Goal: Task Accomplishment & Management: Complete application form

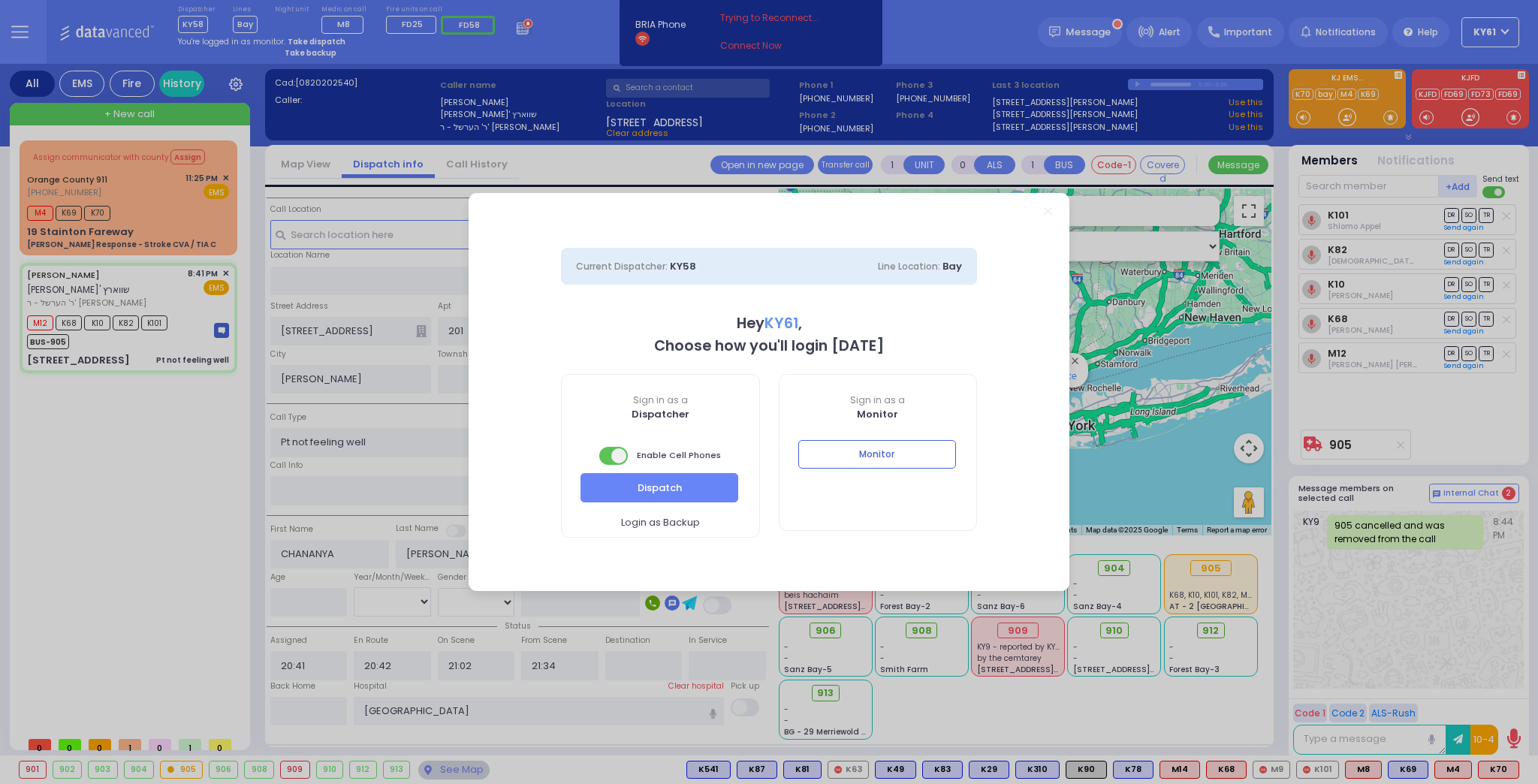
select select "SECTION 5"
select select
select select "7"
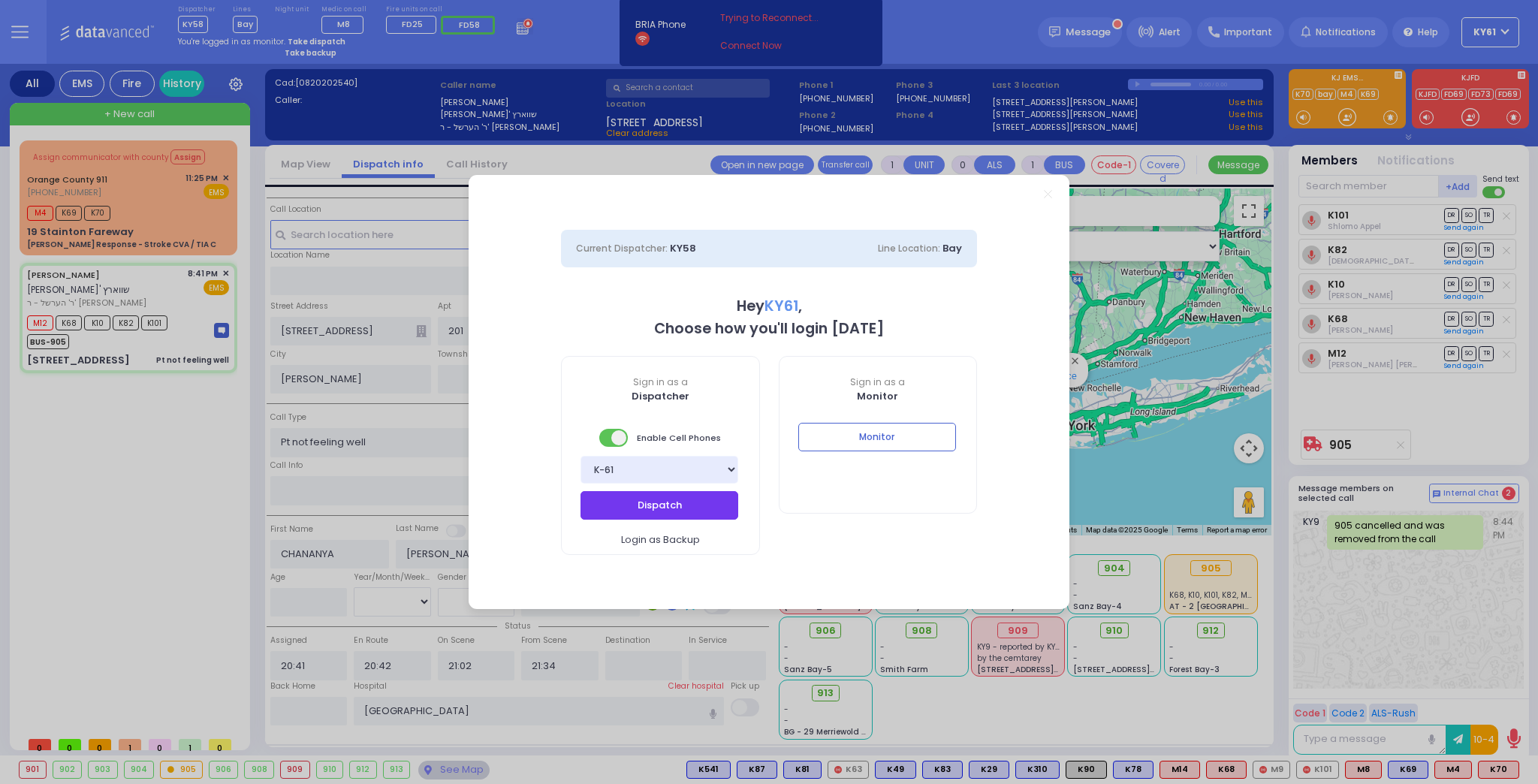
click at [650, 510] on button "Dispatch" at bounding box center [659, 505] width 157 height 28
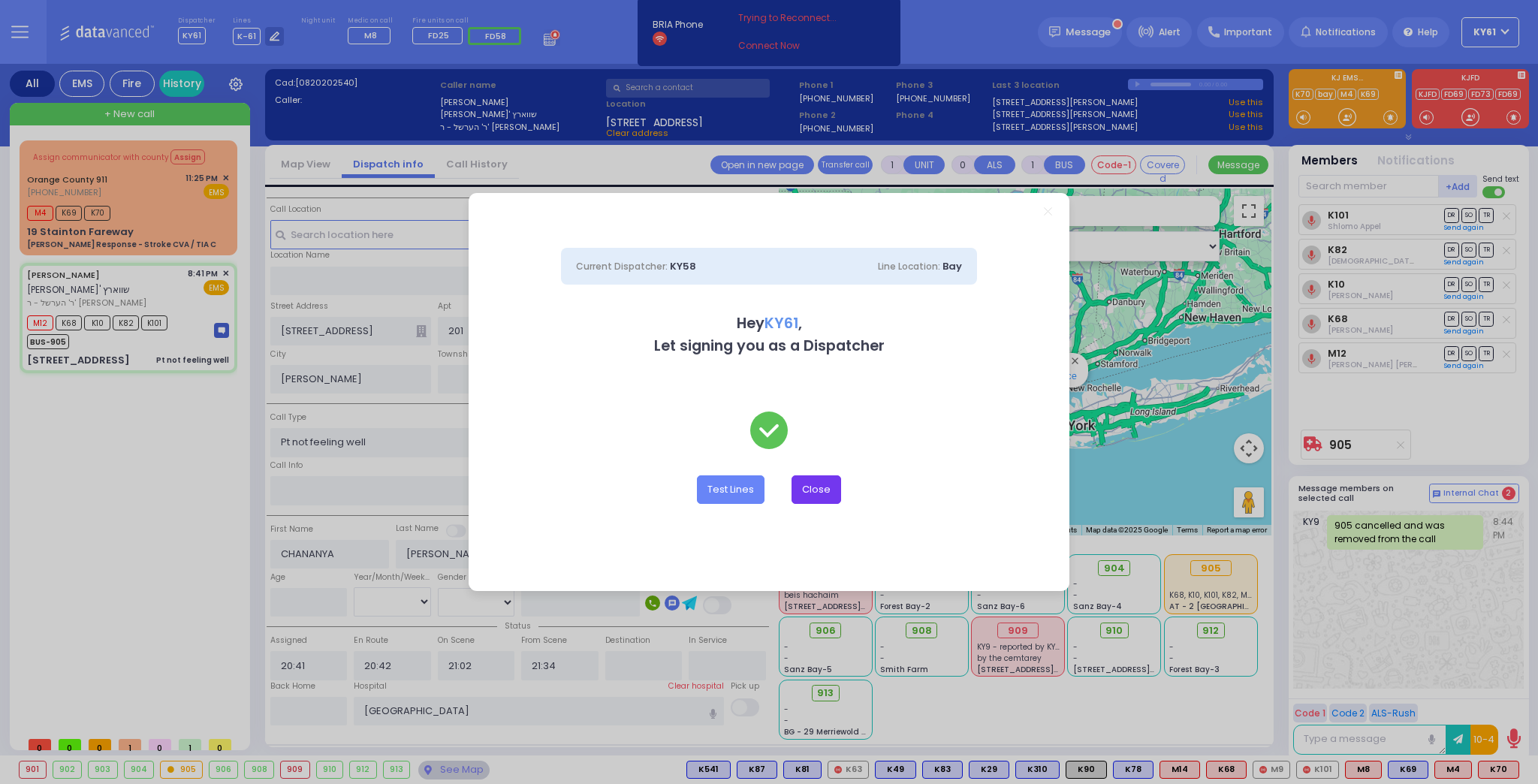
drag, startPoint x: 815, startPoint y: 482, endPoint x: 806, endPoint y: 472, distance: 13.5
click at [815, 479] on button "Close" at bounding box center [816, 489] width 49 height 28
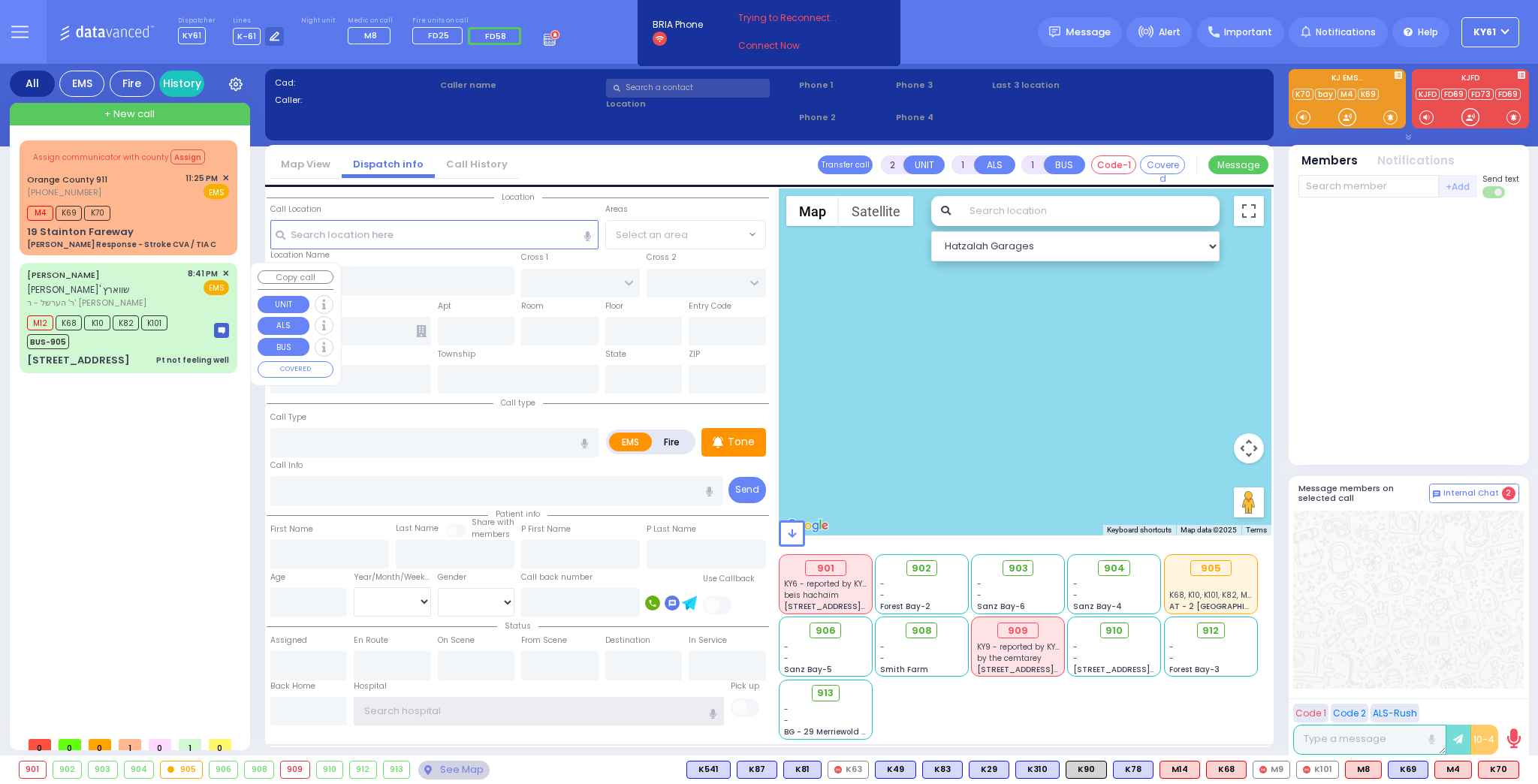
type input "ky61"
click at [167, 330] on div "BUS-905" at bounding box center [98, 339] width 140 height 19
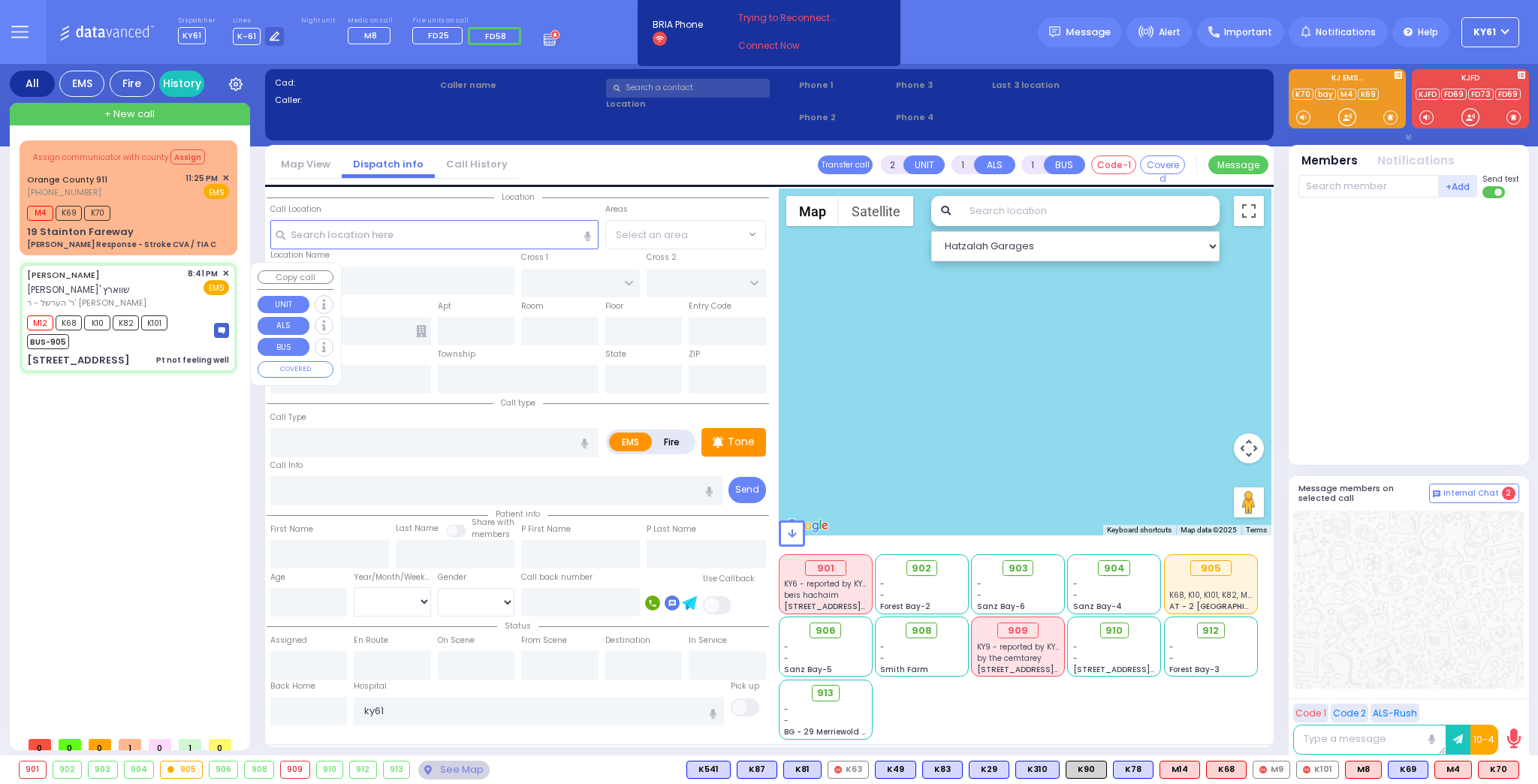
type input "1"
type input "0"
select select
type input "Pt not feeling well"
radio input "true"
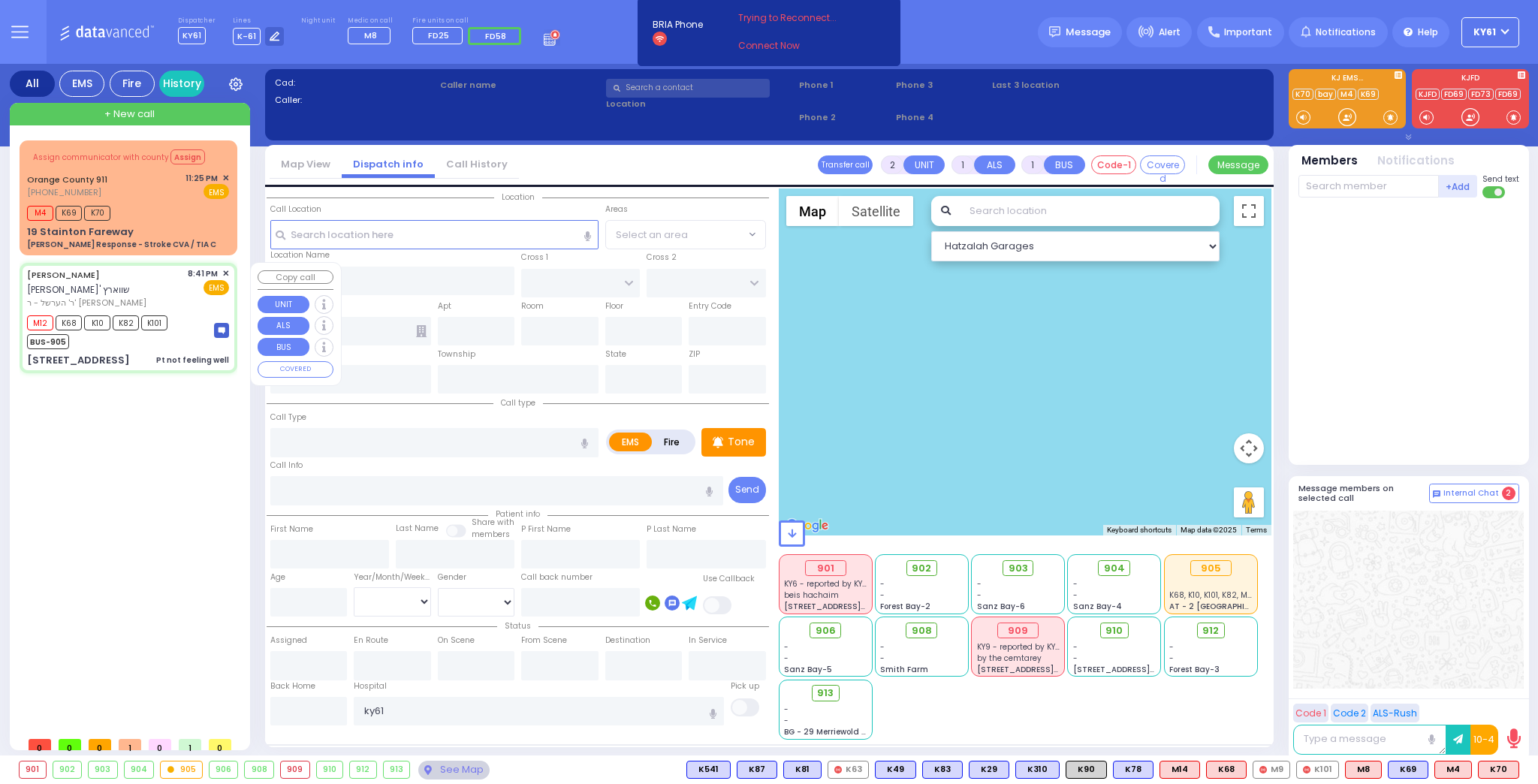
type input "CHANANYA"
type input "SCHWARTZ"
select select
type input "20:41"
type input "20:42"
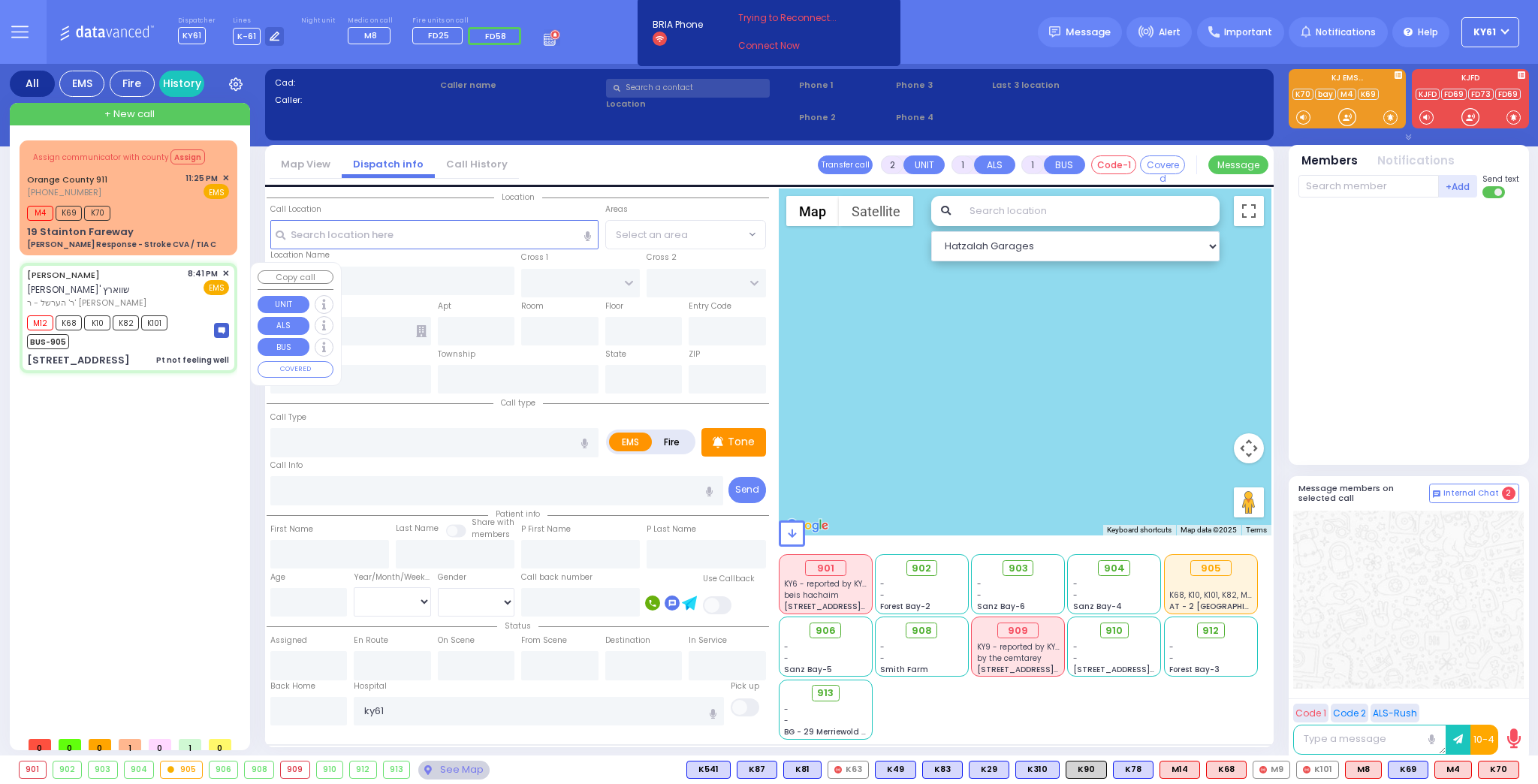
type input "21:02"
type input "21:34"
type input "Lenox Hill Hospital"
select select "Hatzalah Garages"
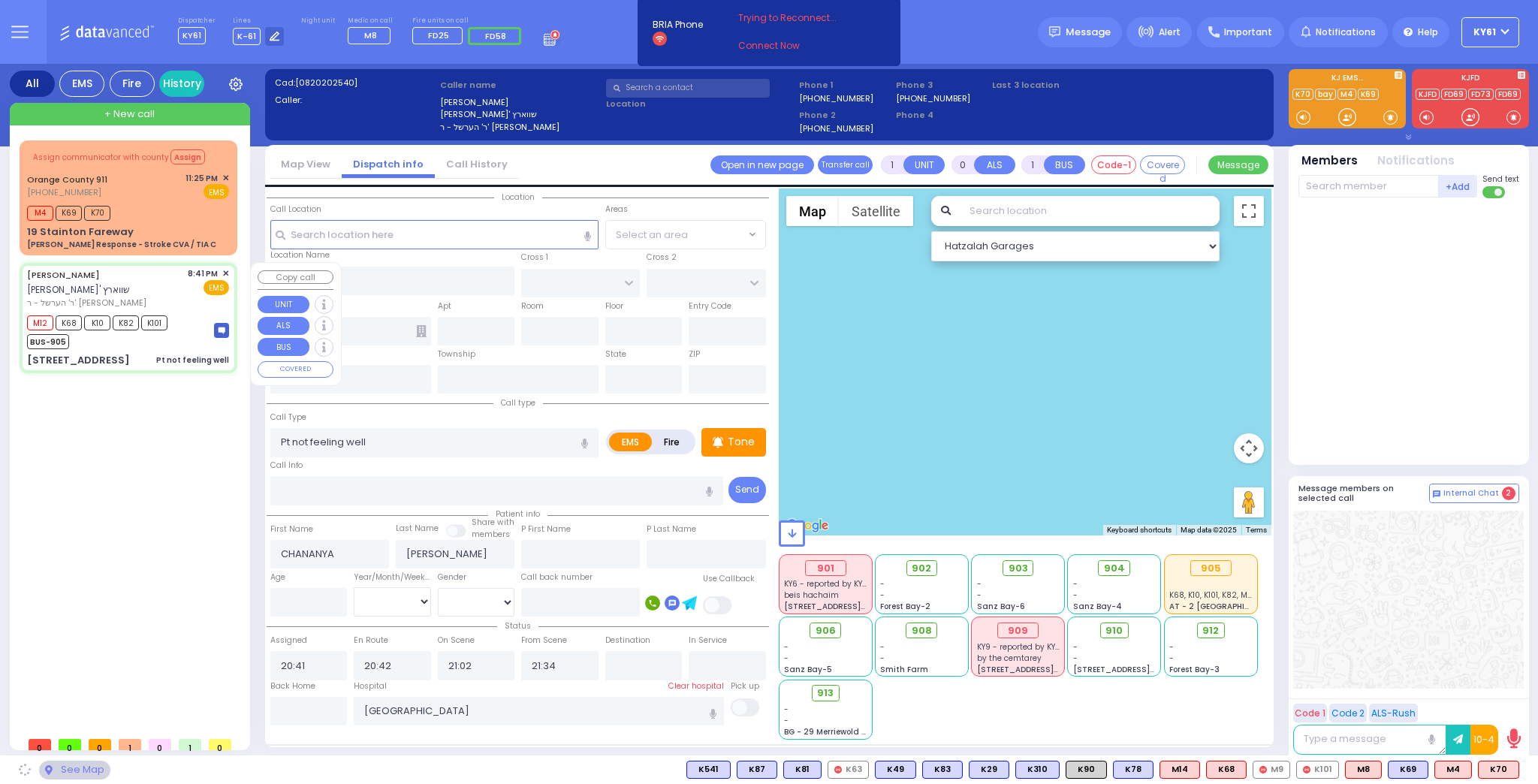
type input "[GEOGRAPHIC_DATA]"
type input "PAKSH PL"
type input "1 NICKLESBURG RD"
type input "201"
type input "[PERSON_NAME]"
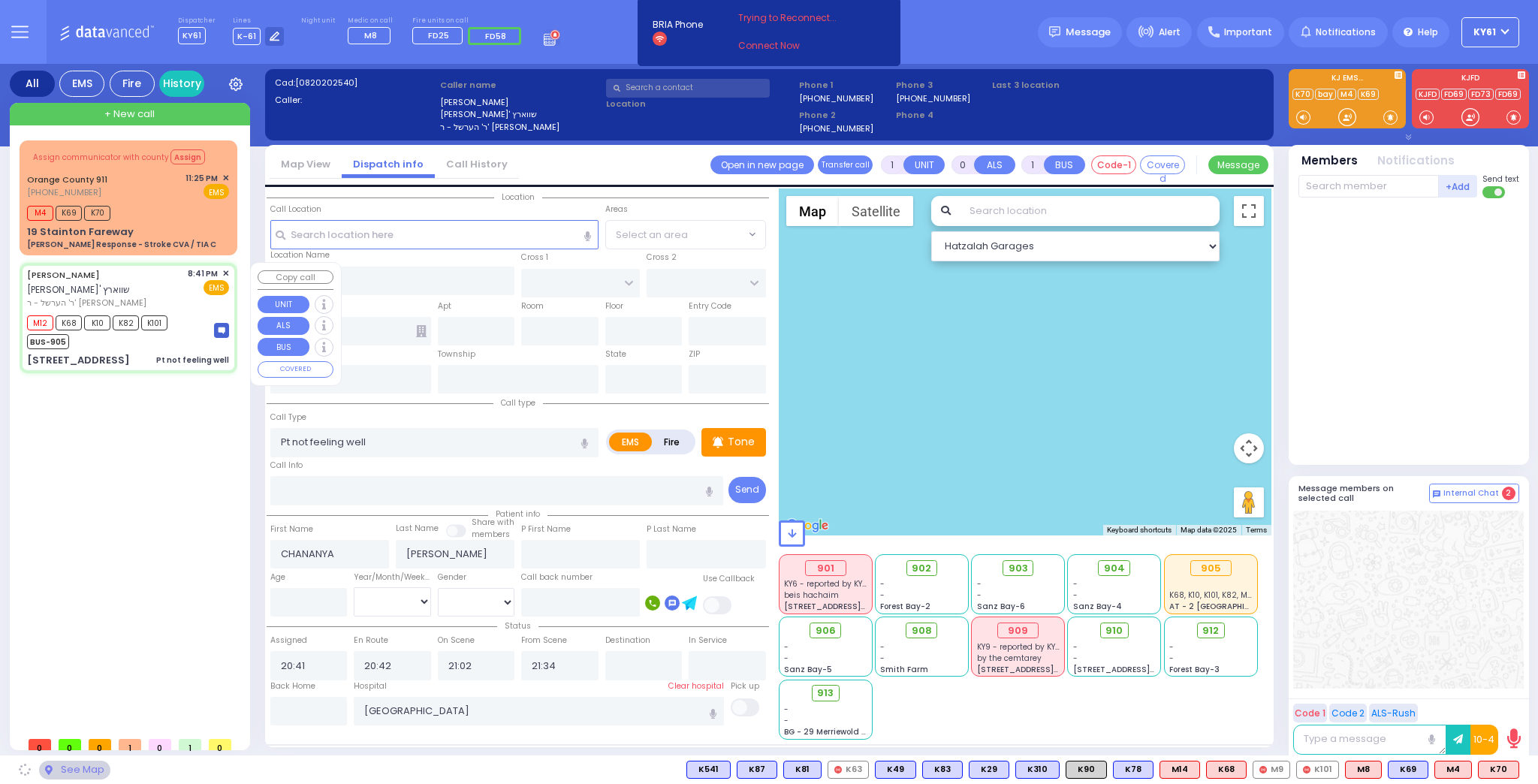
type input "[US_STATE]"
type input "10950"
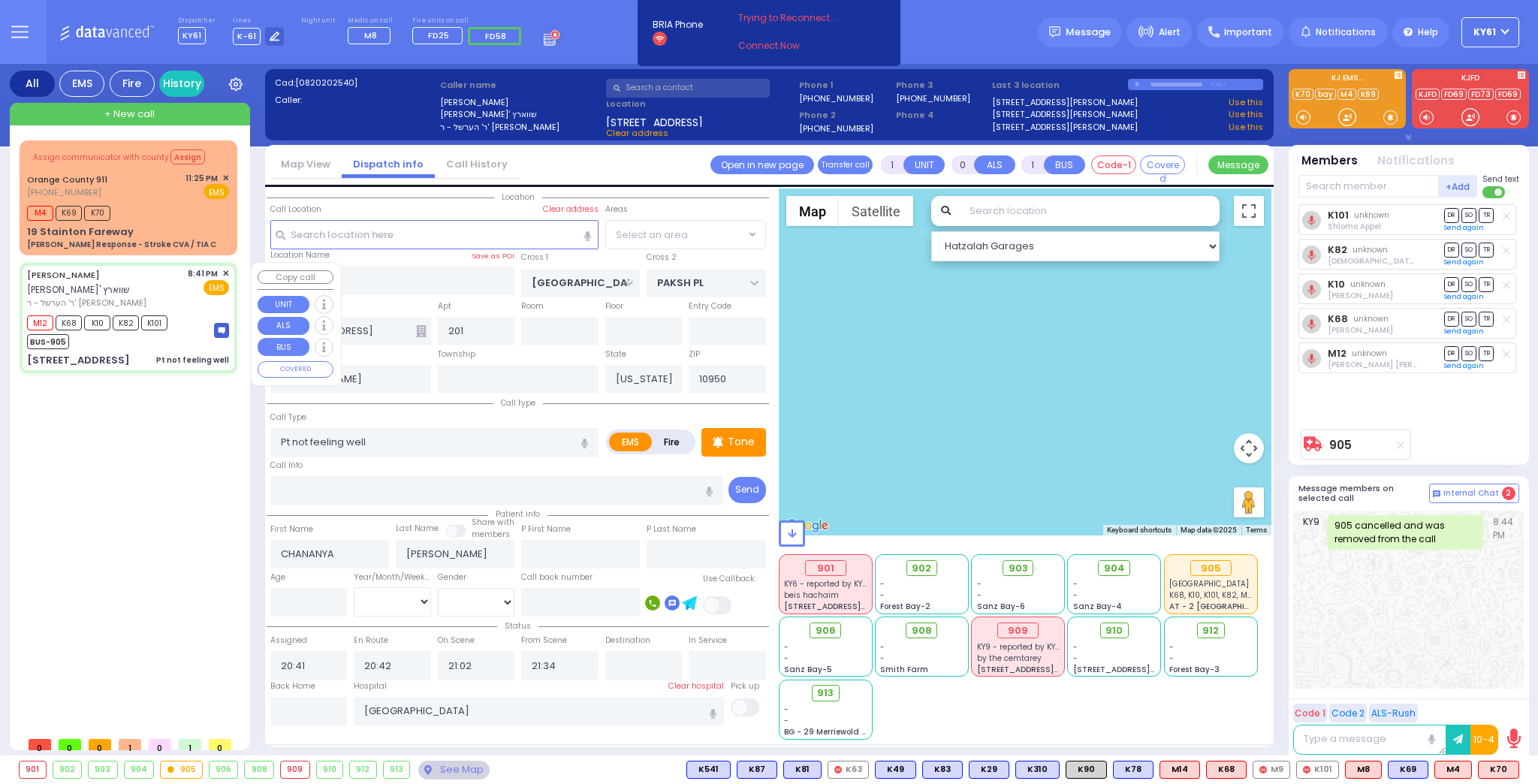
select select "SECTION 5"
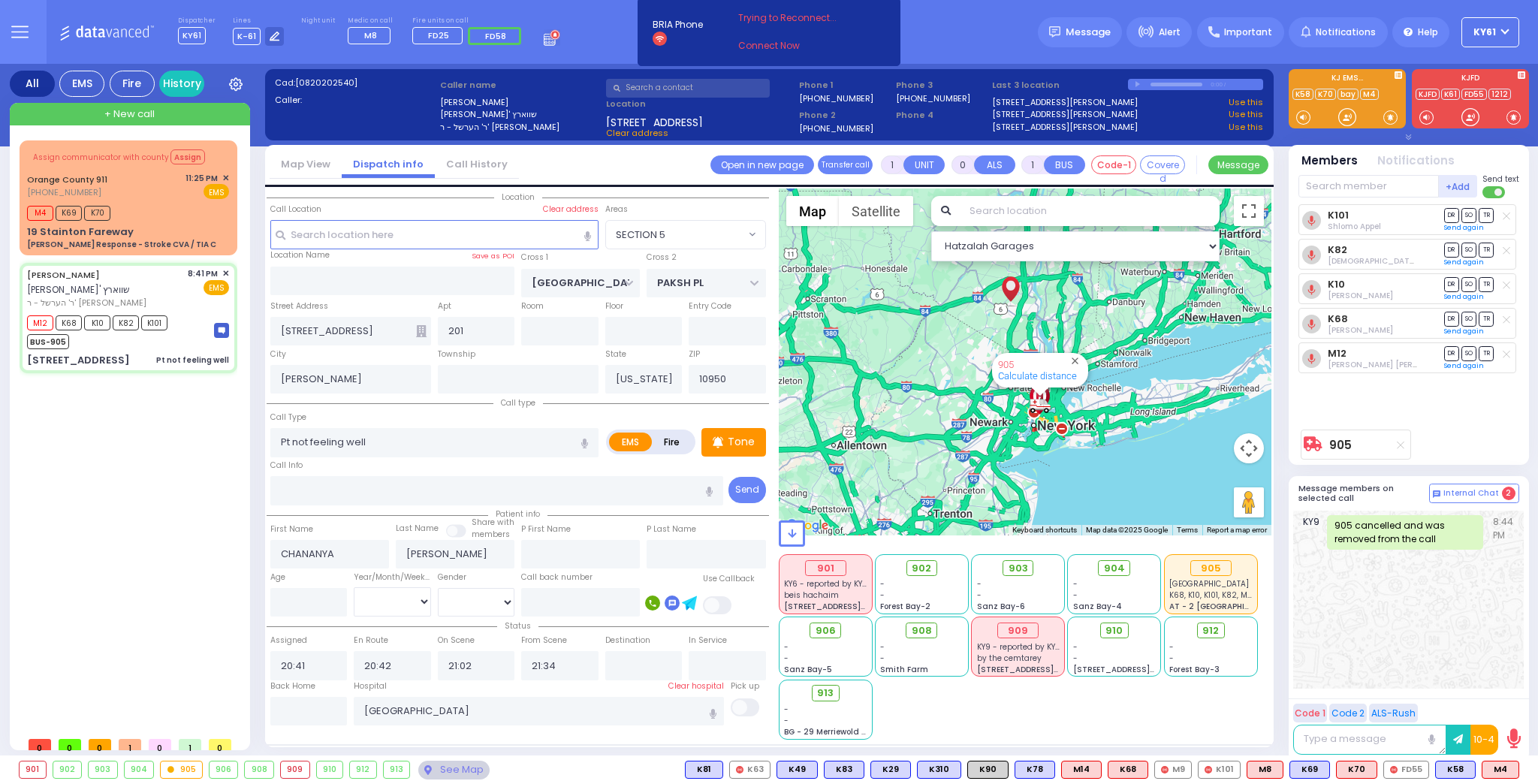
drag, startPoint x: 126, startPoint y: 655, endPoint x: 99, endPoint y: 424, distance: 232.6
click at [99, 424] on div "Assign communicator with county Assign Orange County 911 (845) 469-0911 M4 K69 …" at bounding box center [132, 434] width 224 height 589
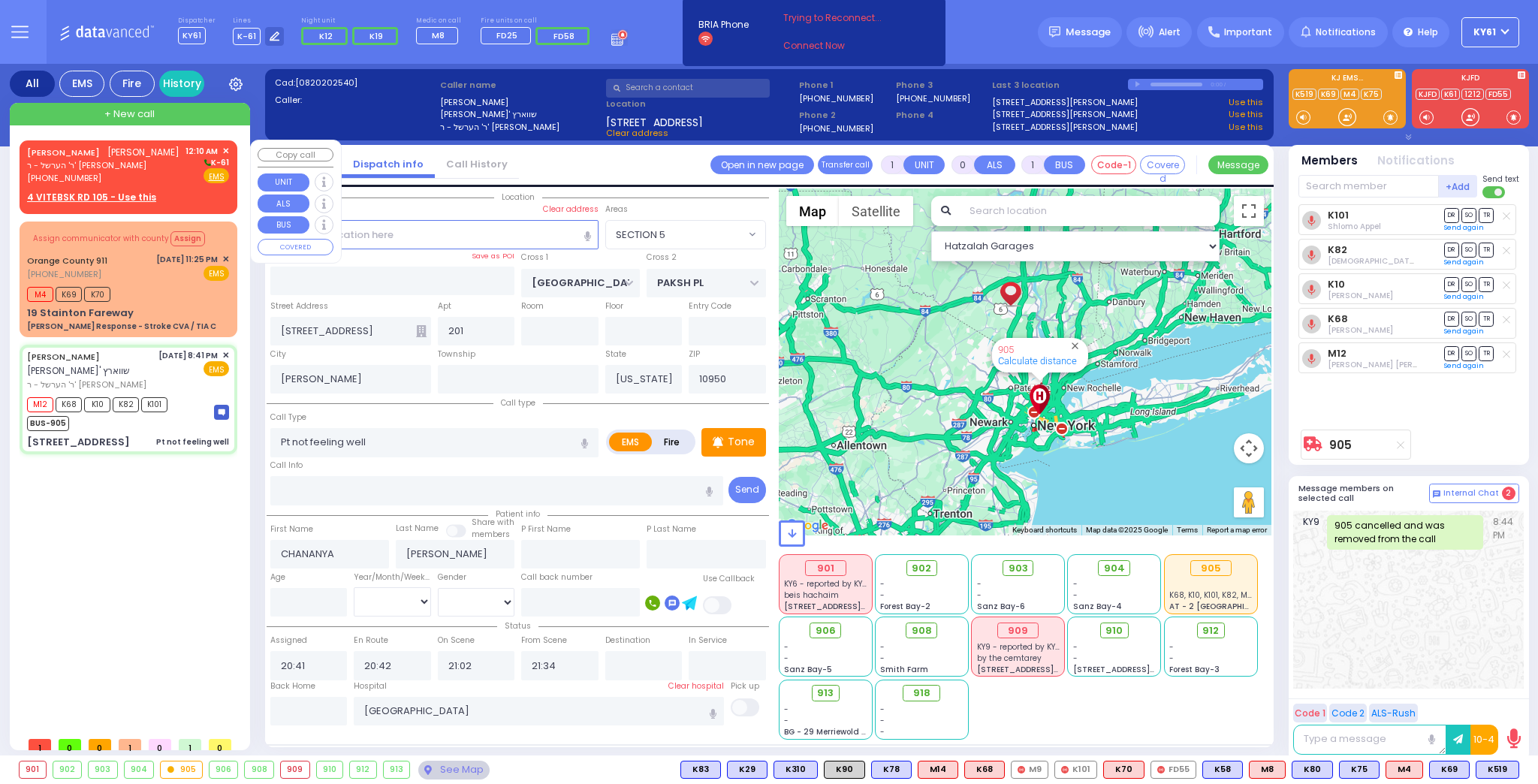
click at [188, 184] on div "CHAIM WEISER חיים ווייזער ר' הערשל - ר' משה שמואל אקערמאן (718) 640-6951 12:10 …" at bounding box center [128, 173] width 211 height 64
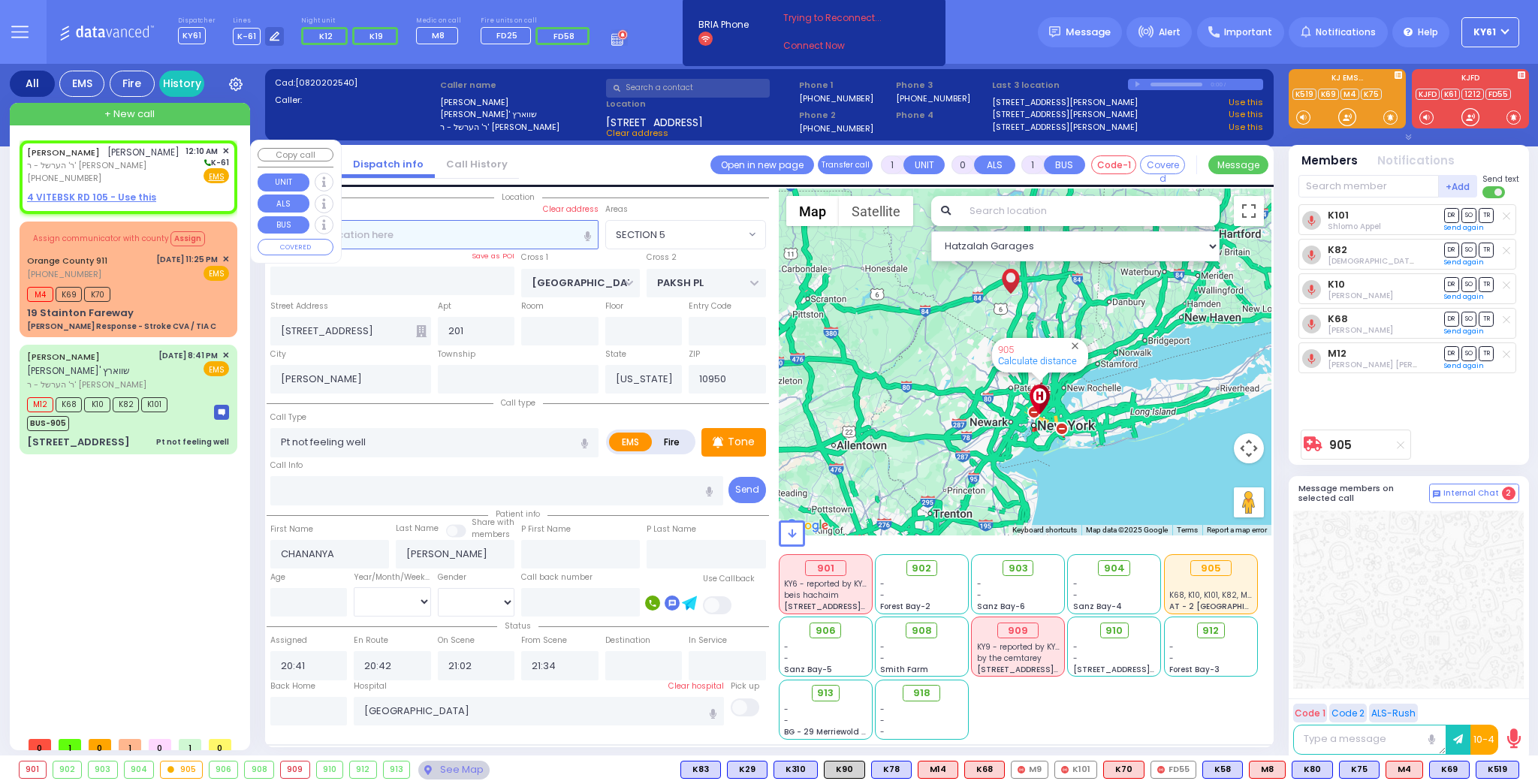
type input "2"
type input "1"
select select
radio input "true"
type input "[PERSON_NAME]"
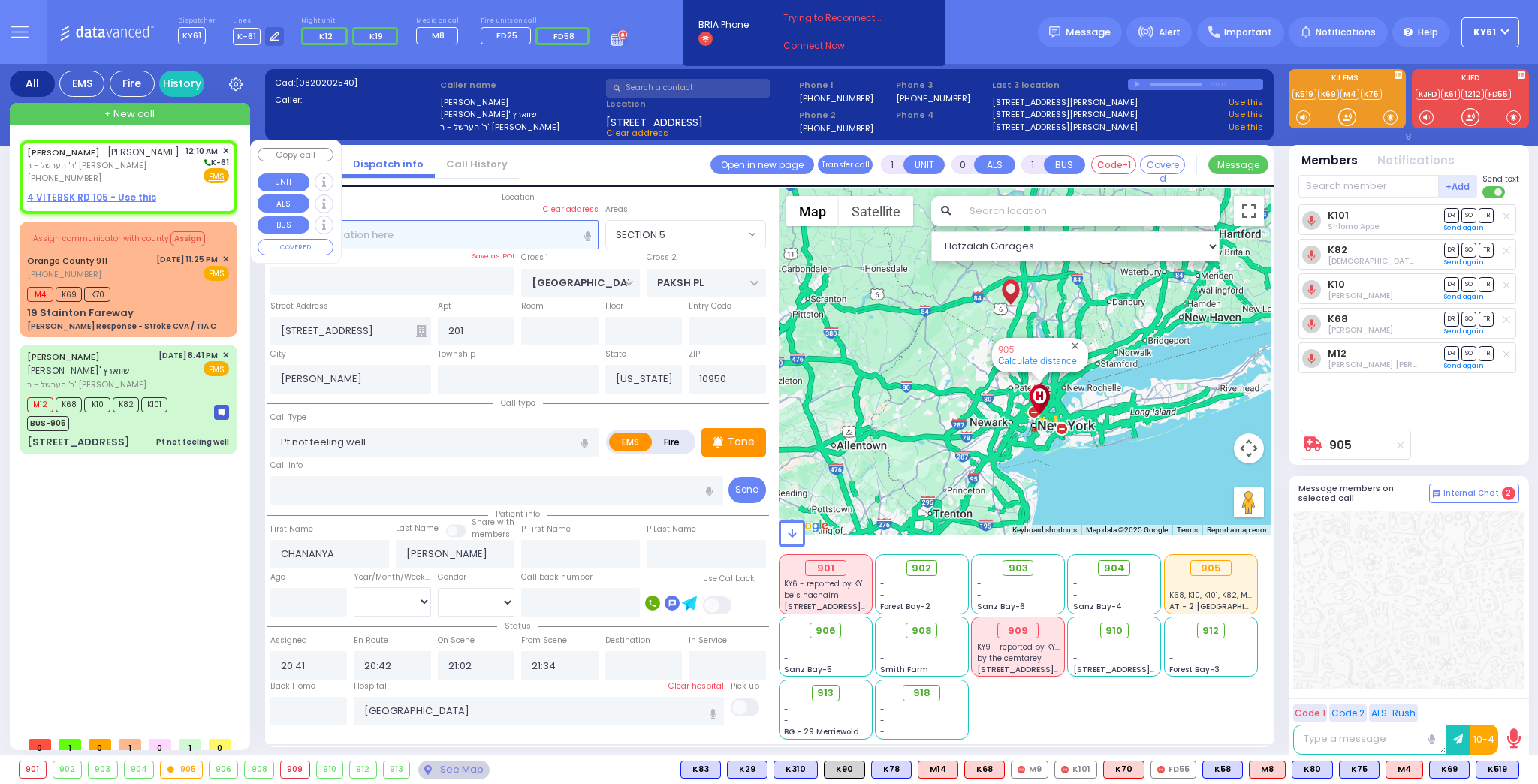
type input "WEISER"
select select
type input "00:10"
select select "Hatzalah Garages"
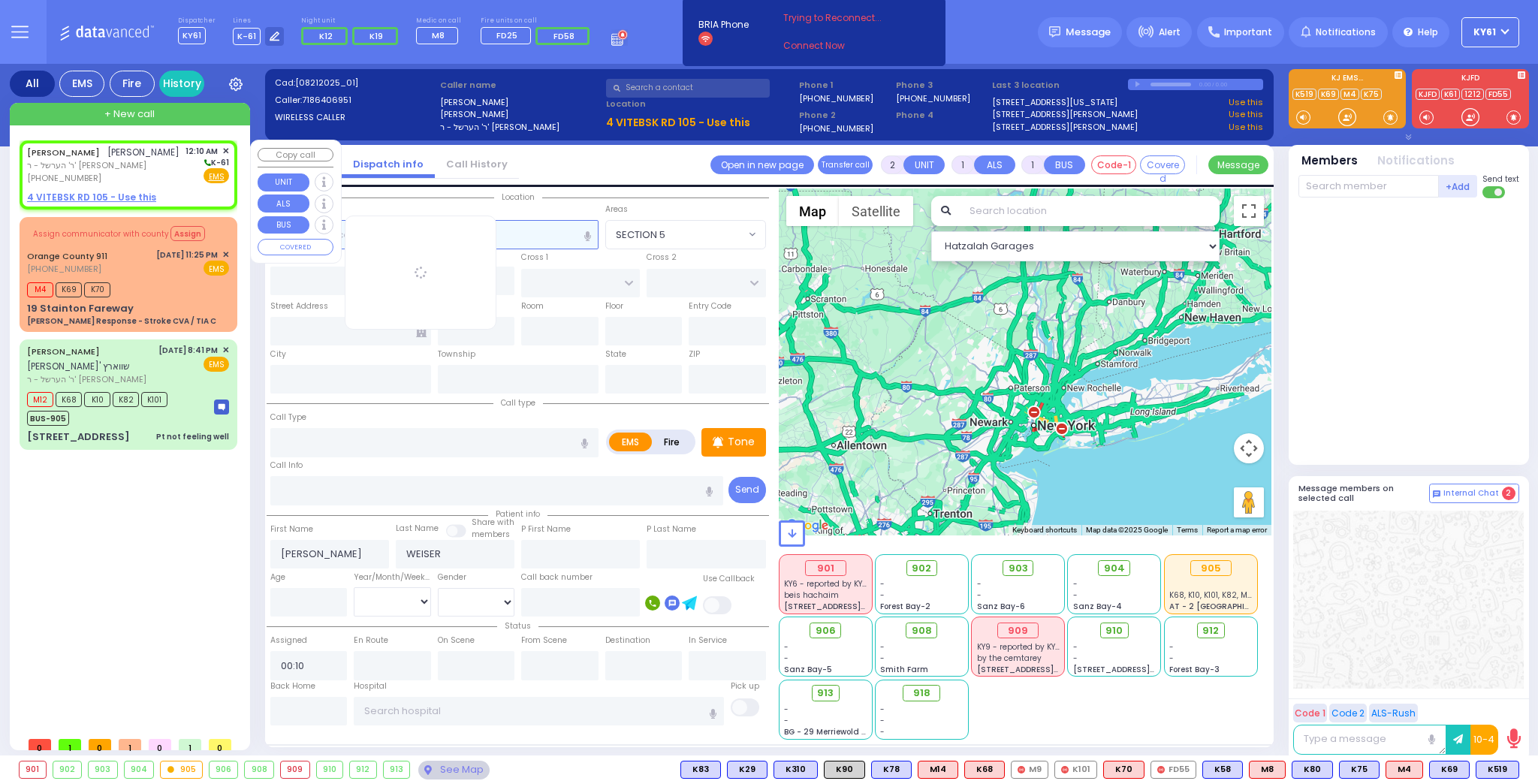
select select
radio input "true"
select select
select select "Hatzalah Garages"
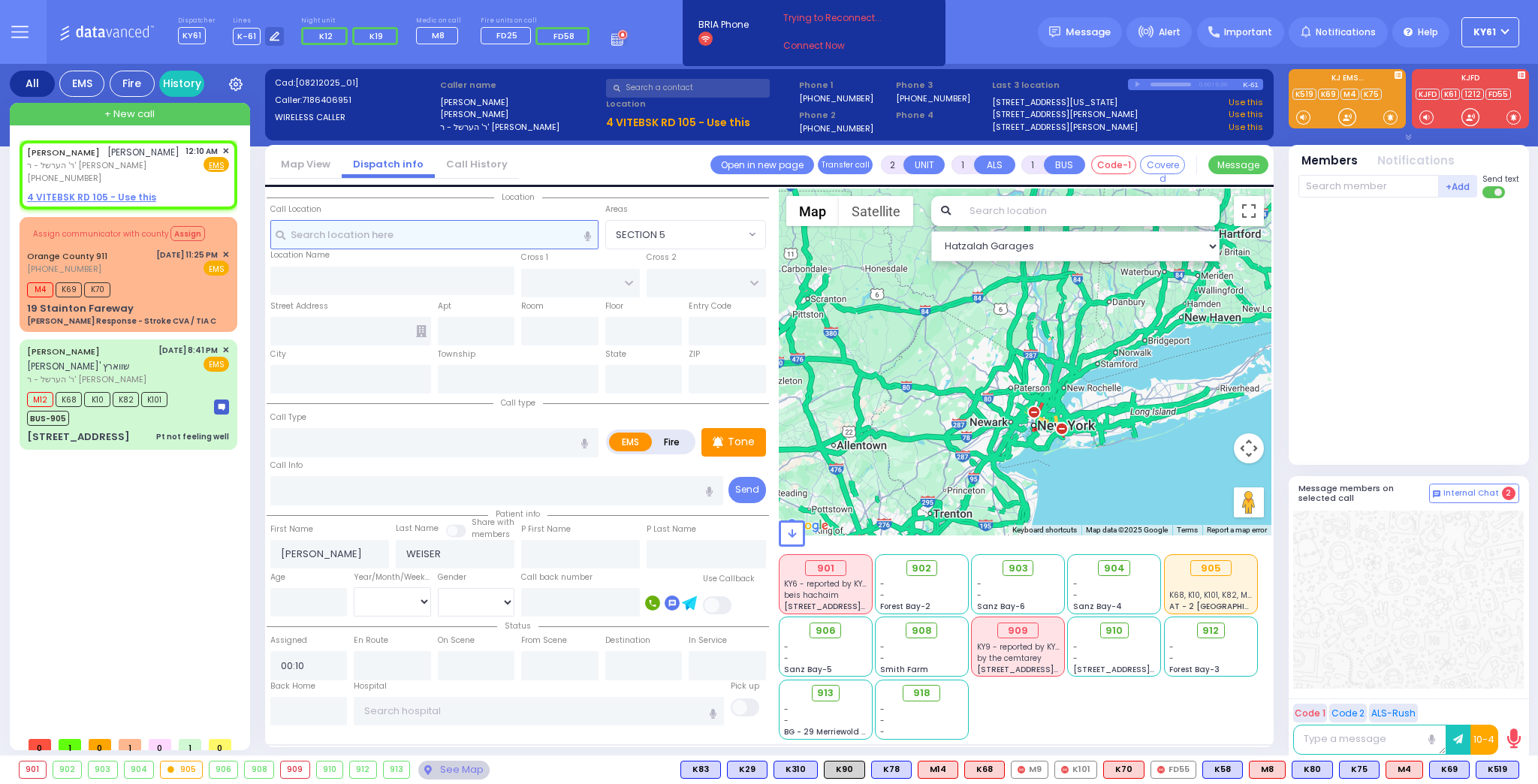
select select
radio input "true"
select select
select select "Hatzalah Garages"
click at [1366, 428] on div at bounding box center [1410, 327] width 224 height 247
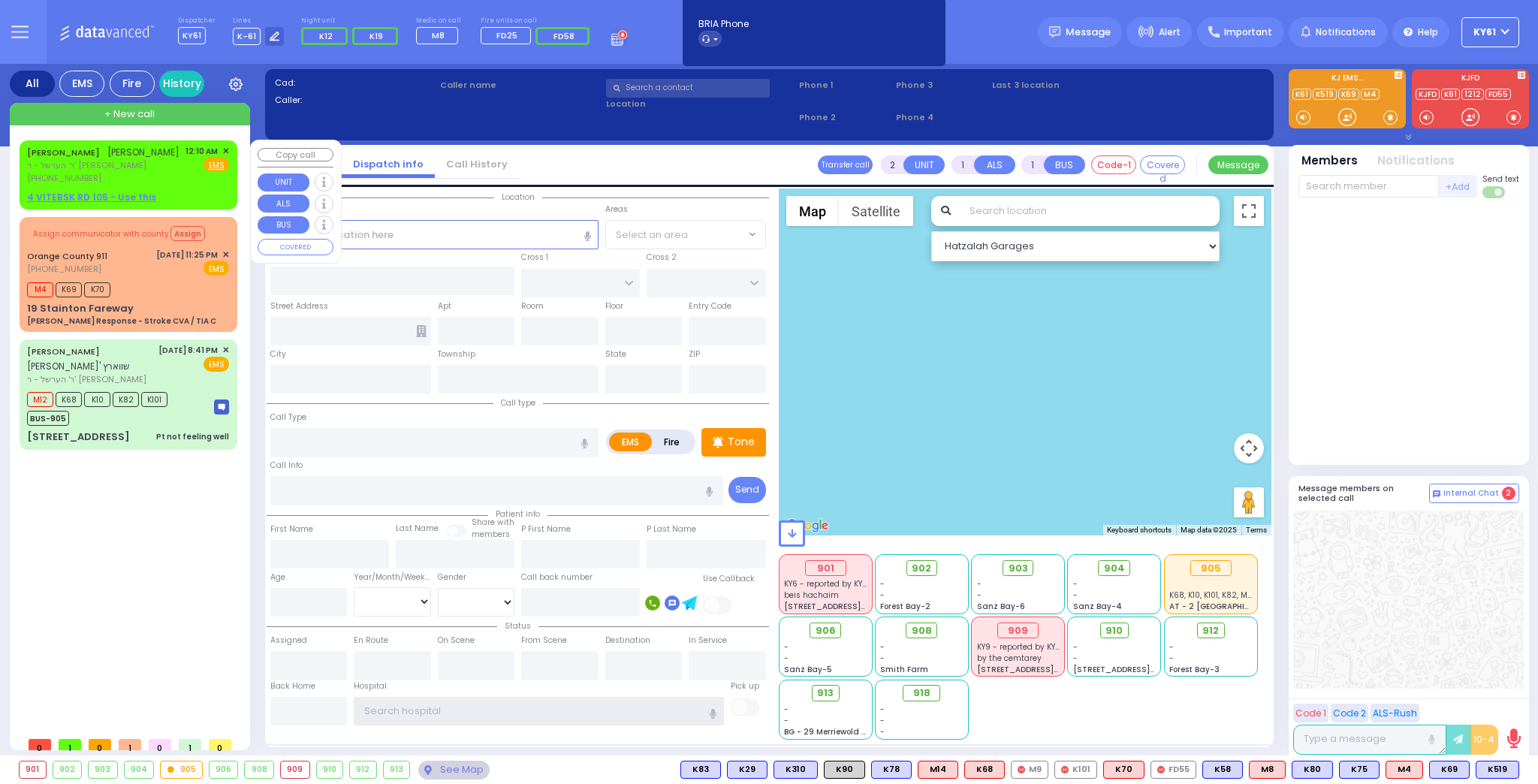
type input "ky61"
click at [95, 196] on u "4 VITEBSK RD 105 - Use this" at bounding box center [92, 196] width 129 height 12
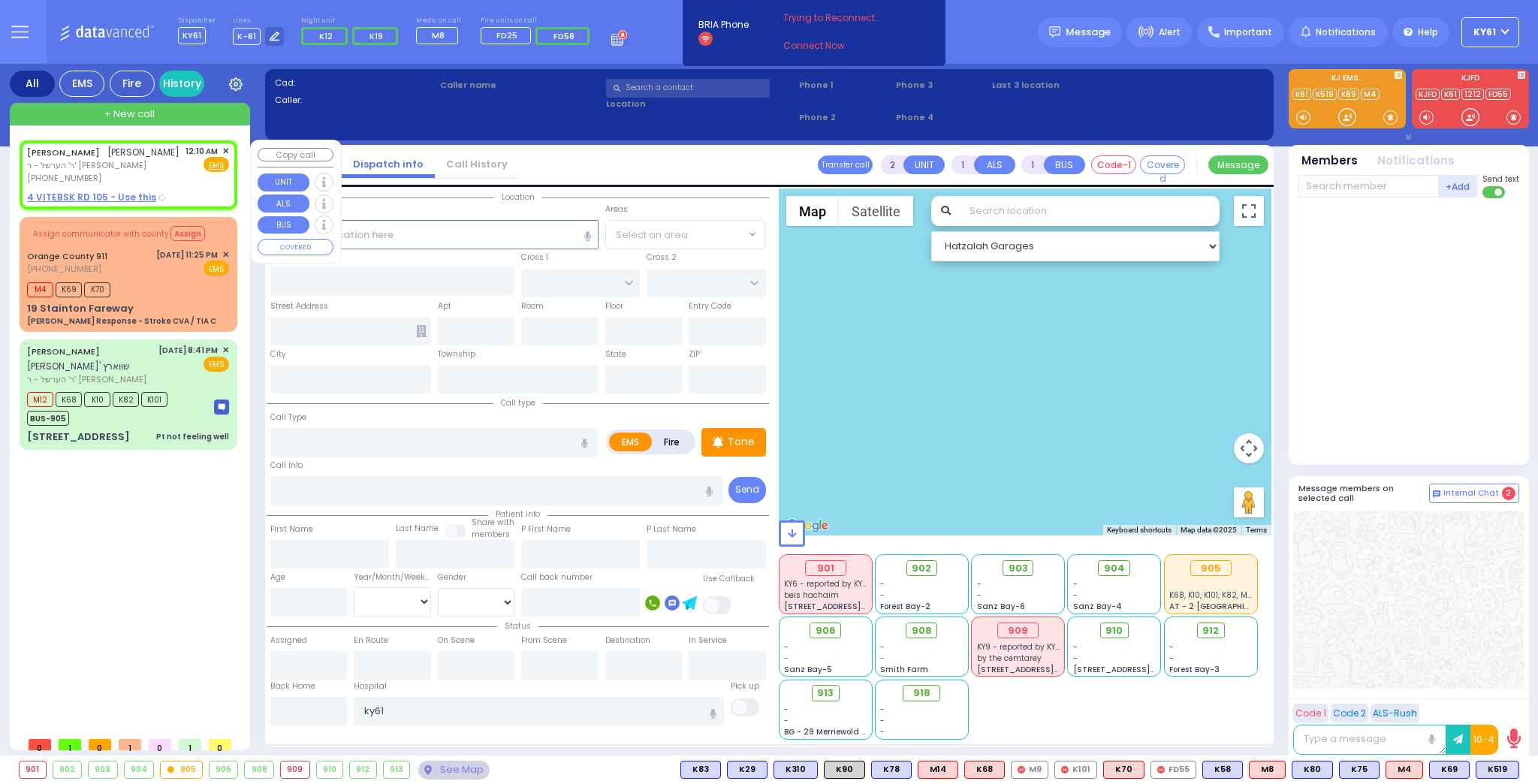
select select
radio input "true"
type input "[PERSON_NAME]"
type input "WEISER"
select select
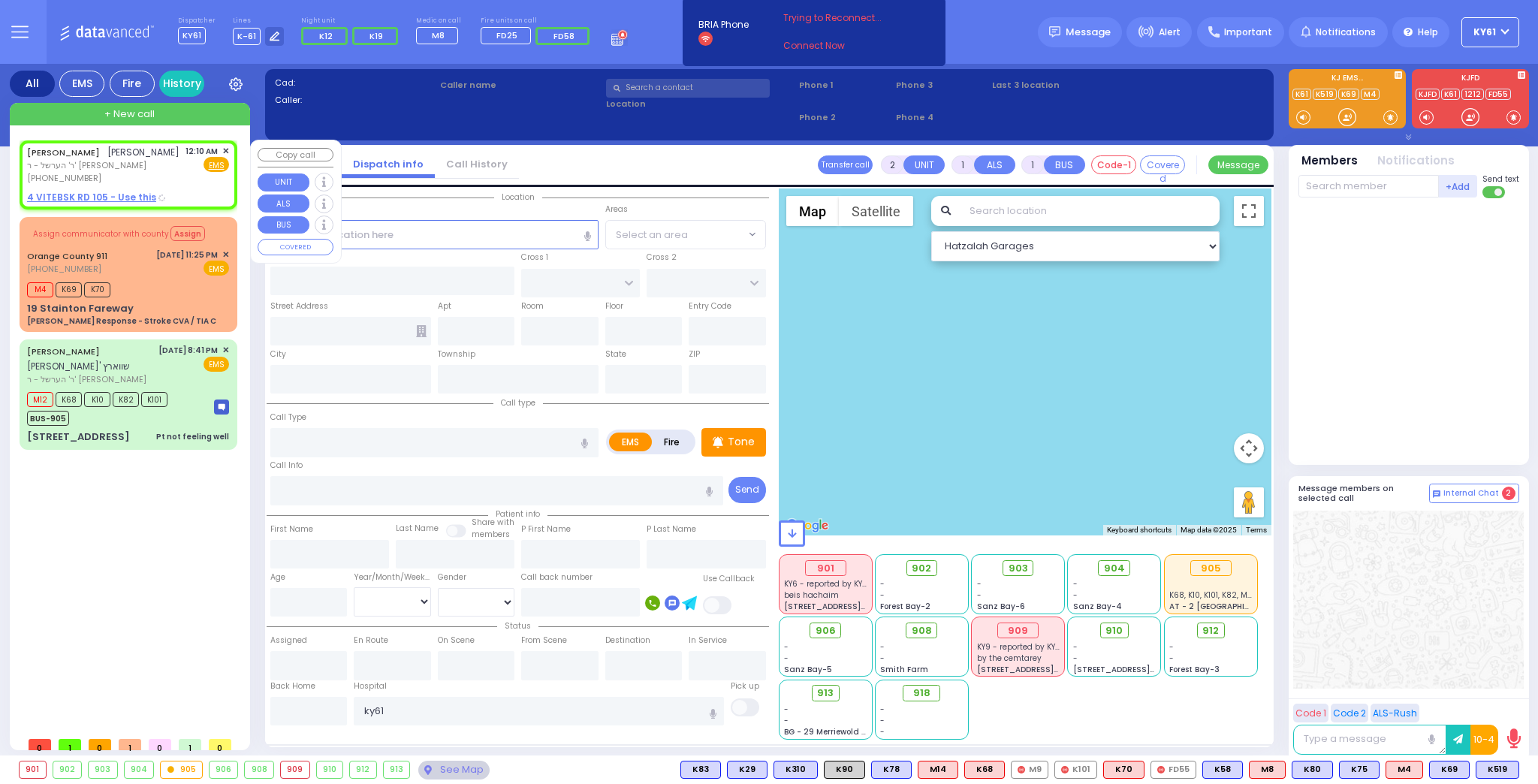
type input "00:10"
select select "Hatzalah Garages"
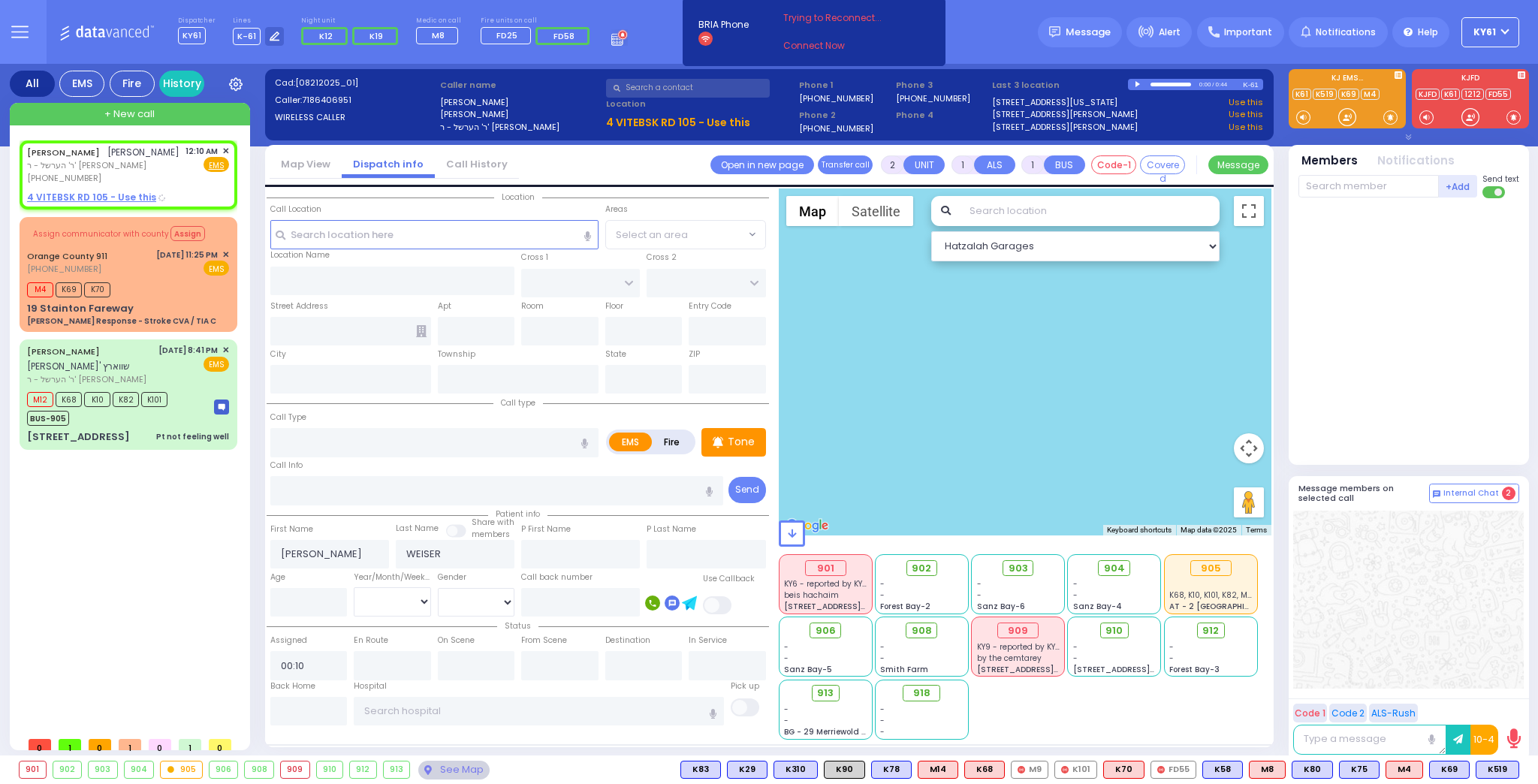
select select
radio input "true"
select select
select select "Hatzalah Garages"
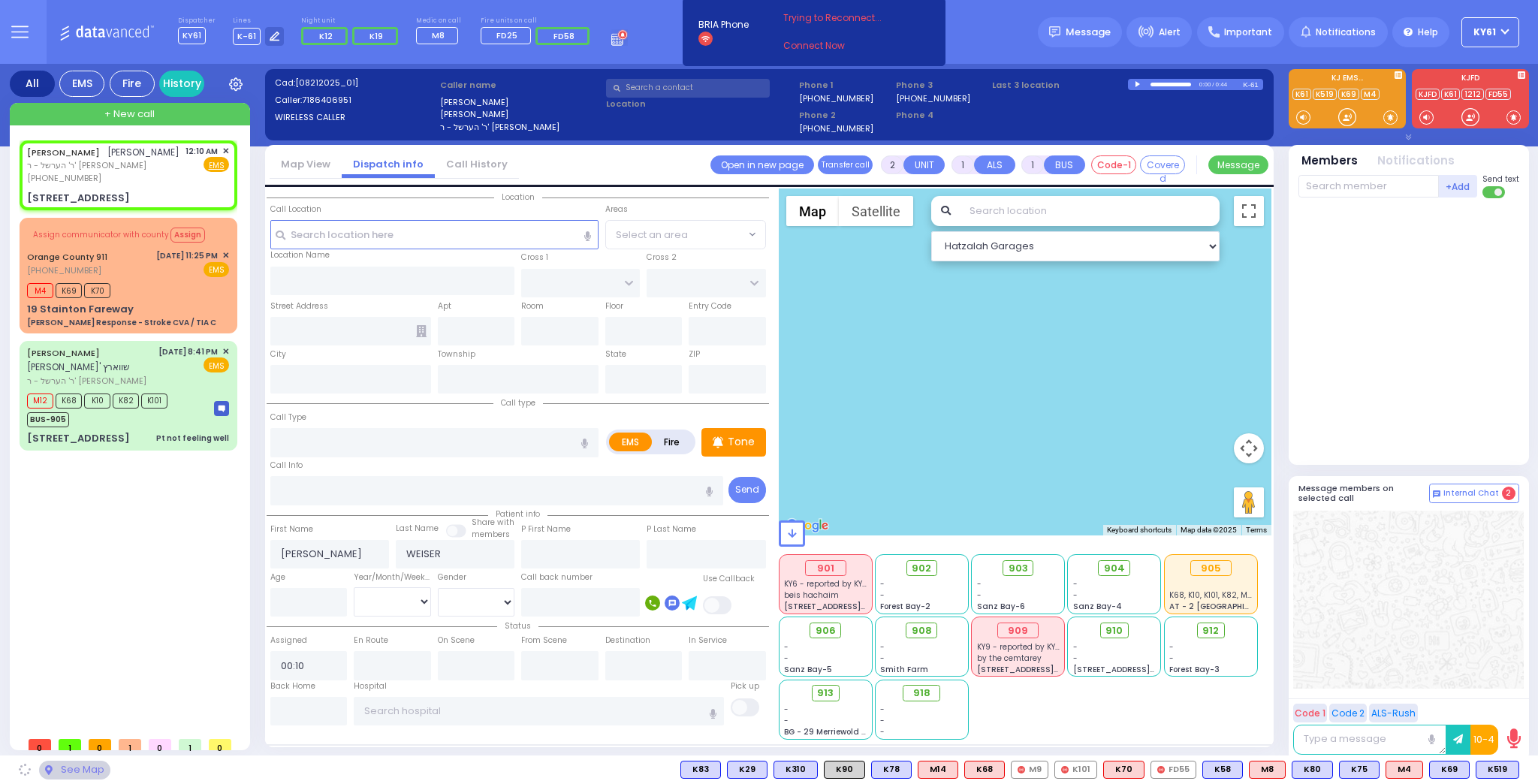
type input "[STREET_ADDRESS]"
type input "105"
type input "[PERSON_NAME]"
type input "[US_STATE]"
type input "10950"
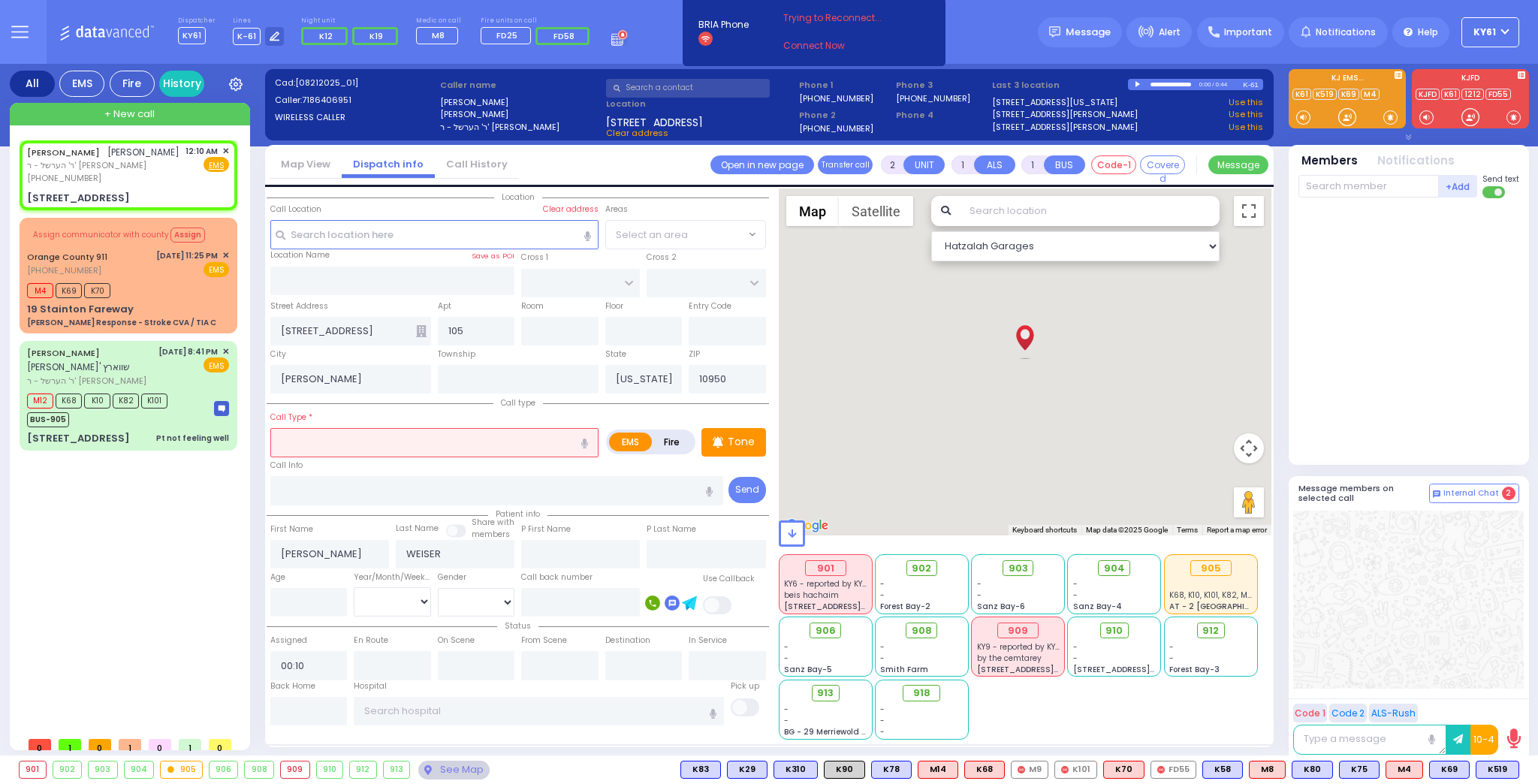
click at [388, 438] on input "text" at bounding box center [434, 442] width 328 height 28
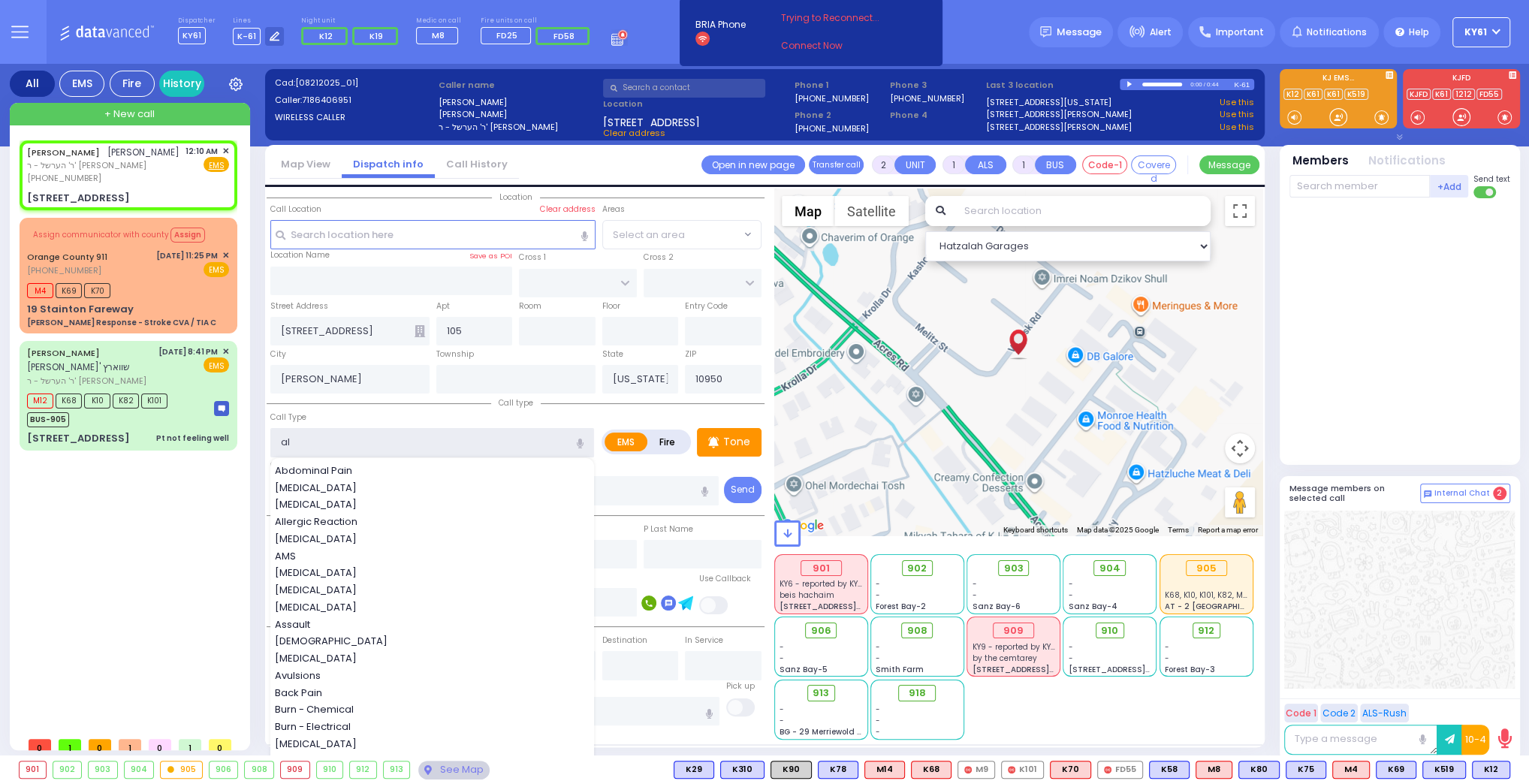
type input "all"
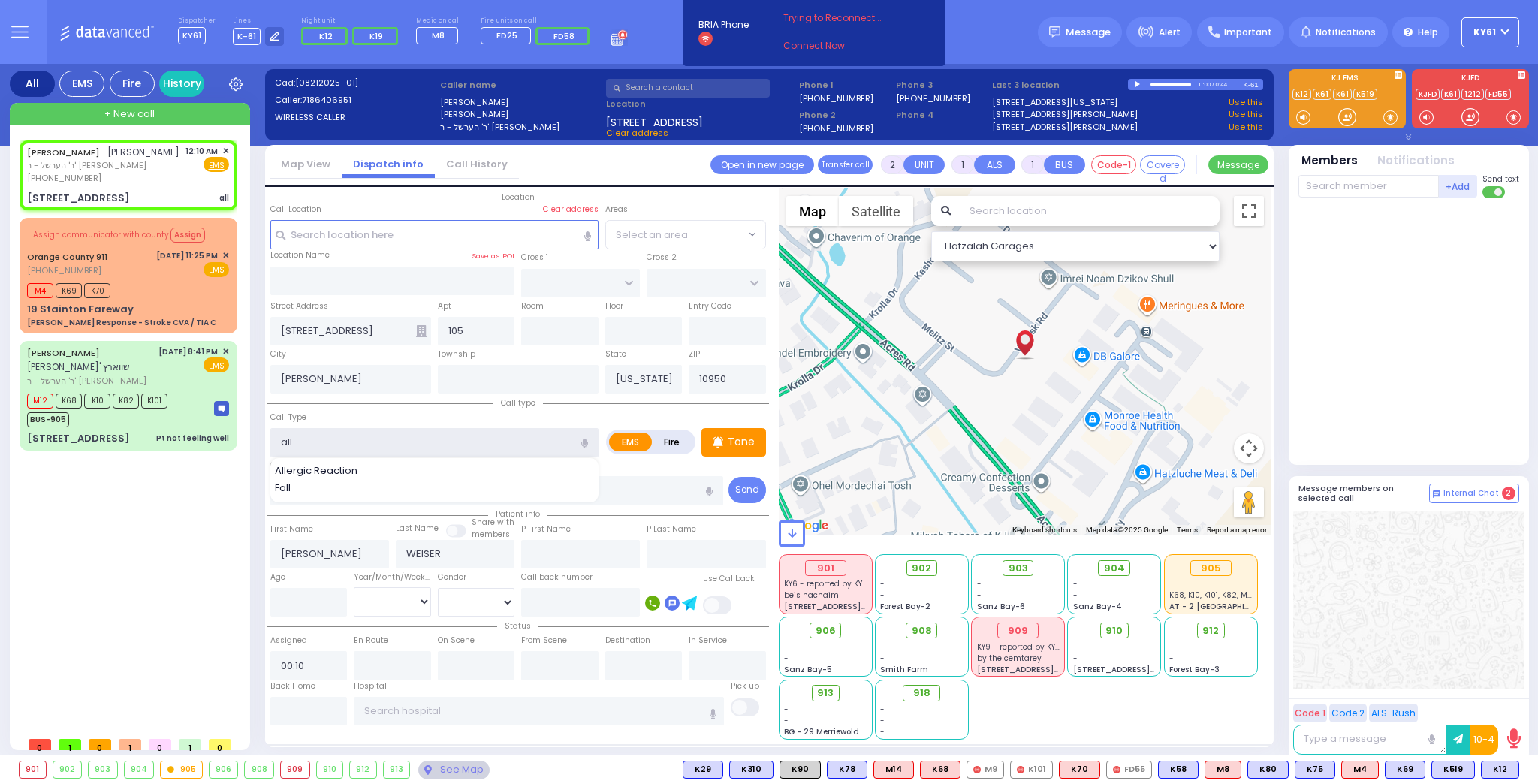
select select
radio input "true"
select select
select select "Hatzalah Garages"
click at [318, 464] on span "Allergic Reaction" at bounding box center [319, 471] width 88 height 15
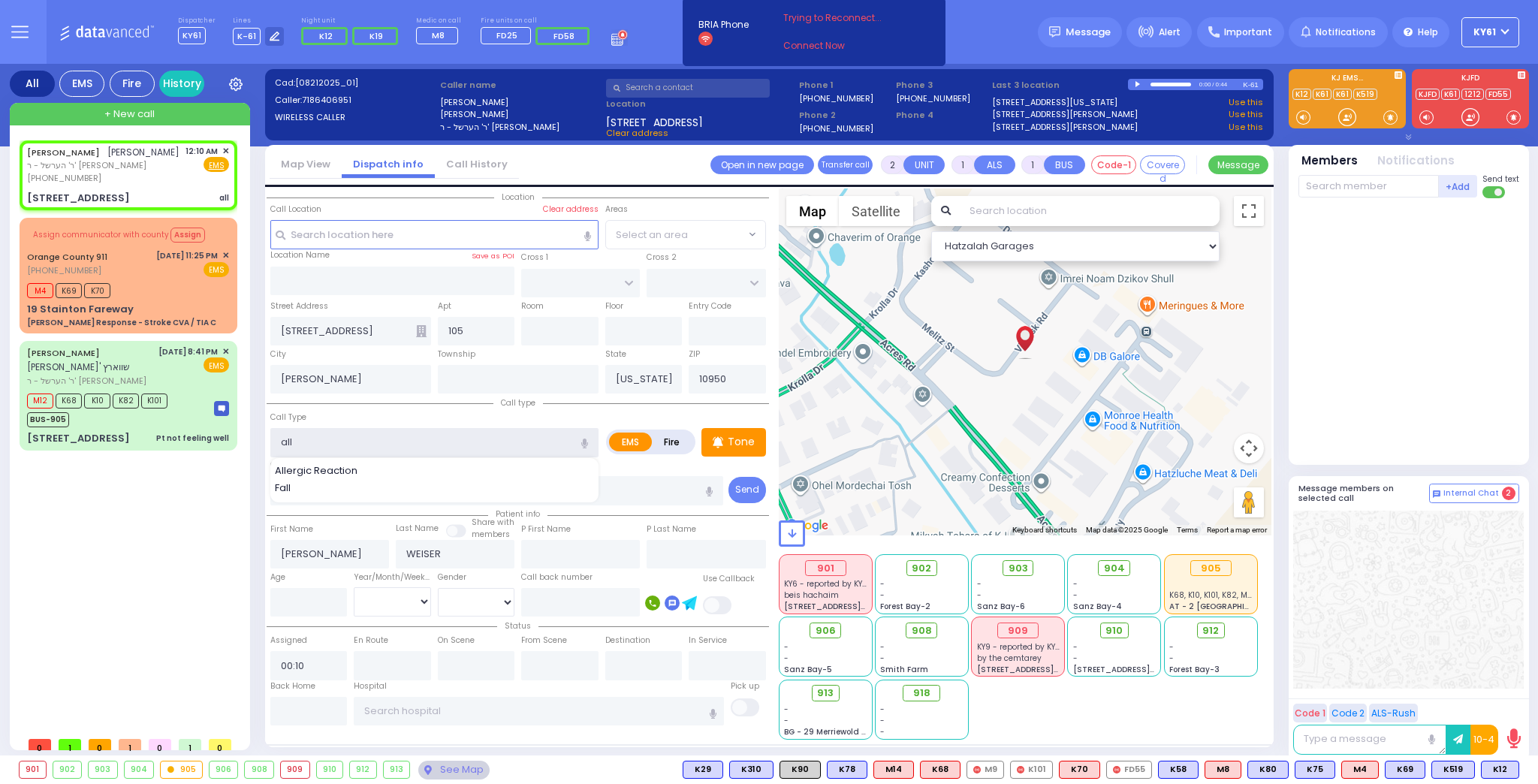
type input "Allergic Reaction"
select select
radio input "true"
select select
select select "Hatzalah Garages"
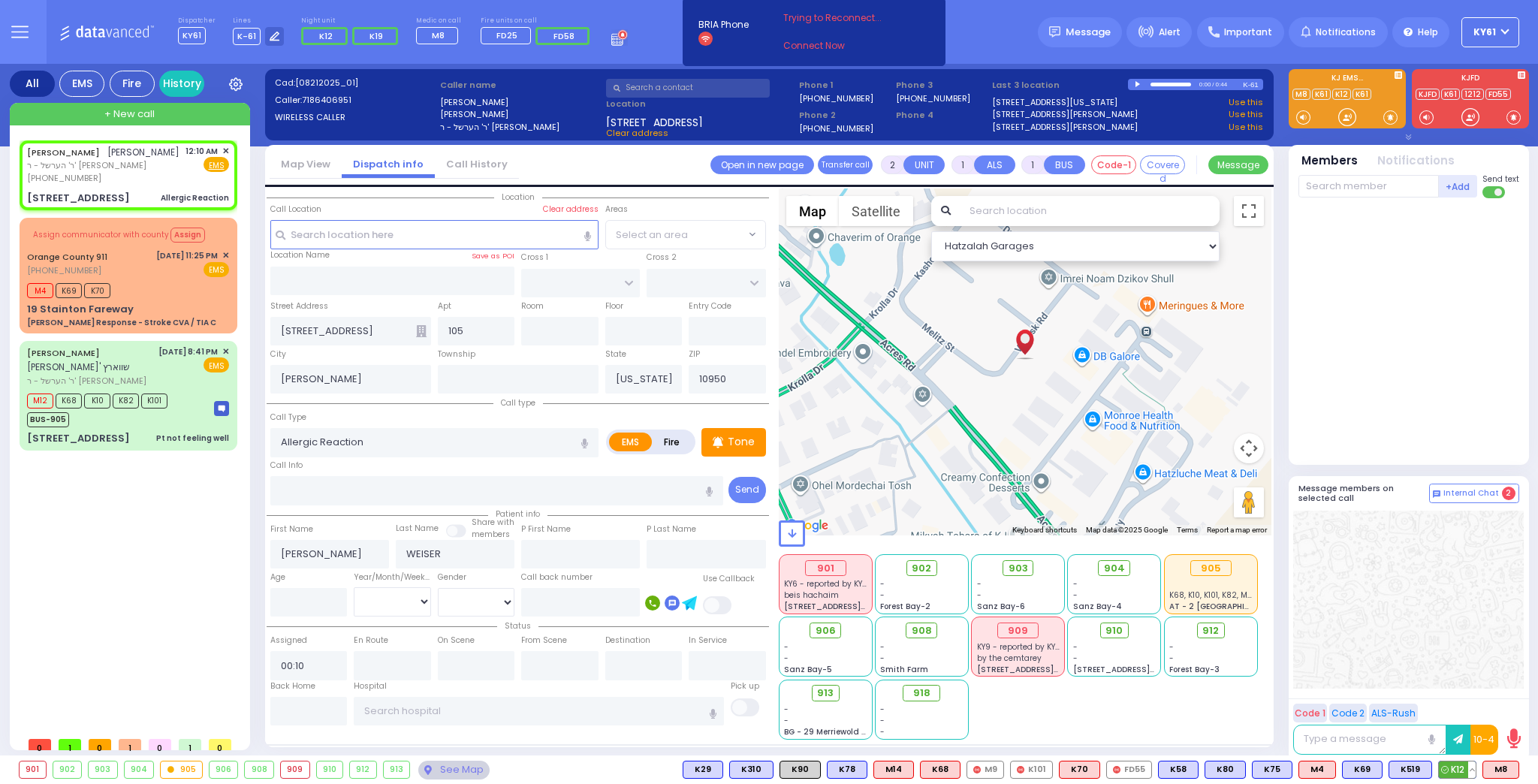
click at [1464, 768] on span "K12" at bounding box center [1456, 769] width 37 height 16
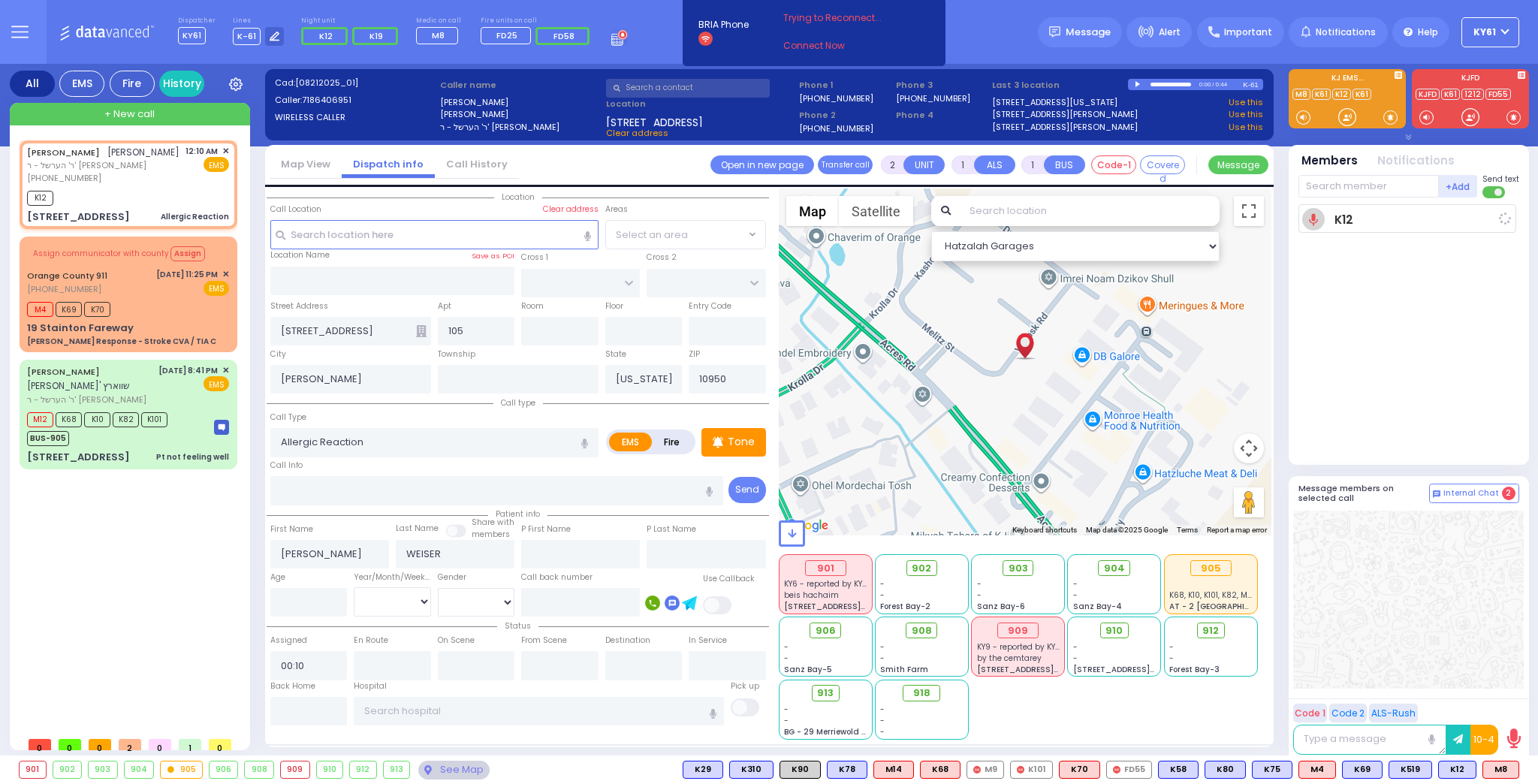
select select
radio input "true"
select select
type input "00:13"
select select "Hatzalah Garages"
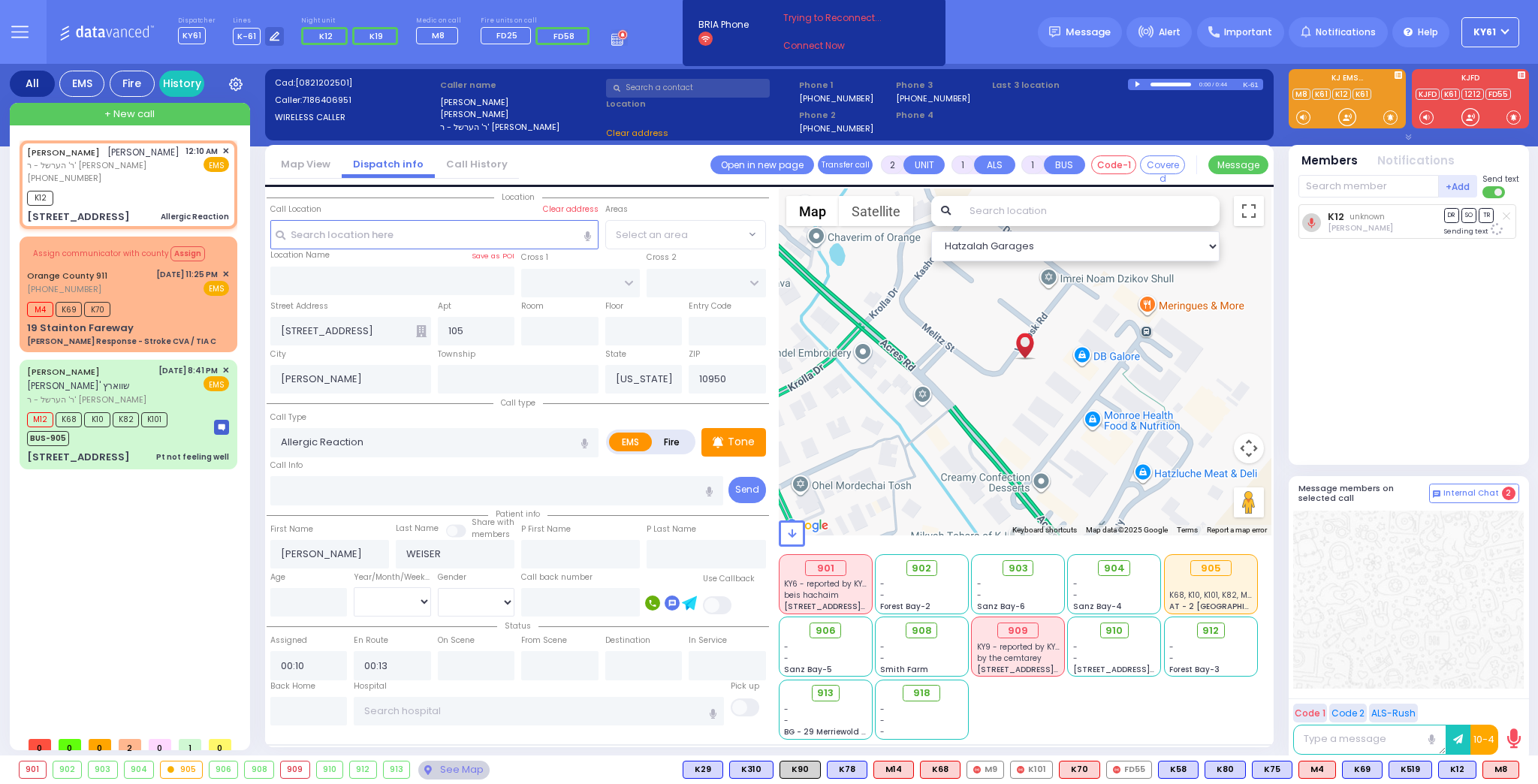
select select
radio input "true"
select select
select select "Hatzalah Garages"
select select
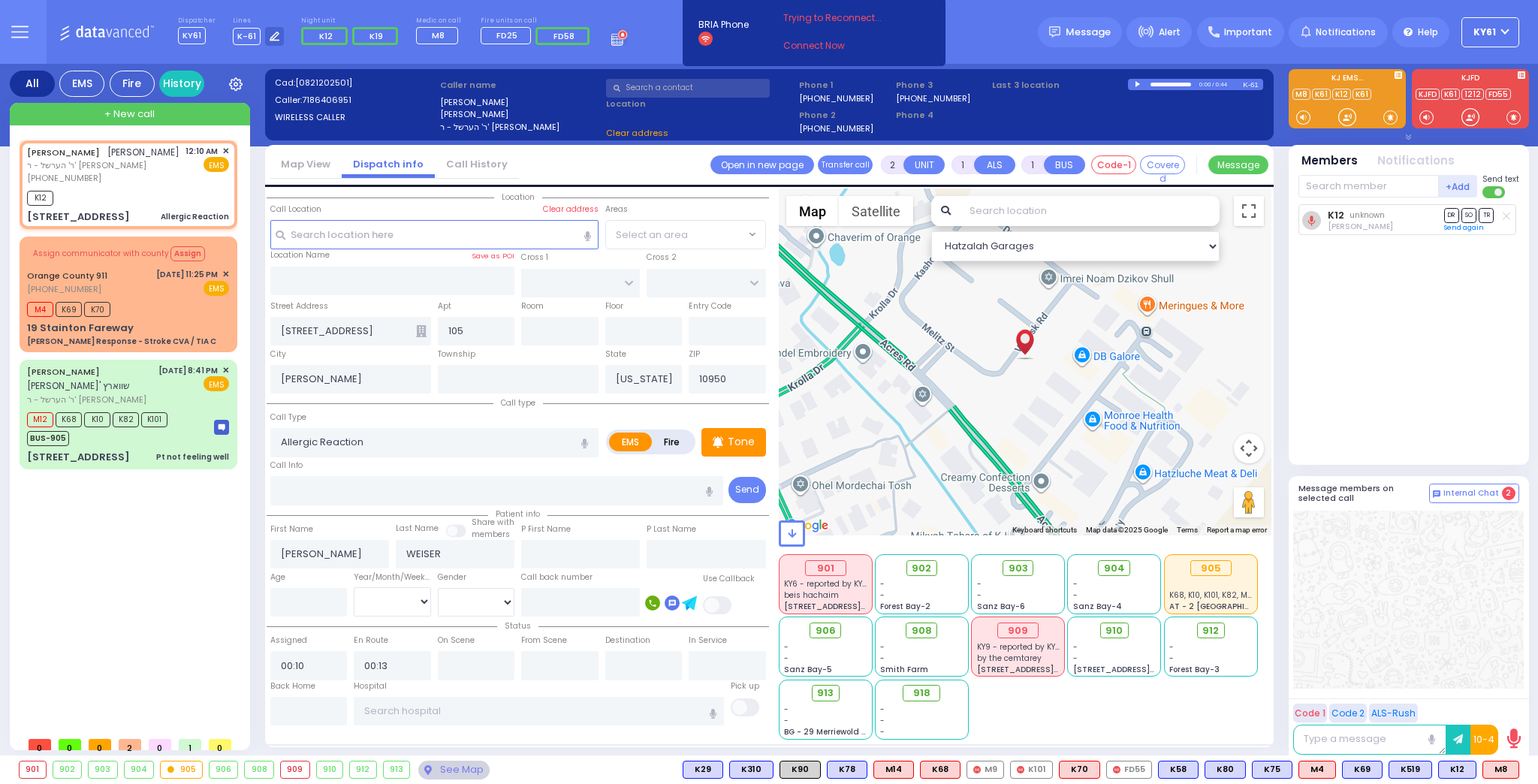
radio input "true"
select select
select select "Hatzalah Garages"
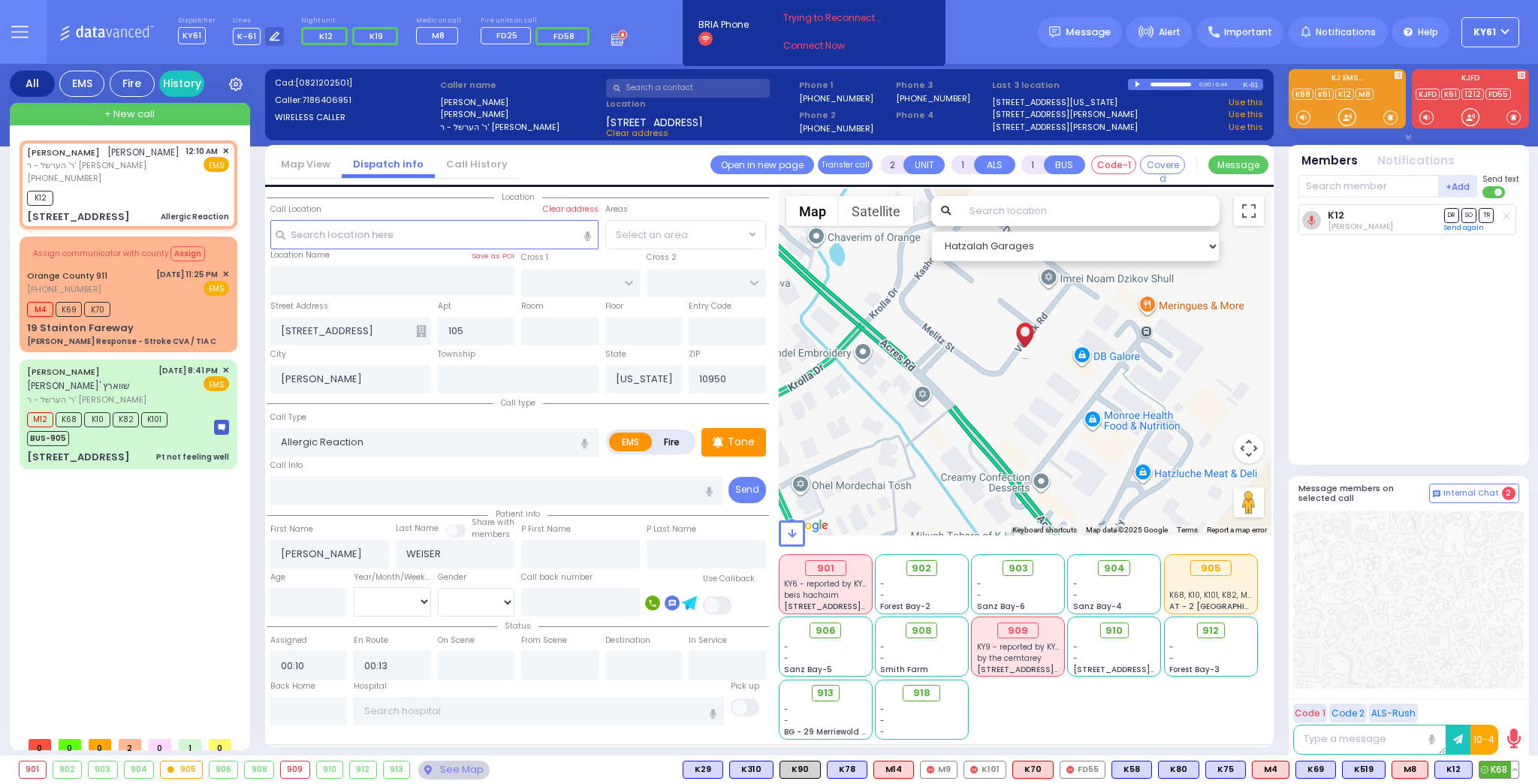
click at [1499, 771] on span "K68" at bounding box center [1498, 769] width 39 height 16
select select
radio input "true"
select select
select select "Hatzalah Garages"
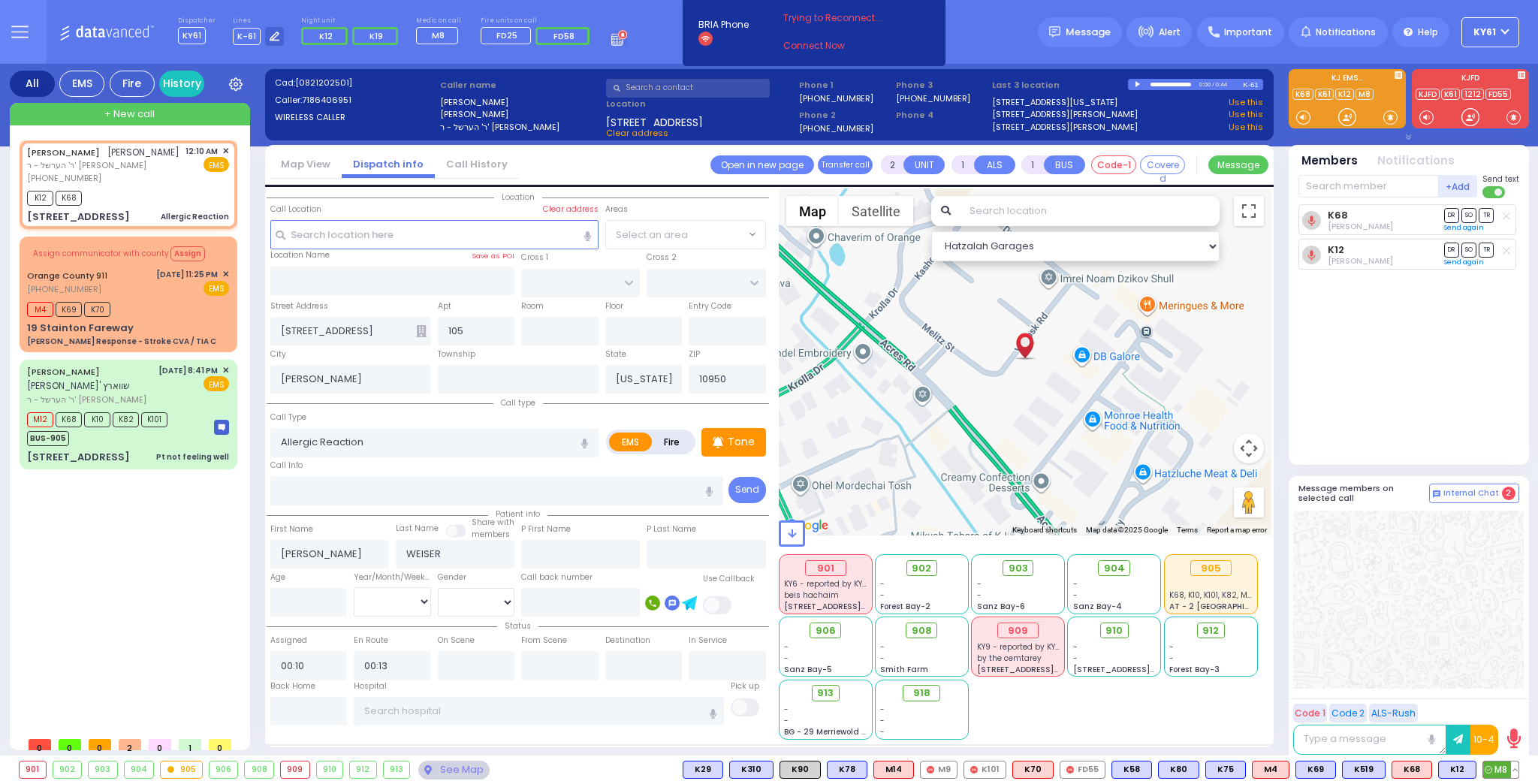
click at [1494, 775] on span "M8" at bounding box center [1500, 769] width 35 height 16
select select
radio input "true"
select select
select select "Hatzalah Garages"
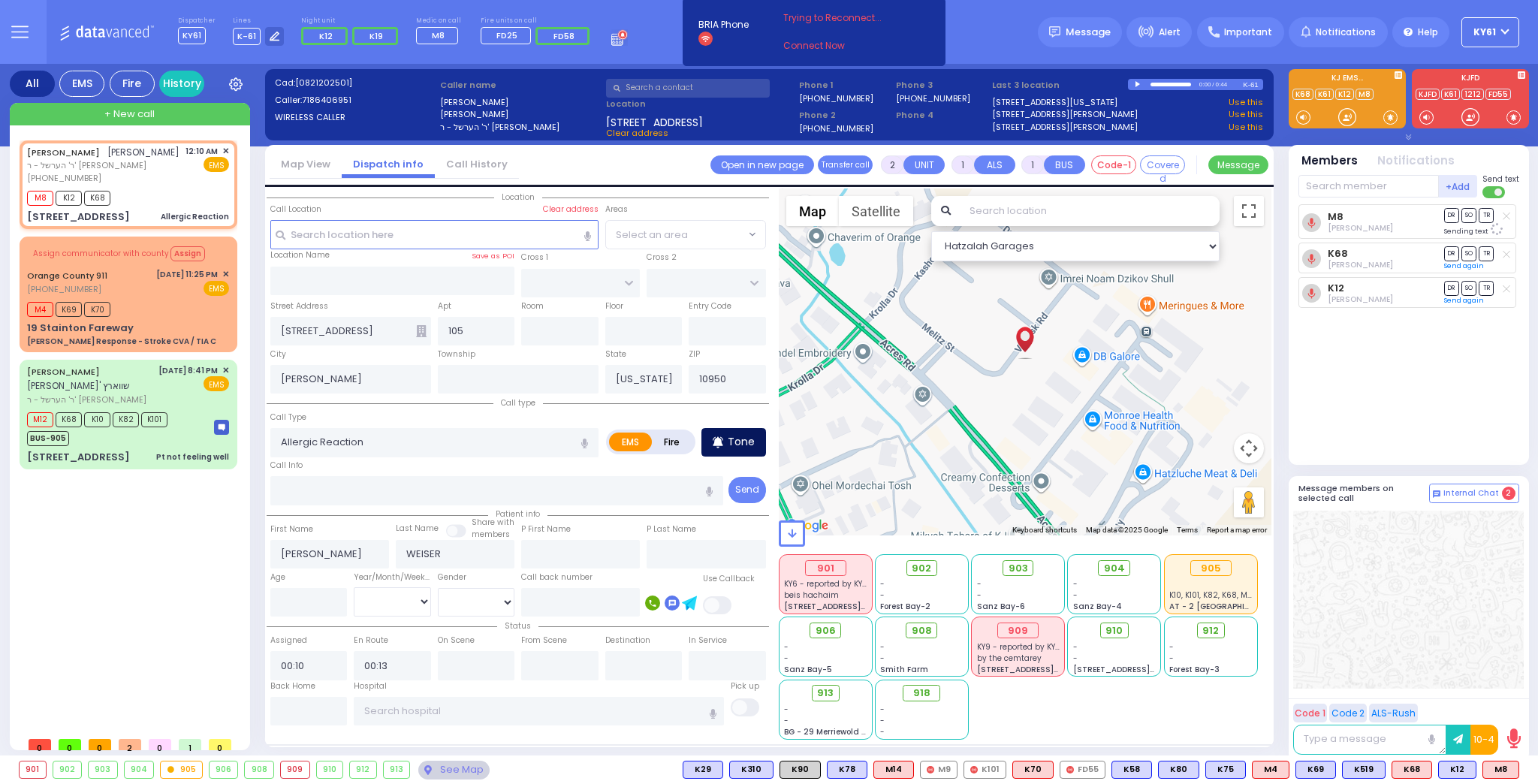
click at [746, 444] on p "Tone" at bounding box center [741, 442] width 27 height 16
click at [1492, 772] on span "K75" at bounding box center [1498, 769] width 39 height 16
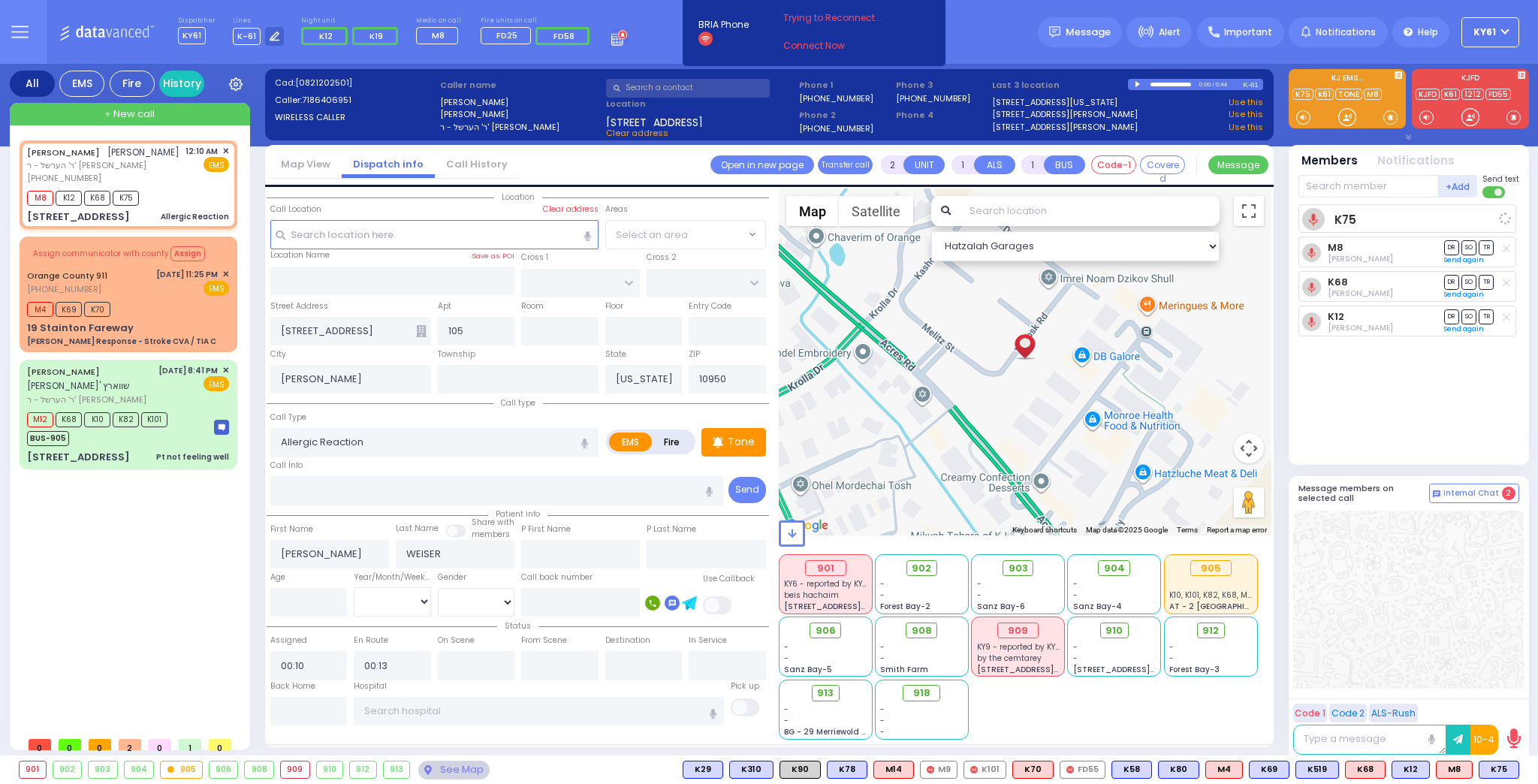
select select
radio input "true"
select select
select select "Hatzalah Garages"
click at [180, 311] on div "M4 K69 K70" at bounding box center [128, 307] width 202 height 19
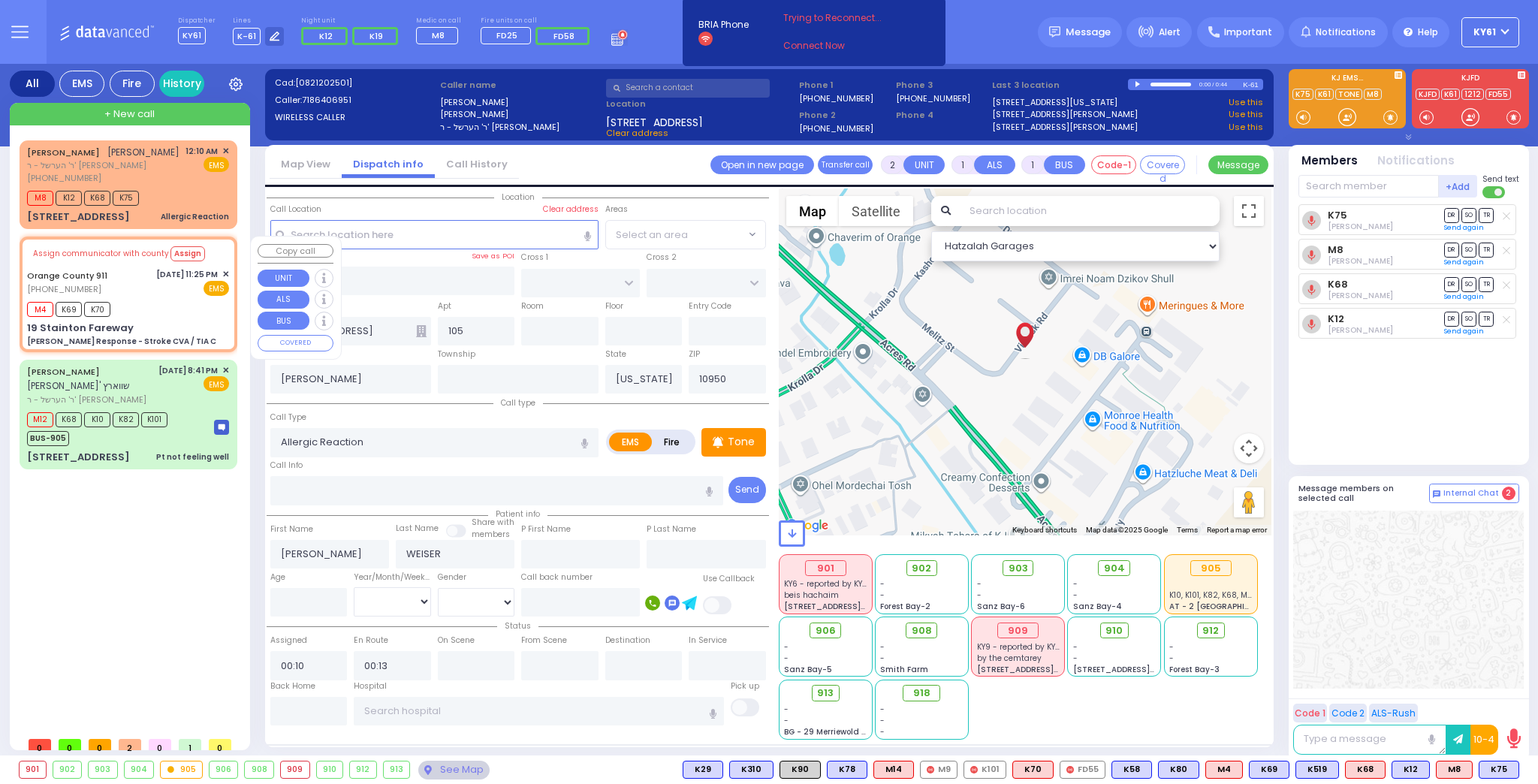
type input "6"
select select
type input "Charlie Response - Stroke CVA / TIA C"
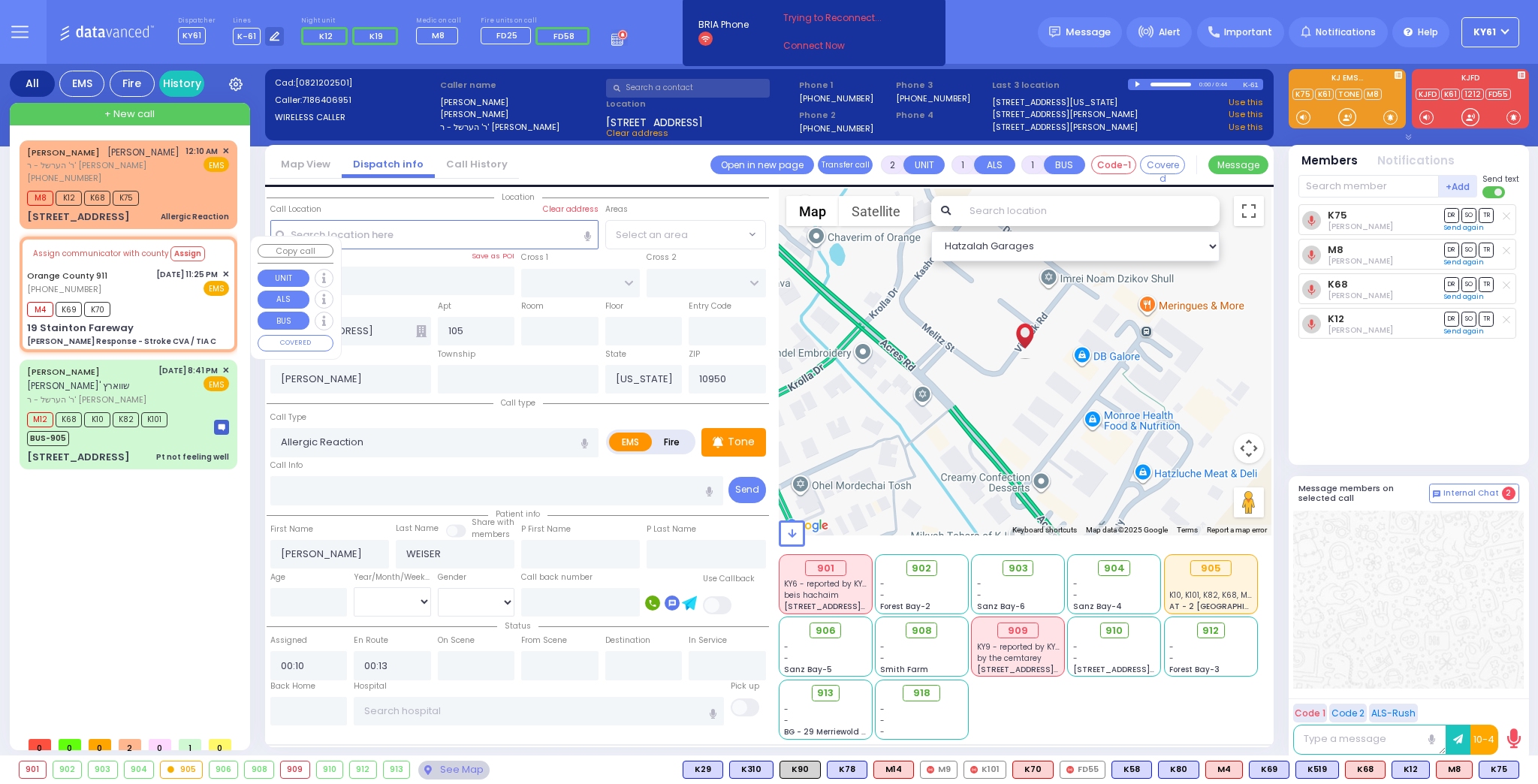
radio input "true"
type input "Nature: : Charlie Response - Stroke CVA / TIA C Address: : 19 Stainton Fareway,…"
type input "Reid"
type input "Winslow"
type input "66"
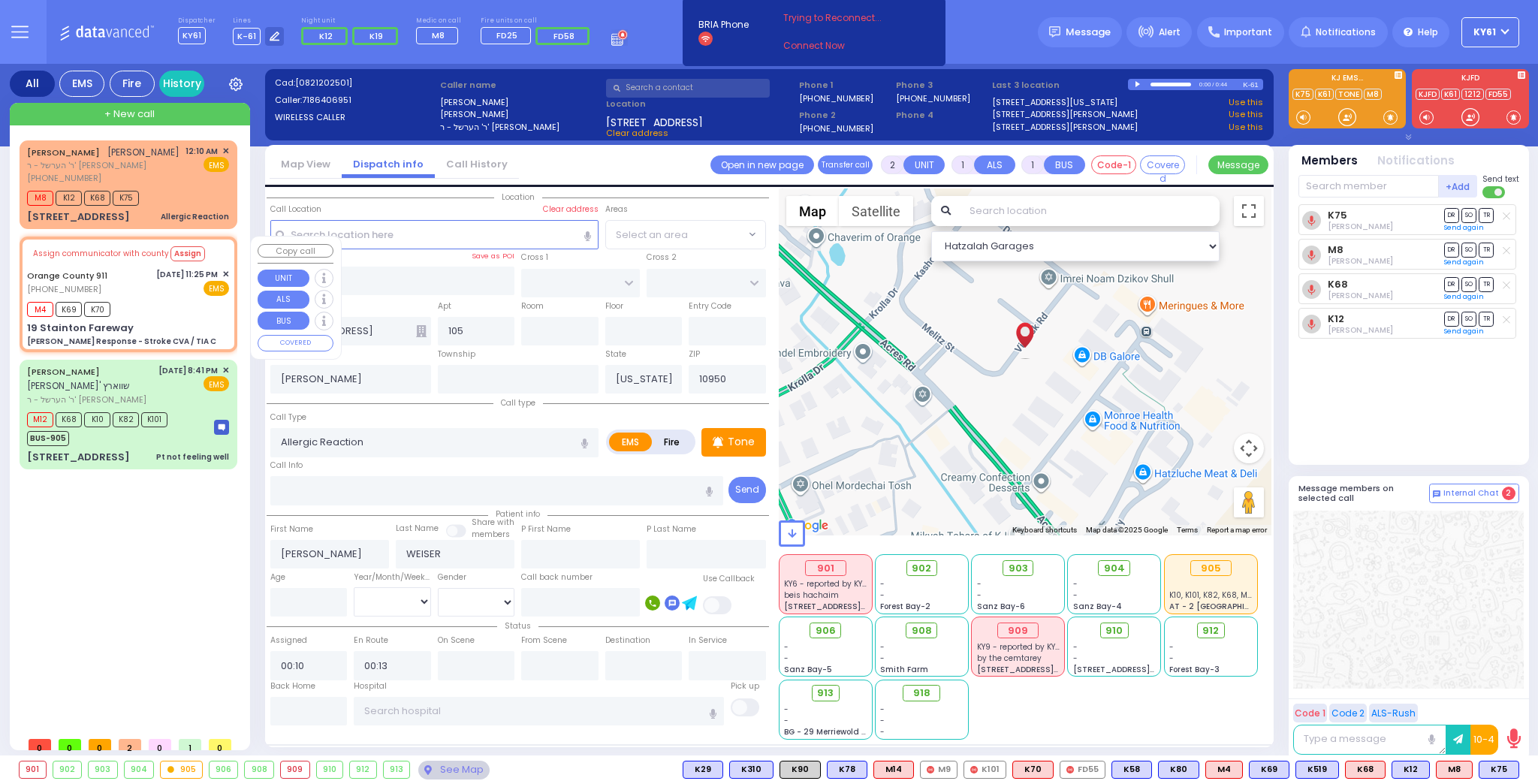
select select "Year"
type input "23:27"
type input "23:26"
select select "Hatzalah Garages"
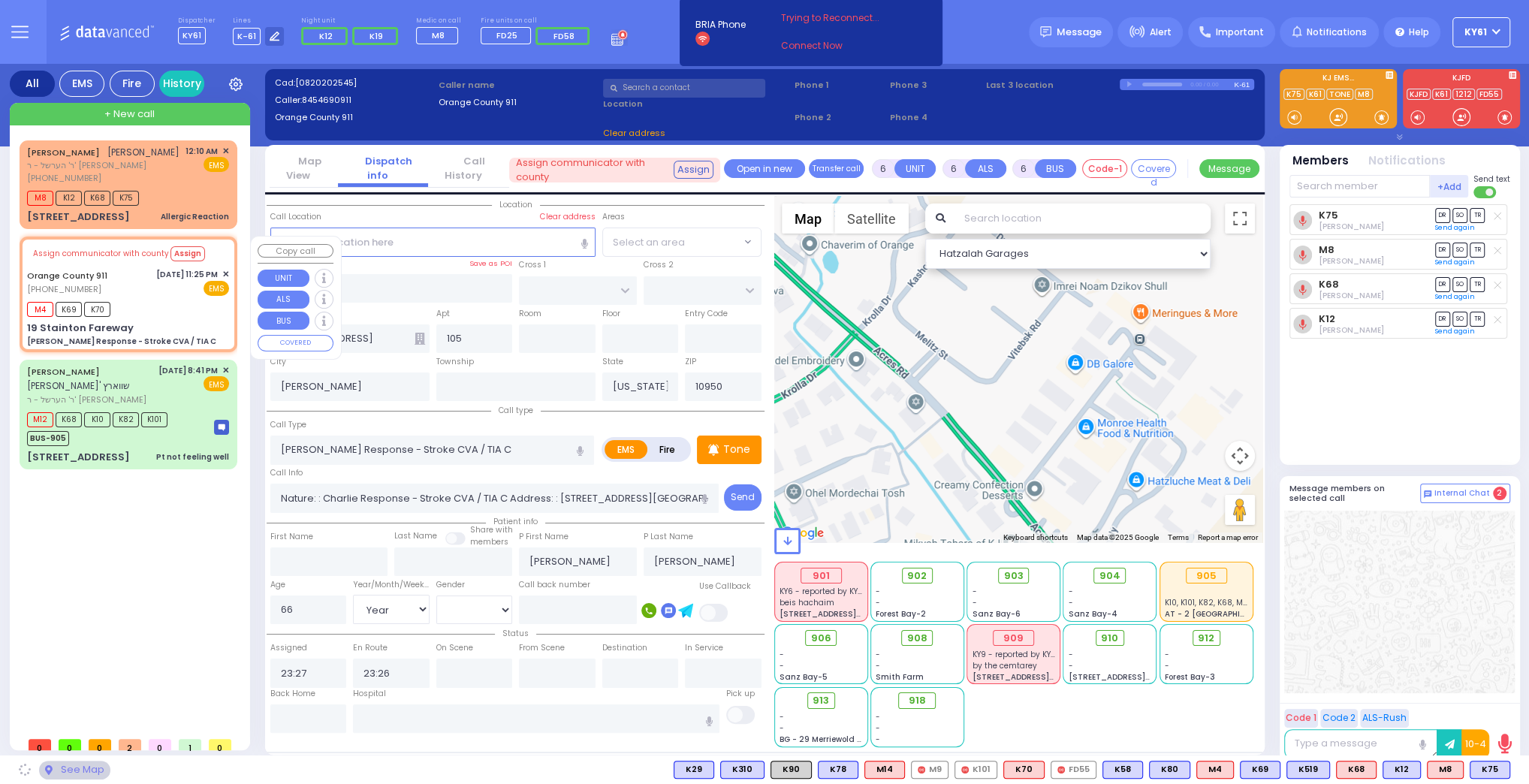
type input "19 Stainton Fareway"
type input "Monroe"
type input "10930"
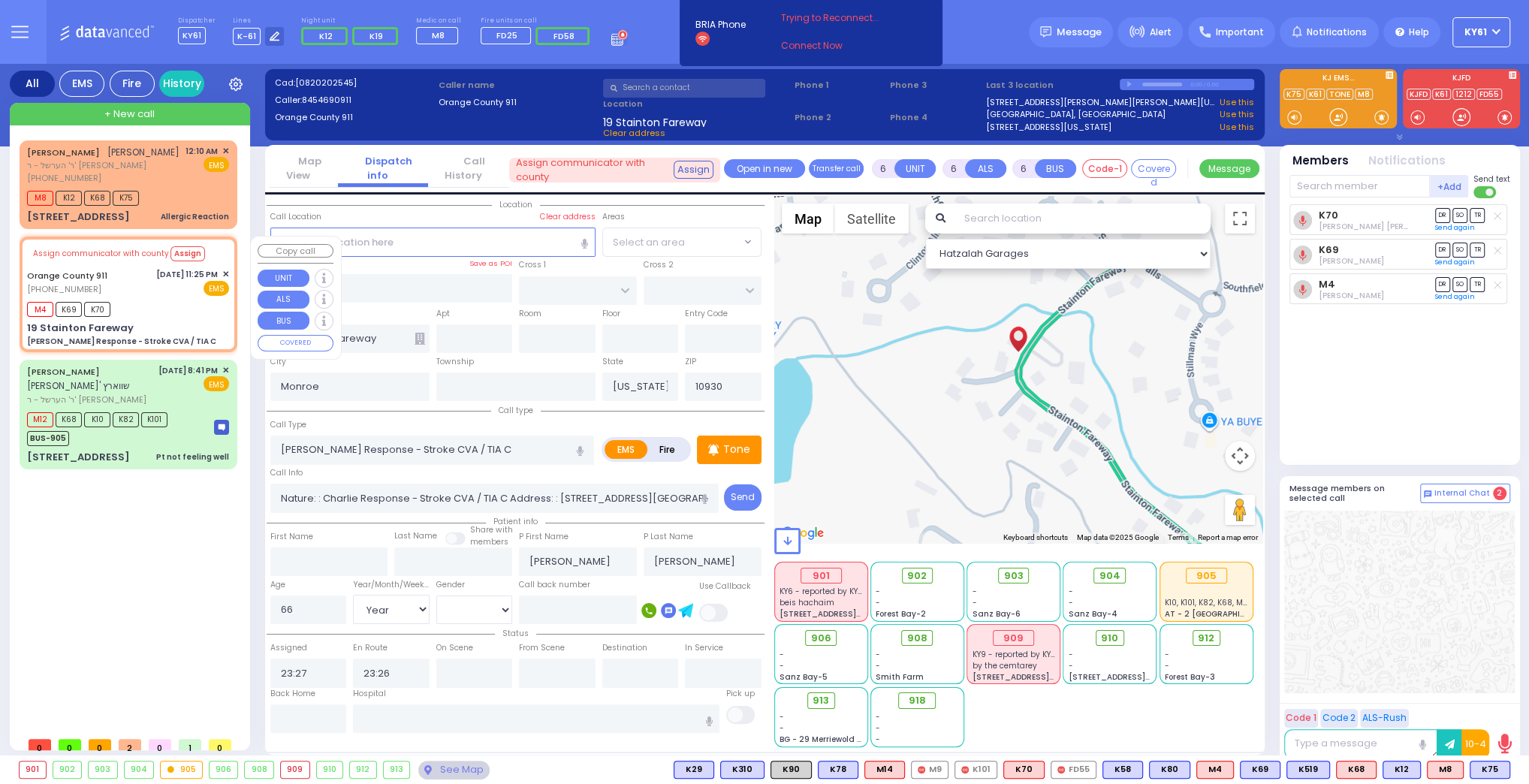
click at [227, 275] on span "✕" at bounding box center [225, 274] width 7 height 12
click at [229, 273] on span "✕" at bounding box center [225, 274] width 7 height 12
click at [225, 277] on span "✕" at bounding box center [225, 274] width 7 height 12
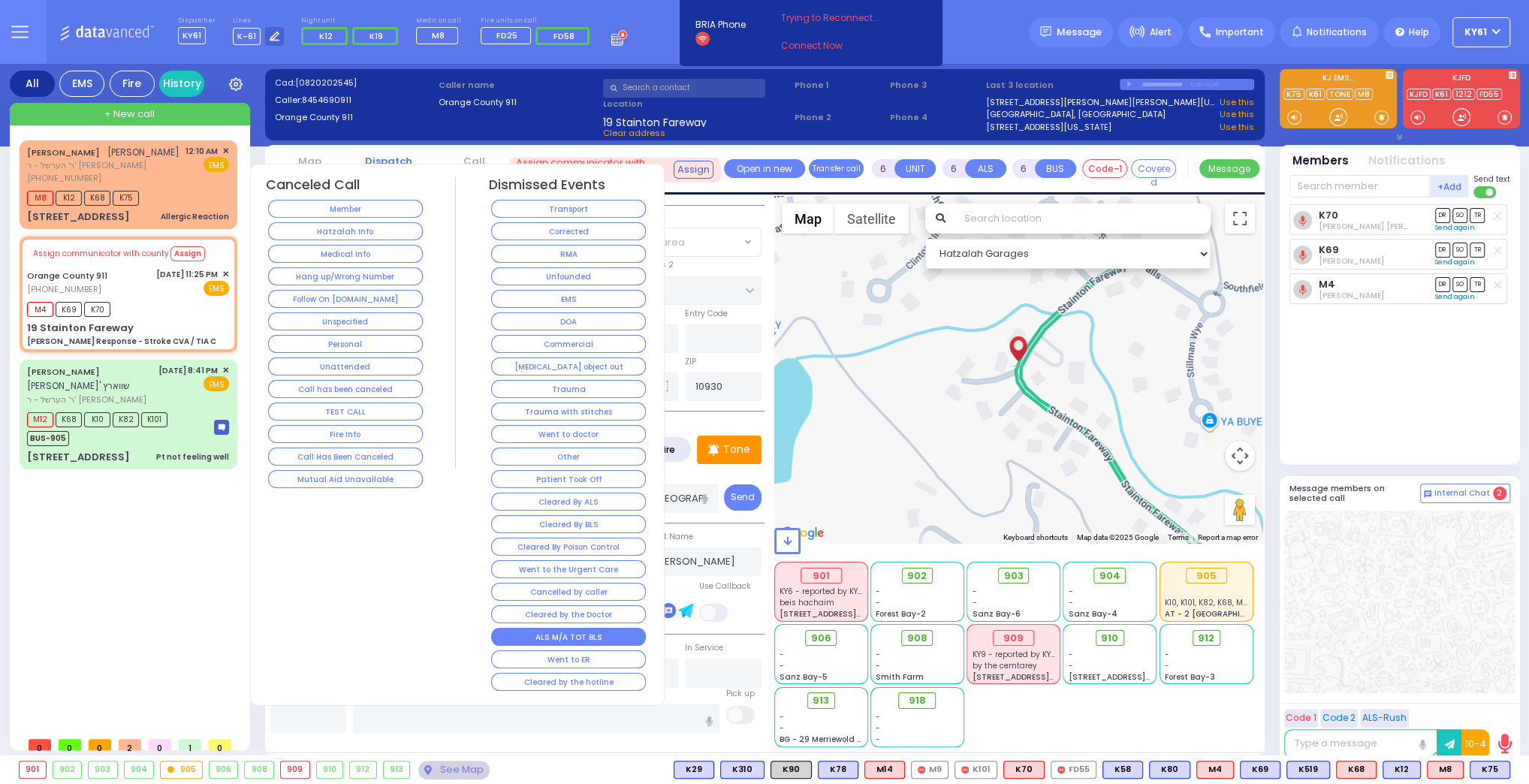
click at [635, 628] on button "ALS M/A TOT BLS" at bounding box center [568, 636] width 155 height 18
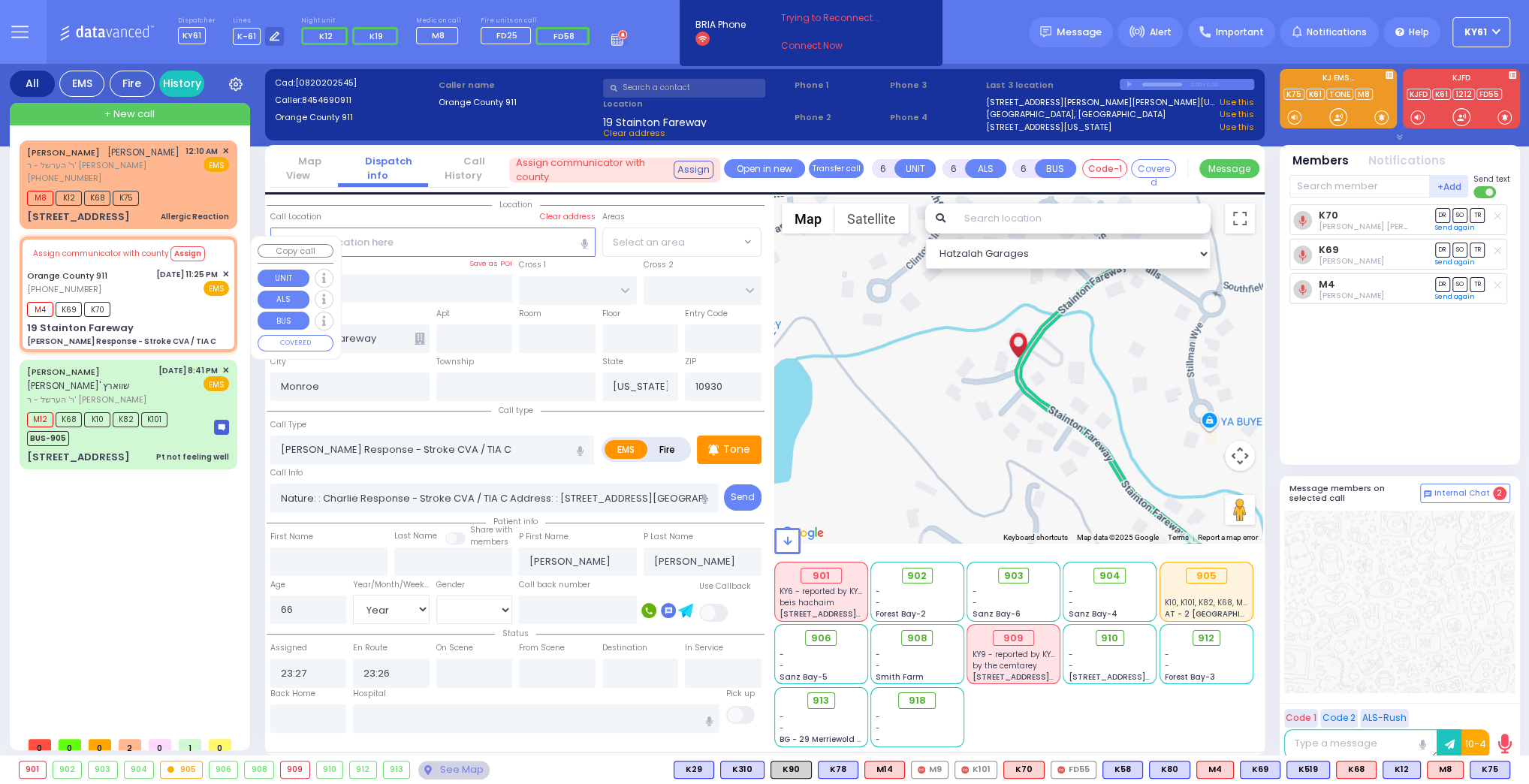
select select
radio input "true"
select select
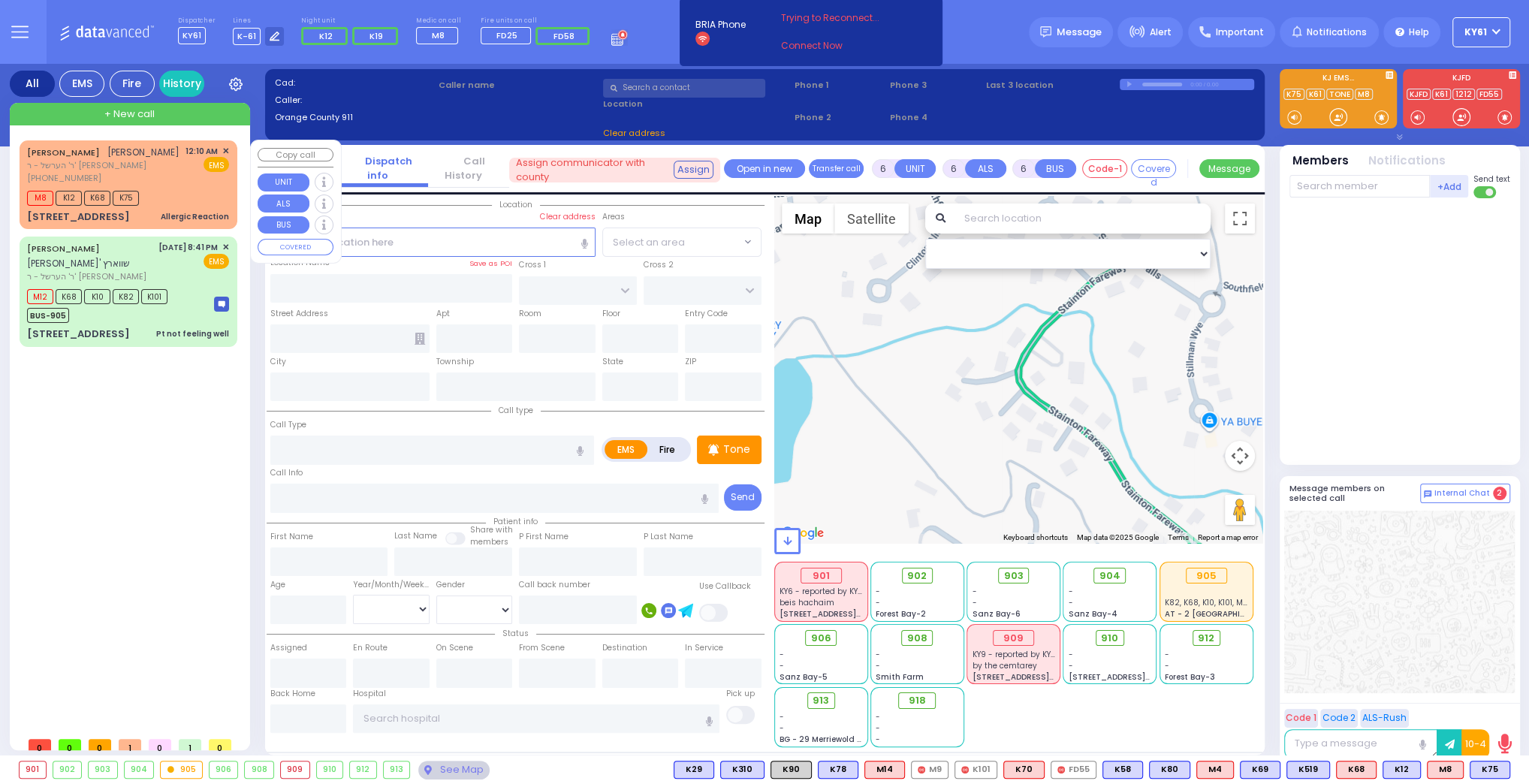
click at [203, 196] on div "M8 K12 K68 K75" at bounding box center [128, 196] width 202 height 19
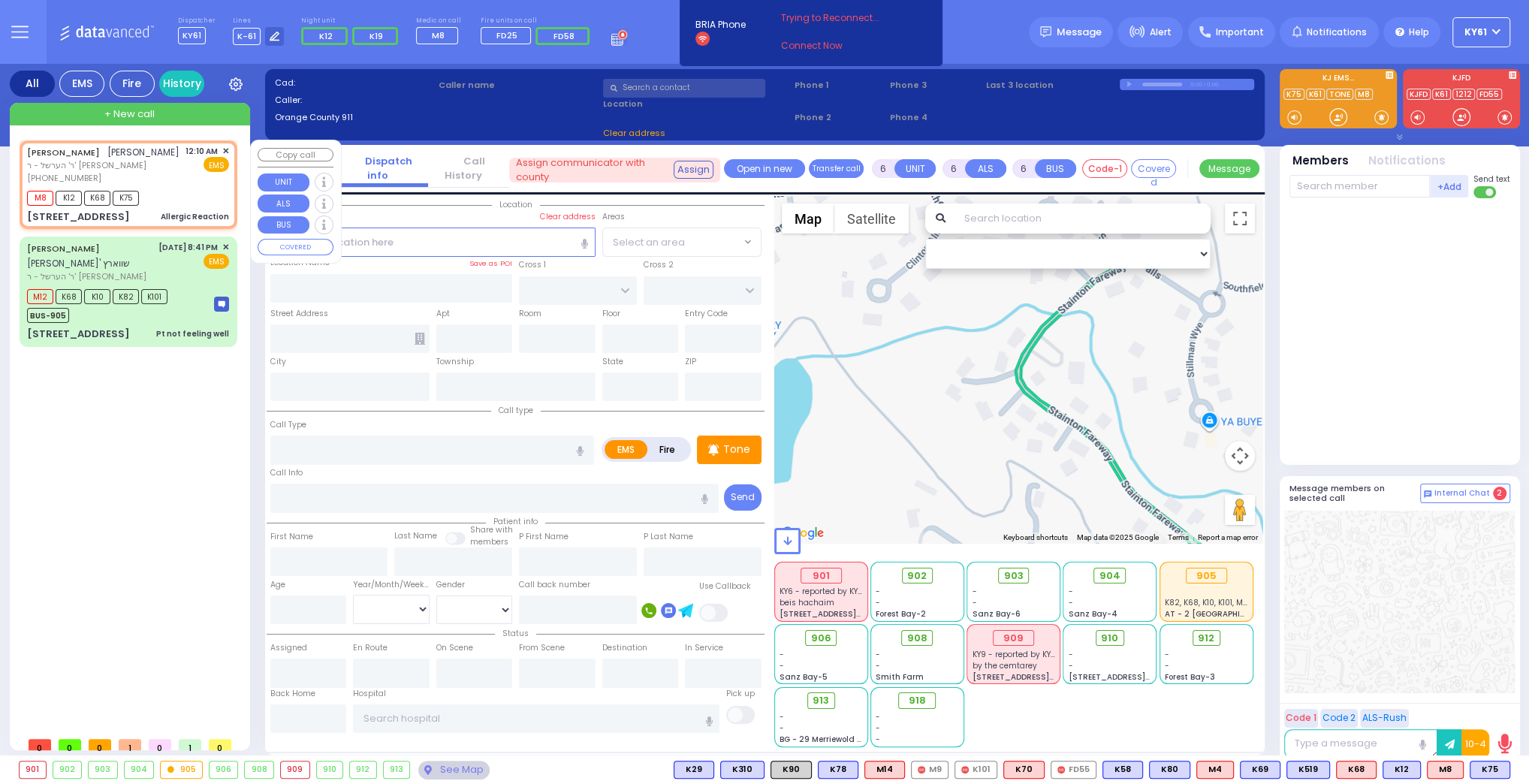
type input "2"
type input "1"
select select
type input "Allergic Reaction"
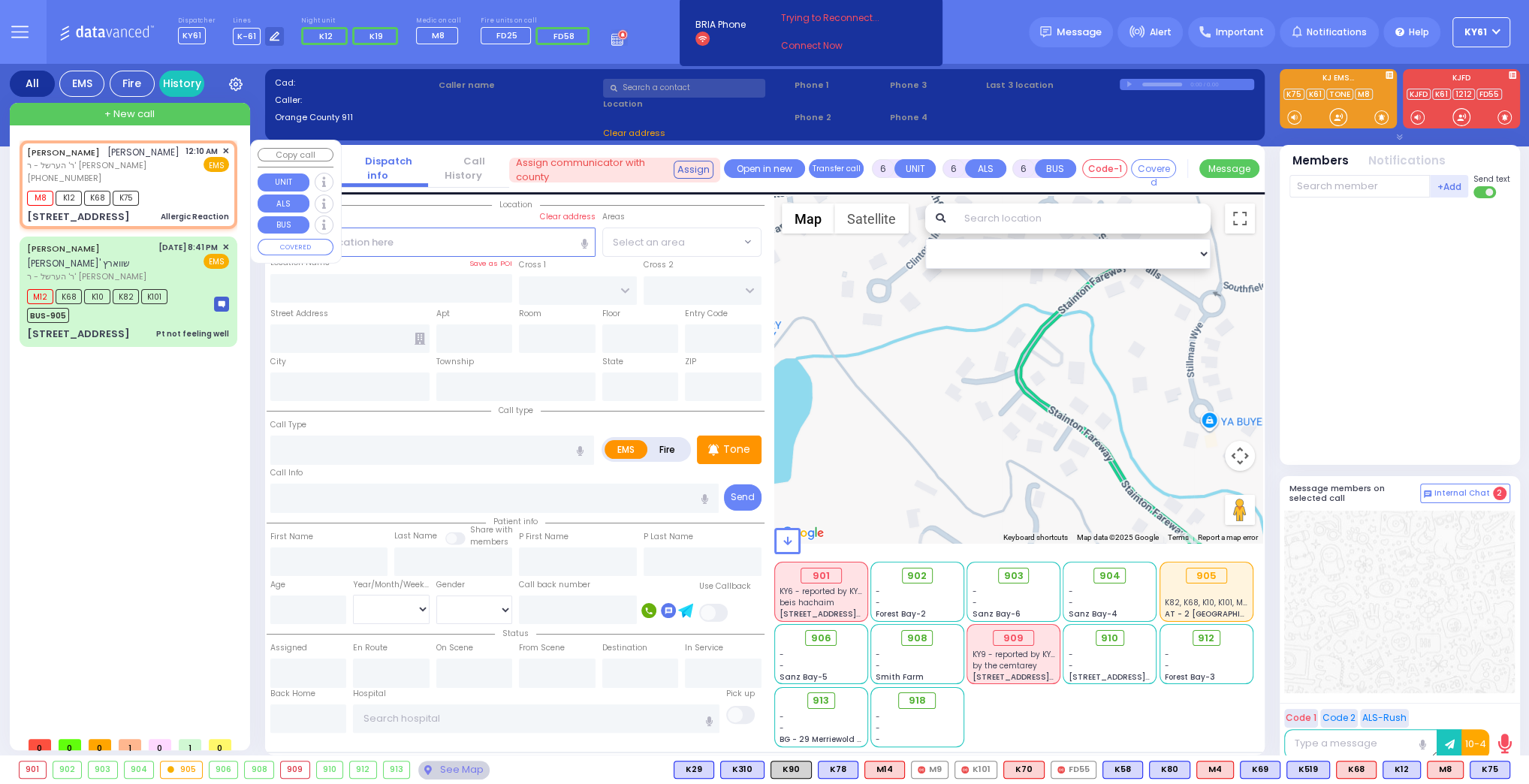
radio input "true"
type input "CHAIM"
type input "WEISER"
select select
type input "00:10"
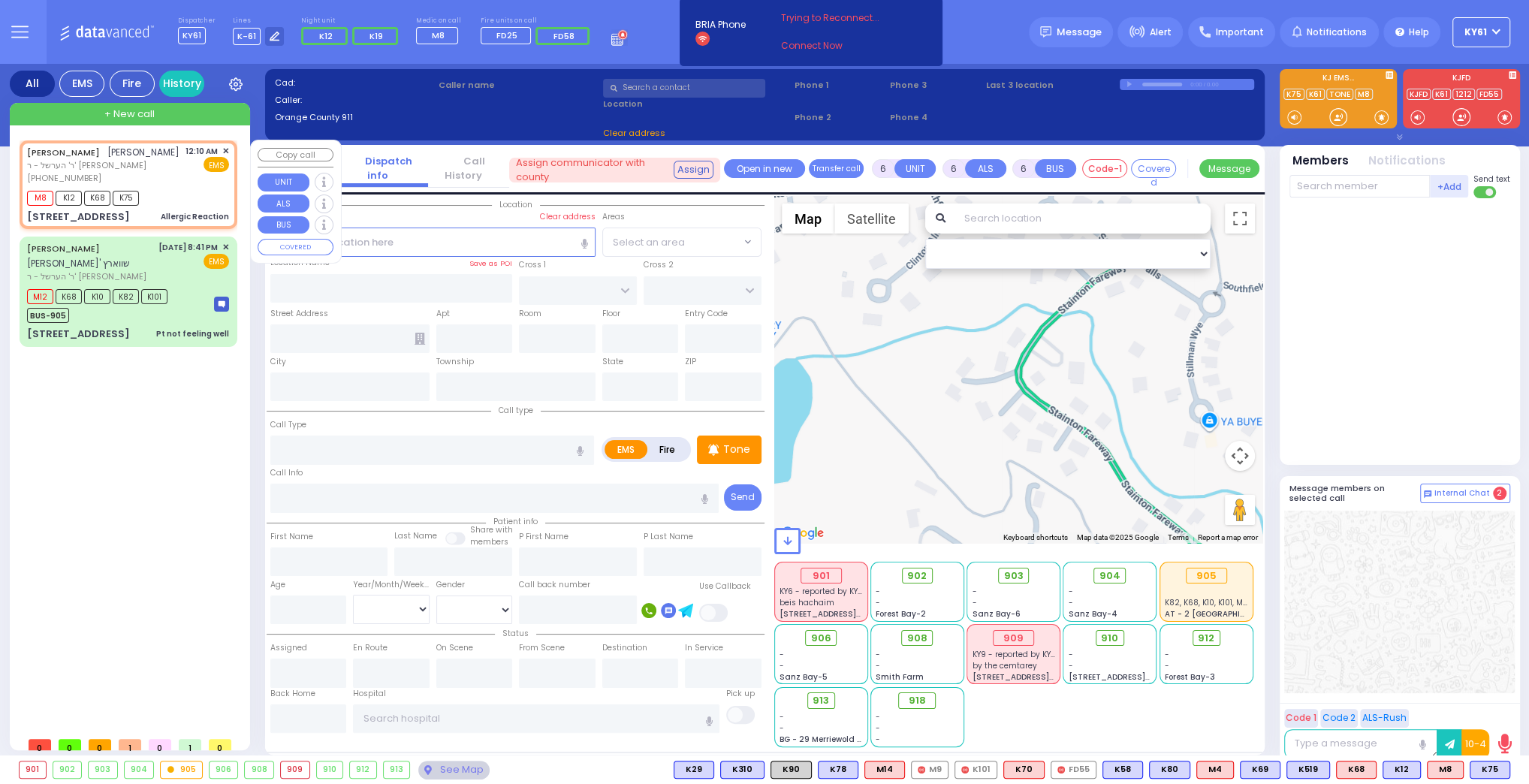
type input "00:13"
select select "Hatzalah Garages"
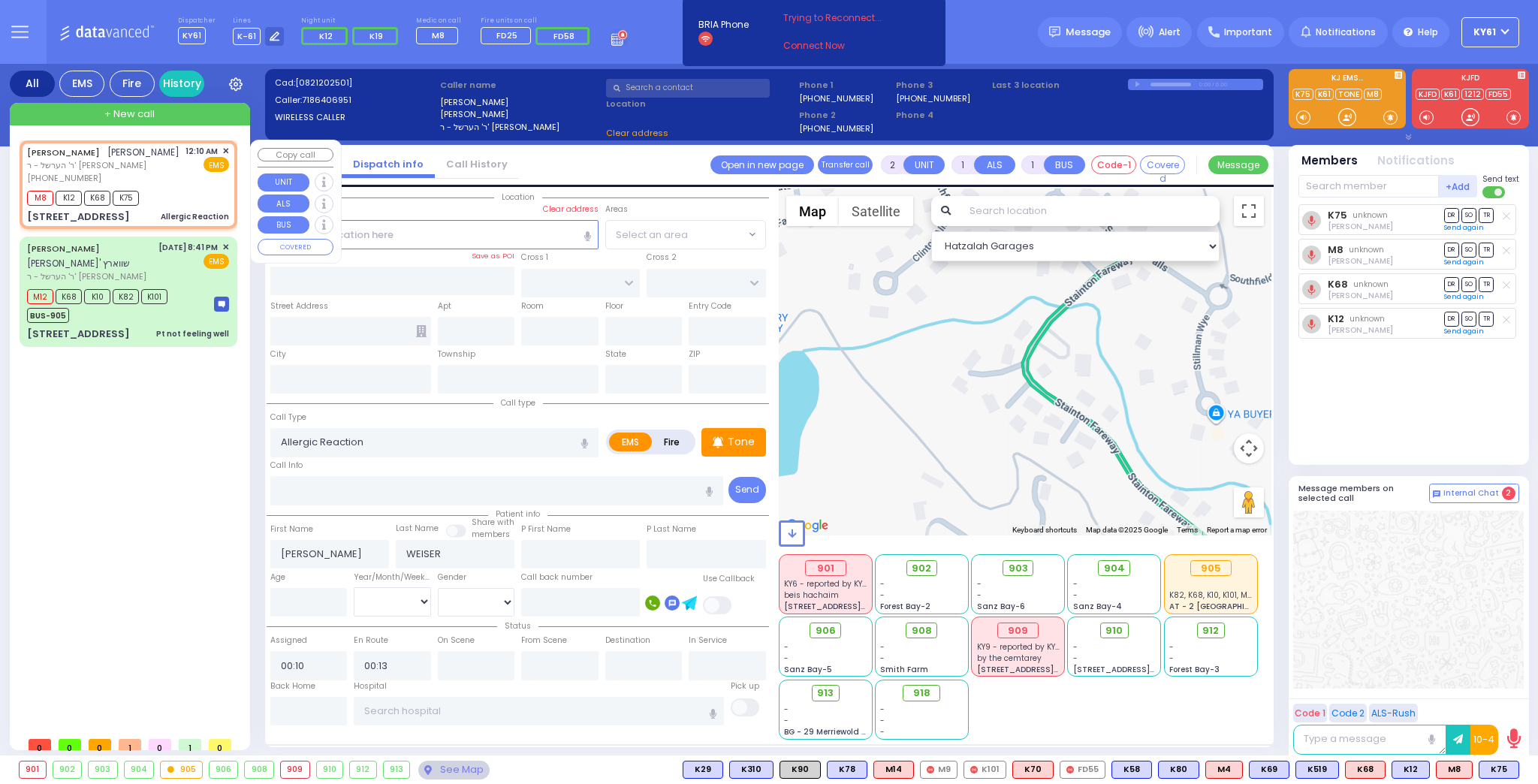
type input "4 VITEBSK RD"
type input "105"
type input "Kiryas Joel"
type input "[US_STATE]"
type input "10950"
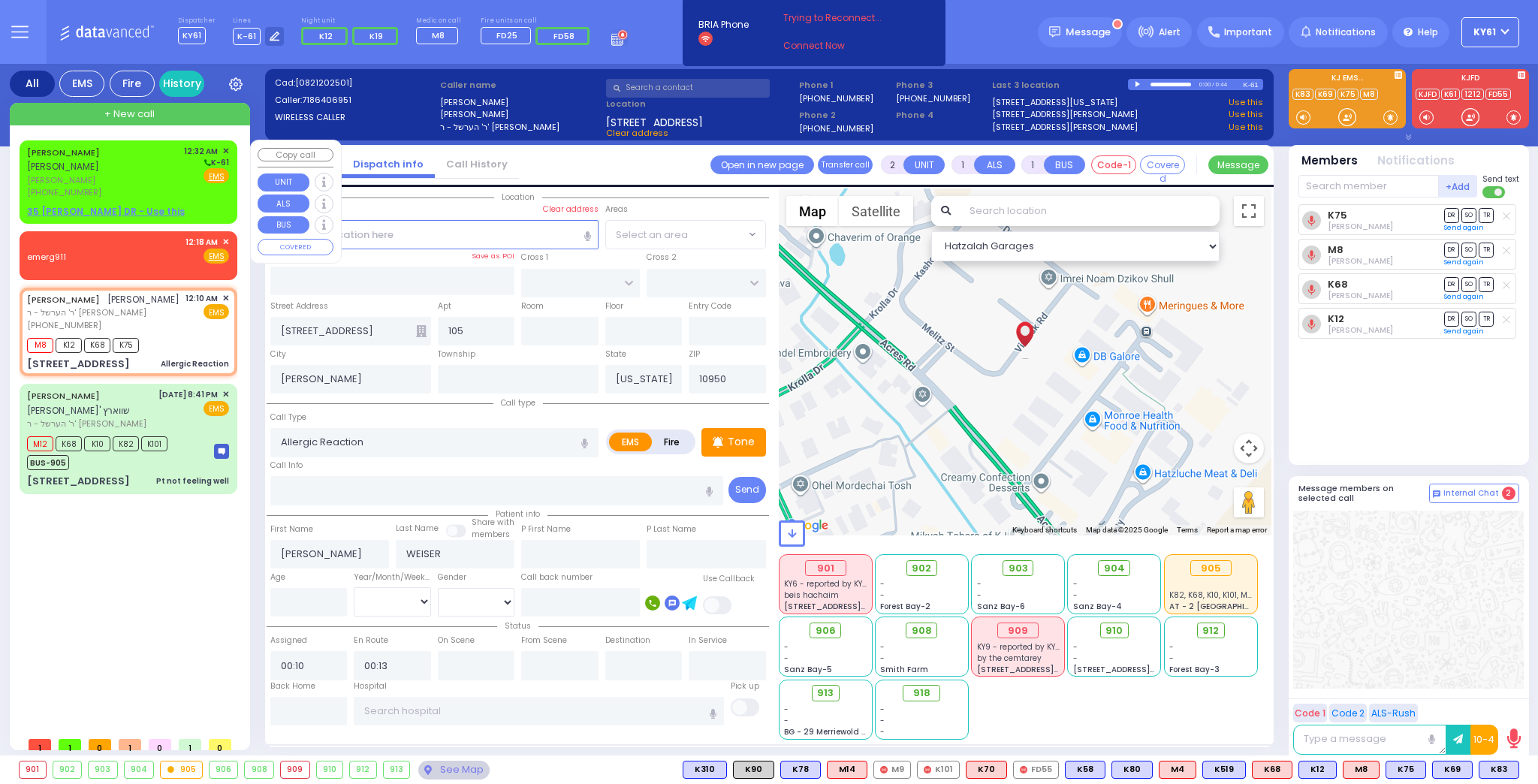
click at [198, 205] on div "35 DEPALMA DR - Use this" at bounding box center [128, 211] width 202 height 13
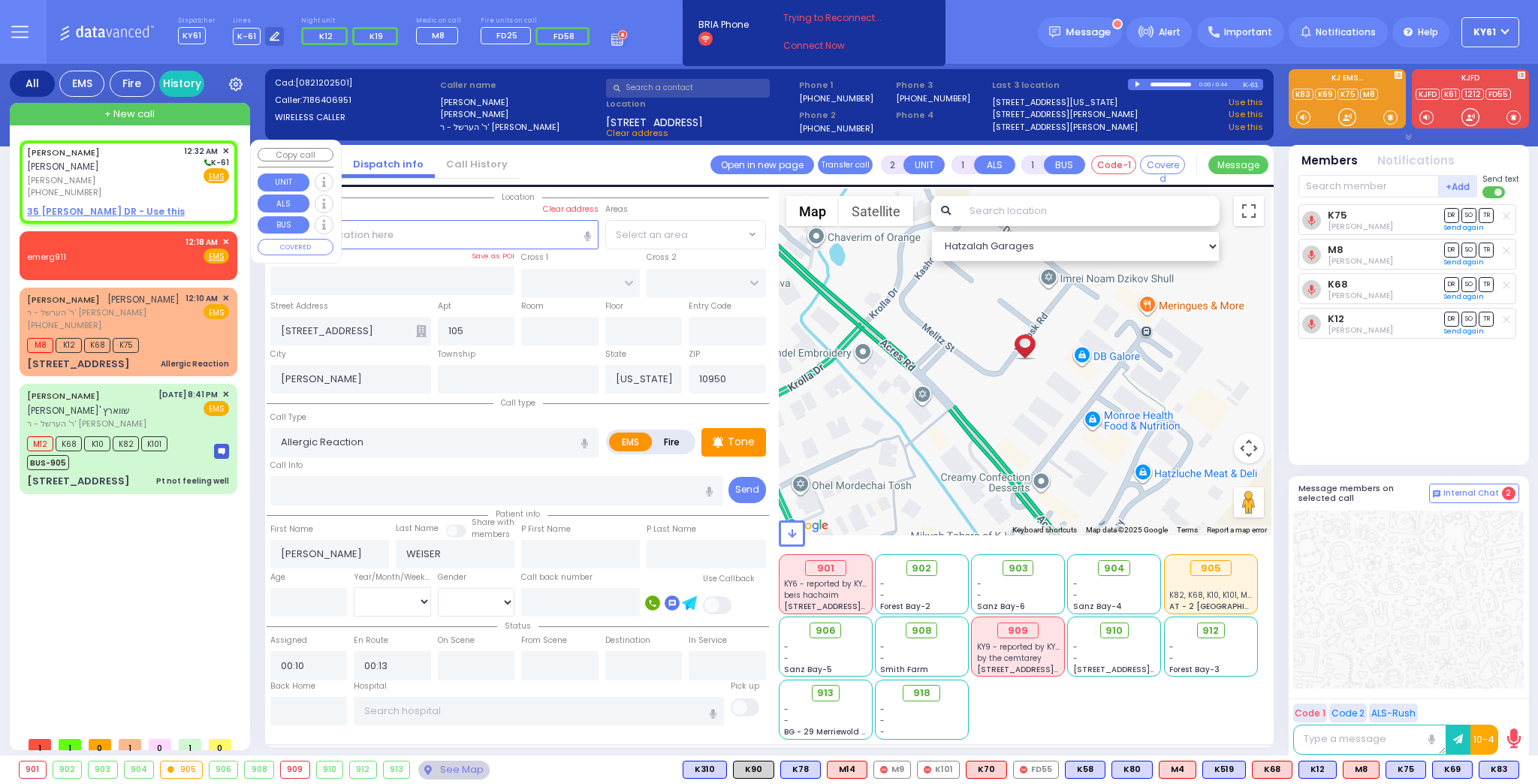
select select
radio input "true"
type input "DUVID"
type input "FARKAS"
select select
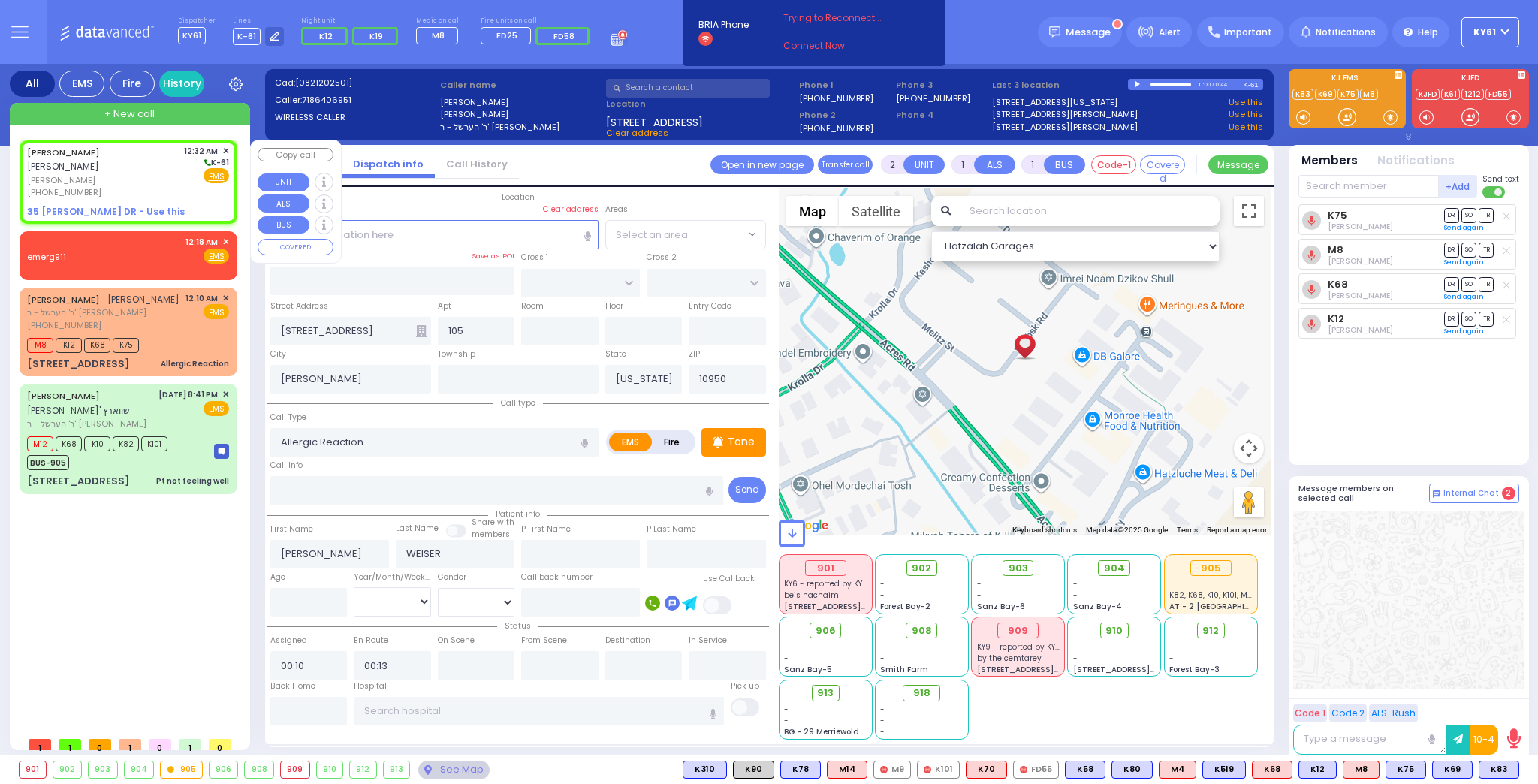
type input "00:32"
select select "Hatzalah Garages"
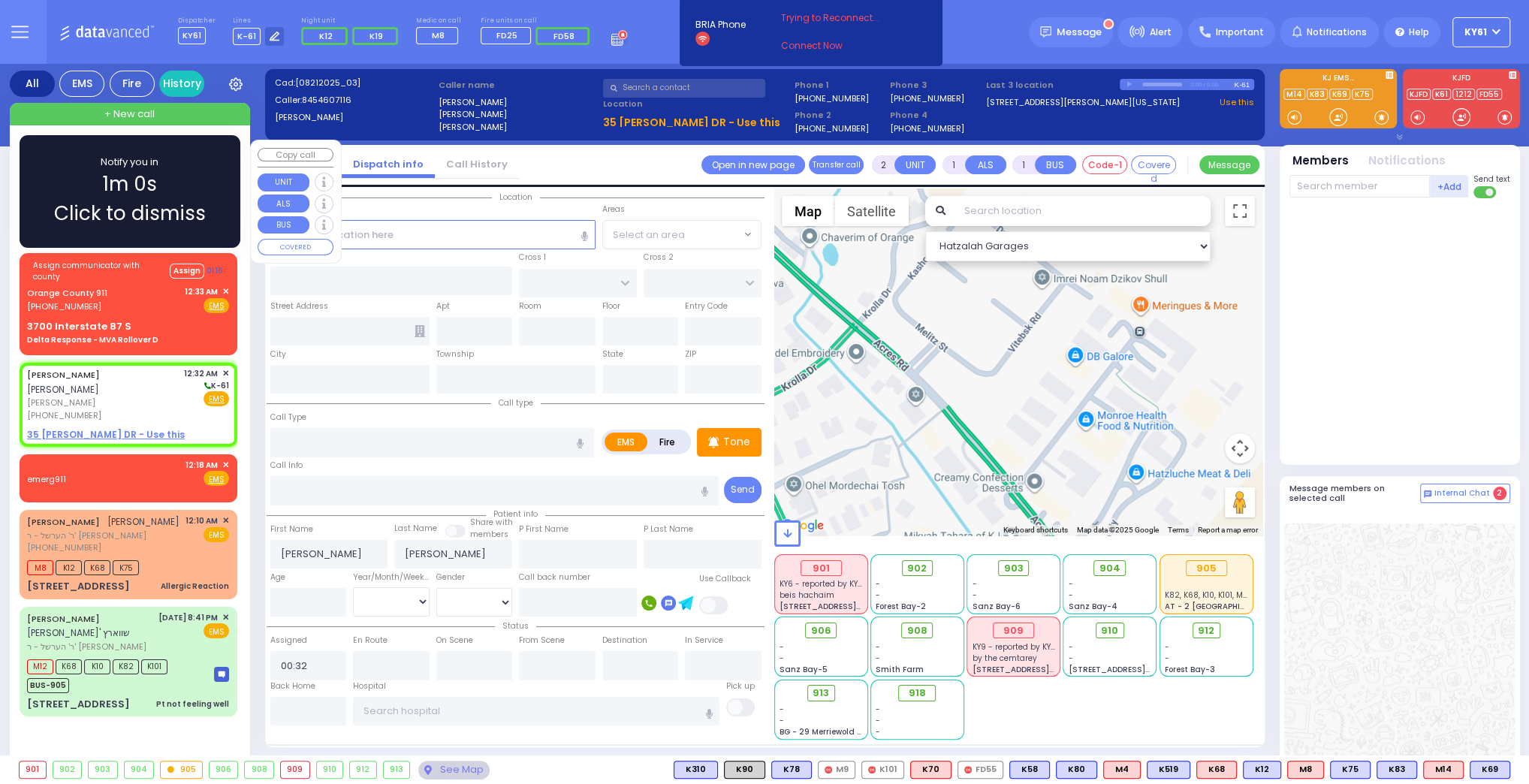
click at [191, 195] on div "Notify you in 1m 0s Click to dismiss" at bounding box center [130, 191] width 177 height 74
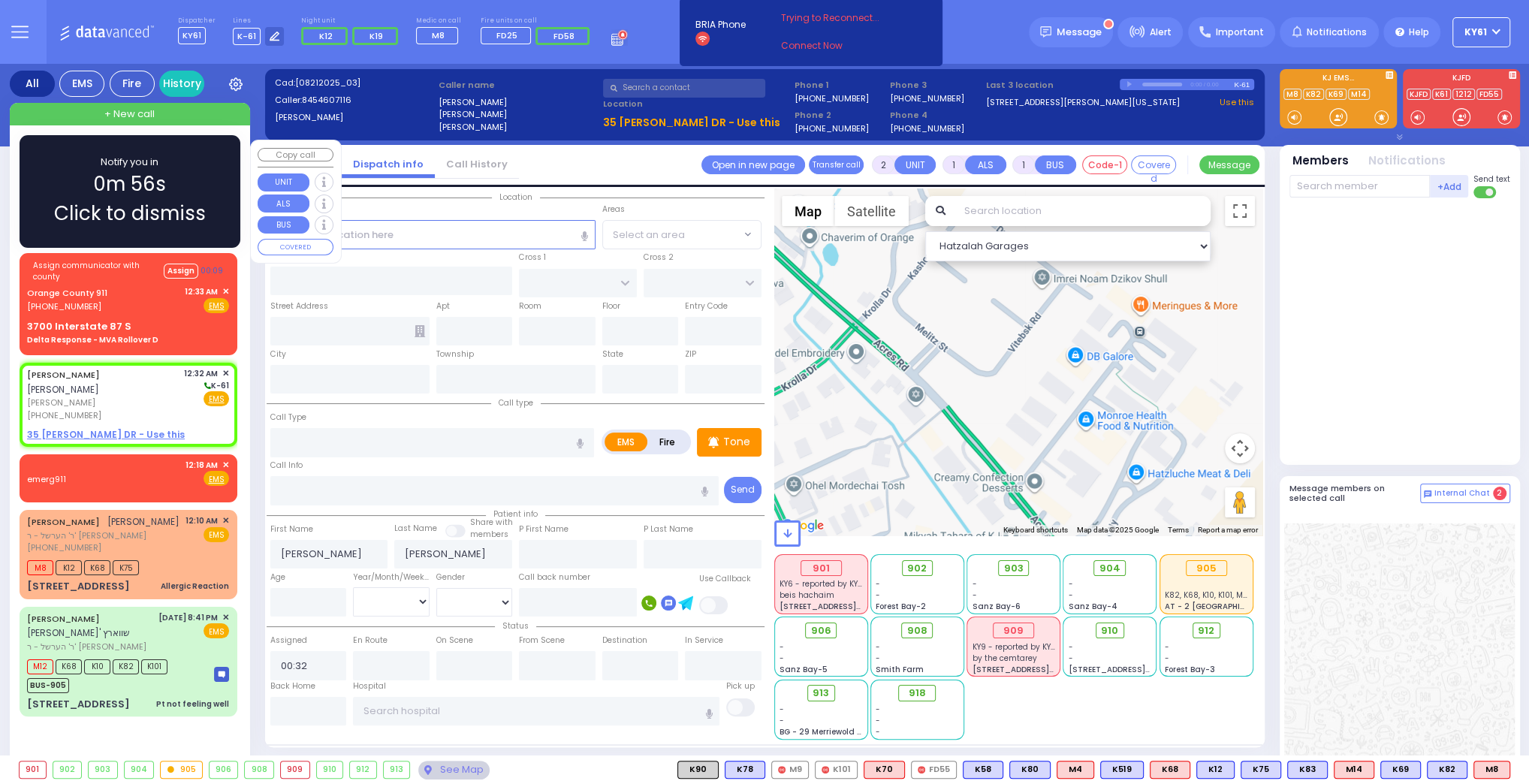
click at [207, 190] on div "Notify you in 0m 56s Click to dismiss" at bounding box center [130, 191] width 177 height 74
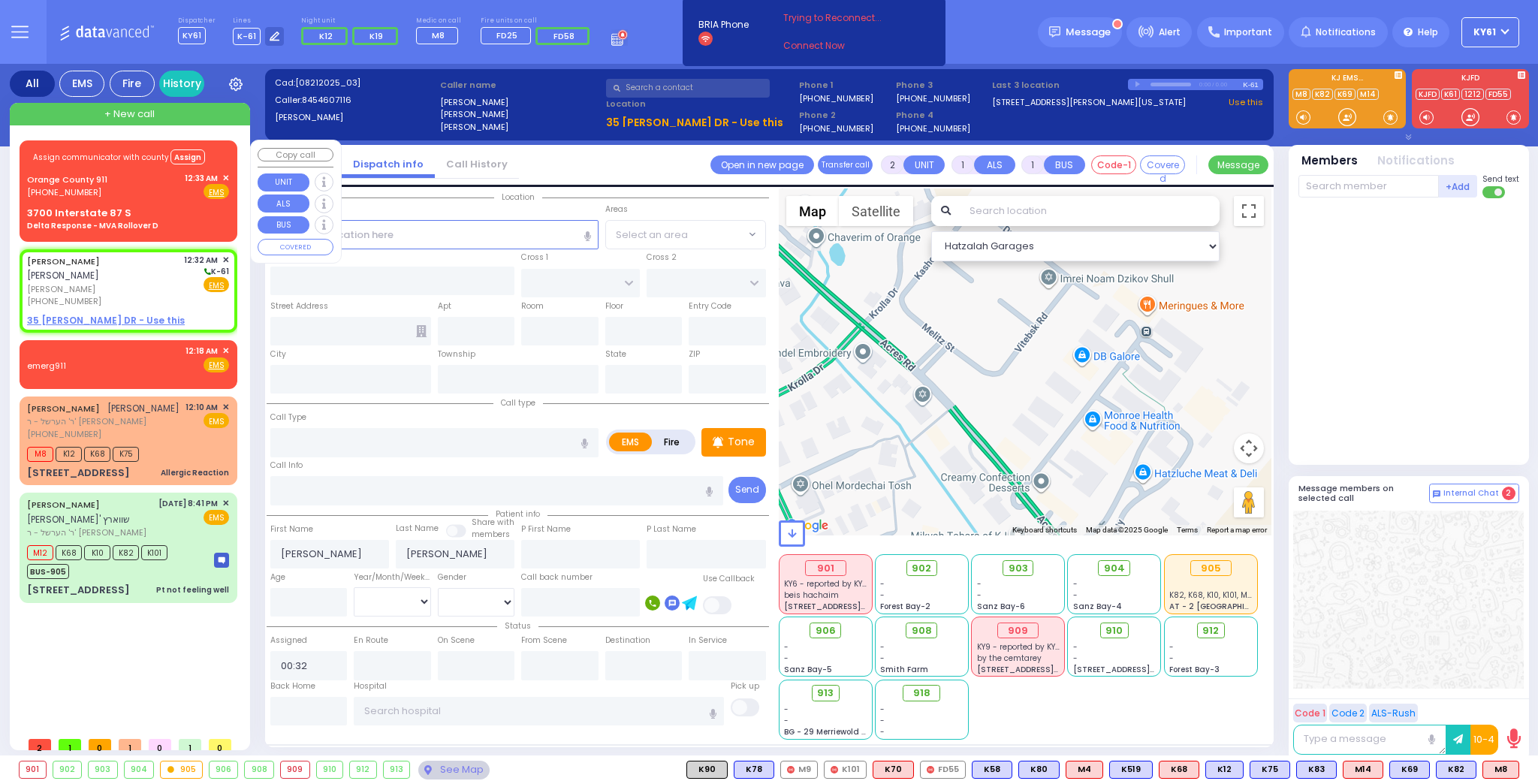
click at [190, 218] on div "3700 Interstate 87 S Delta Response - MVA Rollover D" at bounding box center [128, 219] width 202 height 27
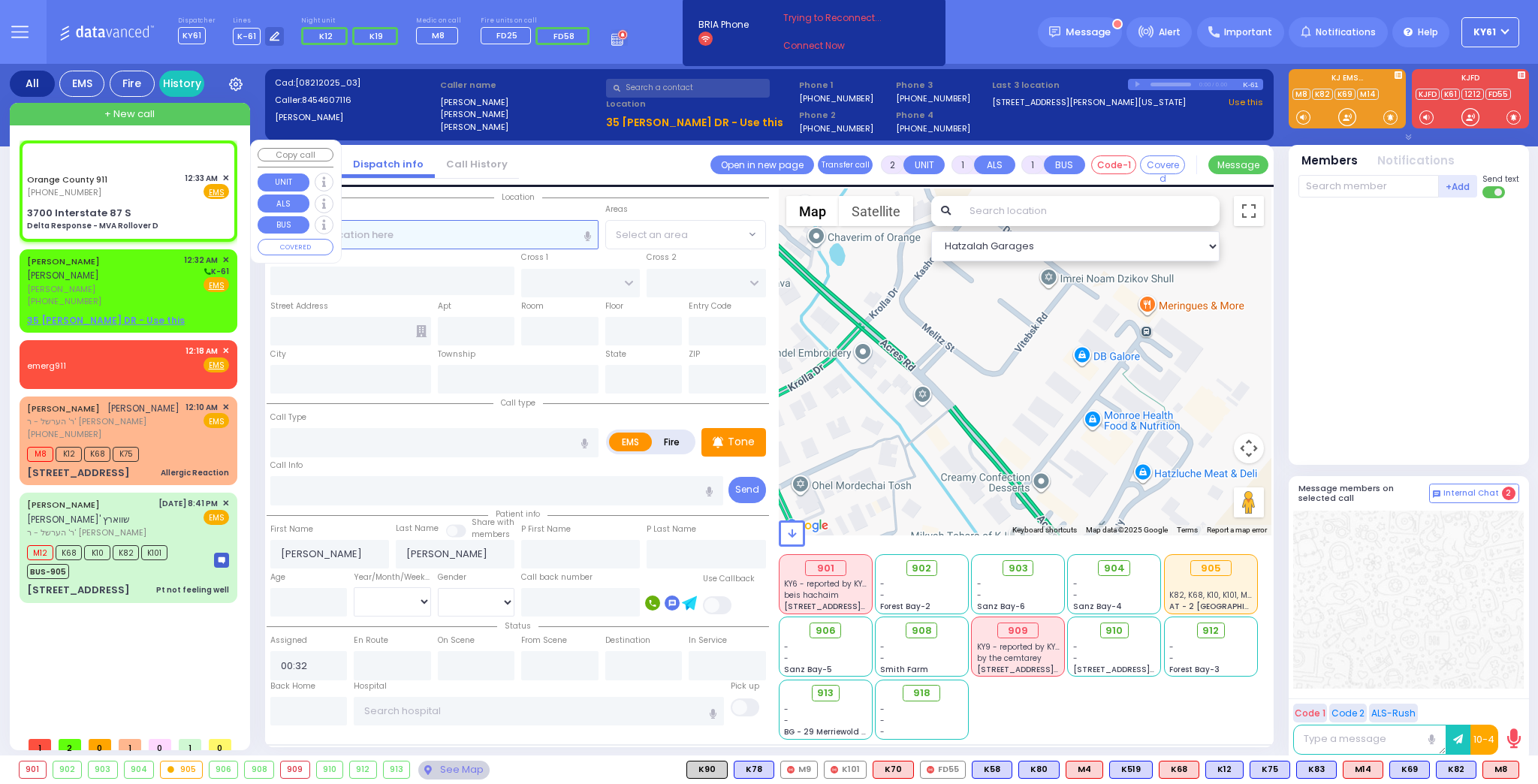
type input "6"
select select
type input "Delta Response - MVA Rollover D"
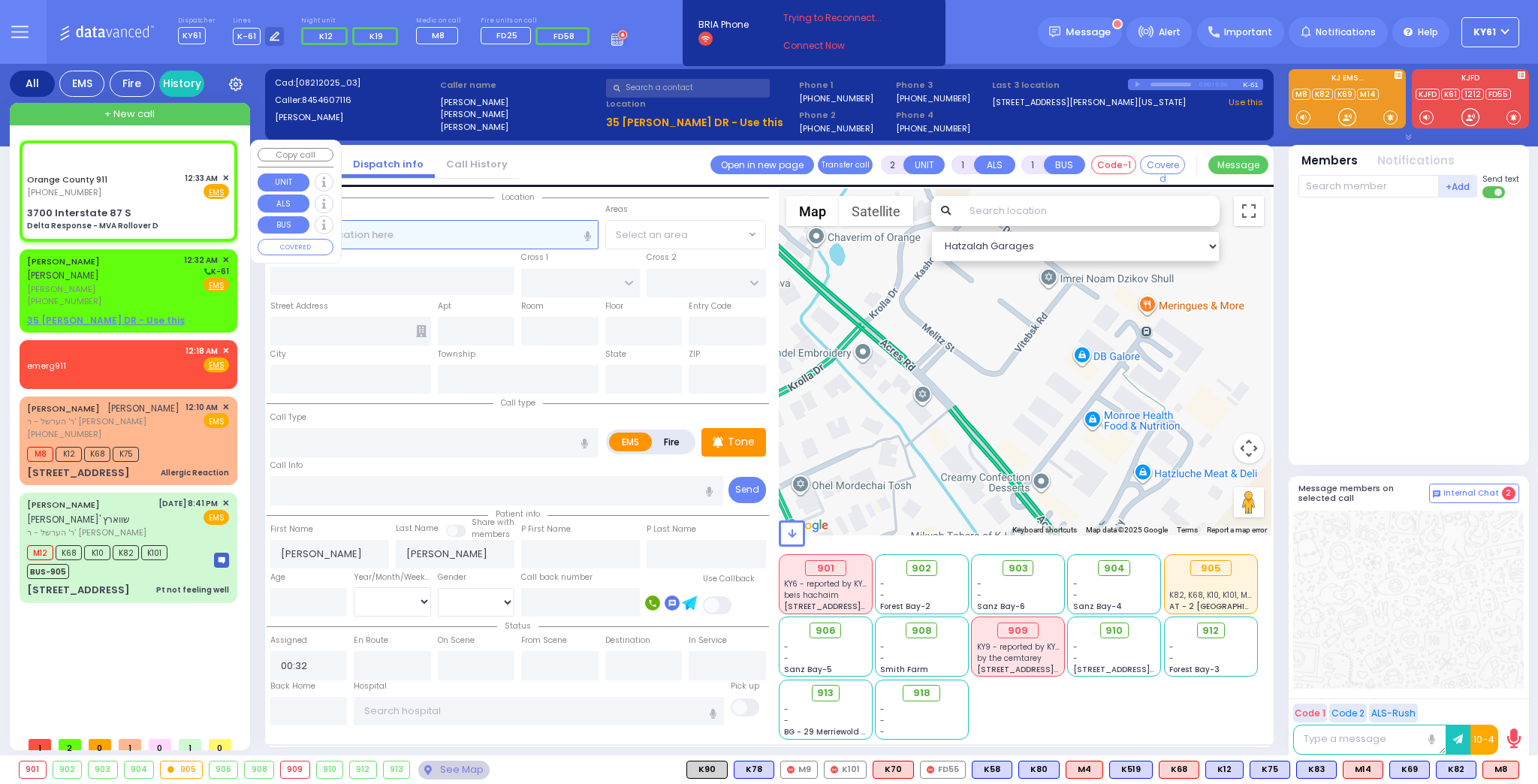
radio input "true"
type input "Nature: : Delta Response - MVA Rollover D Address: : 3700 Interstate 87 S, 1092…"
select select
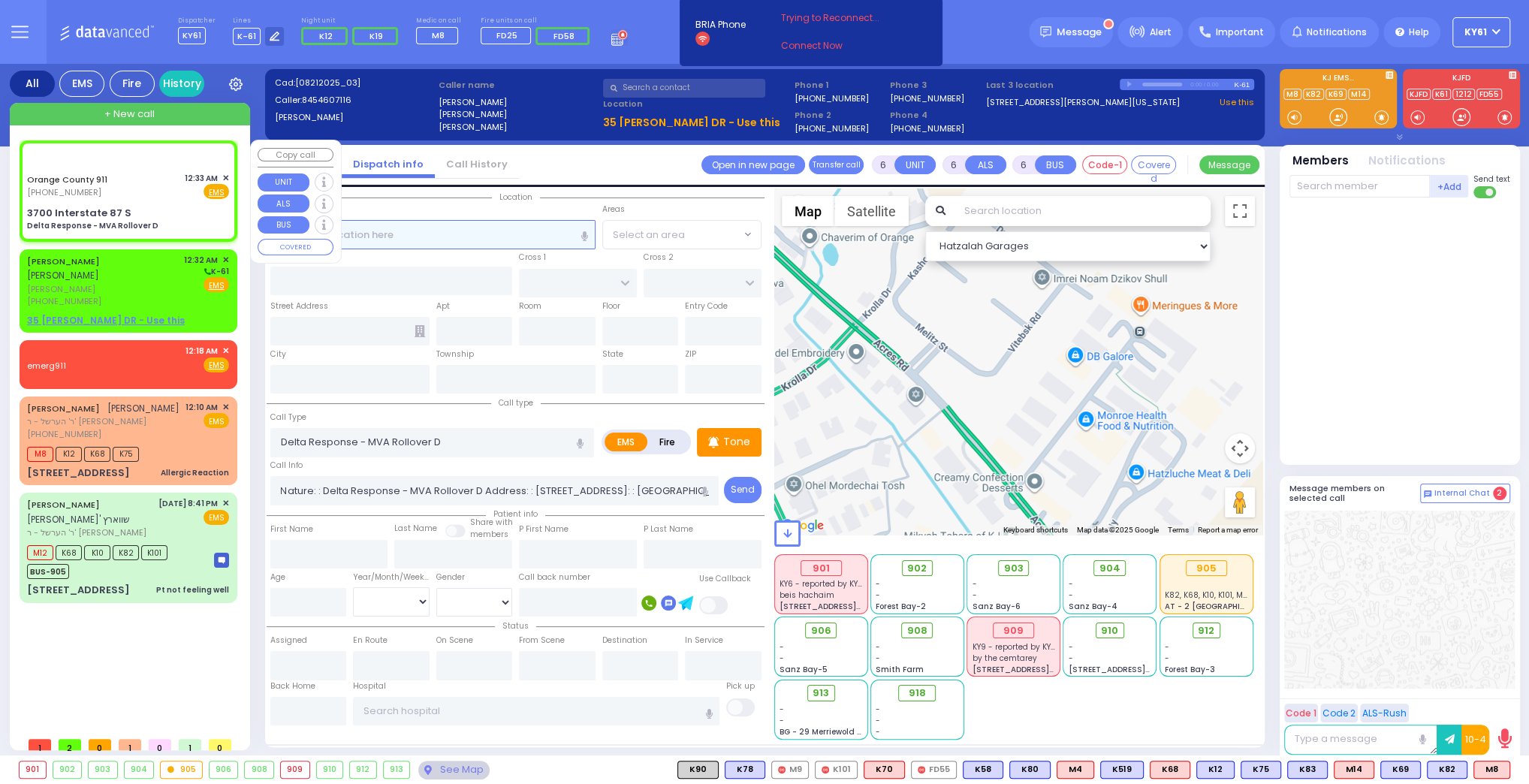
select select "Hatzalah Garages"
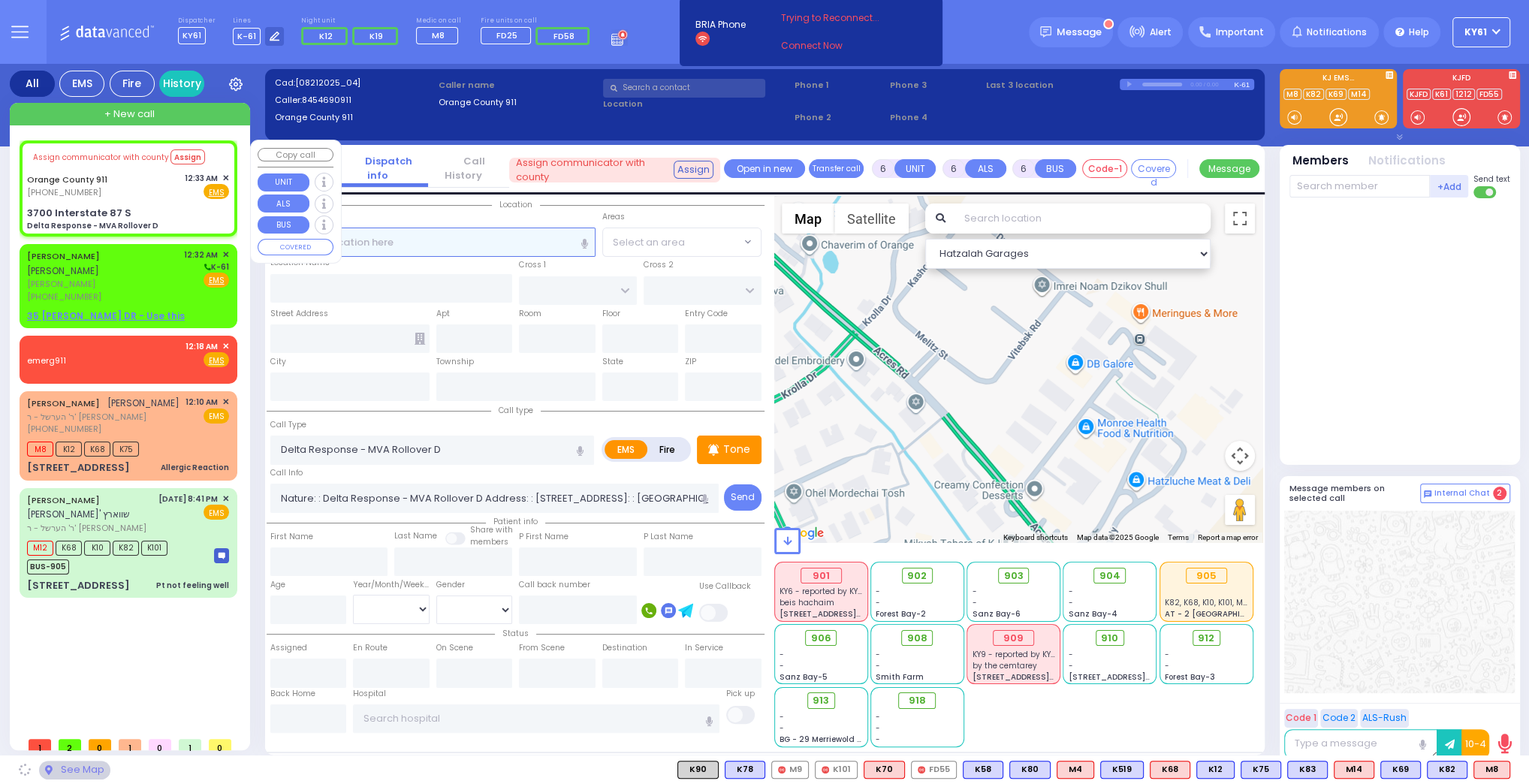
select select
radio input "true"
select select
select select "Hatzalah Garages"
click at [106, 215] on div "3700 Interstate 87 S" at bounding box center [80, 213] width 104 height 15
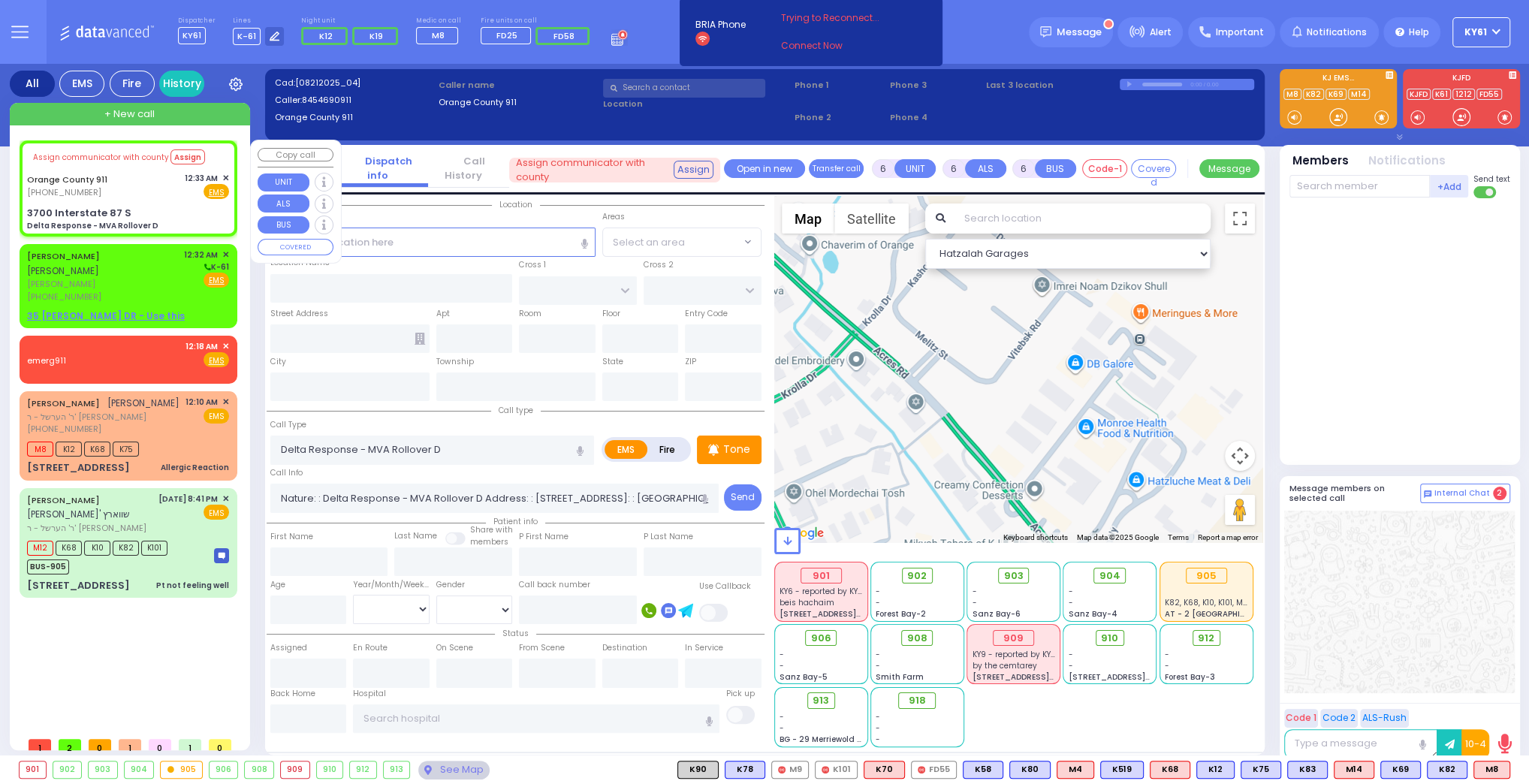
type input "3700 Interstate 87 S"
type input "Monroe"
type input "[US_STATE]"
type input "10926"
select select
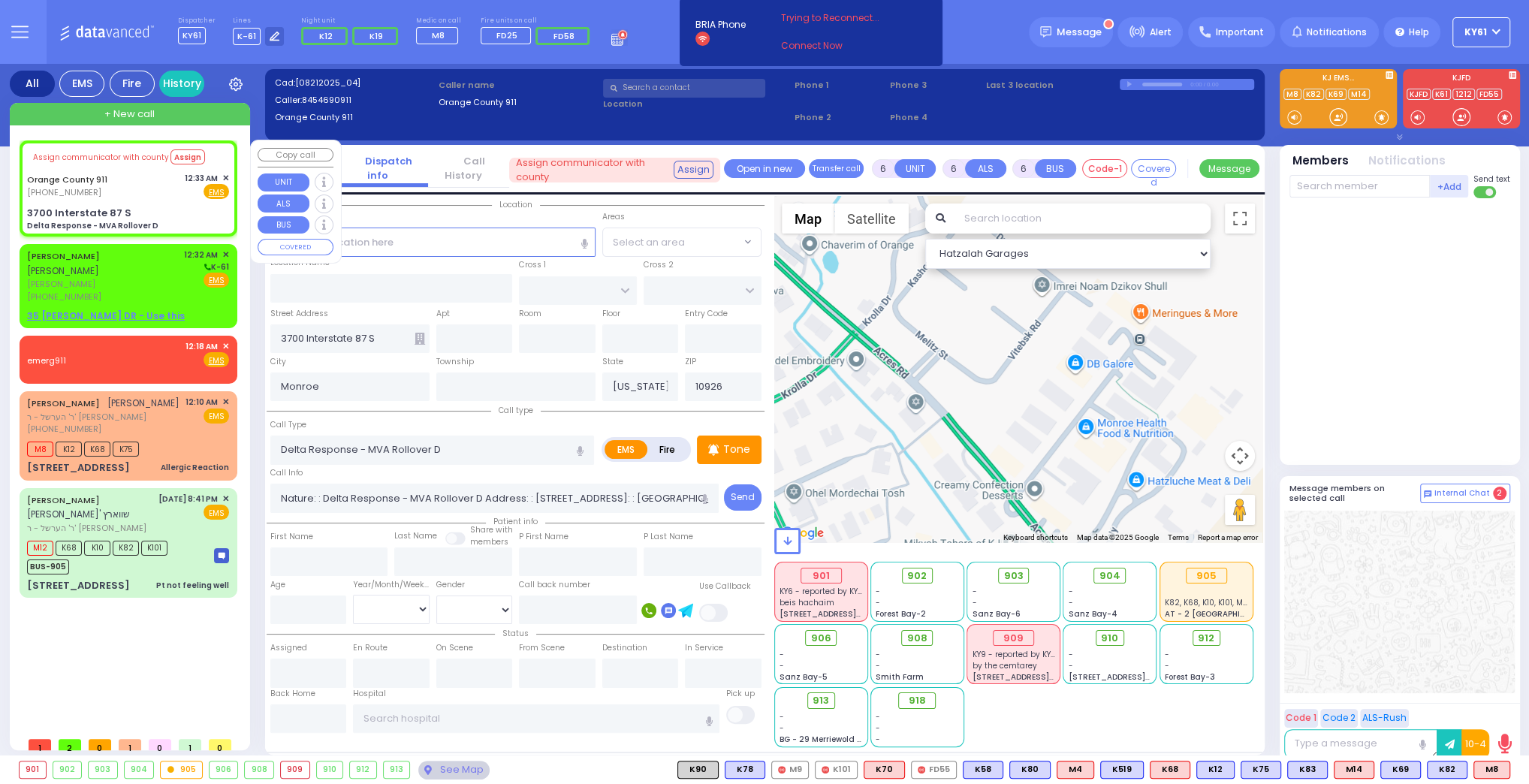
radio input "true"
select select
select select "Hatzalah Garages"
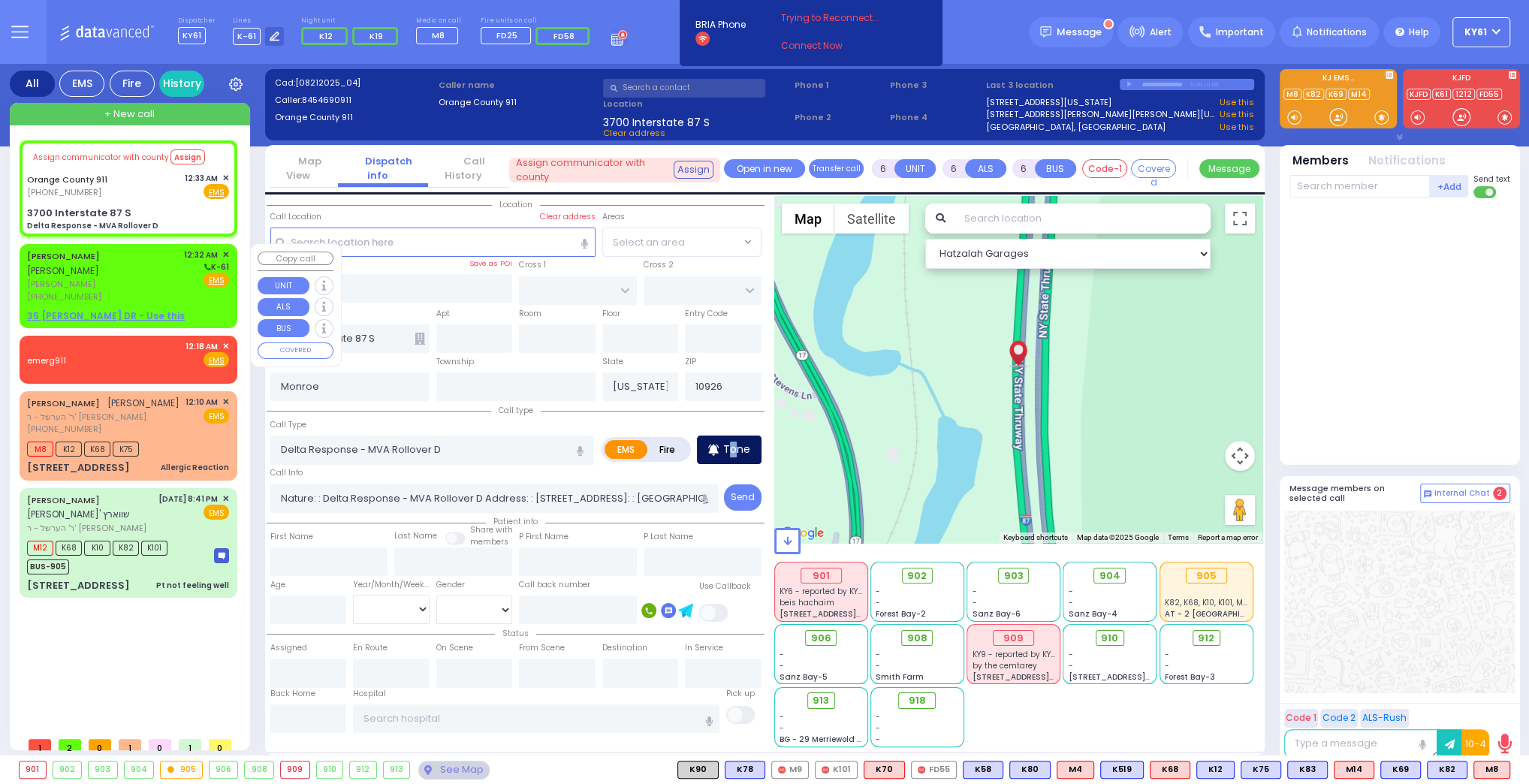
drag, startPoint x: 734, startPoint y: 446, endPoint x: 734, endPoint y: 438, distance: 8.0
click at [734, 442] on p "Tone" at bounding box center [736, 449] width 28 height 16
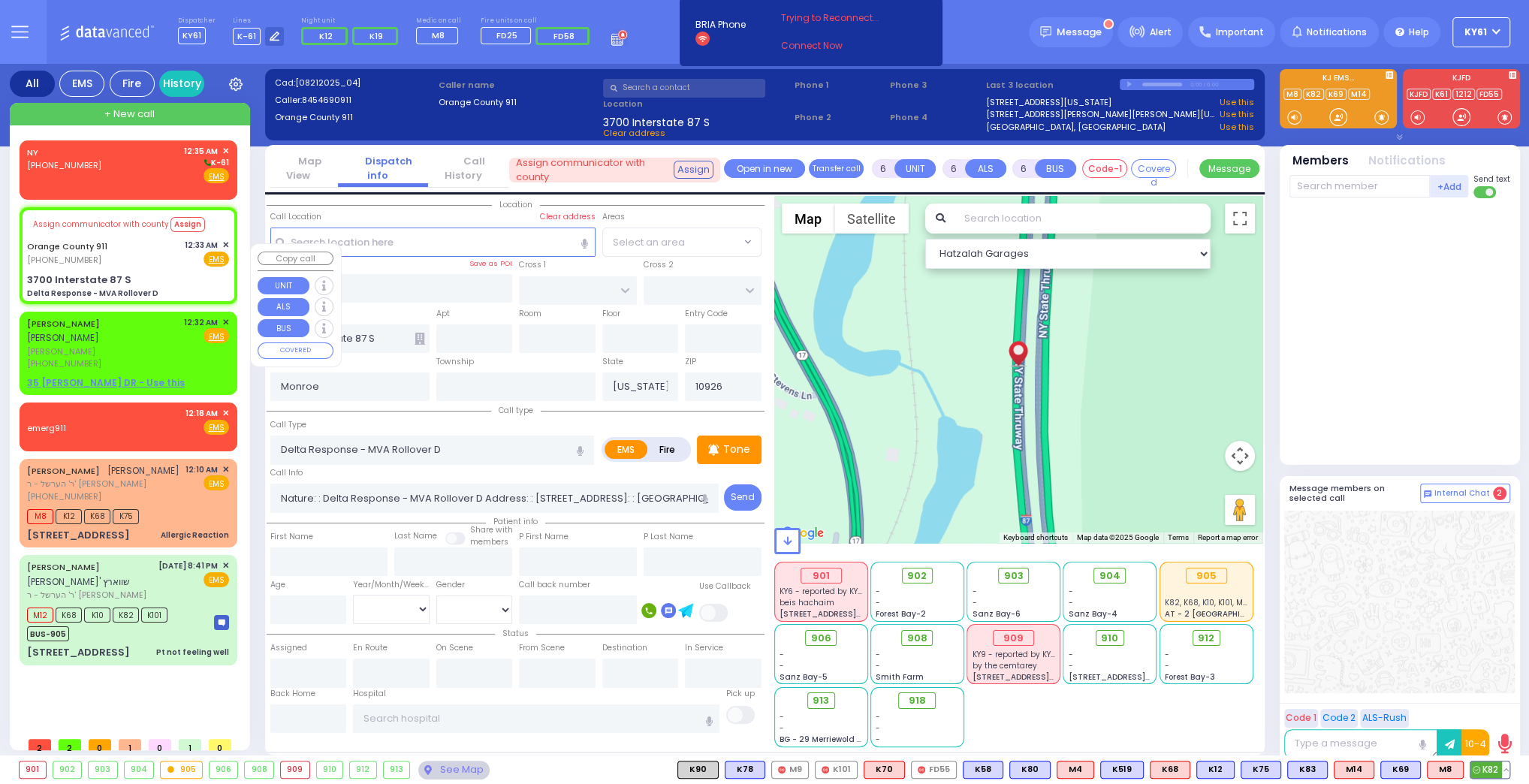
click at [1480, 767] on icon at bounding box center [1477, 770] width 8 height 8
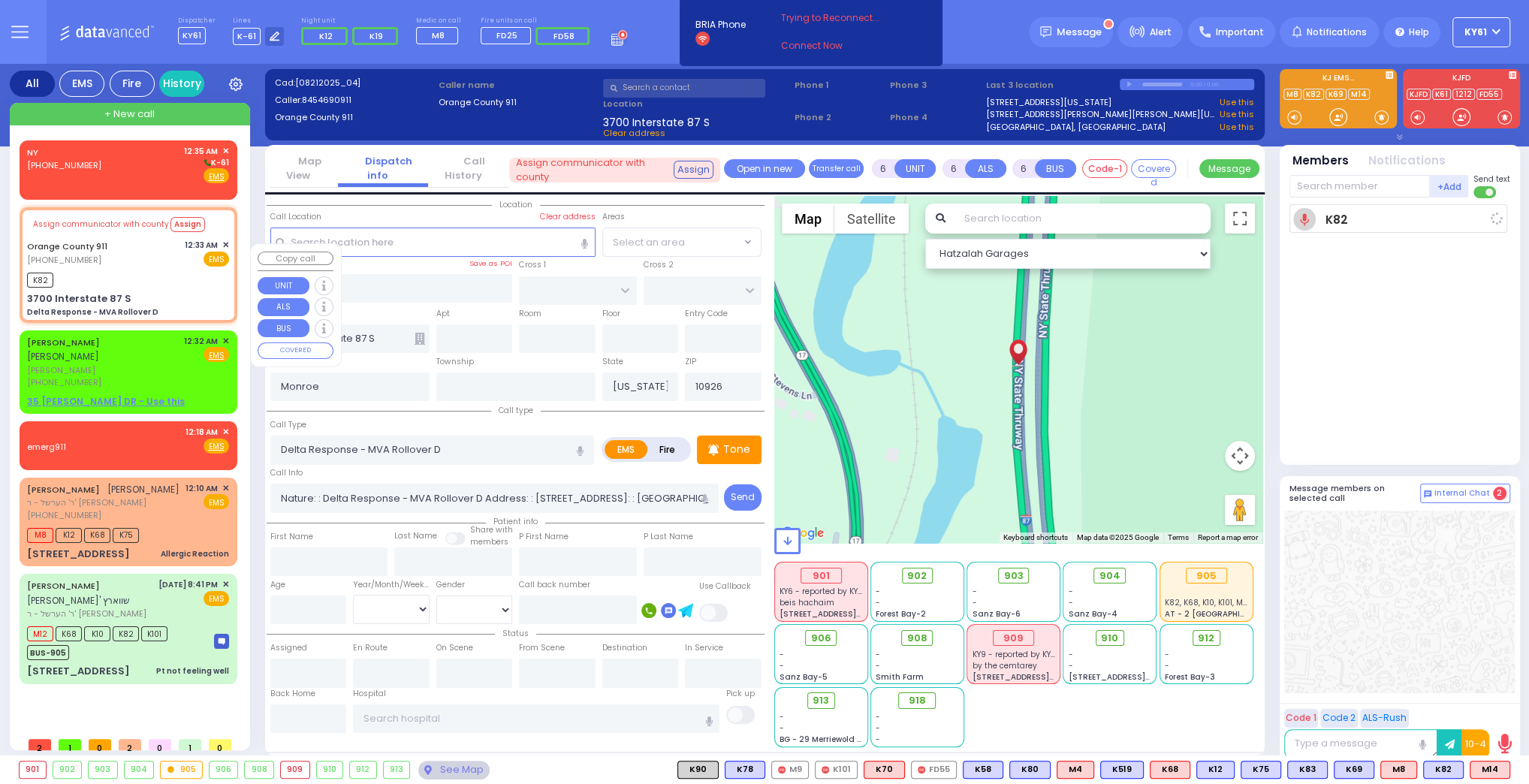
select select
radio input "true"
select select
type input "00:36"
select select "Hatzalah Garages"
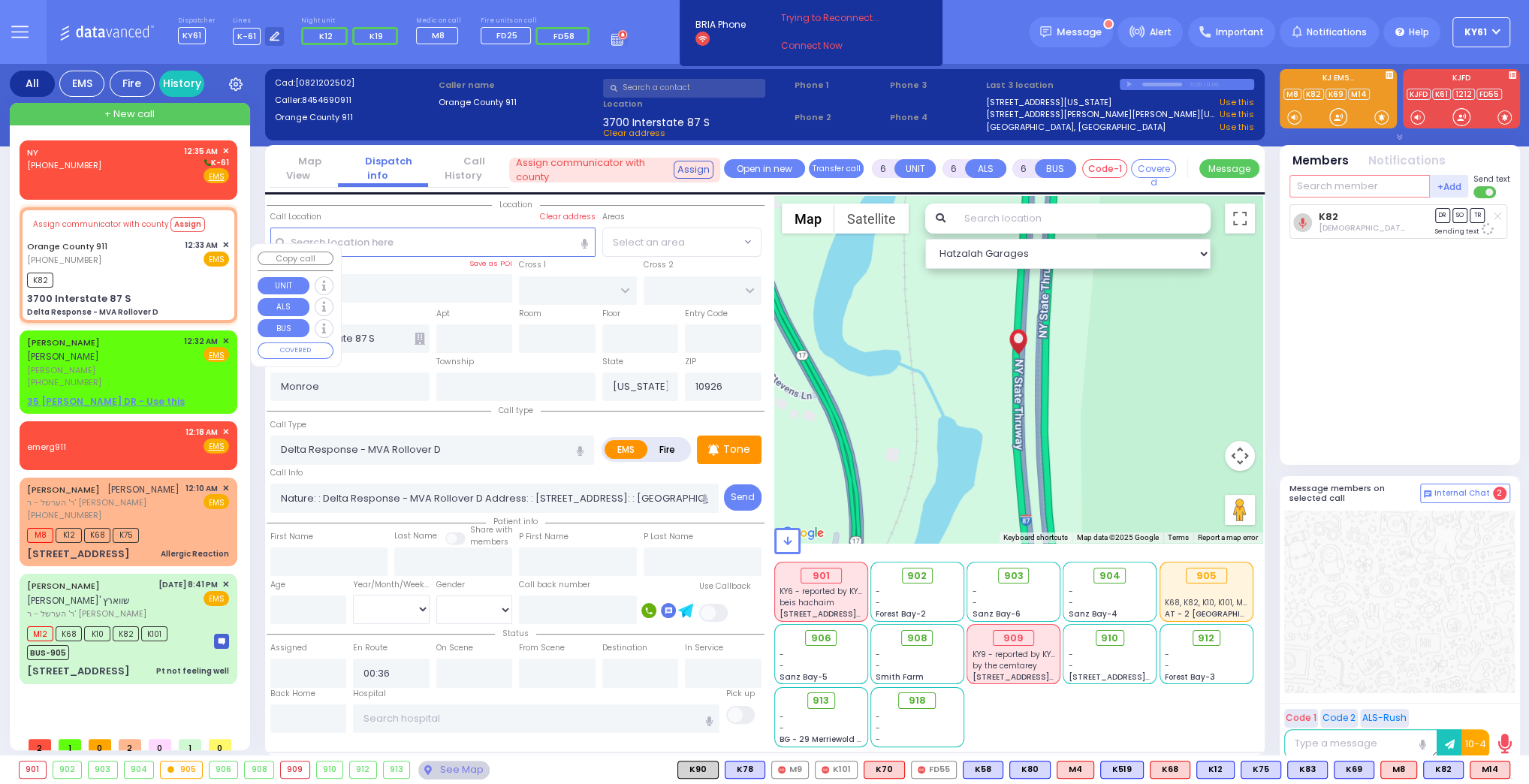
click at [1349, 184] on input "text" at bounding box center [1360, 186] width 140 height 23
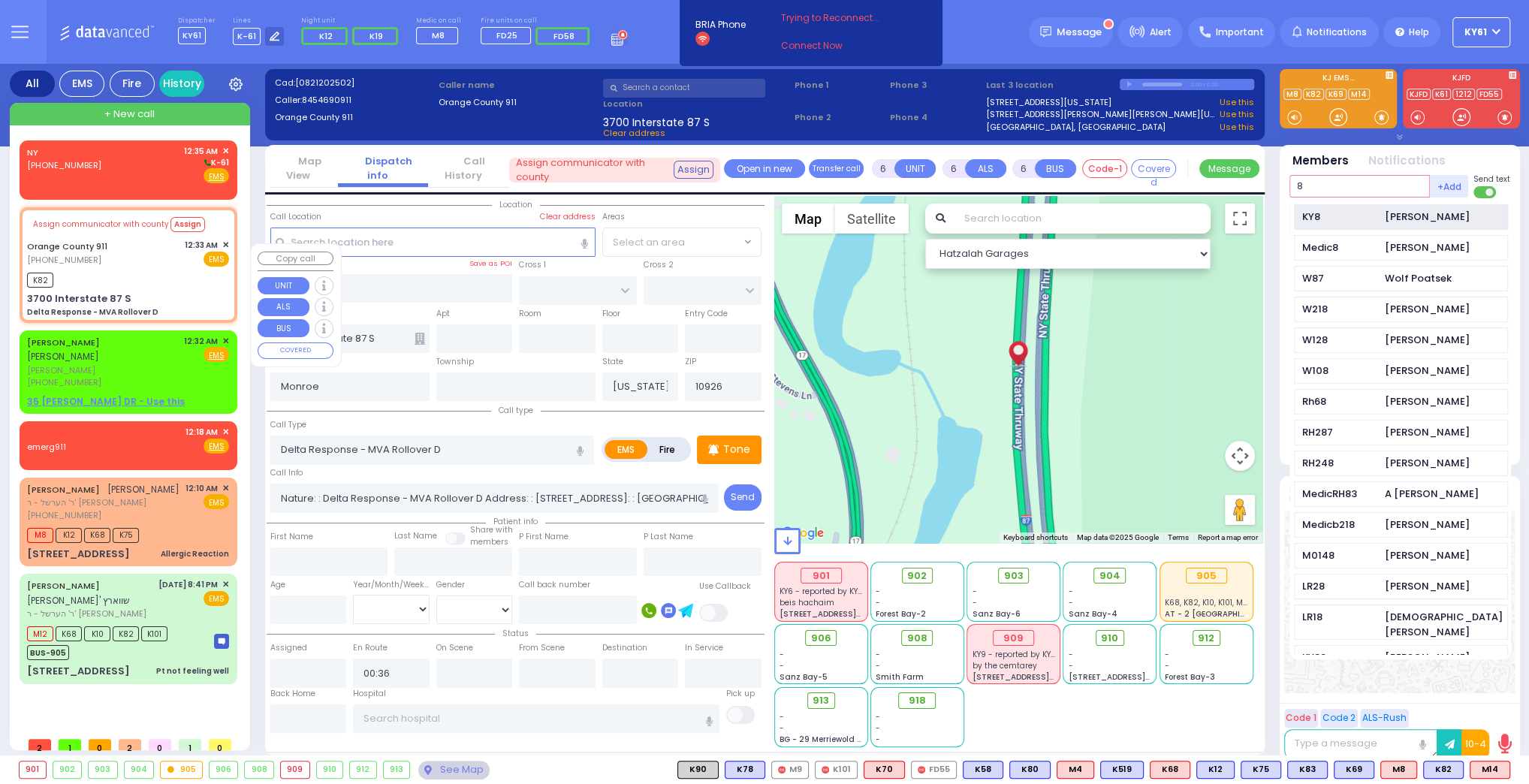
type input "8"
click at [1343, 210] on div "KY8" at bounding box center [1339, 217] width 75 height 15
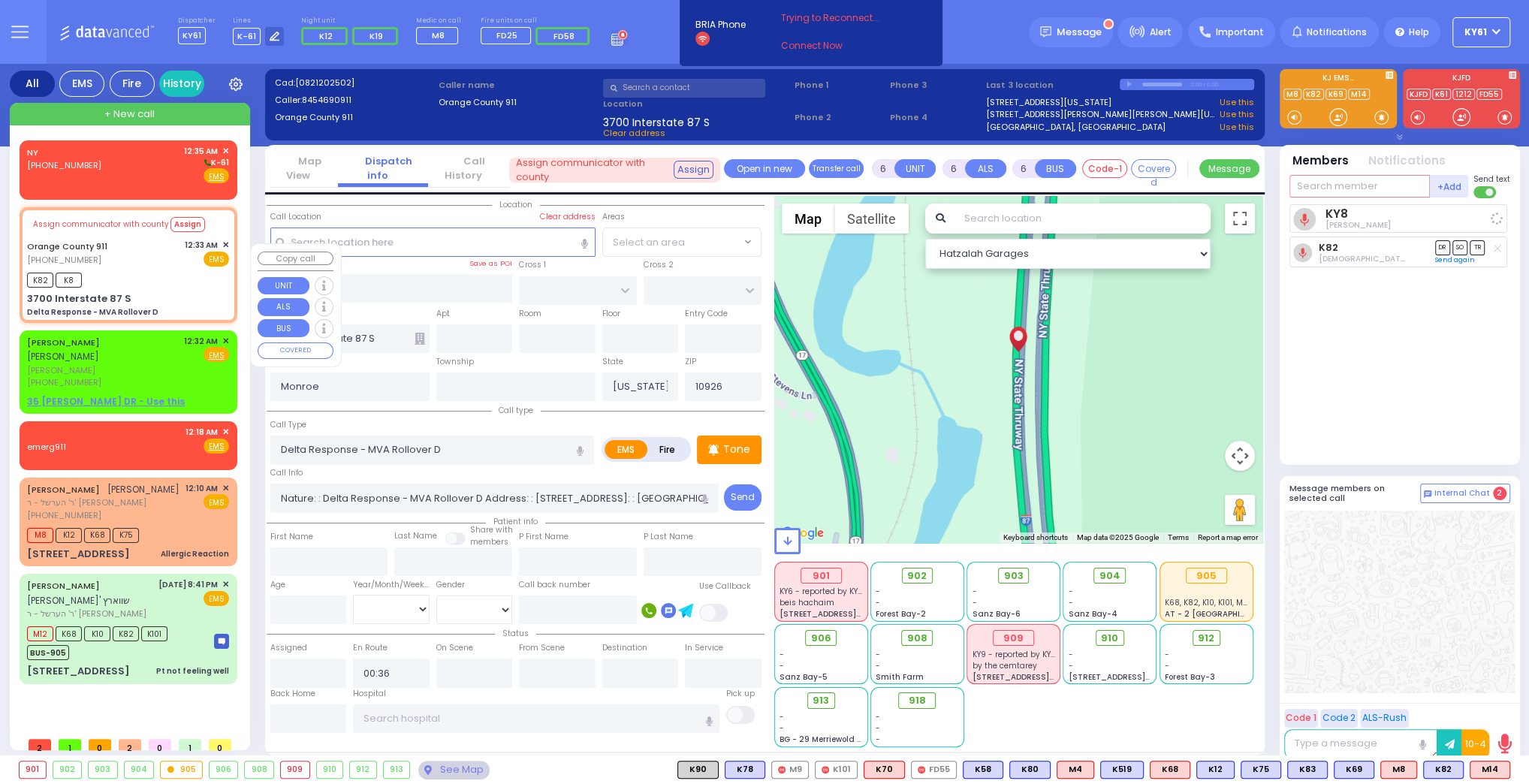
click at [1349, 193] on input "text" at bounding box center [1360, 186] width 140 height 23
select select
radio input "true"
select select
select select "Hatzalah Garages"
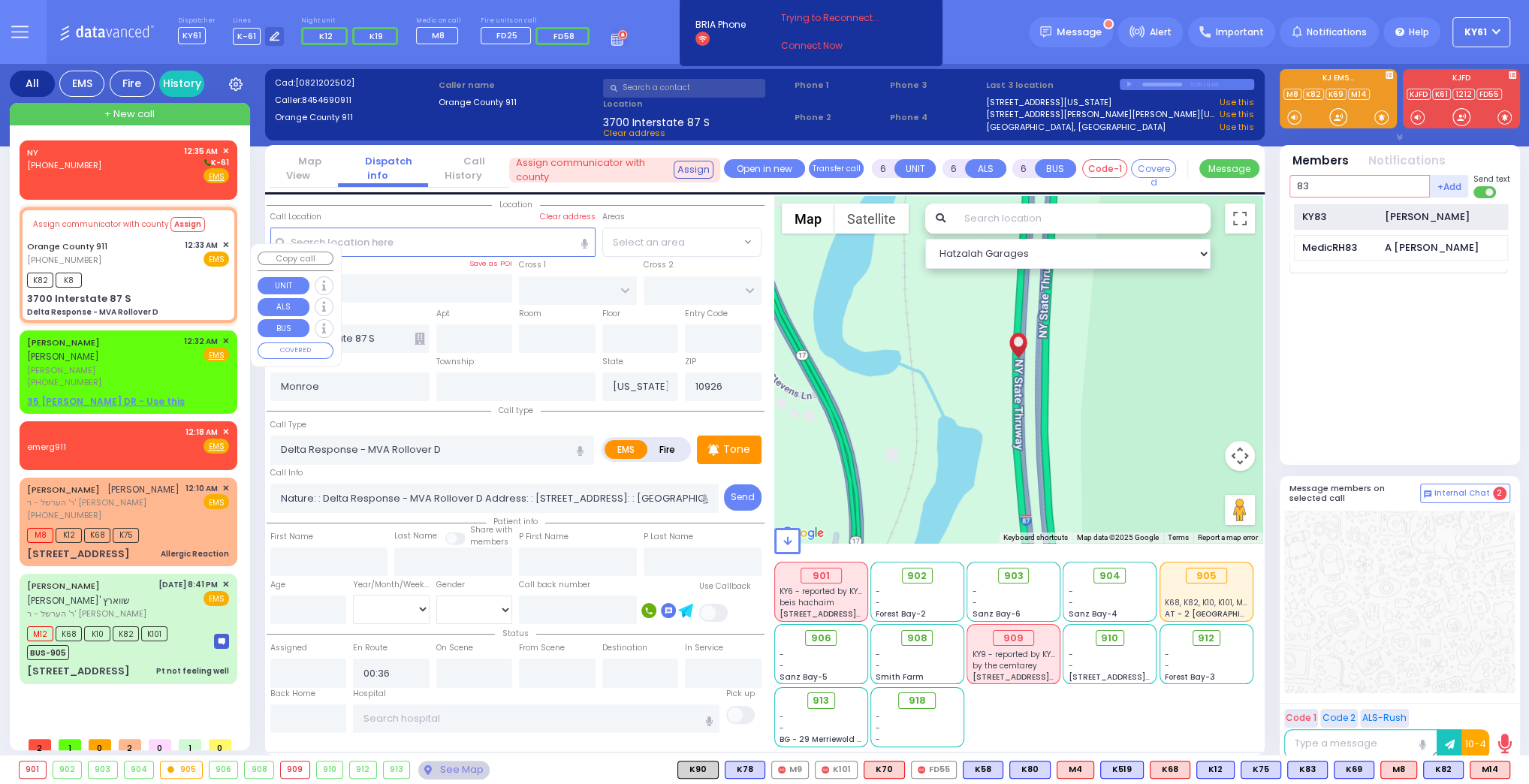
type input "83"
click at [1354, 216] on div "KY83" at bounding box center [1339, 217] width 75 height 15
select select
radio input "true"
select select
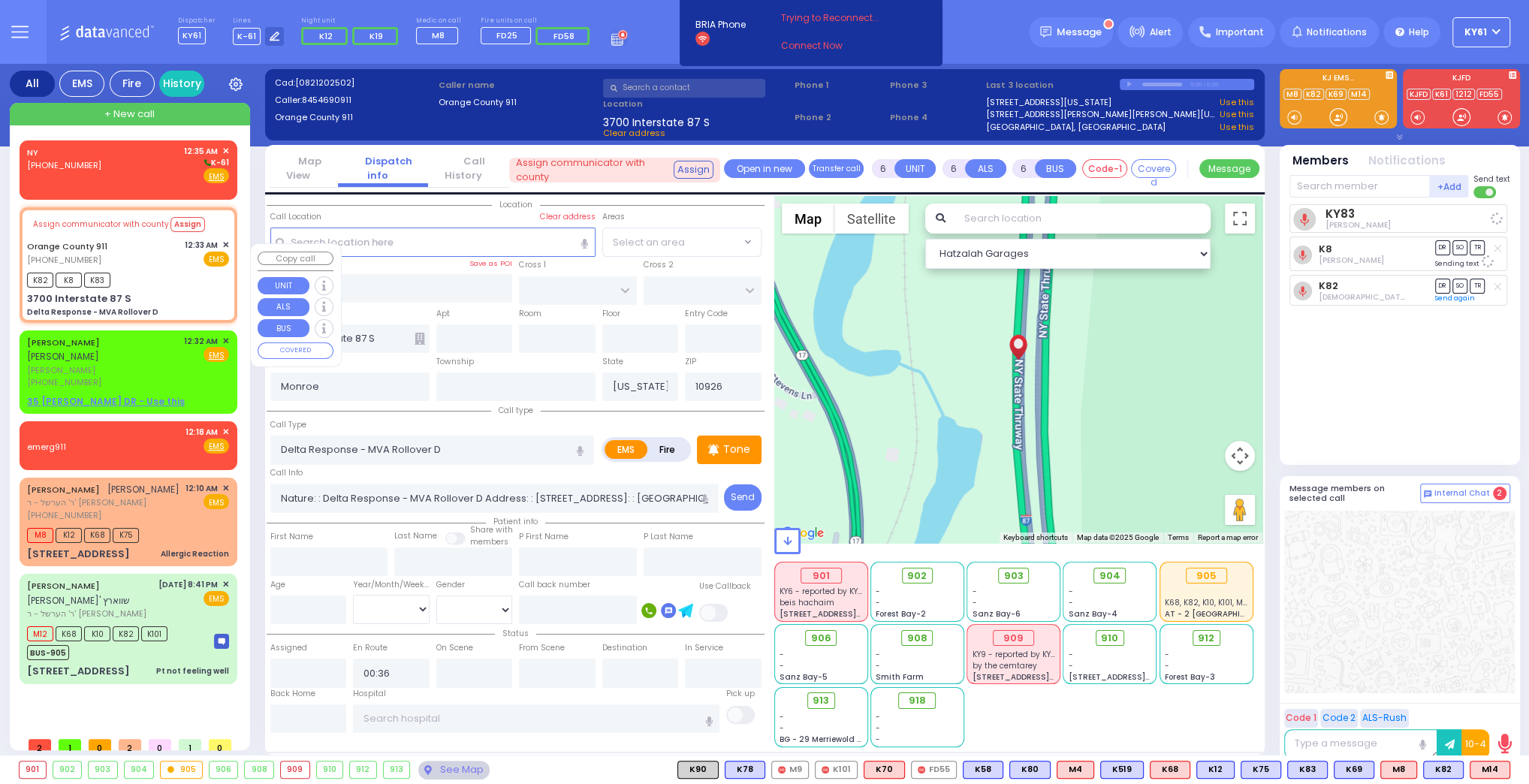
select select "Hatzalah Garages"
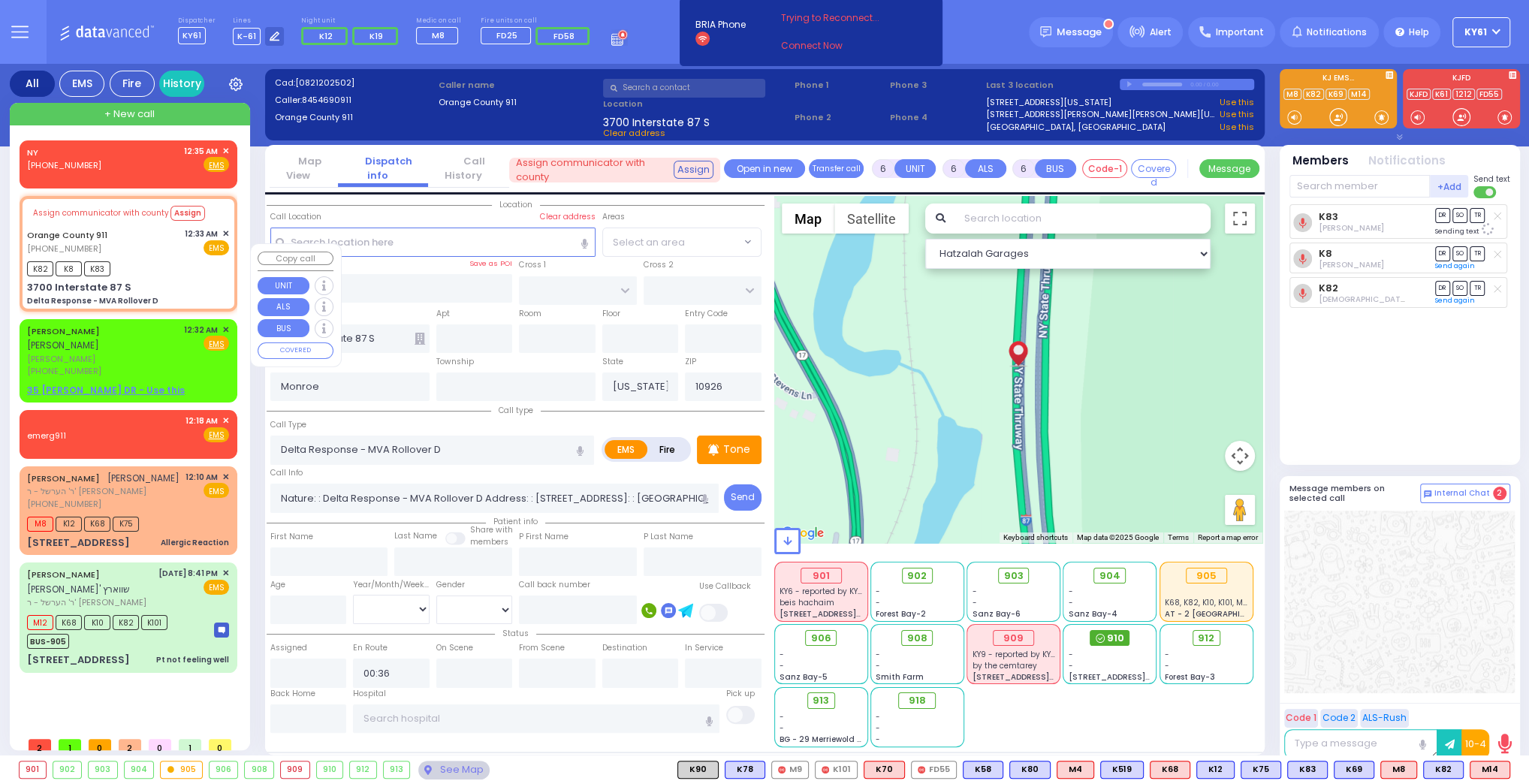
click at [1098, 631] on span at bounding box center [1100, 638] width 9 height 15
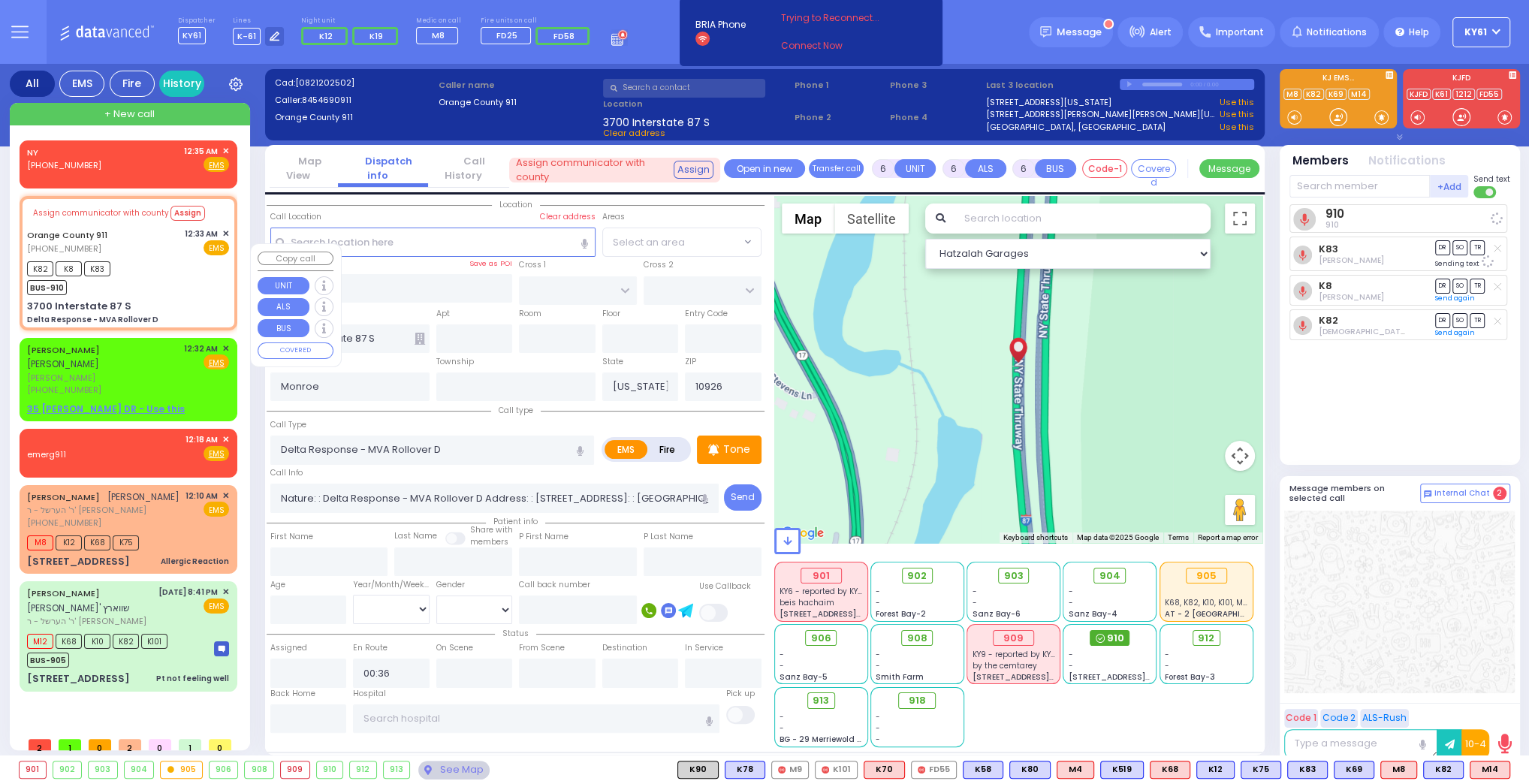
select select
radio input "true"
select select
select select "Hatzalah Garages"
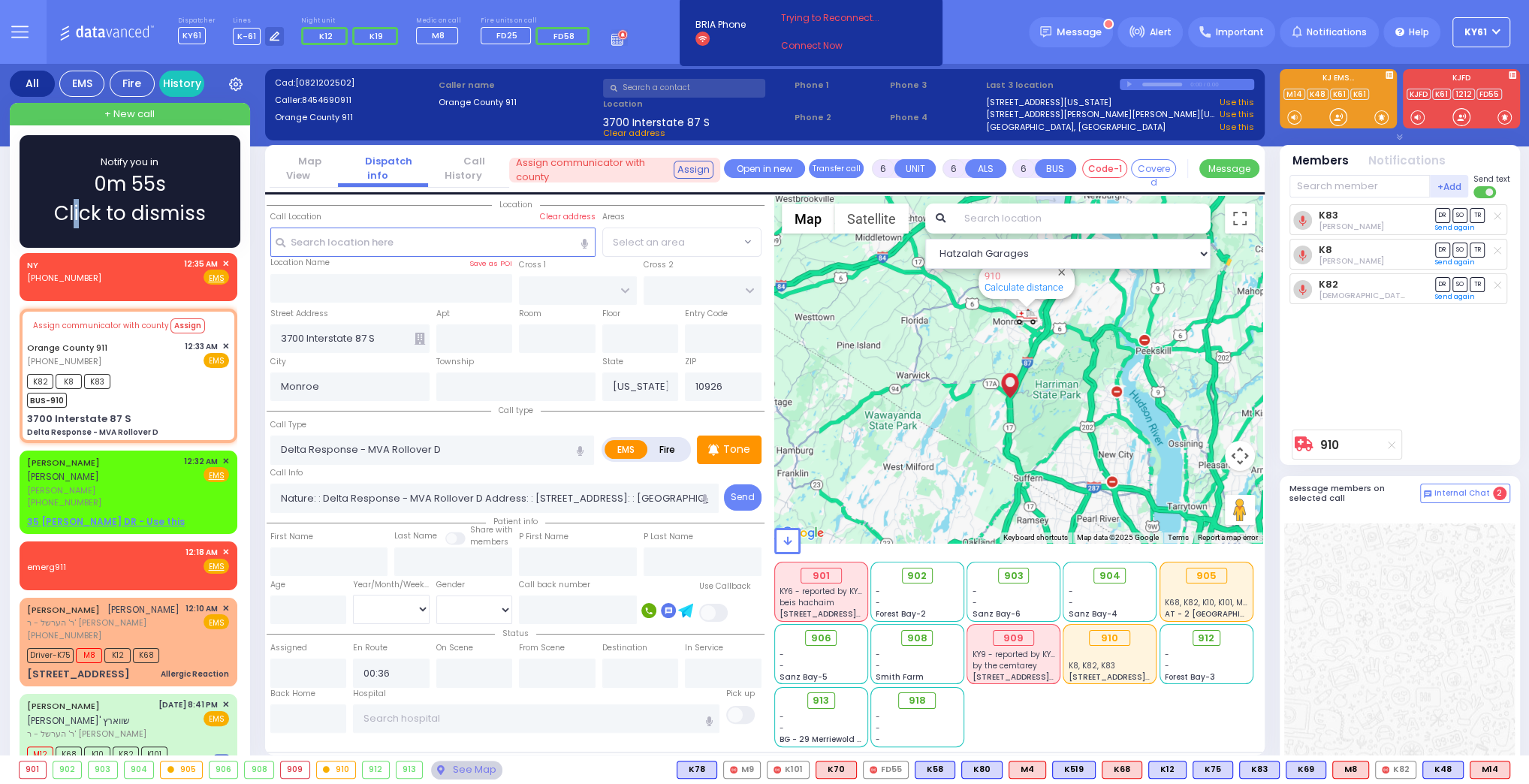
click at [77, 183] on div "Notify you in 0m 55s Click to dismiss" at bounding box center [130, 191] width 177 height 74
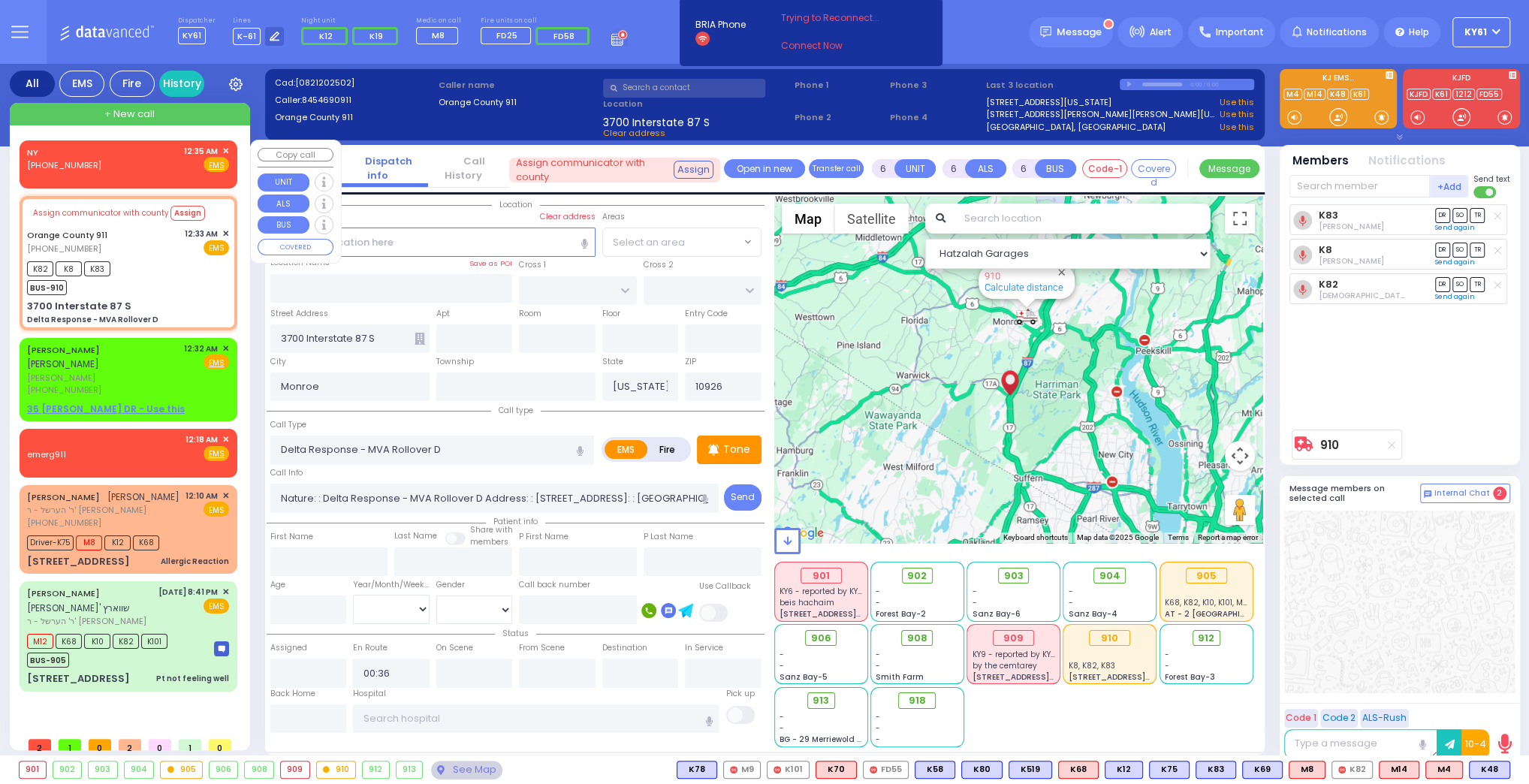
click at [149, 164] on div "NY (917) 501-5100 12:35 AM ✕ Fire EMS" at bounding box center [128, 158] width 202 height 27
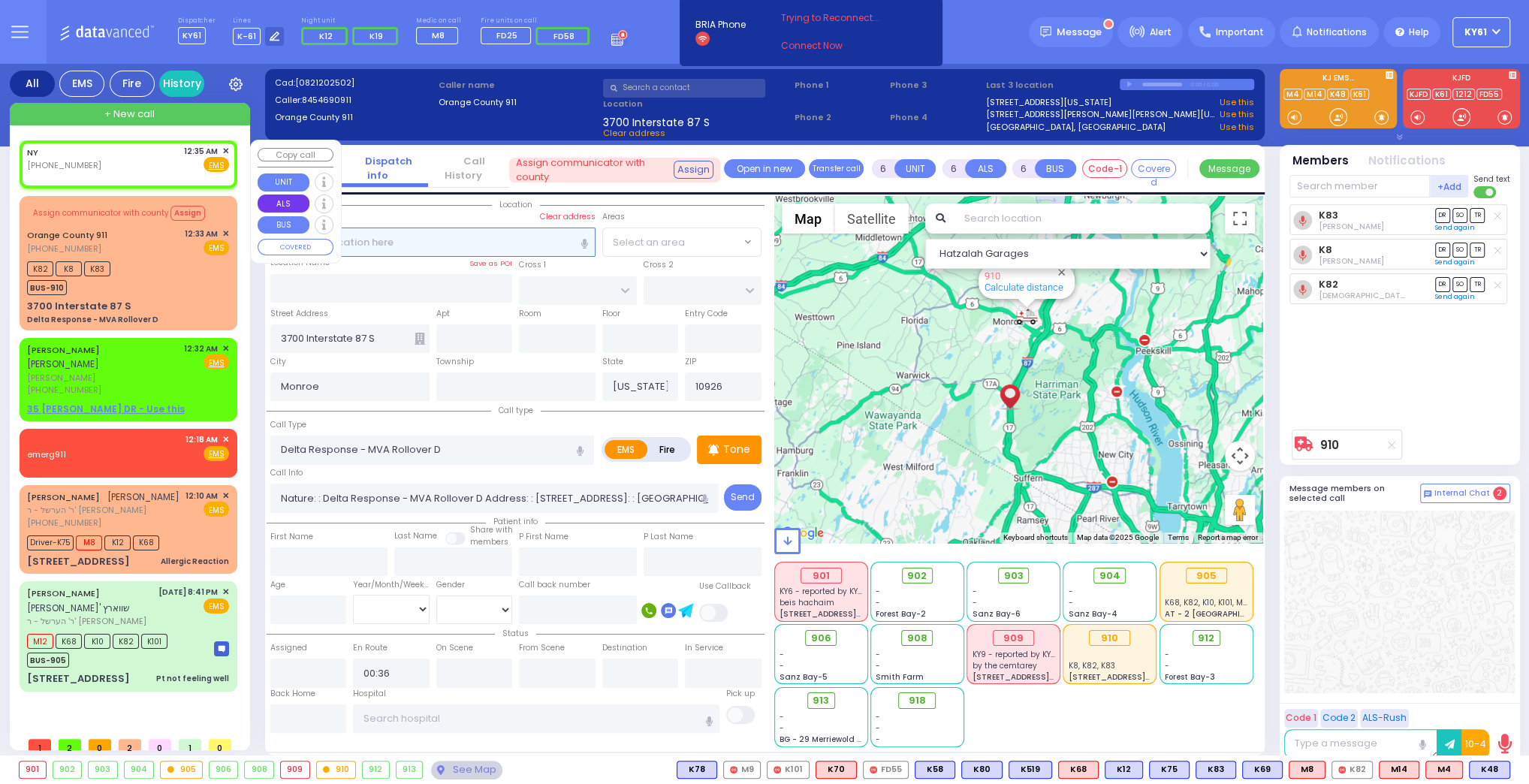
type input "2"
type input "1"
select select
radio input "true"
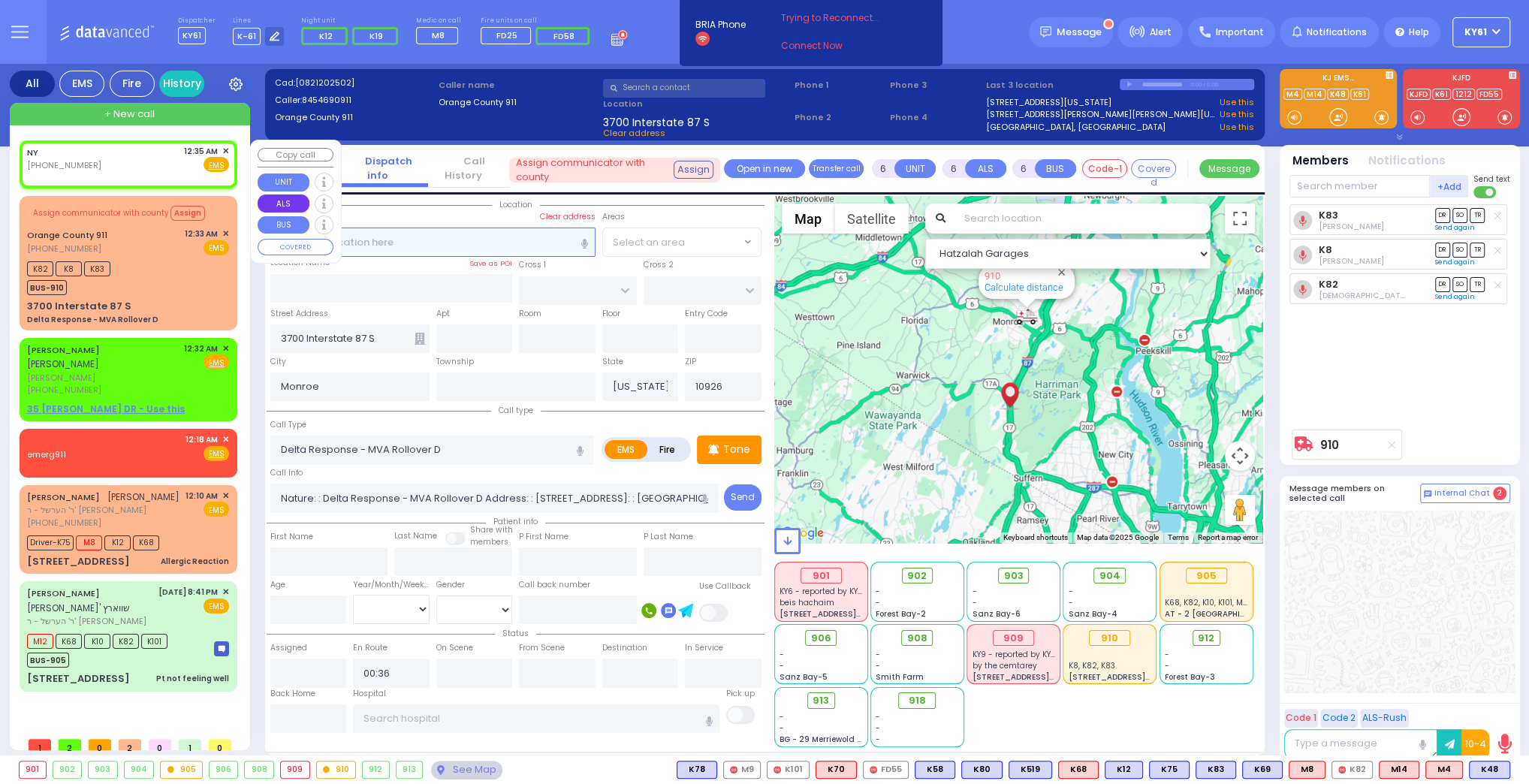
select select
type input "00:35"
select select "Hatzalah Garages"
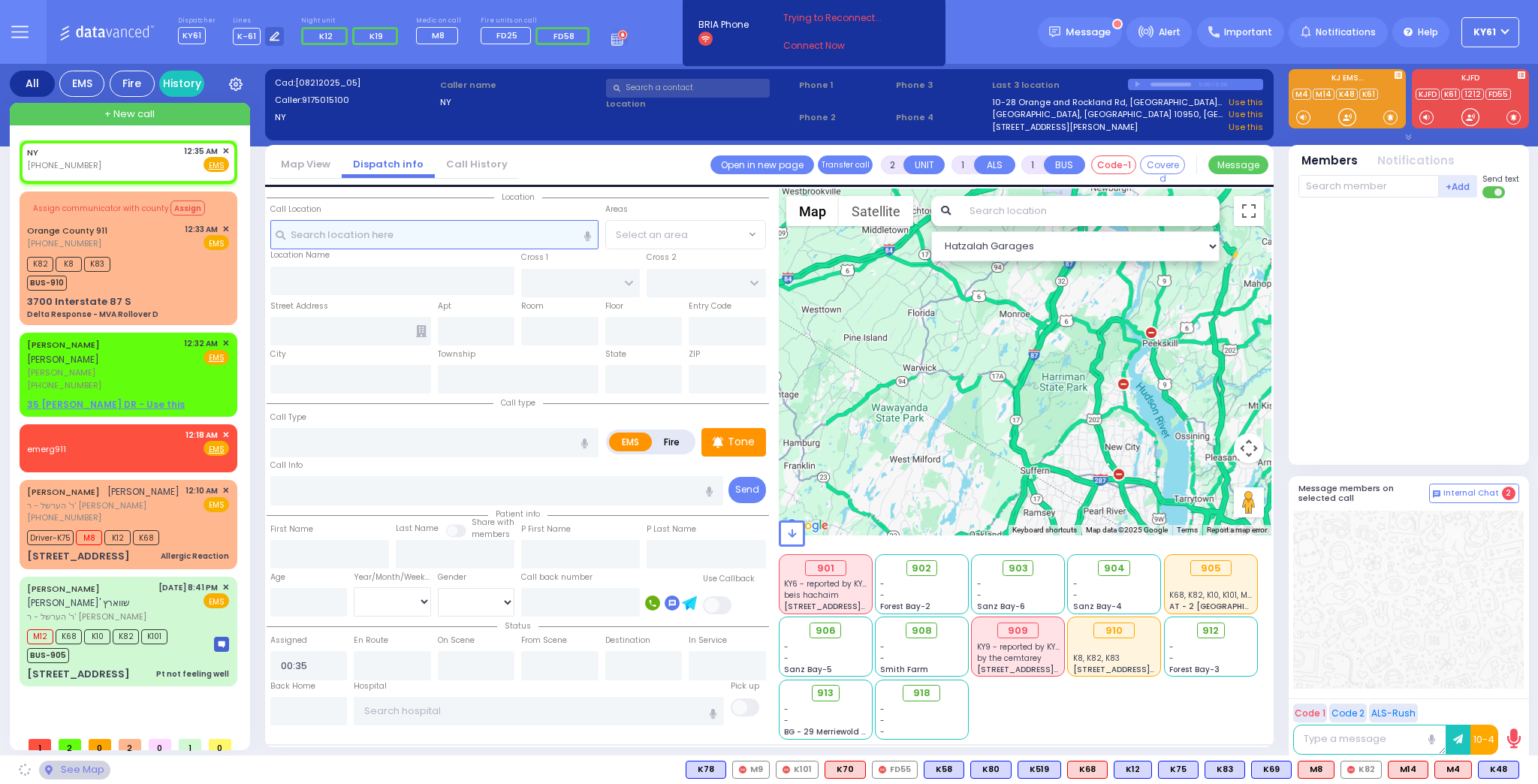
select select
radio input "true"
select select
select select "Hatzalah Garages"
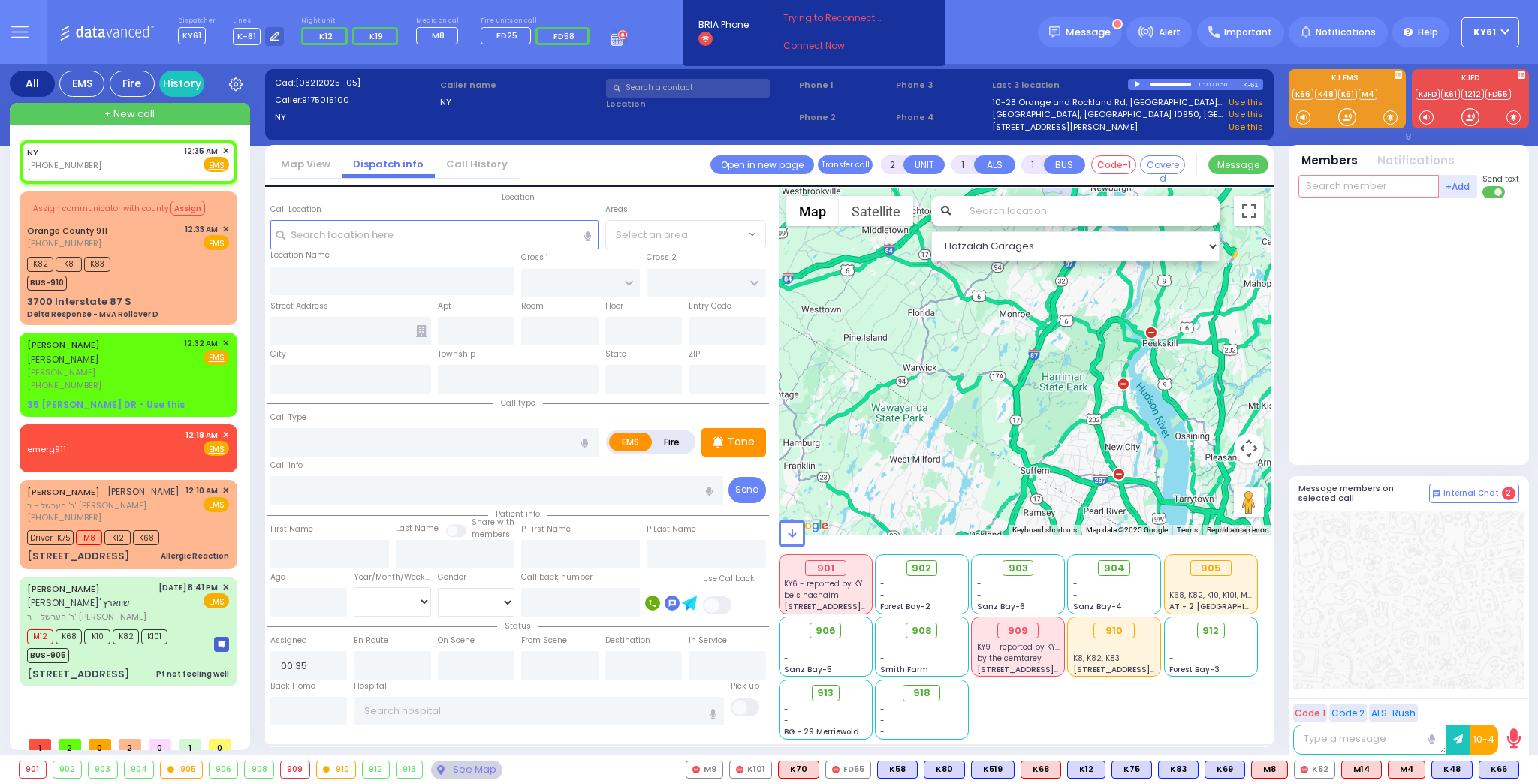
click at [1386, 187] on input "text" at bounding box center [1368, 186] width 140 height 23
click at [174, 286] on div "K82 K8 K83 BUS-910" at bounding box center [128, 272] width 202 height 38
type input "6"
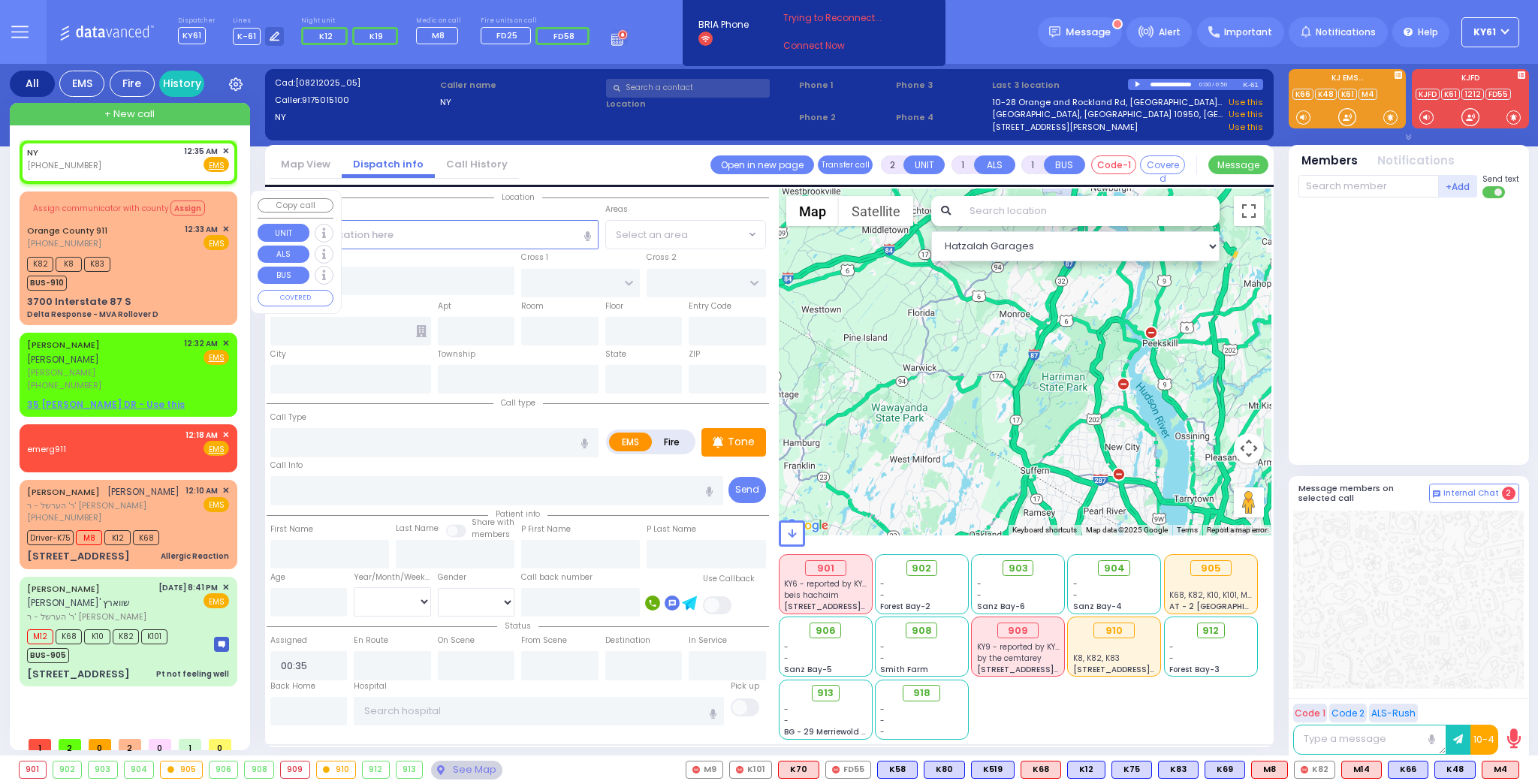
select select
type input "Delta Response - MVA Rollover D"
radio input "true"
type input "Nature: : Delta Response - MVA Rollover D Address: : 3700 Interstate 87 S, 1092…"
select select
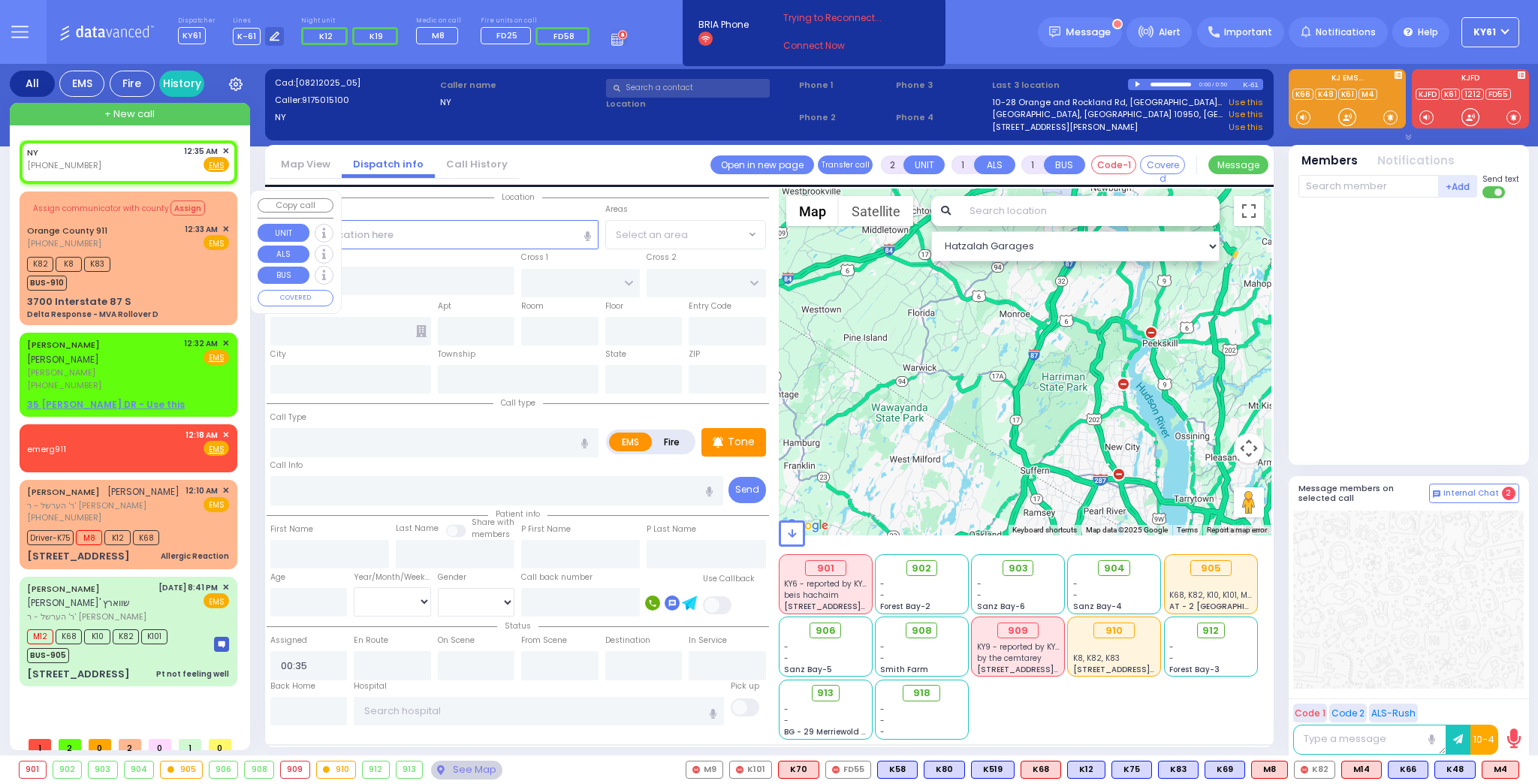
type input "00:36"
select select "Hatzalah Garages"
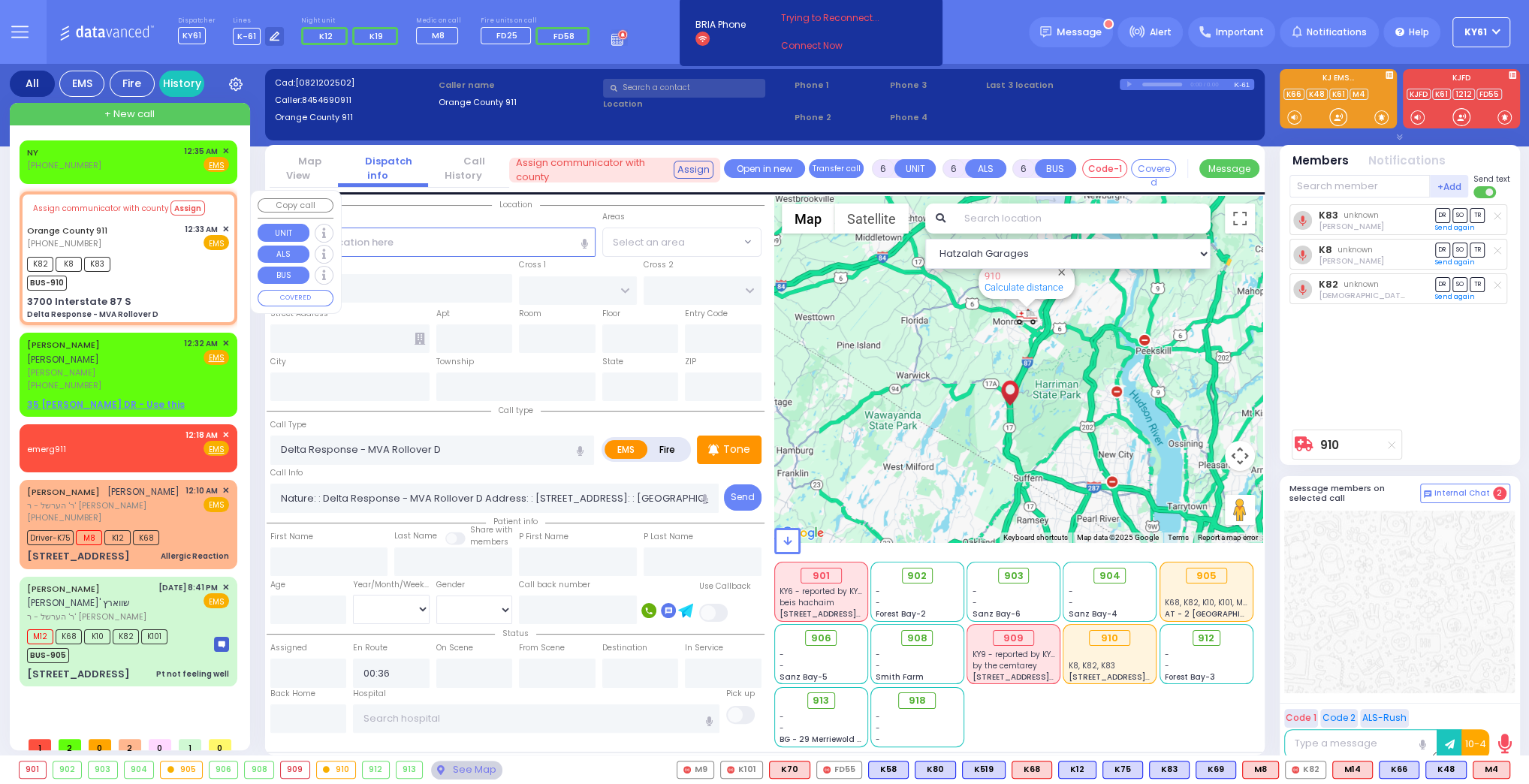
type input "3700 Interstate 87 S"
type input "Monroe"
type input "[US_STATE]"
type input "10926"
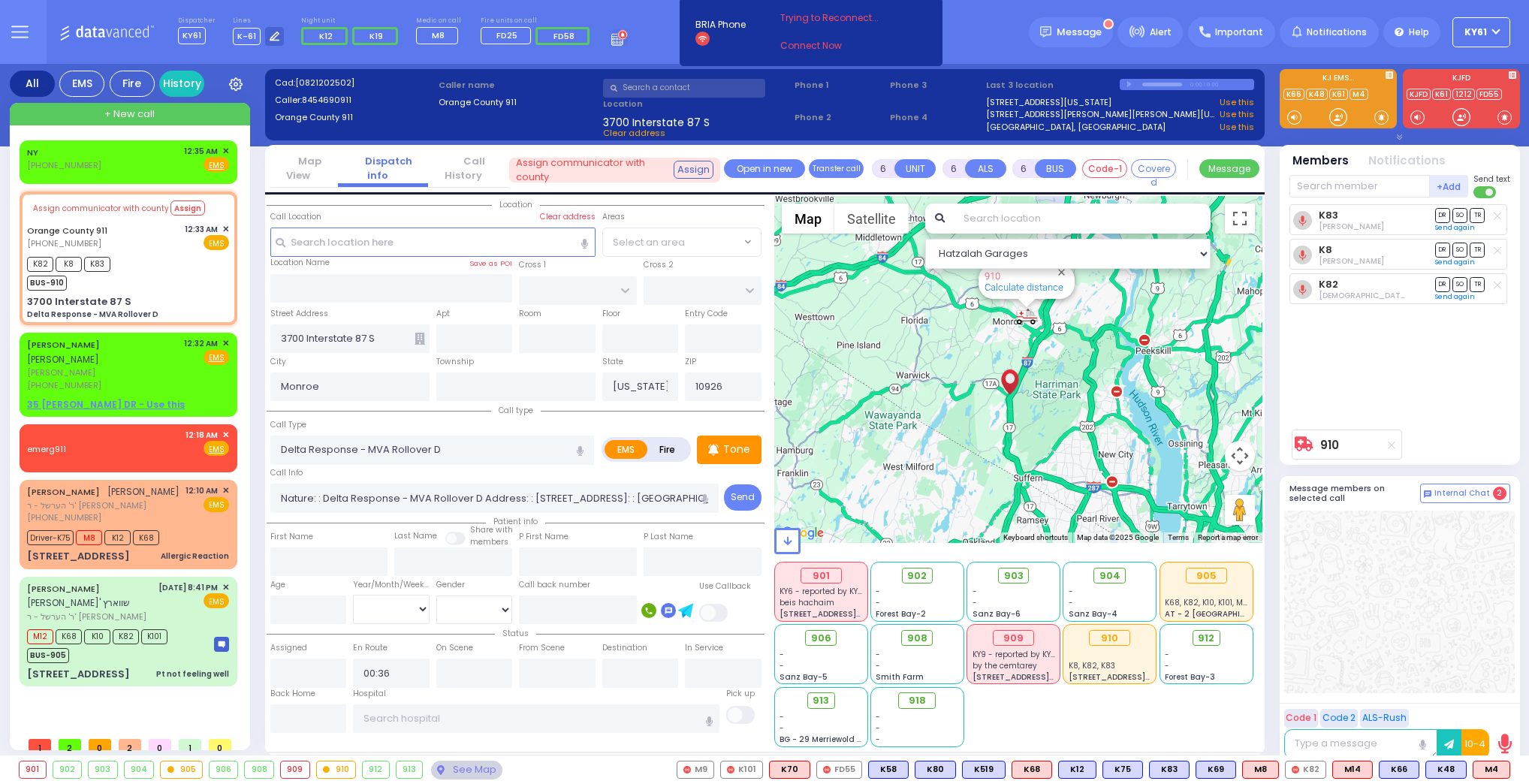
select select
drag, startPoint x: 172, startPoint y: 265, endPoint x: 182, endPoint y: 264, distance: 10.0
click at [177, 264] on div "K82 K8 K83 BUS-910" at bounding box center [128, 272] width 202 height 38
select select
radio input "true"
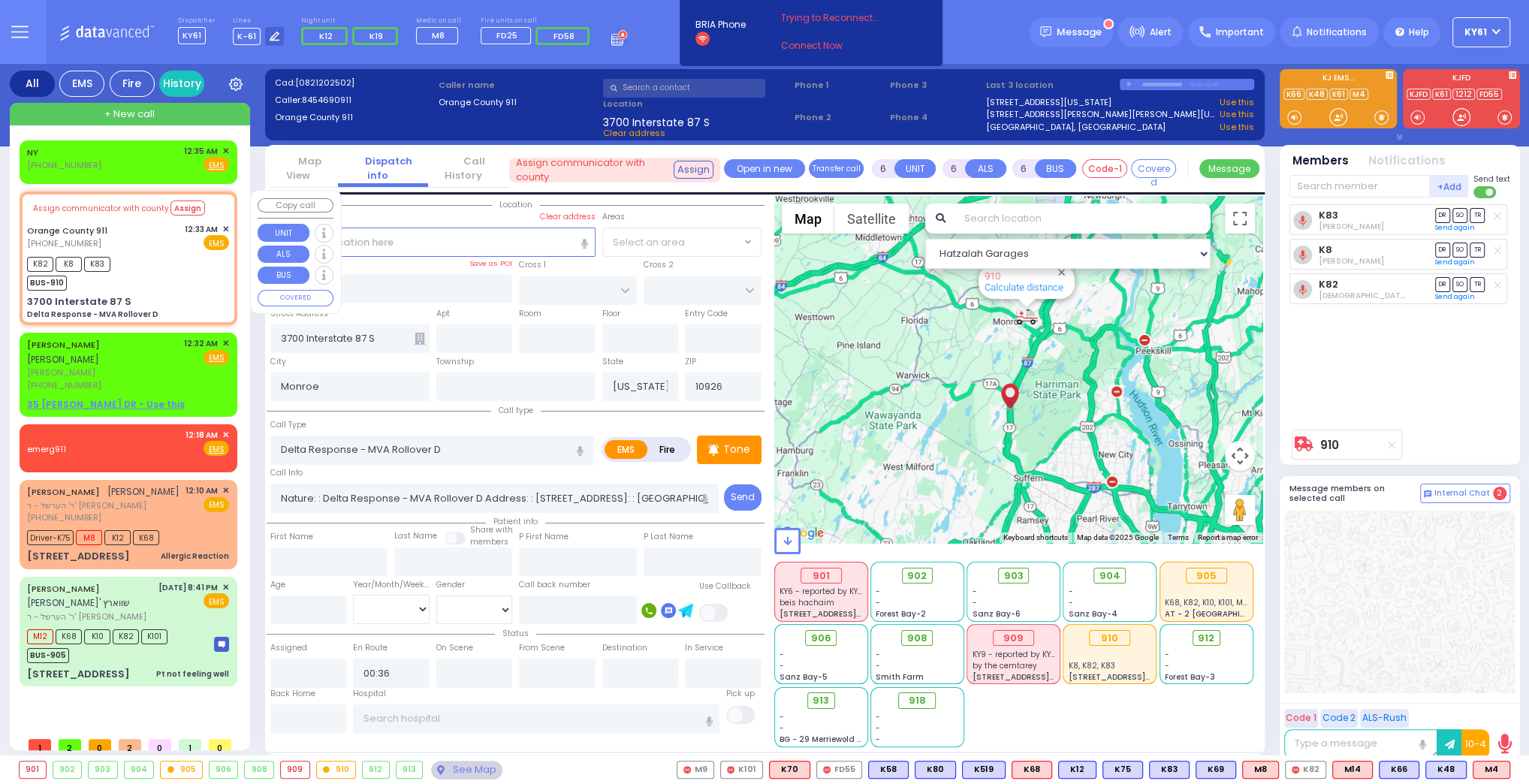
select select
select select "Hatzalah Garages"
click at [1488, 769] on span "M4" at bounding box center [1491, 769] width 36 height 16
select select
radio input "true"
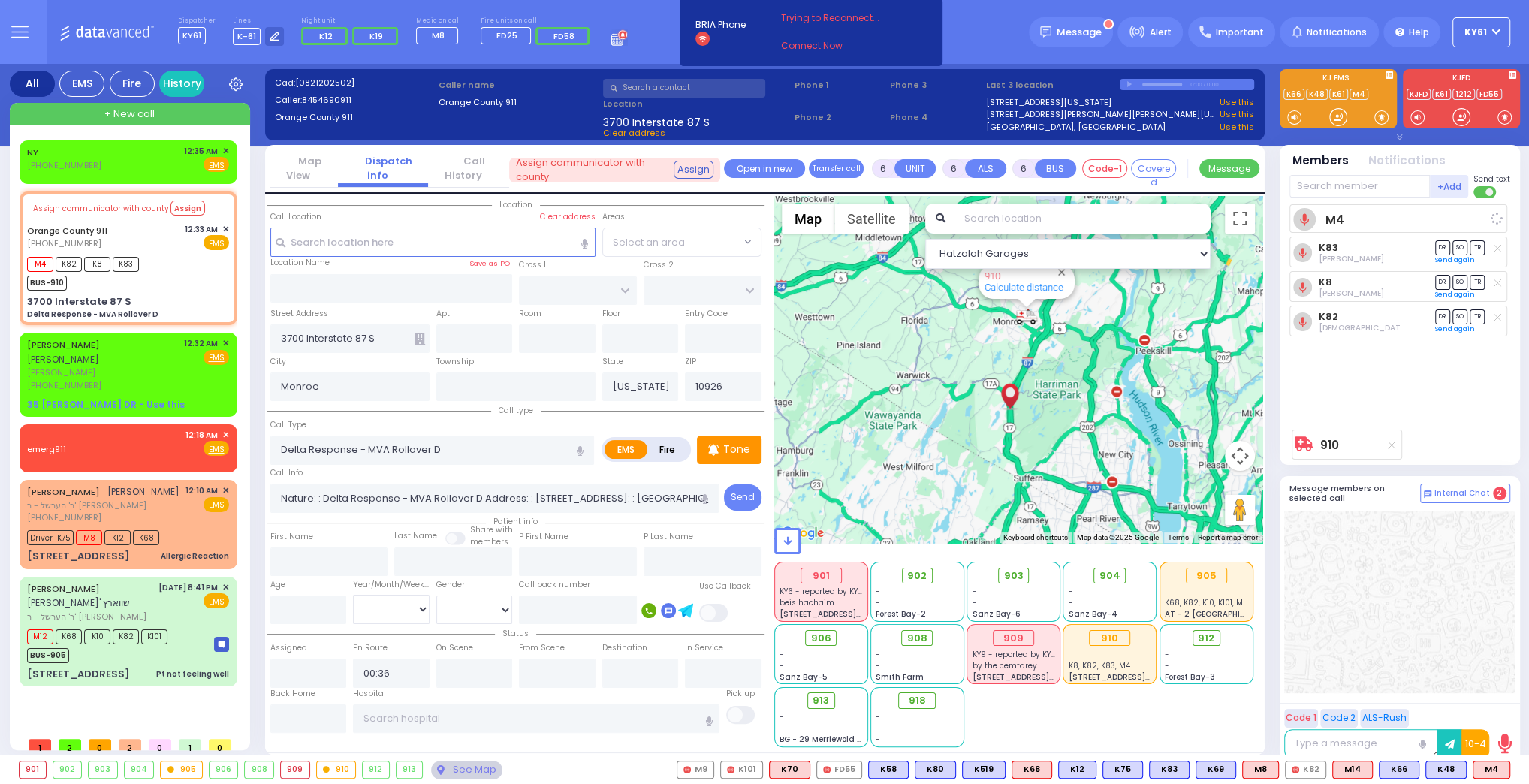
select select
select select "Hatzalah Garages"
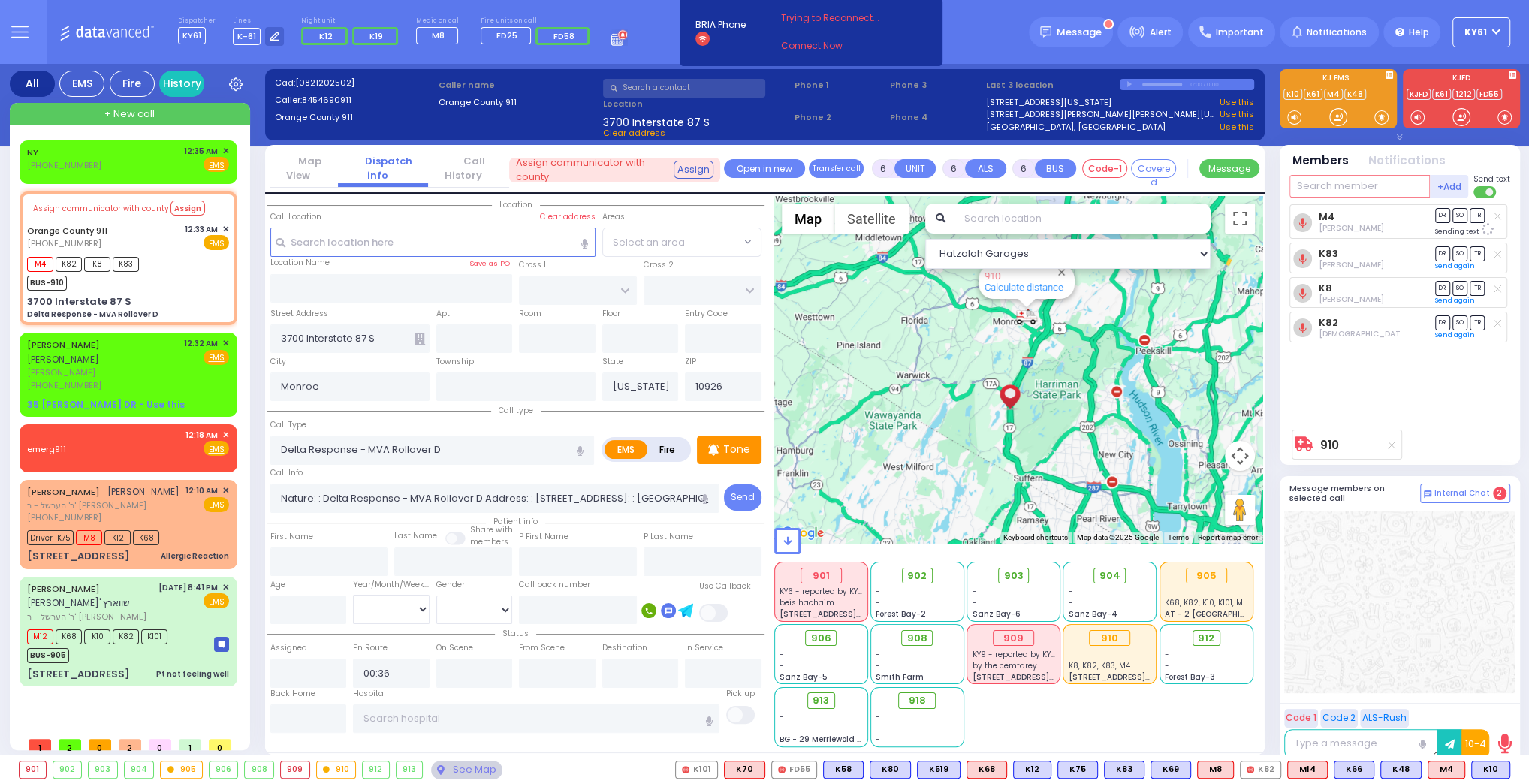
drag, startPoint x: 1357, startPoint y: 183, endPoint x: 1358, endPoint y: 213, distance: 30.0
click at [1358, 184] on input "text" at bounding box center [1360, 186] width 140 height 23
type input "70"
click at [1350, 212] on div "KY70" at bounding box center [1339, 217] width 75 height 15
select select
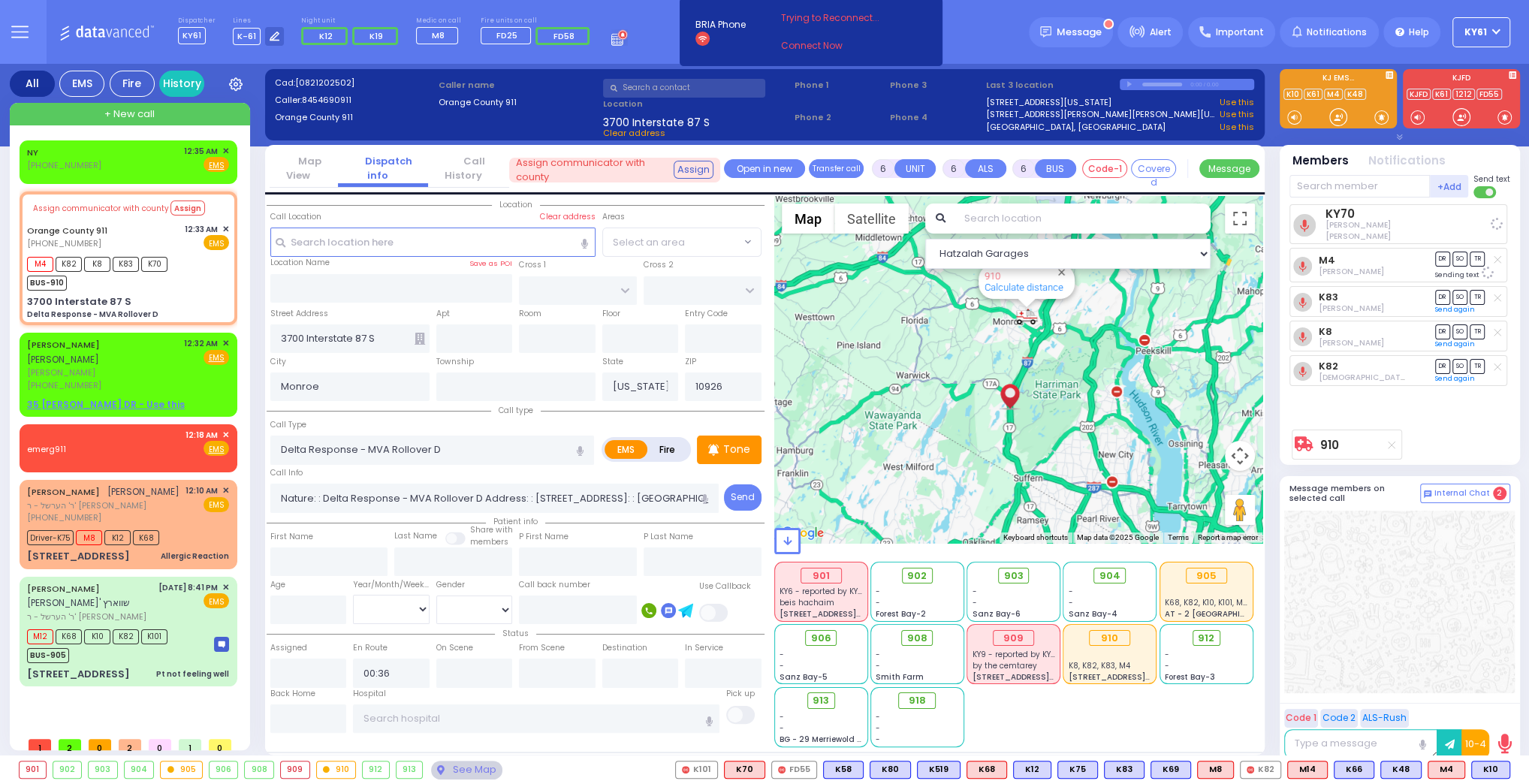
radio input "true"
select select
select select "Hatzalah Garages"
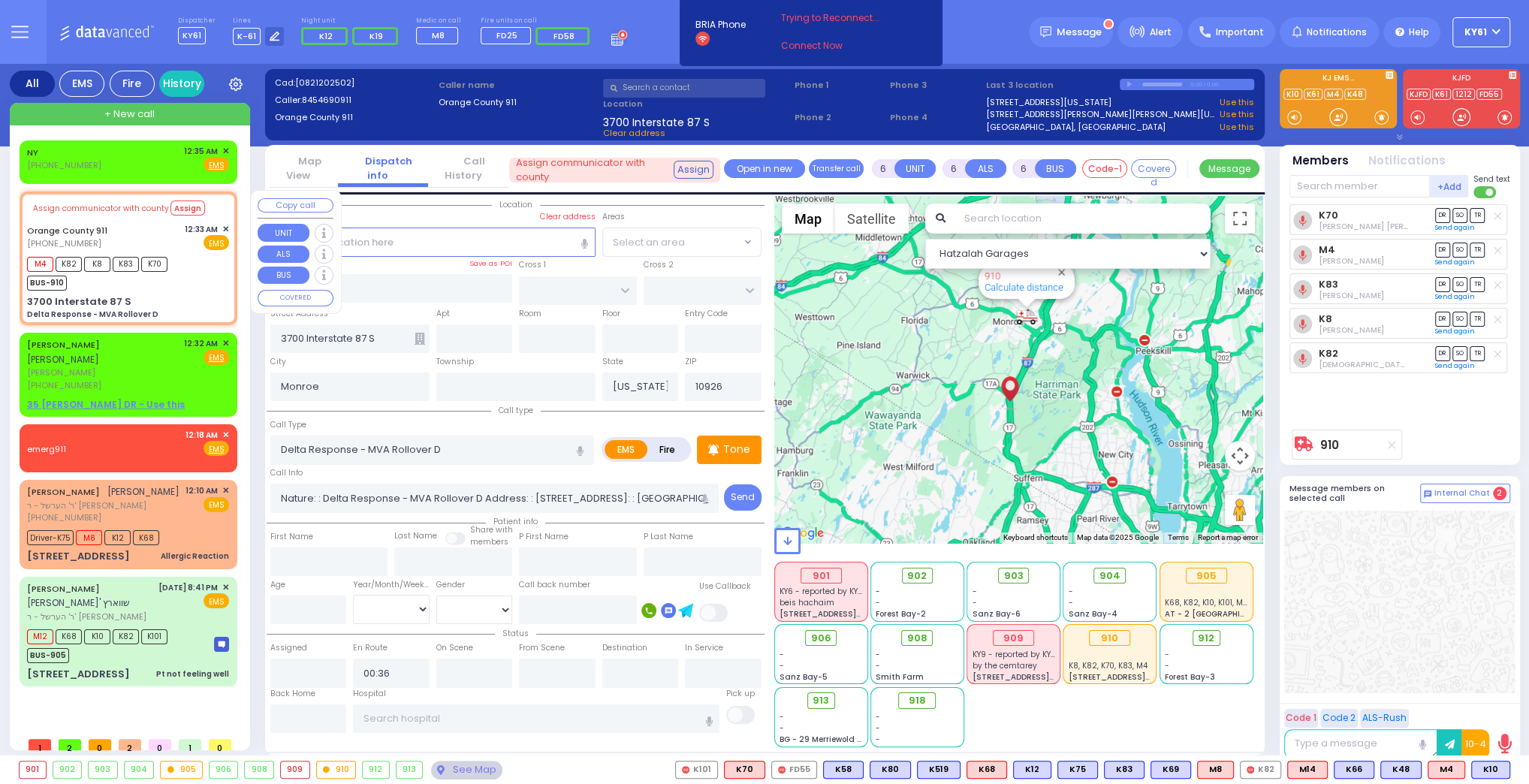
click at [290, 206] on button "Copy call" at bounding box center [296, 205] width 76 height 14
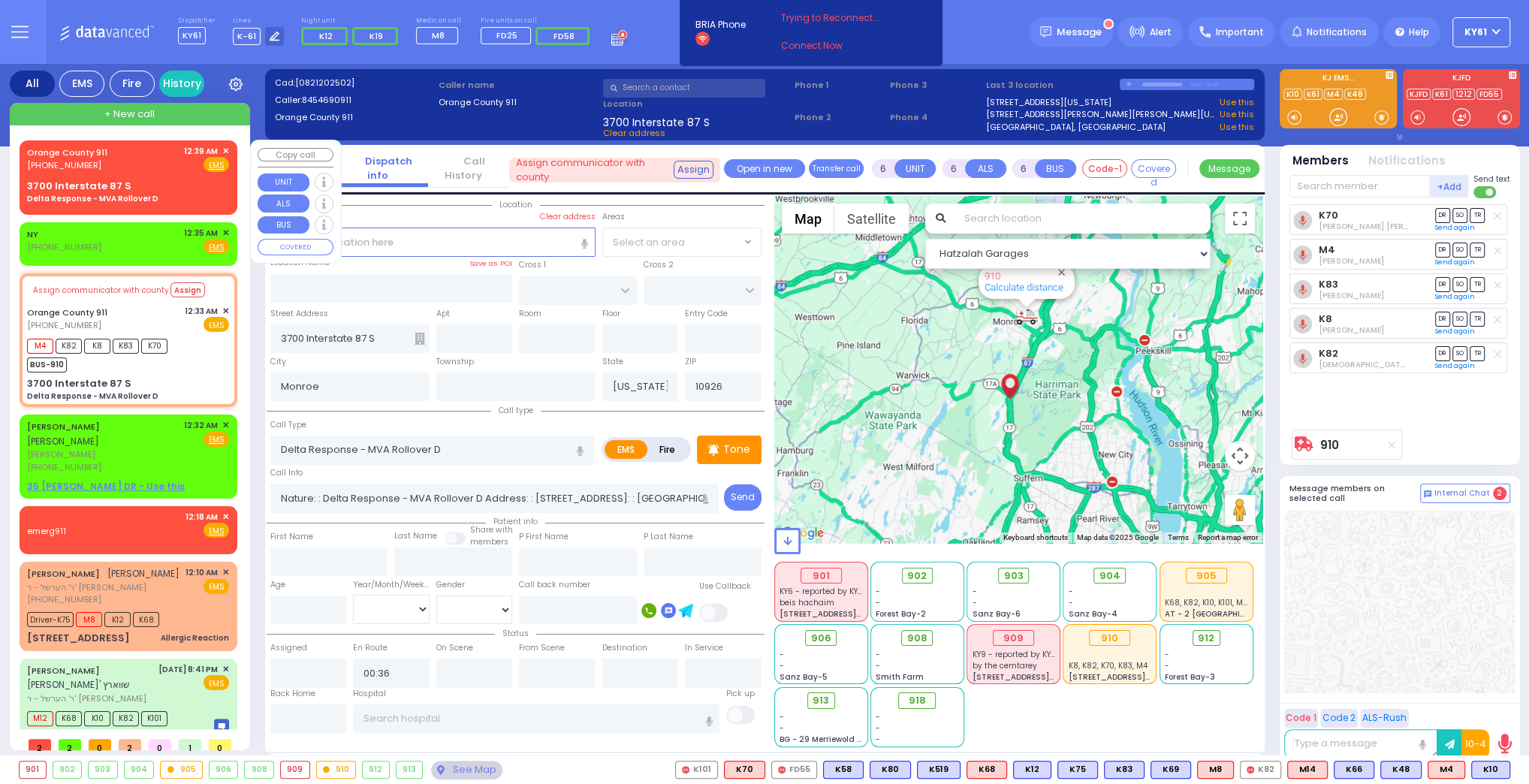
click at [206, 186] on div "3700 Interstate 87 S Delta Response - MVA Rollover D" at bounding box center [128, 191] width 202 height 27
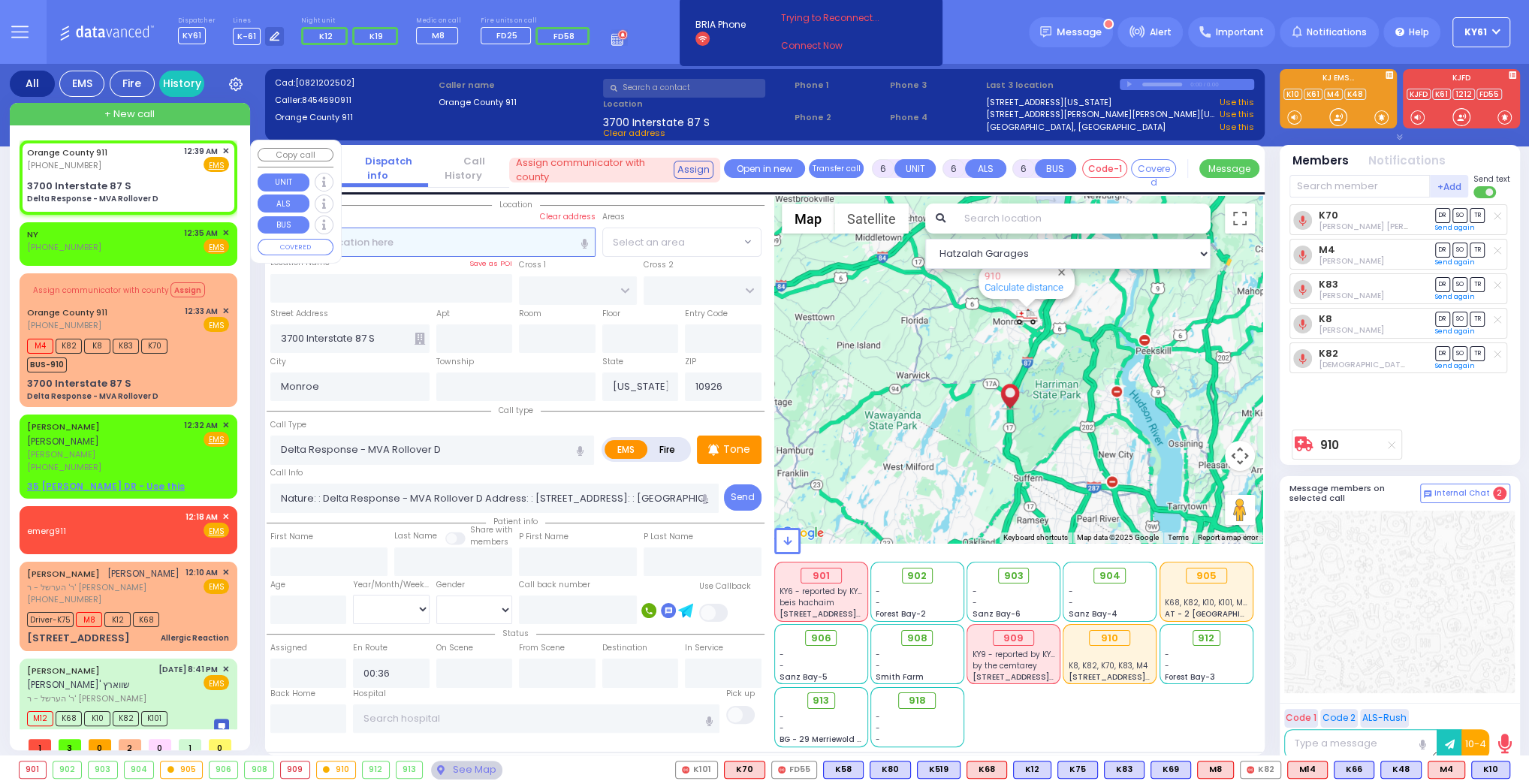
select select
radio input "true"
select select
type input "00:39"
select select "Hatzalah Garages"
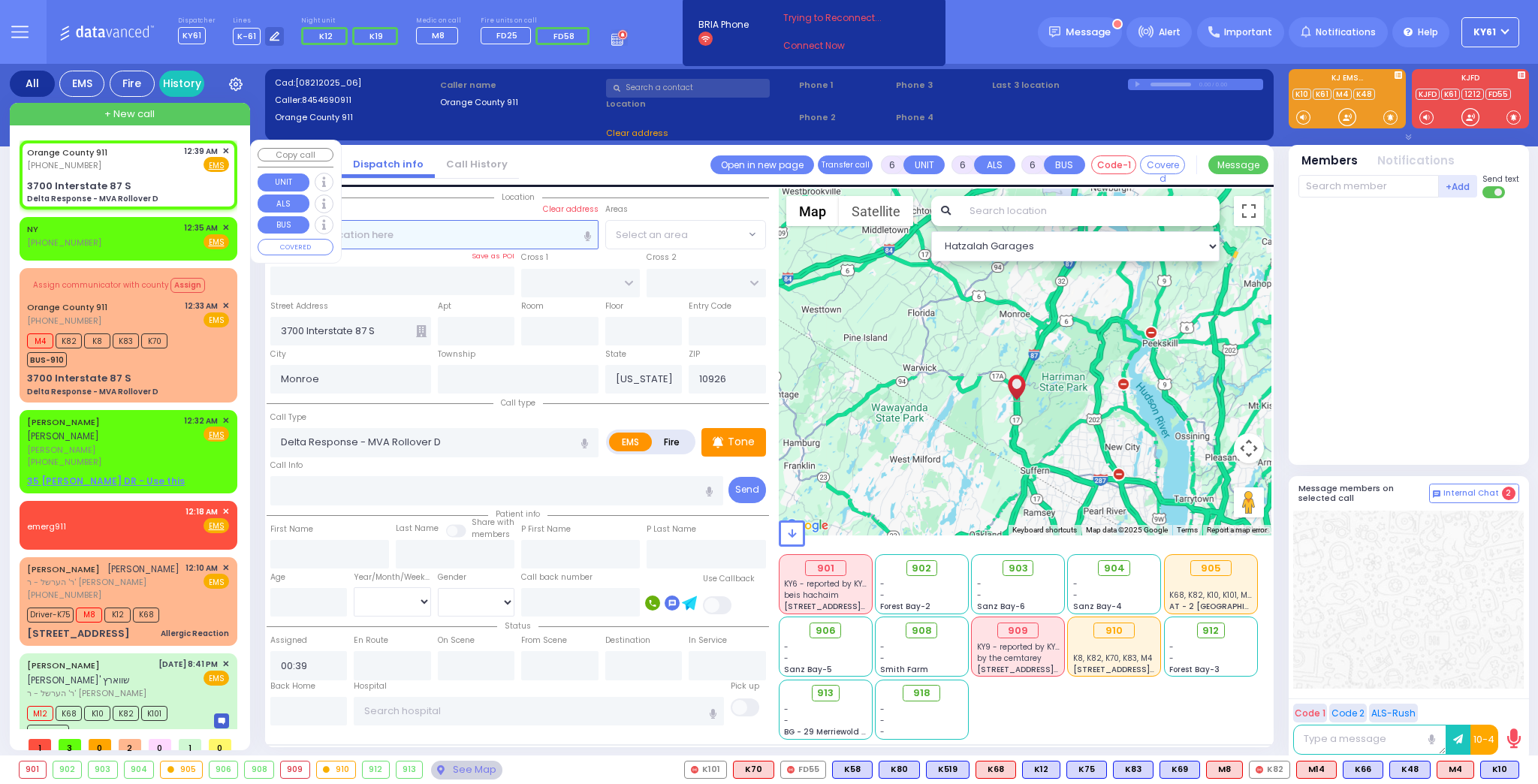
select select
radio input "true"
select select
select select "Hatzalah Garages"
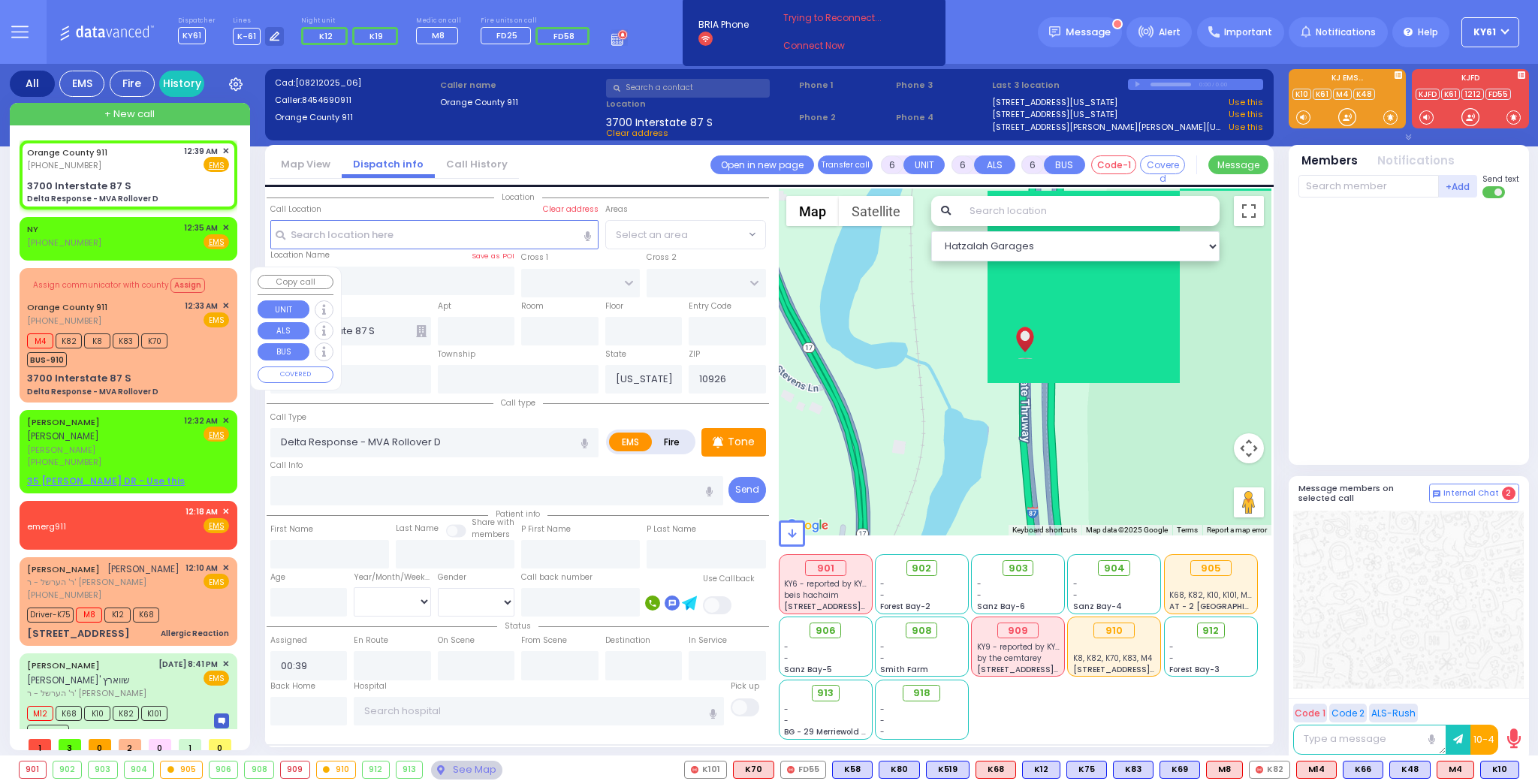
click at [194, 355] on div "M4 K82 K8 K83 K70 BUS-910" at bounding box center [128, 349] width 202 height 38
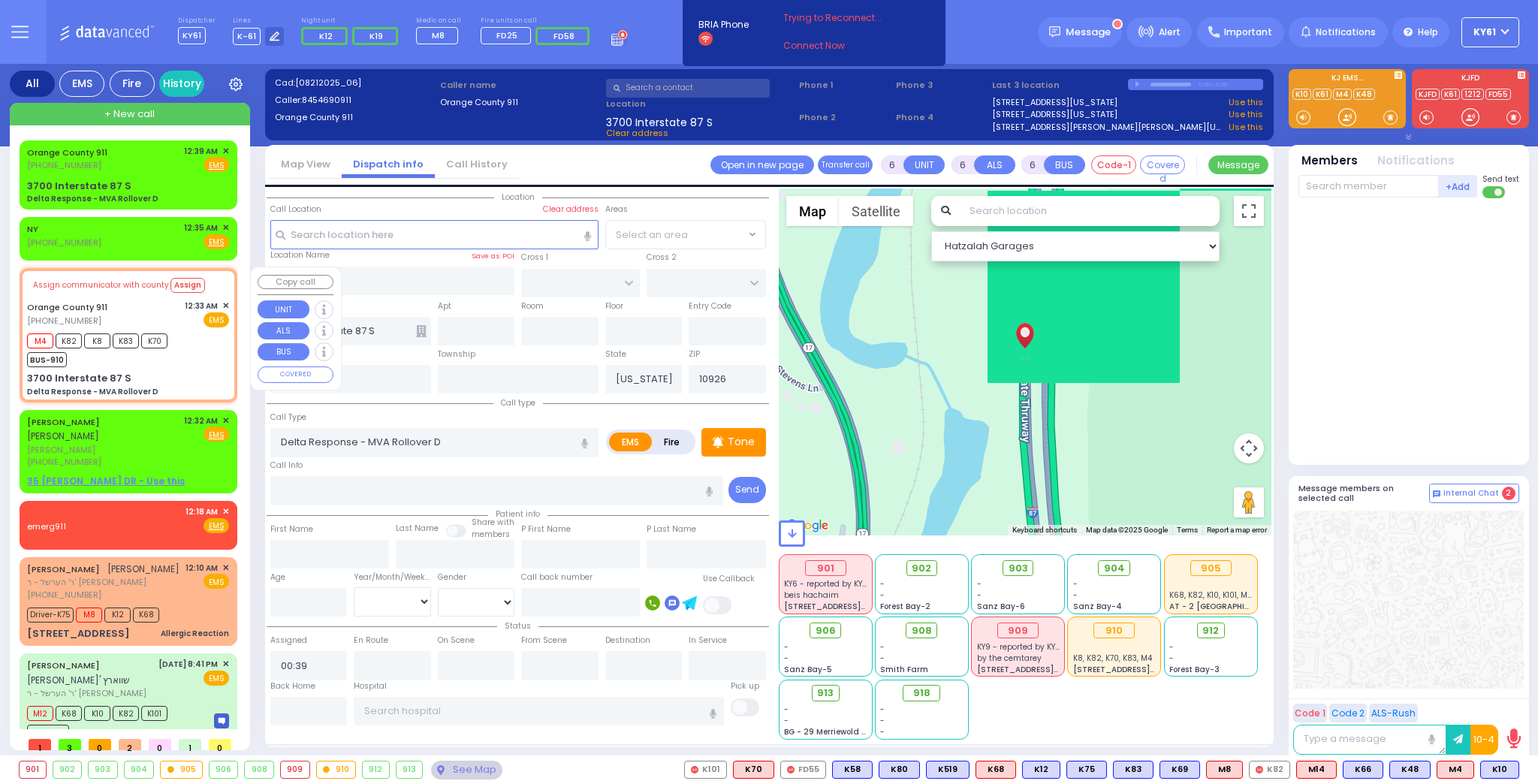
select select
radio input "true"
type input "Nature: : Delta Response - MVA Rollover D Address: : [STREET_ADDRESS]: : [GEOGR…"
select select
type input "00:36"
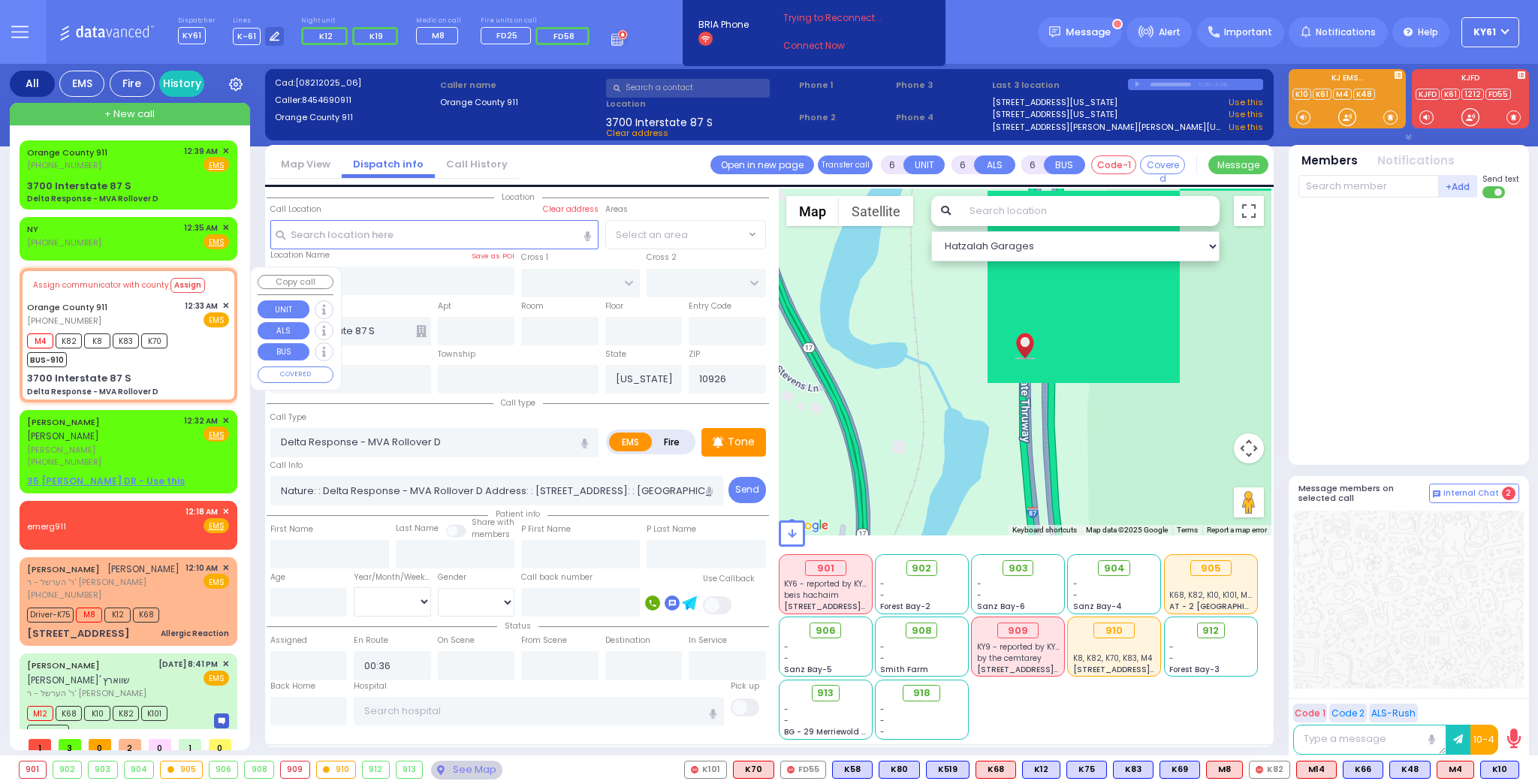
select select "Hatzalah Garages"
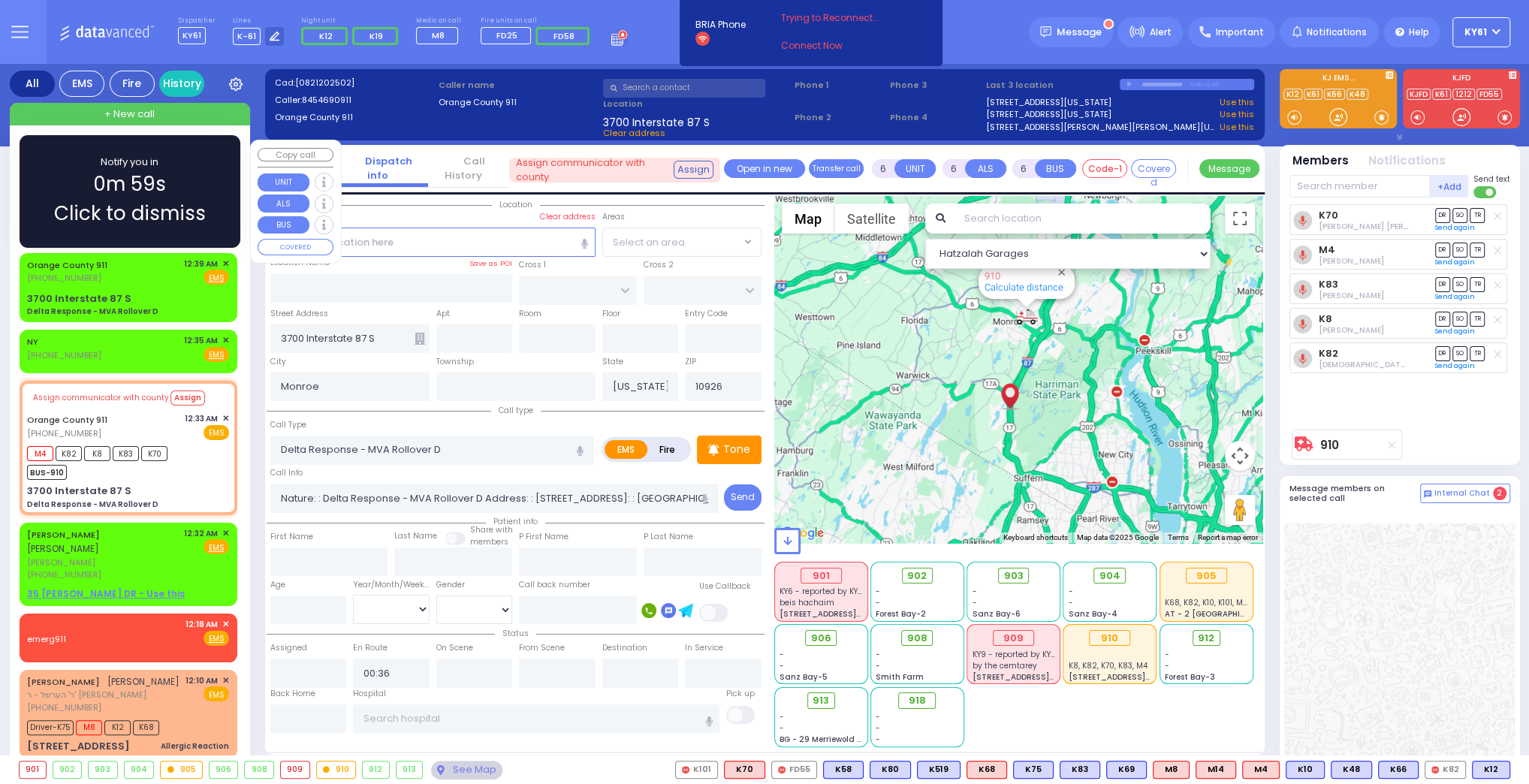
click at [217, 191] on div "Notify you in 0m 59s Click to dismiss" at bounding box center [130, 191] width 177 height 74
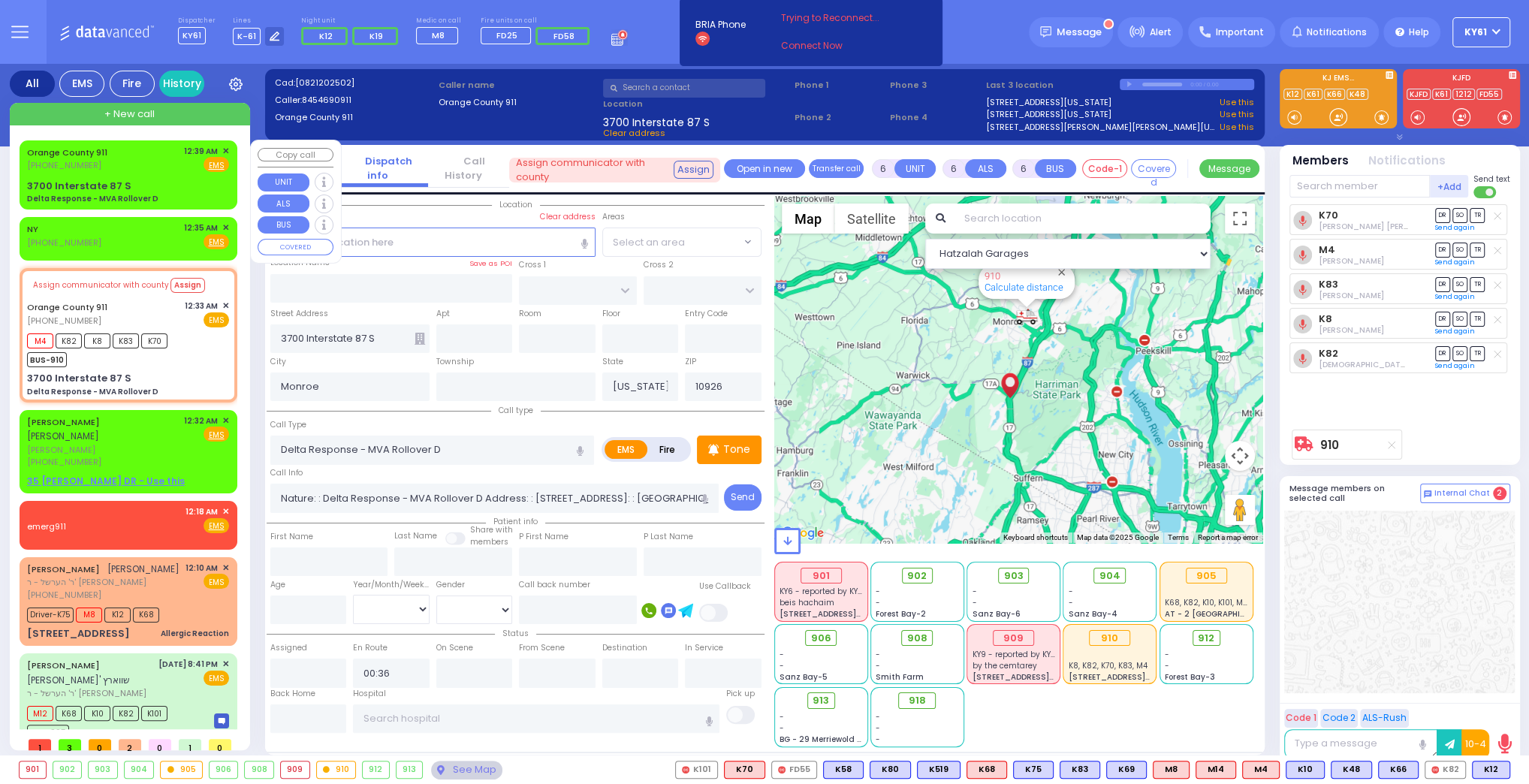
click at [165, 106] on div "+ New call" at bounding box center [129, 114] width 240 height 23
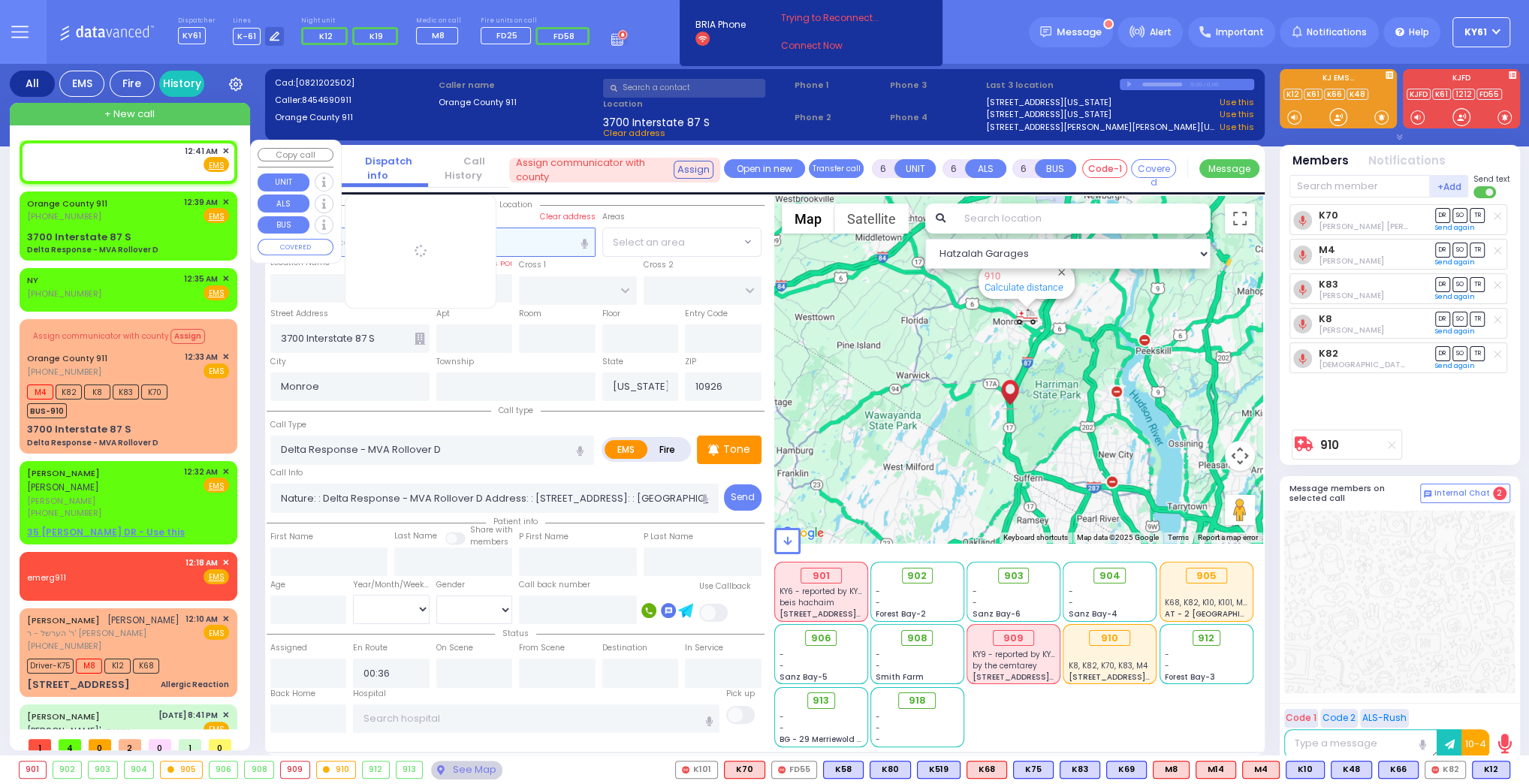
type input "2"
type input "1"
select select
radio input "true"
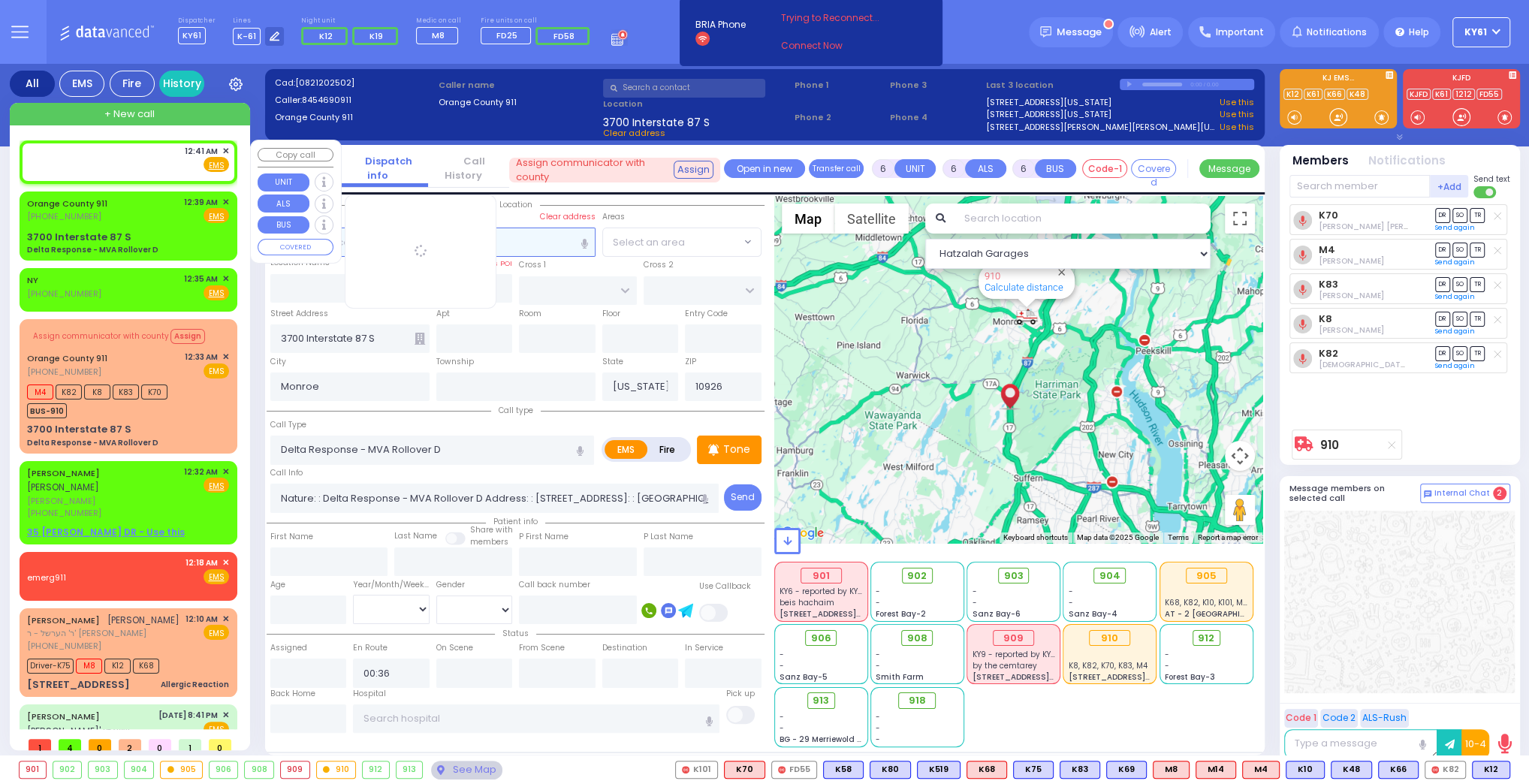
select select
type input "00:41"
select select "Hatzalah Garages"
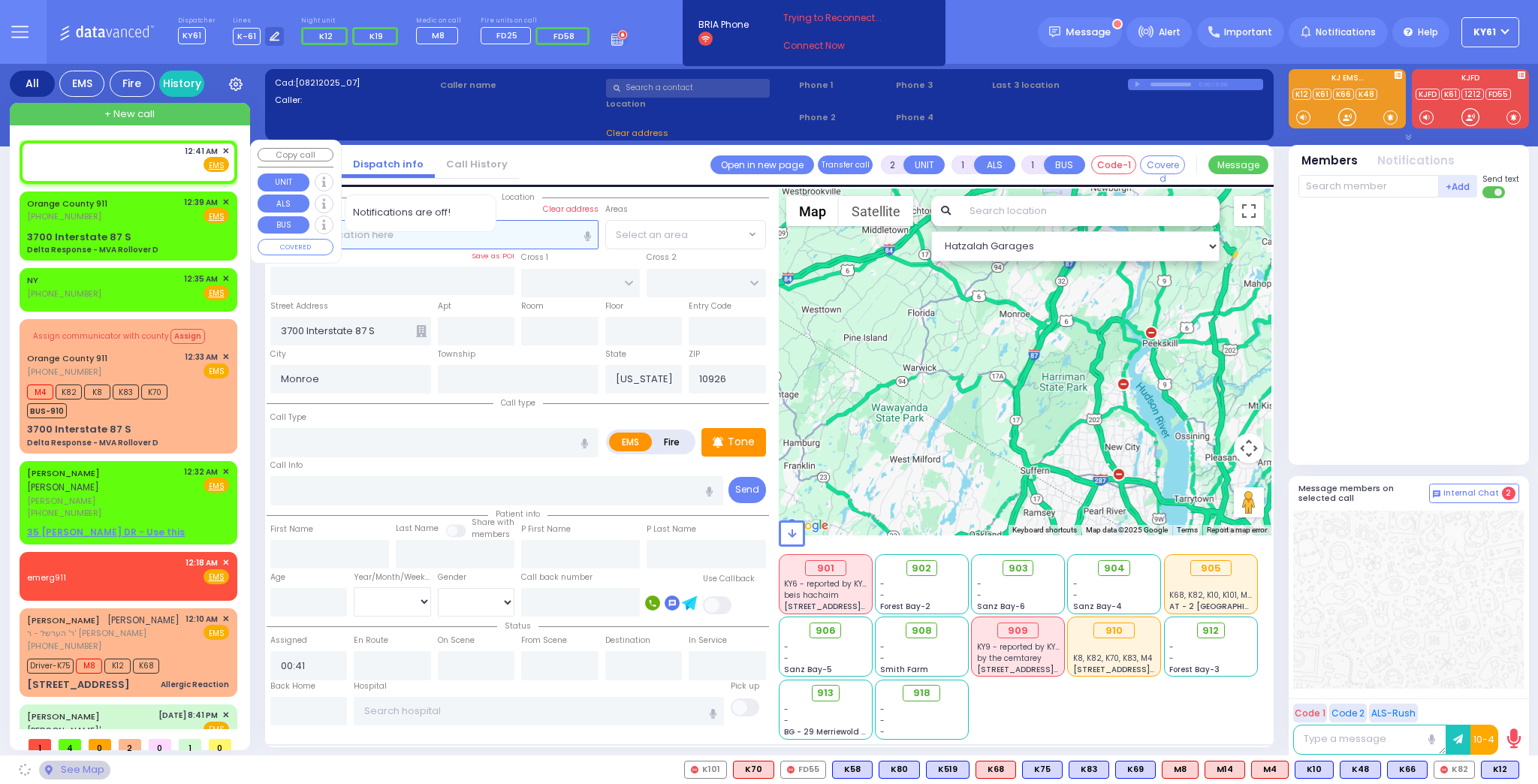
select select
radio input "true"
select select
select select "Hatzalah Garages"
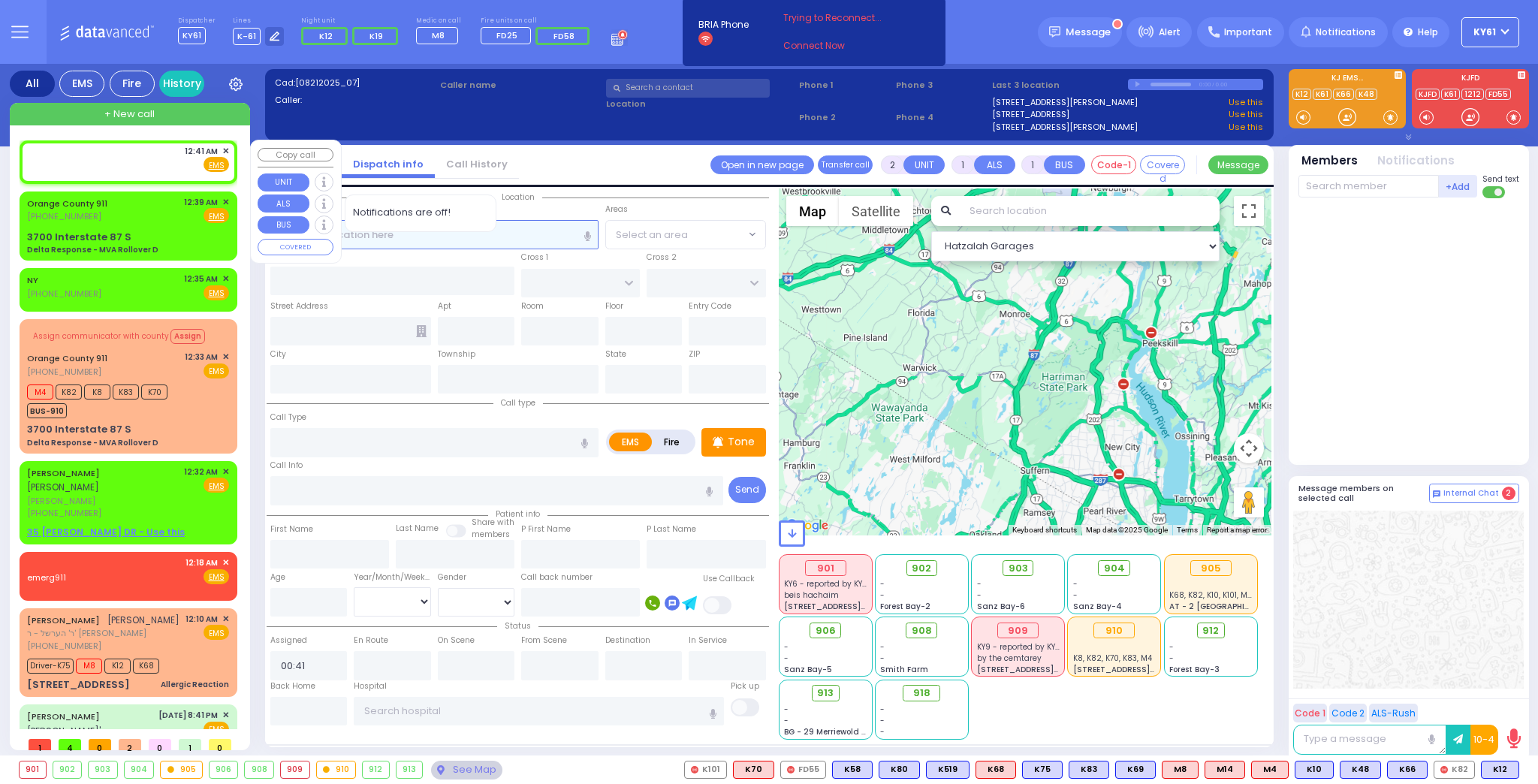
click at [509, 238] on input "text" at bounding box center [434, 234] width 328 height 28
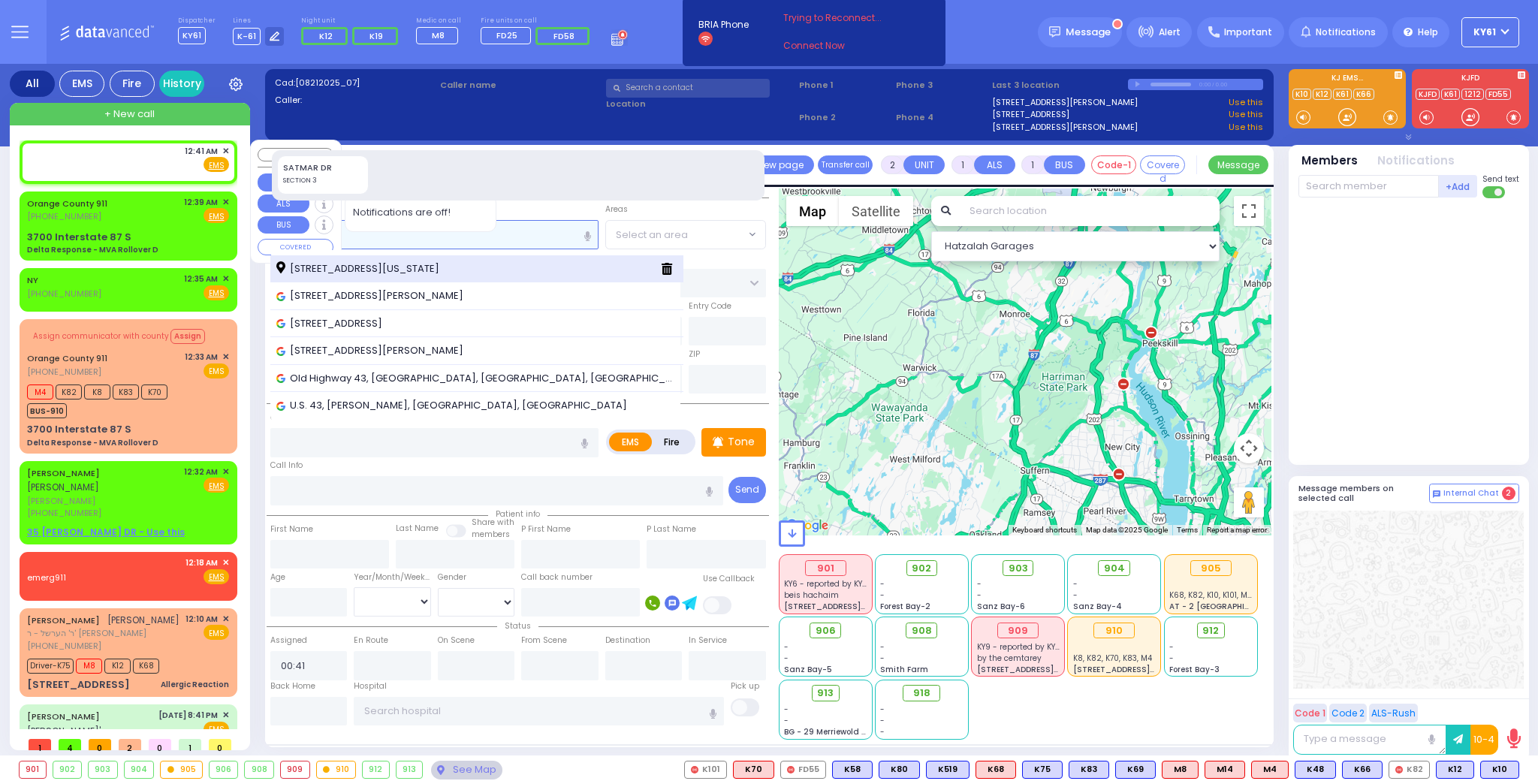
type input "43 sat"
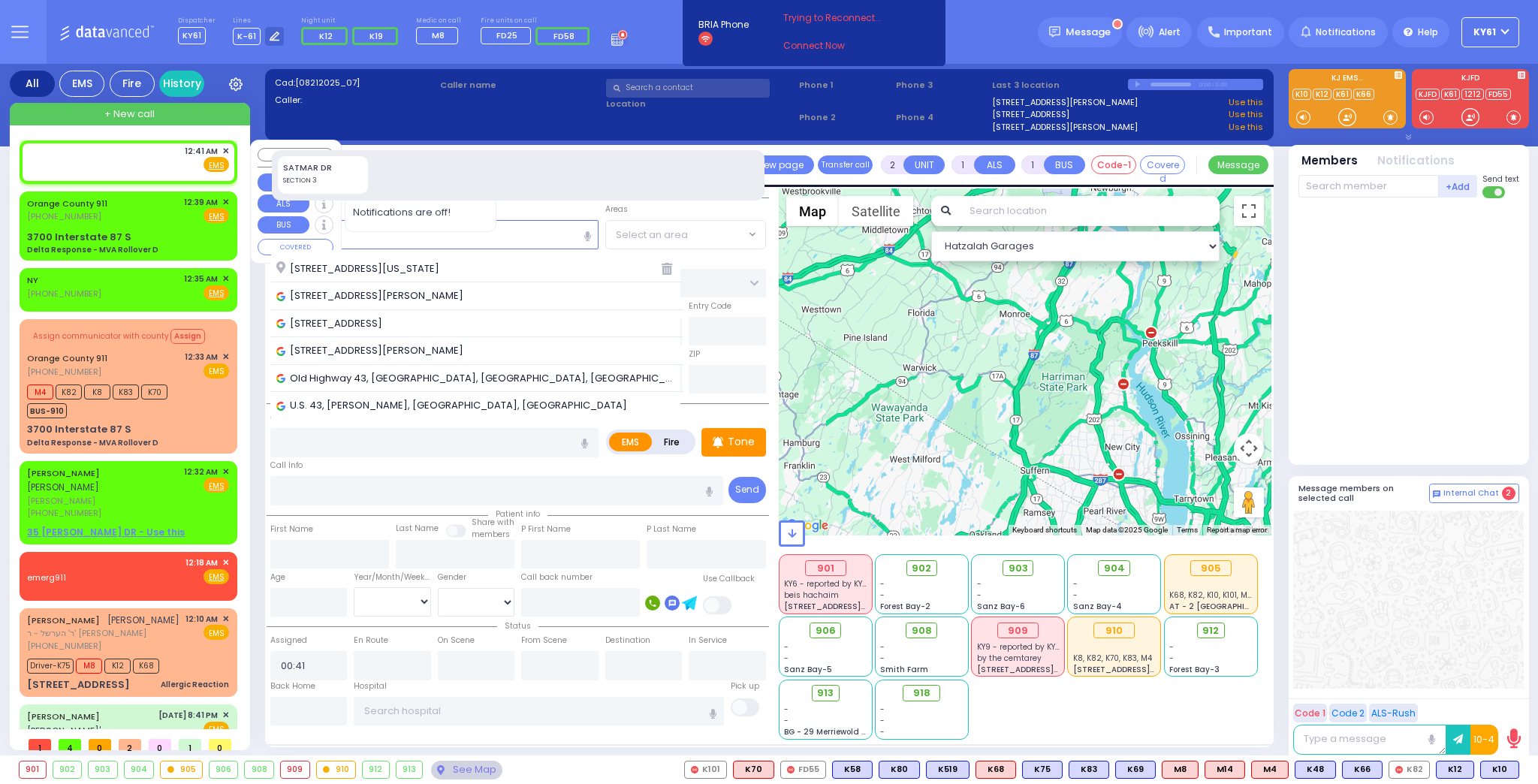
click at [445, 268] on span "43 Satmar Drive Monroe New York 10950" at bounding box center [359, 269] width 168 height 15
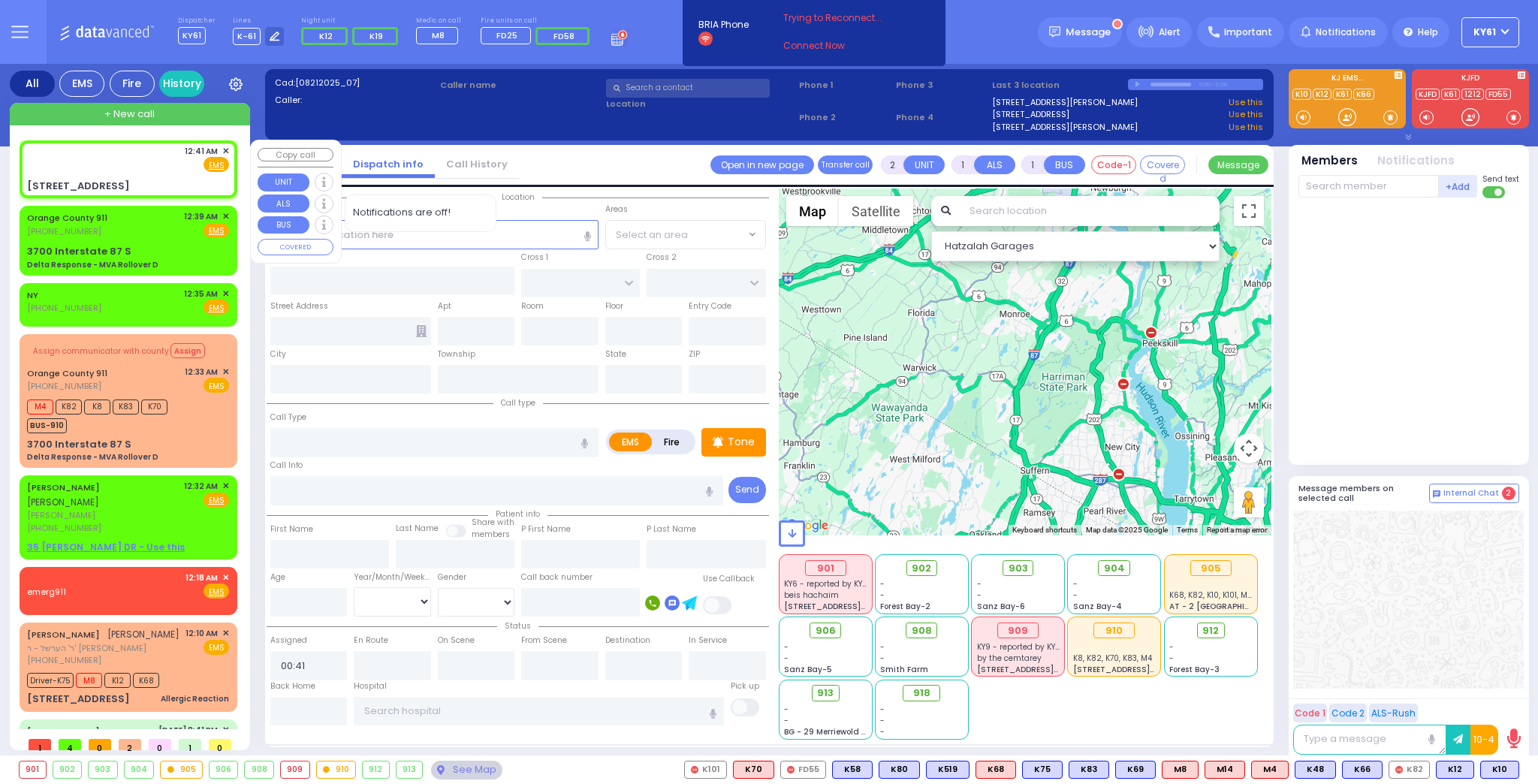
select select
radio input "true"
select select
select select "Hatzalah Garages"
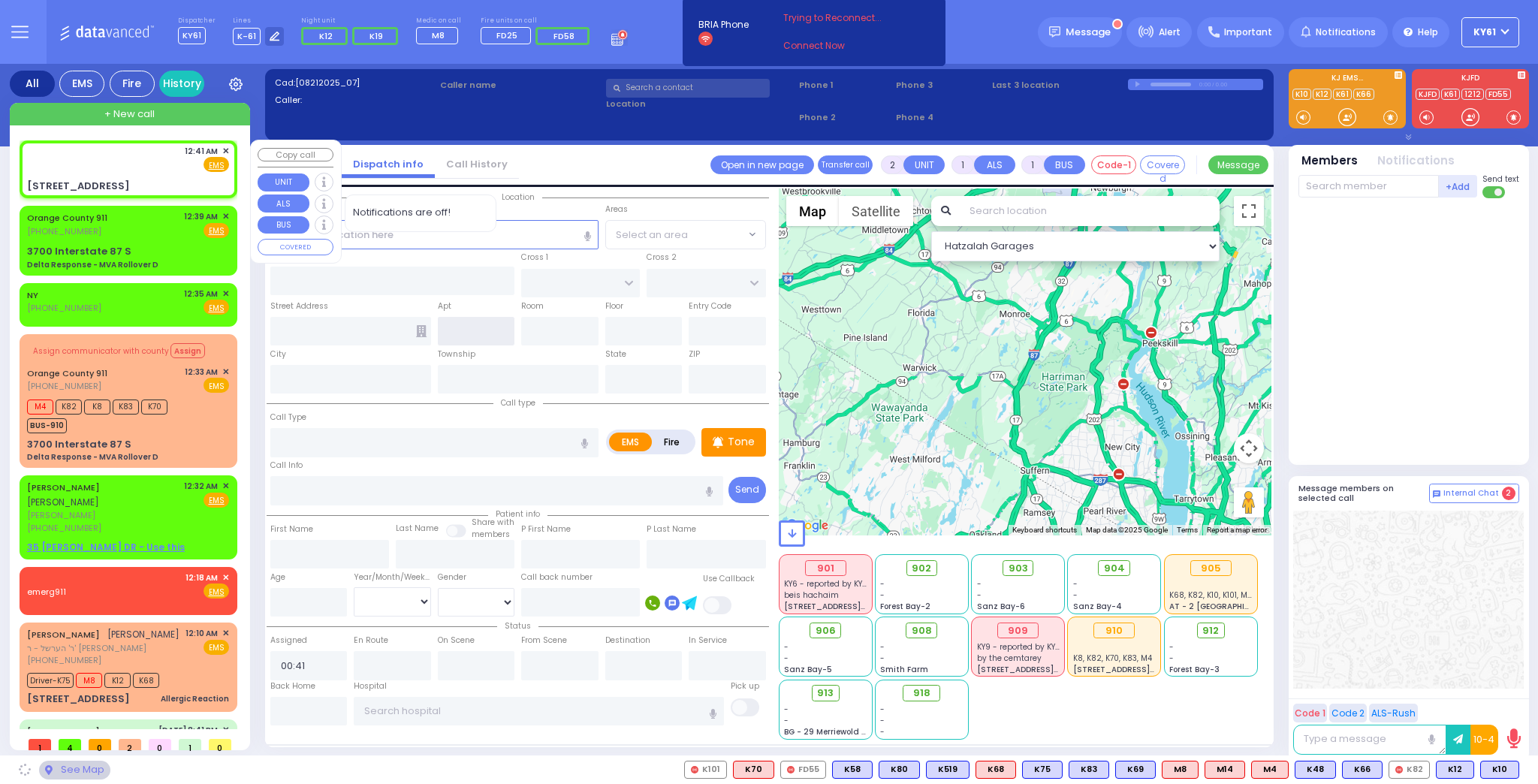
type input "KROLLA DR"
type input "ORSHAVA COURT"
type input "43 Satmar Drive"
type input "Monroe"
type input "[US_STATE]"
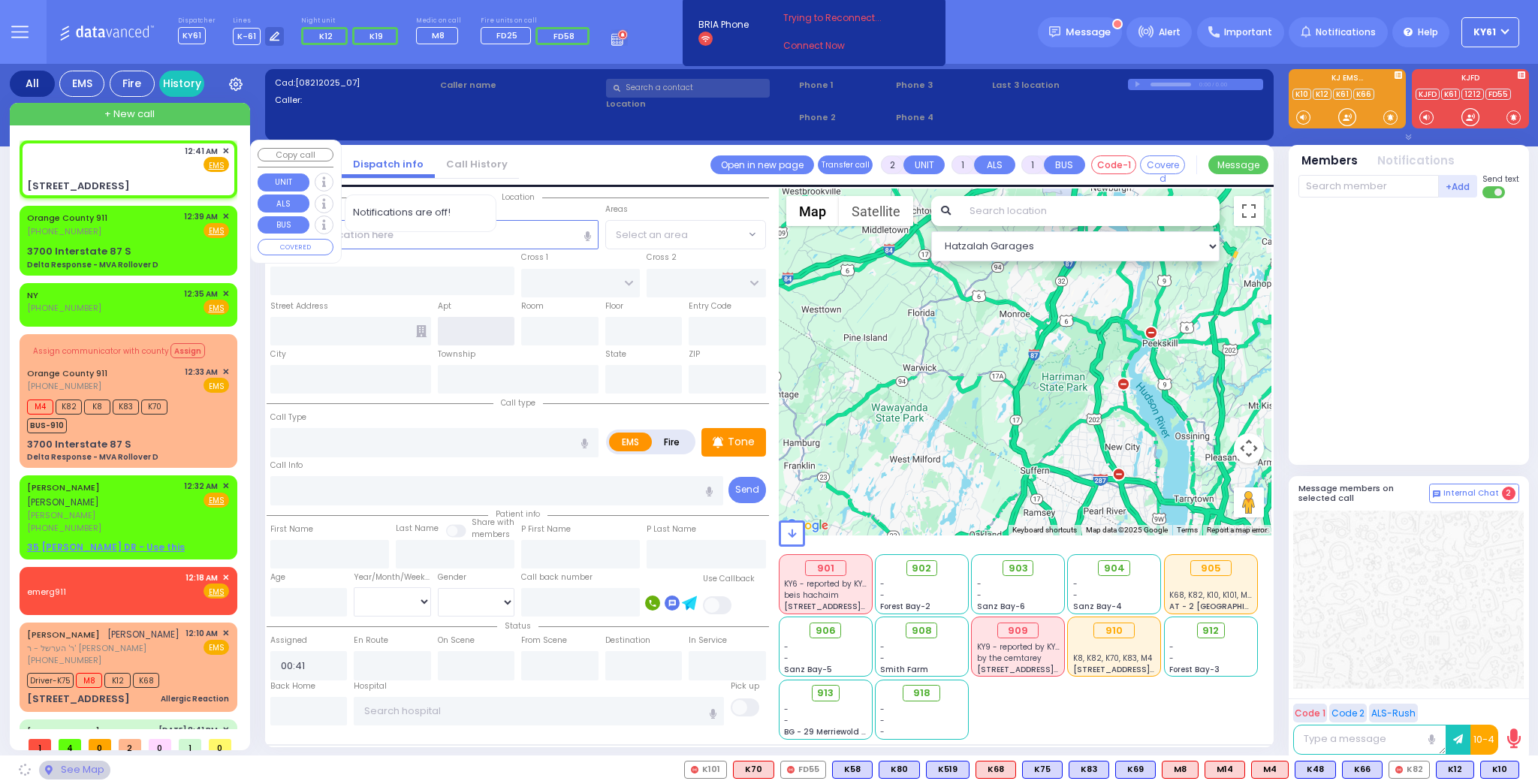
type input "10950"
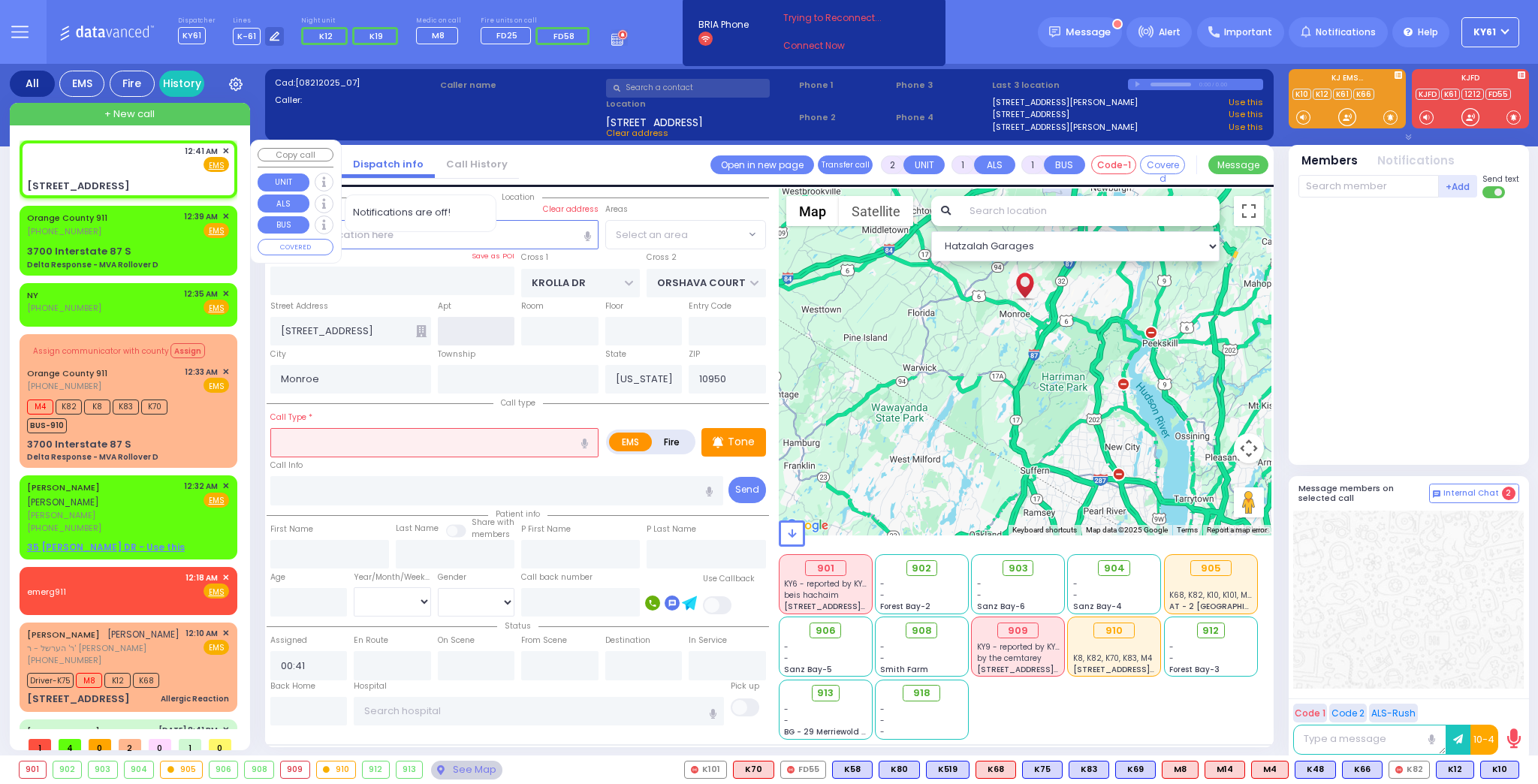
select select "SECTION 3"
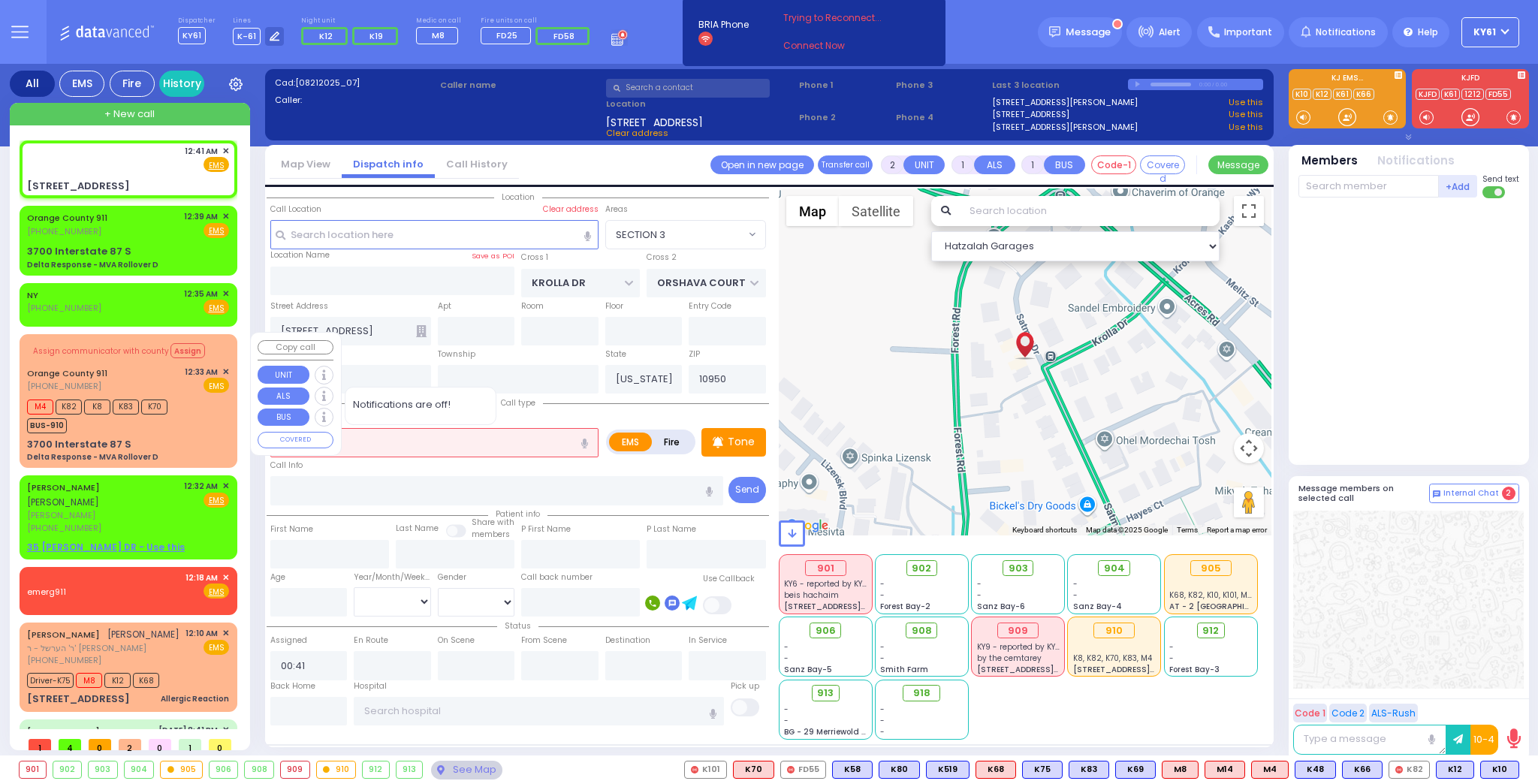
click at [167, 419] on div "BUS-910" at bounding box center [98, 424] width 140 height 19
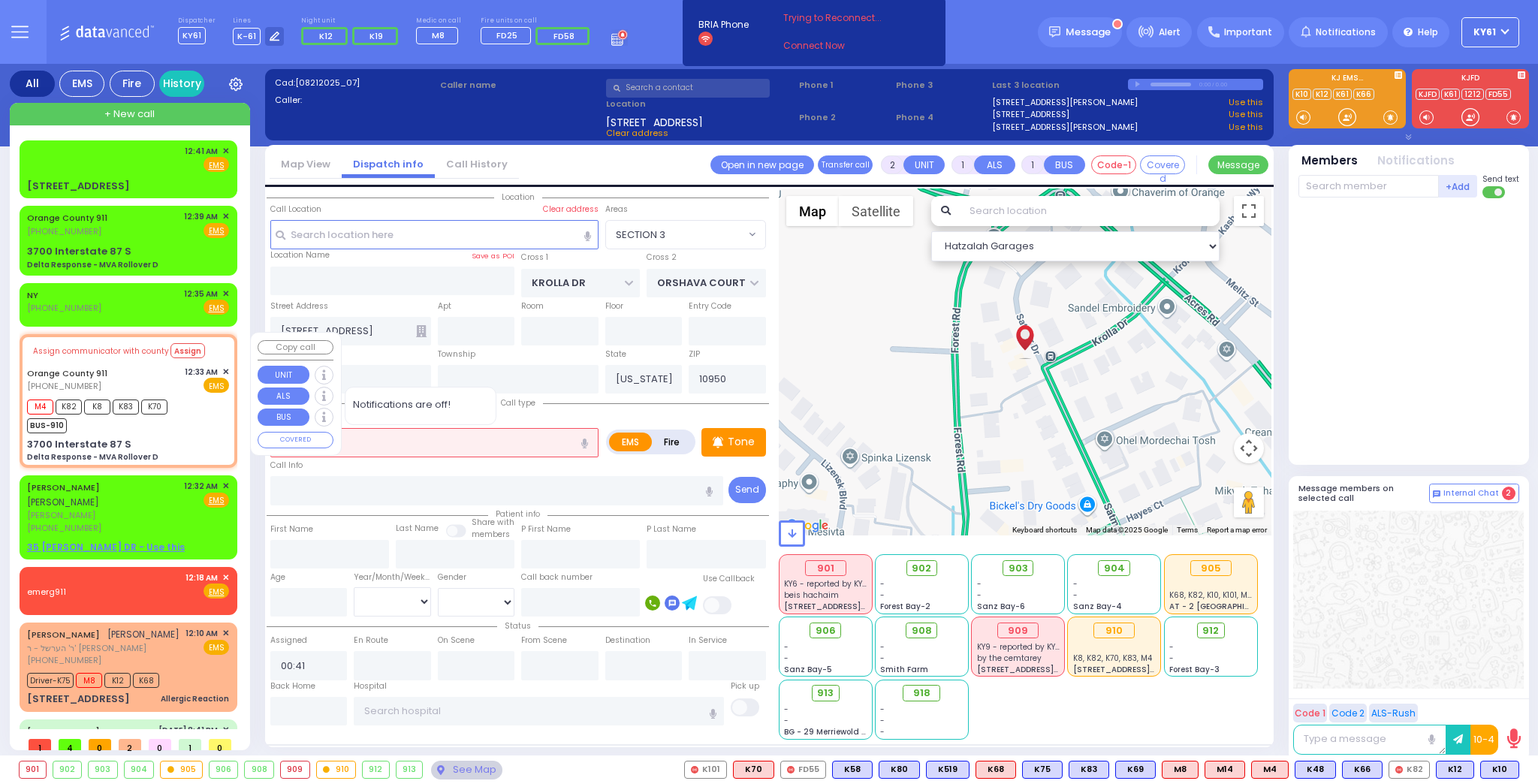
type input "6"
select select
type input "Delta Response - MVA Rollover D"
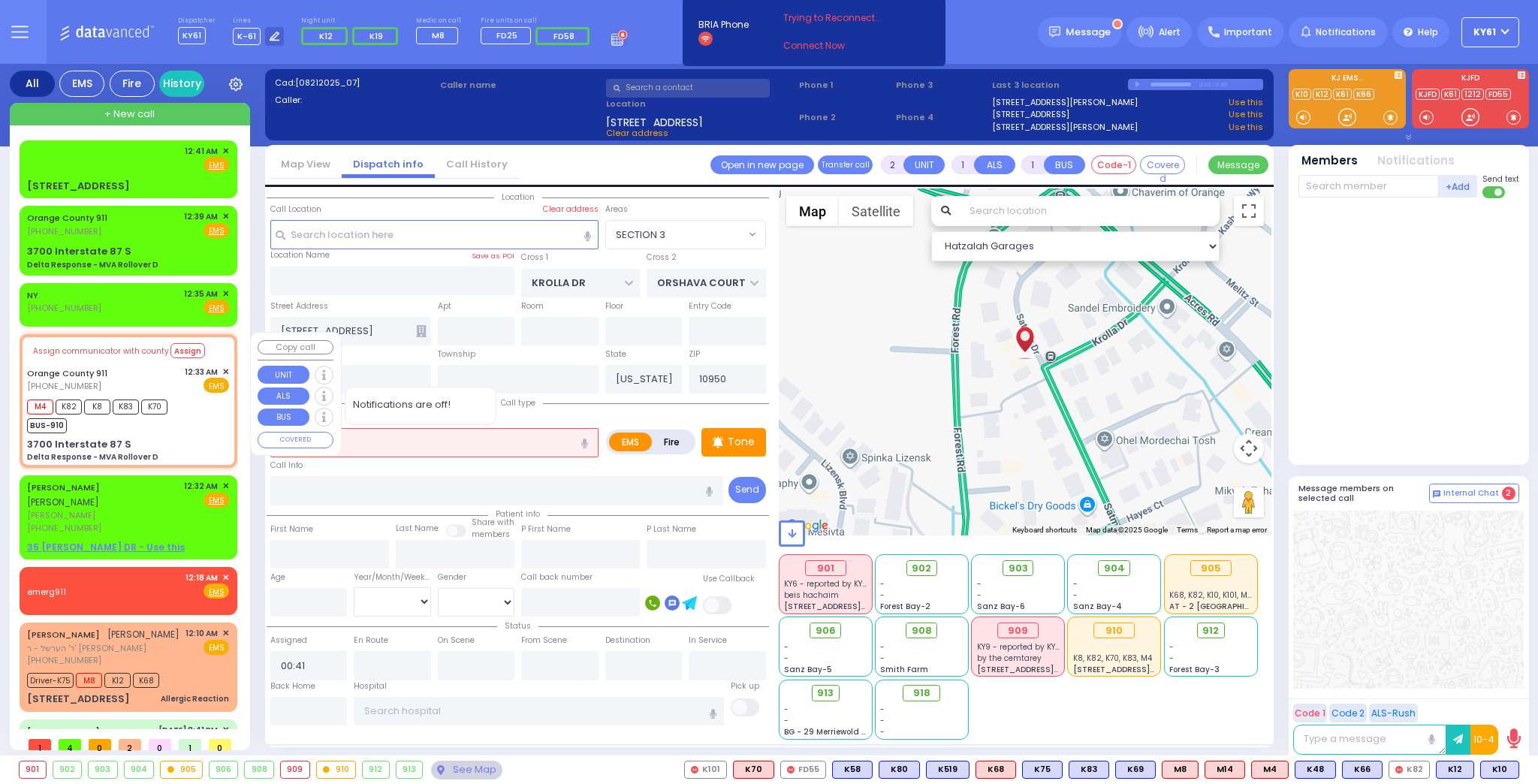
radio input "true"
type input "Nature: : Delta Response - MVA Rollover D Address: : [STREET_ADDRESS]: : [GEOGR…"
select select
type input "00:36"
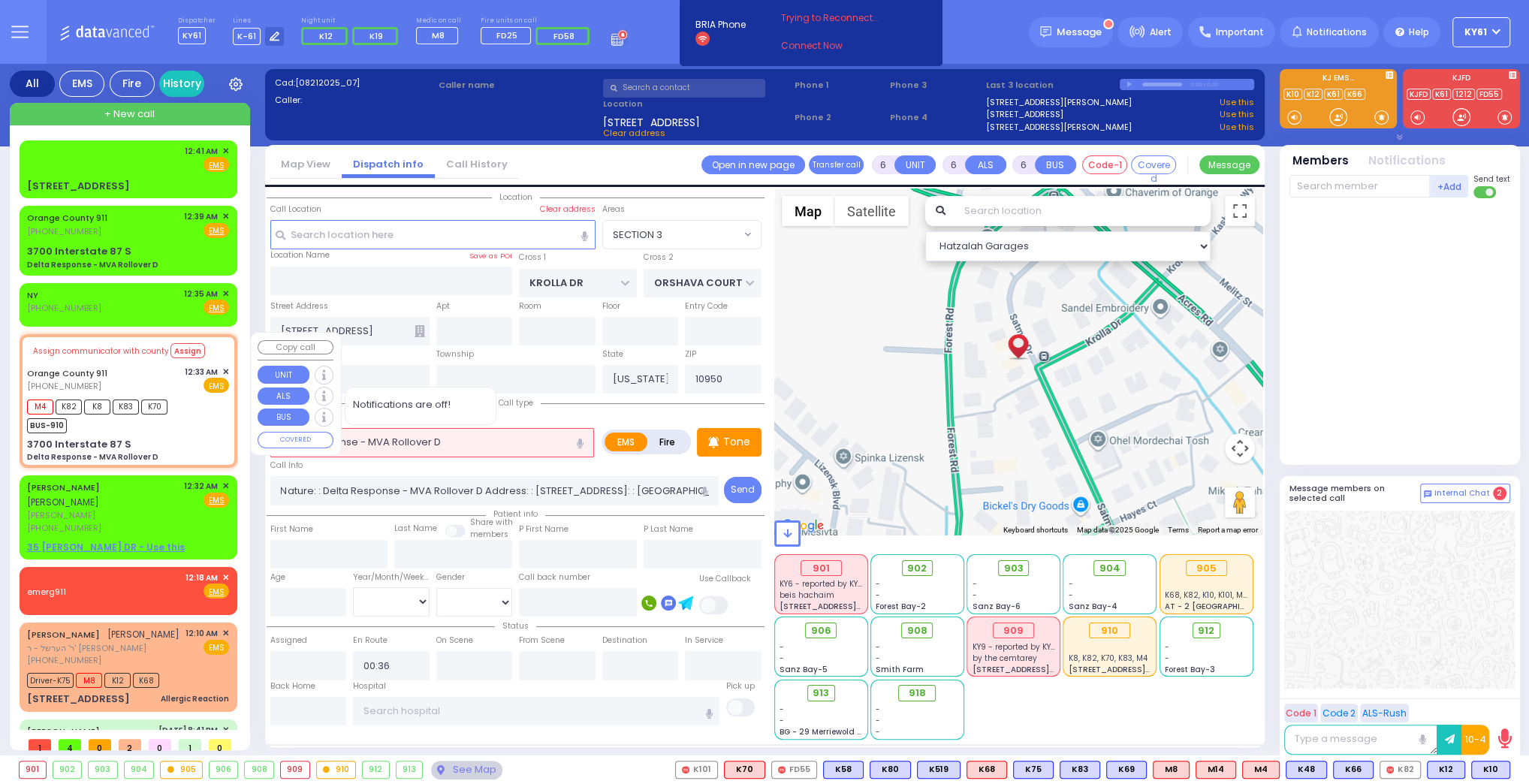
select select "Hatzalah Garages"
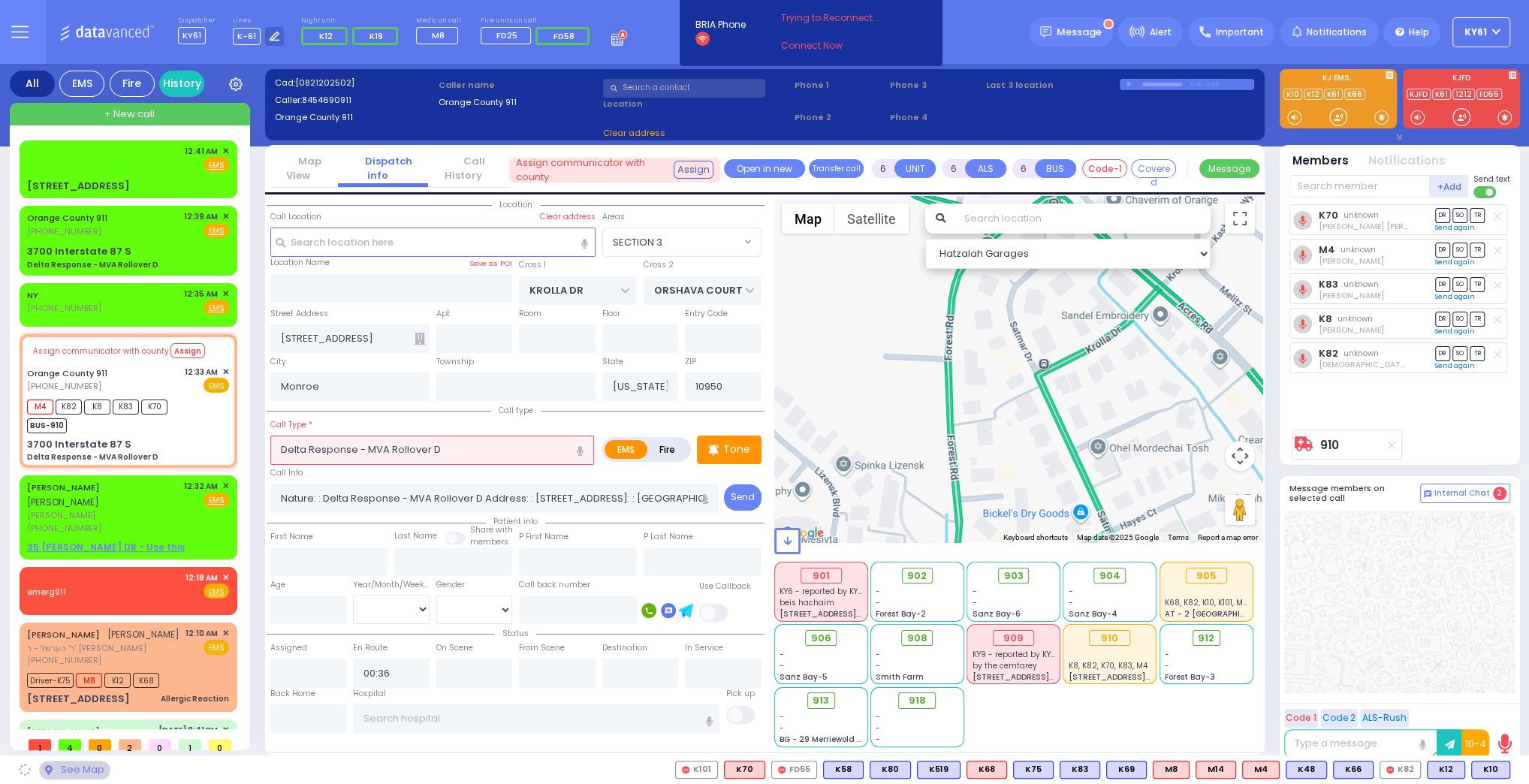
type input "3700 Interstate 87 S"
type input "10926"
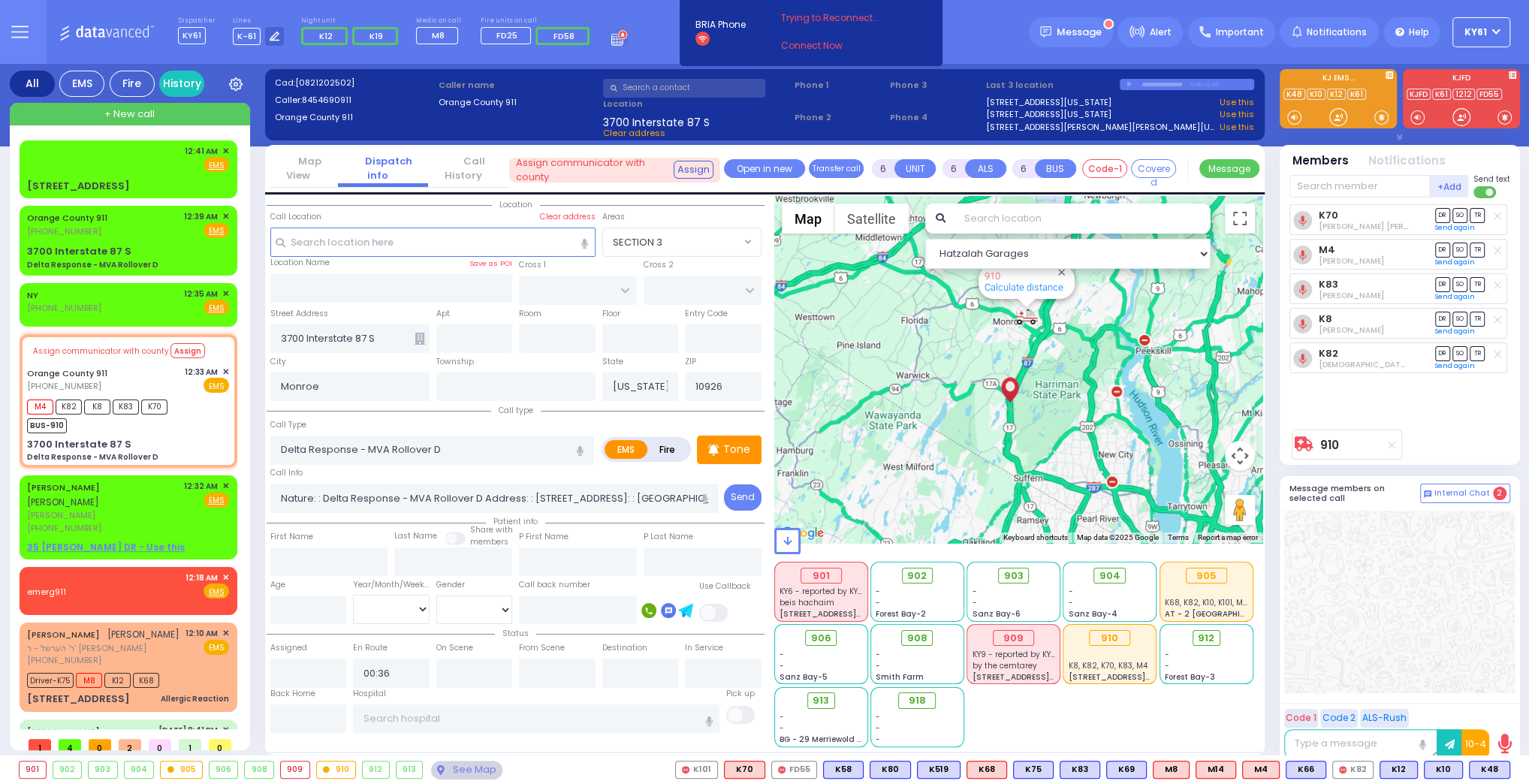
click at [713, 493] on button "button" at bounding box center [704, 498] width 28 height 29
click at [175, 168] on div "12:41 AM ✕ Fire EMS" at bounding box center [128, 158] width 202 height 27
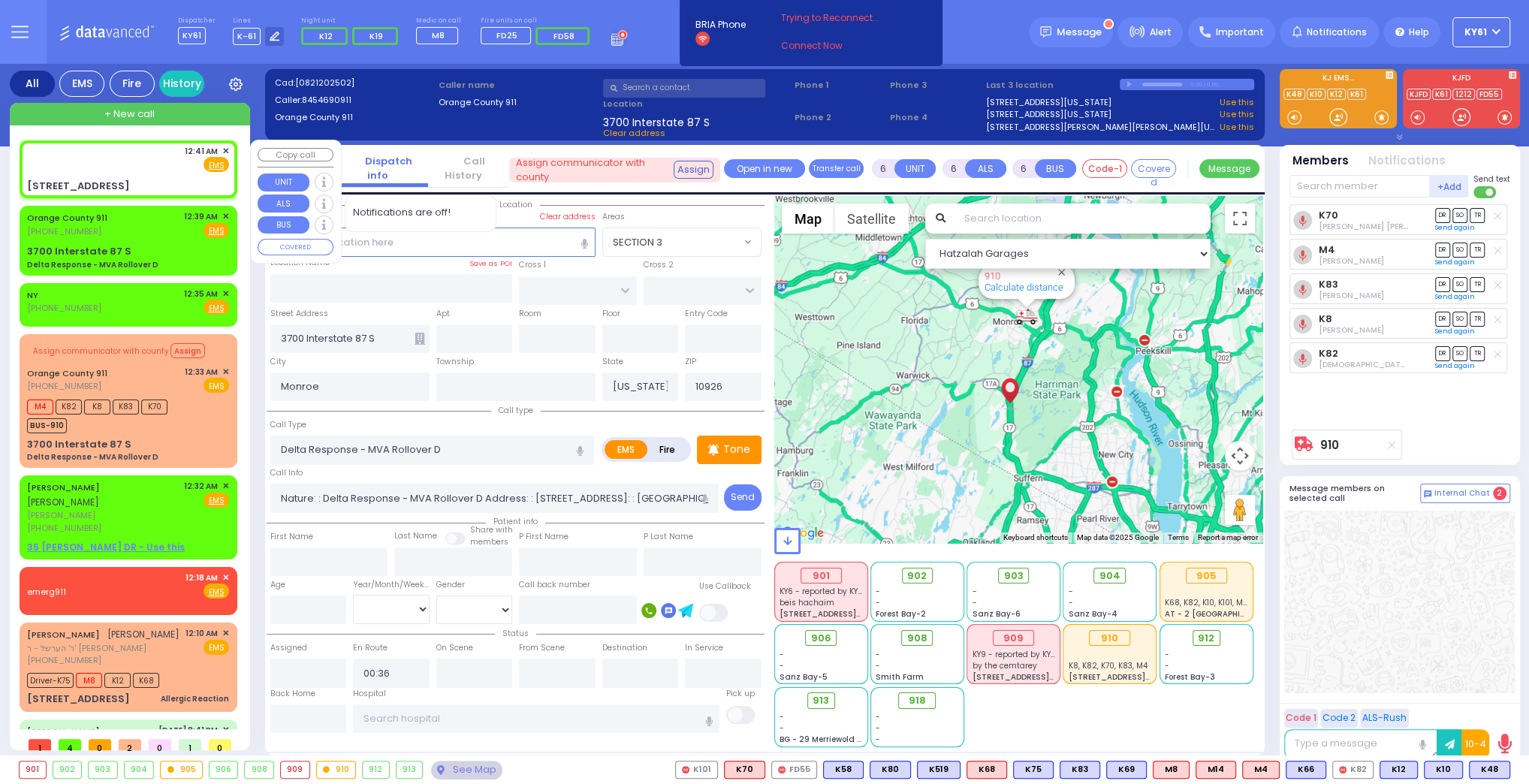
type input "2"
type input "1"
select select
radio input "true"
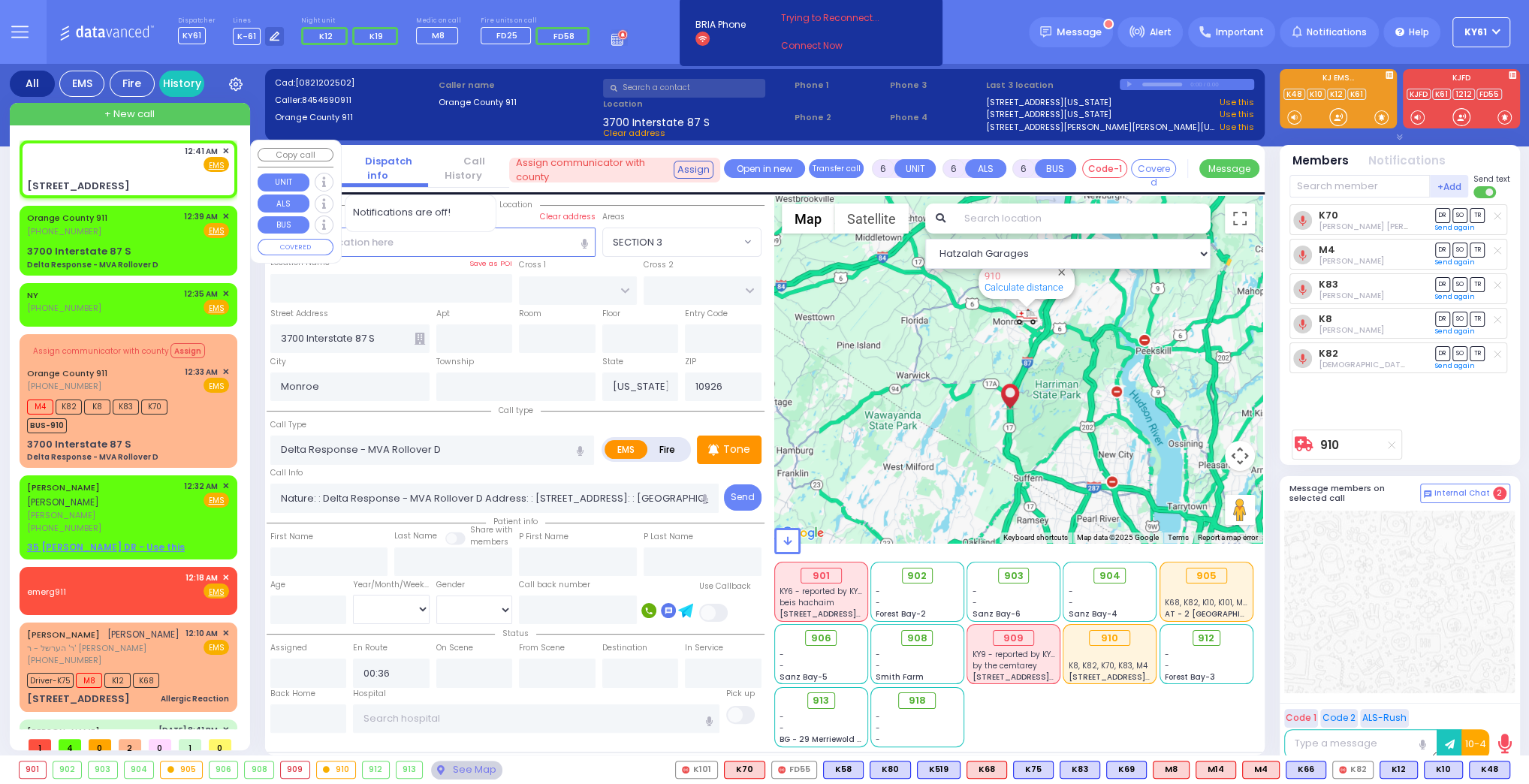
select select
type input "00:41"
select select "Hatzalah Garages"
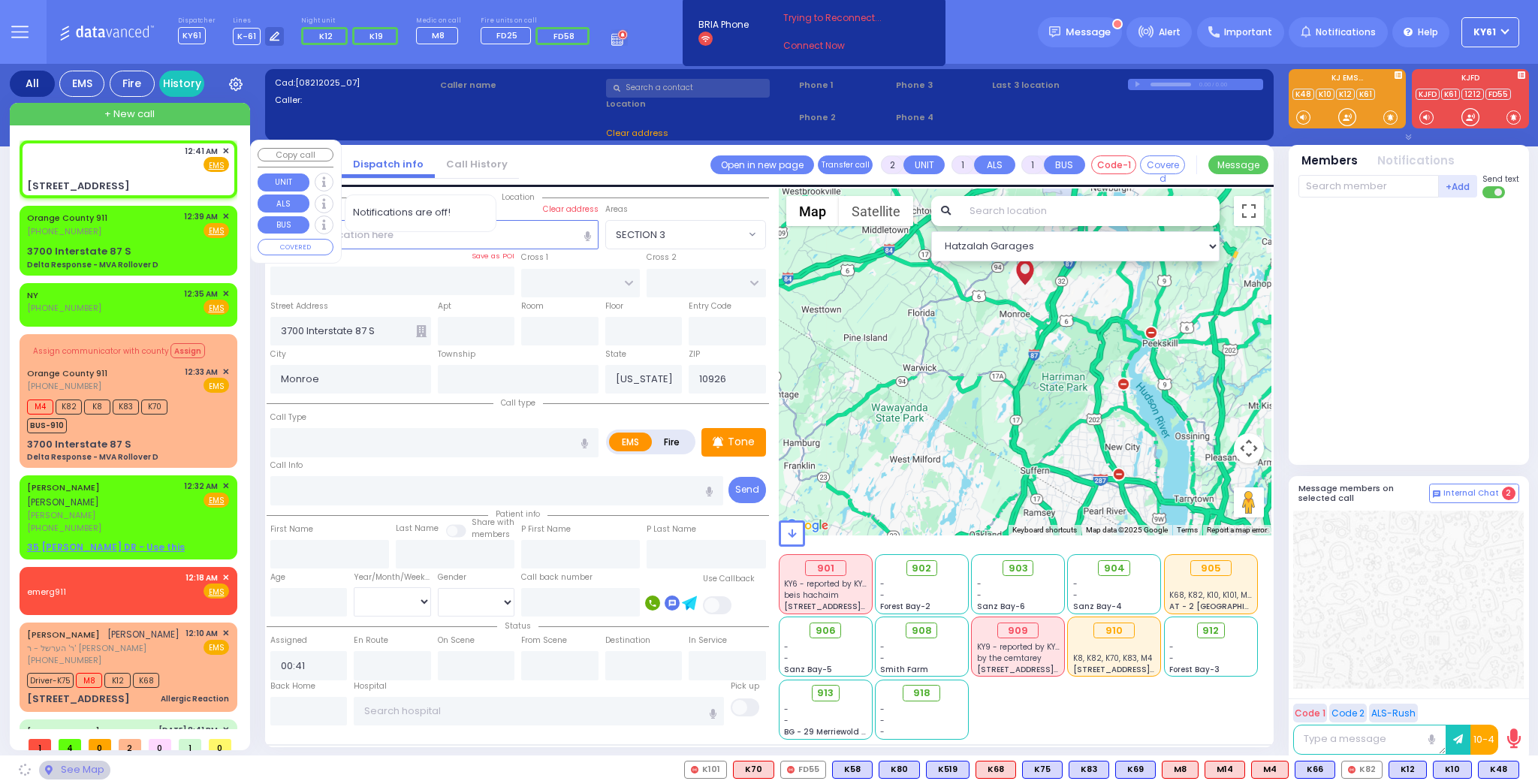
type input "KROLLA DR"
type input "ORSHAVA COURT"
type input "43 Satmar Drive"
type input "10950"
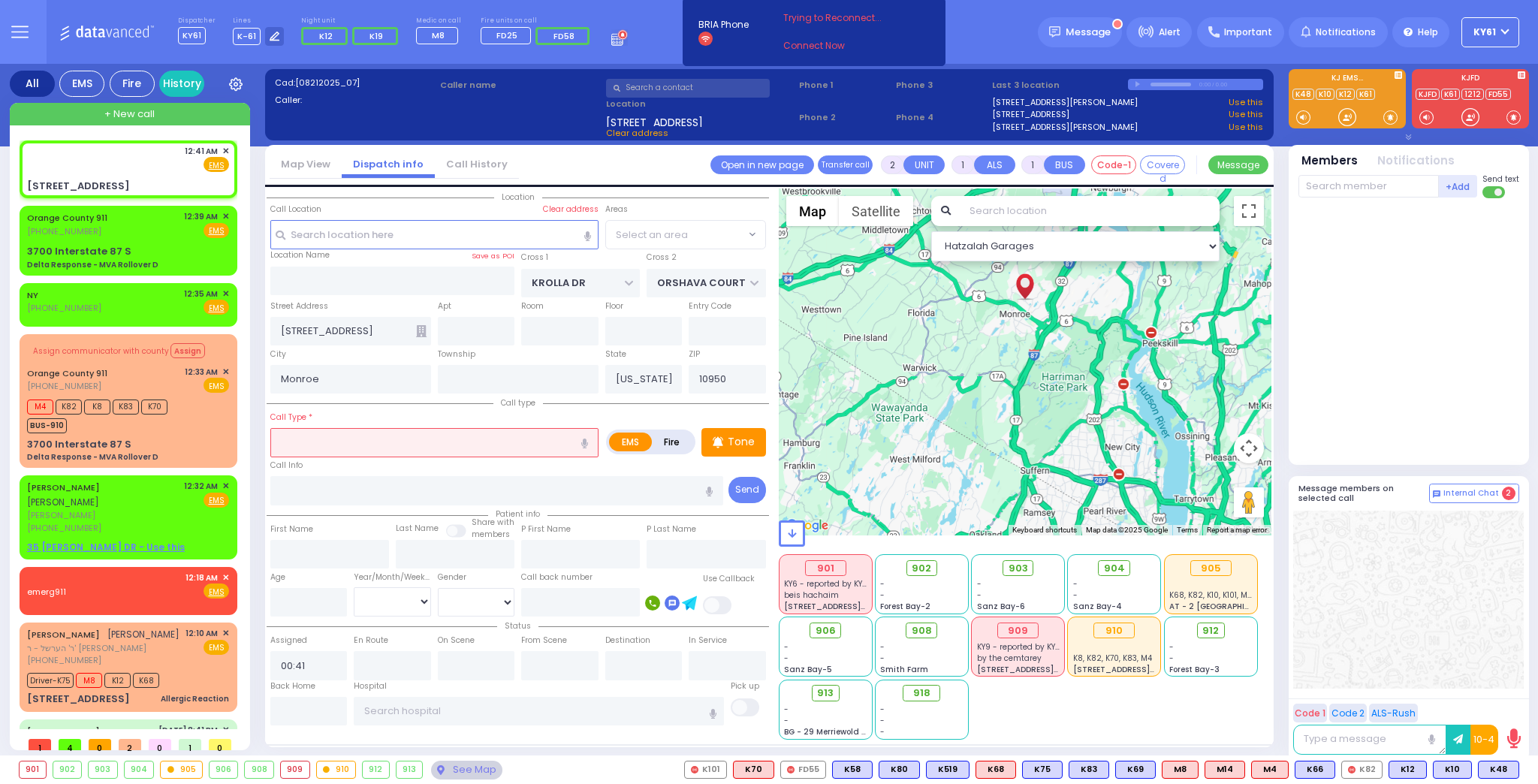
select select "SECTION 3"
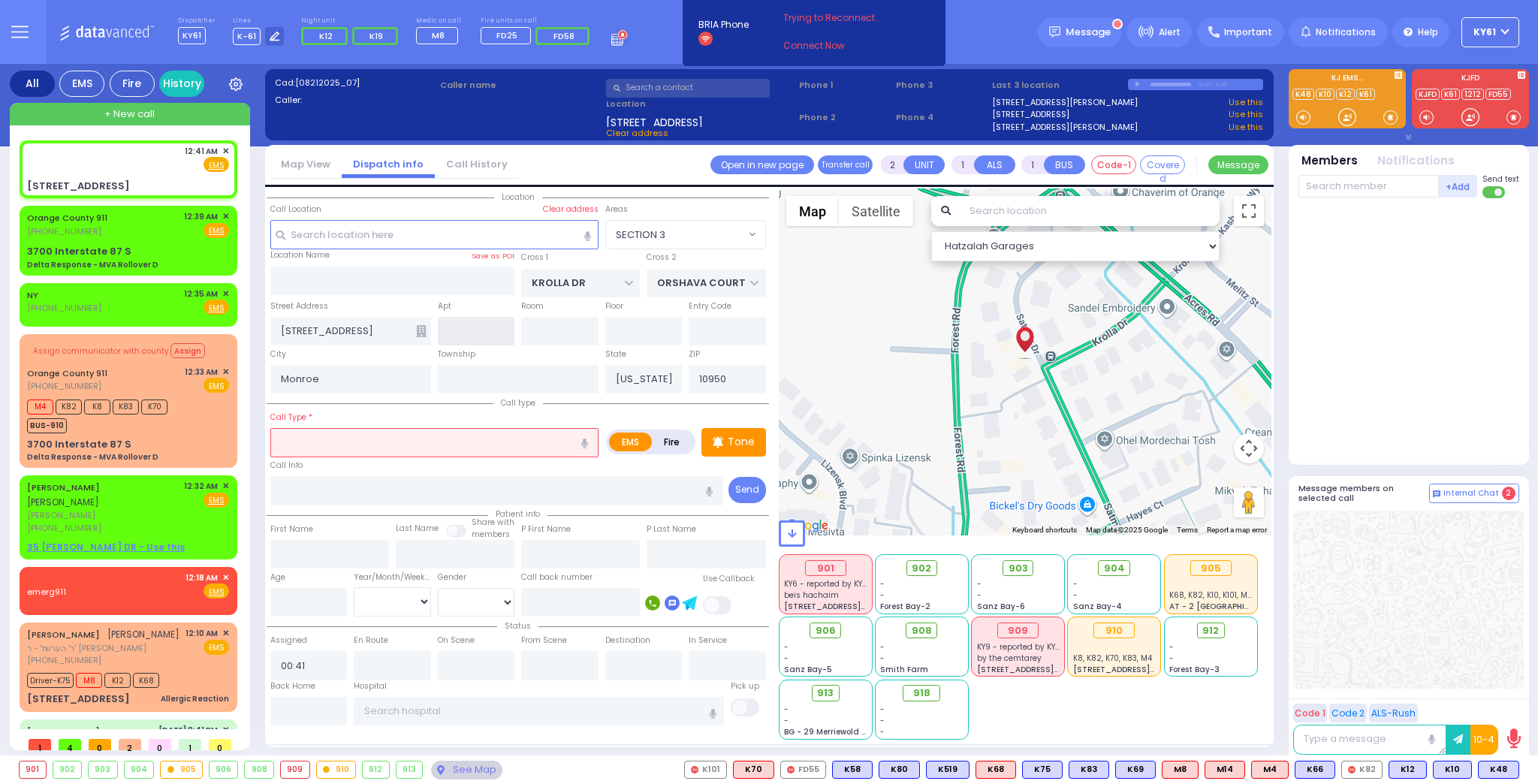
click at [488, 335] on input "text" at bounding box center [477, 331] width 78 height 28
type input "301"
click at [422, 330] on icon at bounding box center [421, 331] width 10 height 12
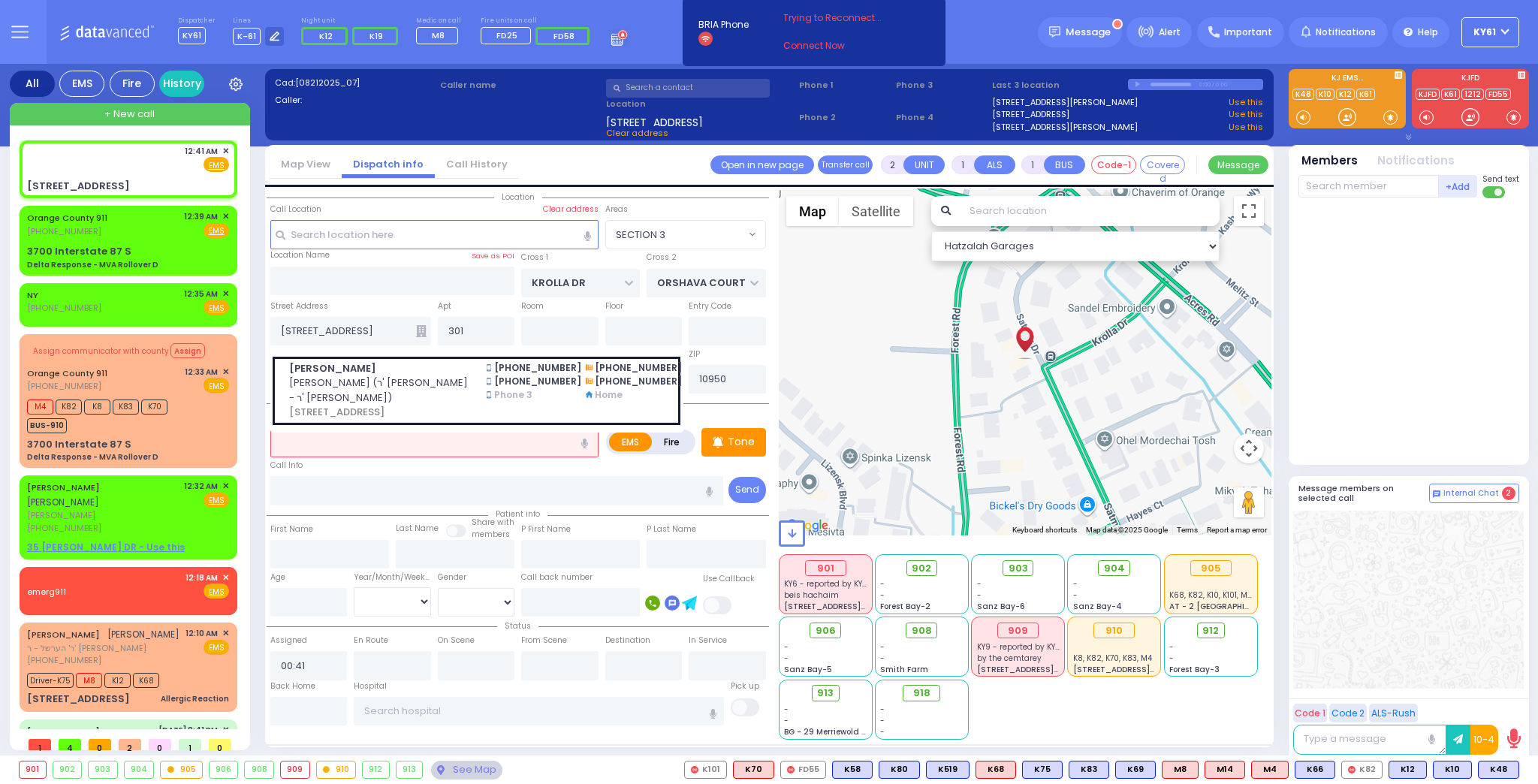
click at [440, 405] on span "43 SATMAR DR 301 MONROE, NY 10950" at bounding box center [378, 412] width 179 height 15
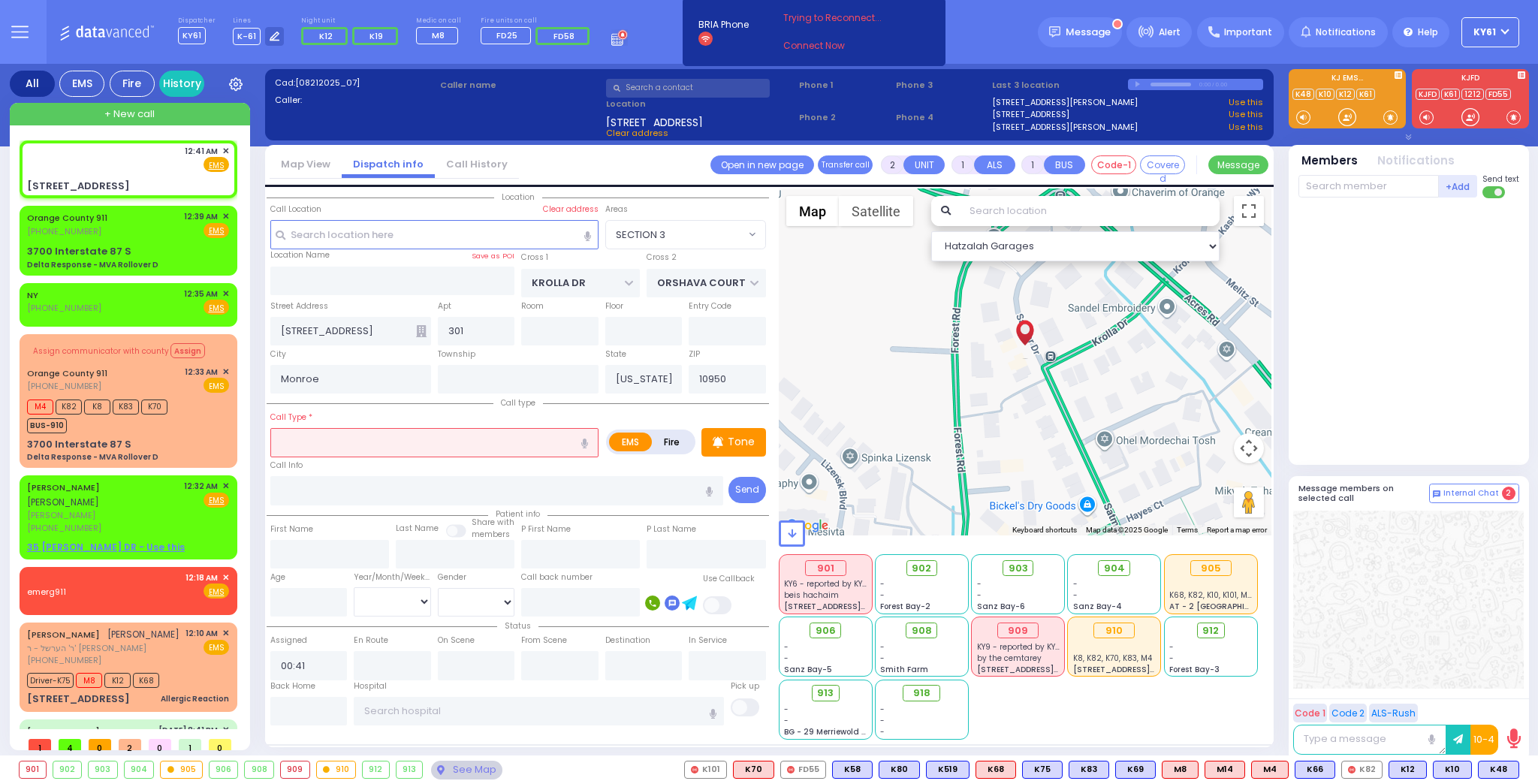
click at [412, 438] on input "text" at bounding box center [434, 442] width 328 height 28
select select
radio input "true"
type input "[PERSON_NAME]"
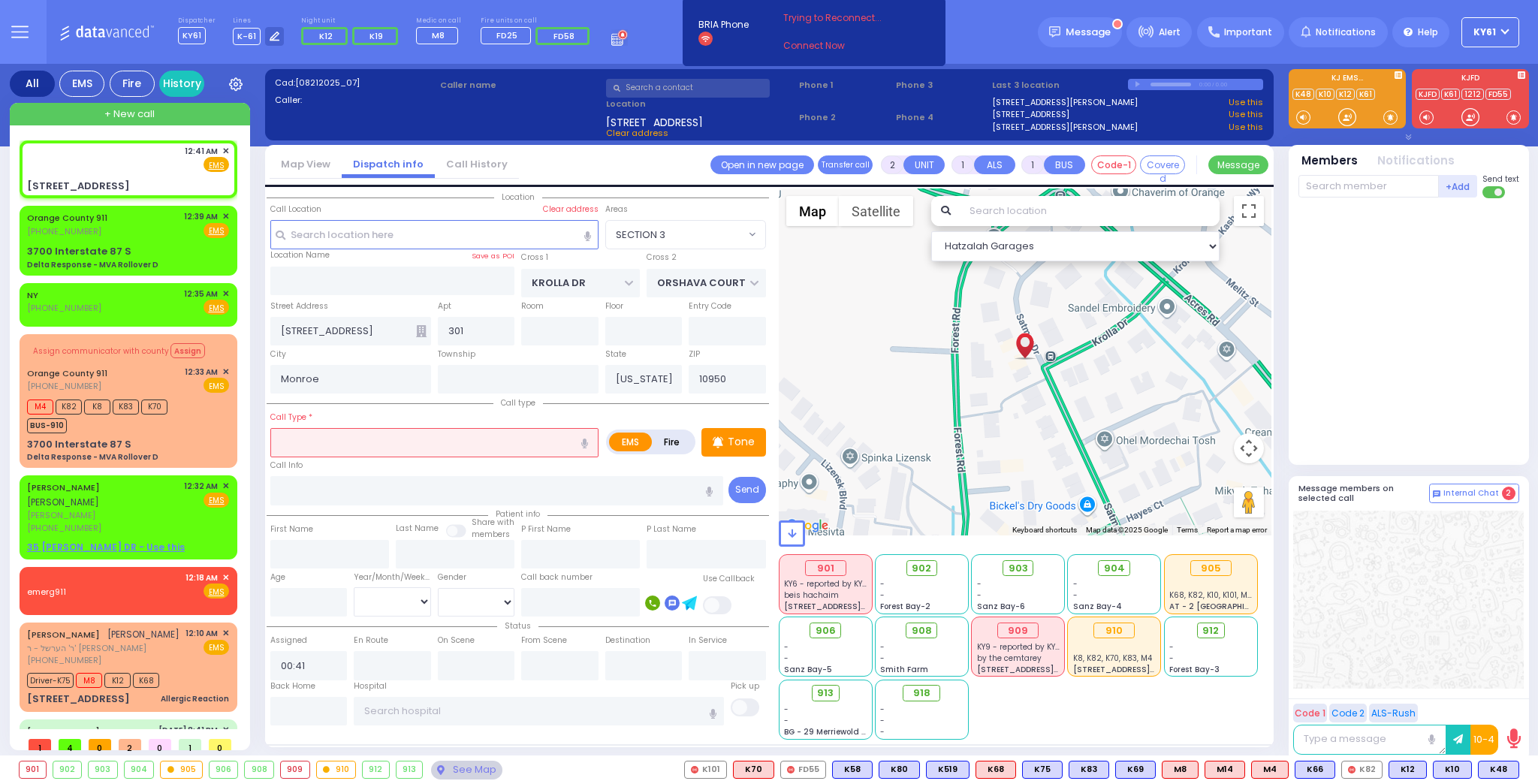
select select
select select "Hatzalah Garages"
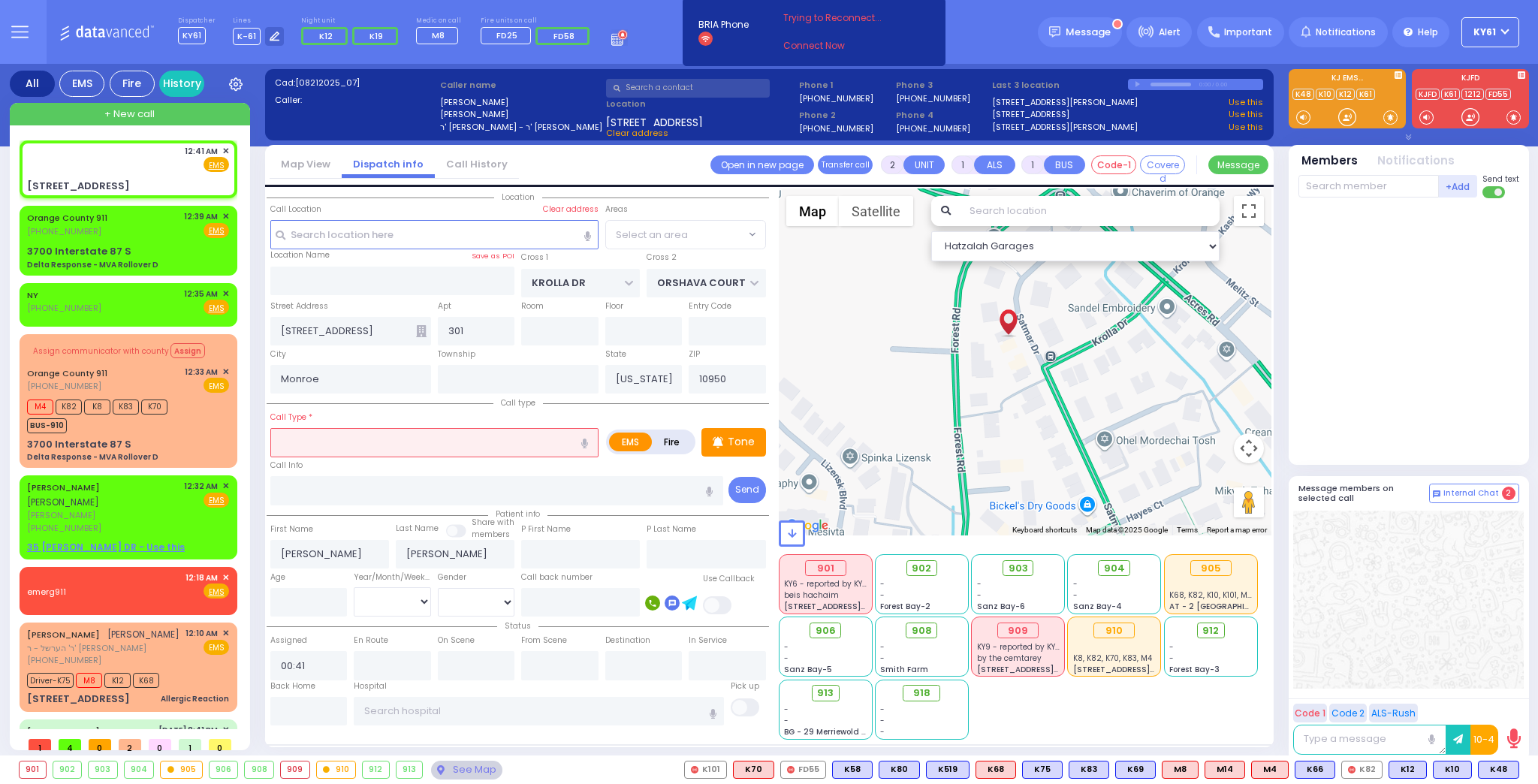
type input "p"
select select "SECTION 3"
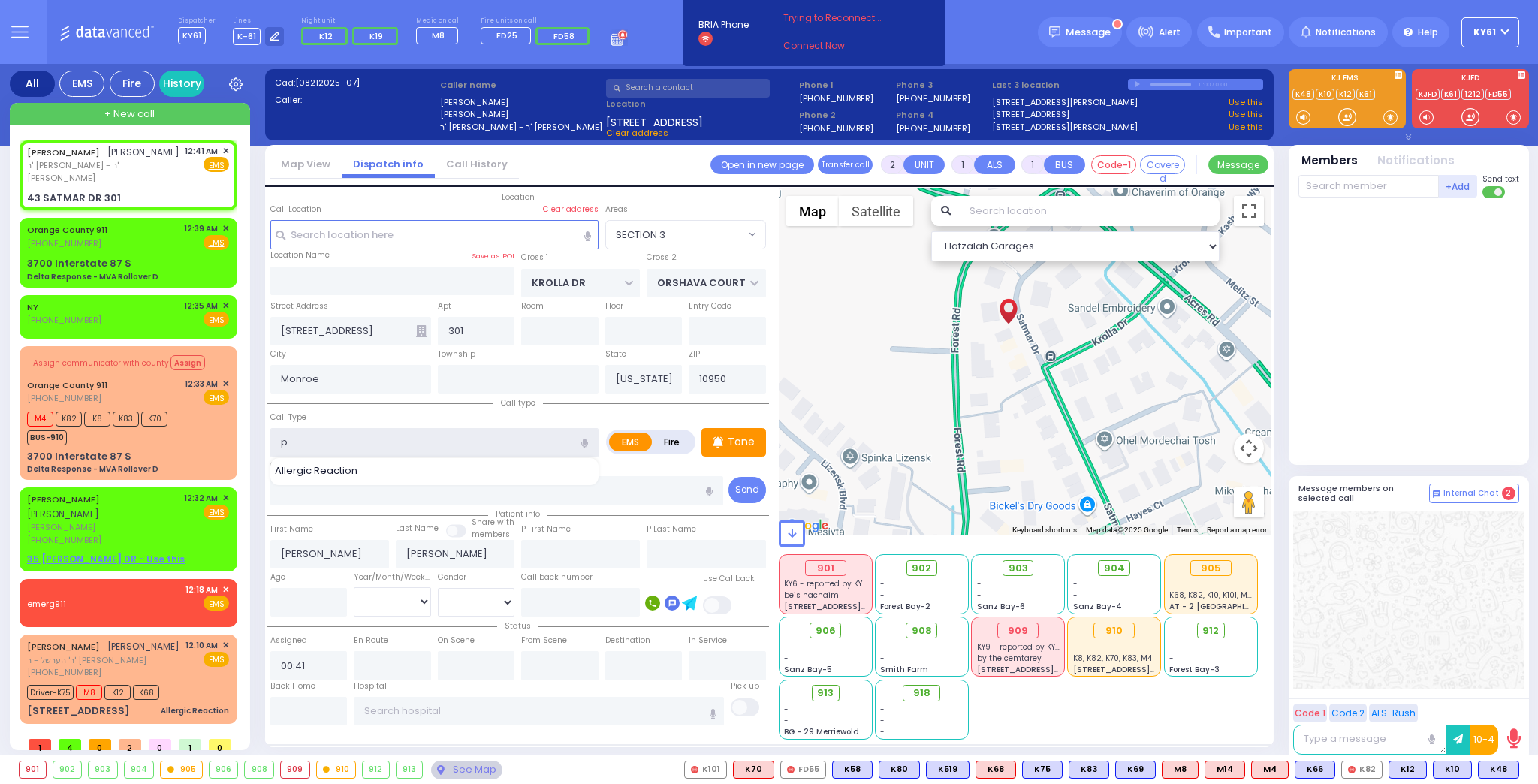
select select
radio input "true"
select select
select select "Hatzalah Garages"
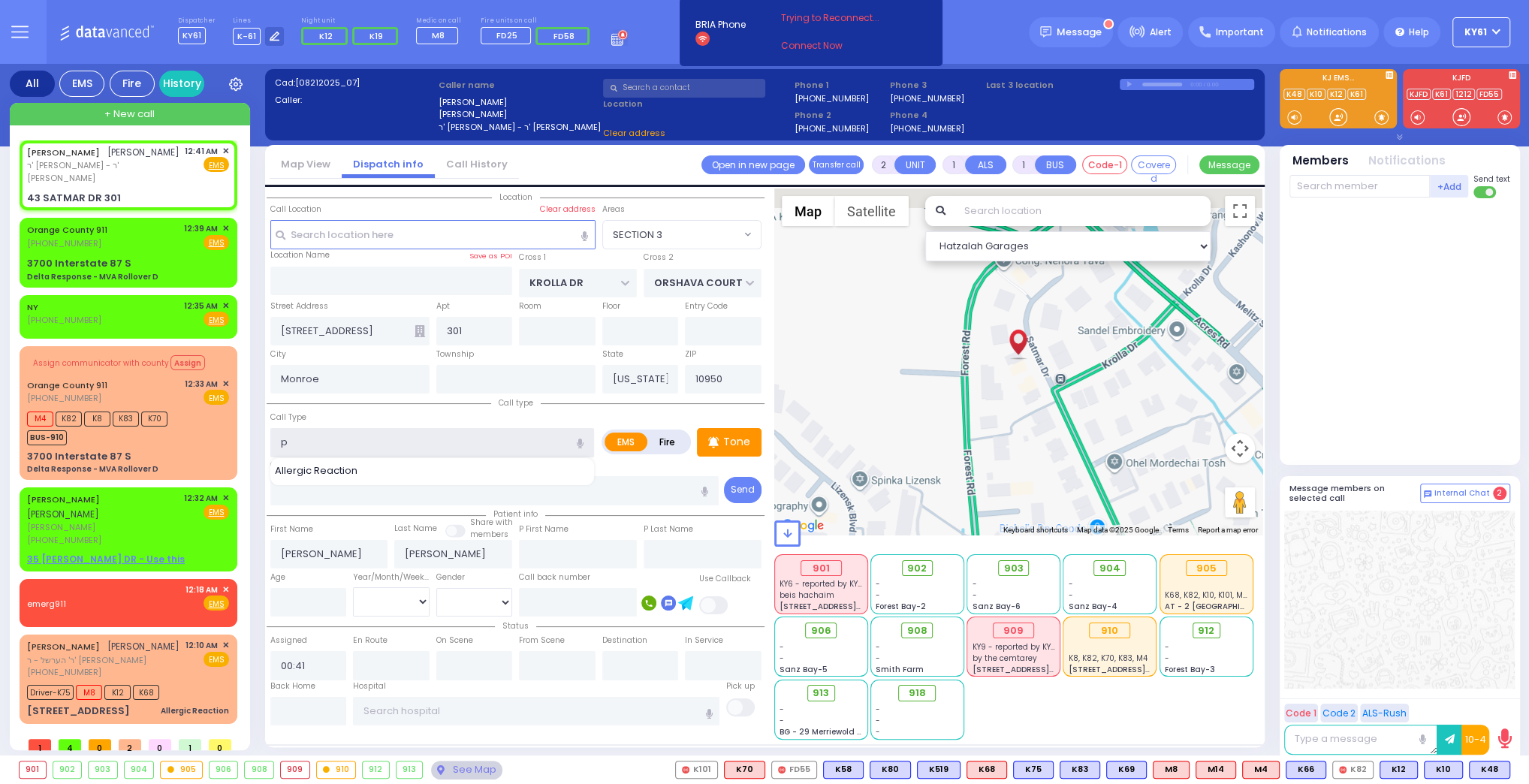
type input "43 SATMAR DR"
type input "[PERSON_NAME]"
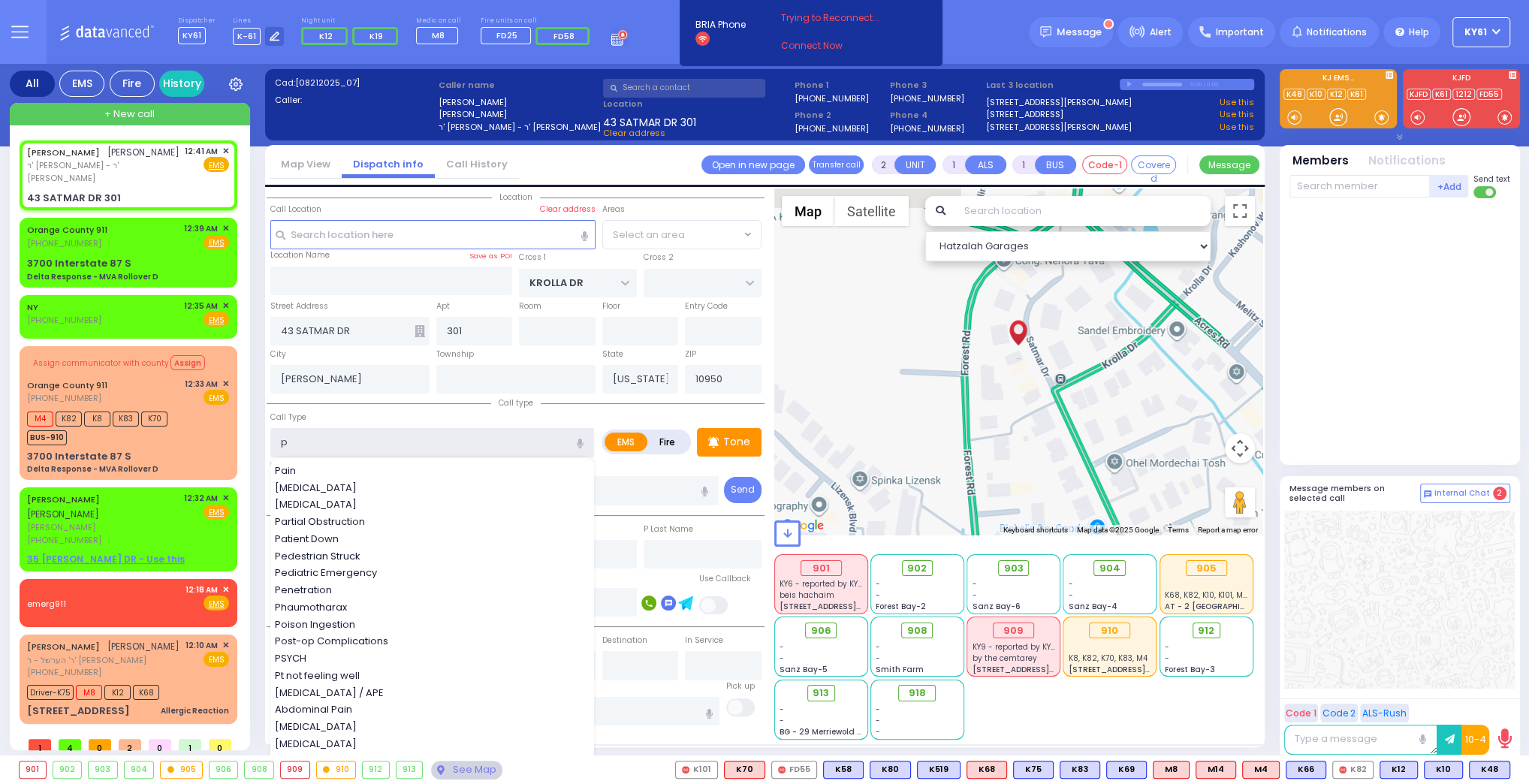
type input "pt"
select select "SECTION 3"
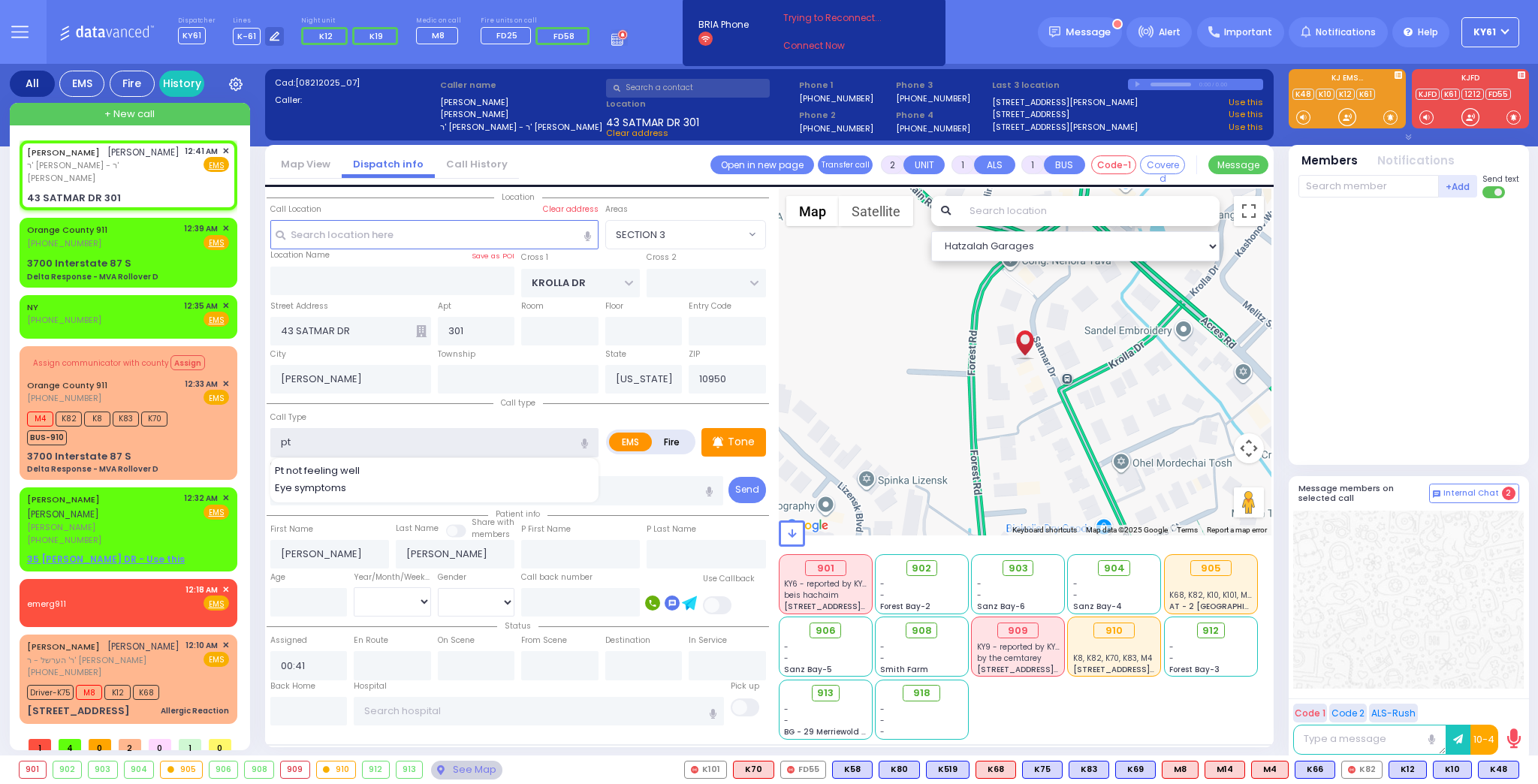
type input "pt"
click at [405, 475] on div "Pt not feeling well Eye symptoms" at bounding box center [435, 481] width 331 height 34
select select
radio input "true"
select select
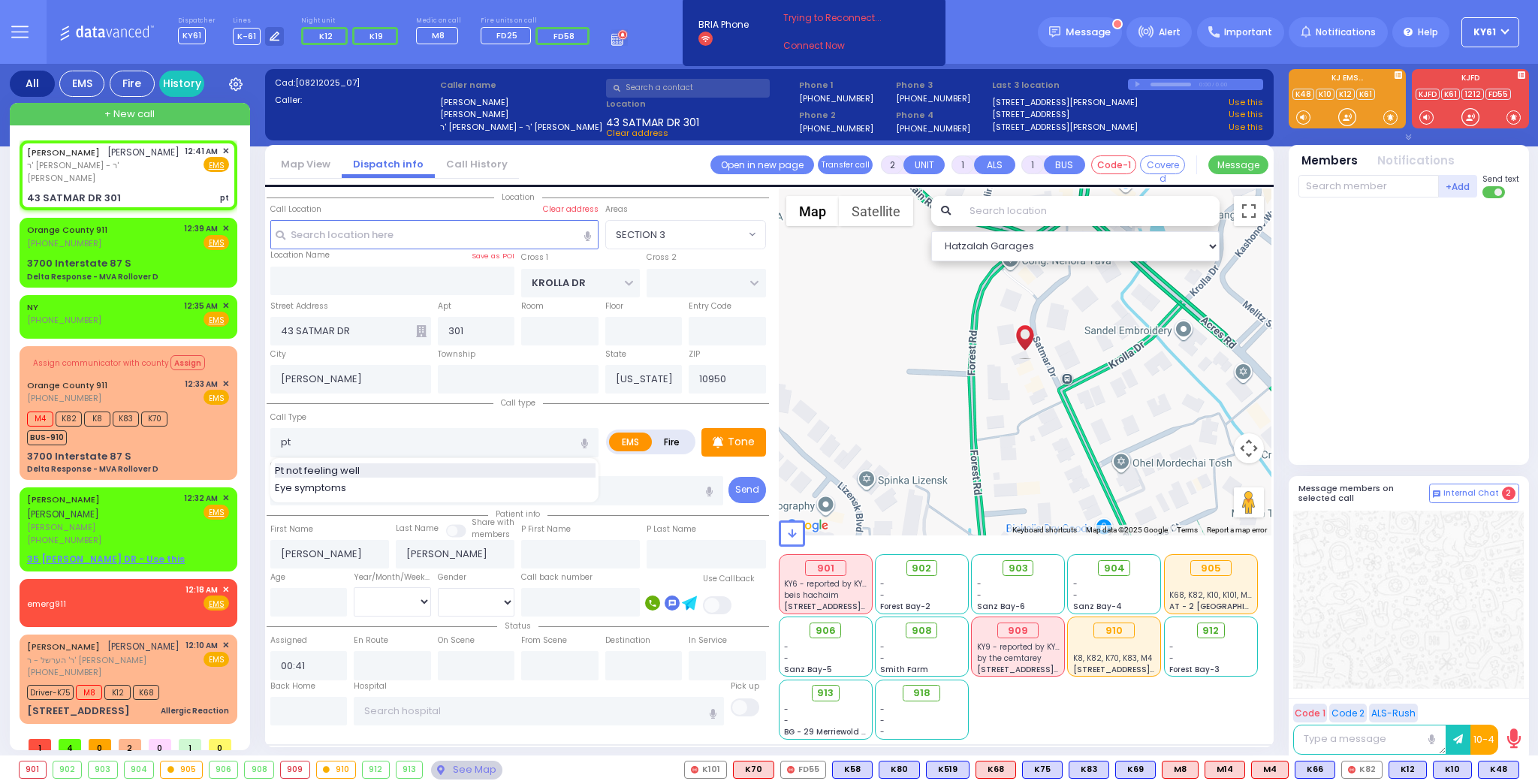
click at [410, 465] on div "Pt not feeling well" at bounding box center [435, 471] width 320 height 15
type input "Pt not feeling well"
select select "Hatzalah Garages"
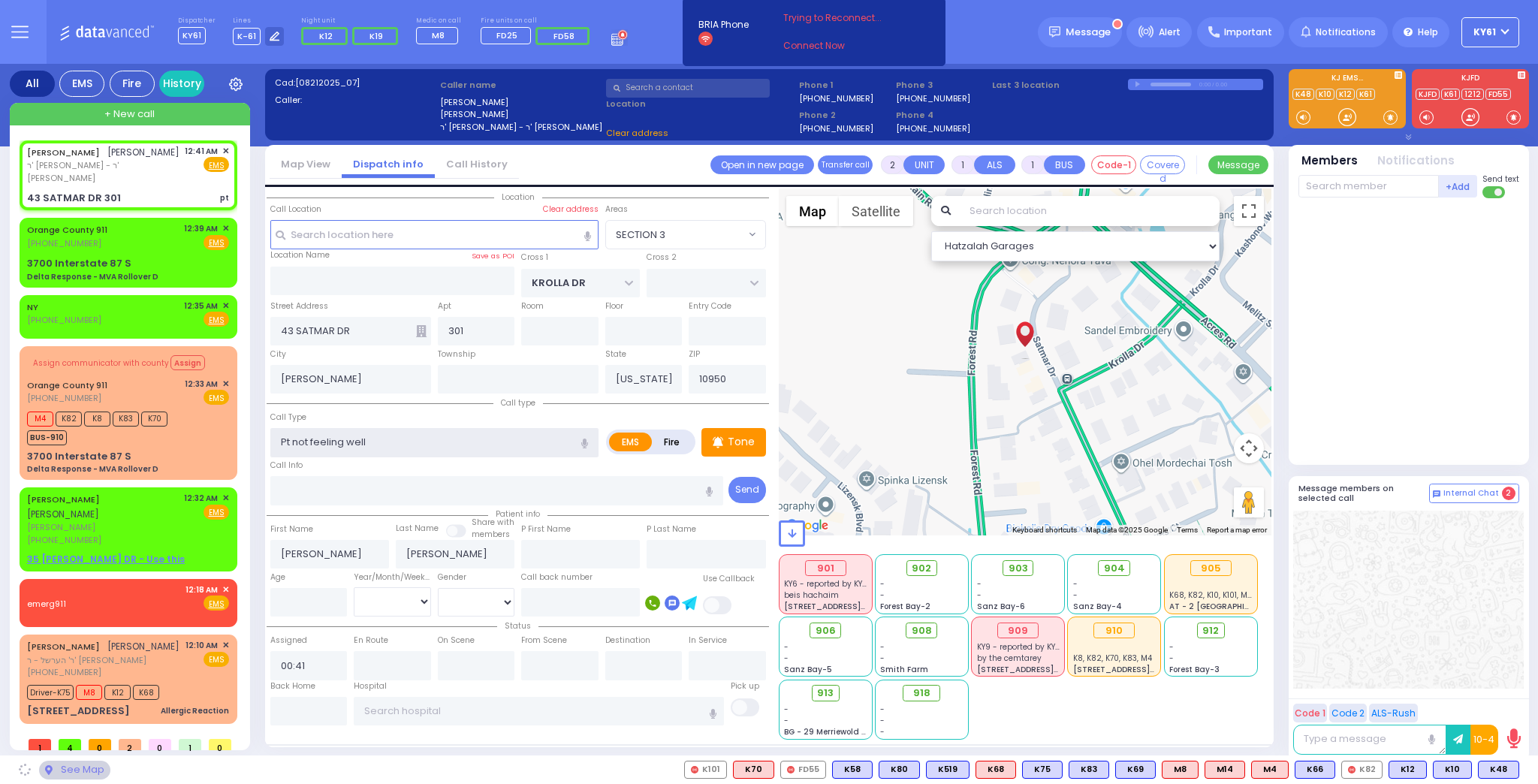
type input "1"
type input "0"
select select "SECTION 3"
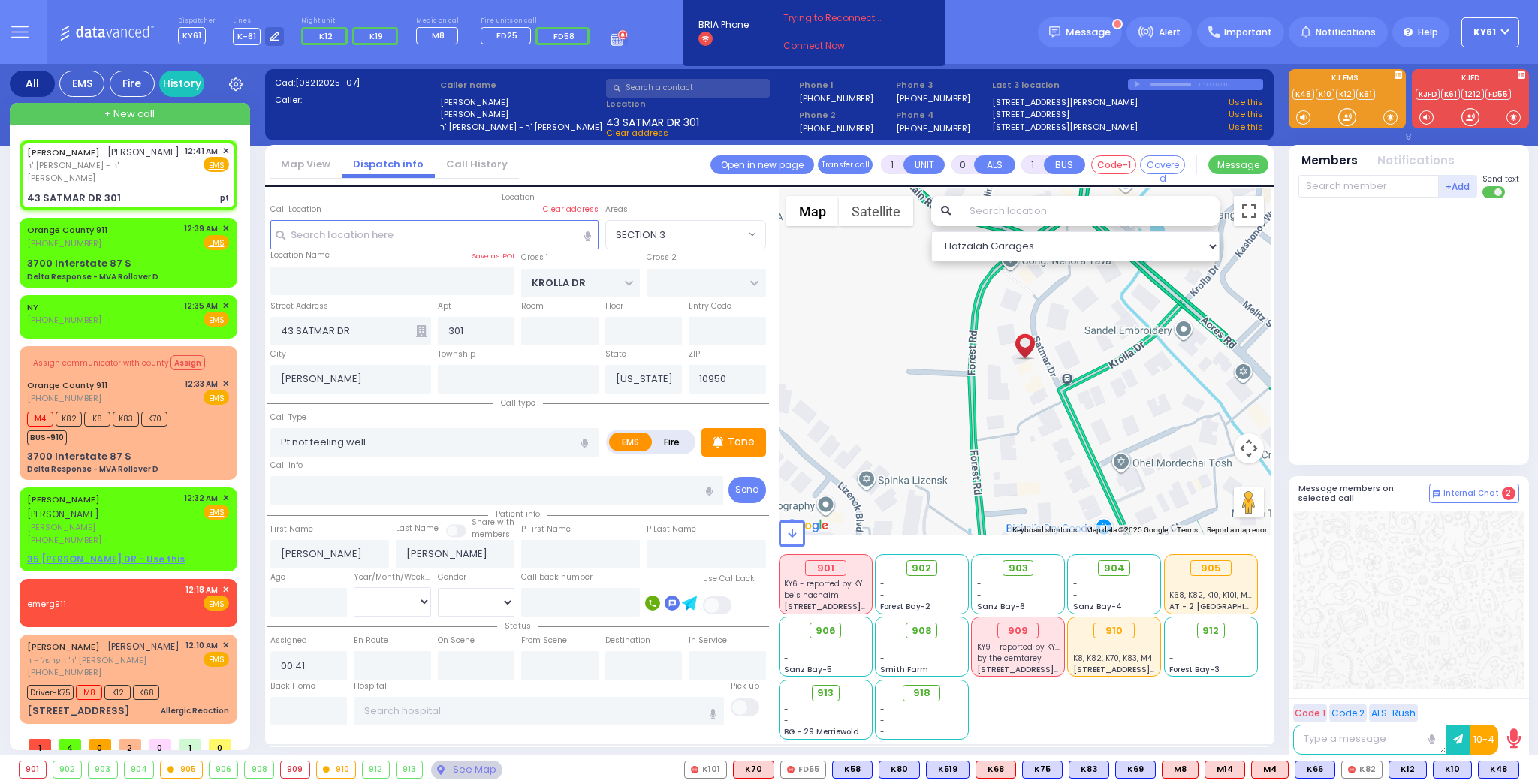
click at [410, 465] on div "Call Info" at bounding box center [497, 481] width 453 height 48
select select
radio input "true"
select select
select select "Hatzalah Garages"
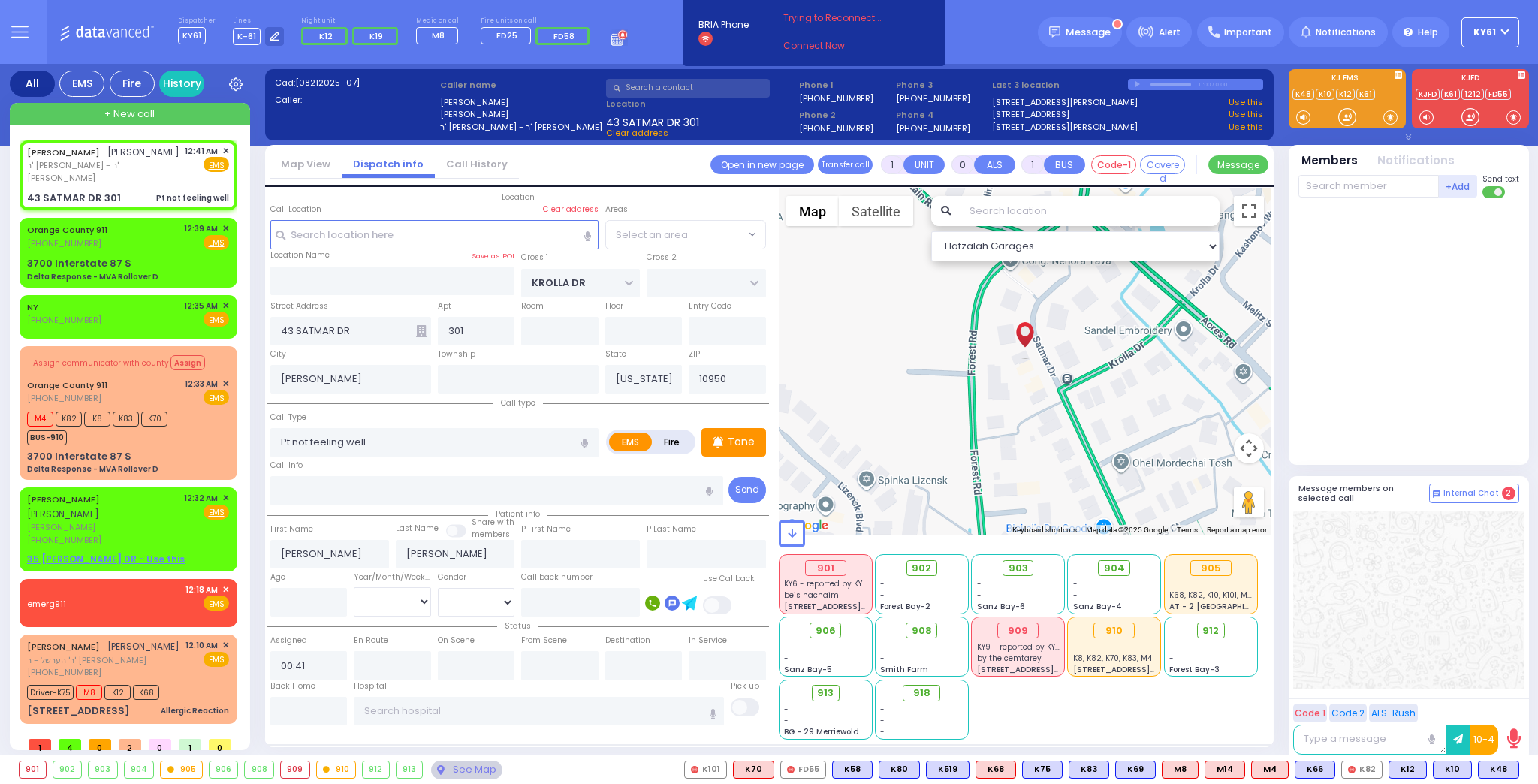
select select "SECTION 3"
click at [1323, 767] on span "K66" at bounding box center [1314, 769] width 39 height 16
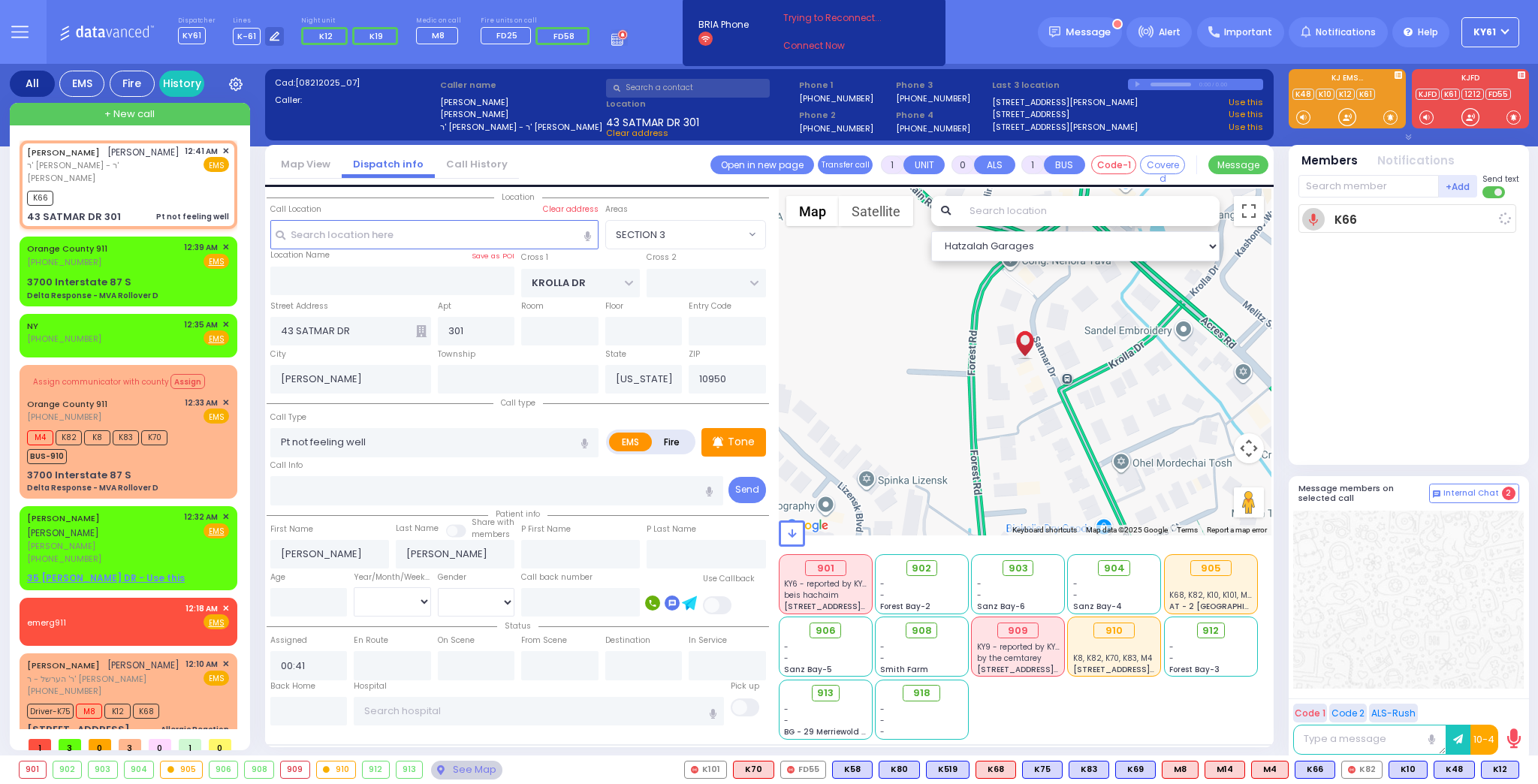
click at [0, 0] on span "K12" at bounding box center [0, 0] width 0 height 0
select select
radio input "true"
select select
type input "00:42"
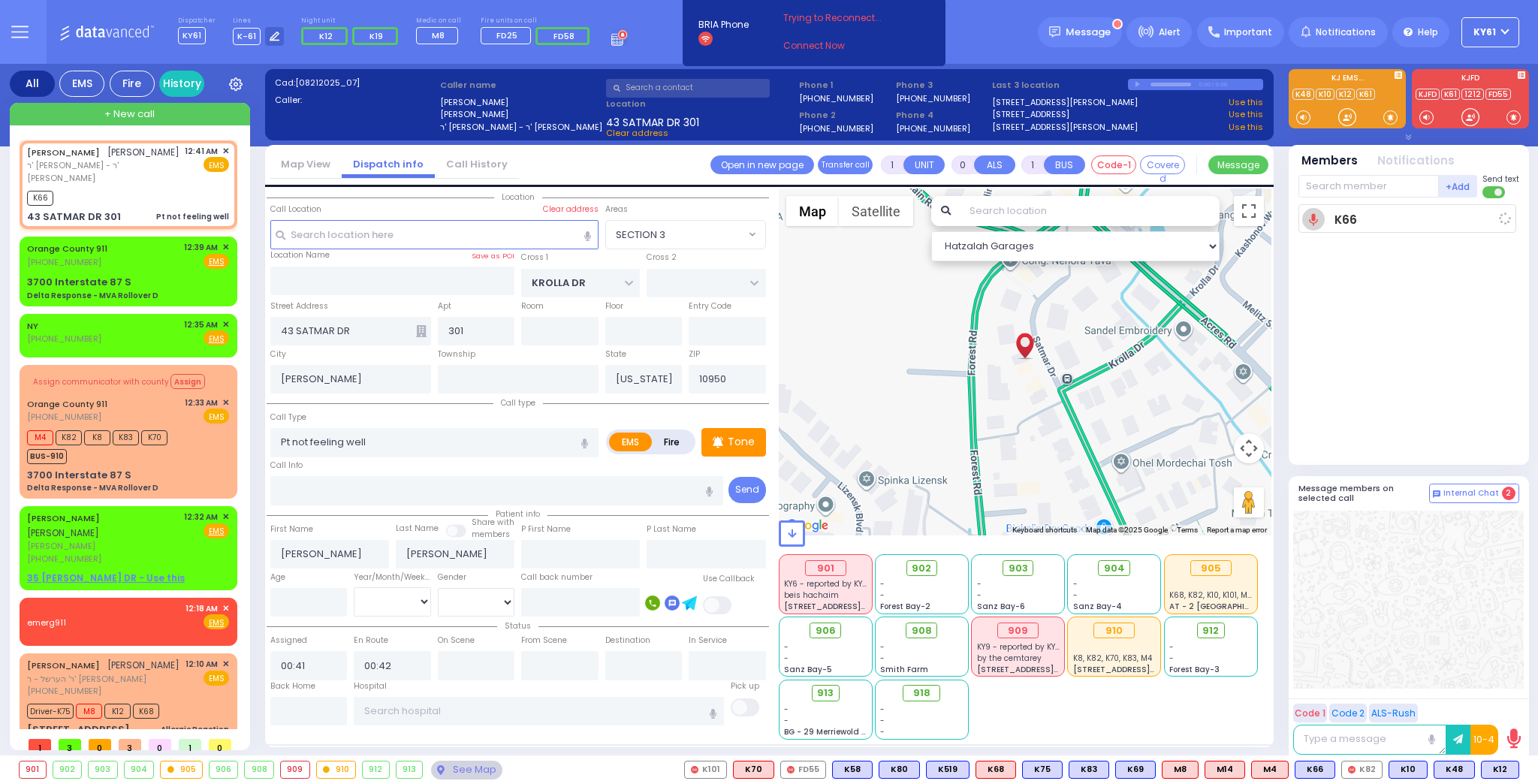
select select "Hatzalah Garages"
select select "SECTION 3"
select select
radio input "true"
select select
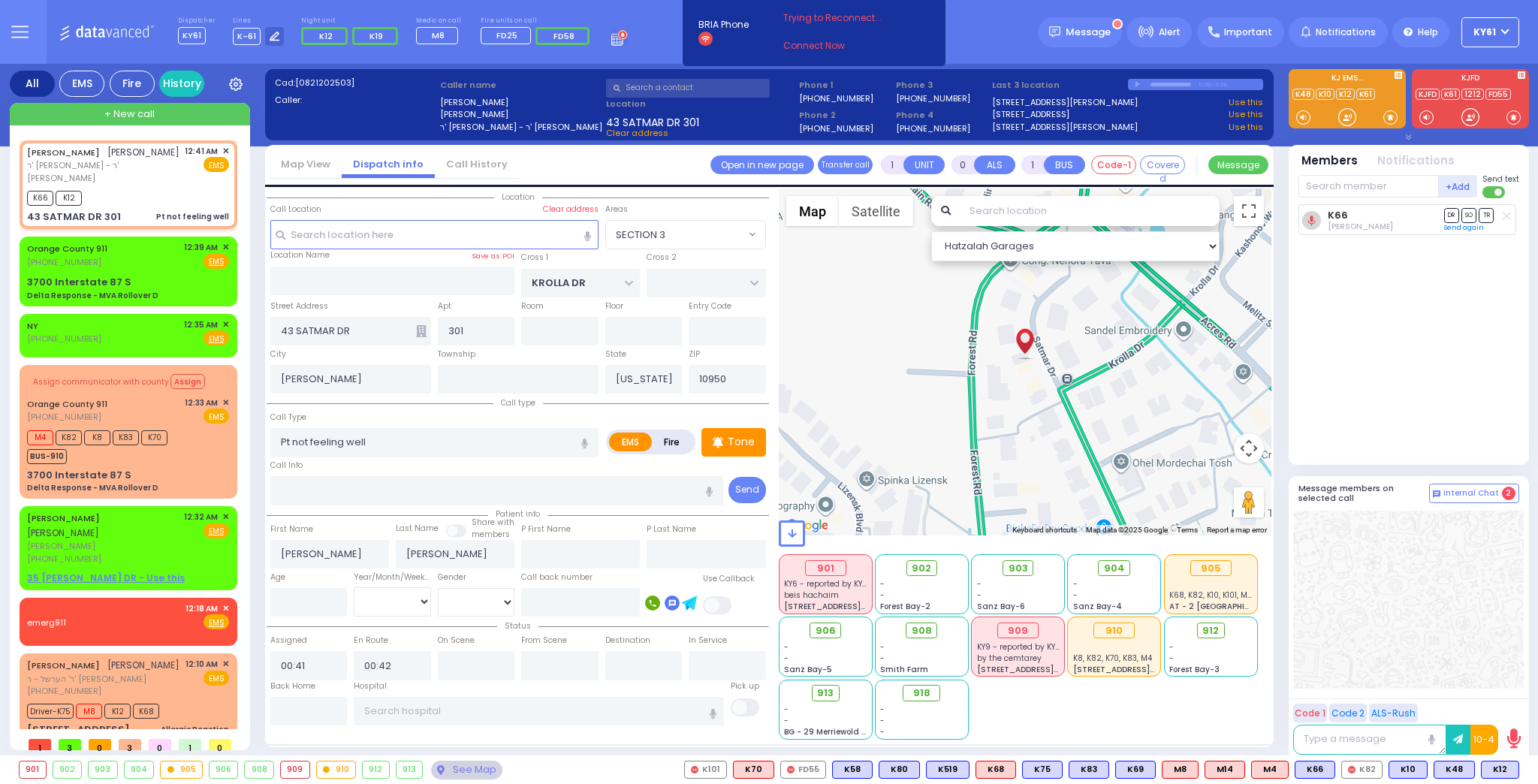
select select "Hatzalah Garages"
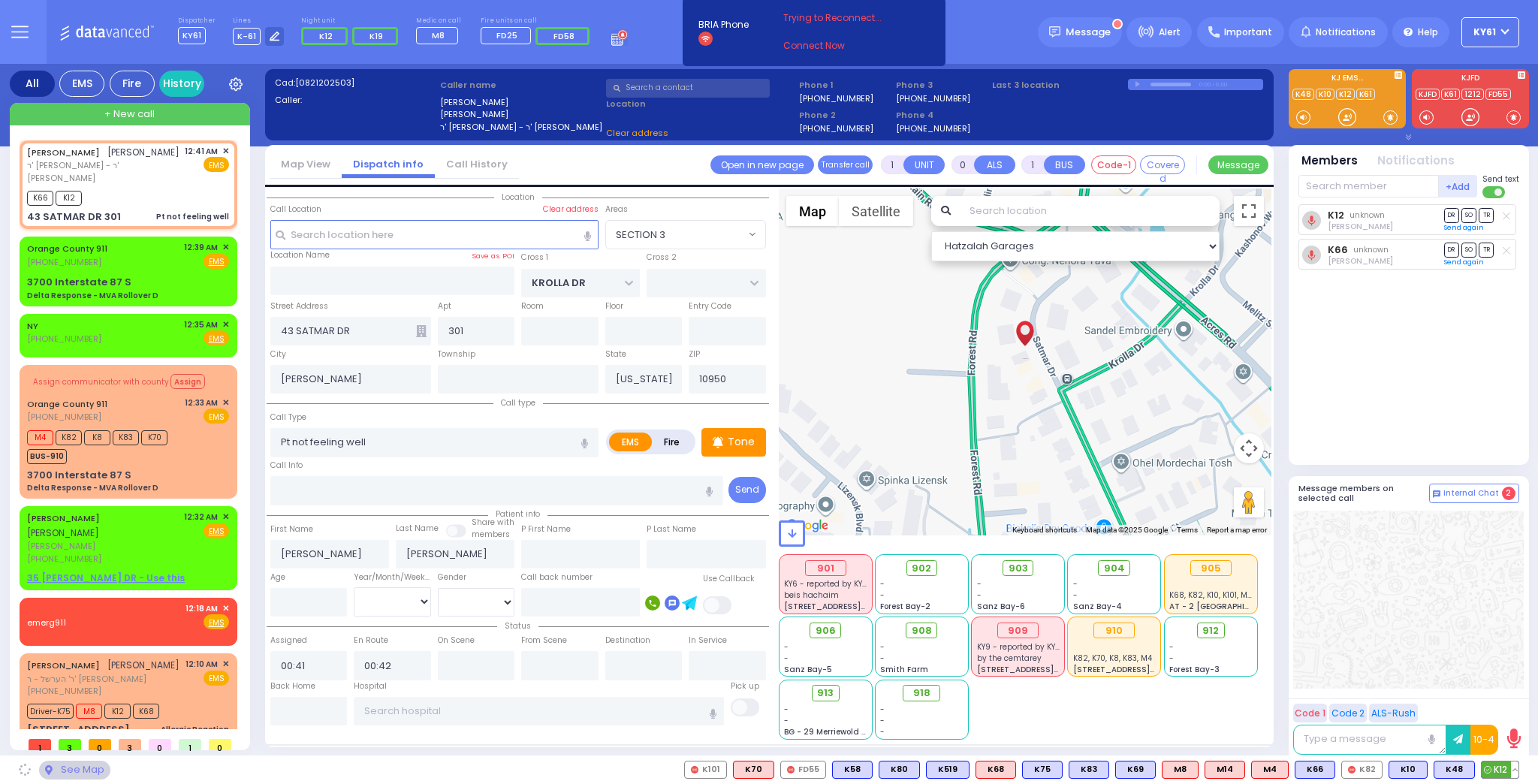
select select "SECTION 3"
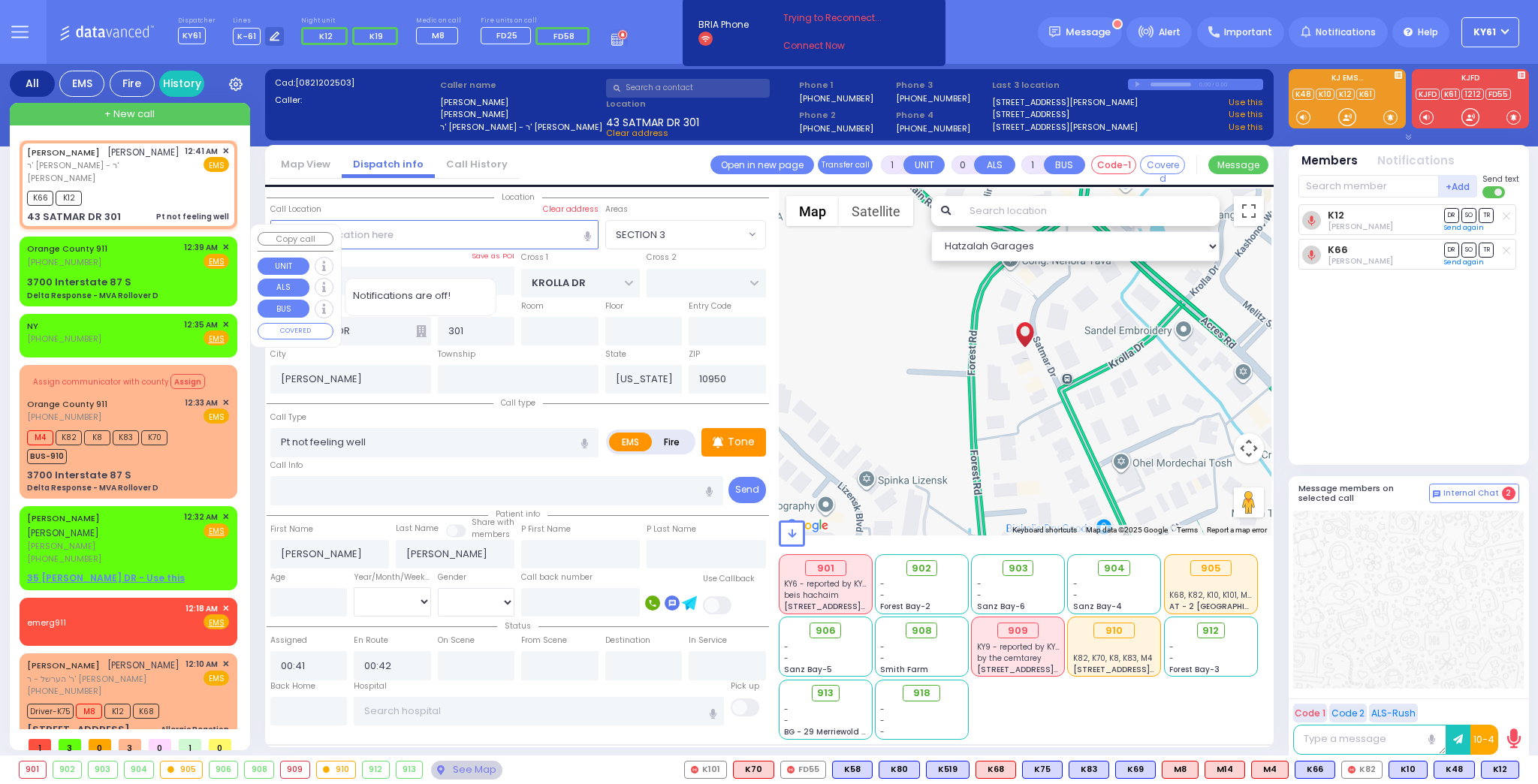
click at [188, 275] on div "3700 Interstate 87 S Delta Response - MVA Rollover D" at bounding box center [128, 288] width 202 height 27
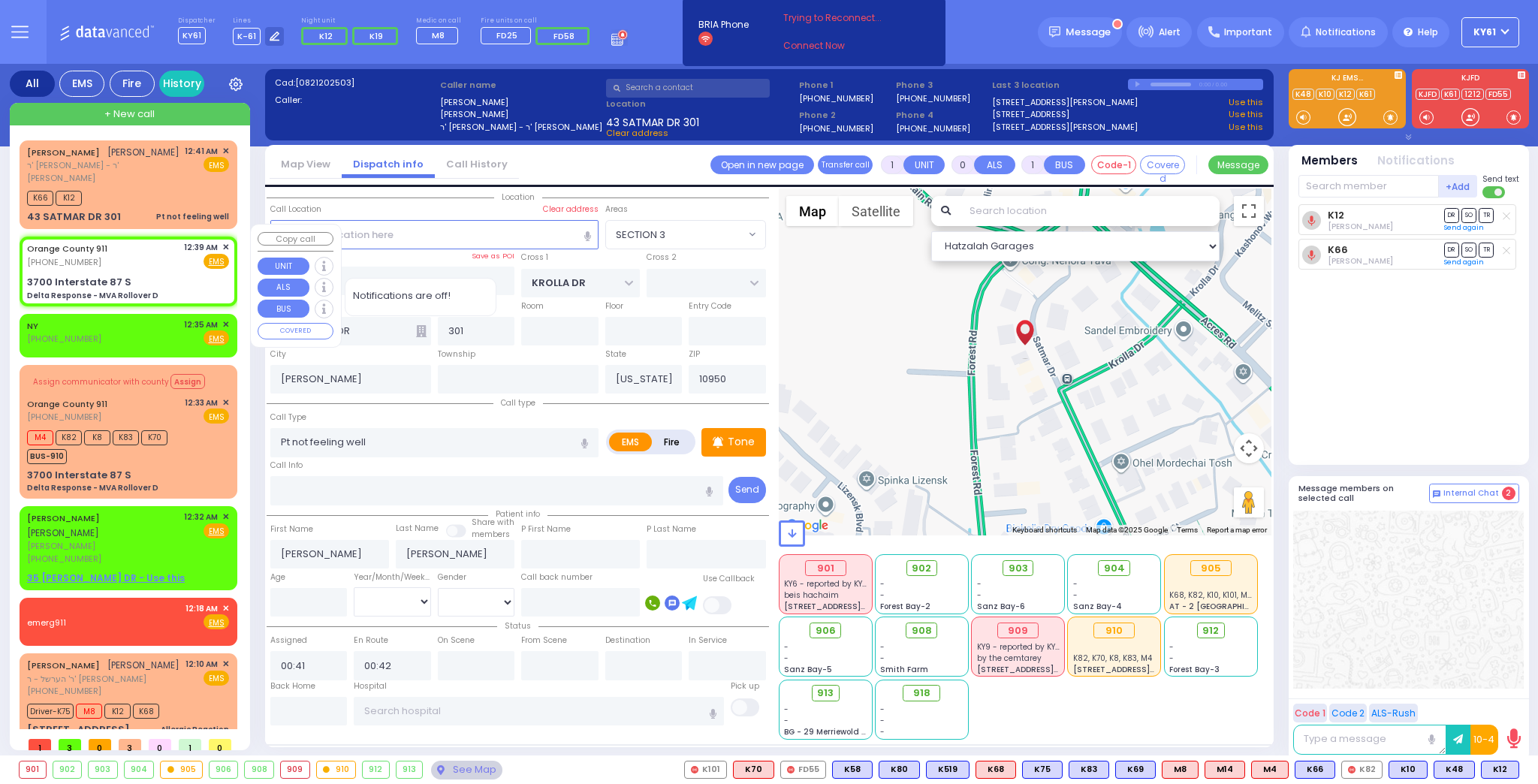
type input "6"
select select
type input "Delta Response - MVA Rollover D"
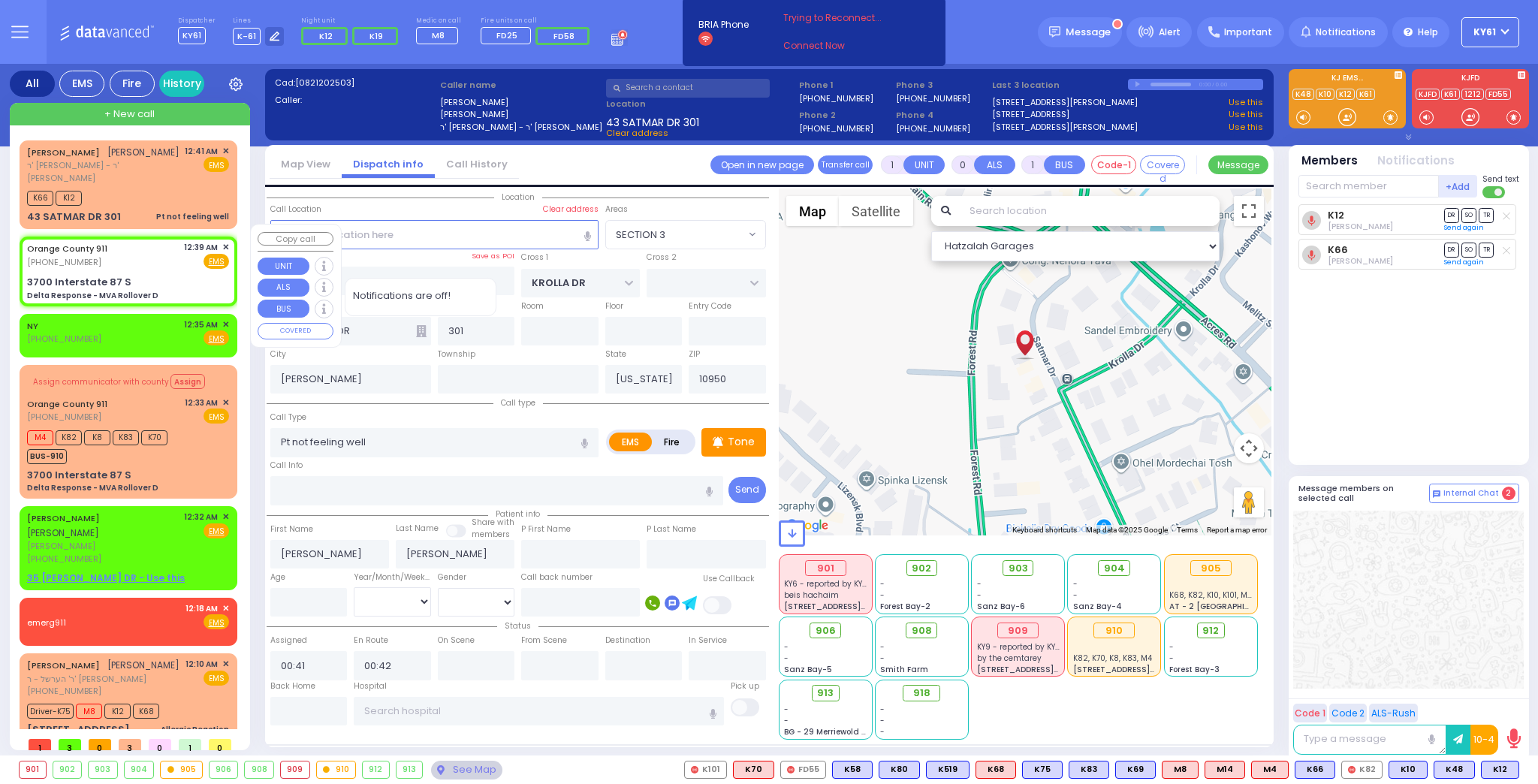
radio input "true"
select select
type input "00:39"
select select "Hatzalah Garages"
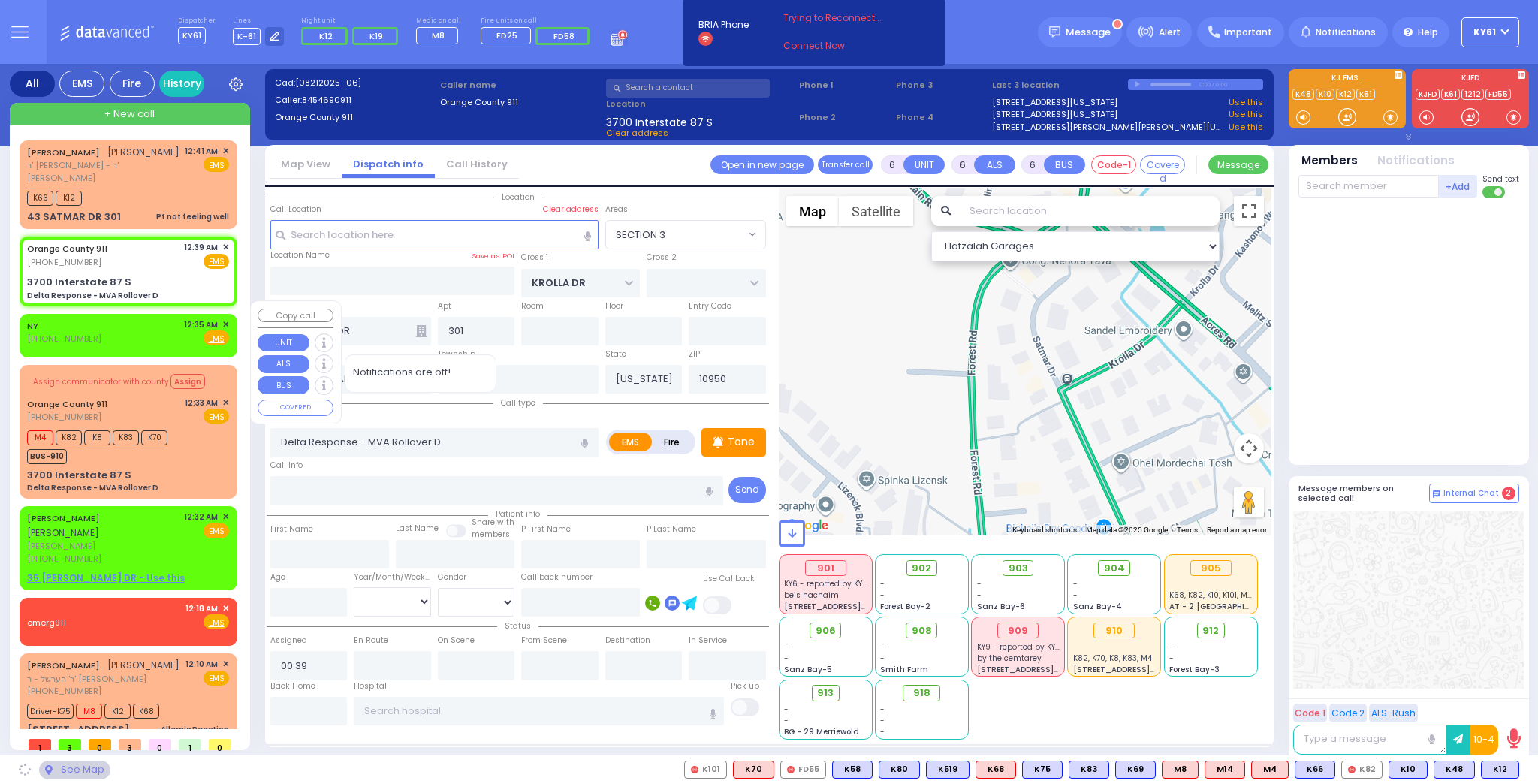
type input "3700 Interstate 87 S"
type input "Monroe"
type input "10926"
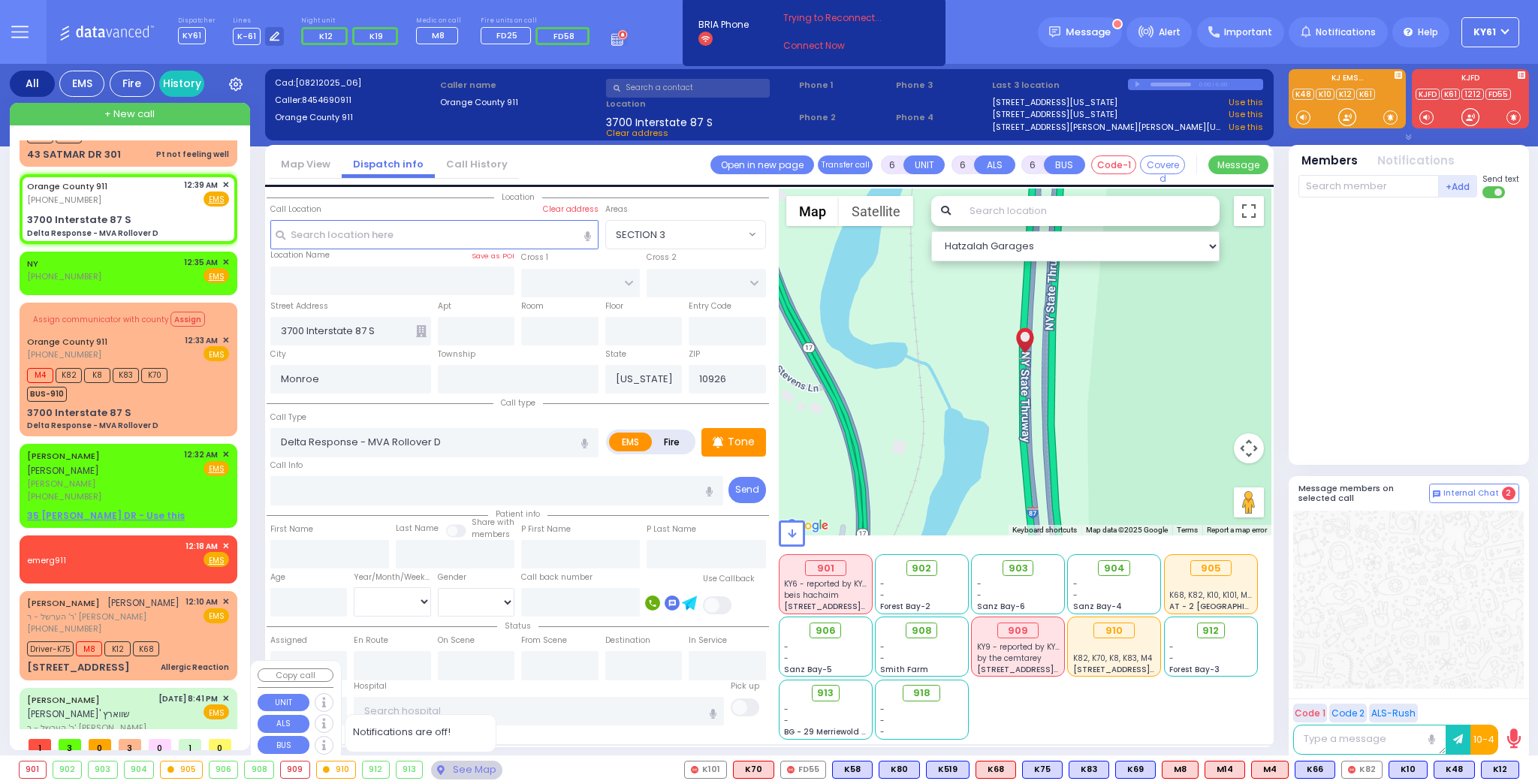
scroll to position [108, 0]
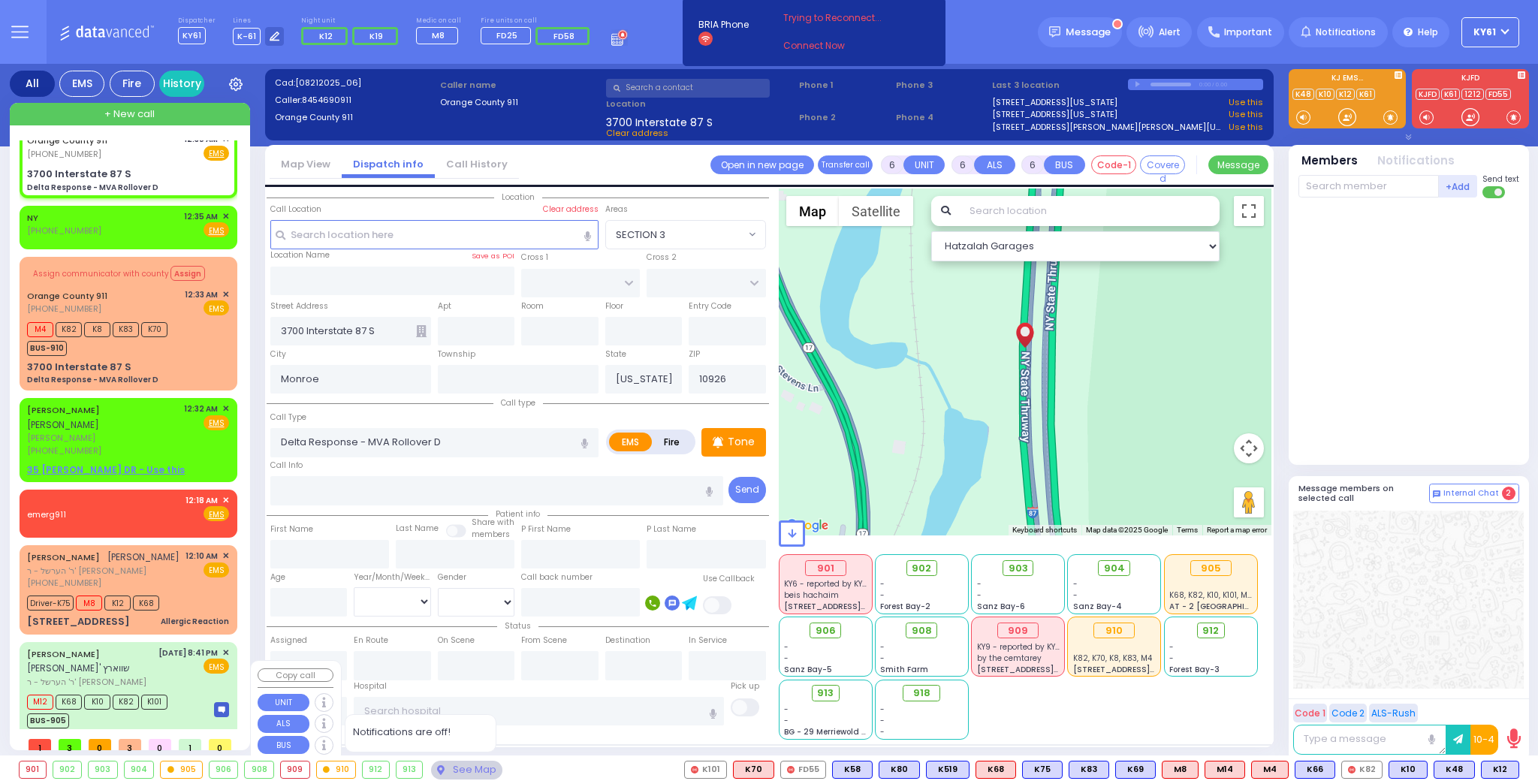
click at [198, 690] on div "M12 K68 K10 K82 K101 BUS-905" at bounding box center [128, 709] width 202 height 38
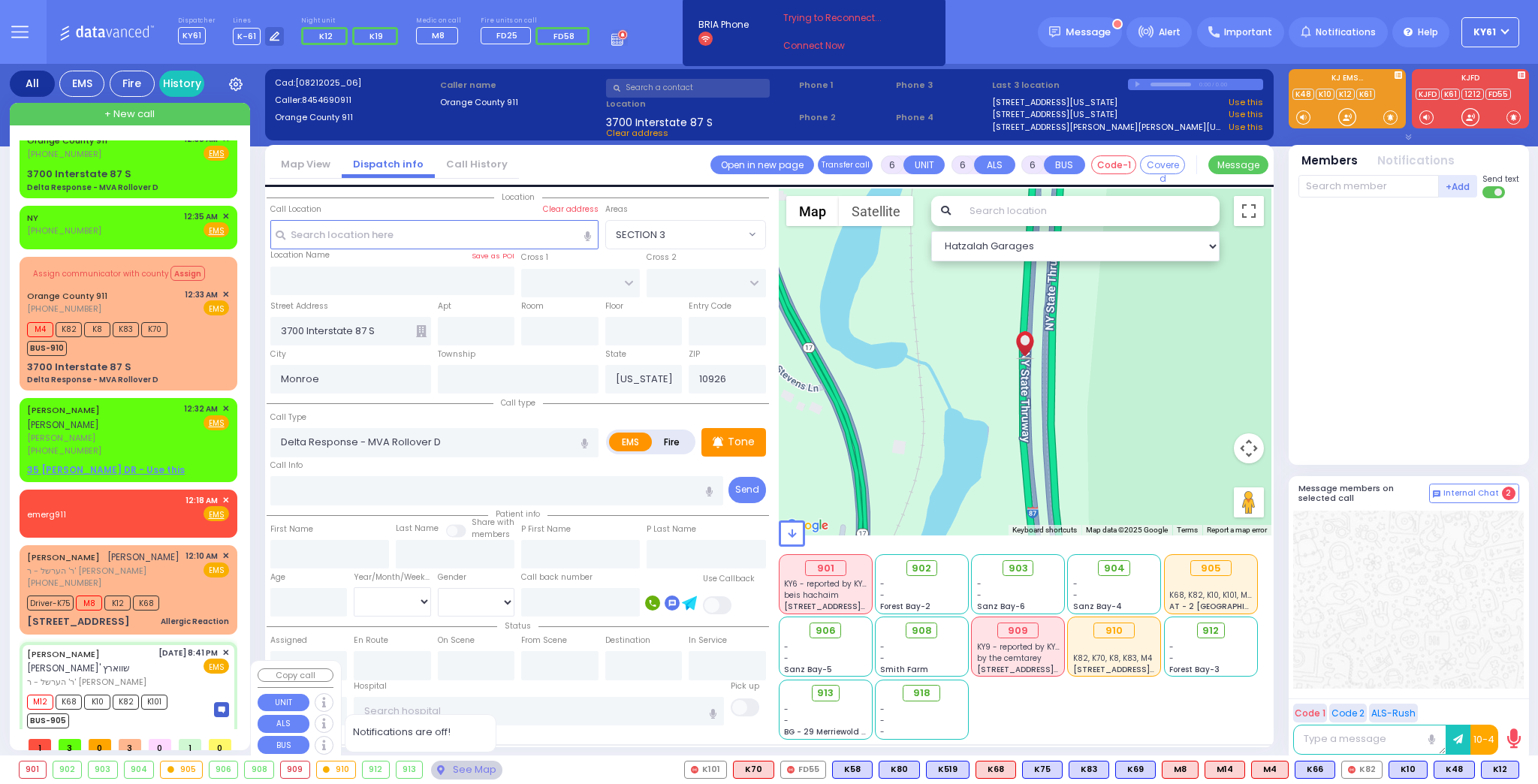
type input "1"
type input "0"
type input "1"
select select
type input "Pt not feeling well"
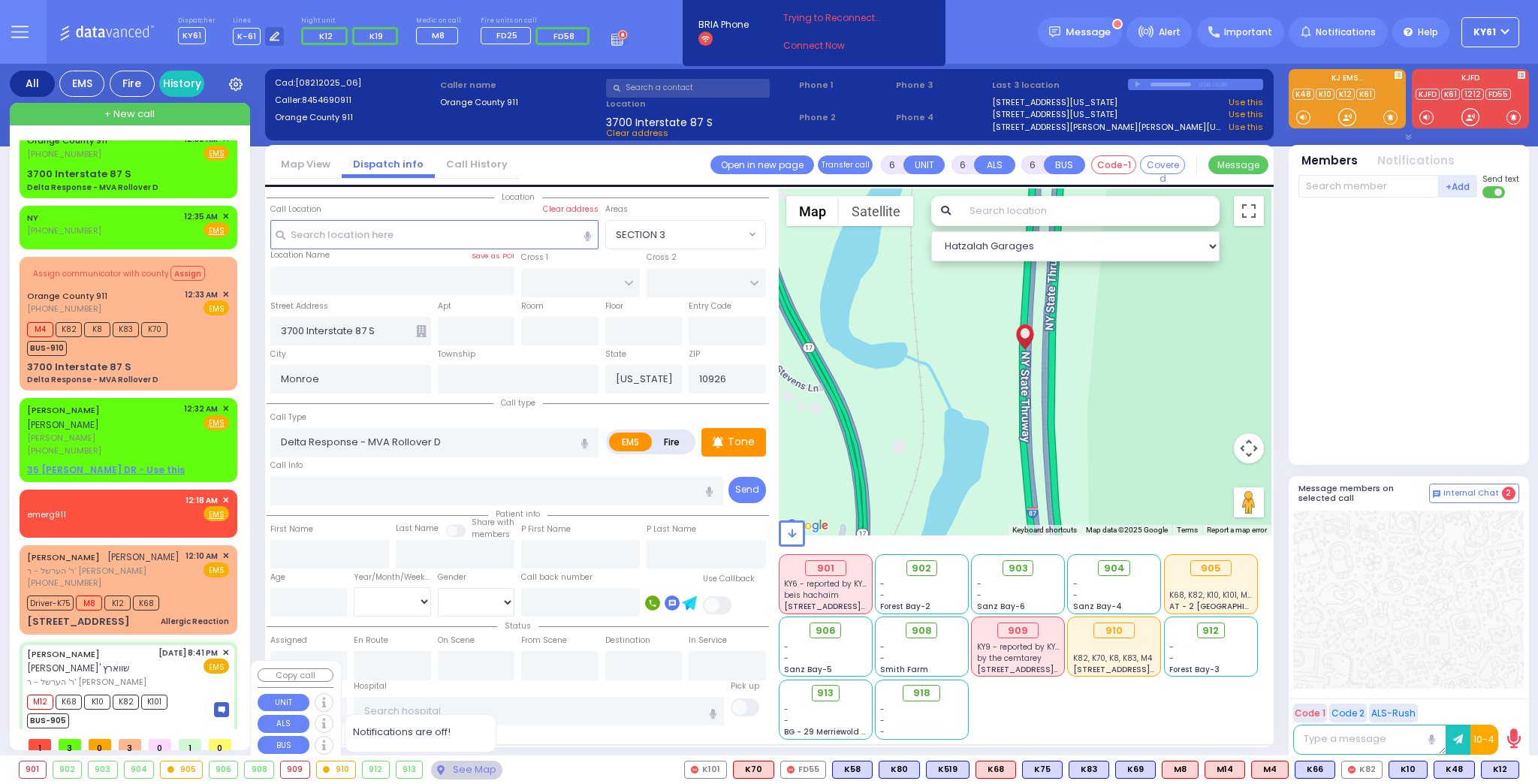
radio input "true"
type input "CHANANYA"
type input "SCHWARTZ"
select select
type input "20:41"
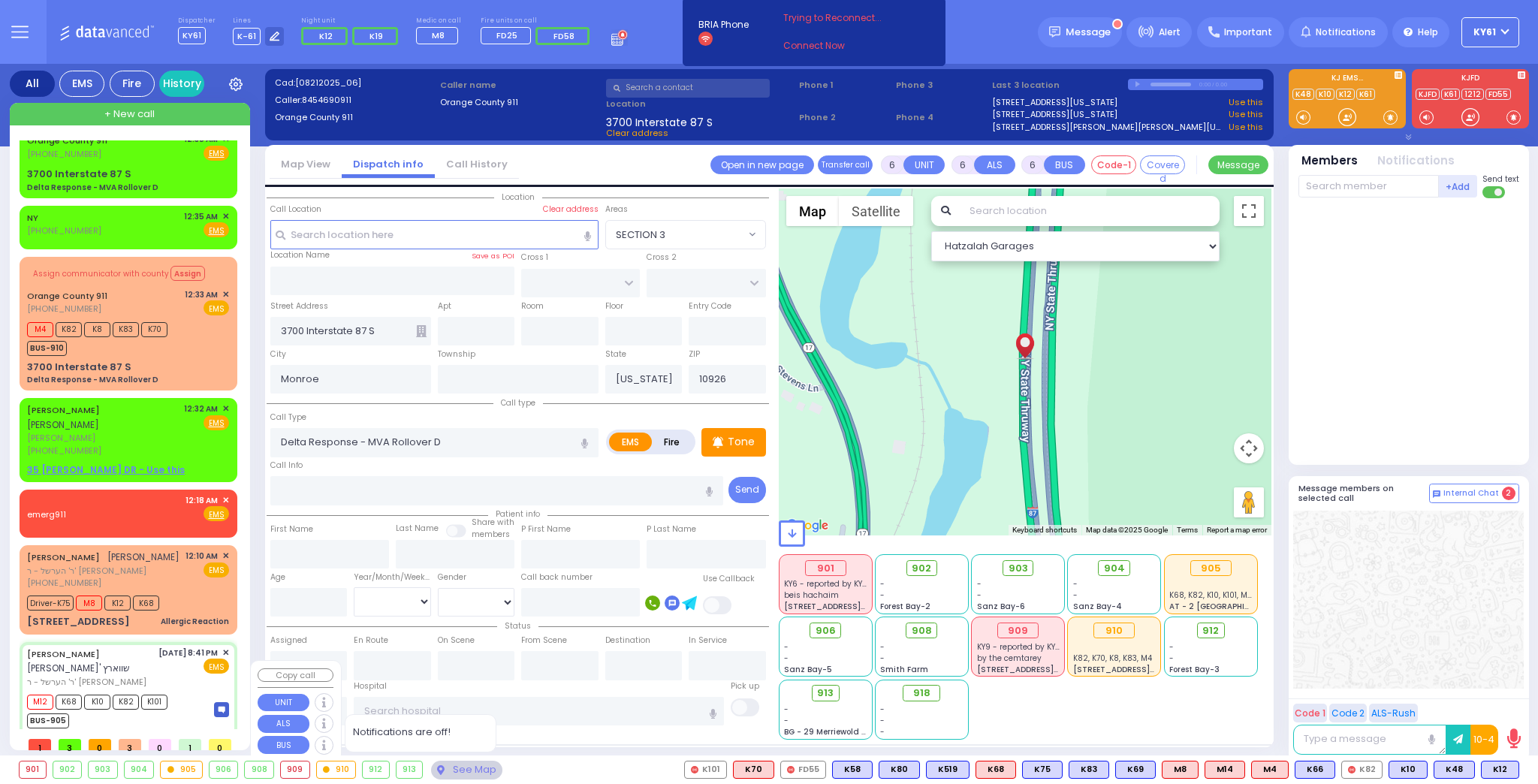
type input "20:42"
type input "21:02"
type input "21:34"
type input "Lenox Hill Hospital"
select select "Hatzalah Garages"
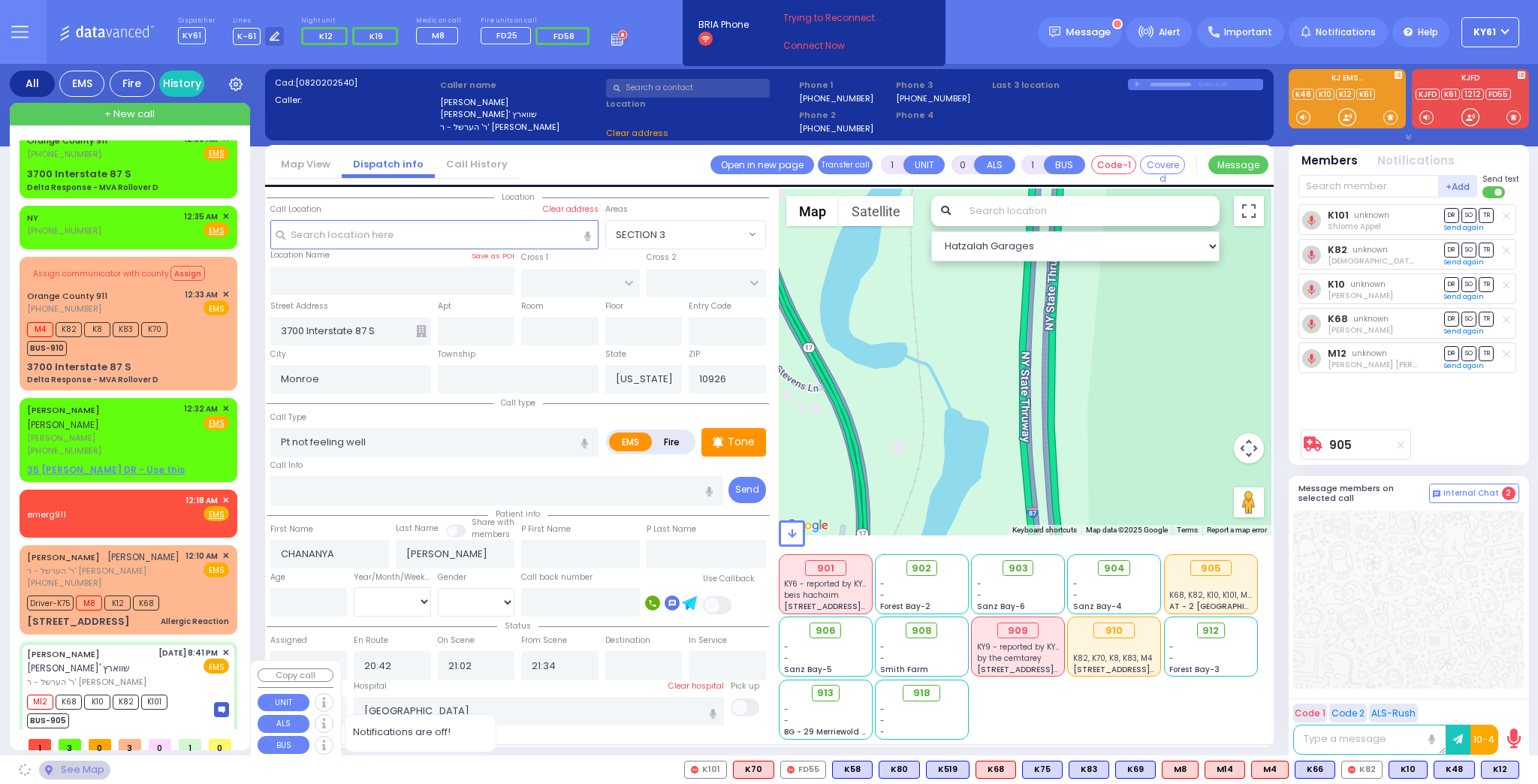
type input "SEVEN SPRINGS MOUNTAIN RD"
type input "PAKSH PL"
type input "1 NICKLESBURG RD"
type input "201"
type input "[PERSON_NAME]"
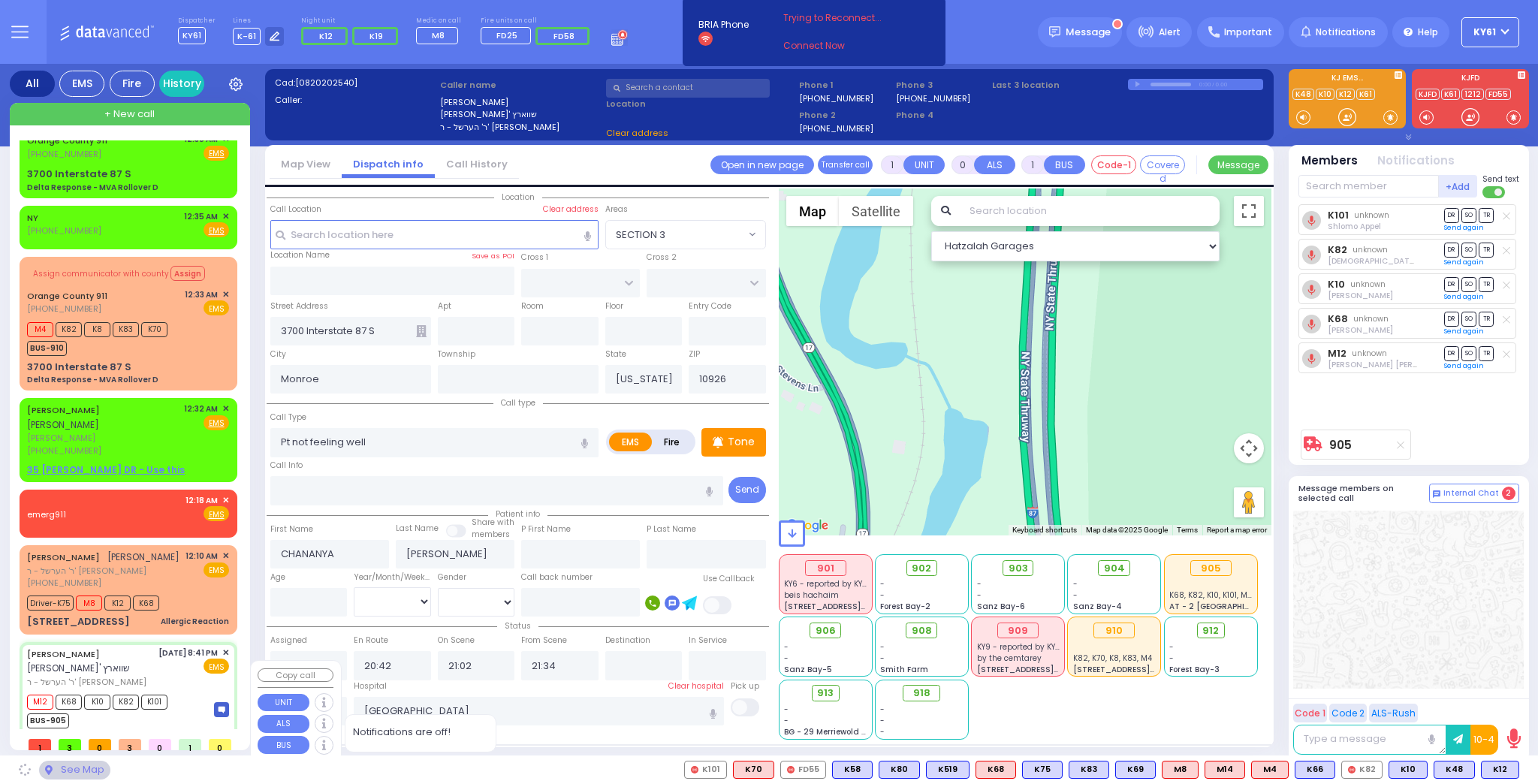
type input "10950"
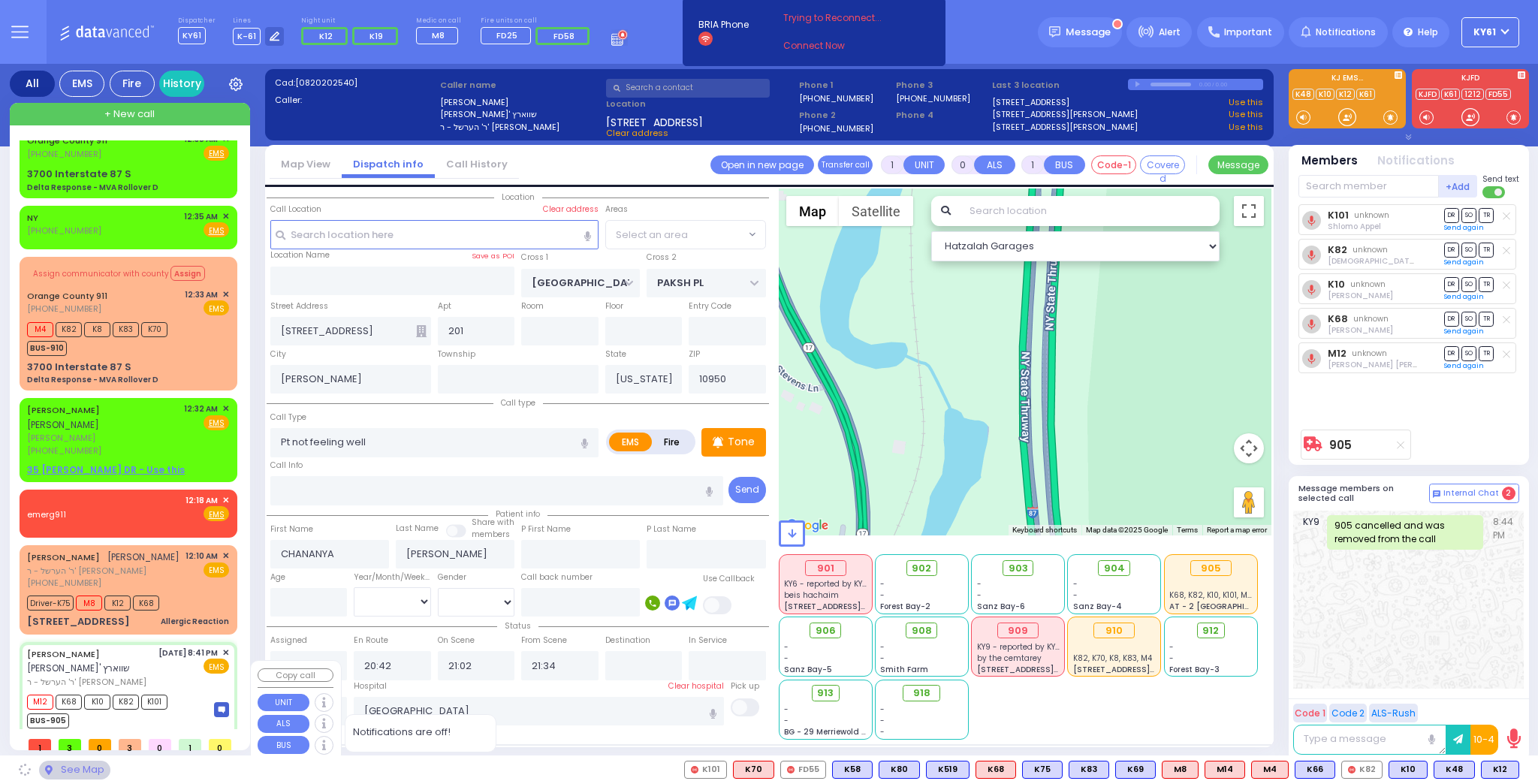
select select "SECTION 5"
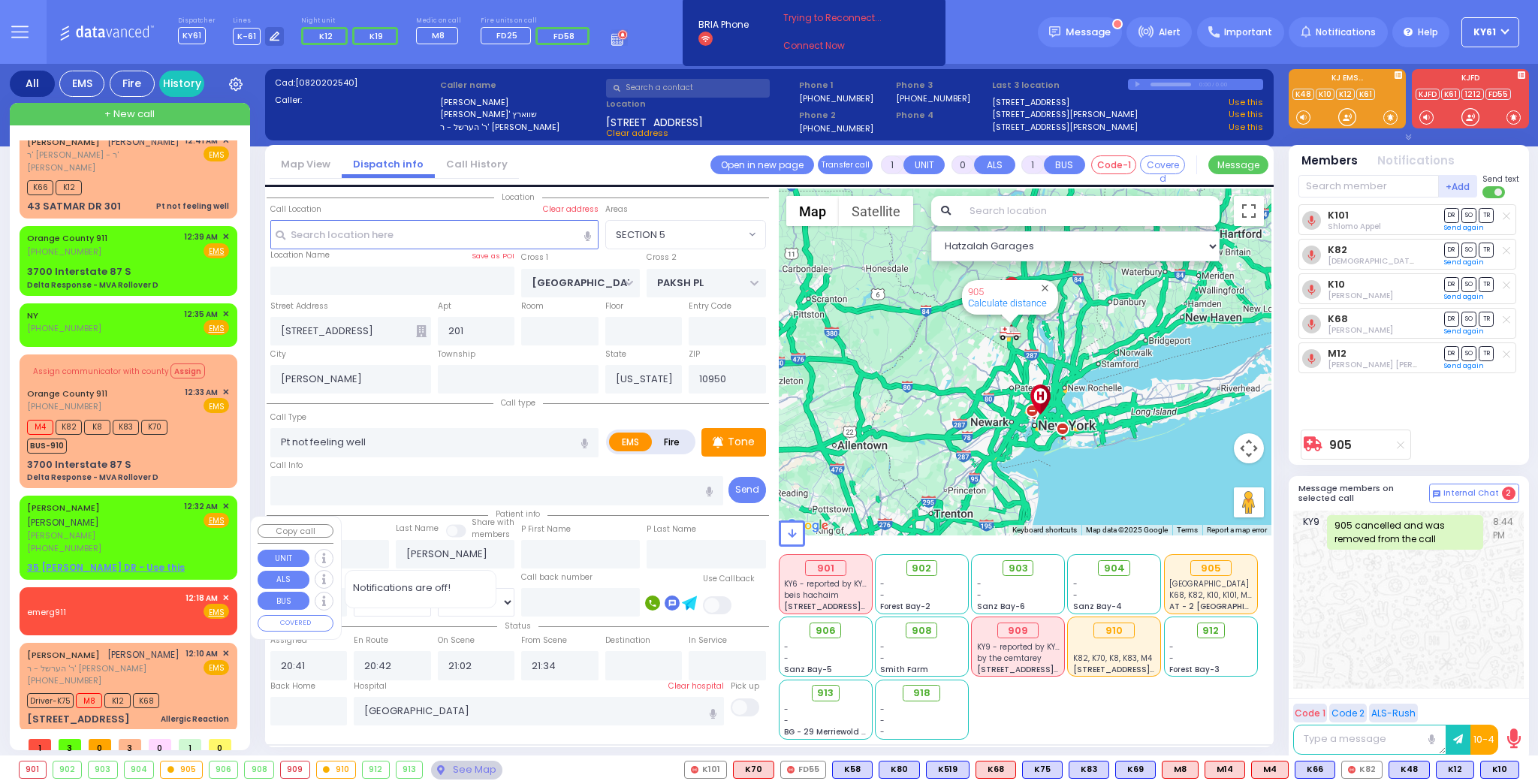
scroll to position [0, 0]
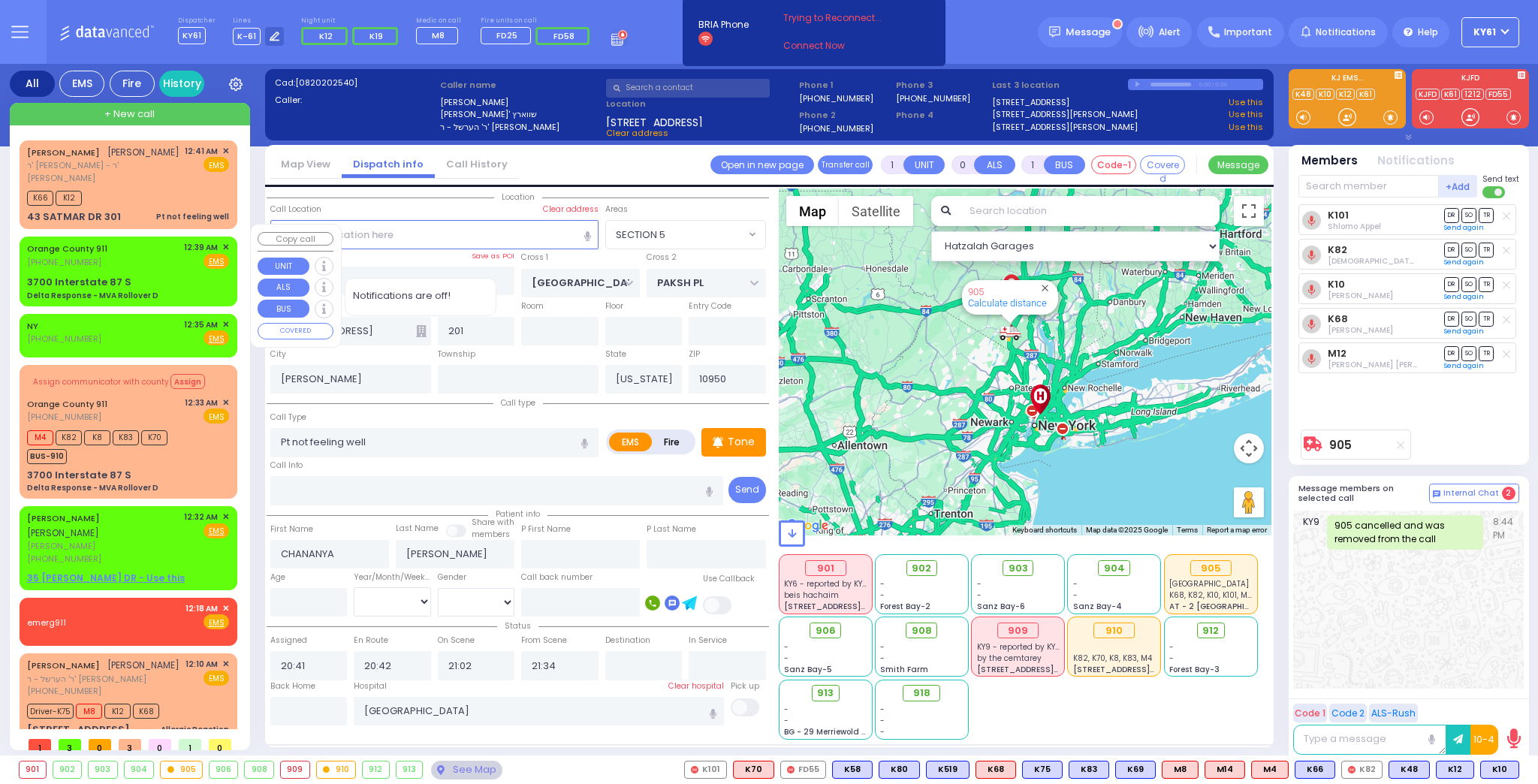
click at [183, 275] on div "3700 Interstate 87 S Delta Response - MVA Rollover D" at bounding box center [128, 288] width 202 height 27
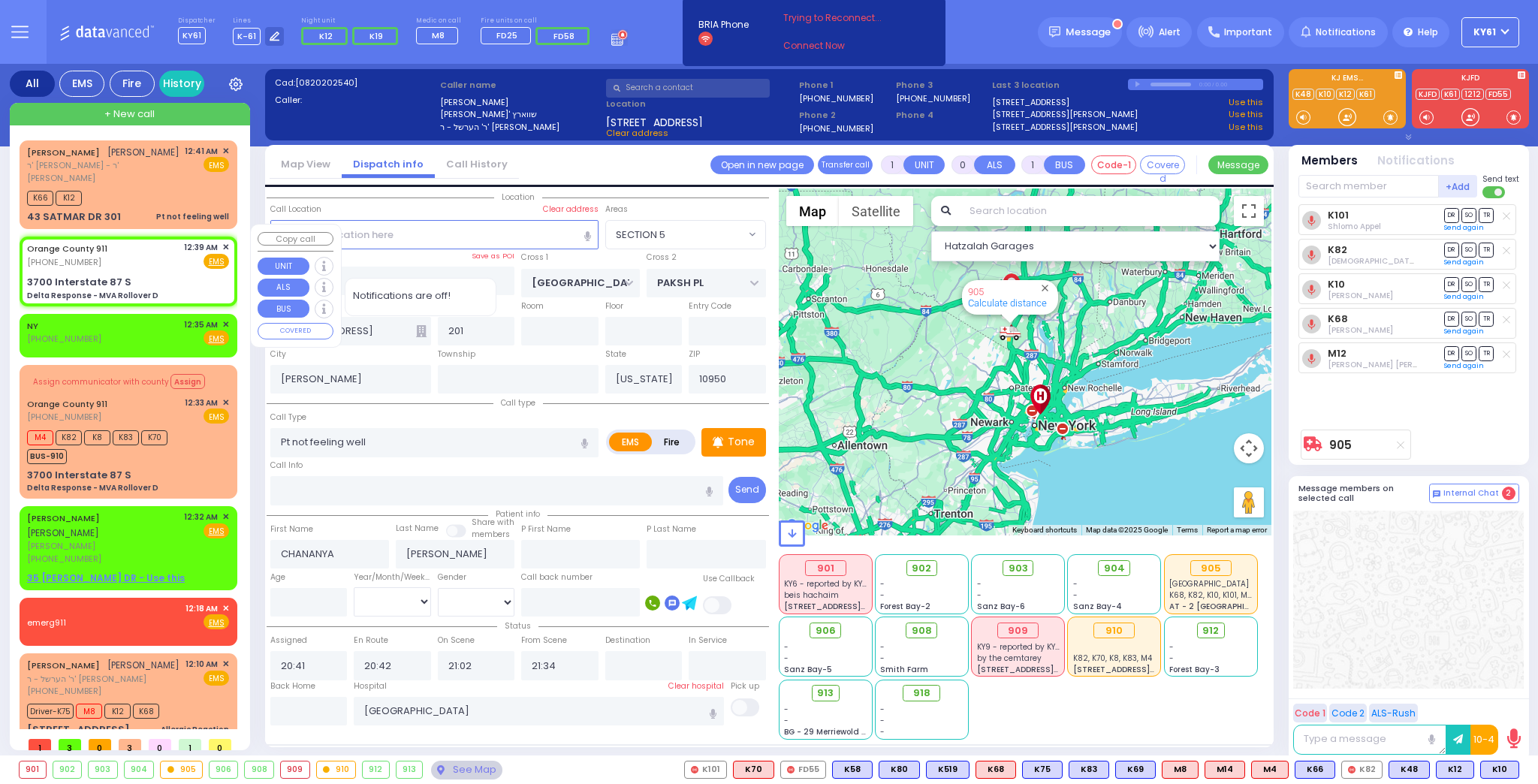
type input "6"
select select
type input "Delta Response - MVA Rollover D"
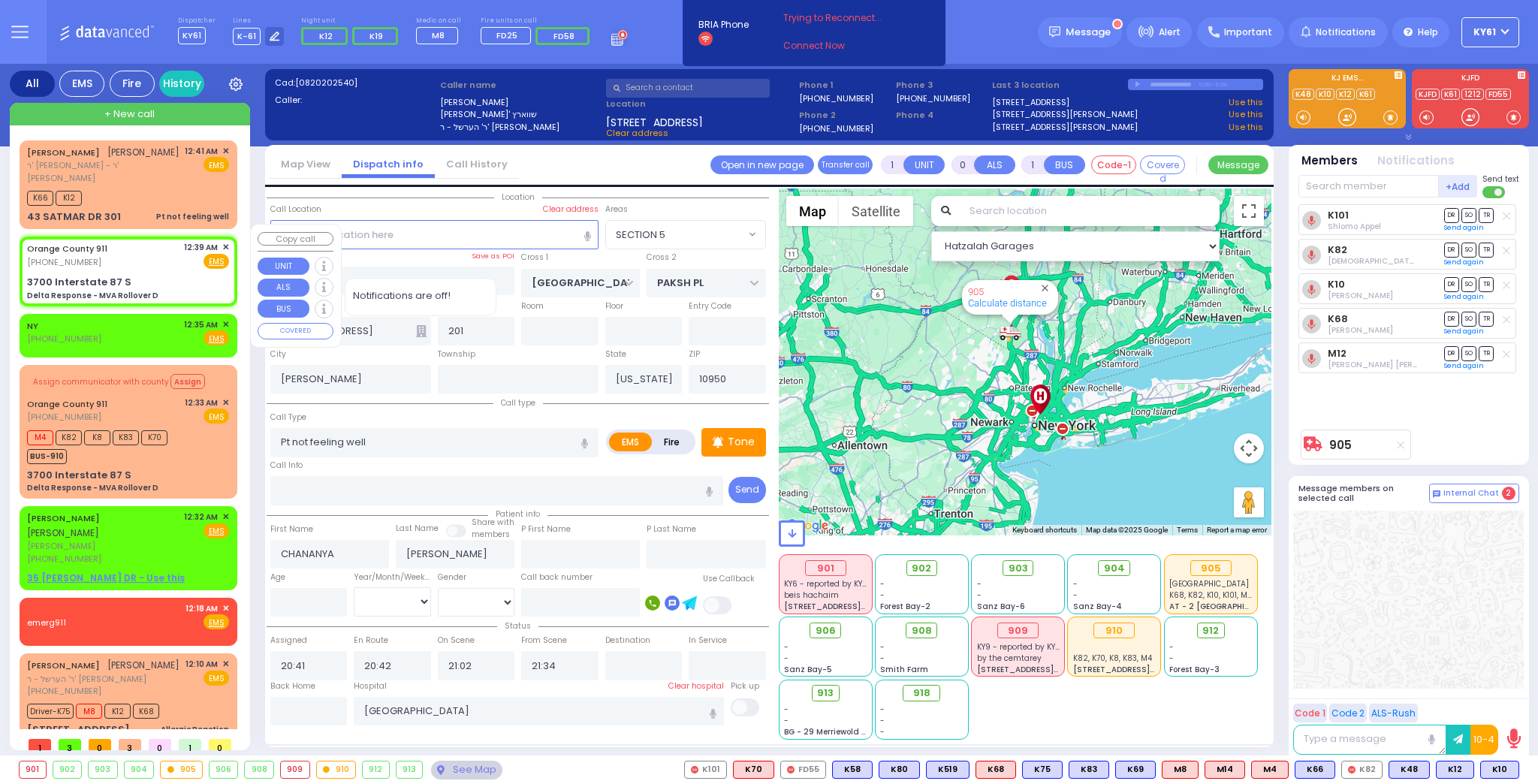
radio input "true"
select select
type input "00:39"
select select "Hatzalah Garages"
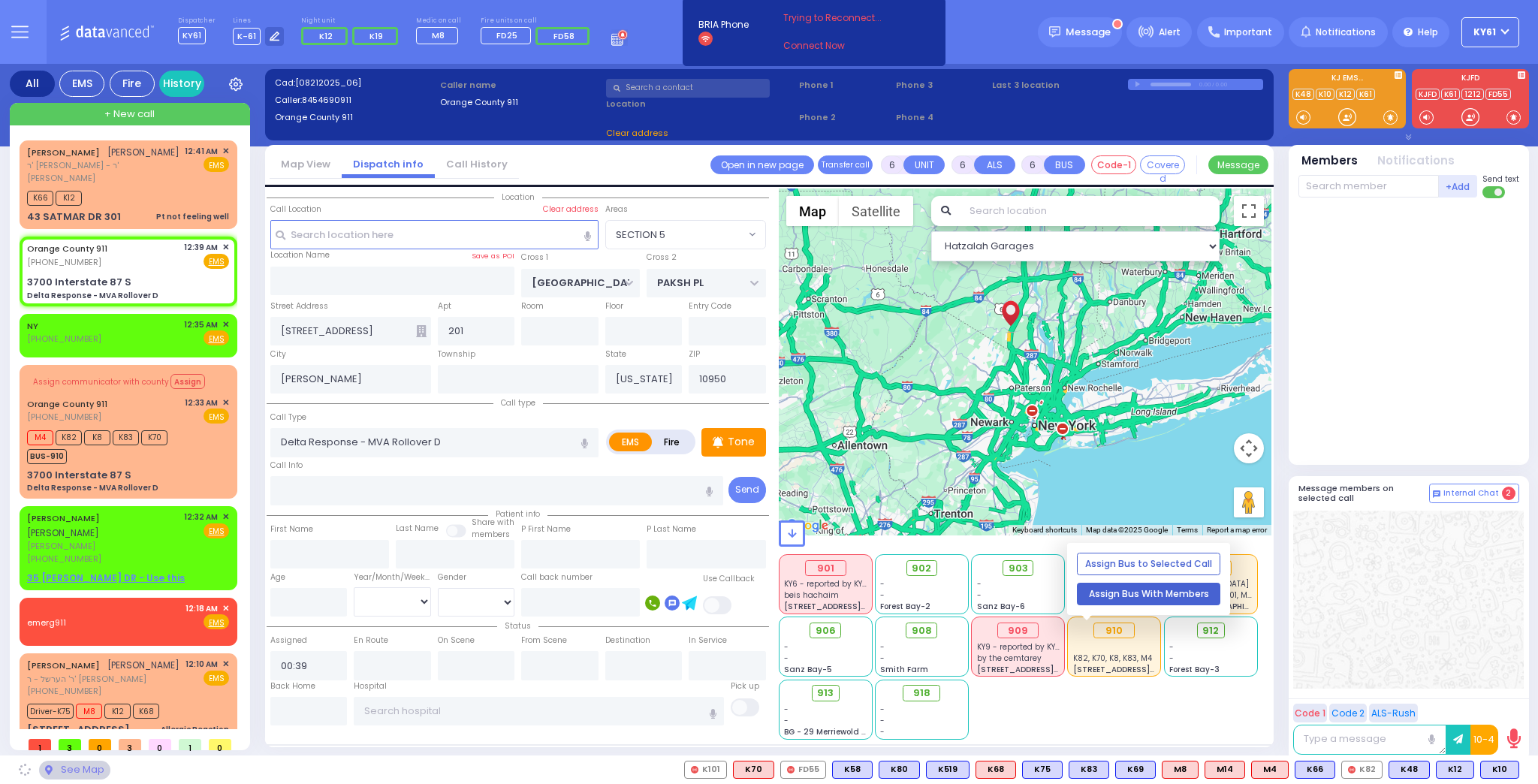
type input "3700 Interstate 87 S"
type input "Monroe"
type input "10926"
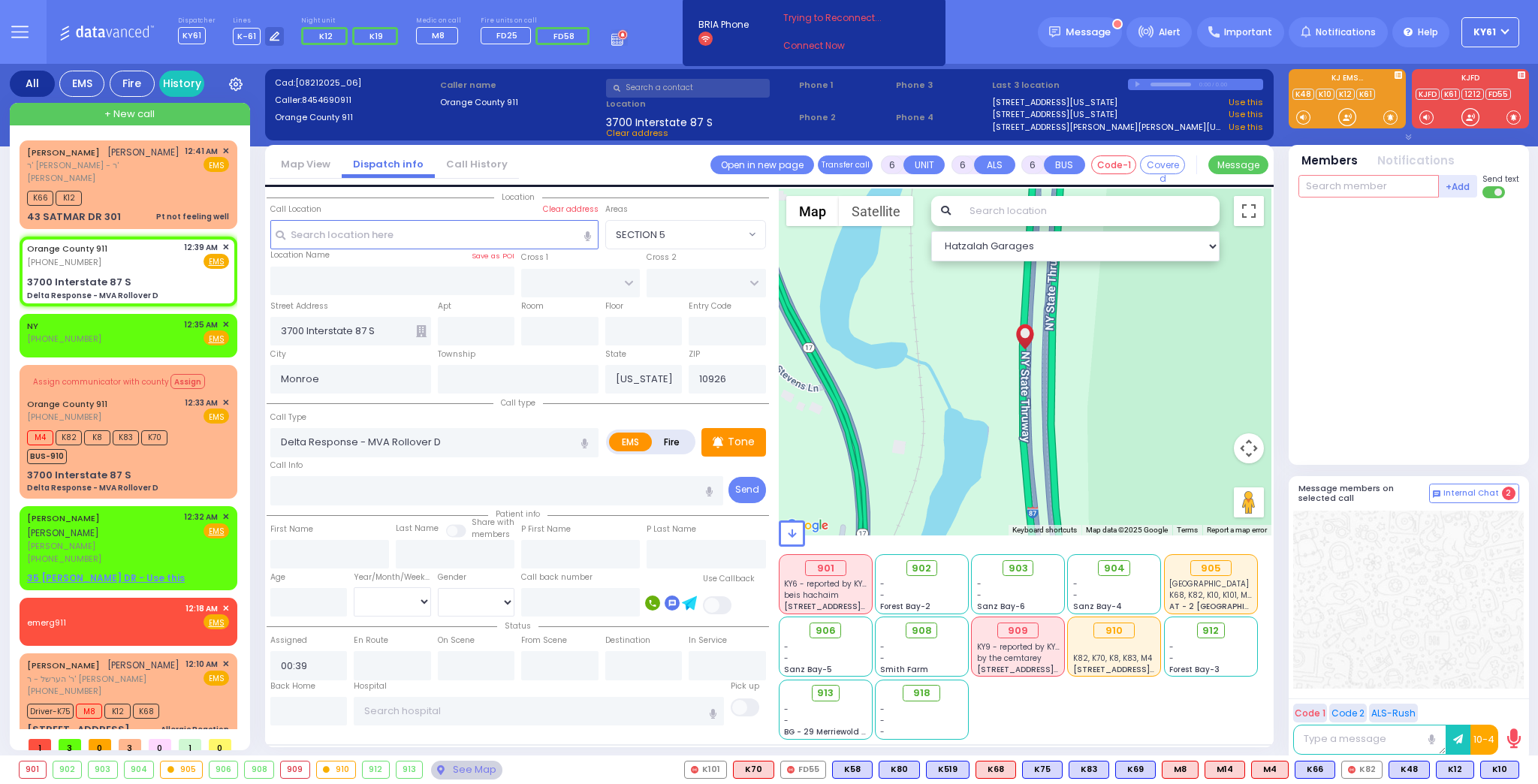
click at [1356, 185] on input "text" at bounding box center [1368, 186] width 140 height 23
click at [1502, 770] on span "K10" at bounding box center [1499, 769] width 38 height 16
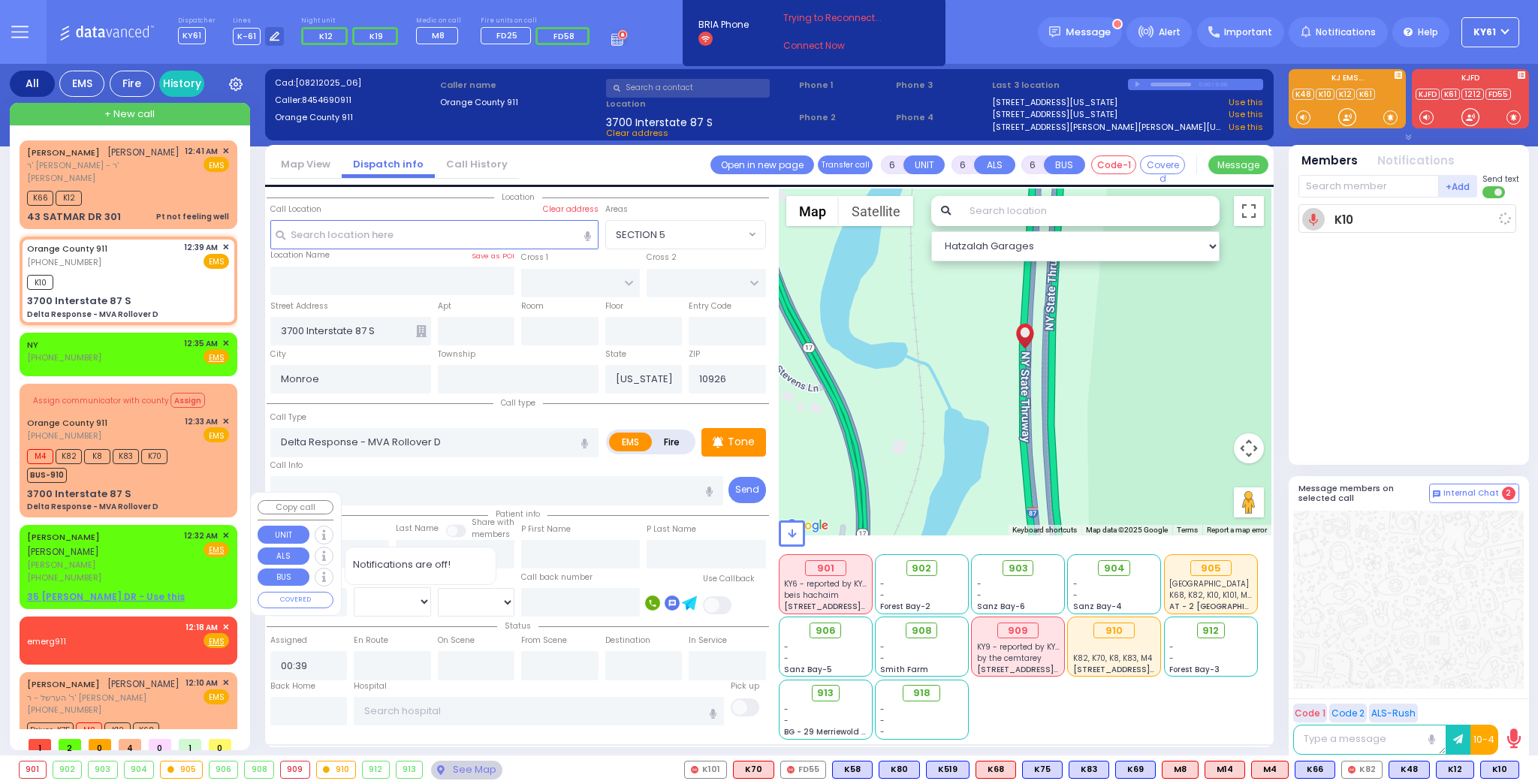
select select
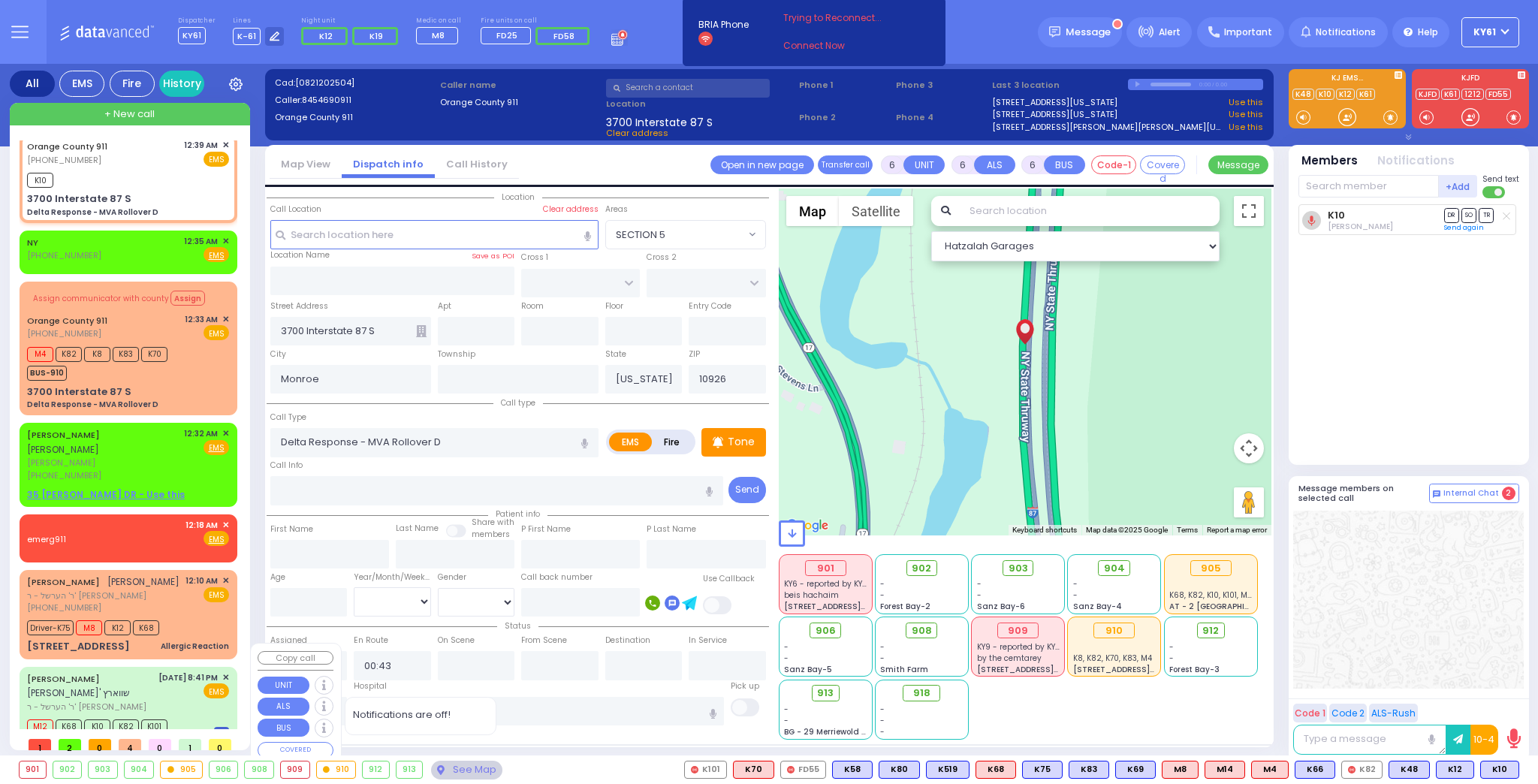
scroll to position [127, 0]
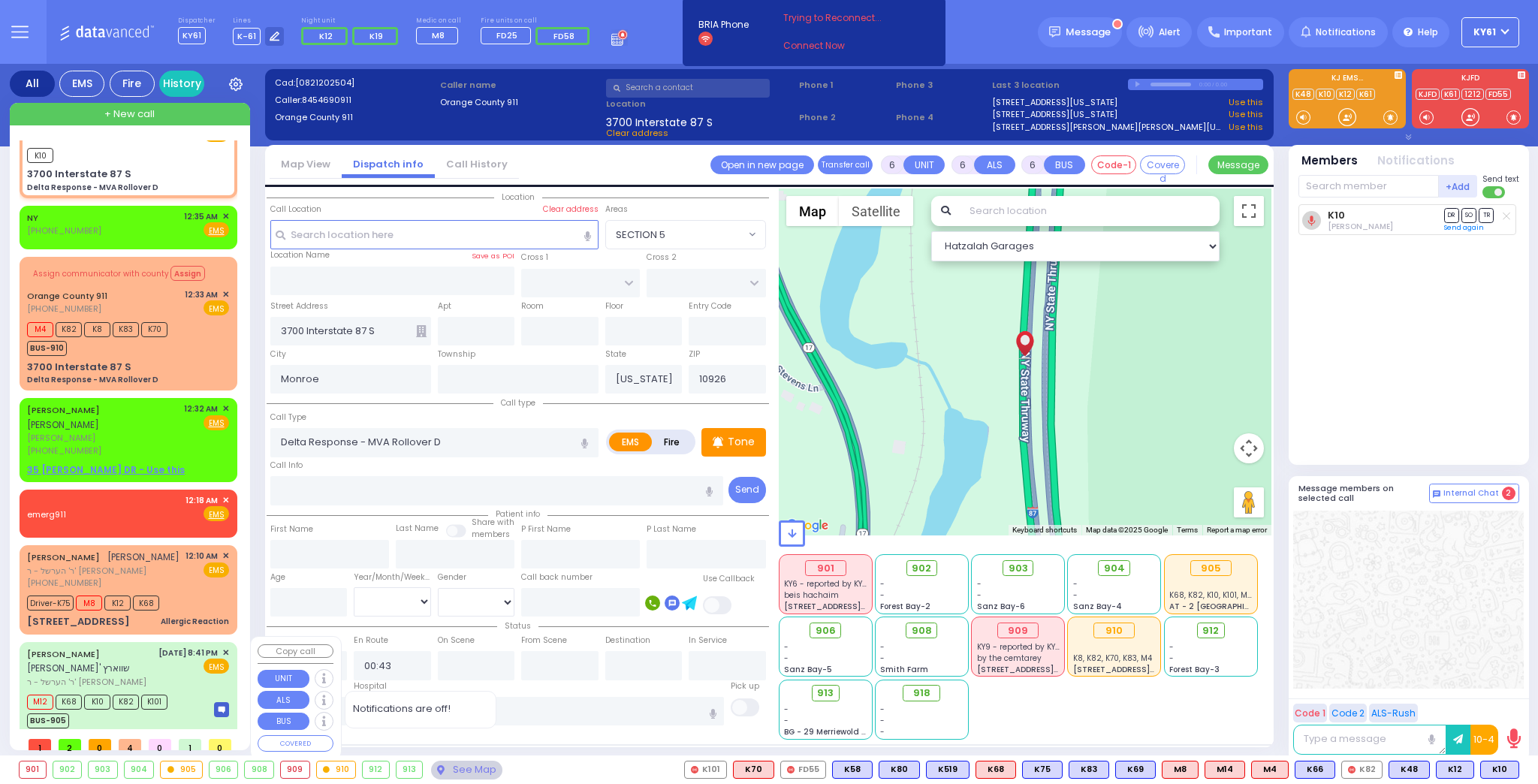
click at [195, 690] on div "M12 K68 K10 K82 K101 BUS-905" at bounding box center [128, 709] width 202 height 38
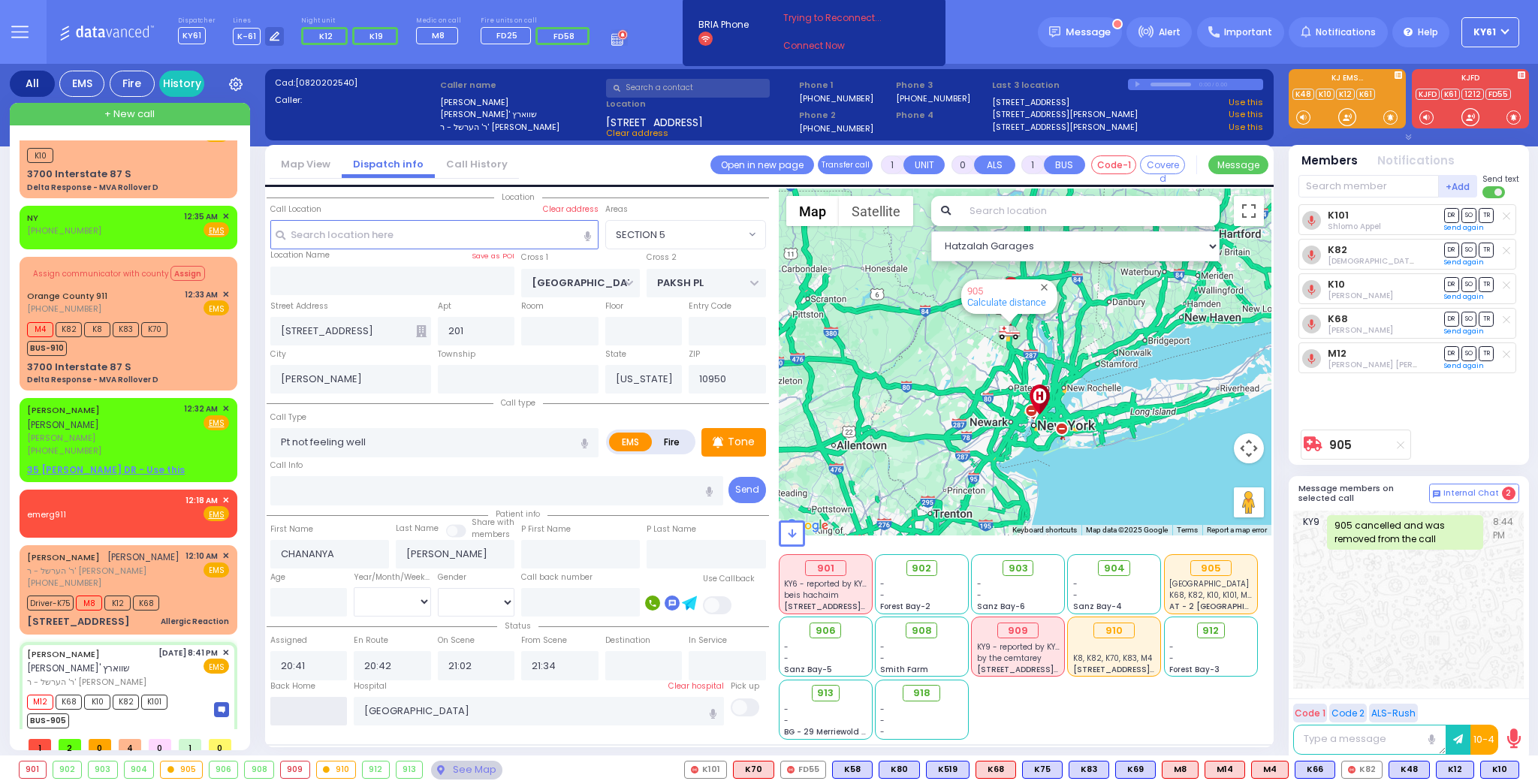
click at [307, 713] on input "text" at bounding box center [309, 711] width 78 height 28
click at [307, 712] on input "text" at bounding box center [309, 711] width 78 height 28
click at [307, 706] on input "text" at bounding box center [309, 711] width 78 height 28
click at [308, 706] on input "text" at bounding box center [309, 711] width 78 height 28
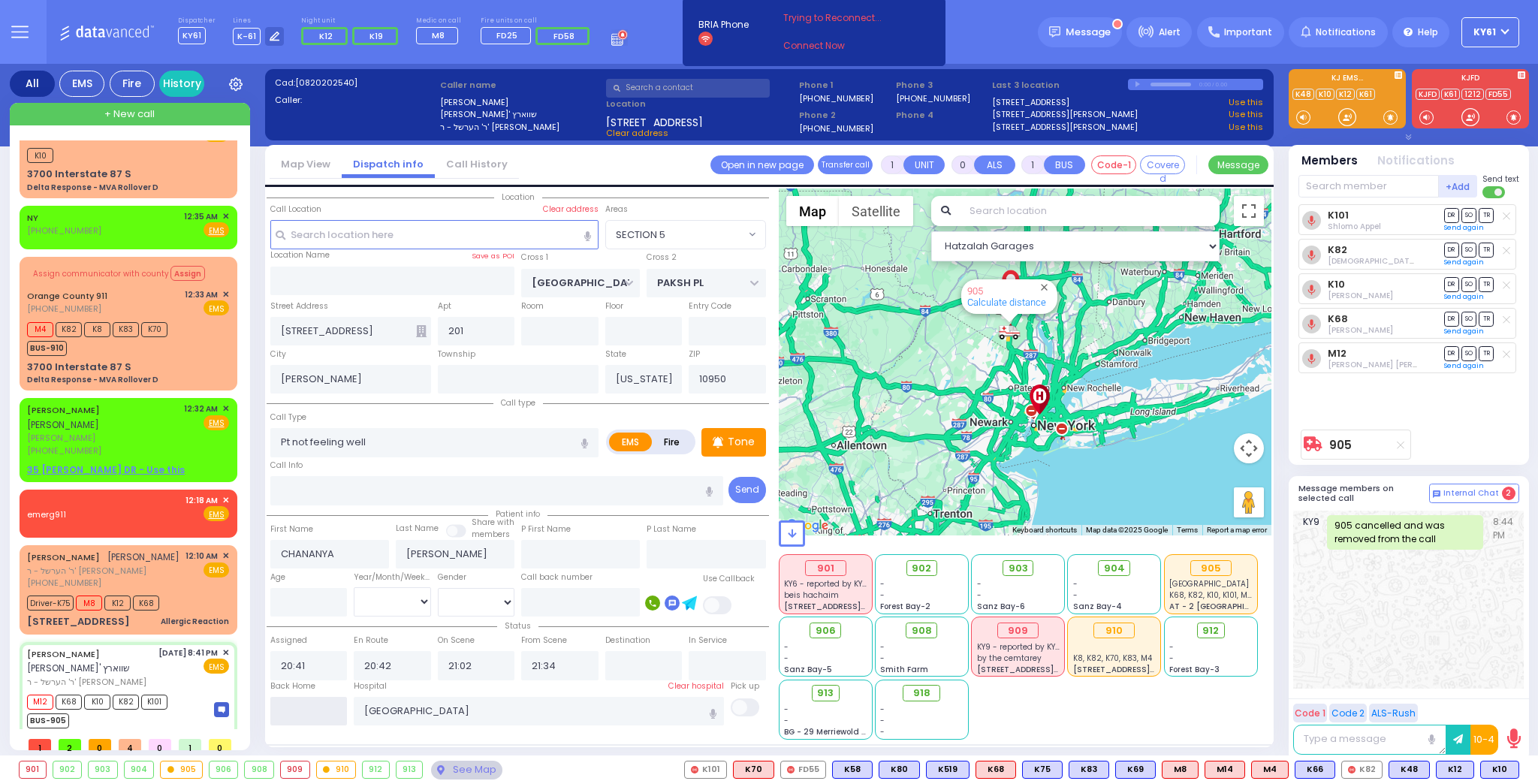
click at [307, 706] on input "text" at bounding box center [309, 711] width 78 height 28
click at [308, 707] on input "00:43" at bounding box center [309, 711] width 78 height 28
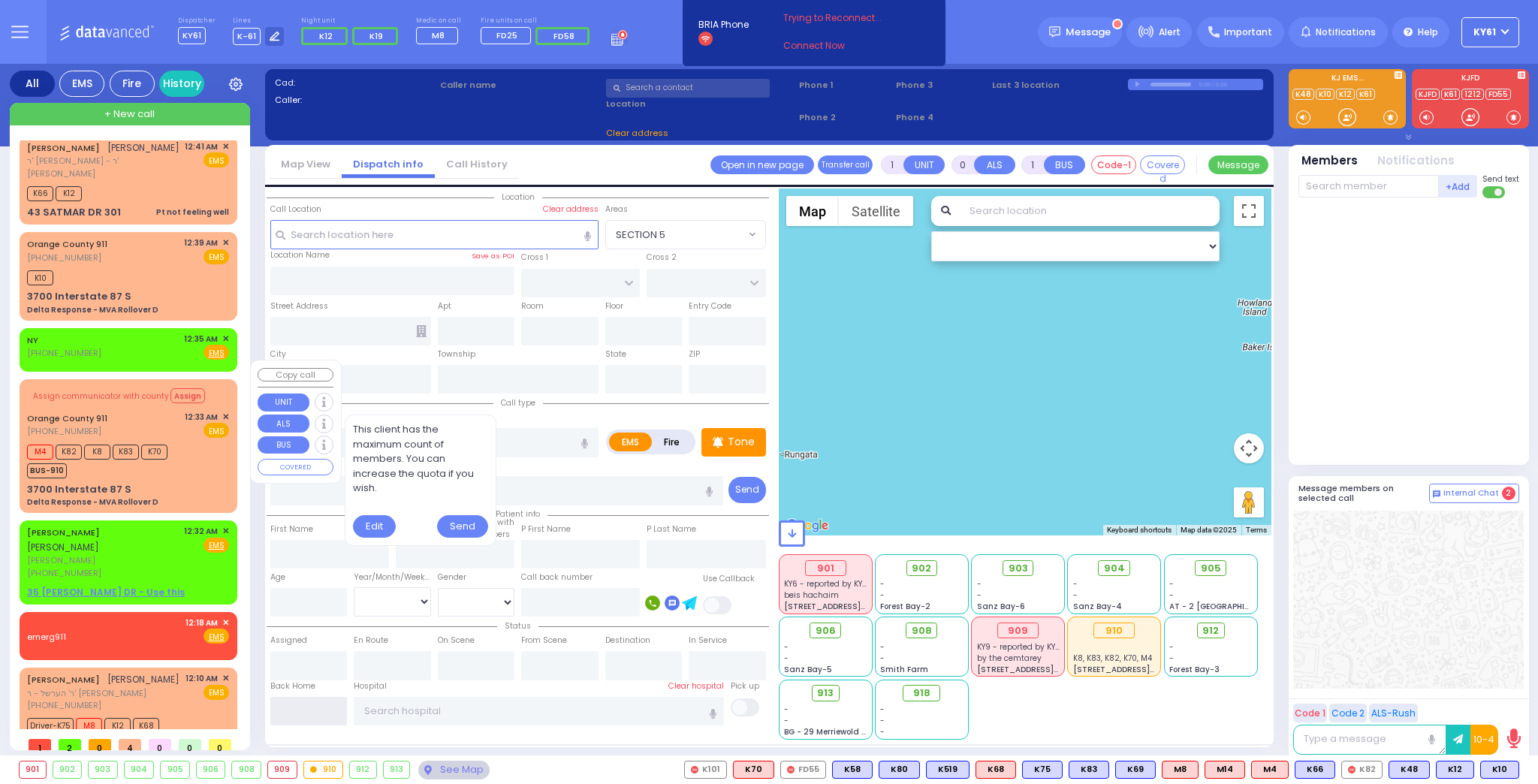
scroll to position [0, 0]
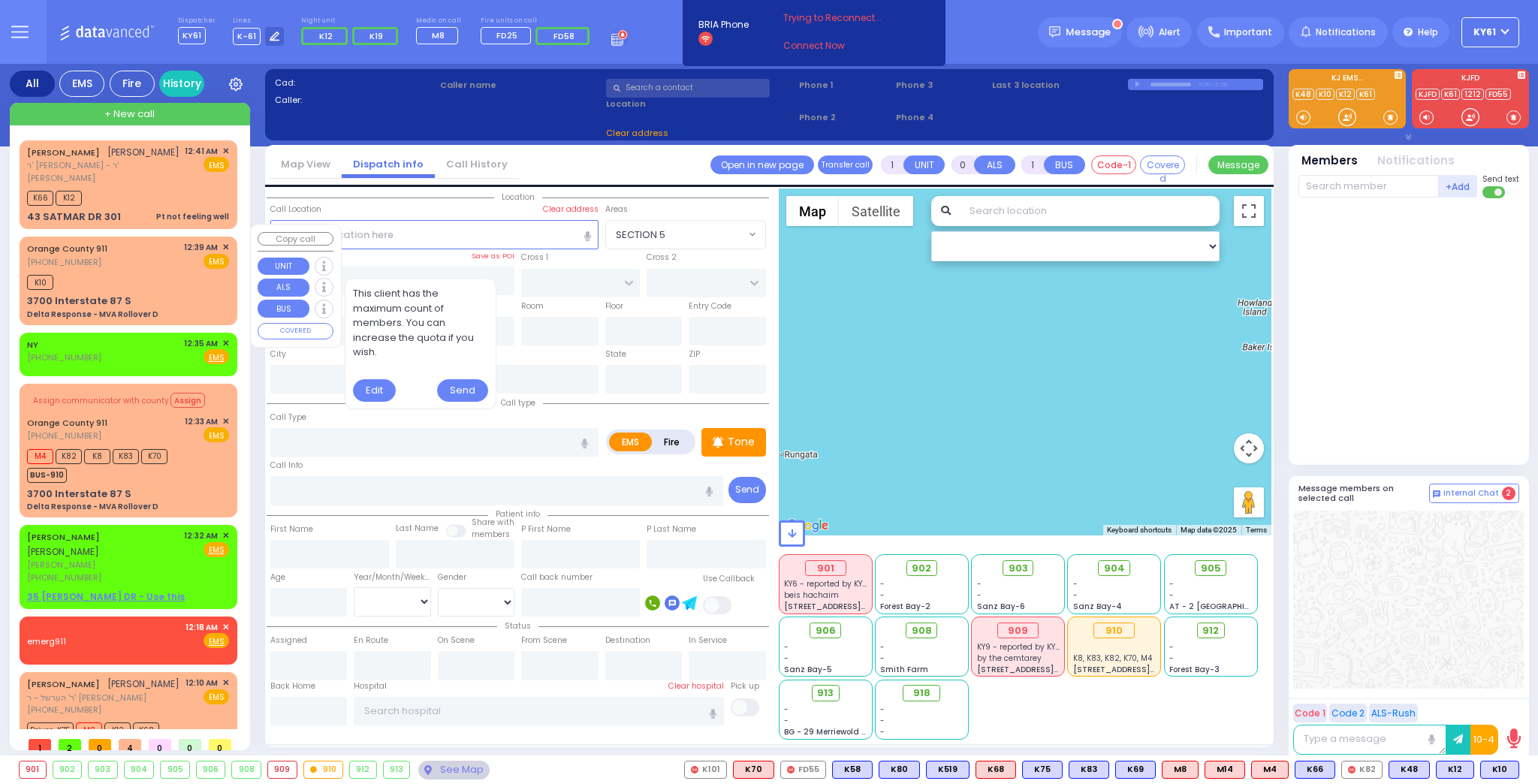
click at [156, 271] on div "K10" at bounding box center [128, 281] width 202 height 19
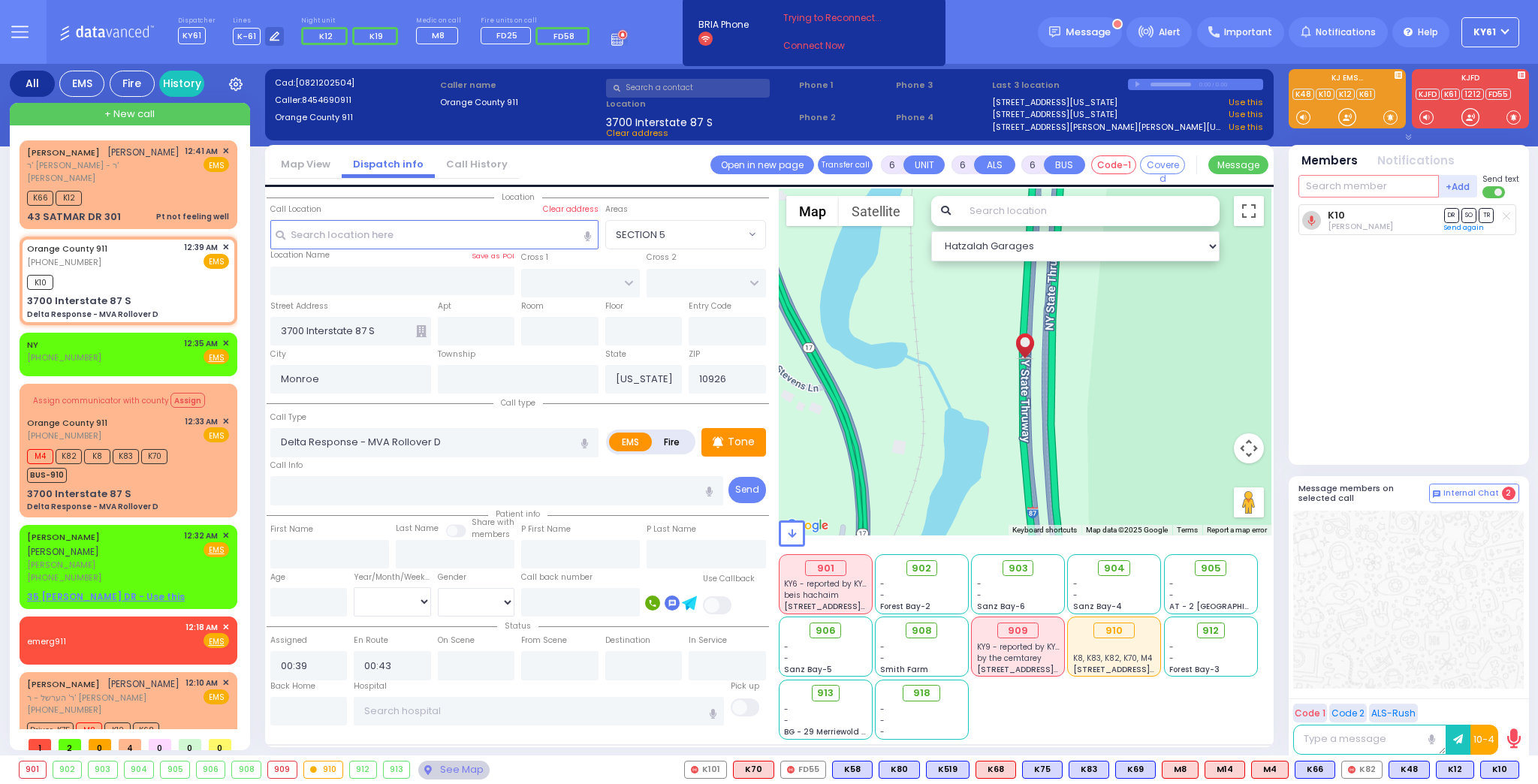
click at [1372, 191] on input "text" at bounding box center [1368, 186] width 140 height 23
click at [1210, 568] on span "905" at bounding box center [1216, 568] width 20 height 15
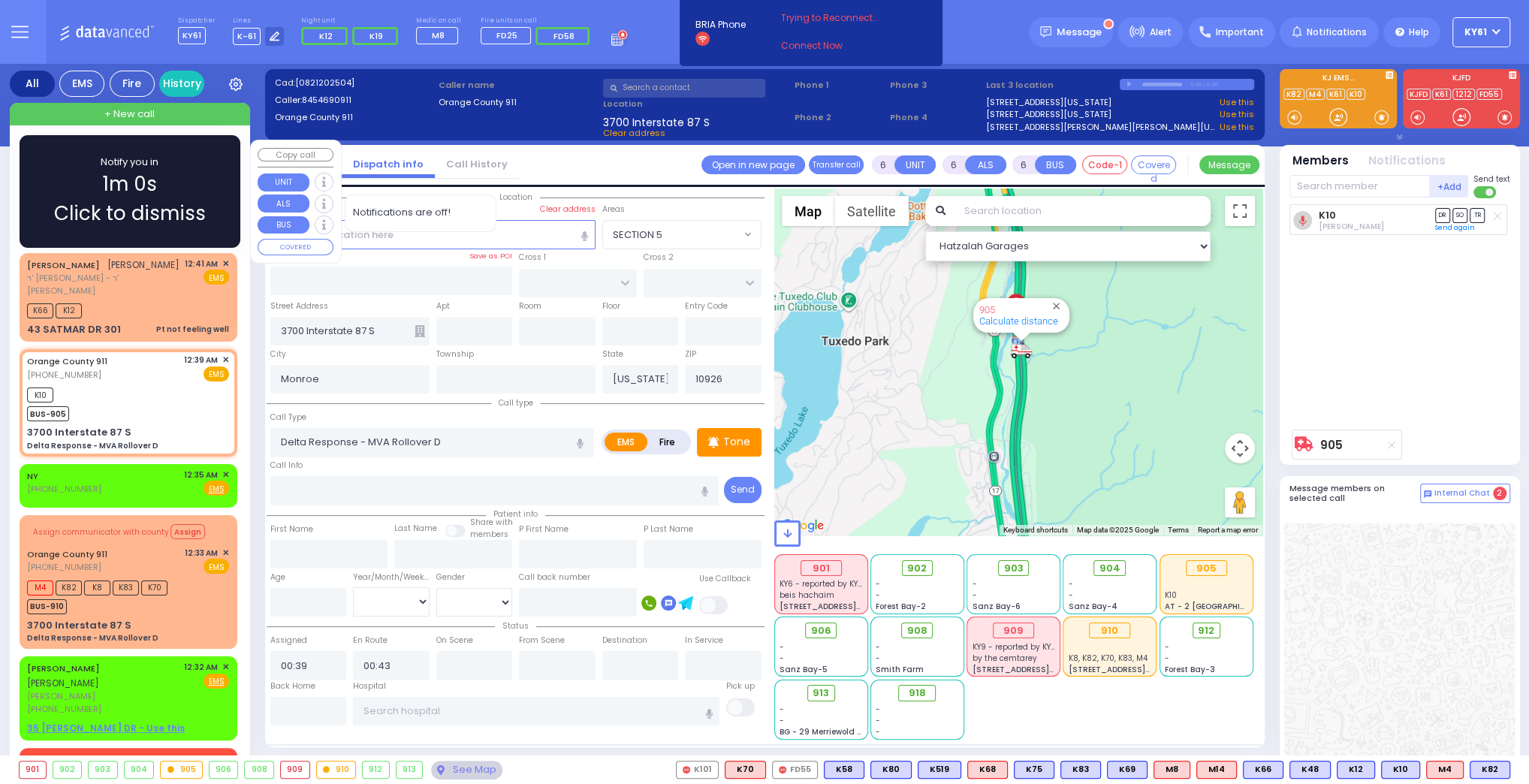
click at [207, 208] on div "Notify you in 1m 0s Click to dismiss" at bounding box center [130, 191] width 177 height 74
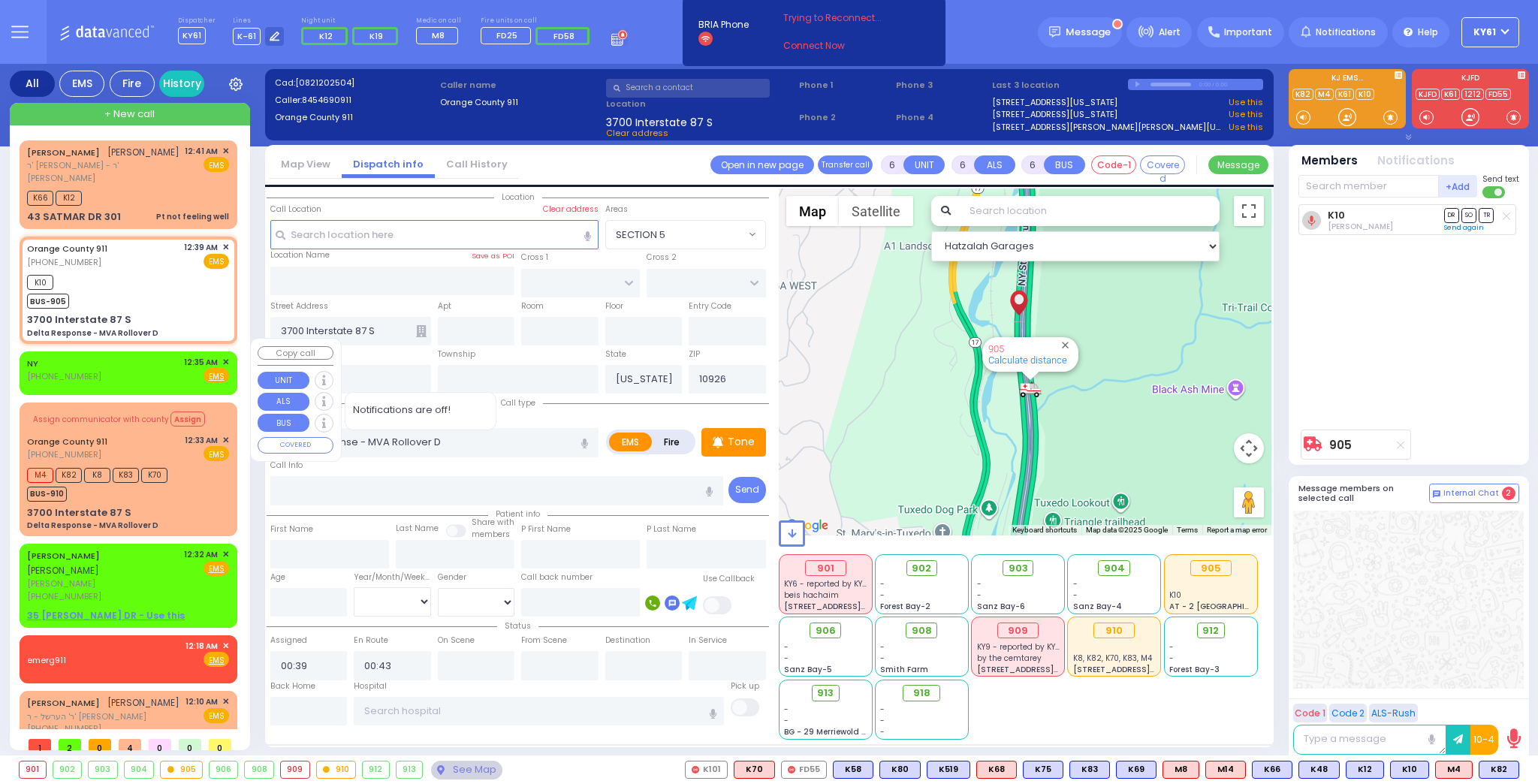
click at [222, 356] on span "✕" at bounding box center [225, 361] width 7 height 12
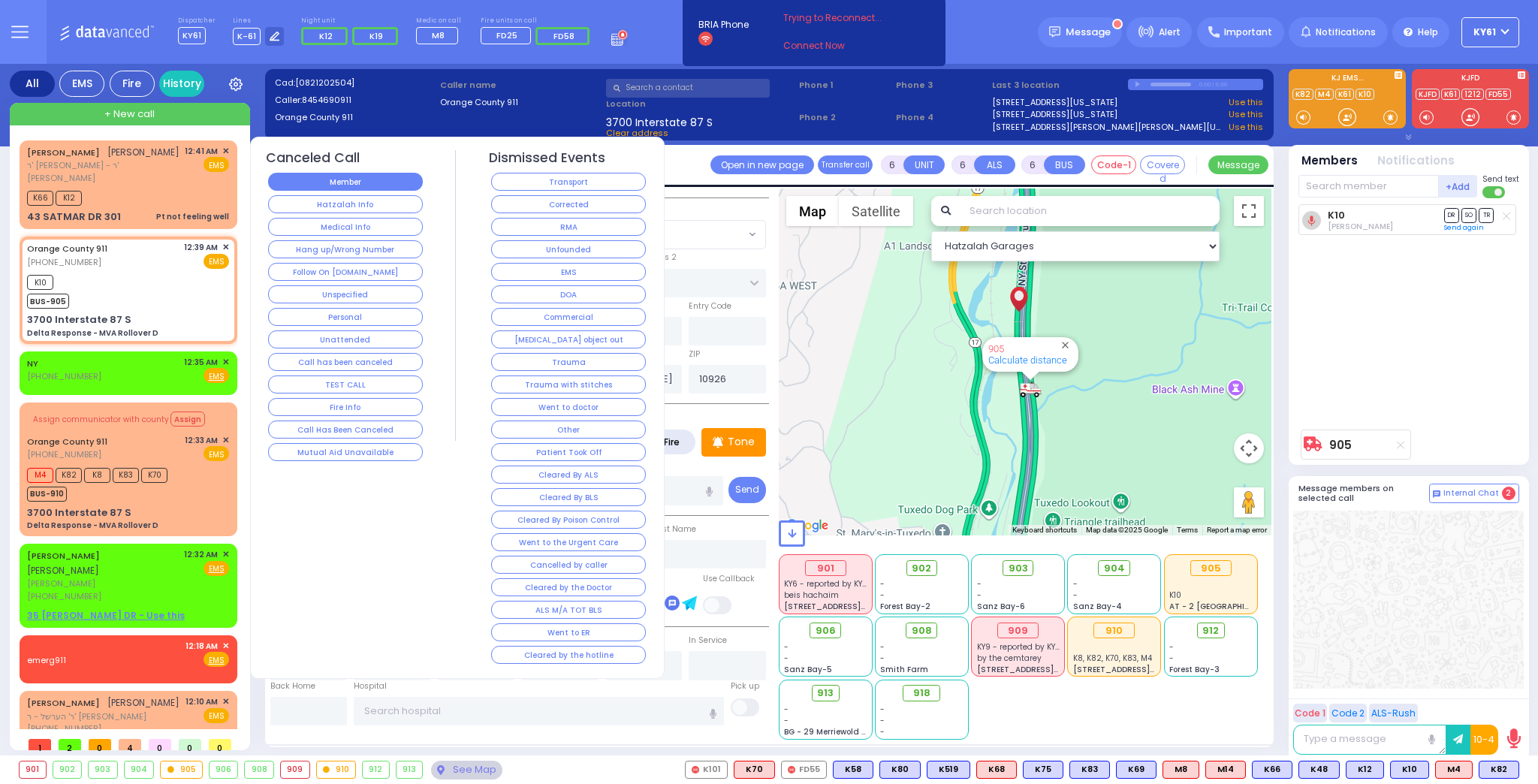
click at [333, 182] on button "Member" at bounding box center [345, 181] width 155 height 18
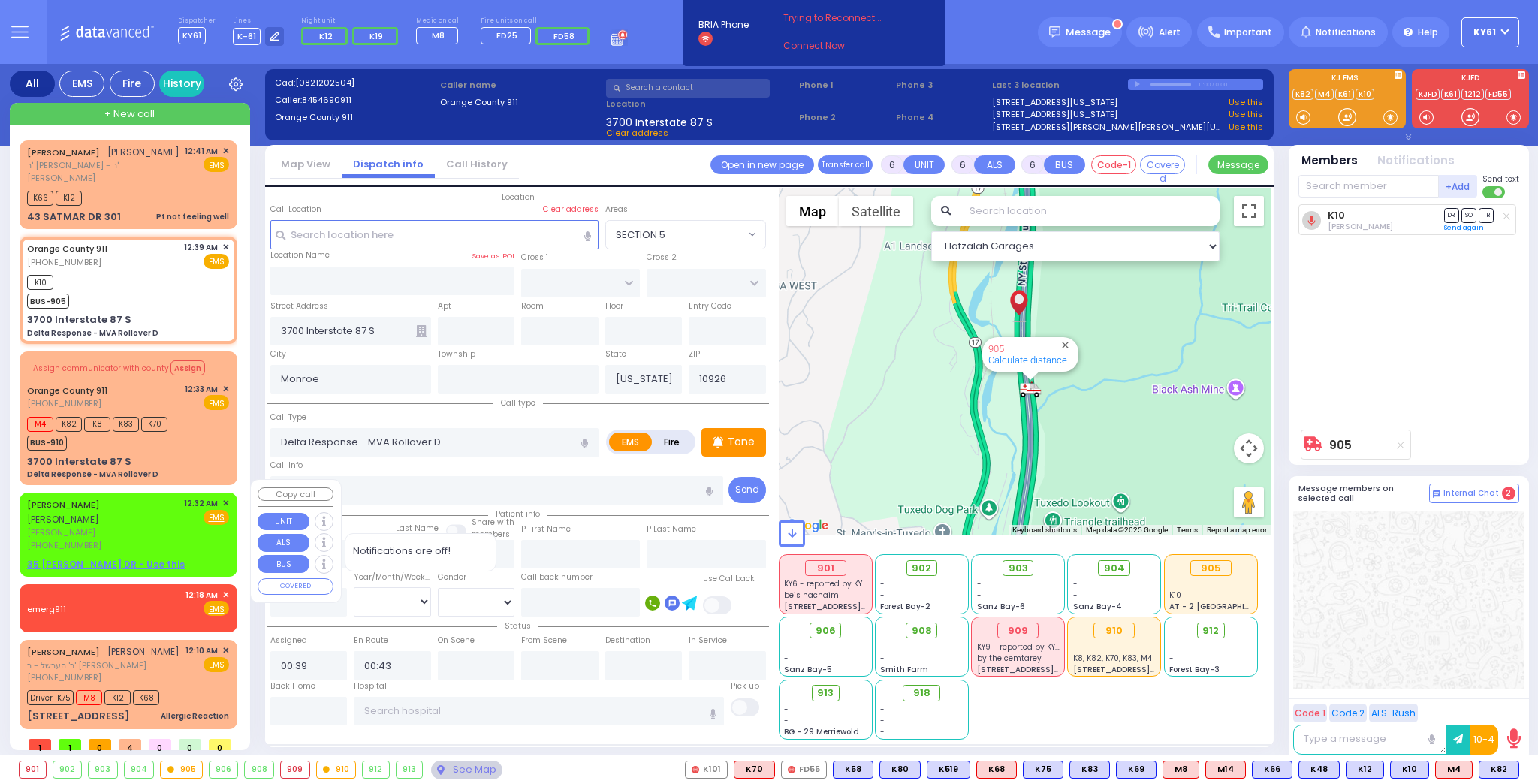
click at [224, 497] on span "✕" at bounding box center [225, 502] width 7 height 12
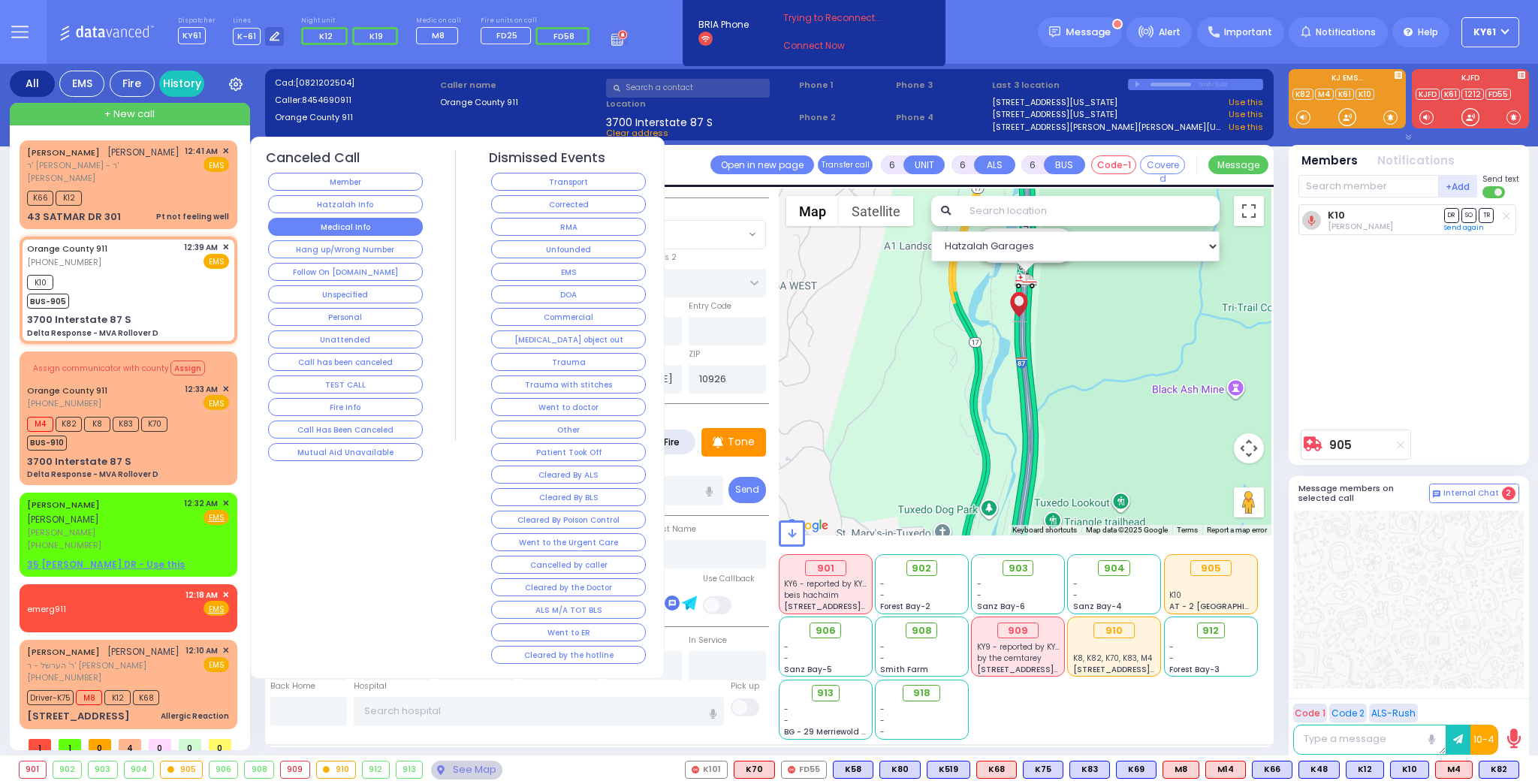
click at [402, 218] on button "Medical Info" at bounding box center [345, 227] width 155 height 18
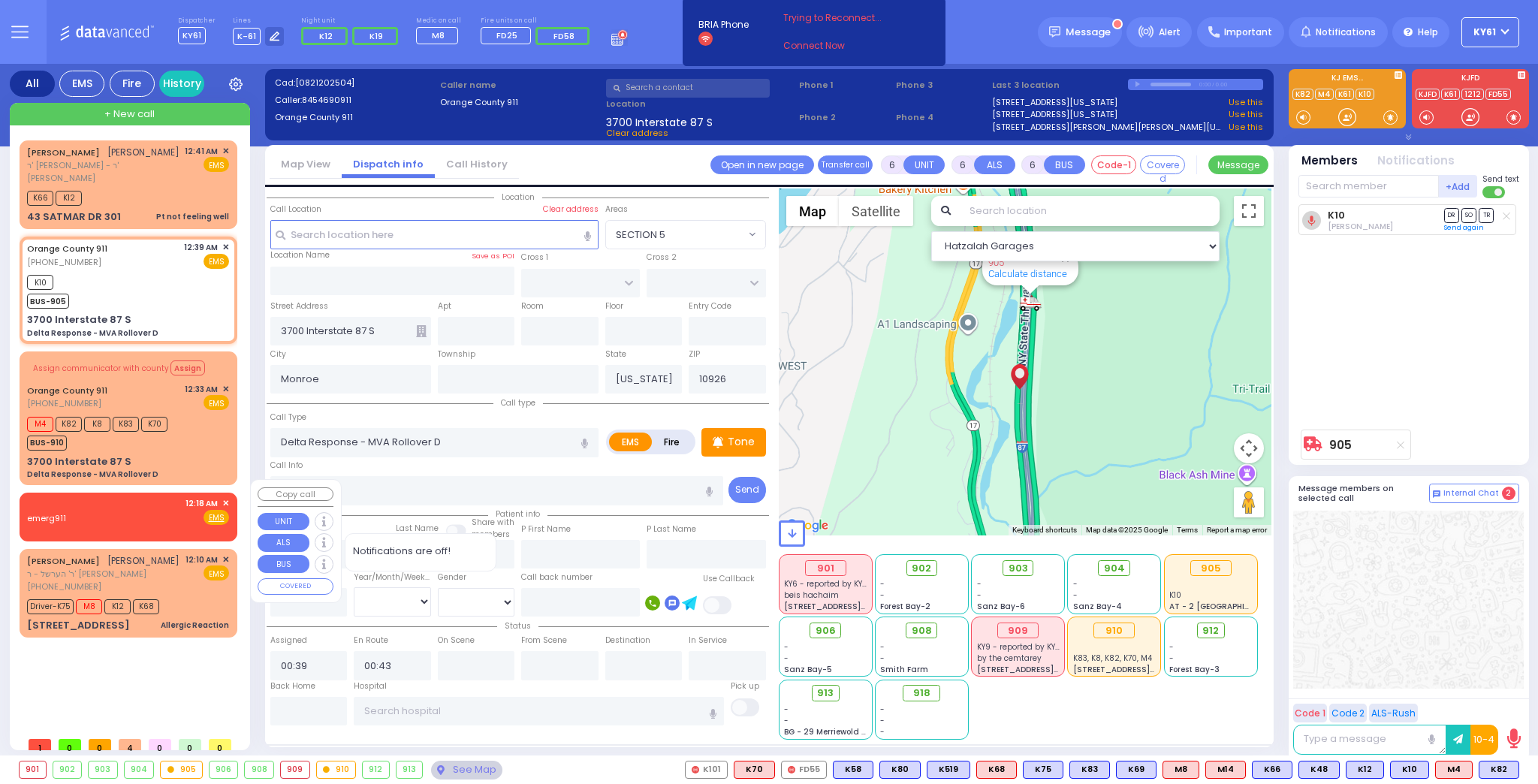
click at [227, 497] on span "✕" at bounding box center [225, 502] width 7 height 12
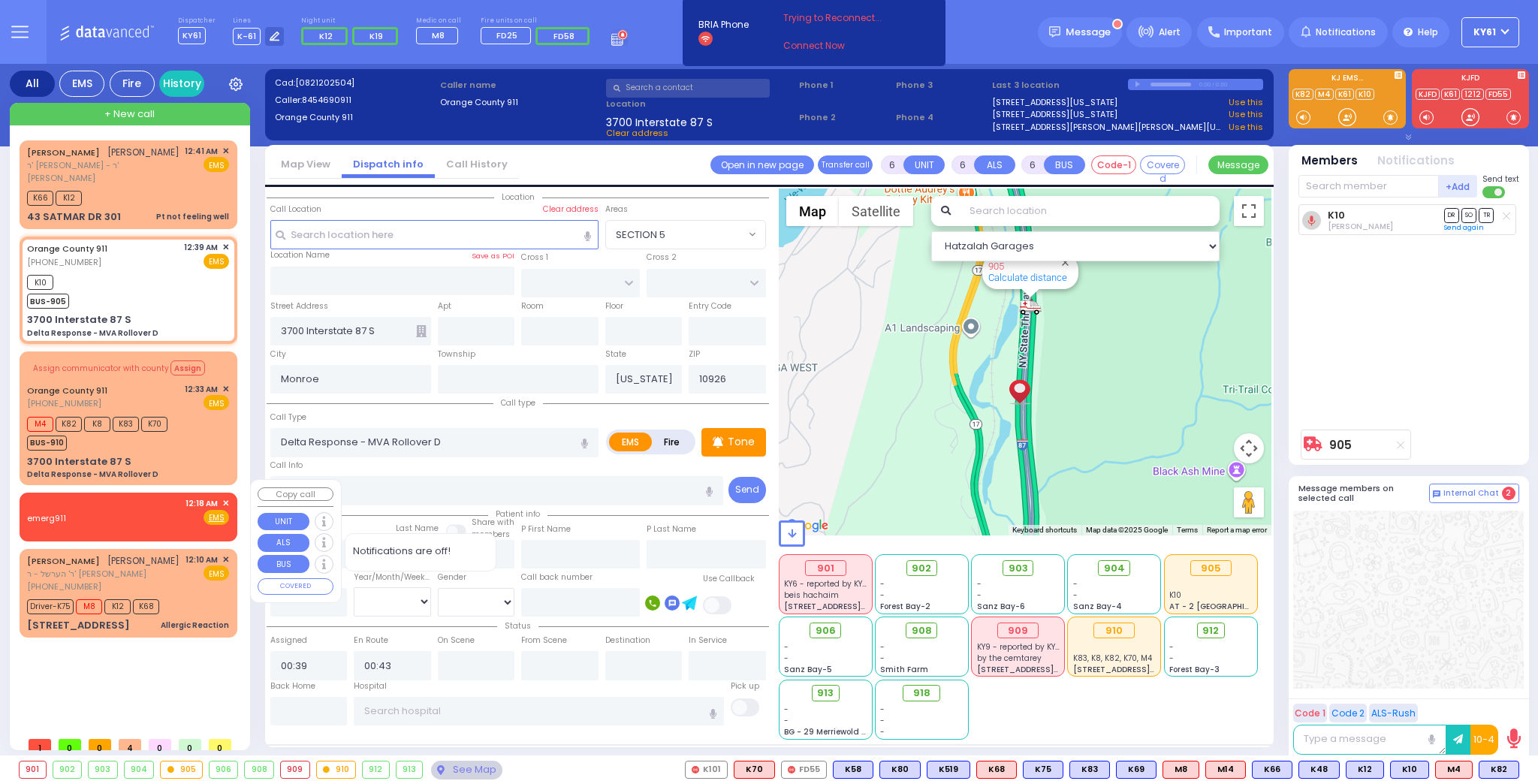
click at [226, 497] on span "✕" at bounding box center [225, 502] width 7 height 12
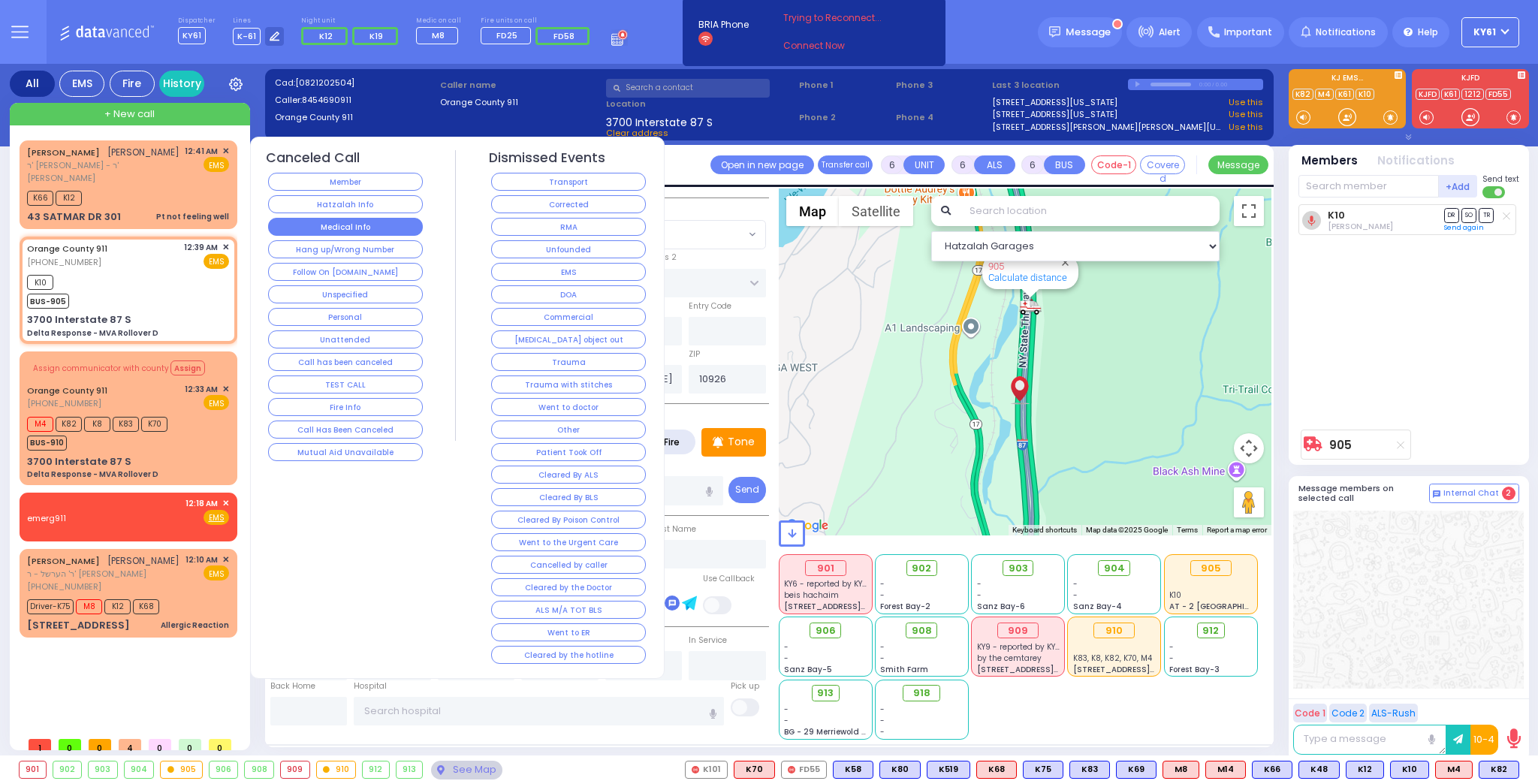
click at [386, 222] on button "Medical Info" at bounding box center [345, 227] width 155 height 18
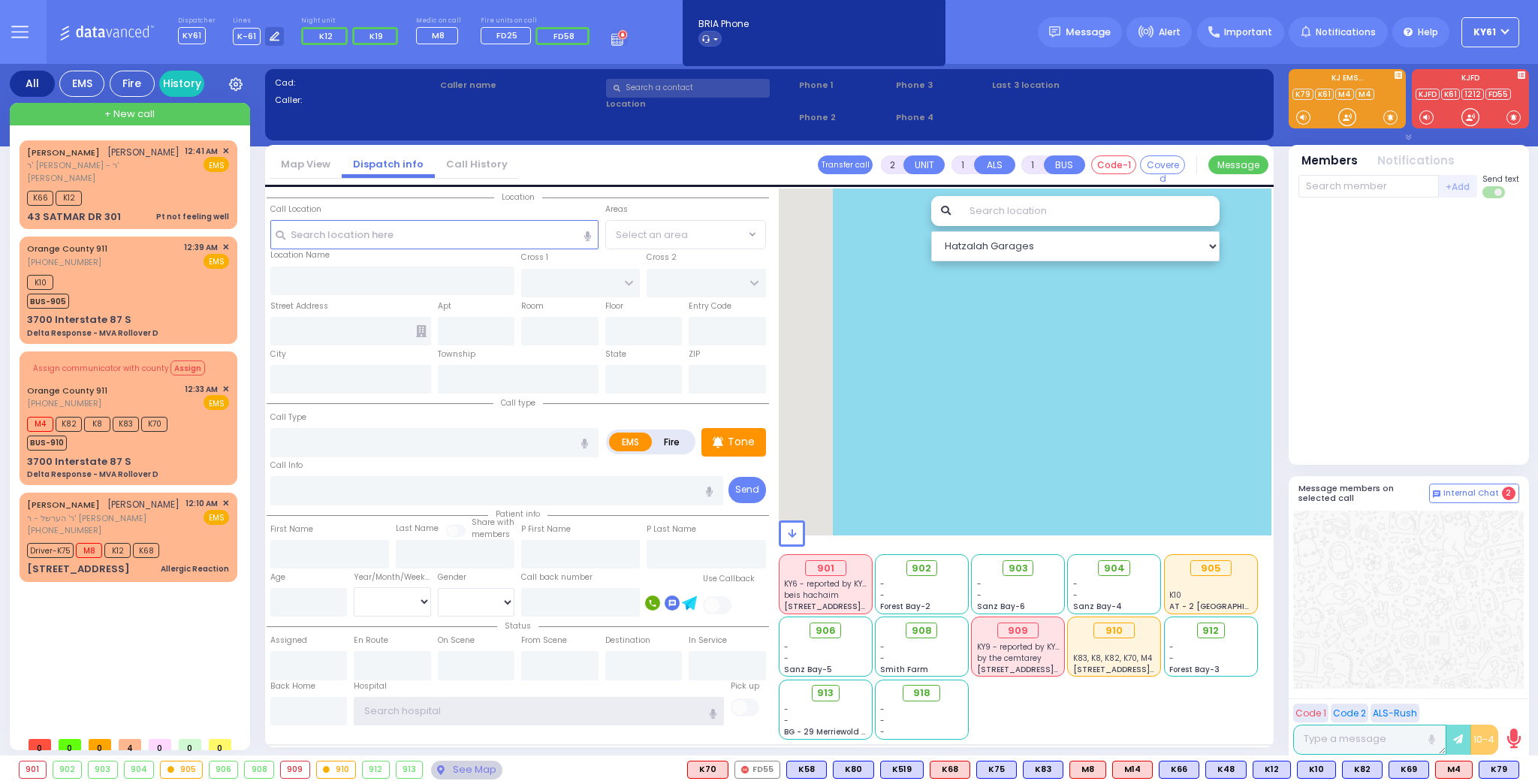
type input "ky61"
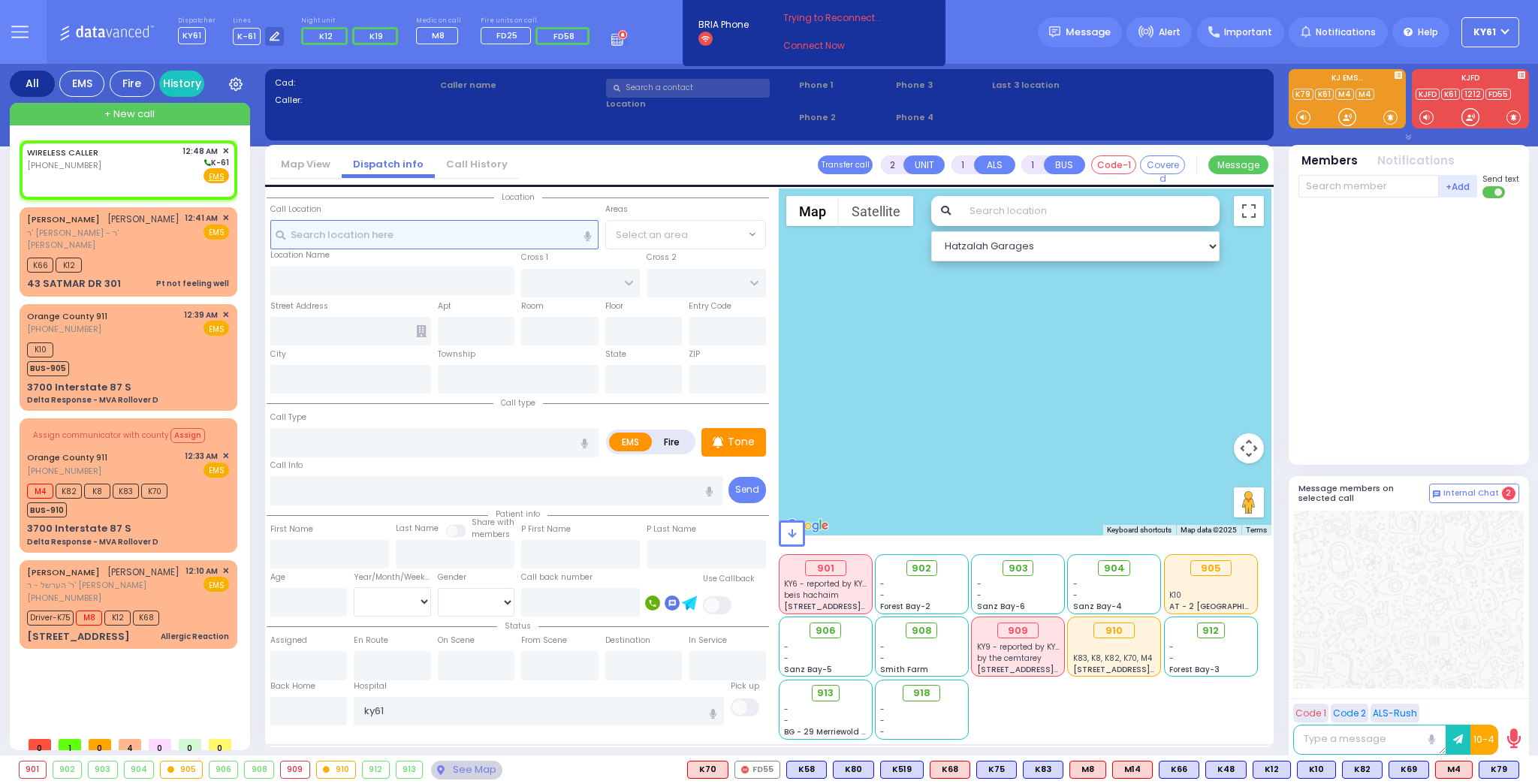
select select
radio input "true"
select select
type input "00:48"
select select "Hatzalah Garages"
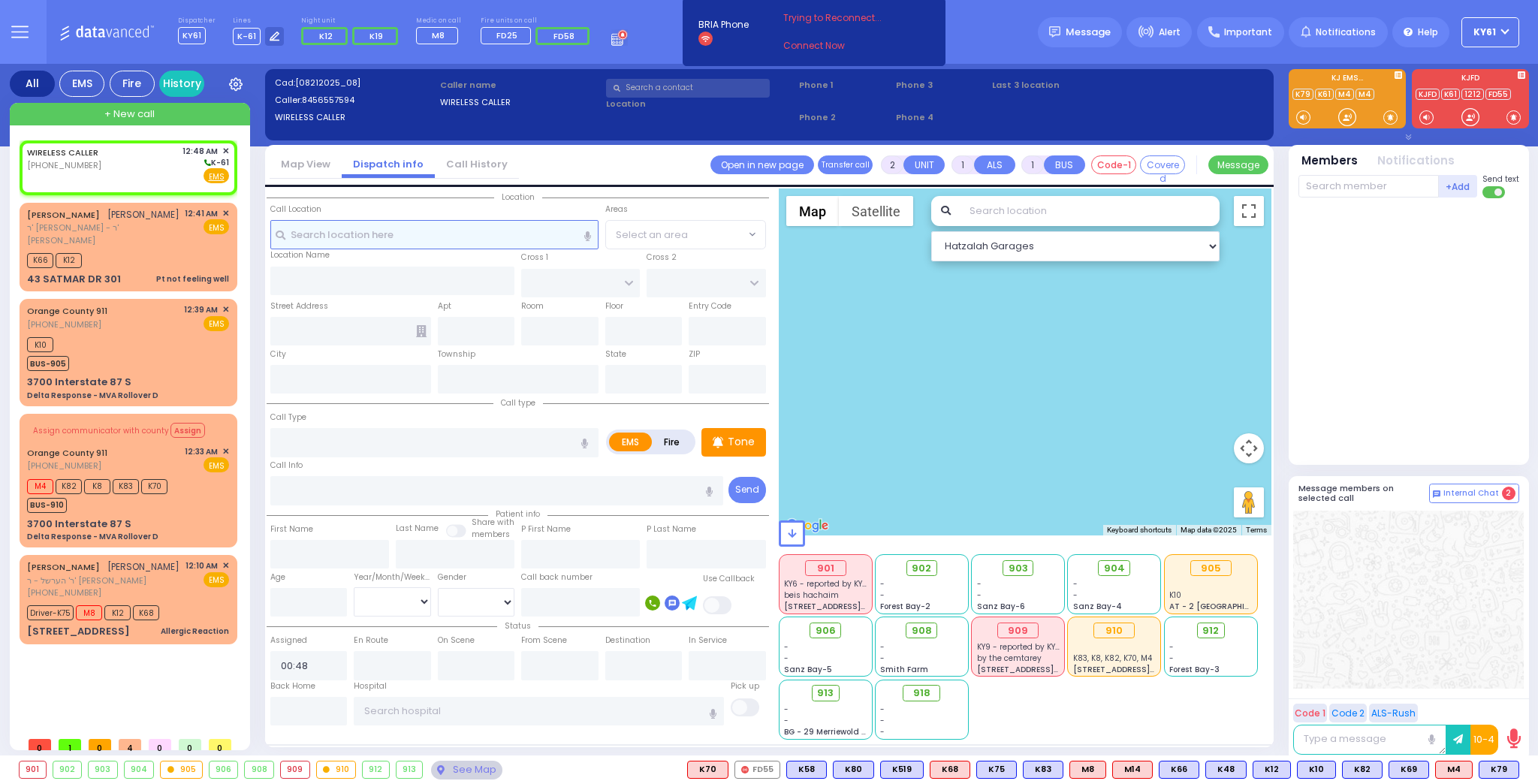
select select
radio input "true"
select select
select select "Hatzalah Garages"
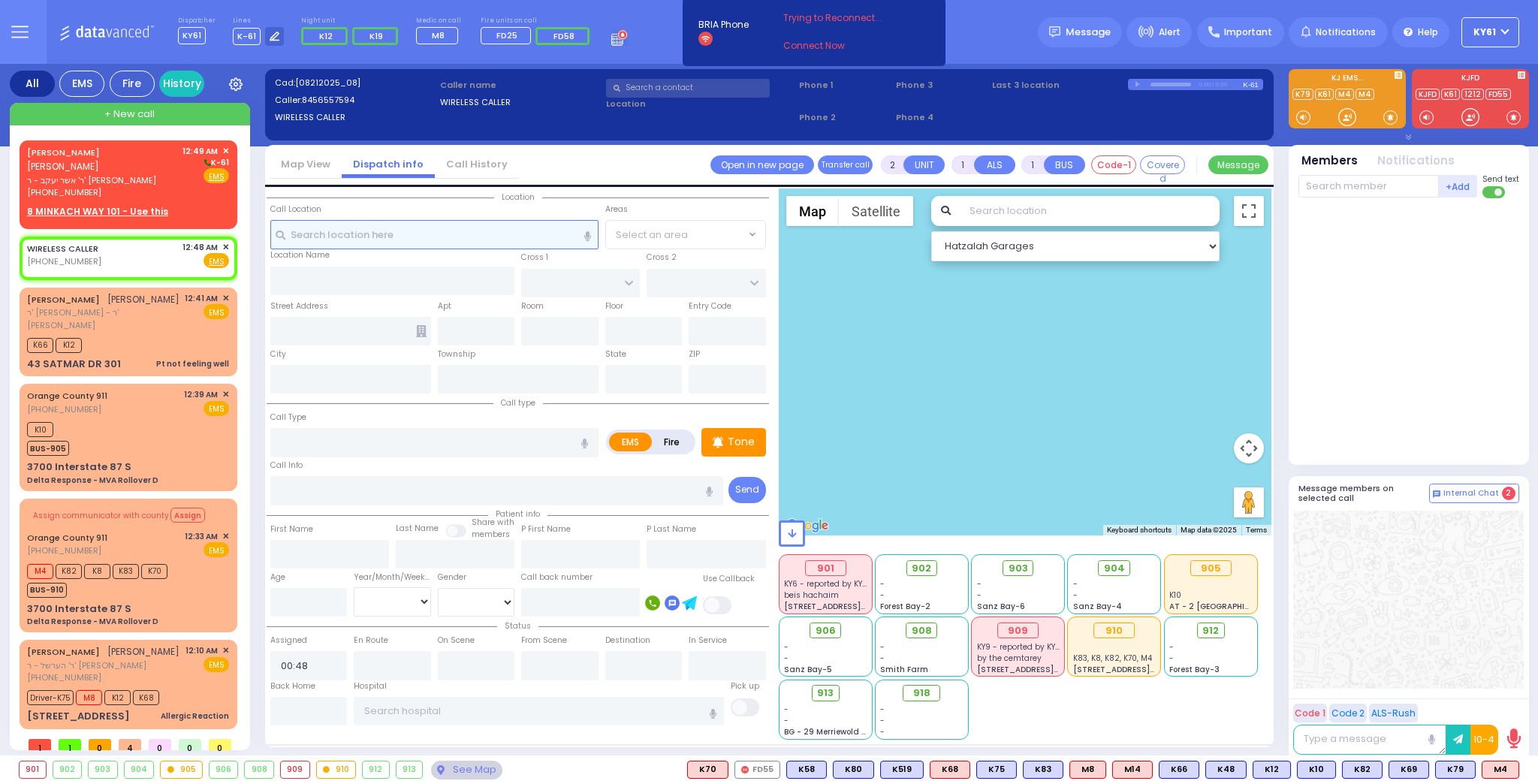
select select
radio input "true"
select select
select select "Hatzalah Garages"
click at [164, 259] on div "WIRELESS CALLER [PHONE_NUMBER] 12:48 AM ✕ Fire EMS" at bounding box center [128, 254] width 202 height 27
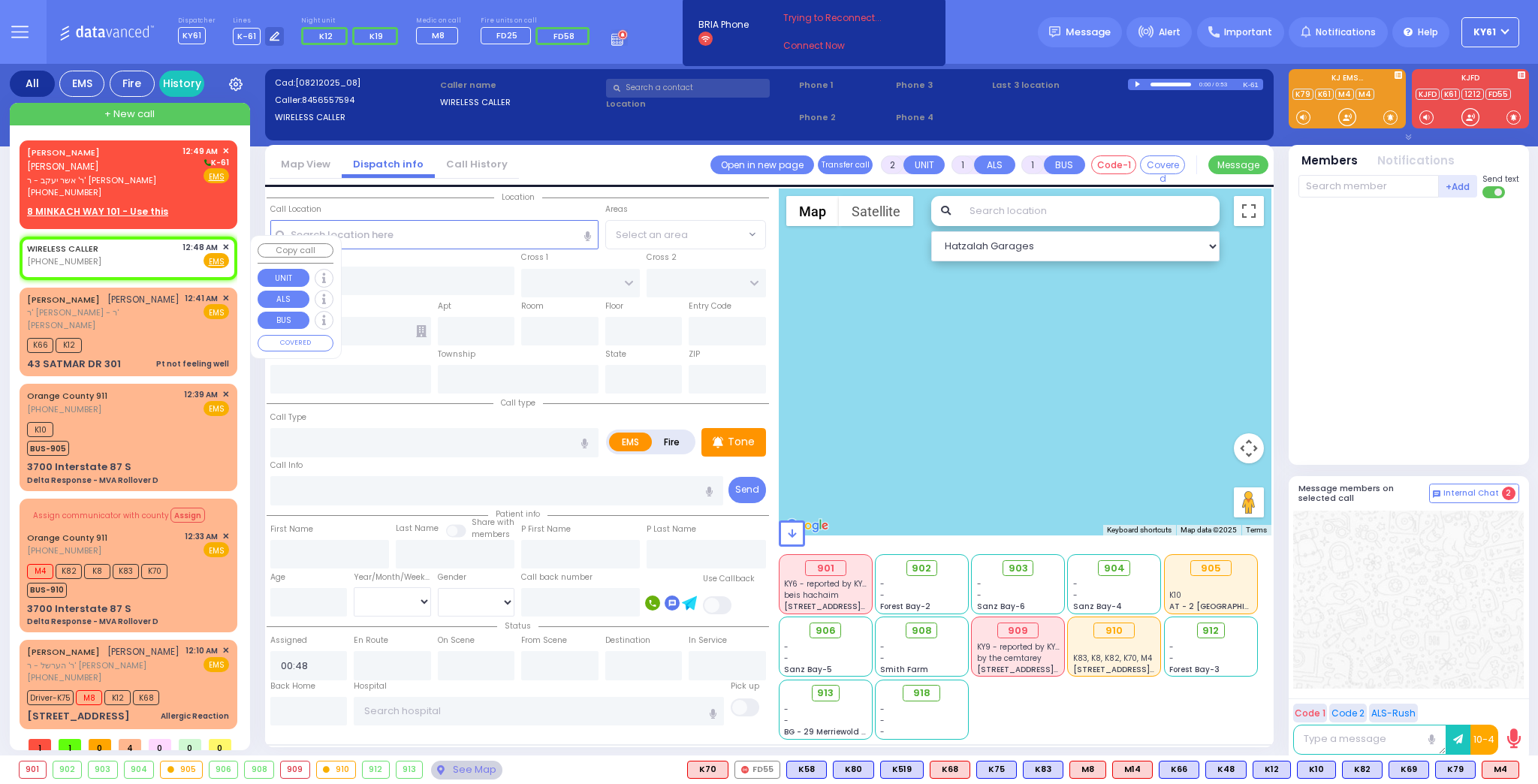
select select
radio input "true"
select select
select select "Hatzalah Garages"
click at [171, 263] on div "WIRELESS CALLER [PHONE_NUMBER] 12:48 AM ✕ Fire EMS" at bounding box center [128, 254] width 202 height 27
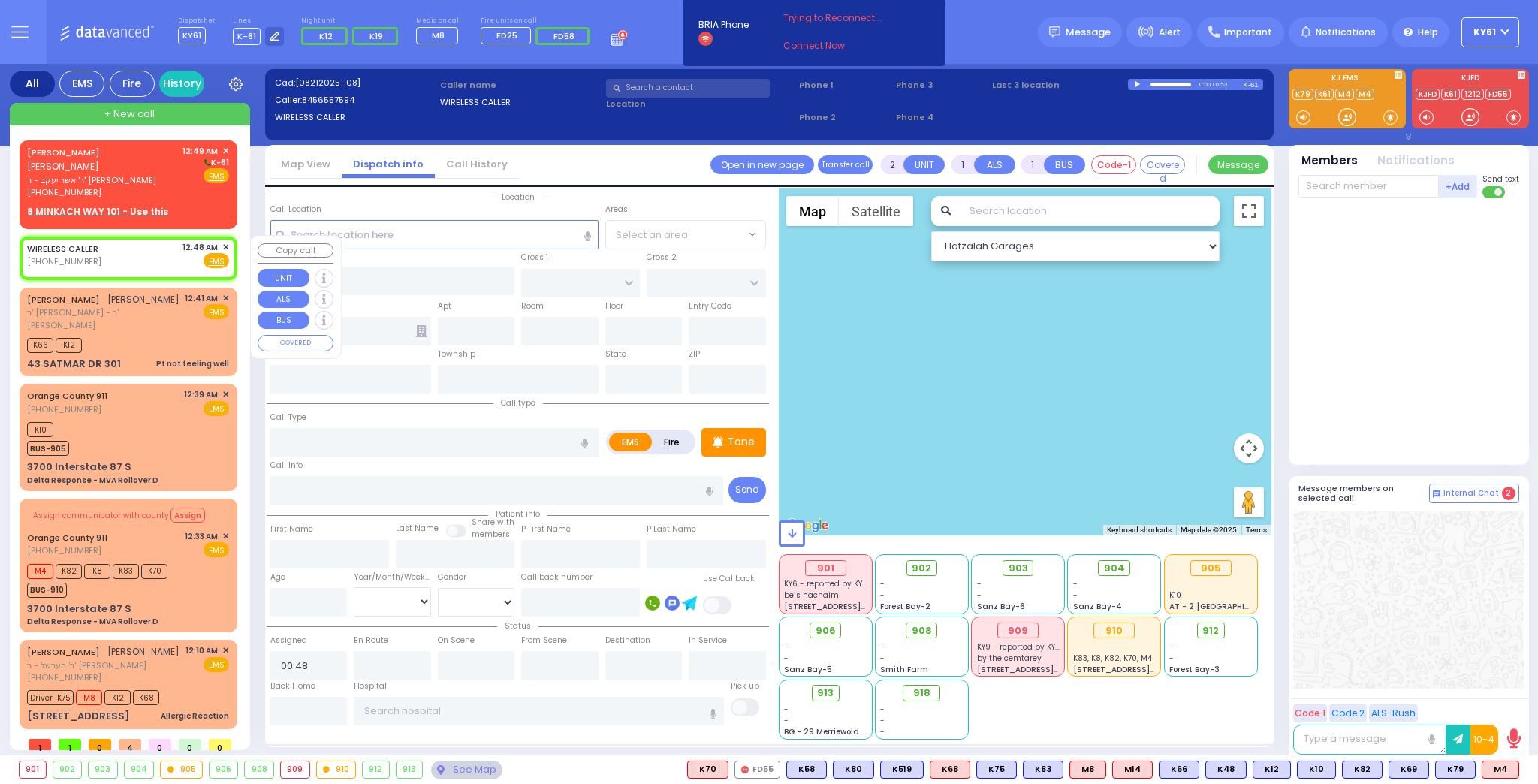
select select
radio input "true"
select select
select select "Hatzalah Garages"
click at [168, 258] on div "WIRELESS CALLER [PHONE_NUMBER] 12:48 AM ✕ Fire EMS" at bounding box center [128, 254] width 202 height 27
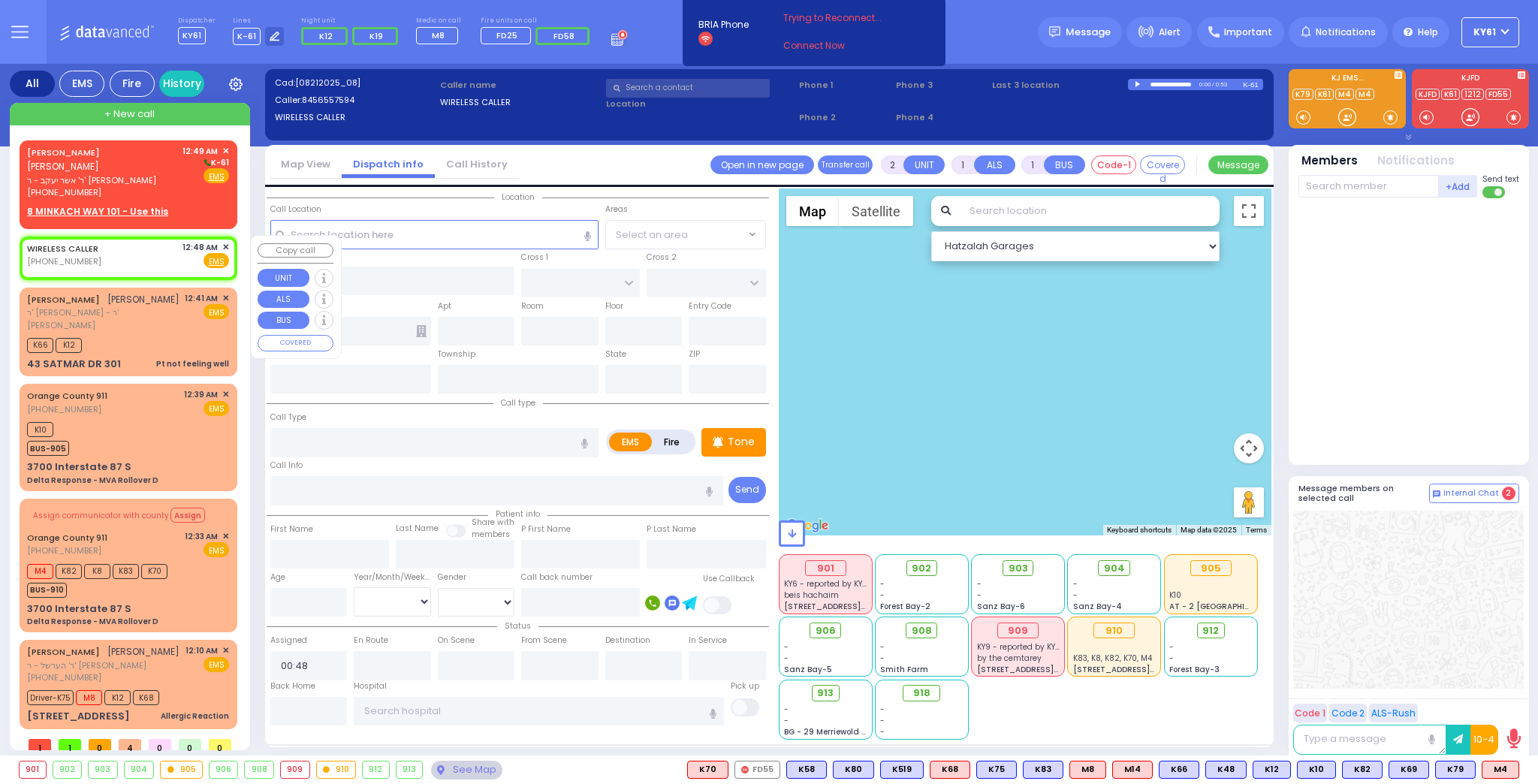
select select
radio input "true"
select select
select select "Hatzalah Garages"
click at [143, 255] on div "WIRELESS CALLER [PHONE_NUMBER] 12:48 AM ✕ Fire EMS" at bounding box center [128, 254] width 202 height 27
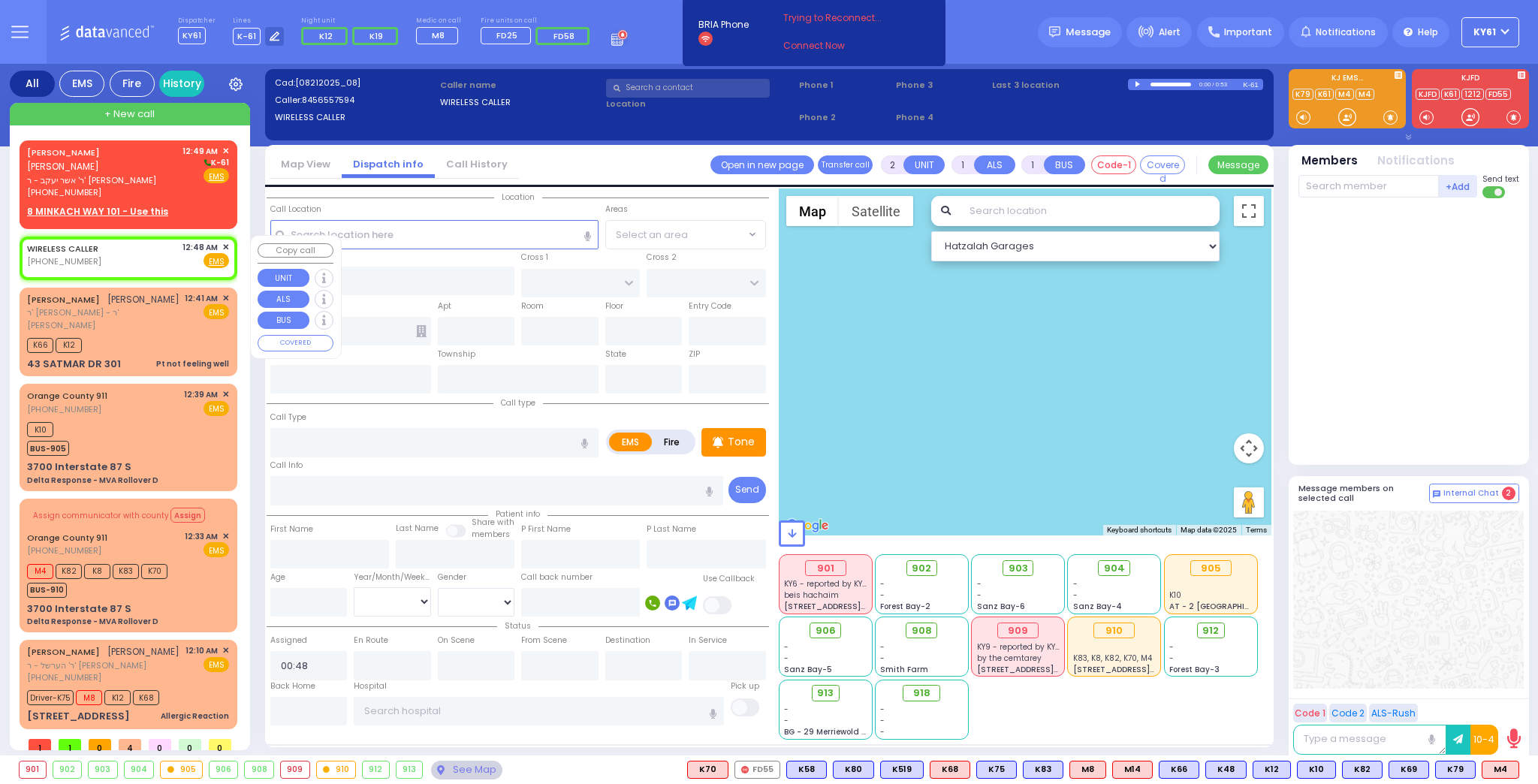
select select
radio input "true"
select select
select select "Hatzalah Garages"
click at [349, 240] on input "text" at bounding box center [434, 234] width 328 height 28
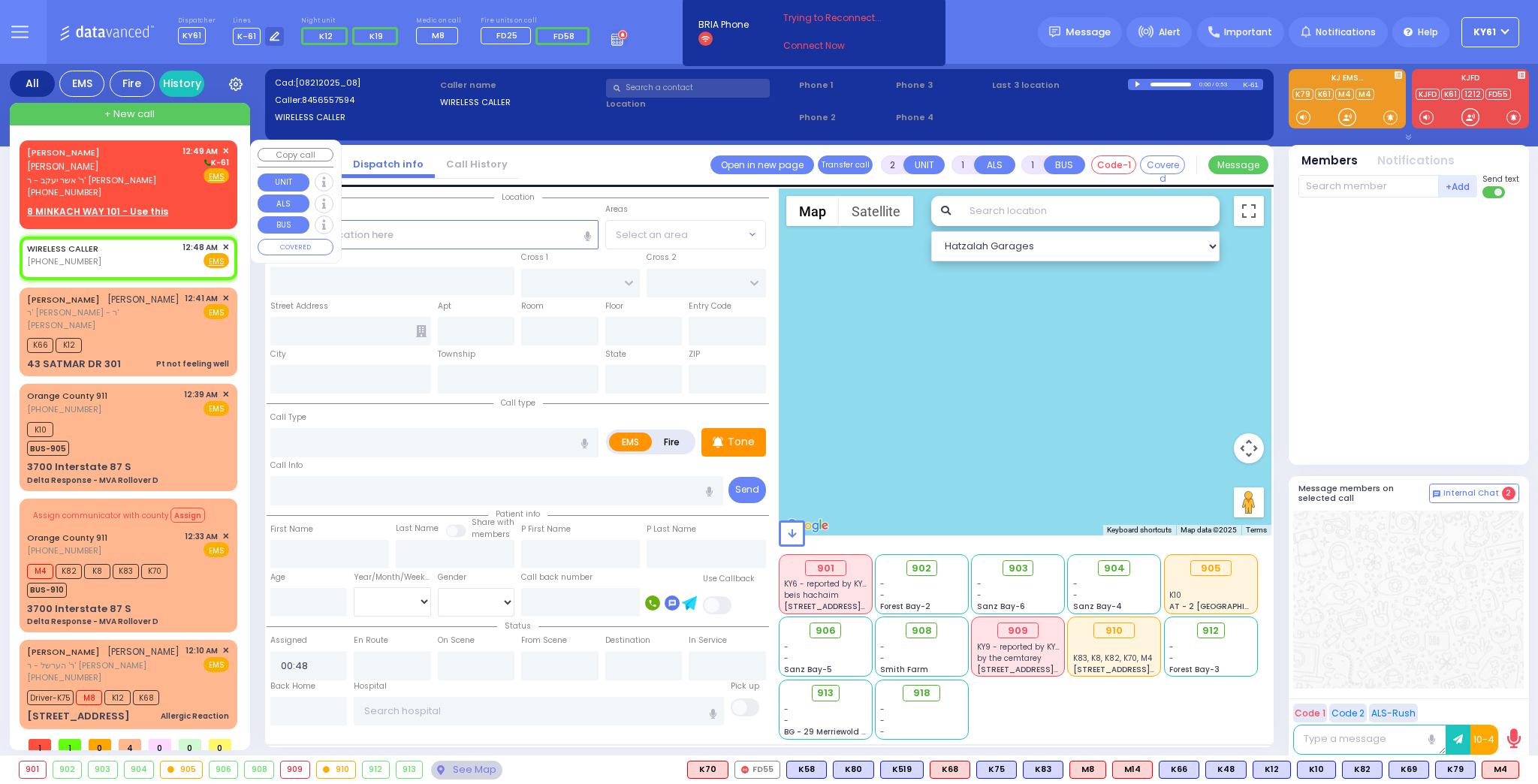
click at [182, 197] on div "[PERSON_NAME] [PERSON_NAME] ר' אשר יעקב - ר' [PERSON_NAME] [PHONE_NUMBER] 12:49…" at bounding box center [128, 172] width 202 height 54
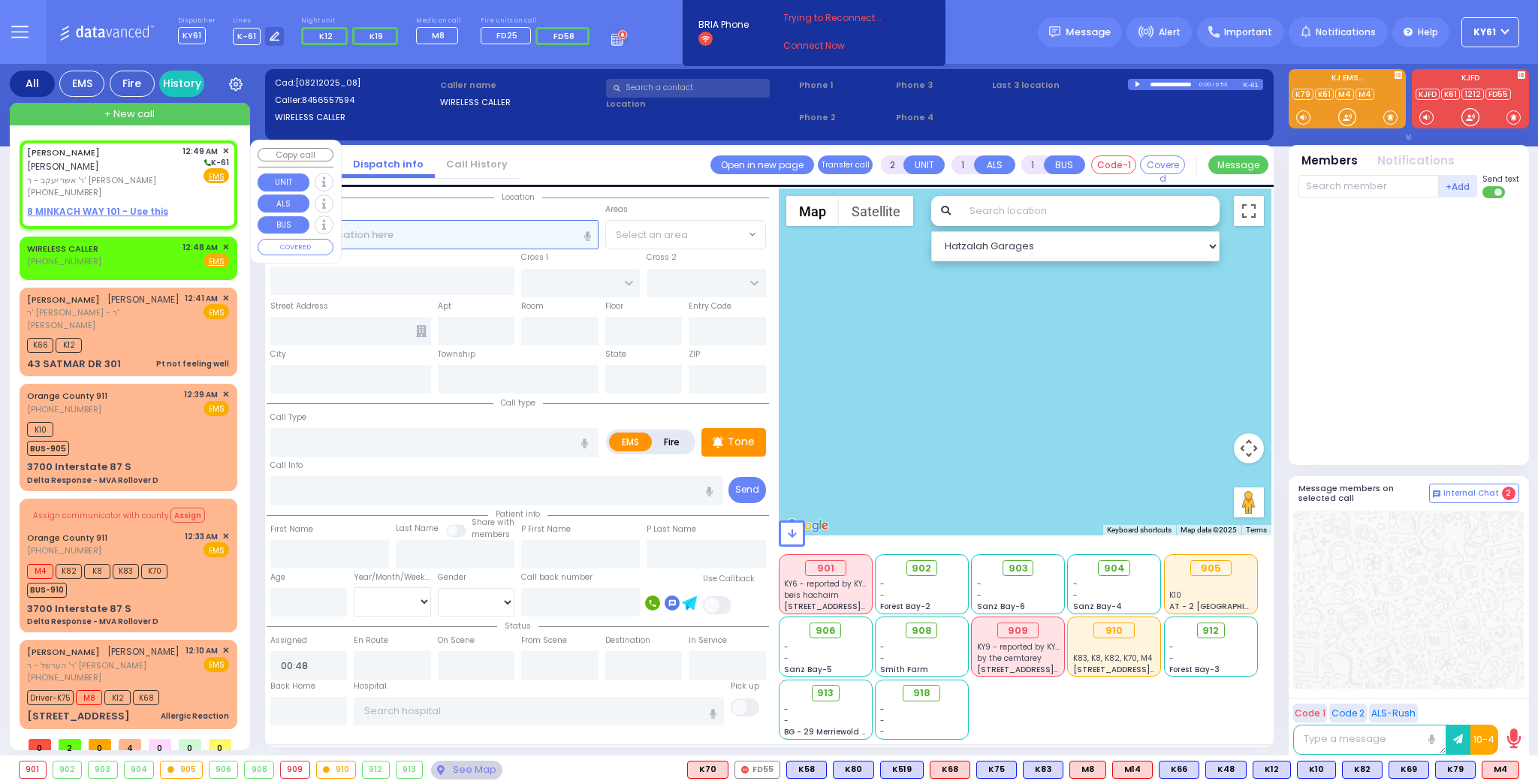
select select
radio input "true"
type input "[PERSON_NAME]"
type input "EKSTEIN"
select select
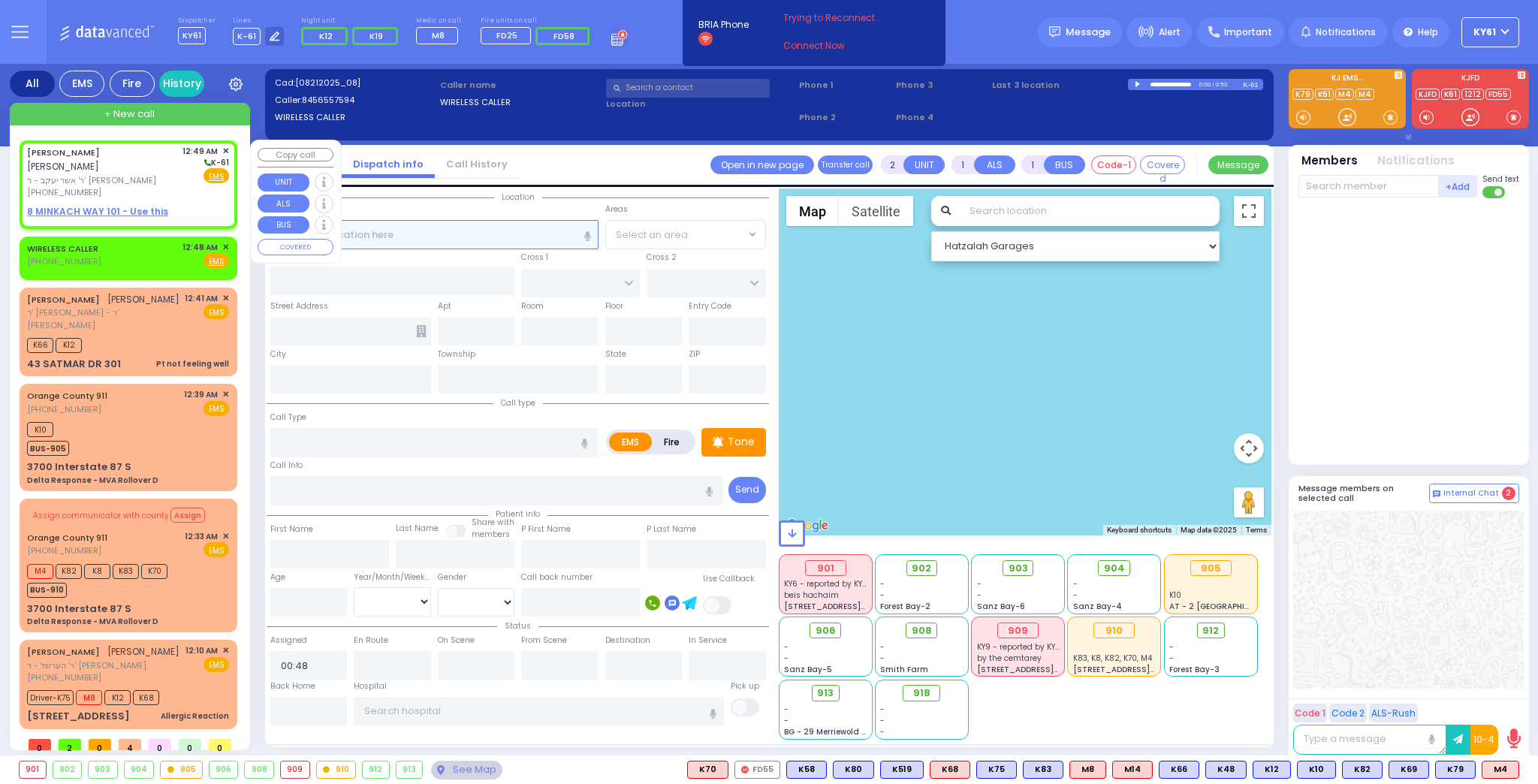
type input "00:49"
select select "Hatzalah Garages"
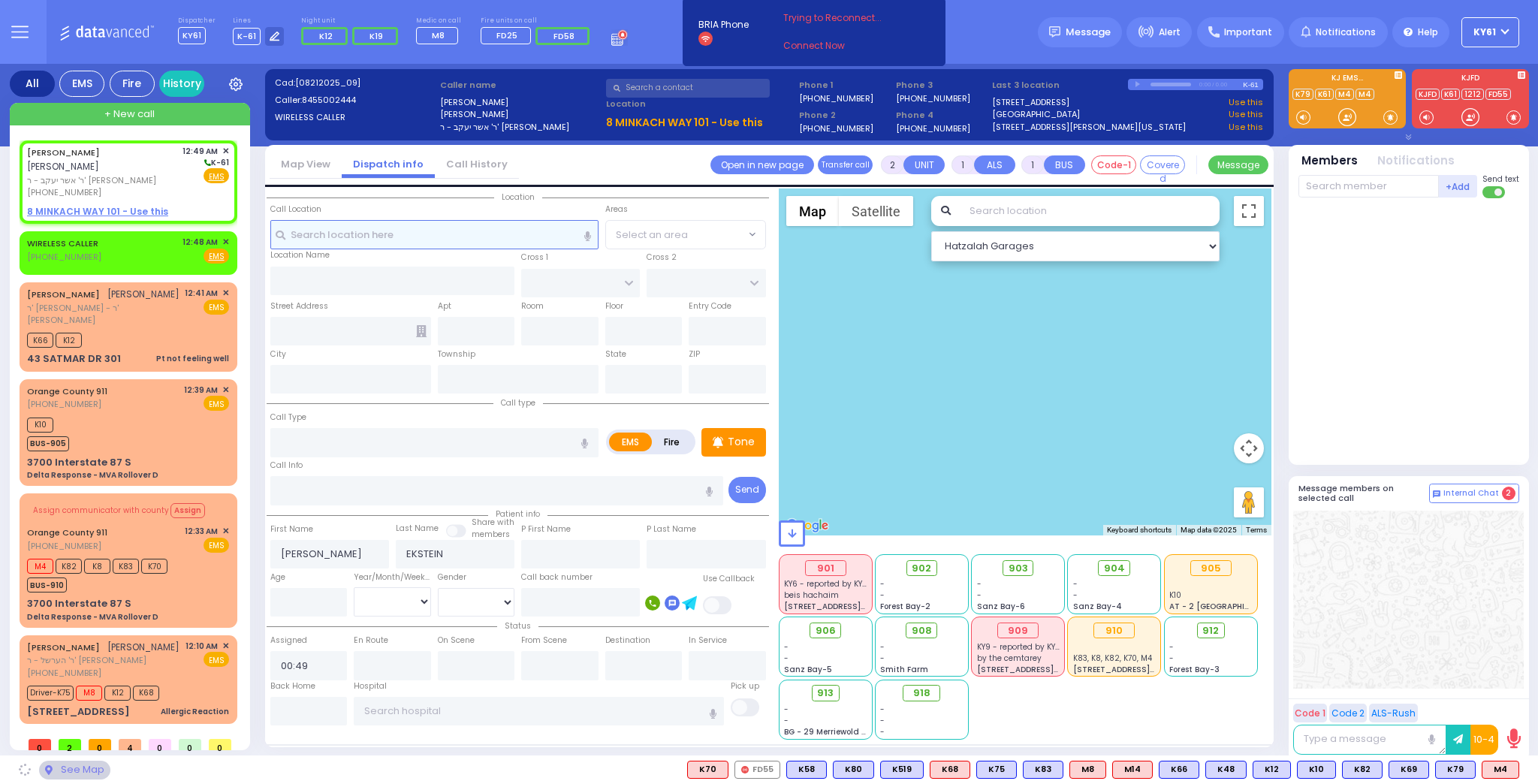
select select
radio input "true"
select select
select select "Hatzalah Garages"
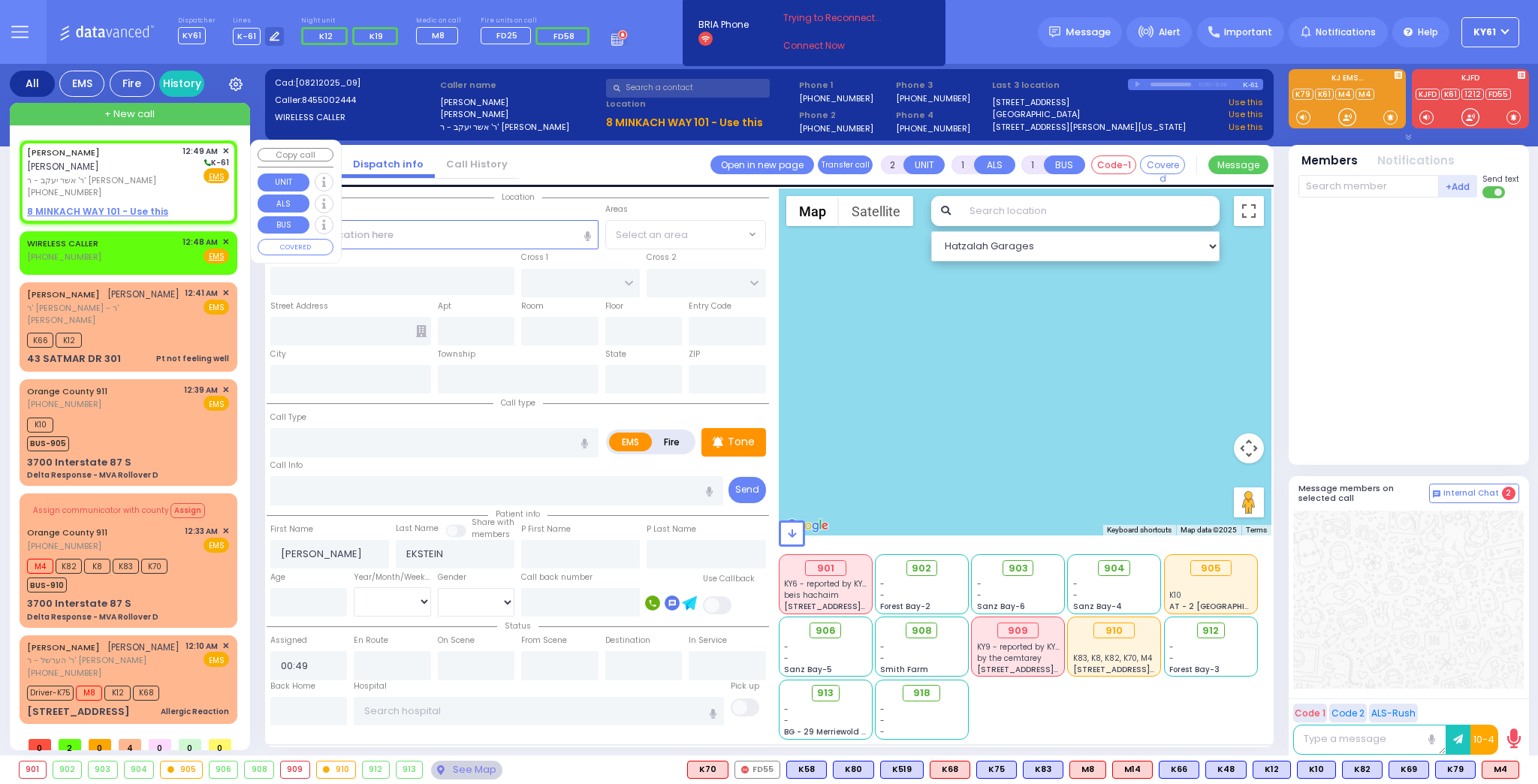
click at [204, 192] on div "12:49 AM ✕ K-61 Fire EMS" at bounding box center [206, 172] width 47 height 54
select select
radio input "true"
select select
select select "Hatzalah Garages"
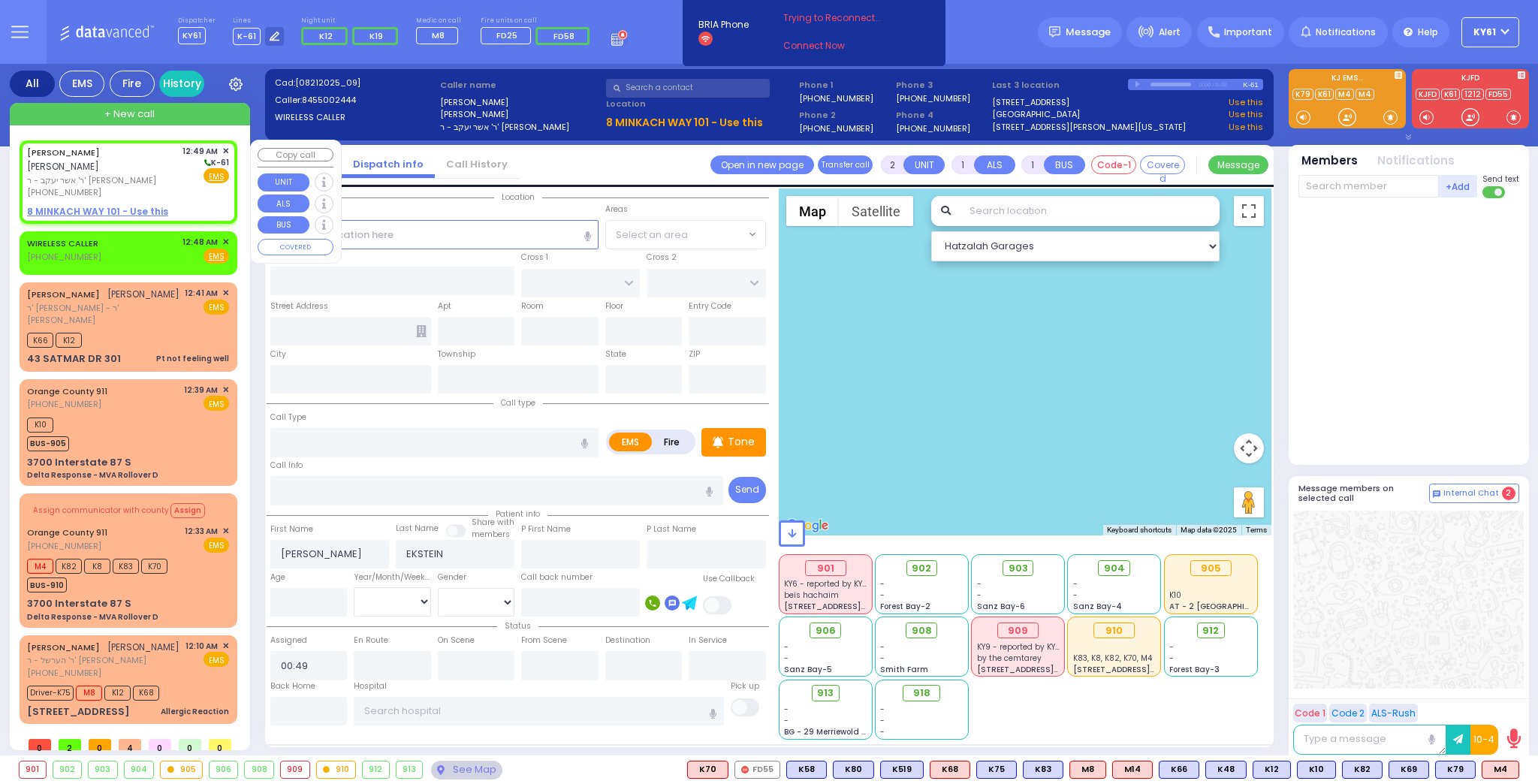
click at [214, 201] on div "[PERSON_NAME] [PERSON_NAME] ר' אשר יעקב - ר' [PERSON_NAME] [PHONE_NUMBER] 12:49…" at bounding box center [128, 181] width 211 height 79
select select
radio input "true"
select select
select select "Hatzalah Garages"
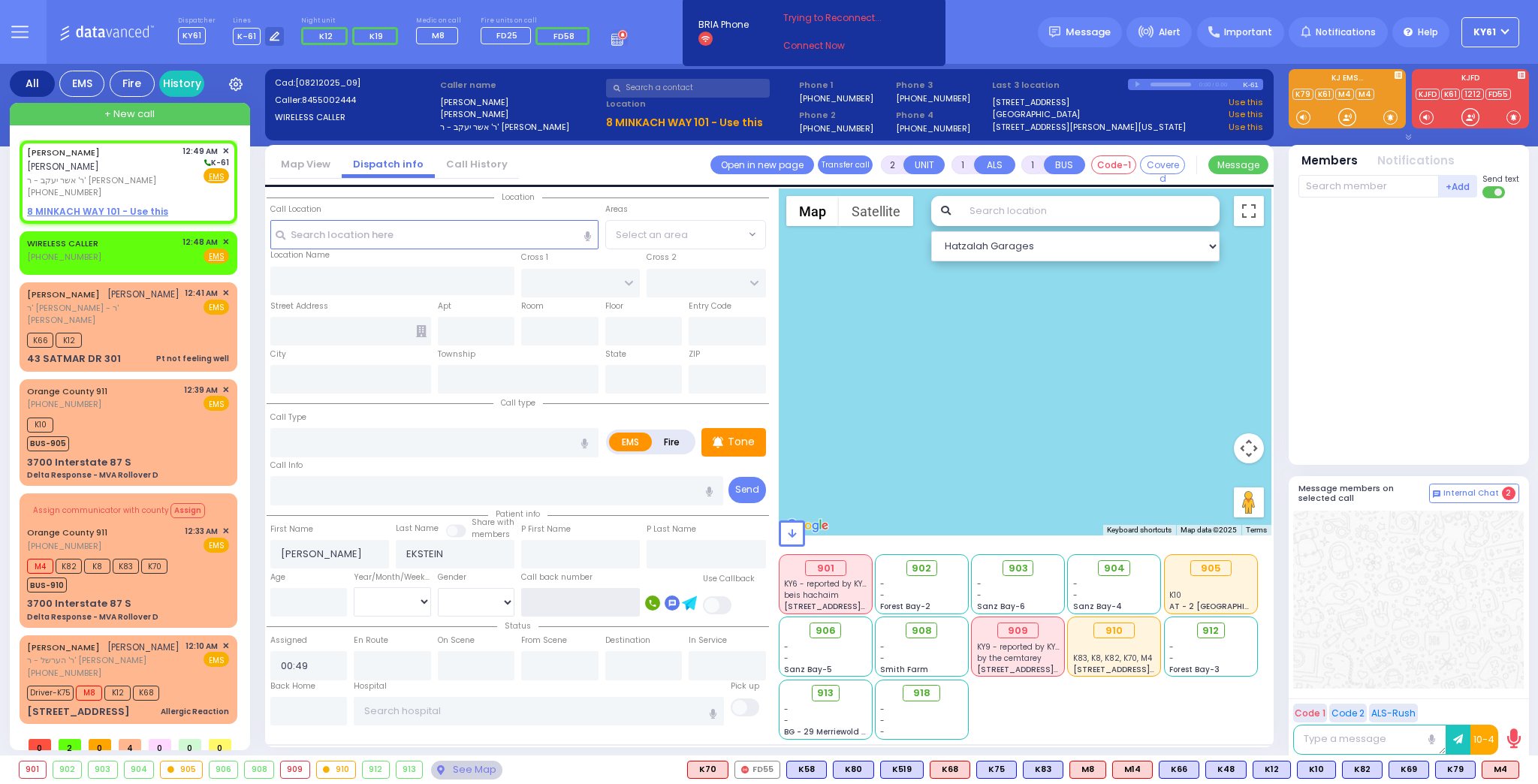
click at [568, 600] on input "text" at bounding box center [580, 602] width 119 height 28
click at [163, 263] on div "WIRELESS CALLER [PHONE_NUMBER] 12:48 AM ✕ Fire EMS" at bounding box center [128, 252] width 211 height 38
select select
radio input "true"
select select
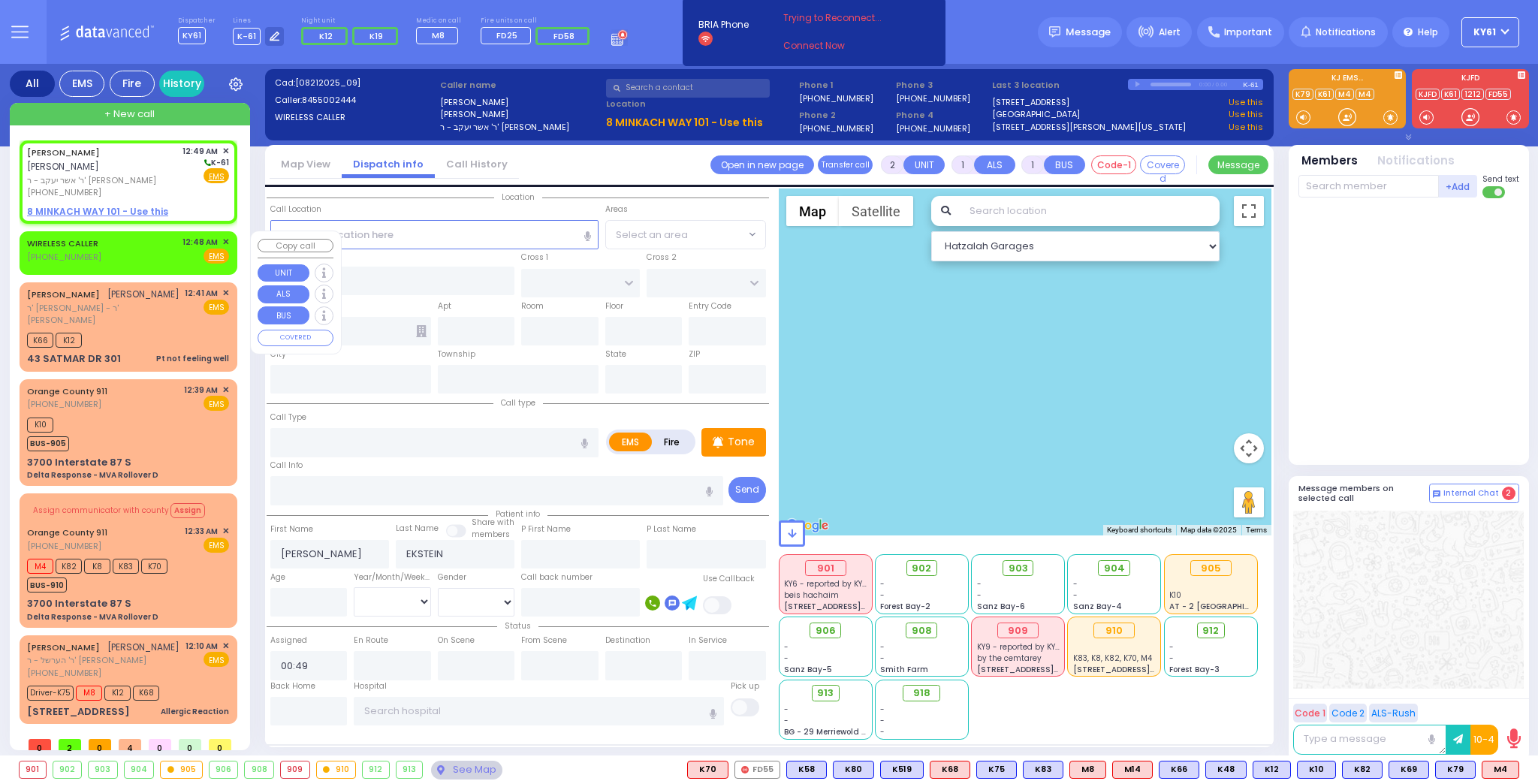
type input "00:48"
select select "Hatzalah Garages"
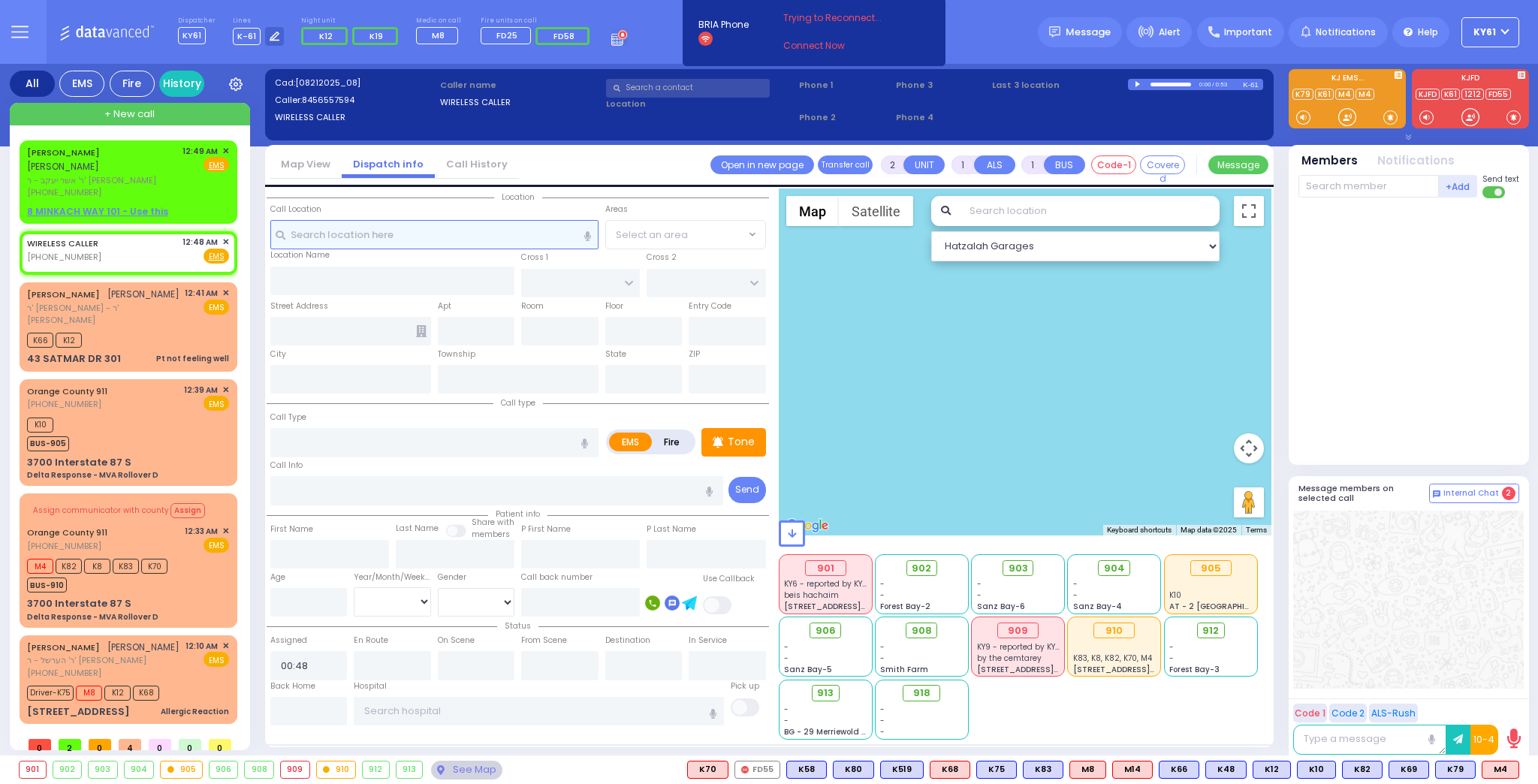
click at [352, 238] on input "text" at bounding box center [434, 234] width 328 height 28
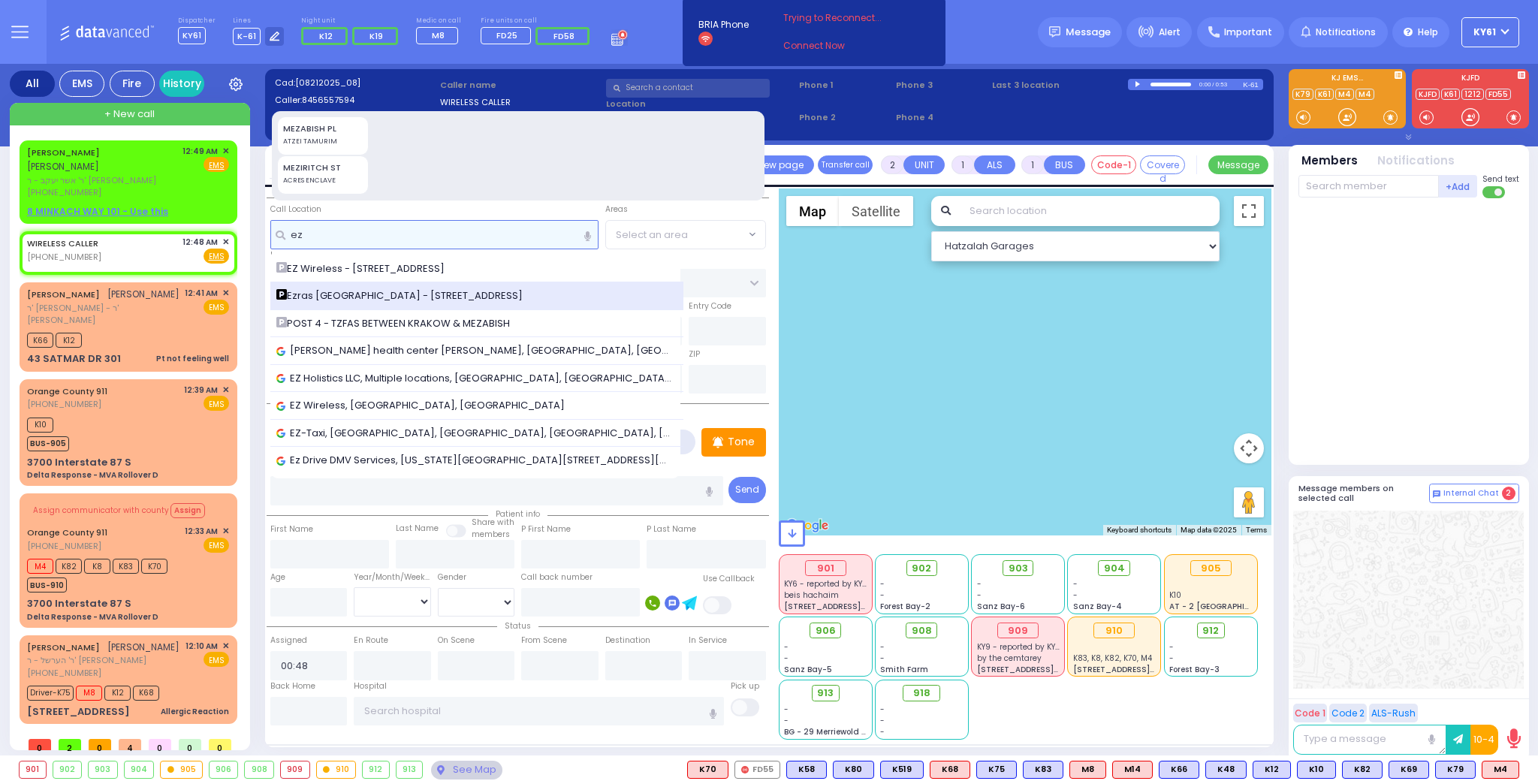
type input "ez"
click at [356, 289] on span "Ezras [GEOGRAPHIC_DATA] - [STREET_ADDRESS]" at bounding box center [401, 296] width 251 height 15
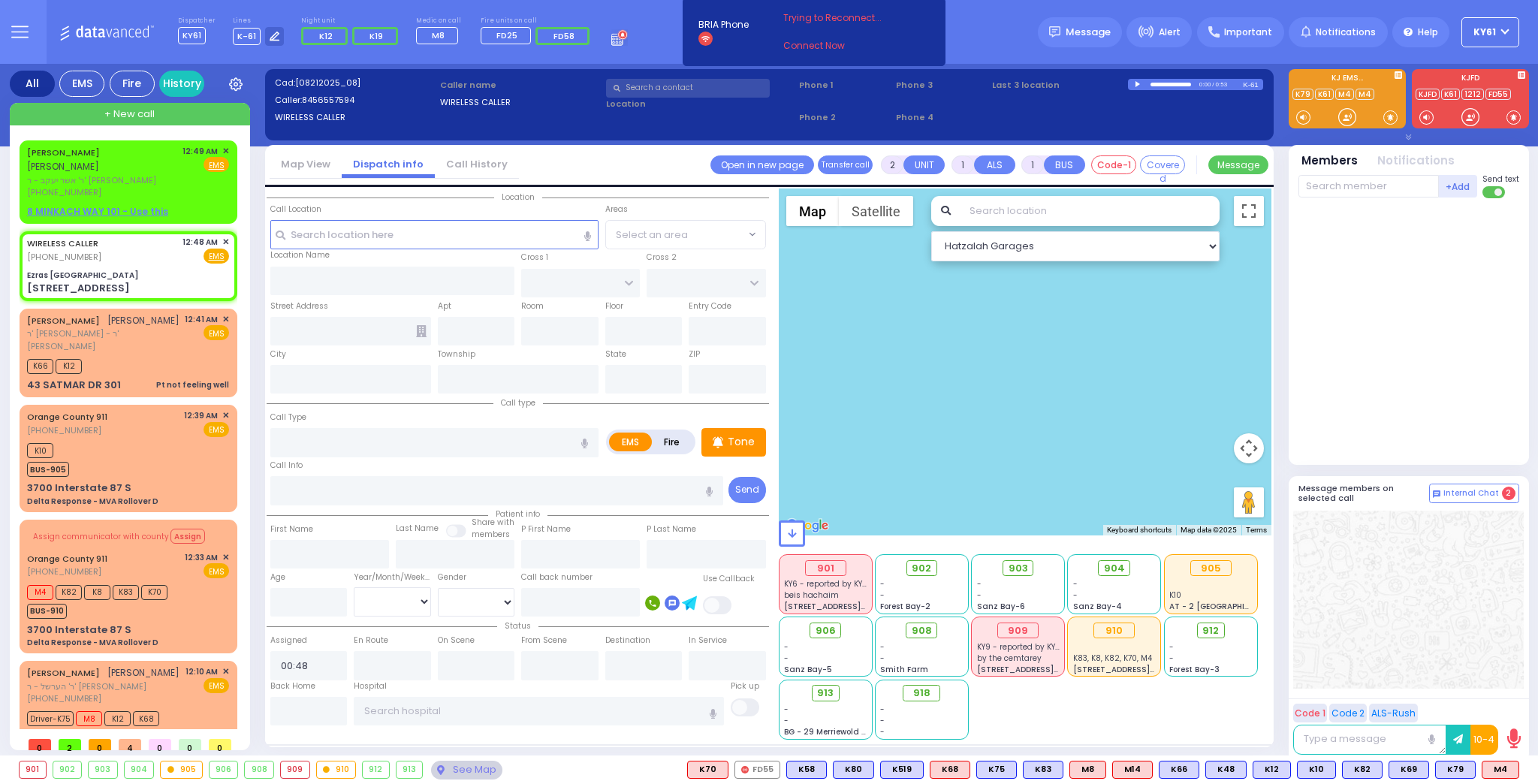
select select
radio input "true"
select select
select select "Hatzalah Garages"
type input "Ezras [GEOGRAPHIC_DATA]"
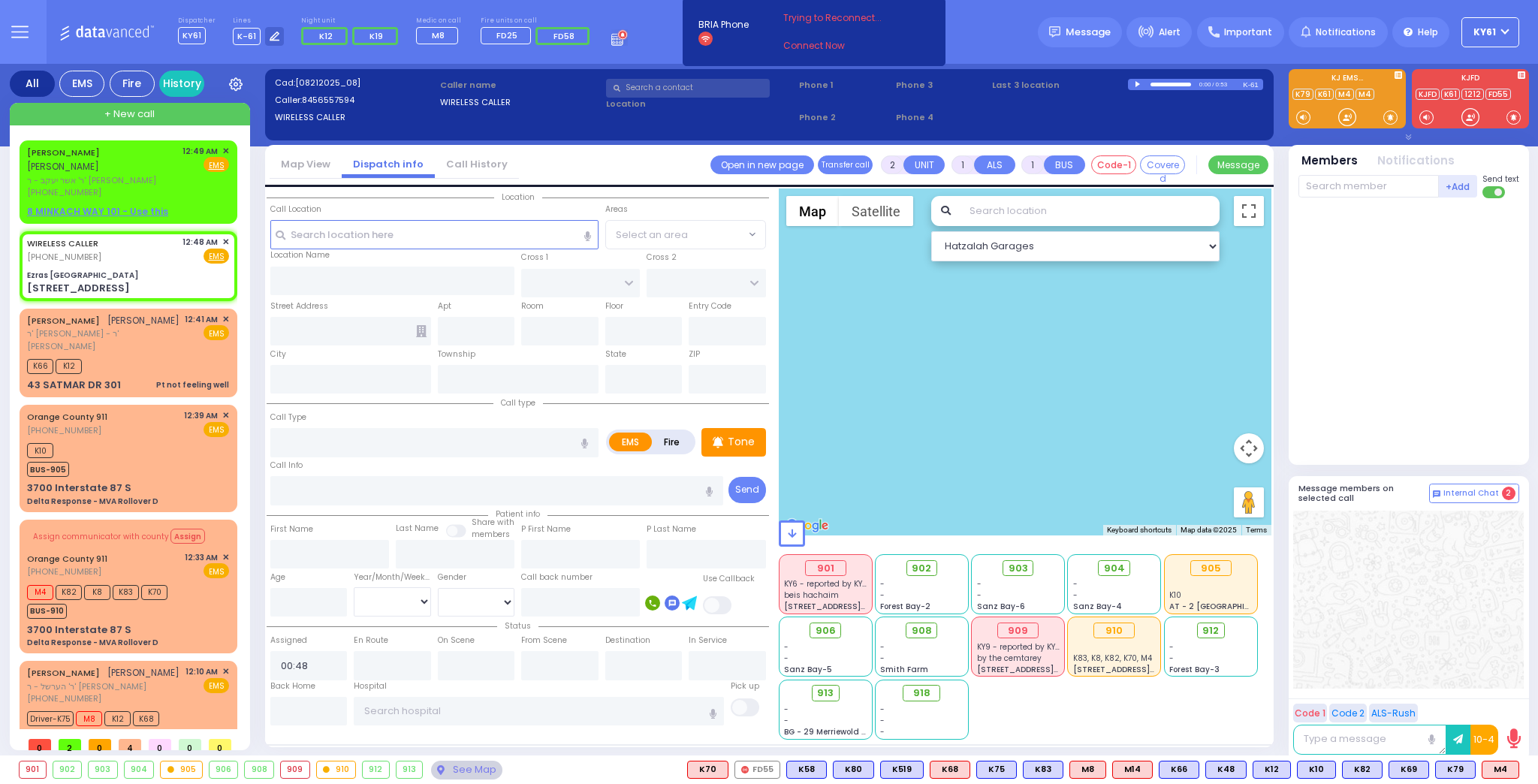
type input "[PERSON_NAME] DR"
type input "CARTER LN"
type input "[STREET_ADDRESS]"
type input "[PERSON_NAME]"
type input "[US_STATE]"
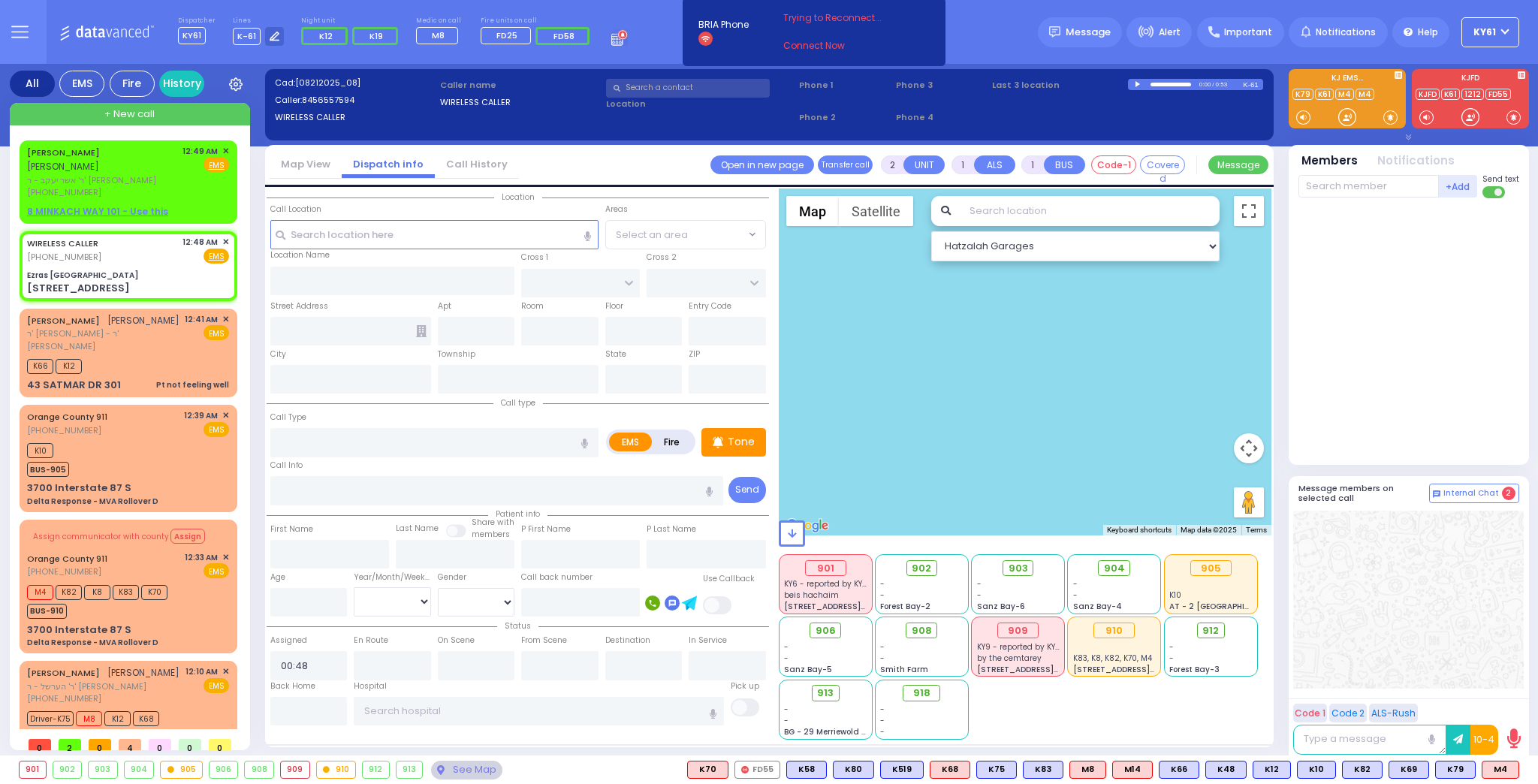
type input "10950"
select select "SECTION 2"
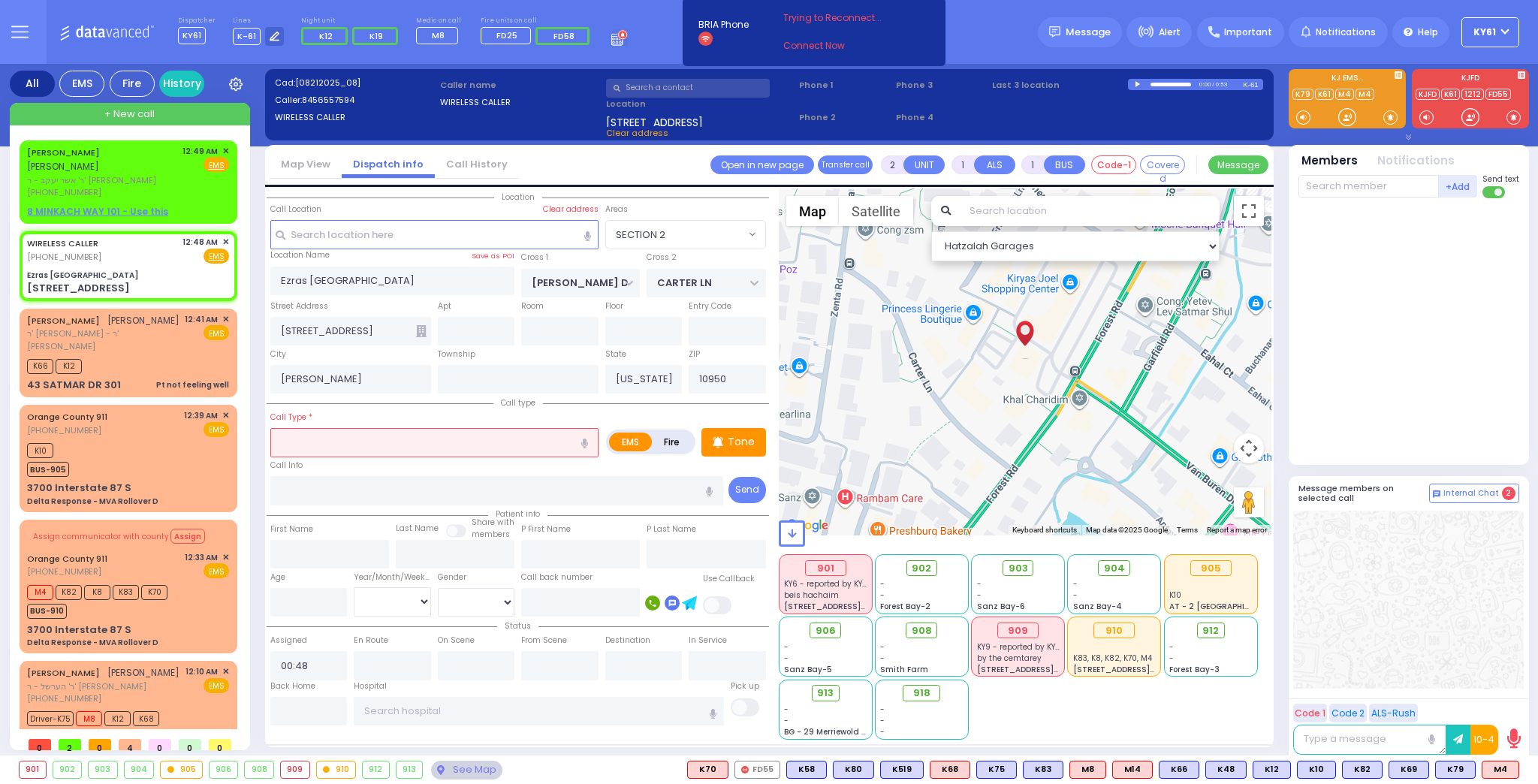
click at [363, 442] on input "text" at bounding box center [434, 442] width 328 height 28
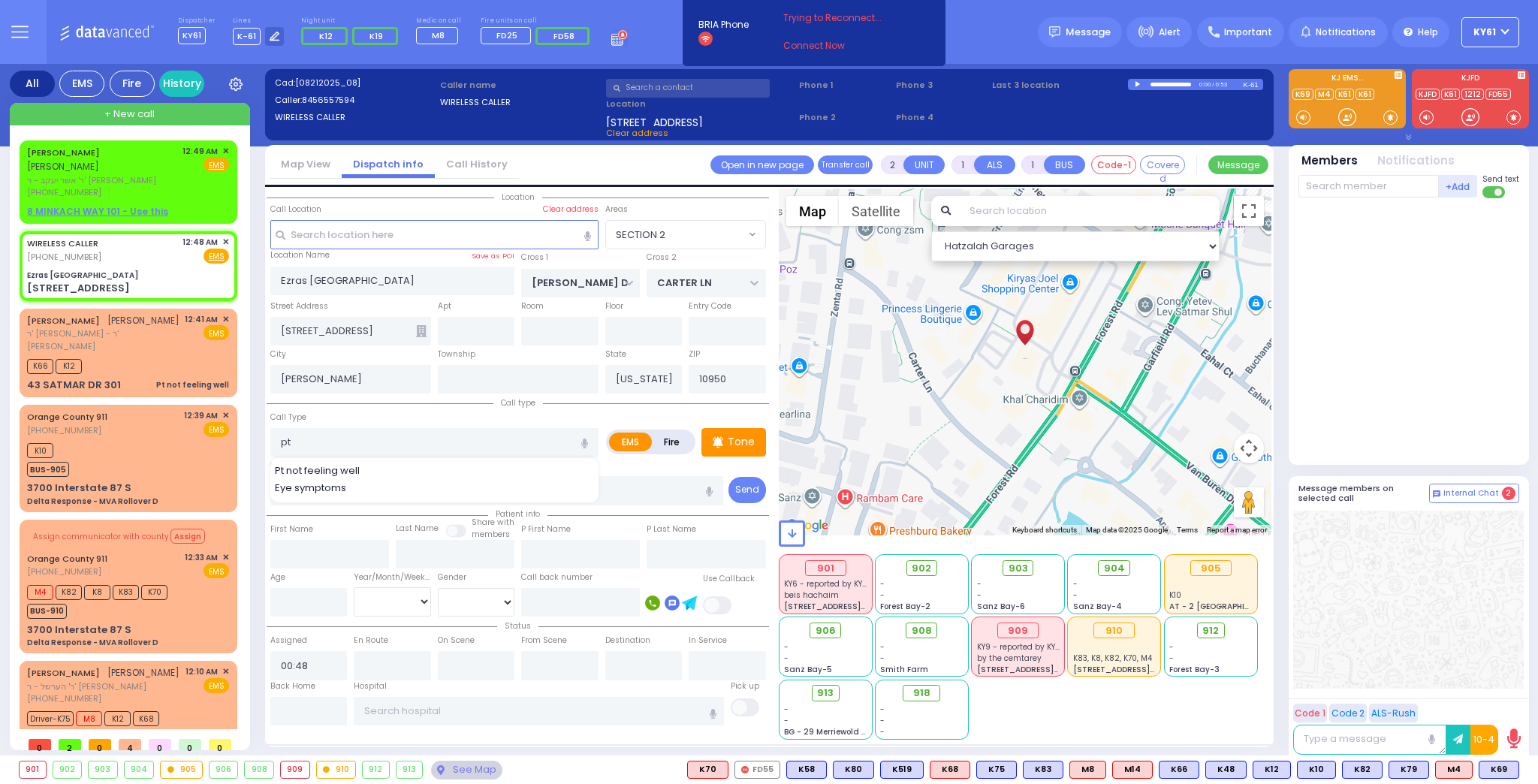
click at [411, 472] on div "Pt not feeling well" at bounding box center [435, 471] width 320 height 15
type input "Pt not feeling well"
type input "1"
type input "0"
click at [299, 596] on input "number" at bounding box center [309, 602] width 78 height 28
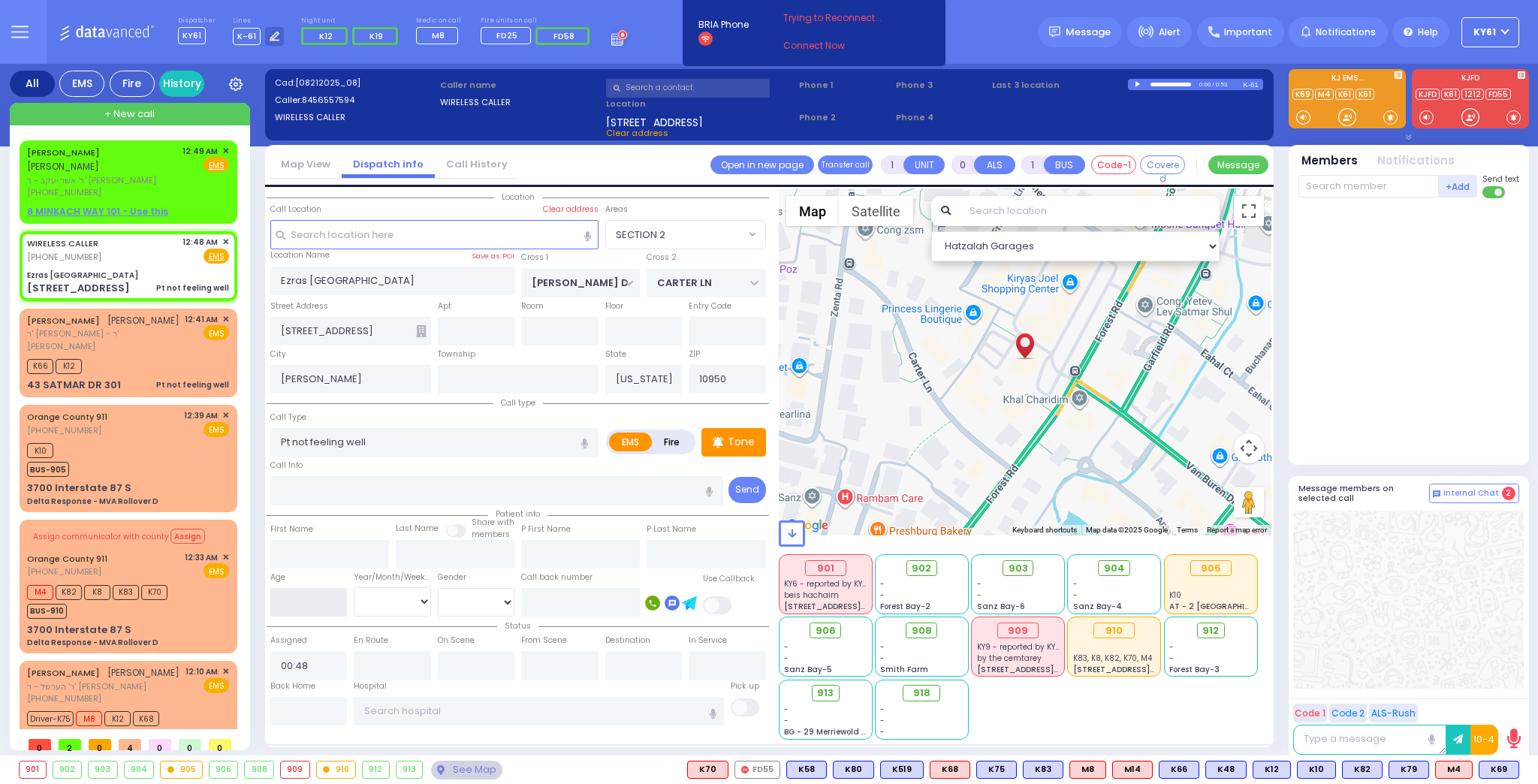
type input "1"
select select
radio input "true"
select select
select select "Hatzalah Garages"
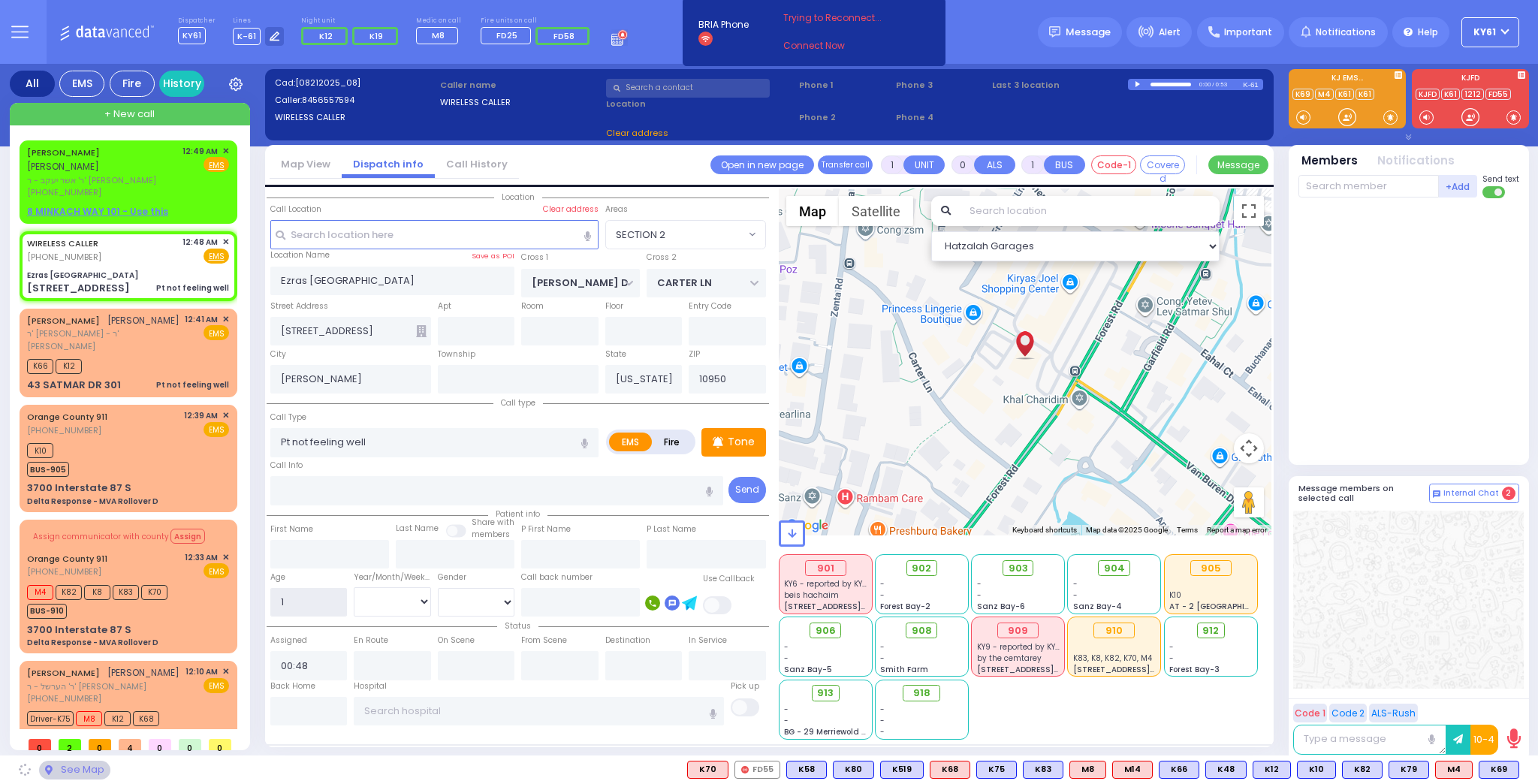
type input "18"
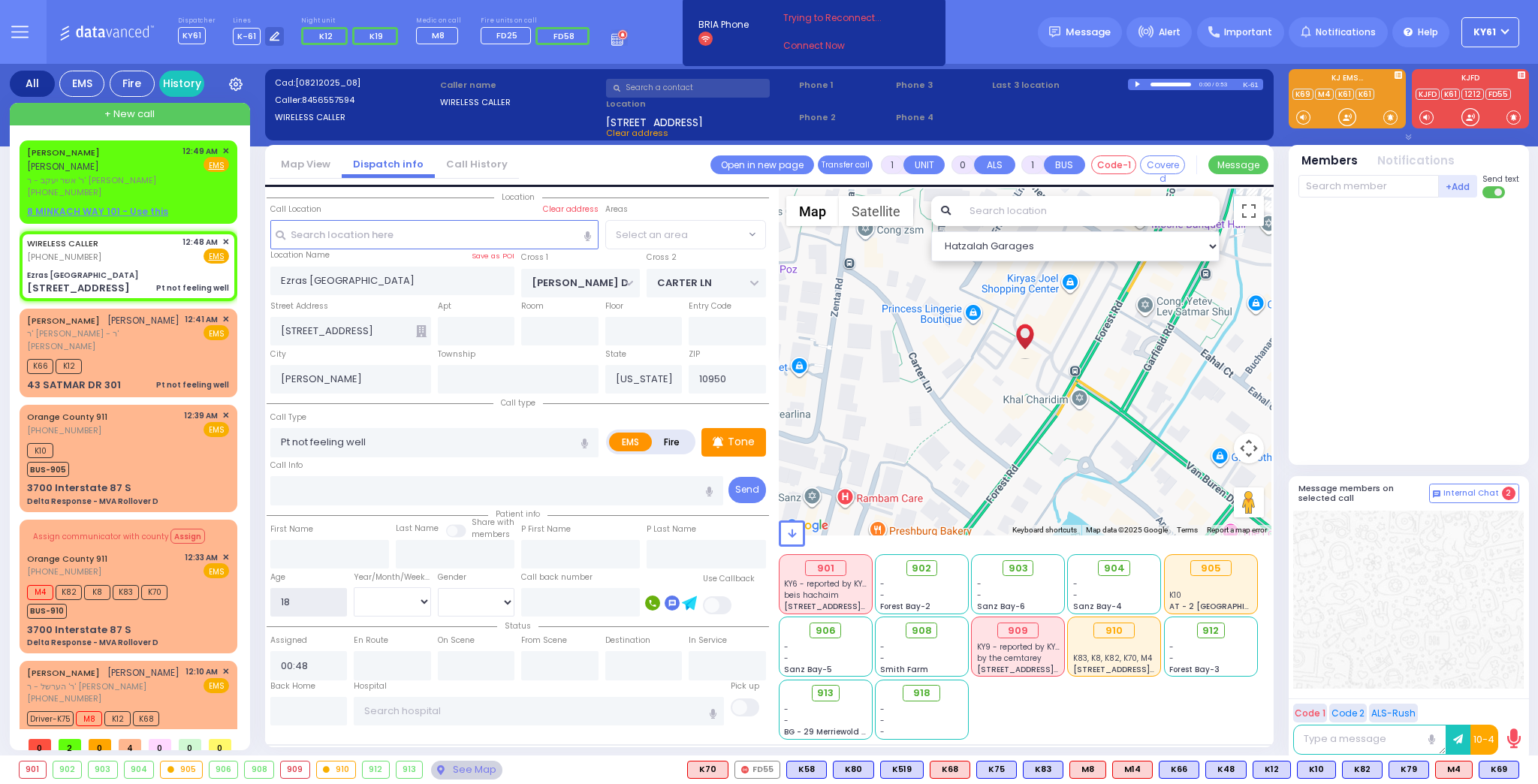
select select "SECTION 2"
type input "18"
drag, startPoint x: 395, startPoint y: 611, endPoint x: 396, endPoint y: 604, distance: 7.1
click at [396, 607] on select "Year Month Week Day" at bounding box center [393, 601] width 78 height 28
select select
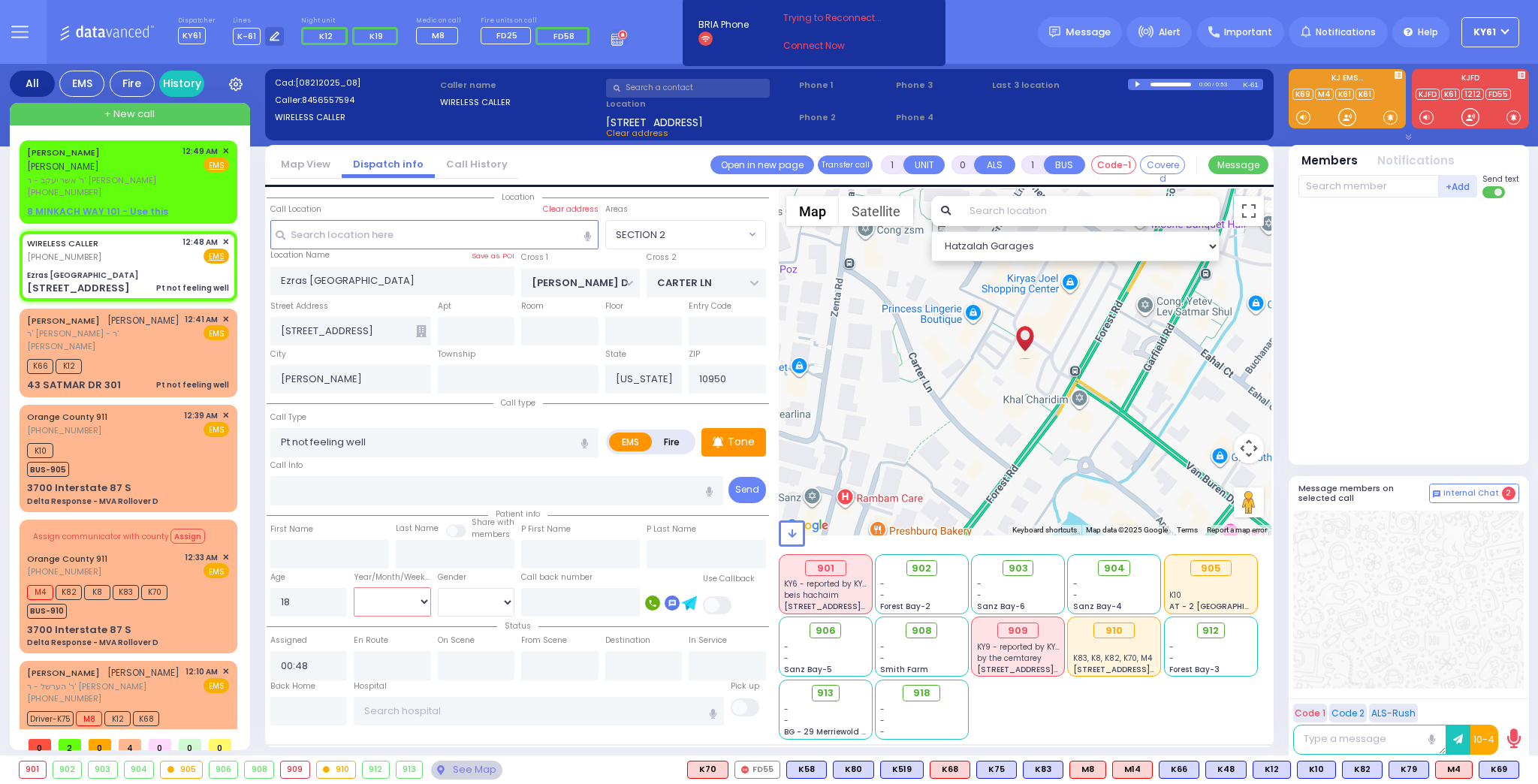
radio input "true"
select select
select select "Hatzalah Garages"
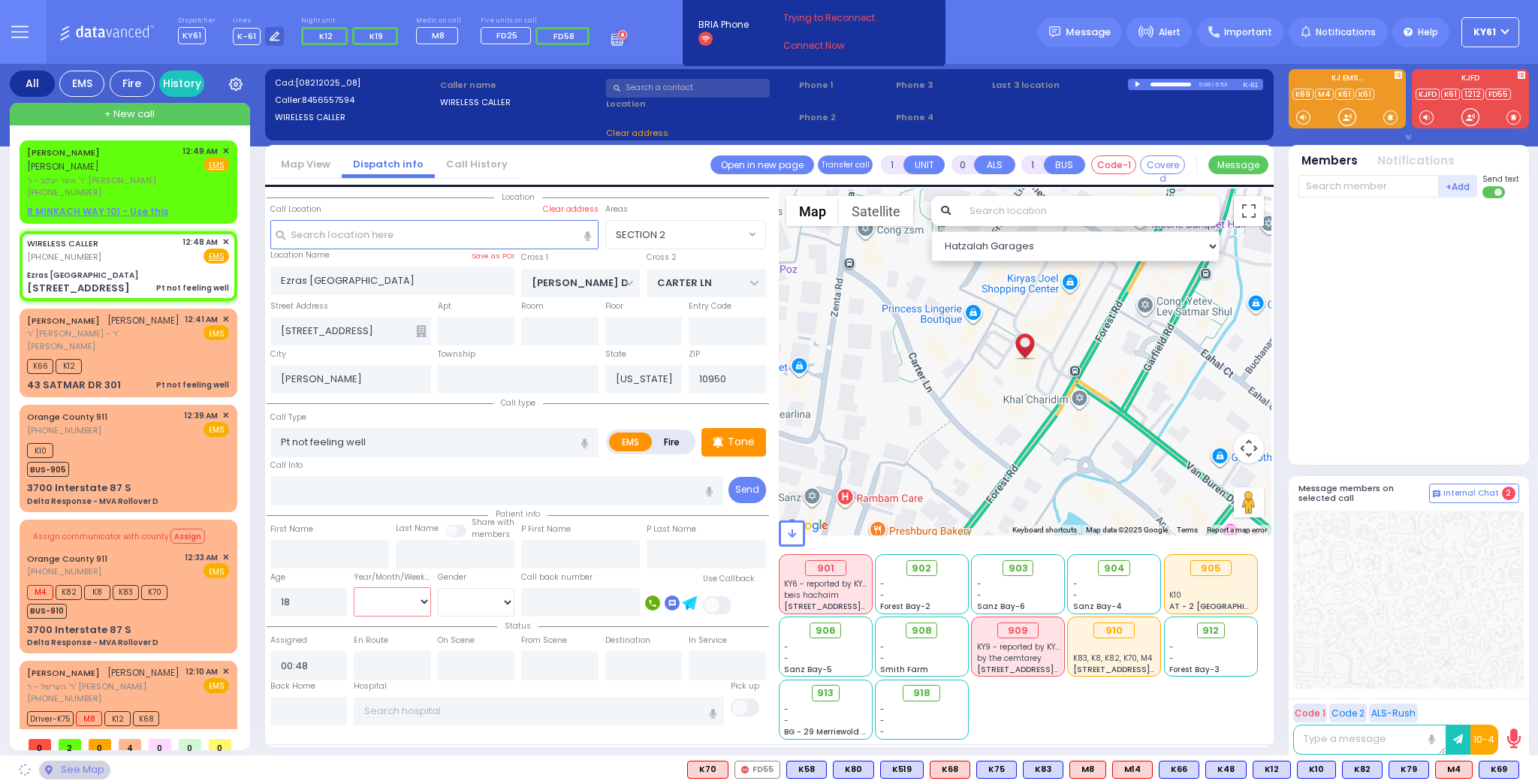
select select "Year"
click at [354, 587] on select "Year Month Week Day" at bounding box center [393, 601] width 78 height 28
select select "SECTION 2"
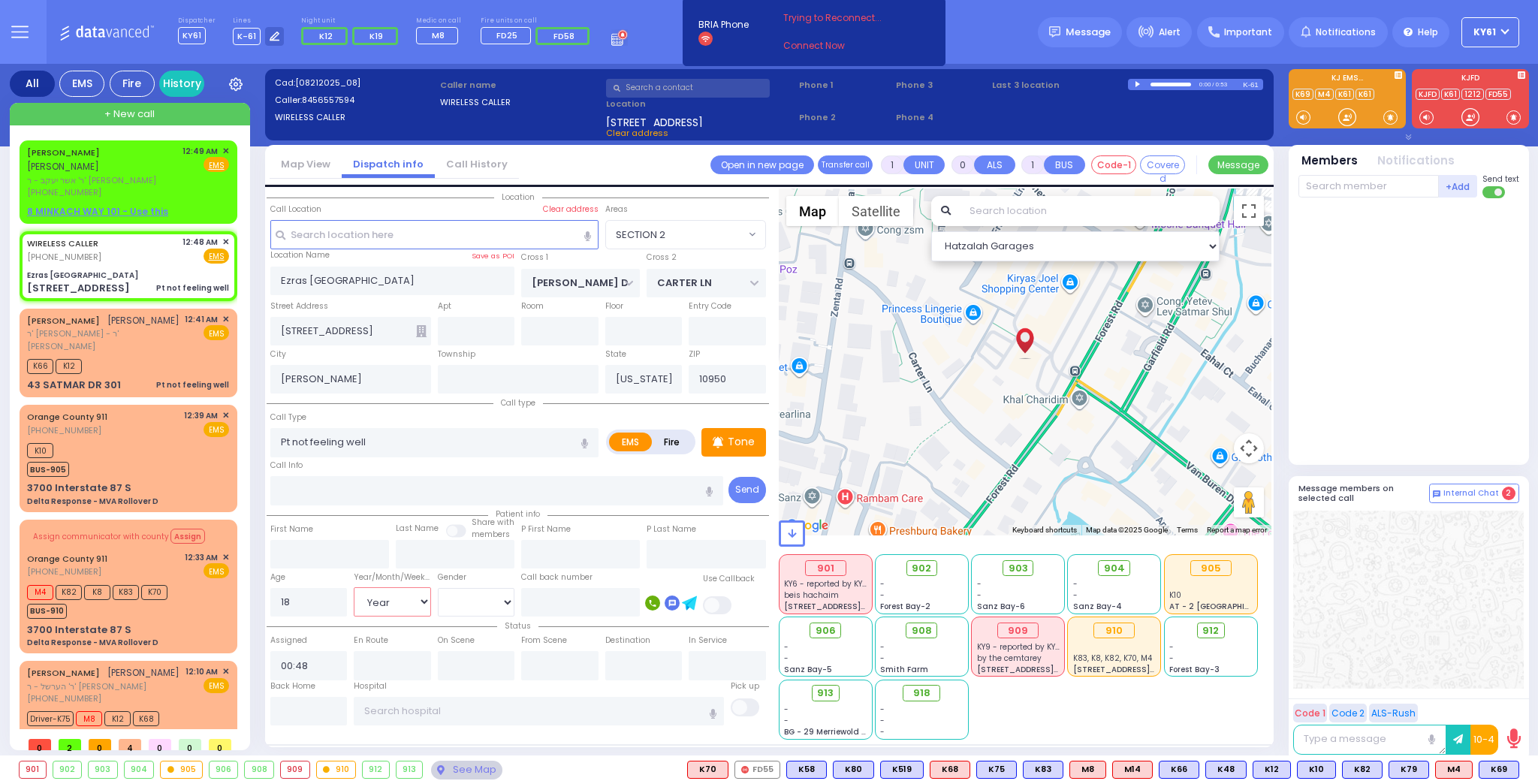
select select
radio input "true"
select select "Year"
select select "SECTION 2"
select select "Hatzalah Garages"
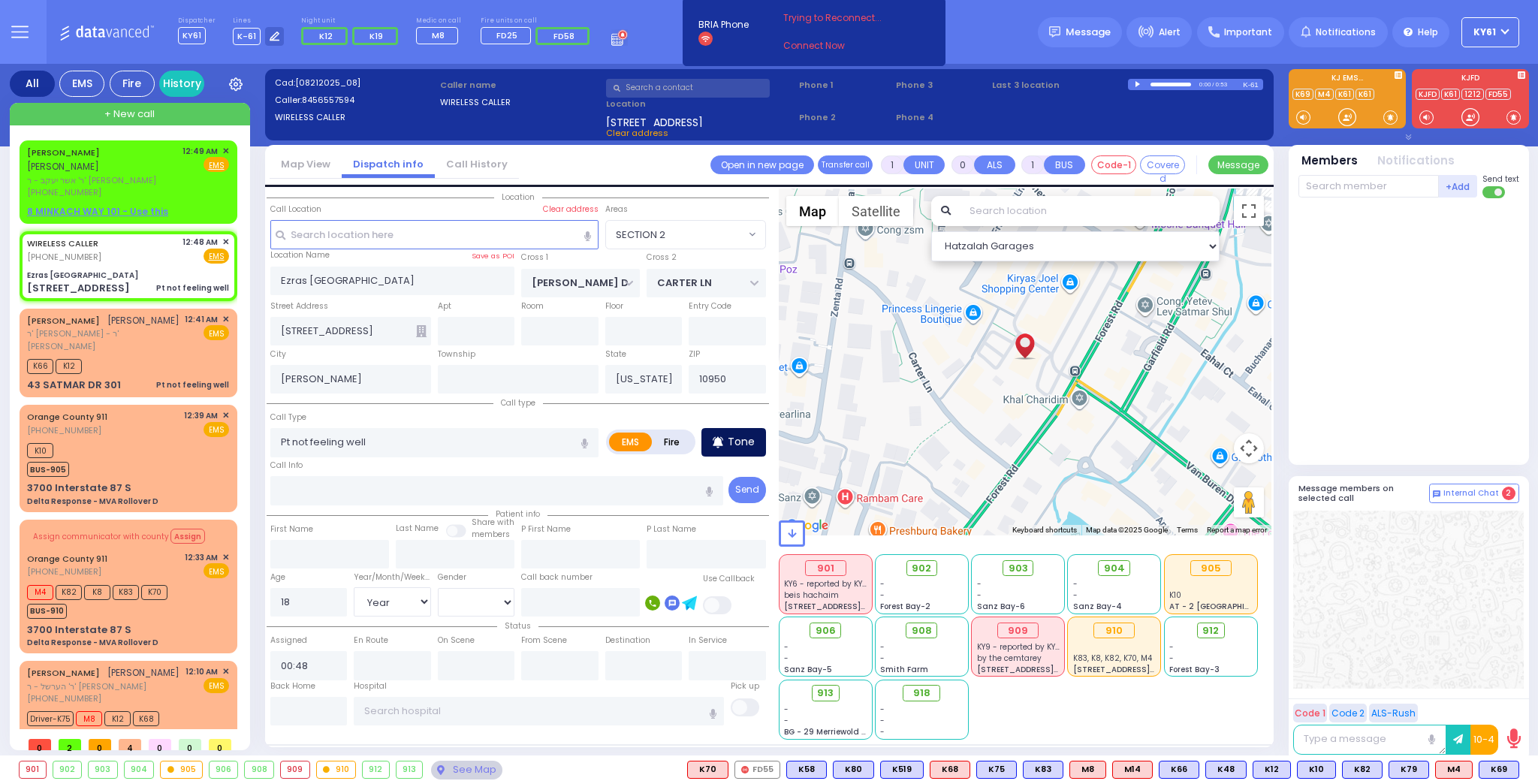
click at [743, 446] on p "Tone" at bounding box center [741, 442] width 27 height 16
click at [555, 332] on input "text" at bounding box center [560, 331] width 78 height 28
type input "3"
click at [738, 435] on p "Tone" at bounding box center [741, 442] width 27 height 16
select select
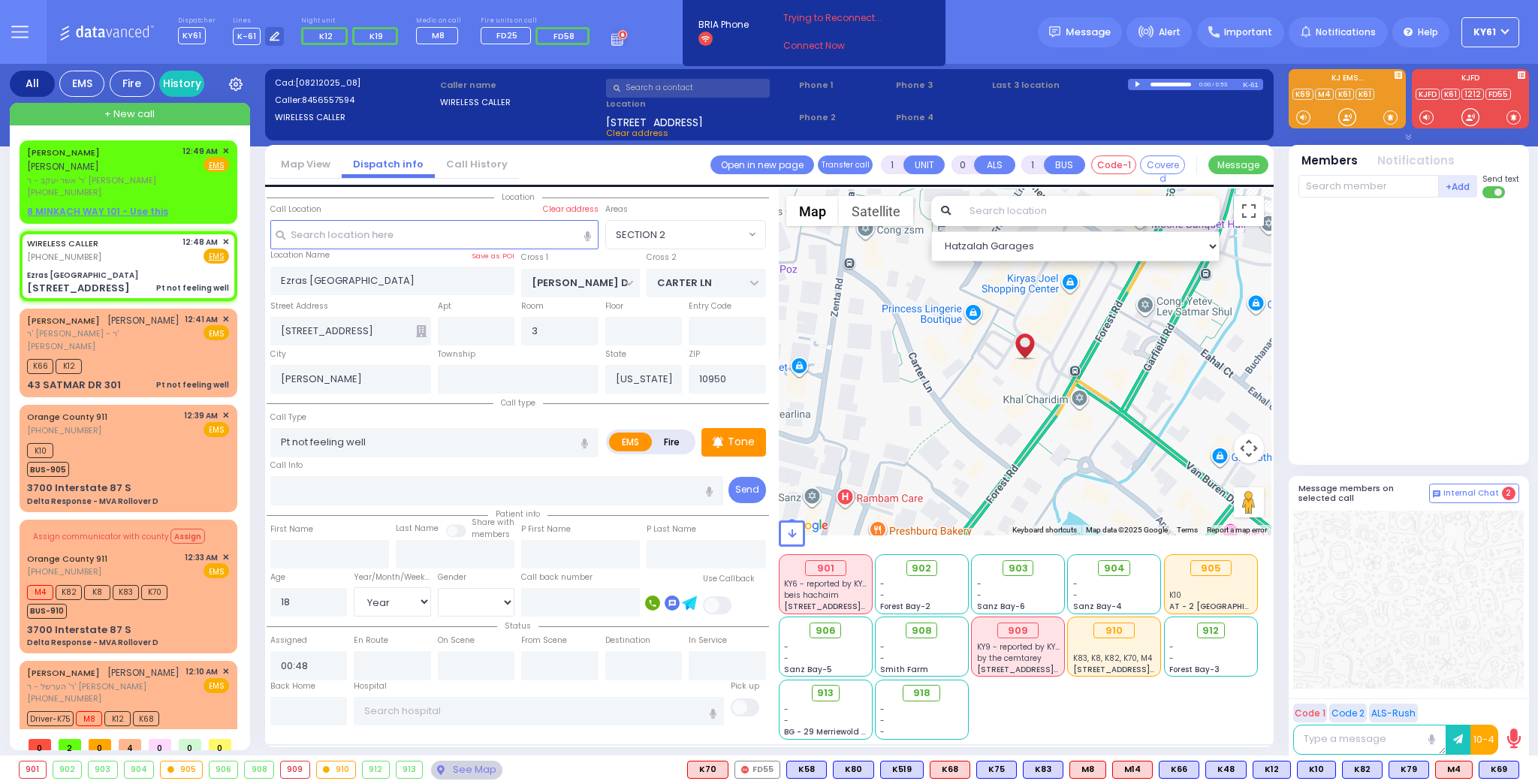
radio input "true"
select select "Year"
select select "Hatzalah Garages"
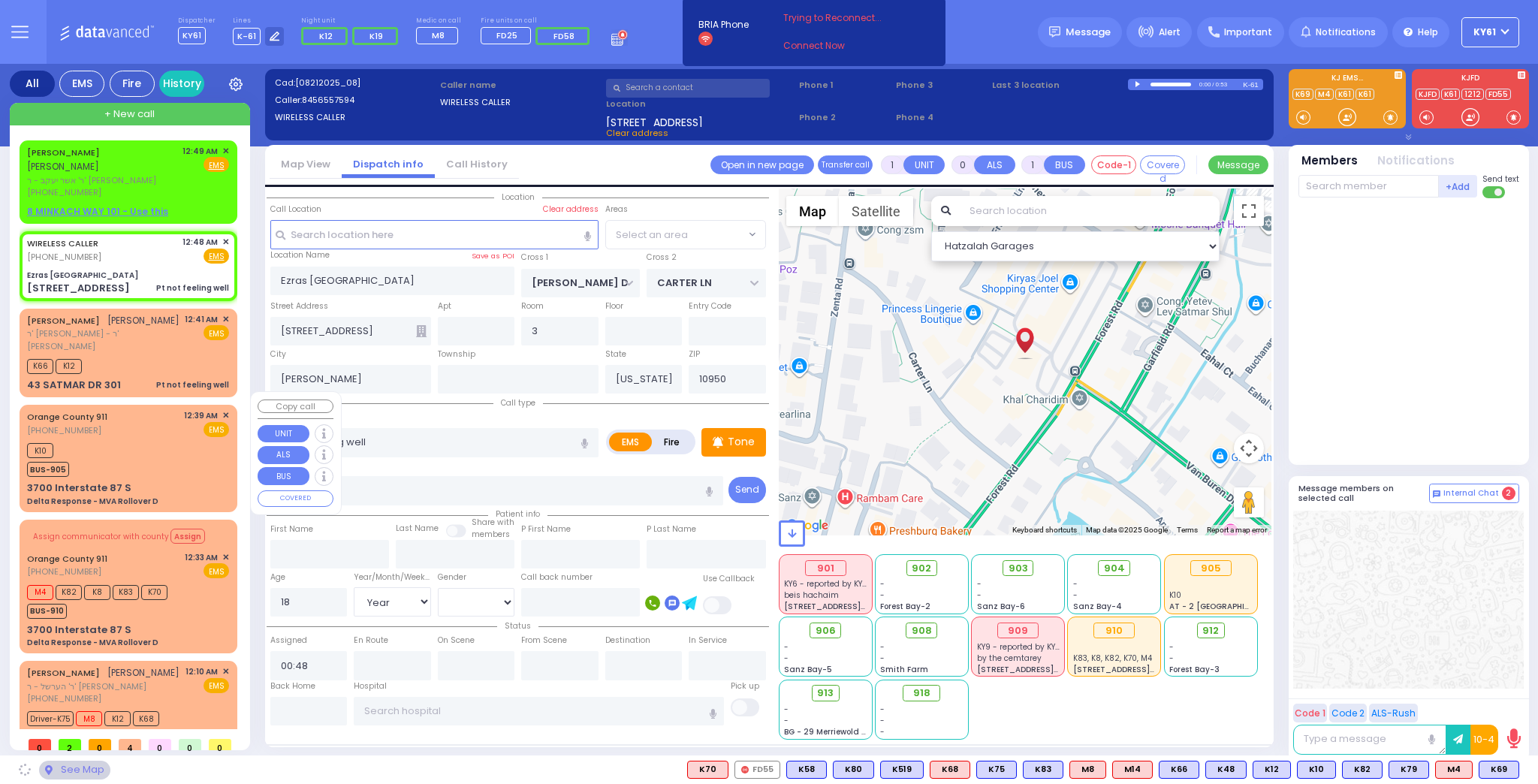
select select "SECTION 2"
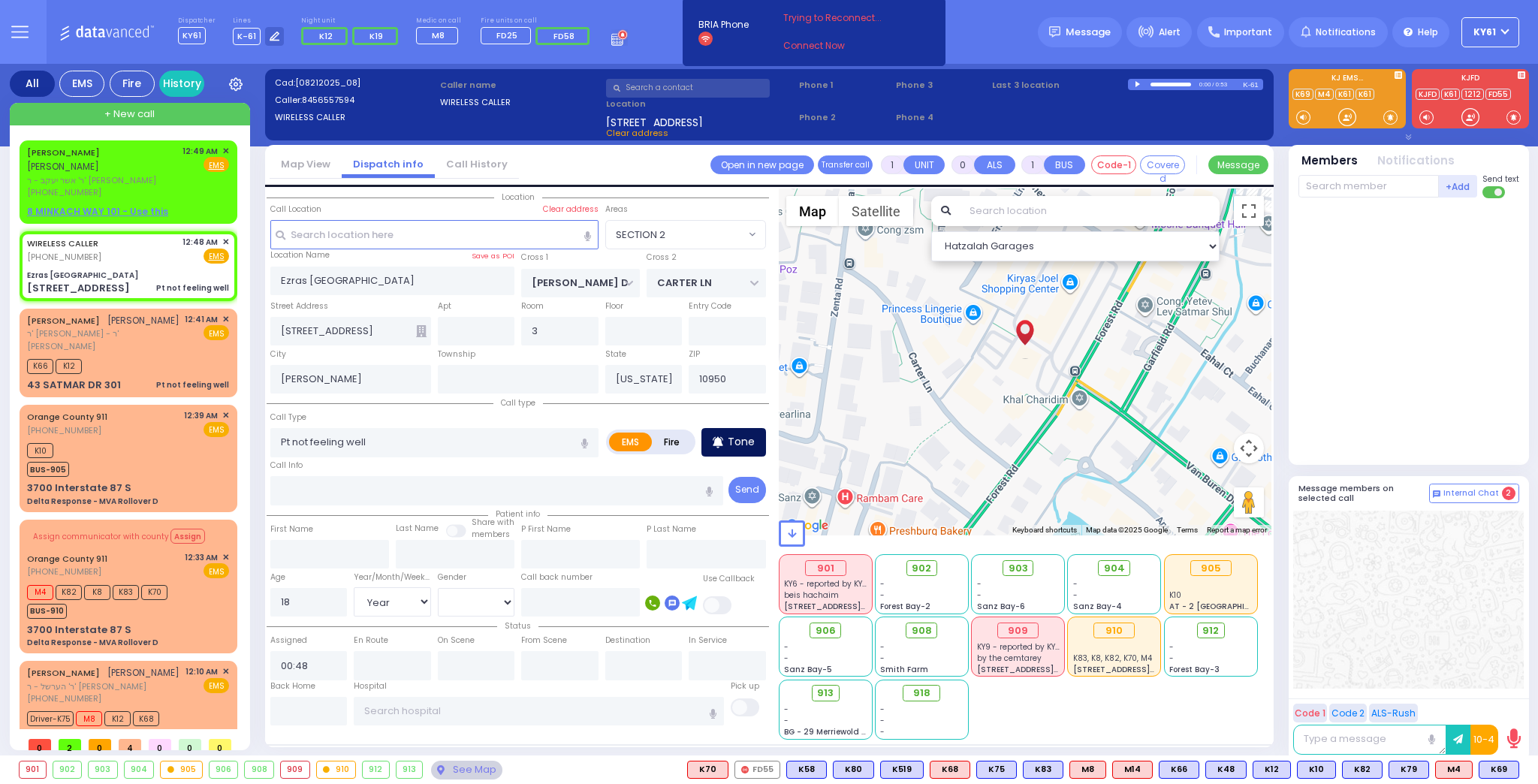
click at [742, 438] on p "Tone" at bounding box center [741, 442] width 27 height 16
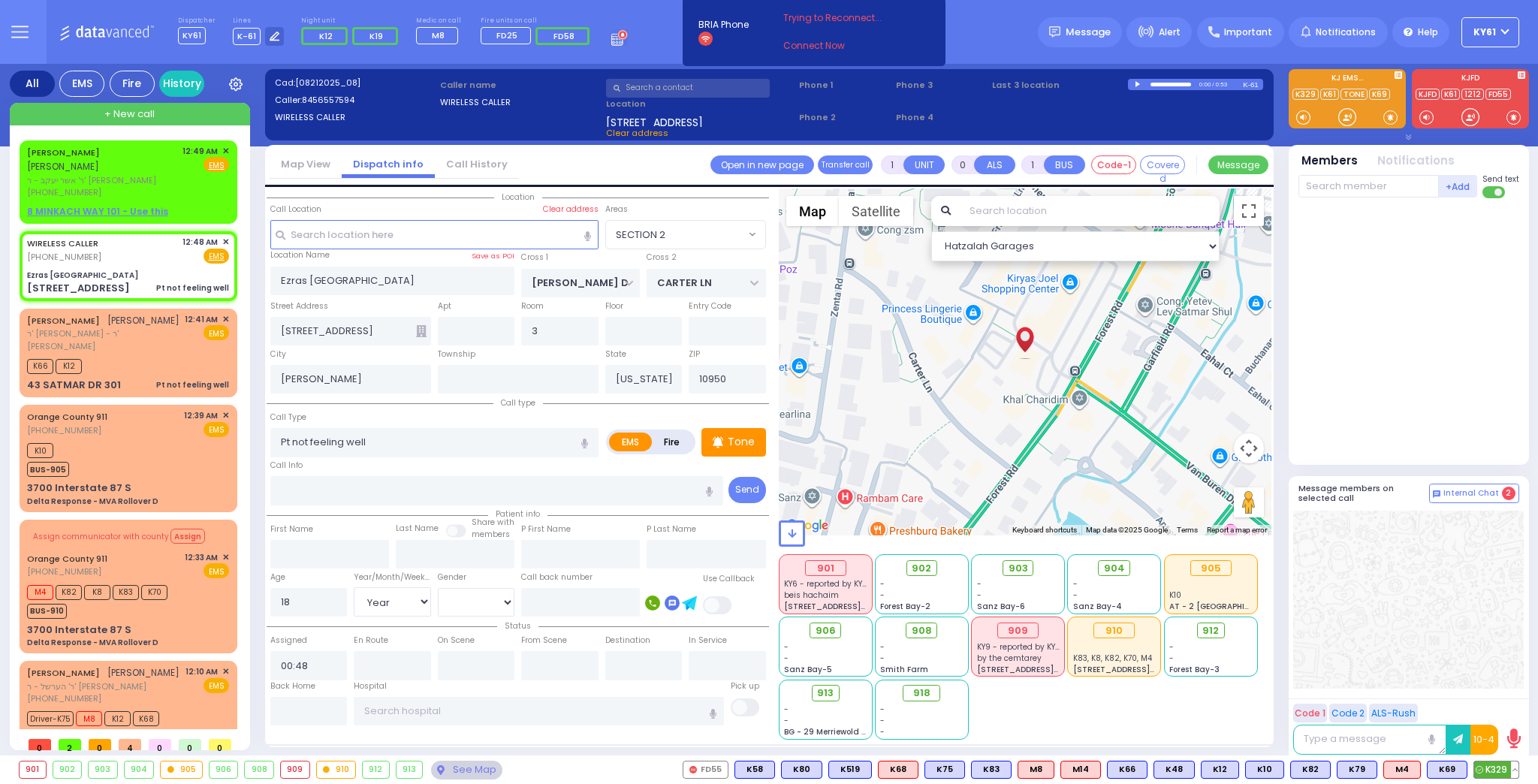
click at [1498, 769] on span "K329" at bounding box center [1495, 769] width 45 height 16
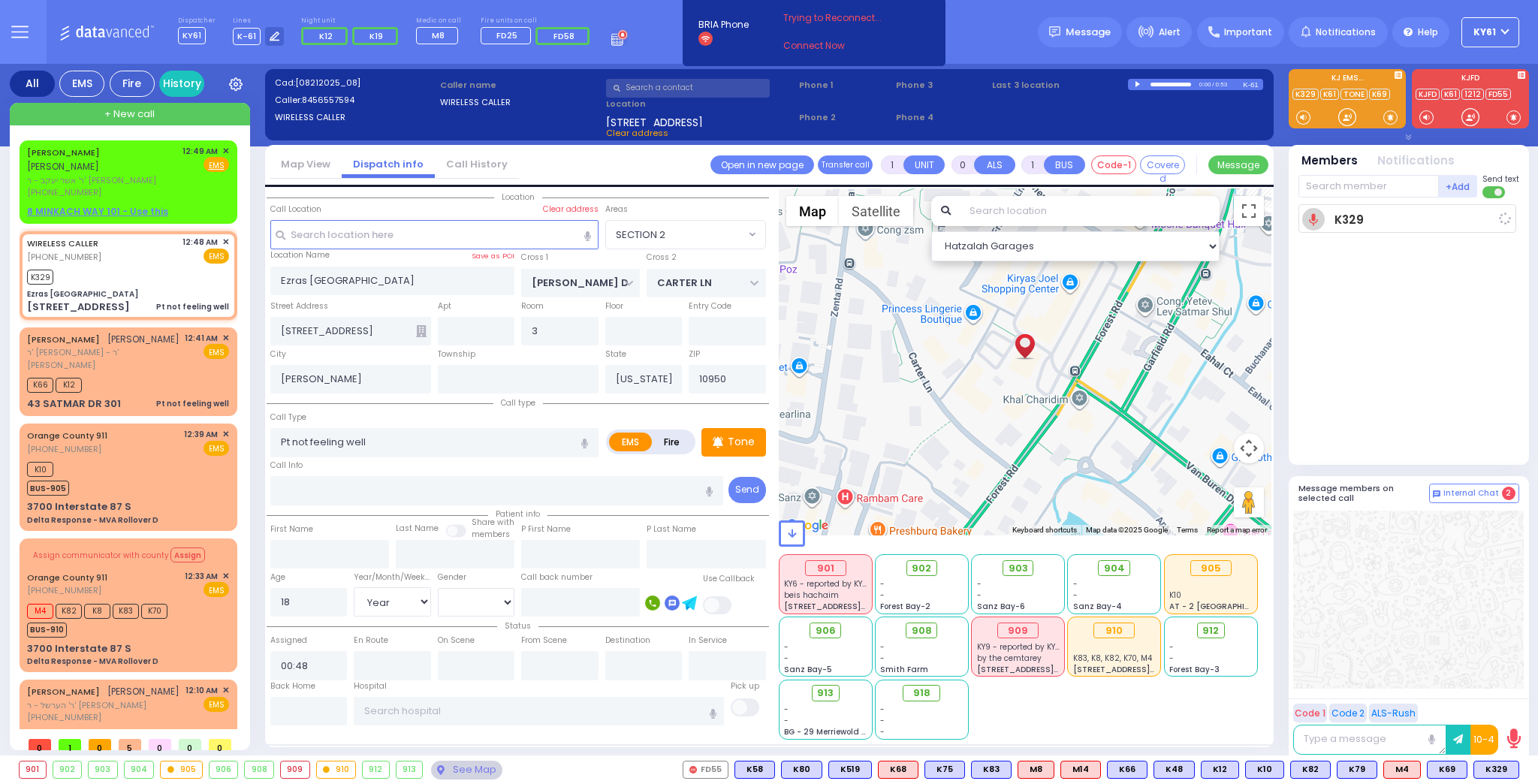
select select
radio input "true"
select select "Year"
type input "00:53"
select select "Hatzalah Garages"
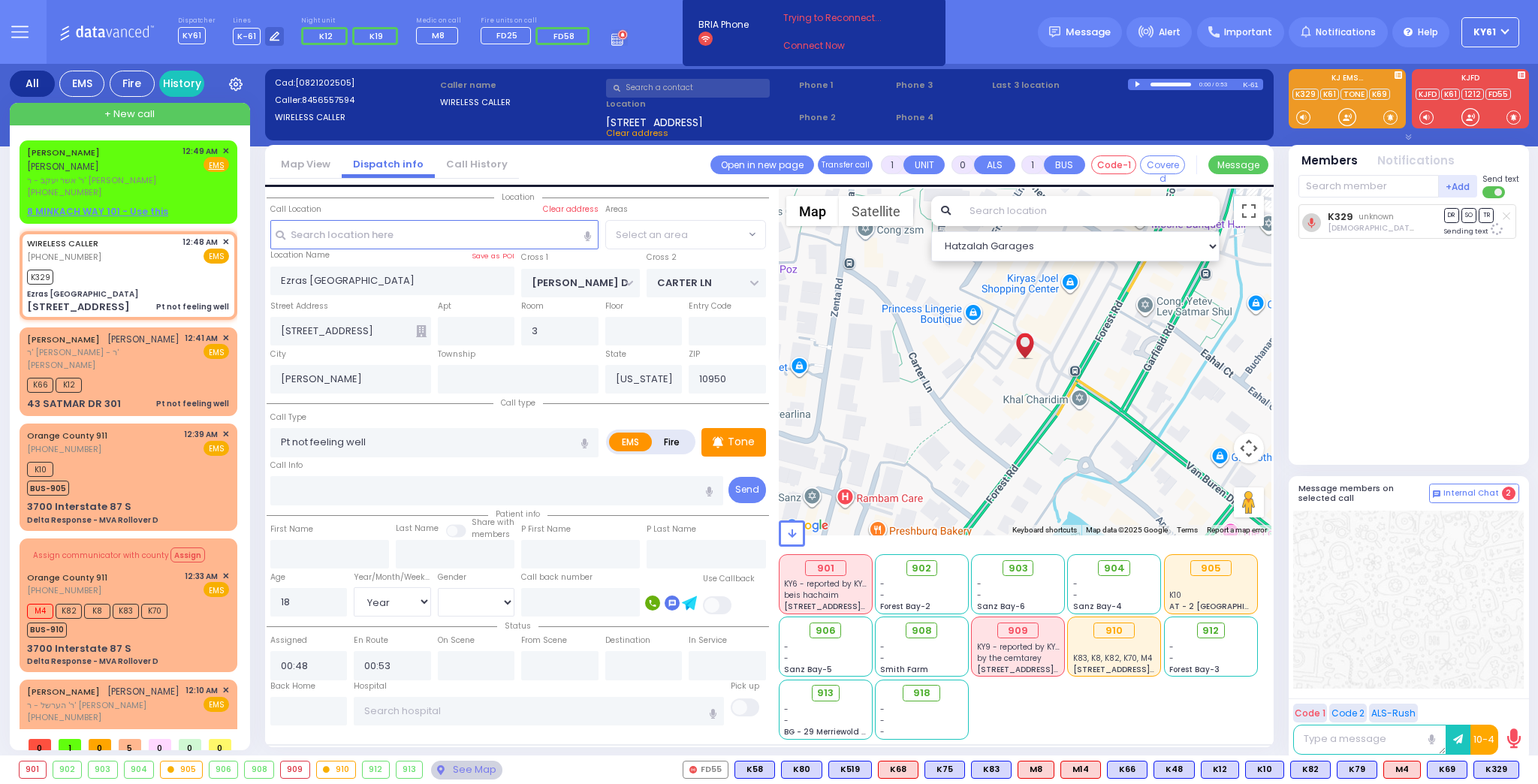
select select "SECTION 2"
drag, startPoint x: 717, startPoint y: 444, endPoint x: 730, endPoint y: 446, distance: 13.2
click at [723, 445] on icon at bounding box center [717, 442] width 10 height 18
click at [755, 440] on div "Tone" at bounding box center [734, 442] width 64 height 28
click at [751, 444] on p "Tone" at bounding box center [741, 442] width 27 height 16
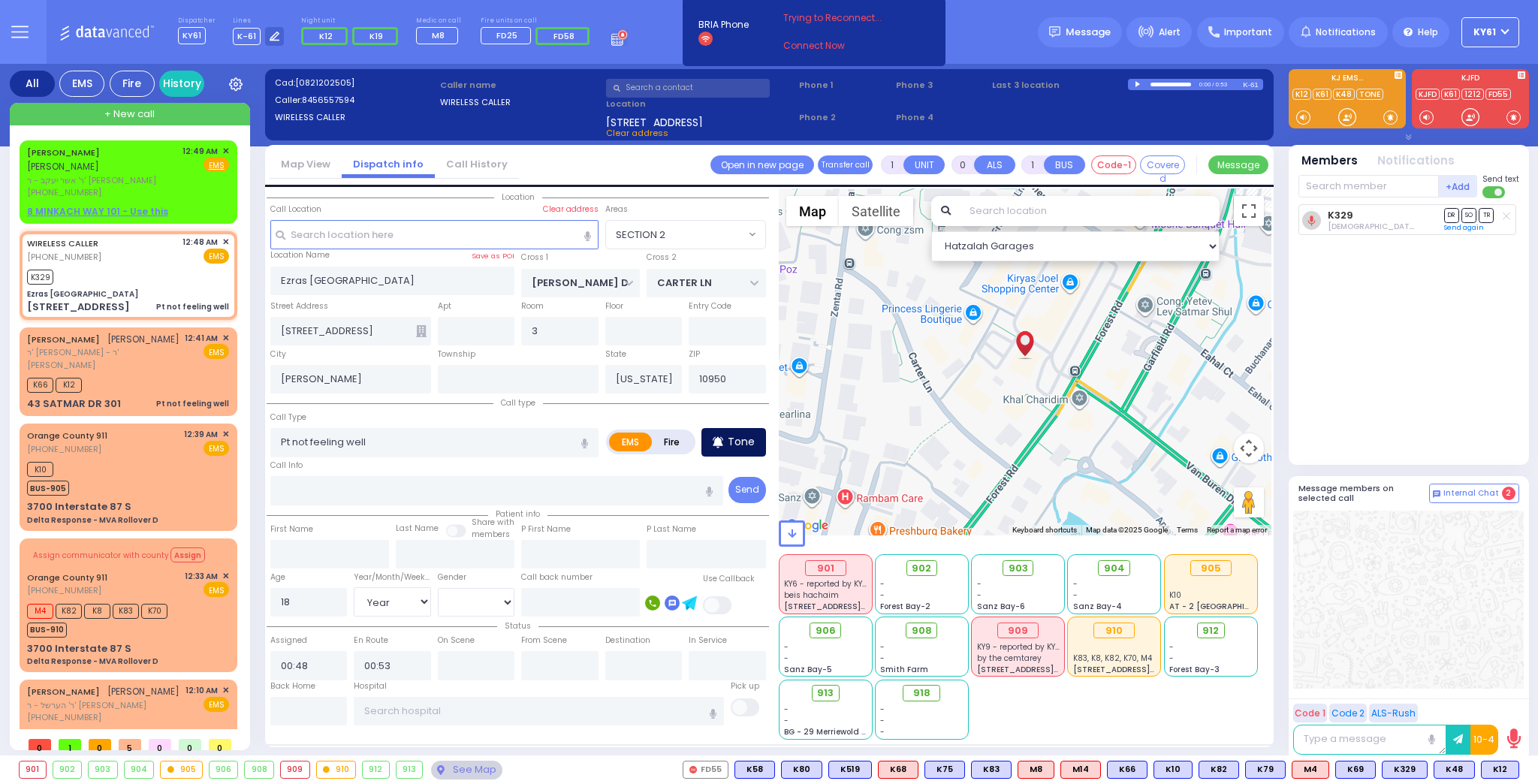
click at [749, 443] on p "Tone" at bounding box center [741, 442] width 27 height 16
click at [742, 442] on p "Tone" at bounding box center [741, 442] width 27 height 16
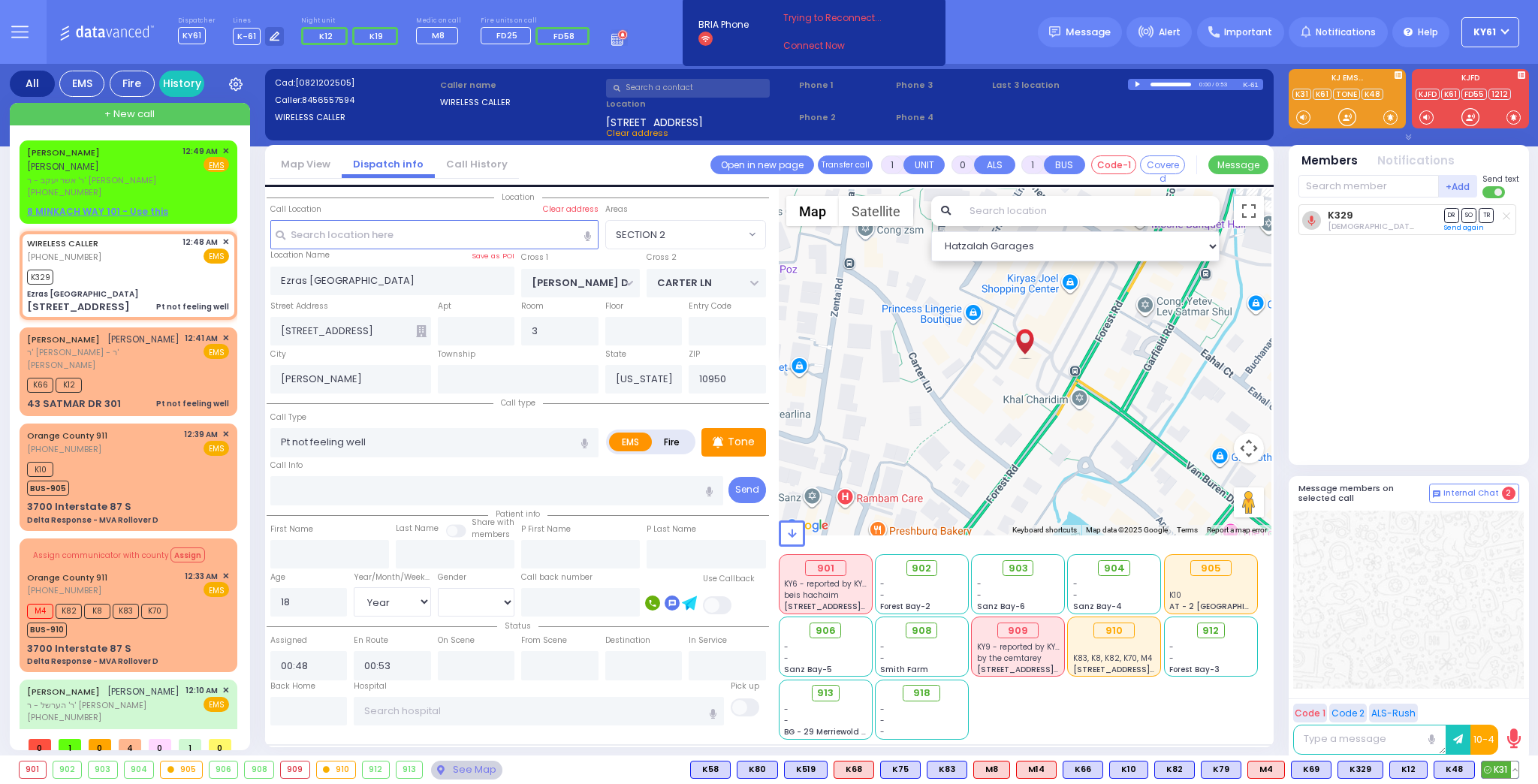
click at [1491, 774] on span "K31" at bounding box center [1499, 769] width 37 height 16
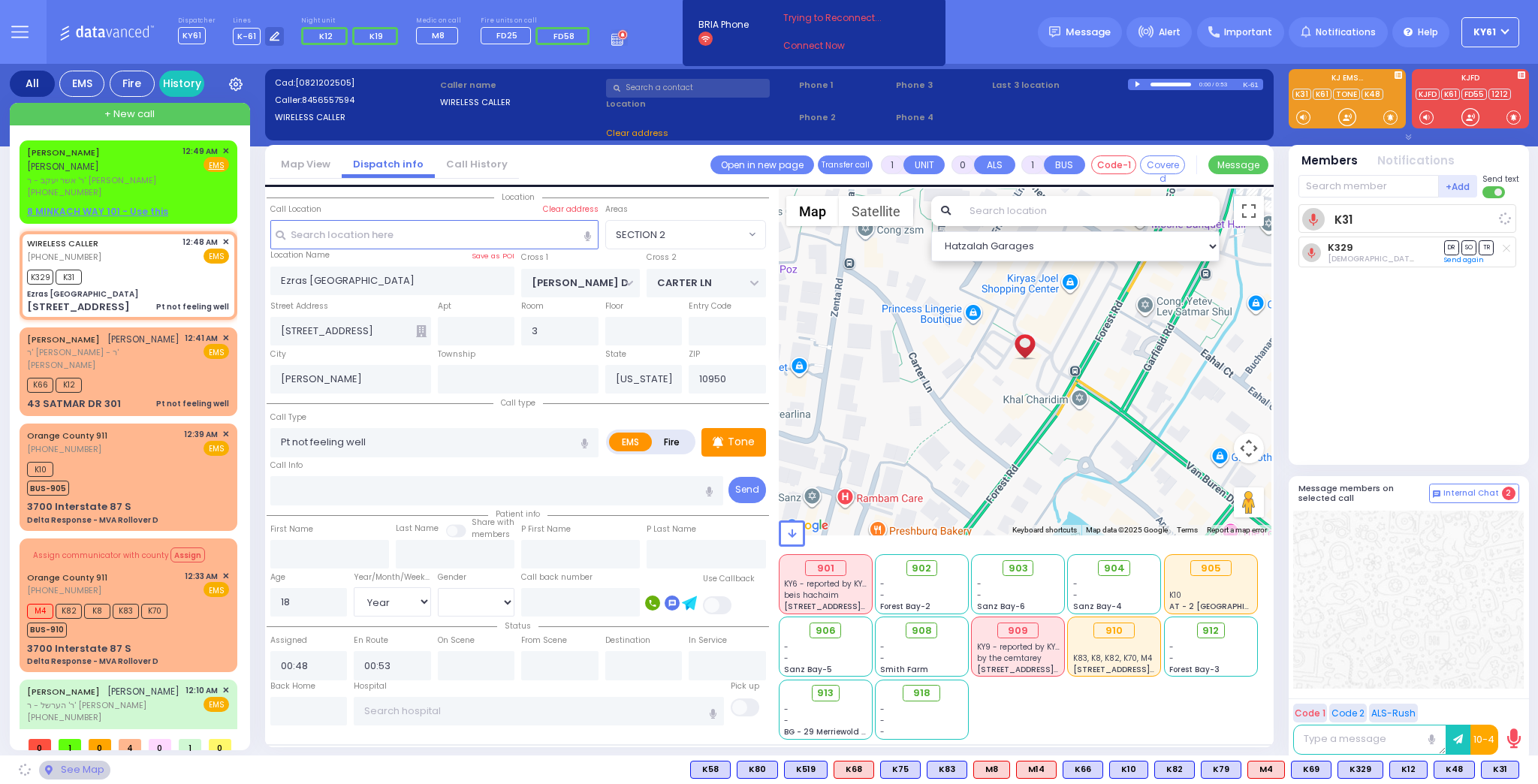
select select
radio input "true"
select select "Year"
select select "Hatzalah Garages"
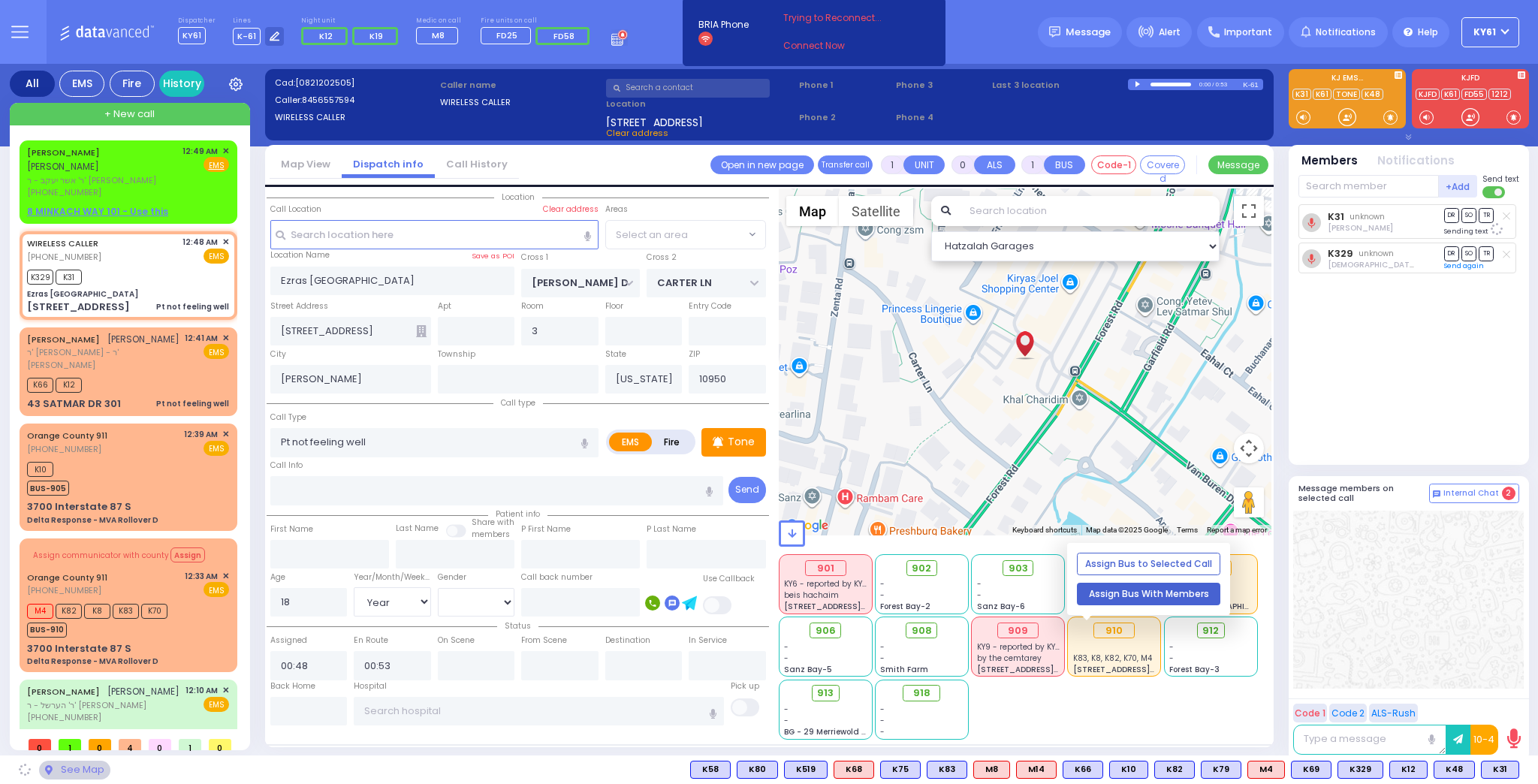
select select "SECTION 2"
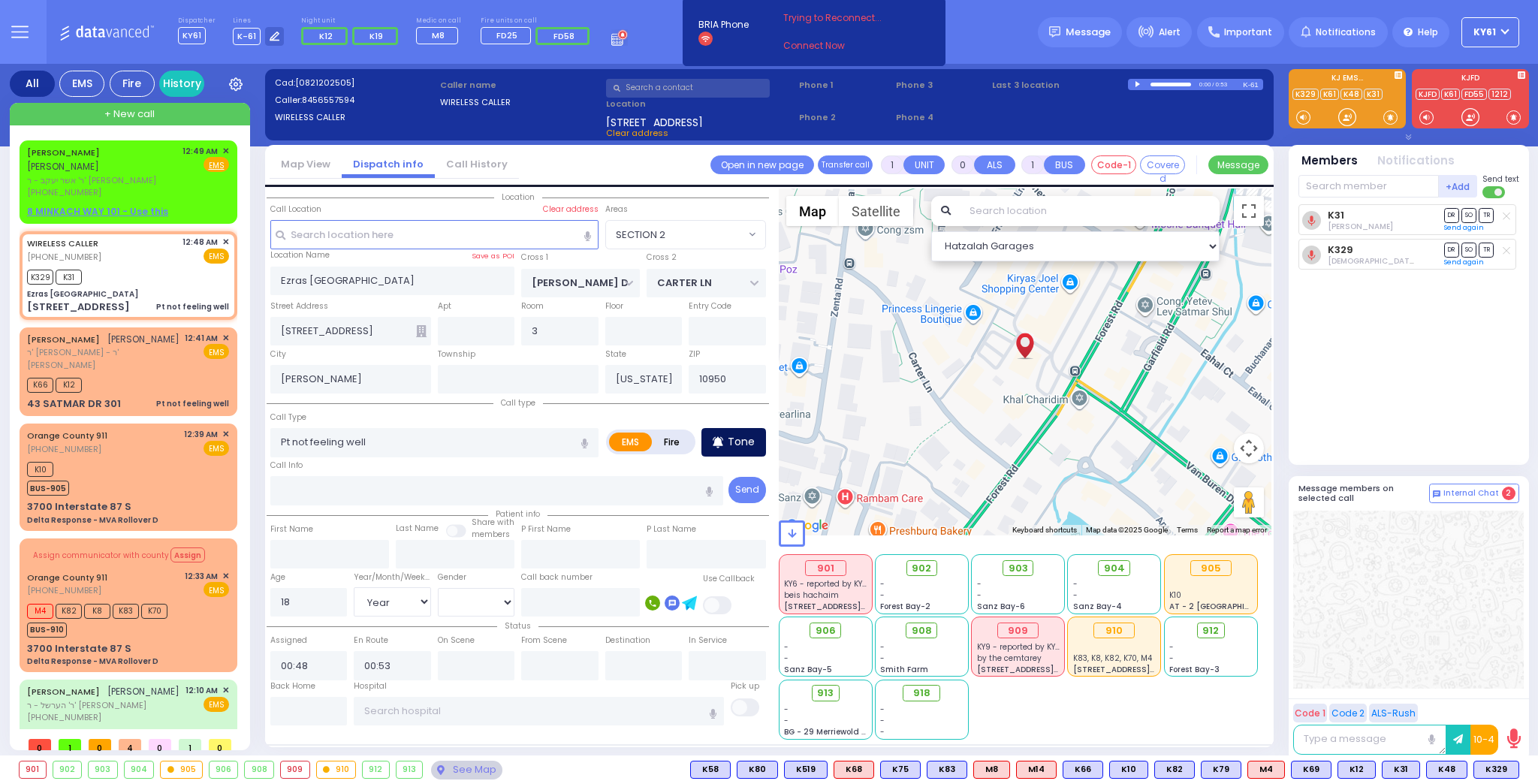
click at [741, 442] on p "Tone" at bounding box center [741, 442] width 27 height 16
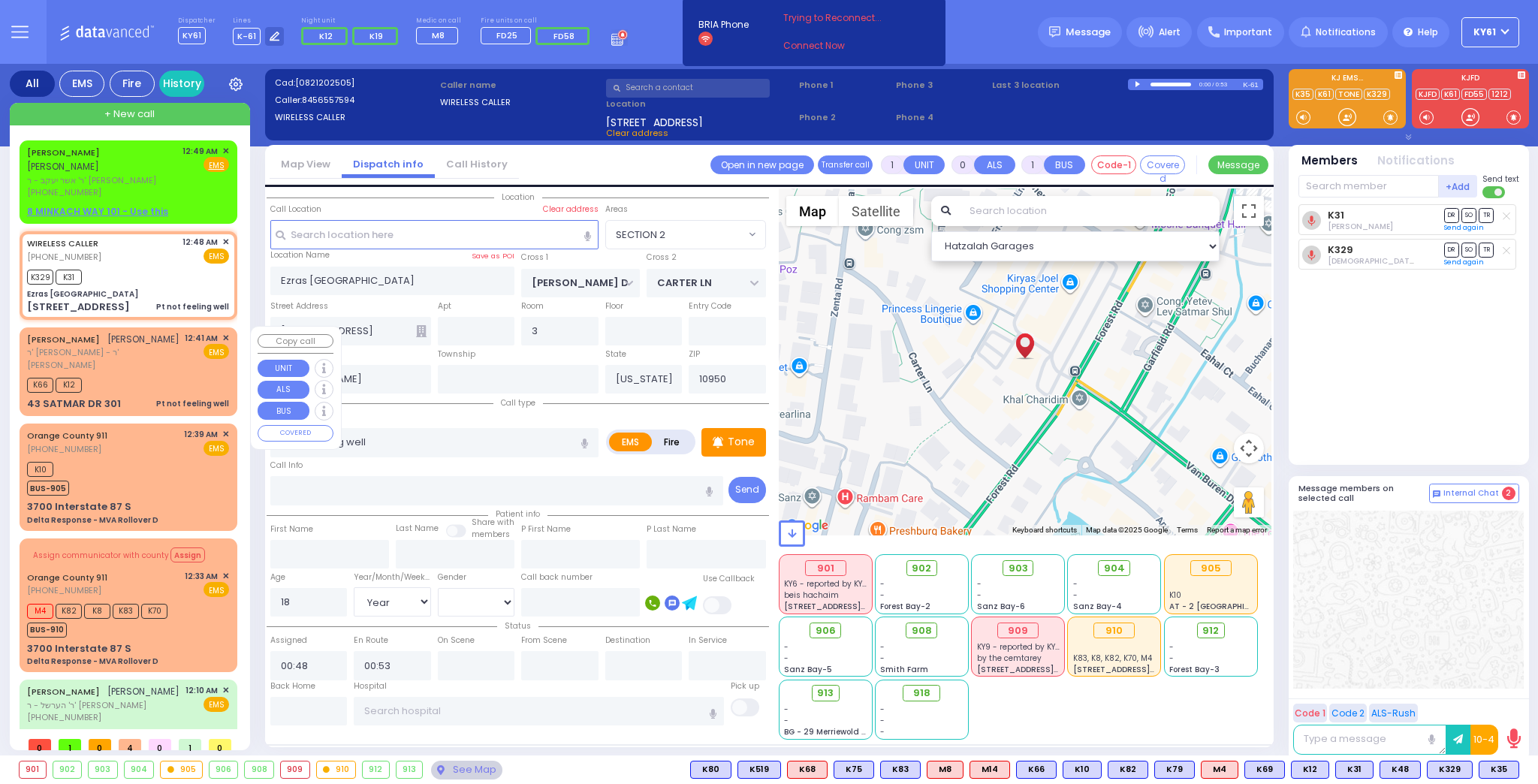
click at [182, 374] on div "K66 K12" at bounding box center [128, 383] width 202 height 19
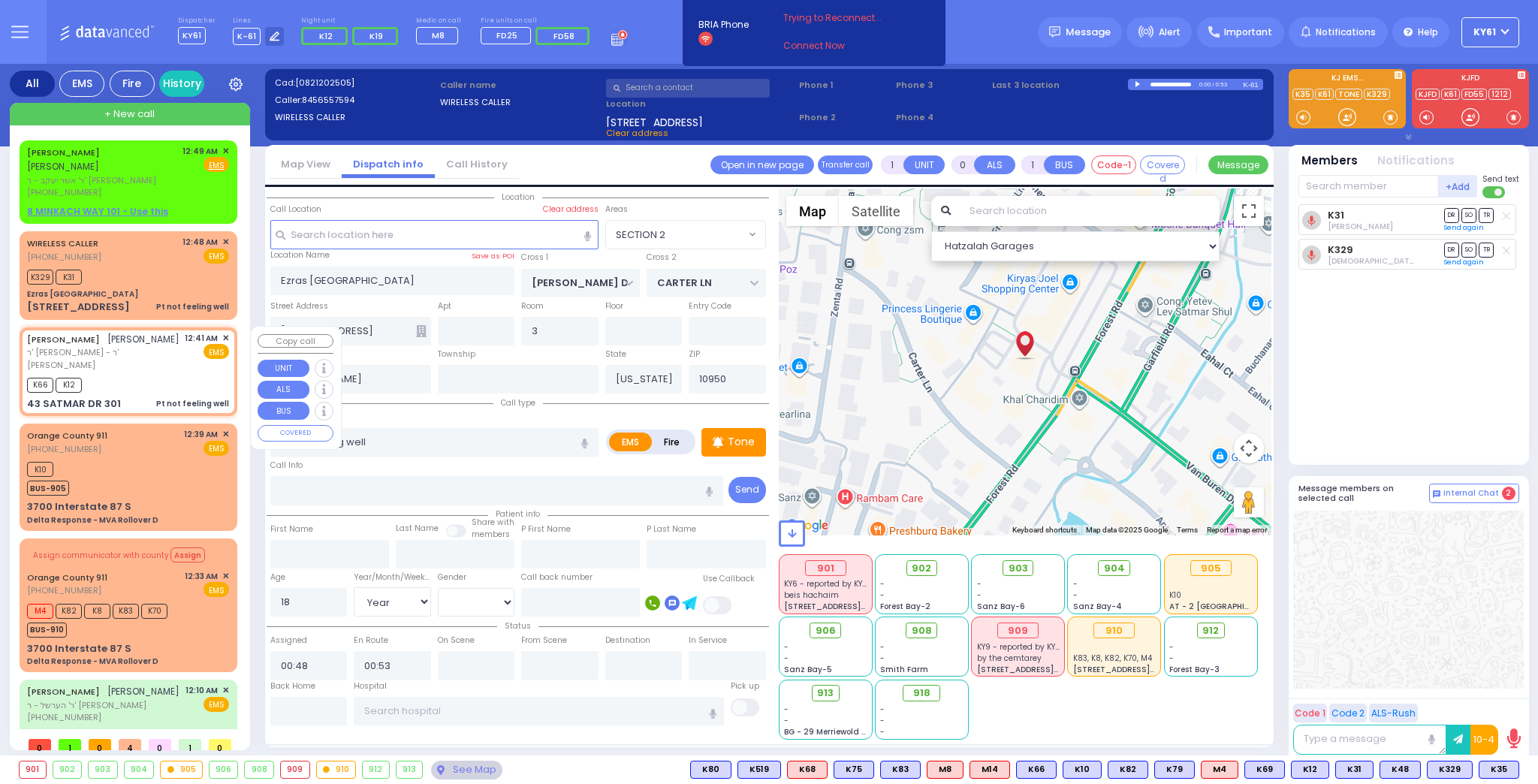
select select
radio input "true"
type input "[PERSON_NAME]"
select select
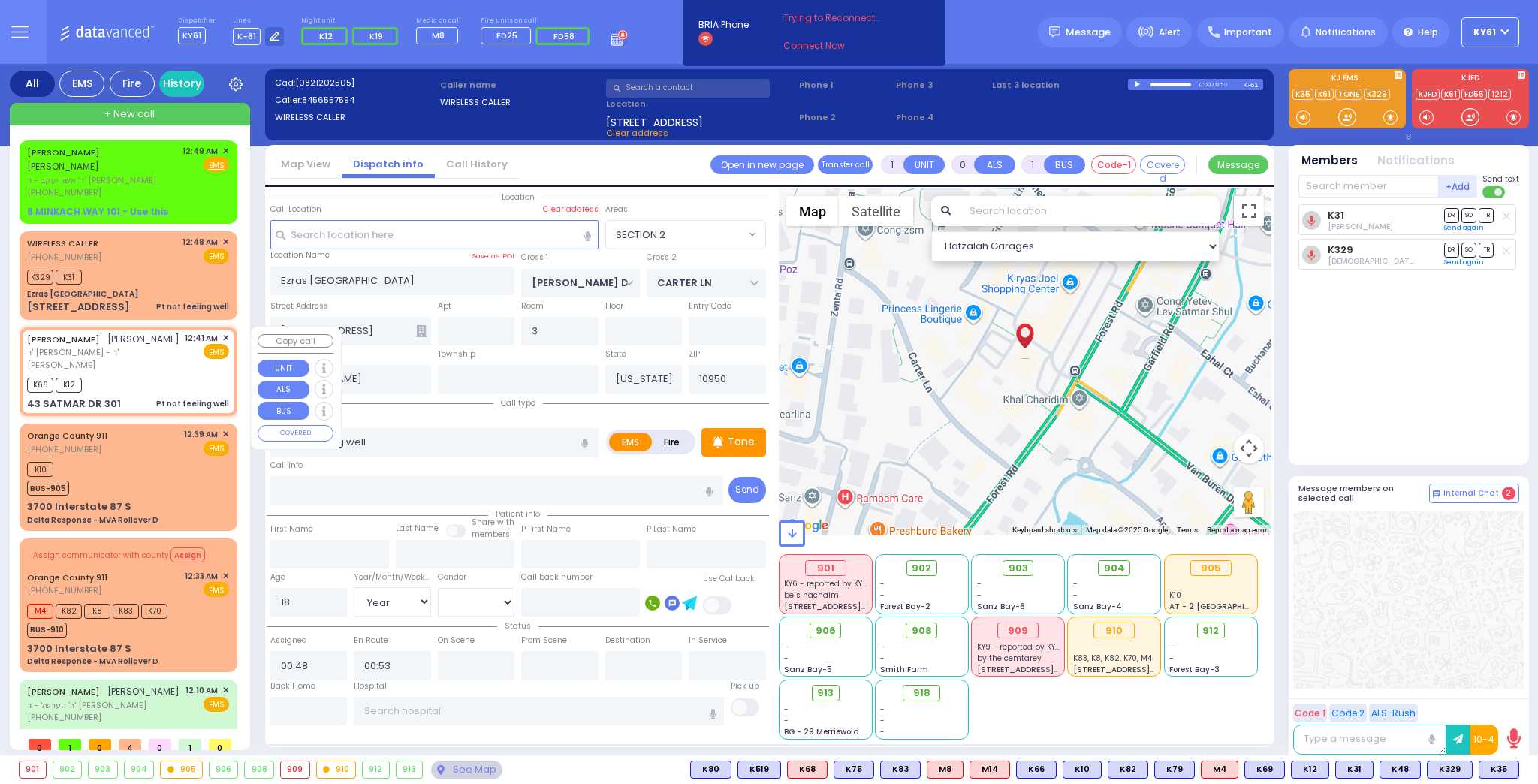
type input "00:41"
type input "00:42"
select select "Hatzalah Garages"
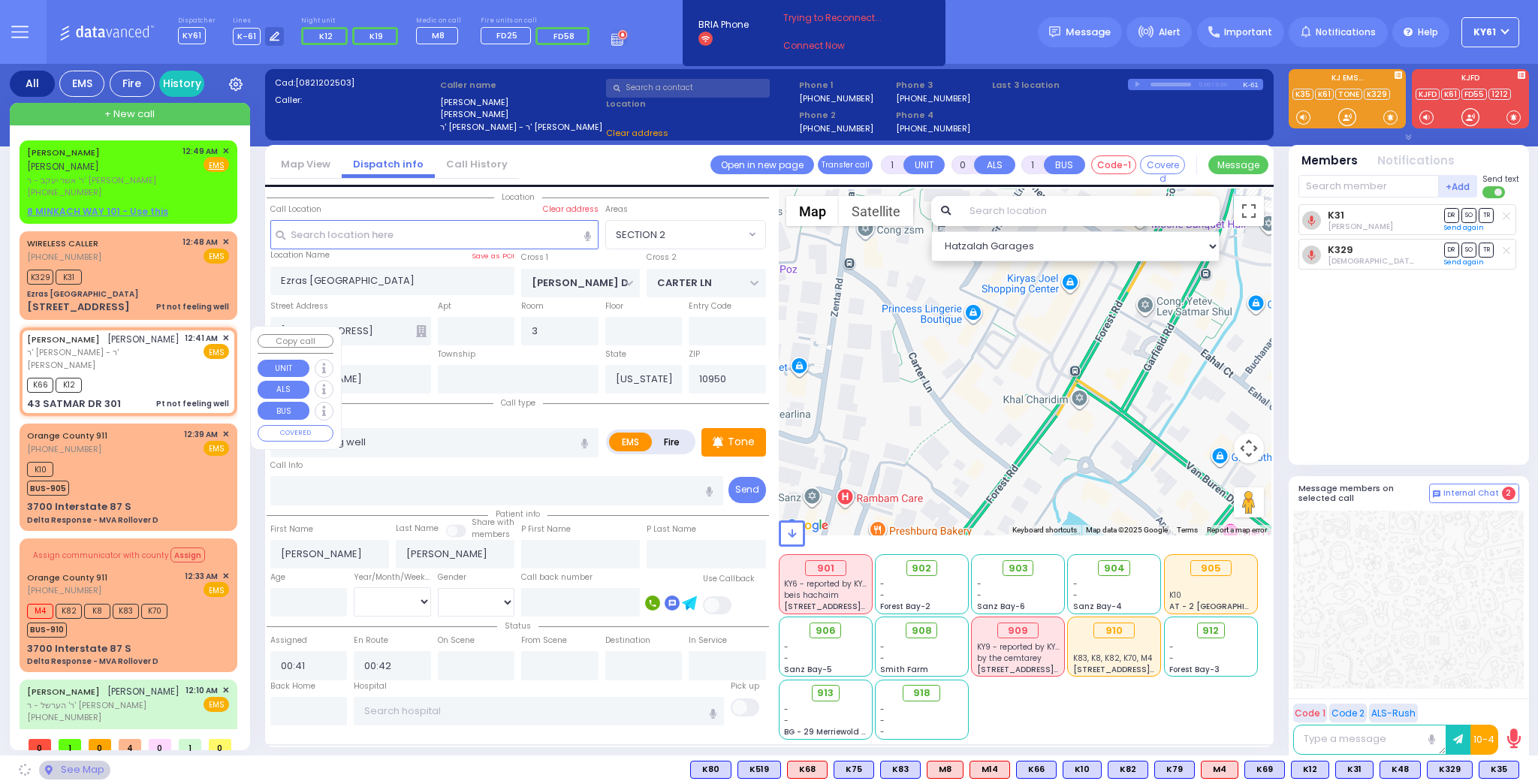
type input "KROLLA DR"
type input "43 SATMAR DR"
type input "301"
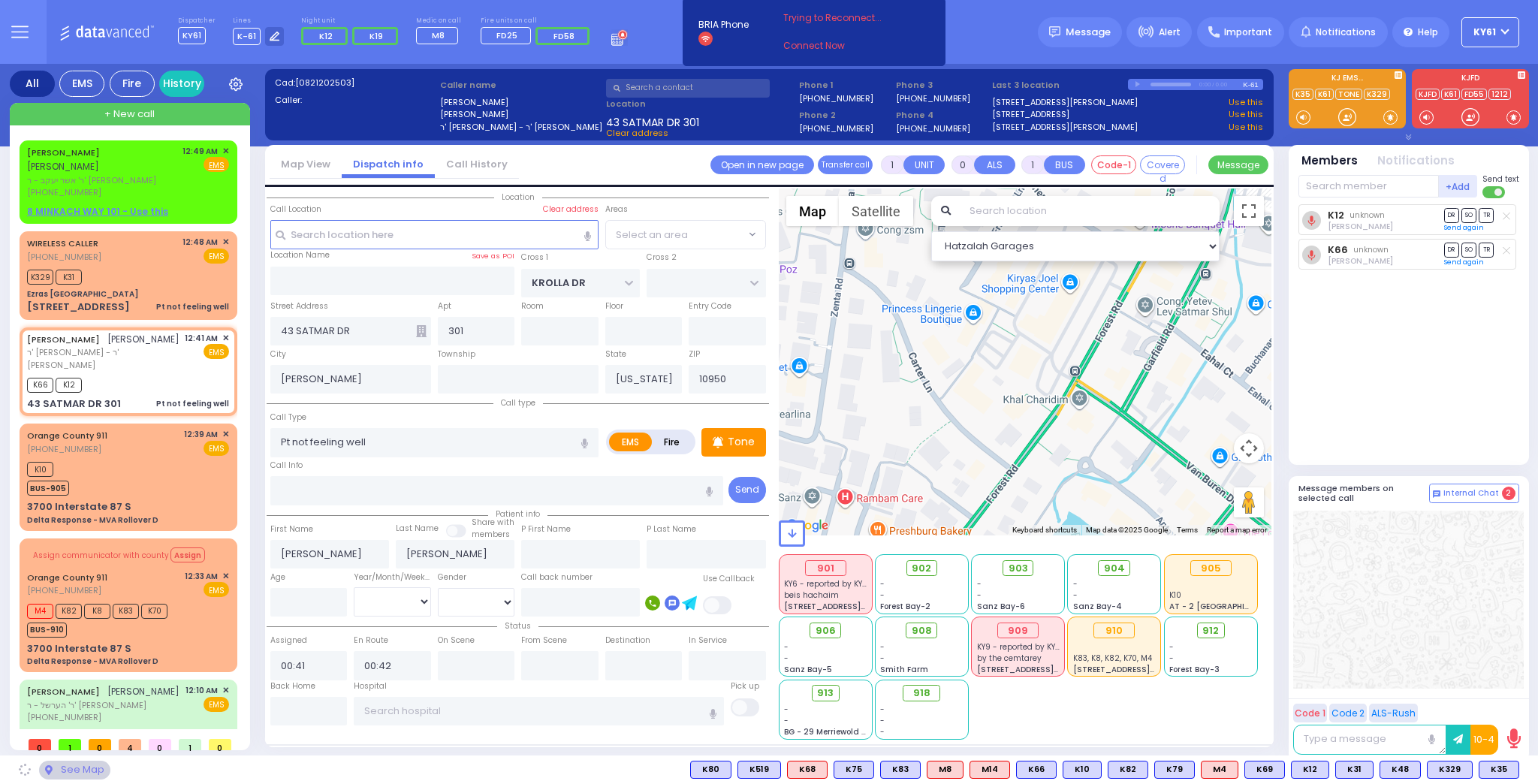
select select "SECTION 3"
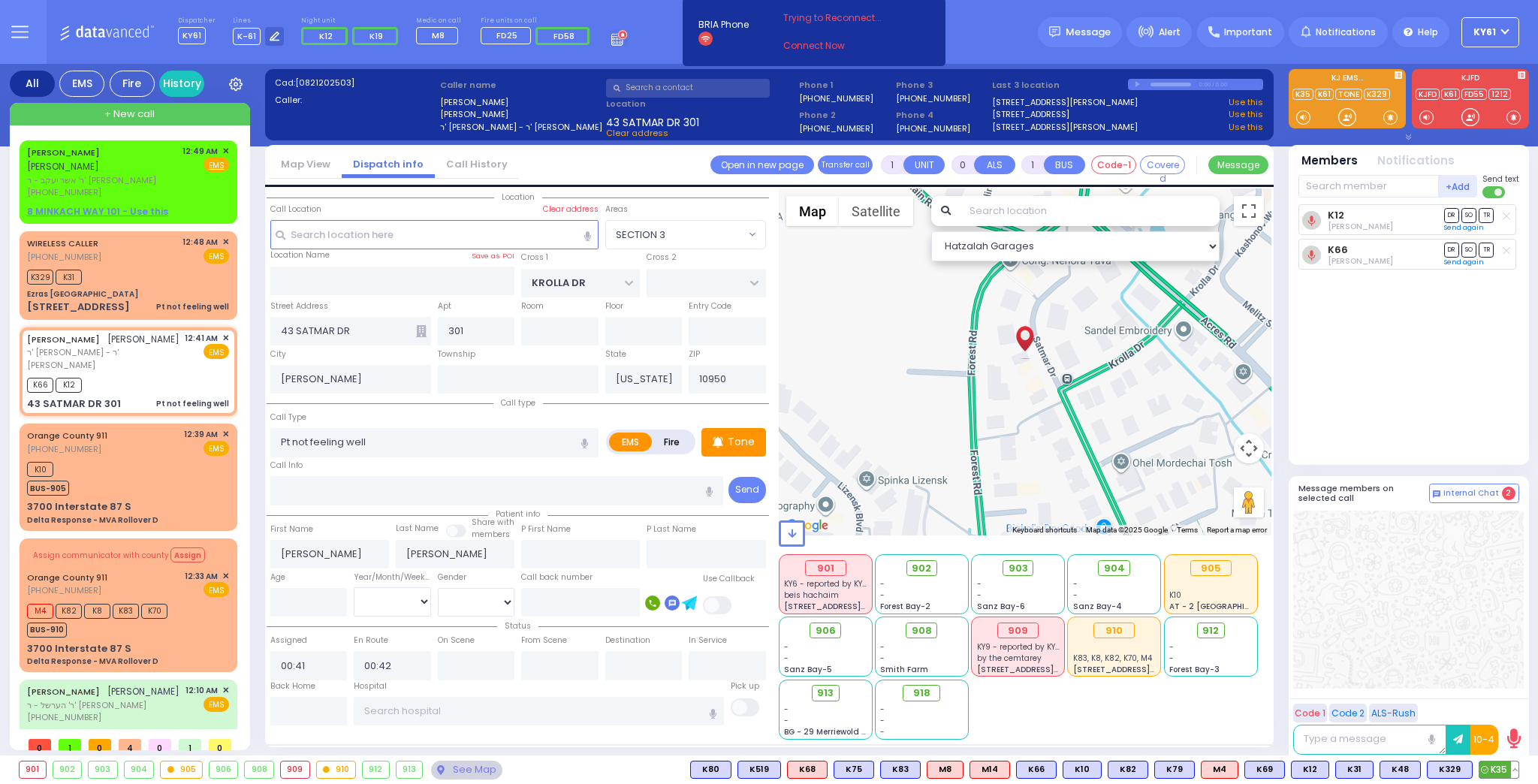
click at [1495, 772] on span "K35" at bounding box center [1498, 769] width 39 height 16
select select
radio input "true"
select select
select select "Hatzalah Garages"
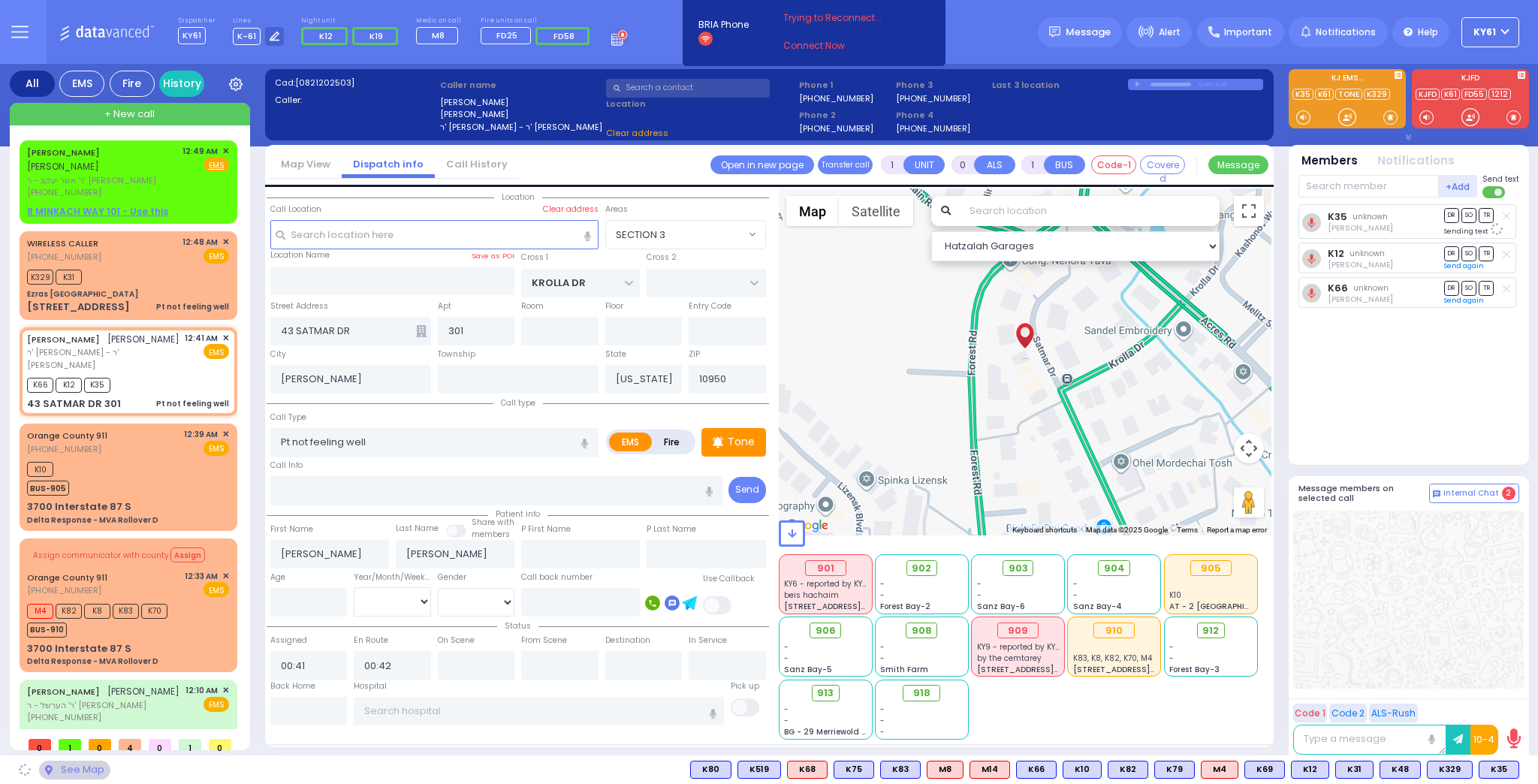
select select "SECTION 3"
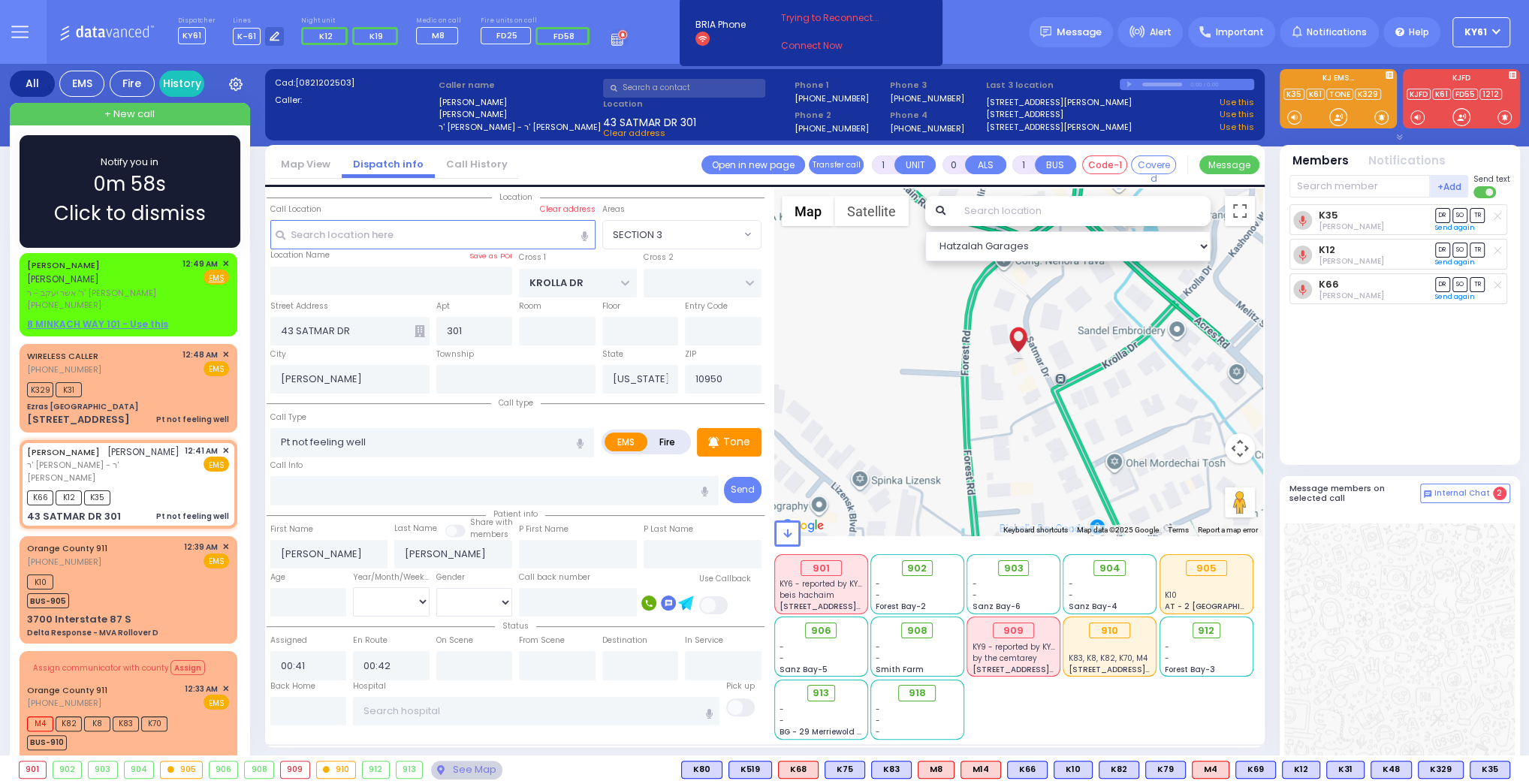
drag, startPoint x: 52, startPoint y: 184, endPoint x: 62, endPoint y: 186, distance: 10.2
click at [59, 184] on div "Notify you in 0m 58s Click to dismiss" at bounding box center [130, 191] width 177 height 74
drag, startPoint x: 50, startPoint y: 154, endPoint x: 69, endPoint y: 159, distance: 19.6
click at [58, 156] on div "Notify you in 0m 54s Click to dismiss" at bounding box center [130, 191] width 221 height 113
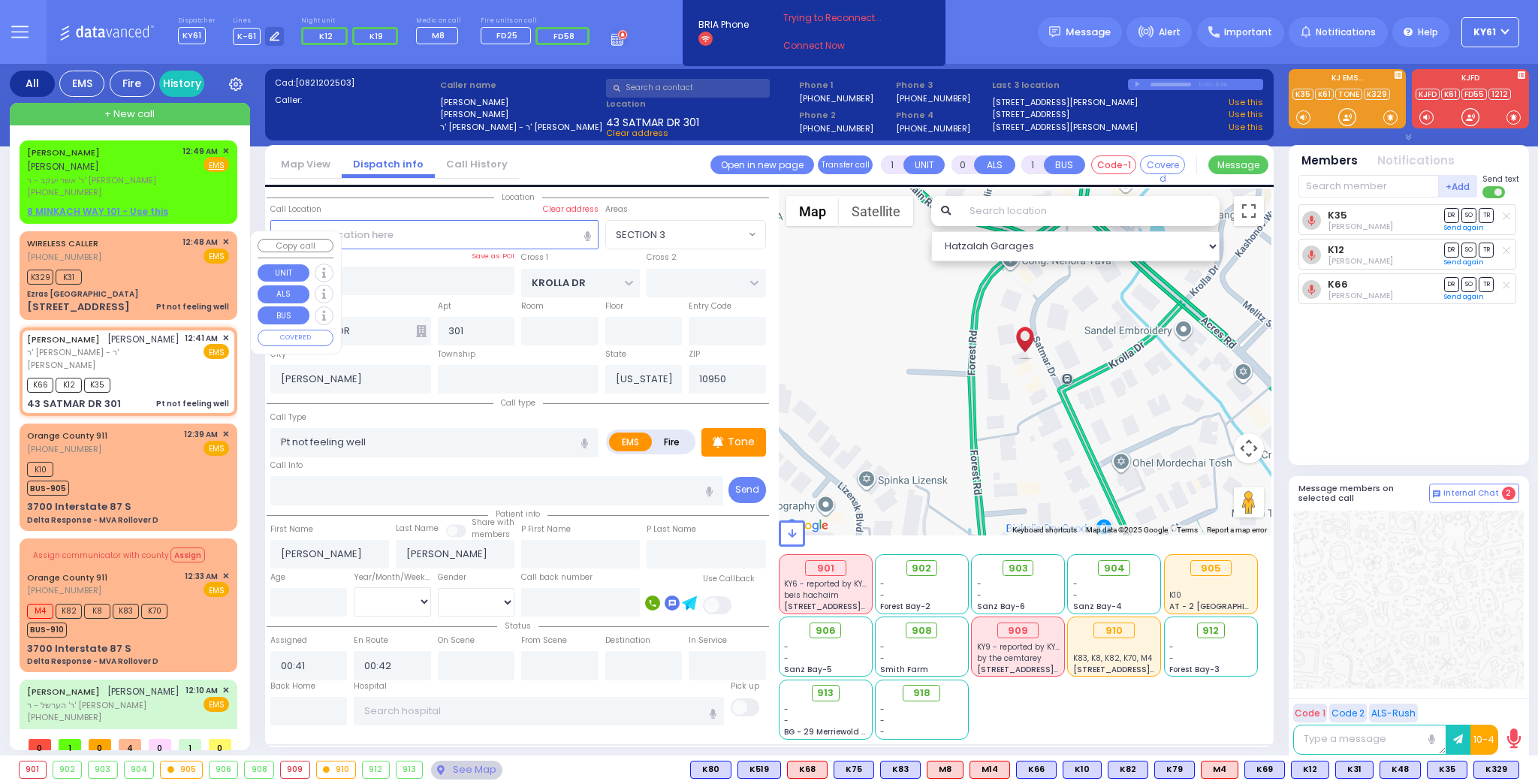
click at [187, 280] on div "K329 K31" at bounding box center [128, 275] width 202 height 19
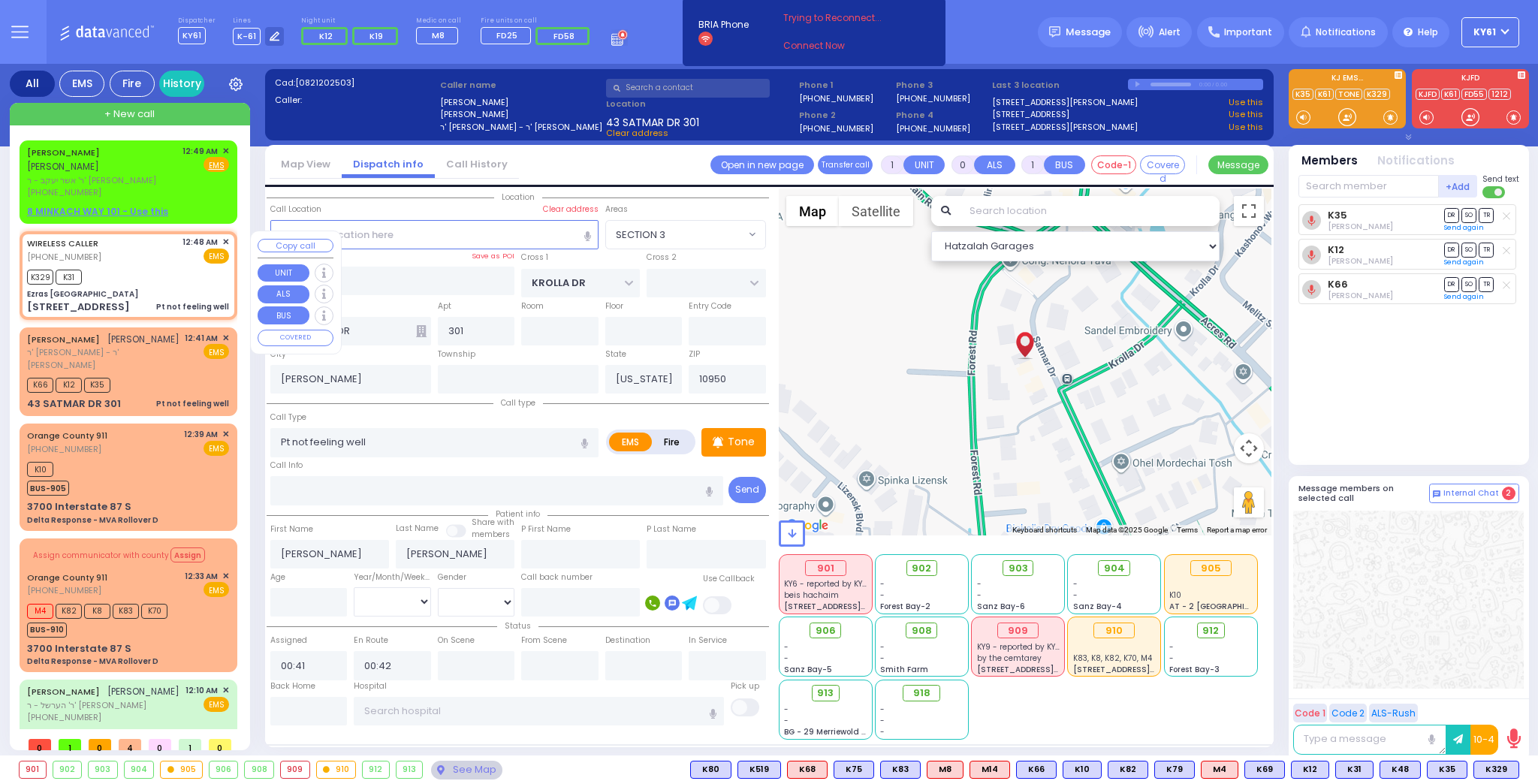
select select
radio input "true"
type input "18"
select select "Year"
type input "00:48"
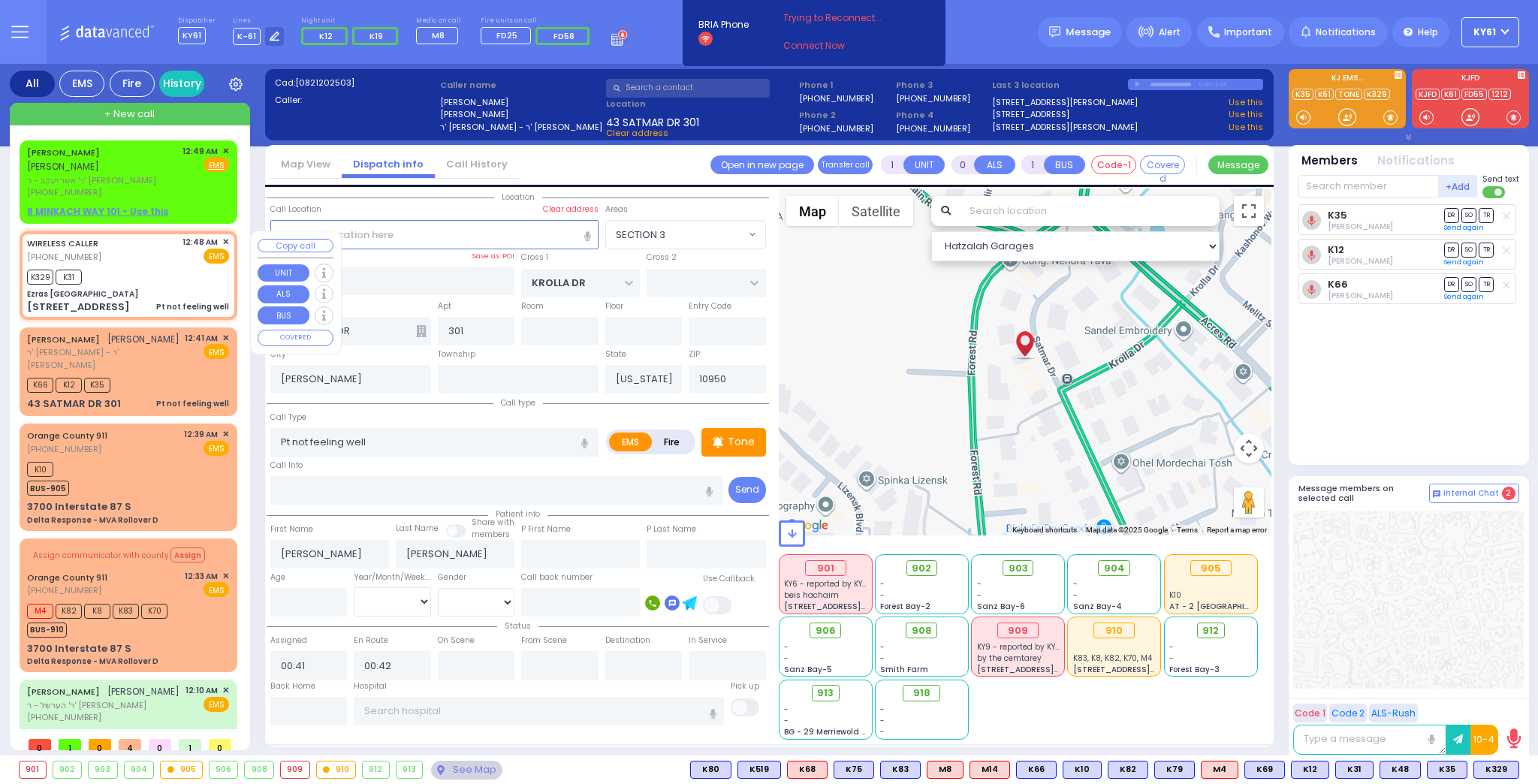
type input "00:53"
select select "Hatzalah Garages"
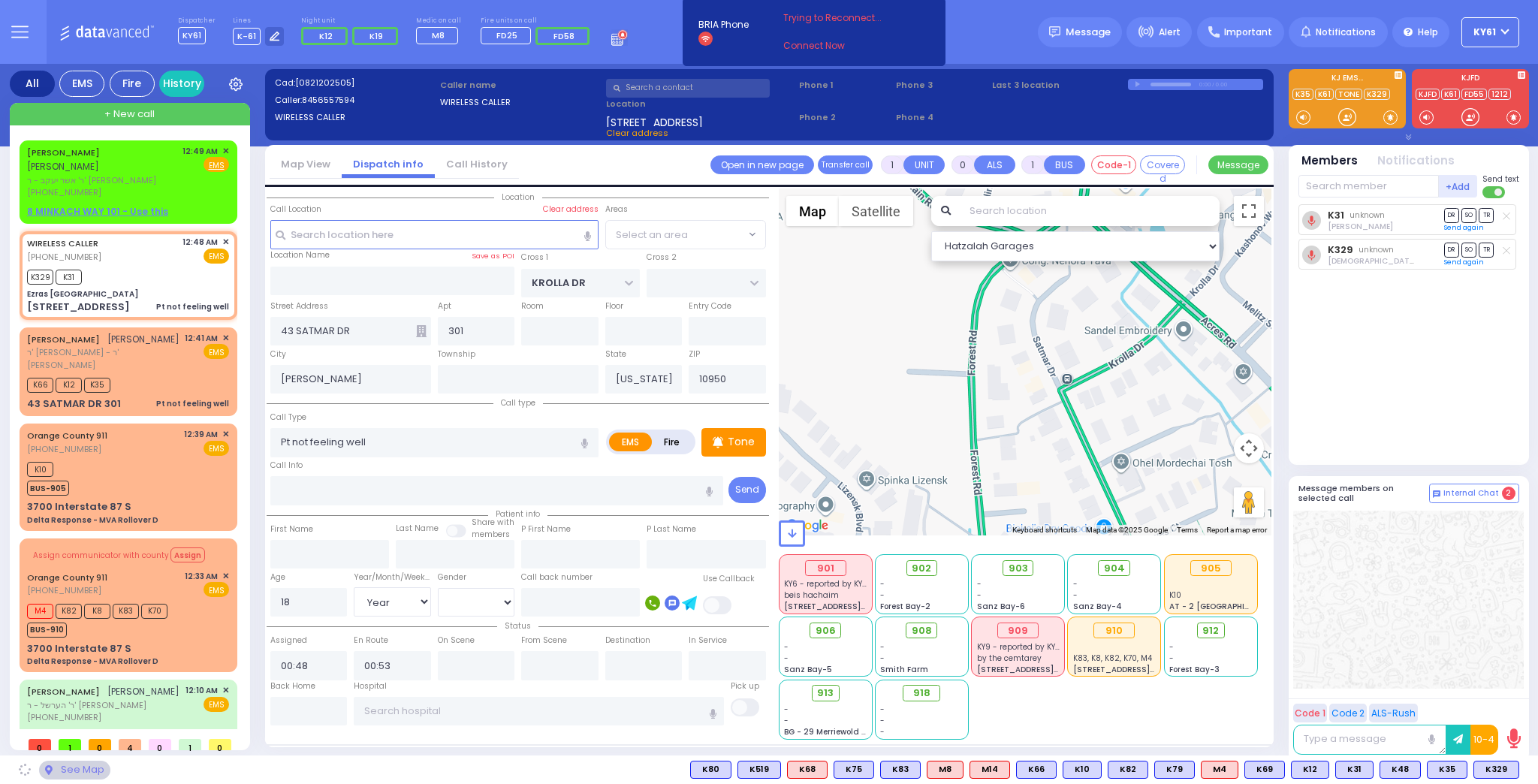
type input "Ezras [GEOGRAPHIC_DATA]"
type input "[PERSON_NAME] DR"
type input "CARTER LN"
type input "[STREET_ADDRESS]"
type input "3"
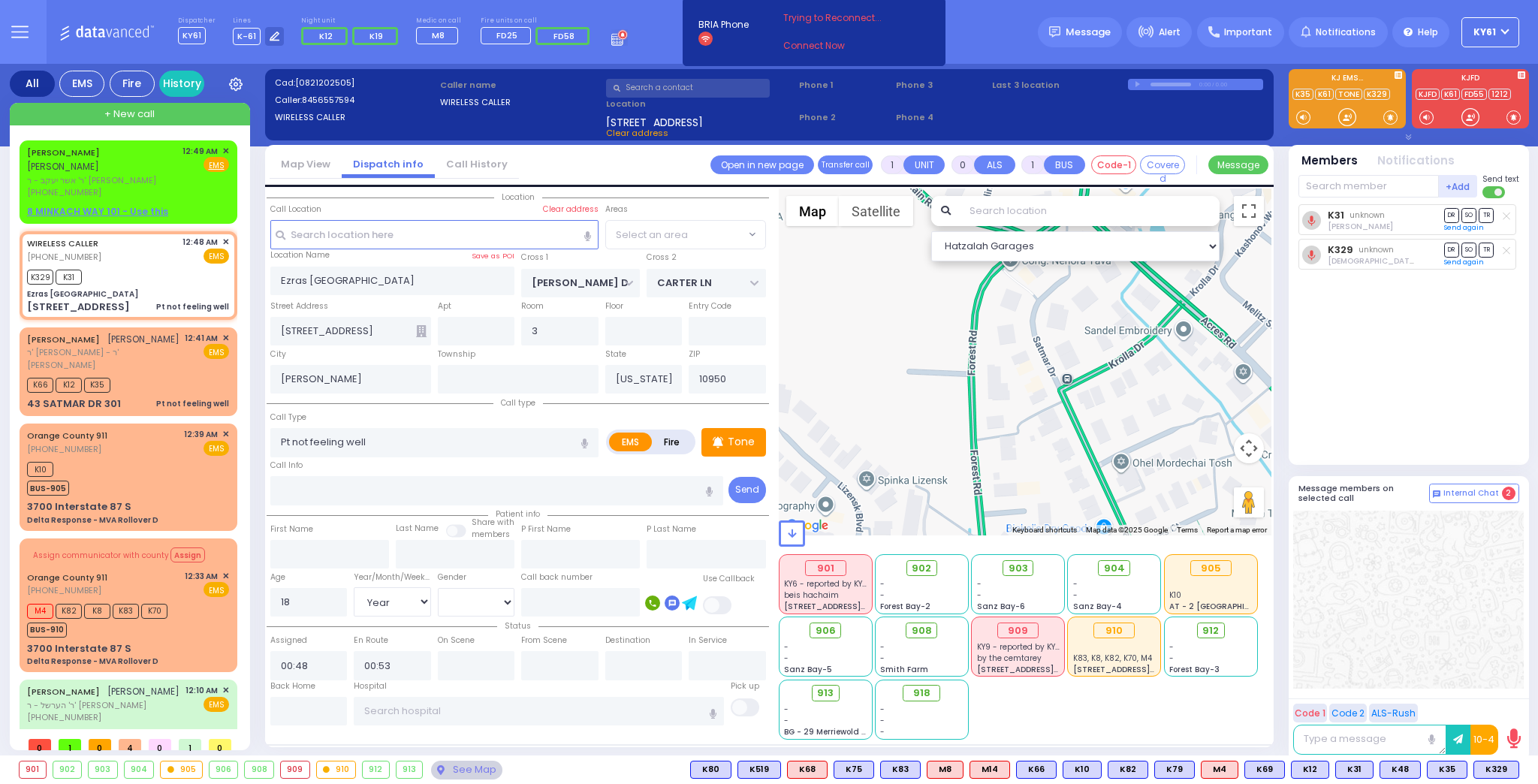
select select "SECTION 2"
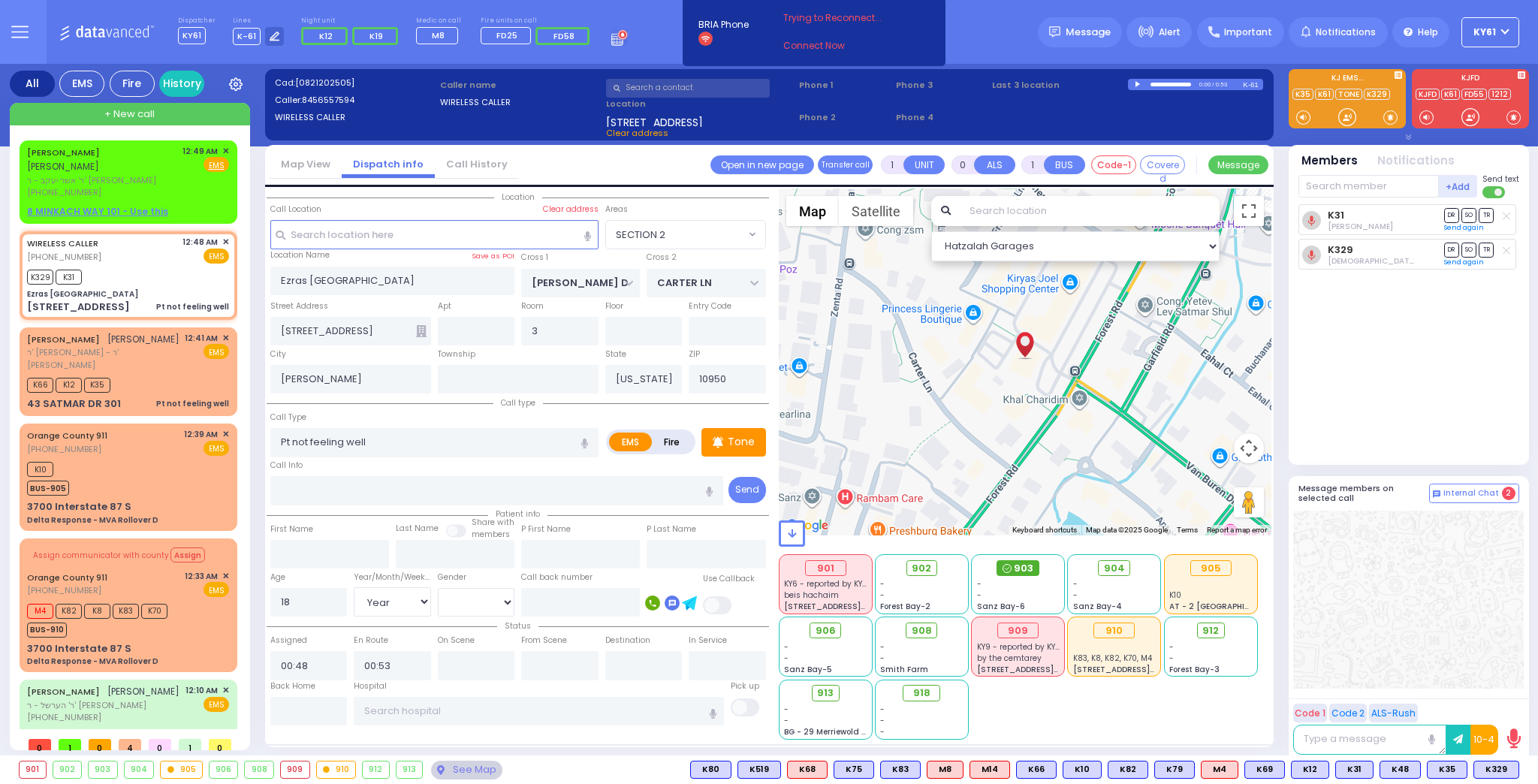
click at [1018, 564] on span "903" at bounding box center [1023, 568] width 20 height 15
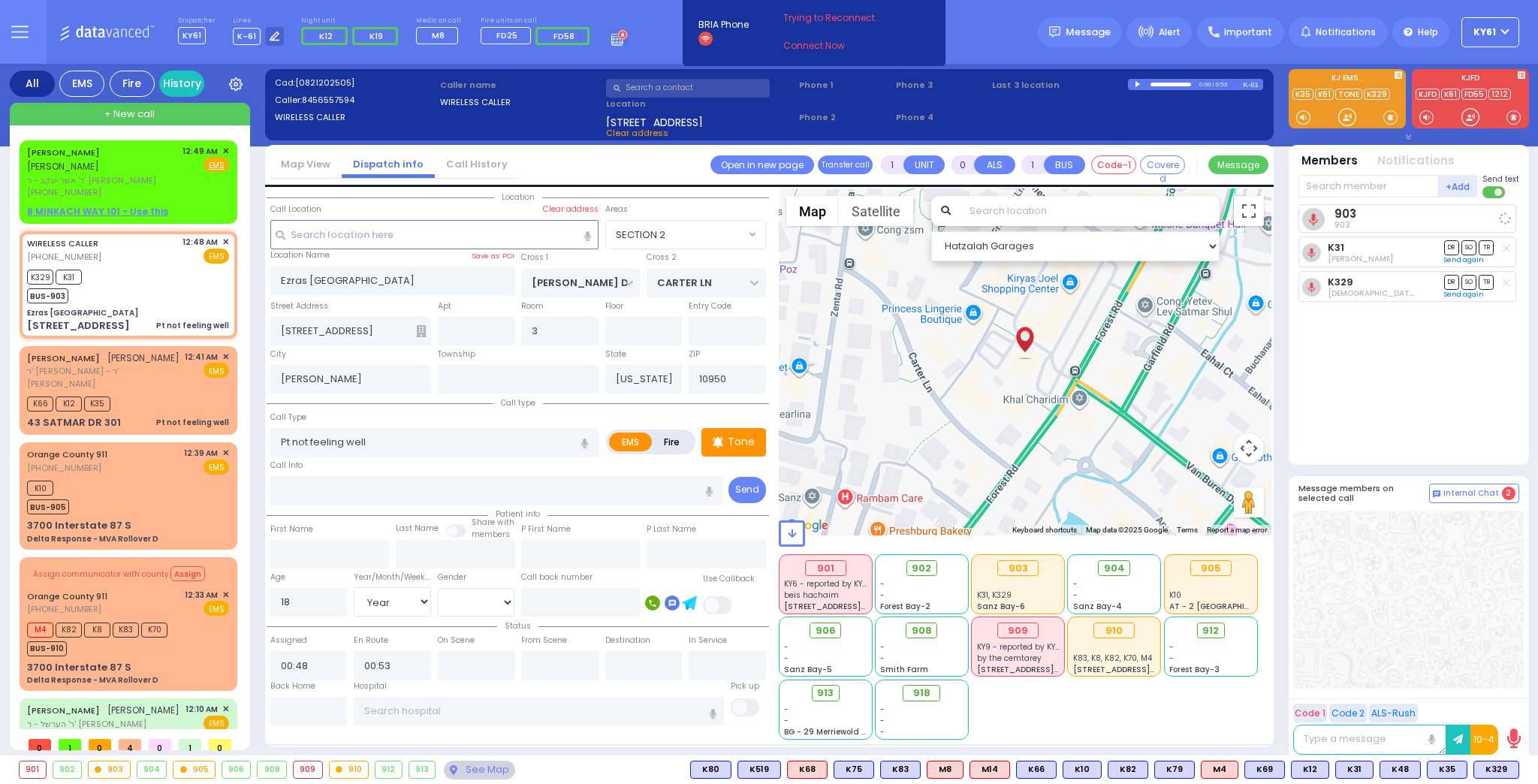
select select
radio input "true"
select select "Year"
select select "Hatzalah Garages"
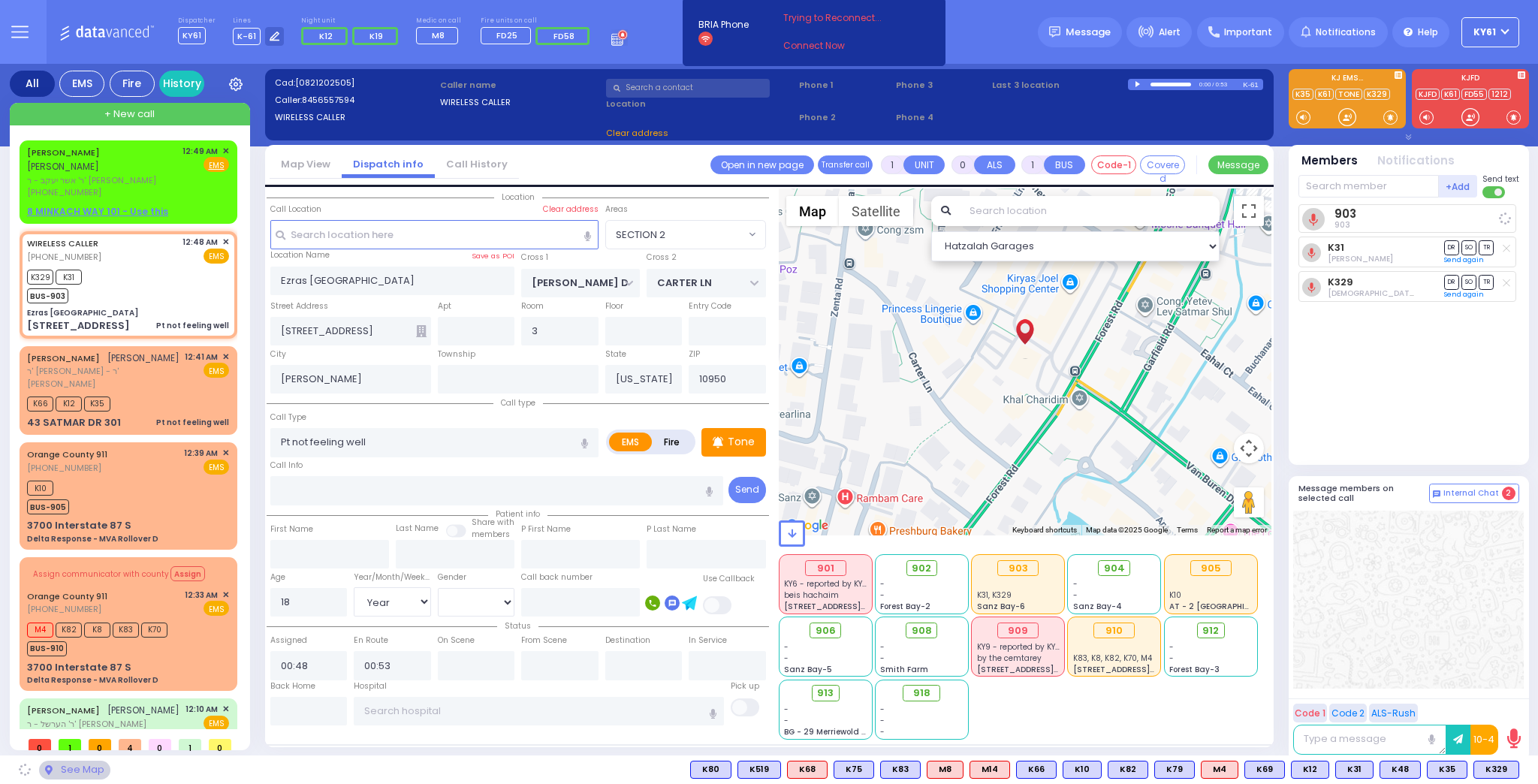
select select "SECTION 2"
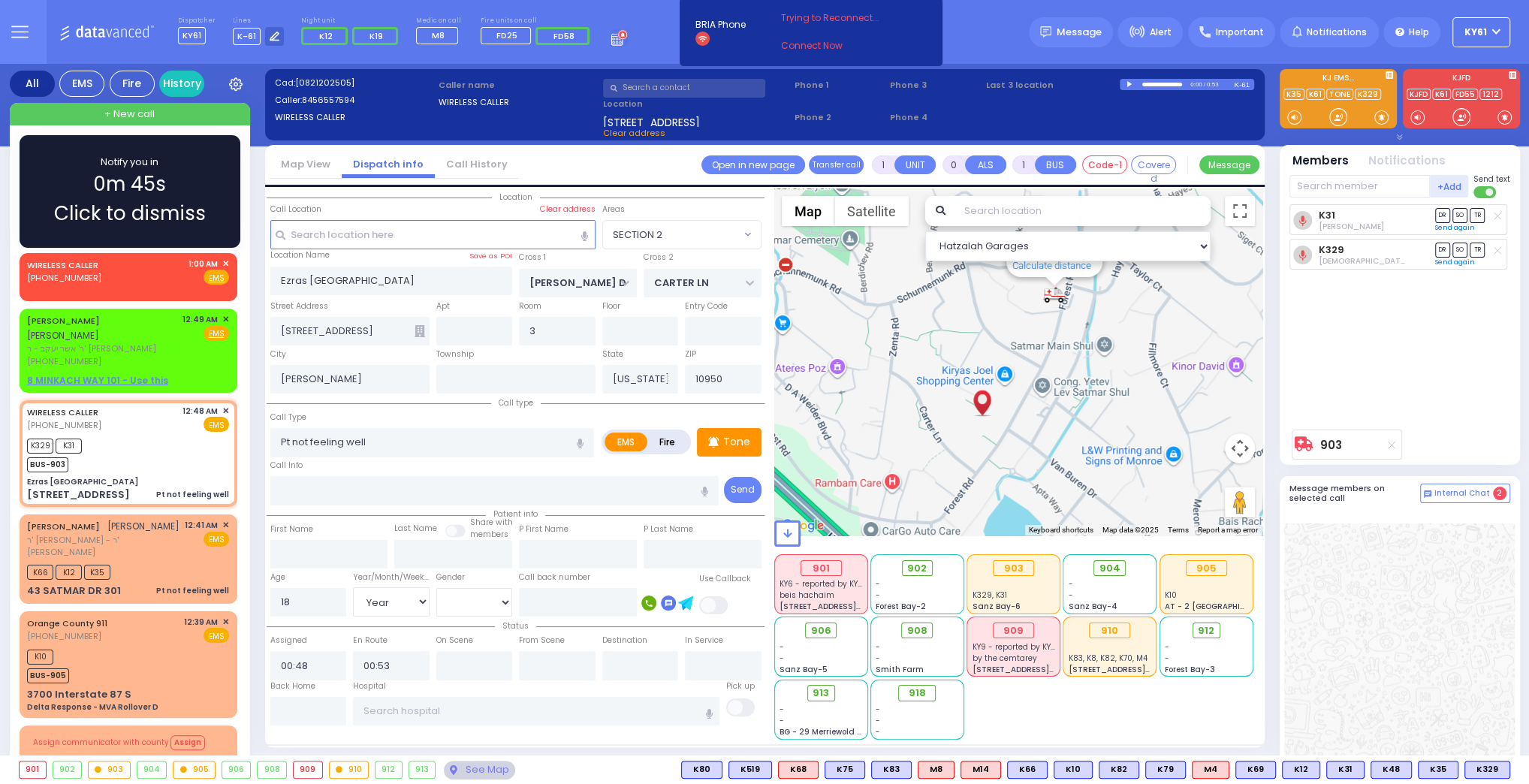
click at [179, 181] on div "Notify you in 0m 45s Click to dismiss" at bounding box center [130, 191] width 177 height 74
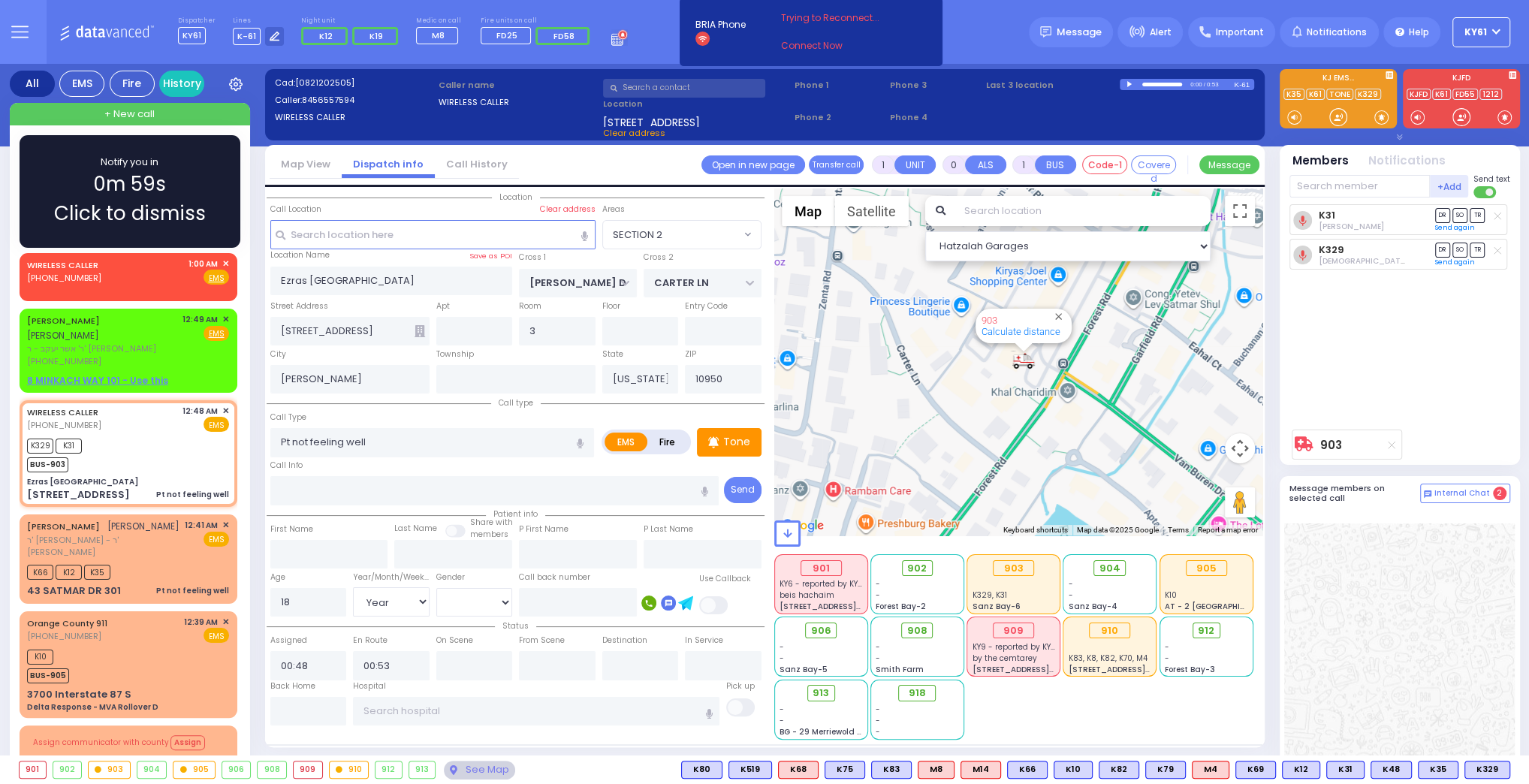
click at [203, 183] on div "Notify you in 0m 59s Click to dismiss" at bounding box center [130, 191] width 177 height 74
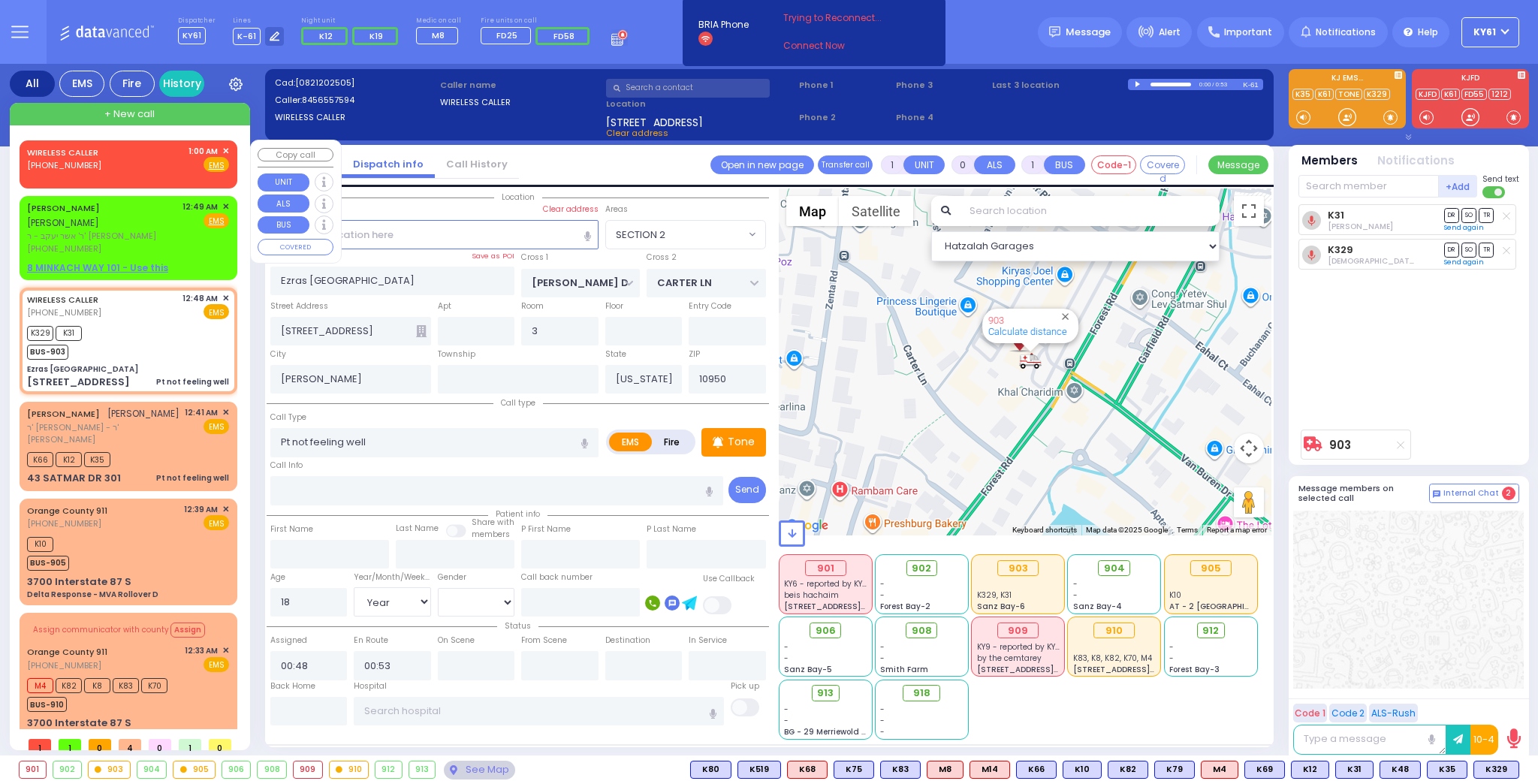
click at [226, 148] on span "✕" at bounding box center [225, 151] width 7 height 12
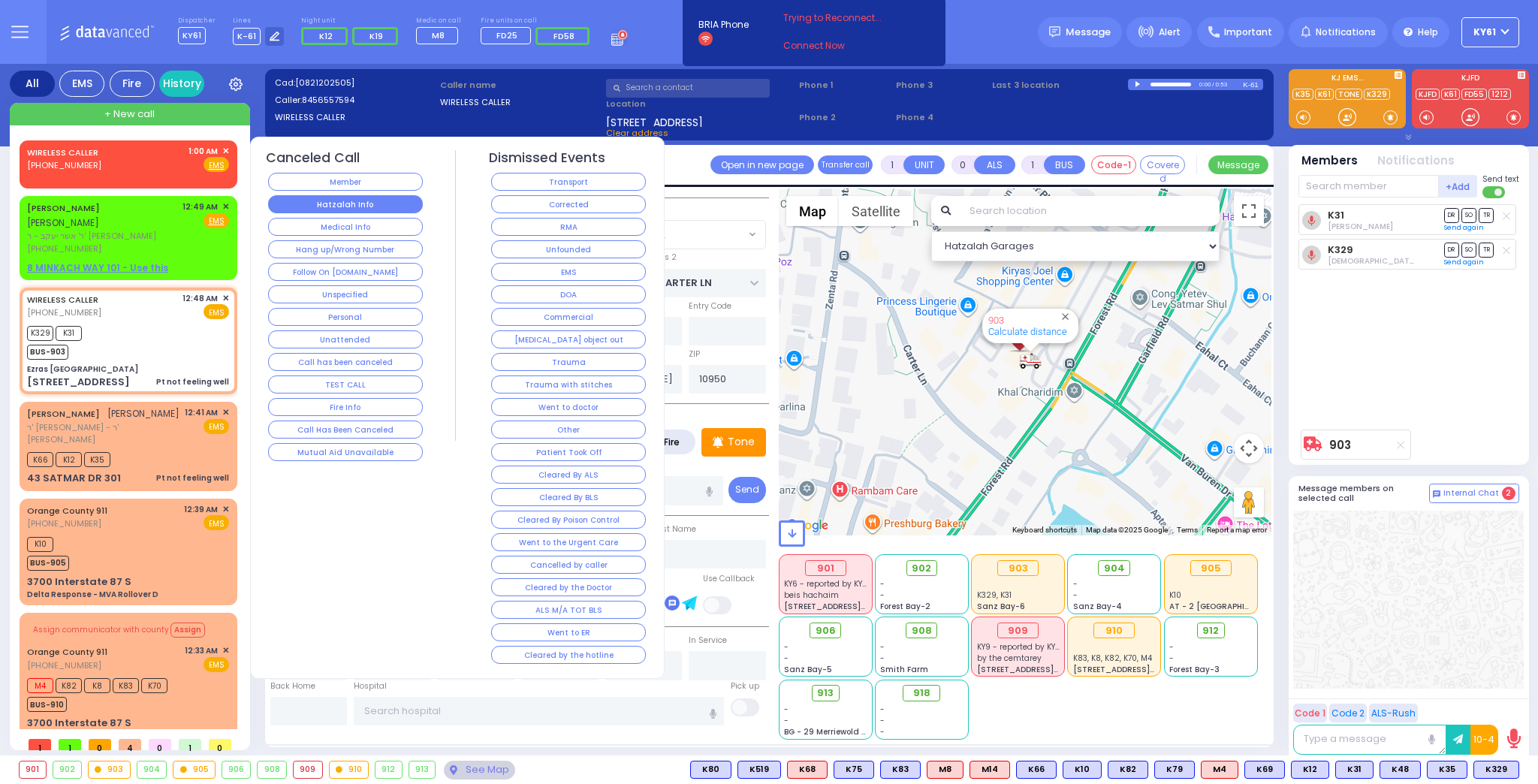
click at [343, 201] on button "Hatzalah Info" at bounding box center [345, 204] width 155 height 18
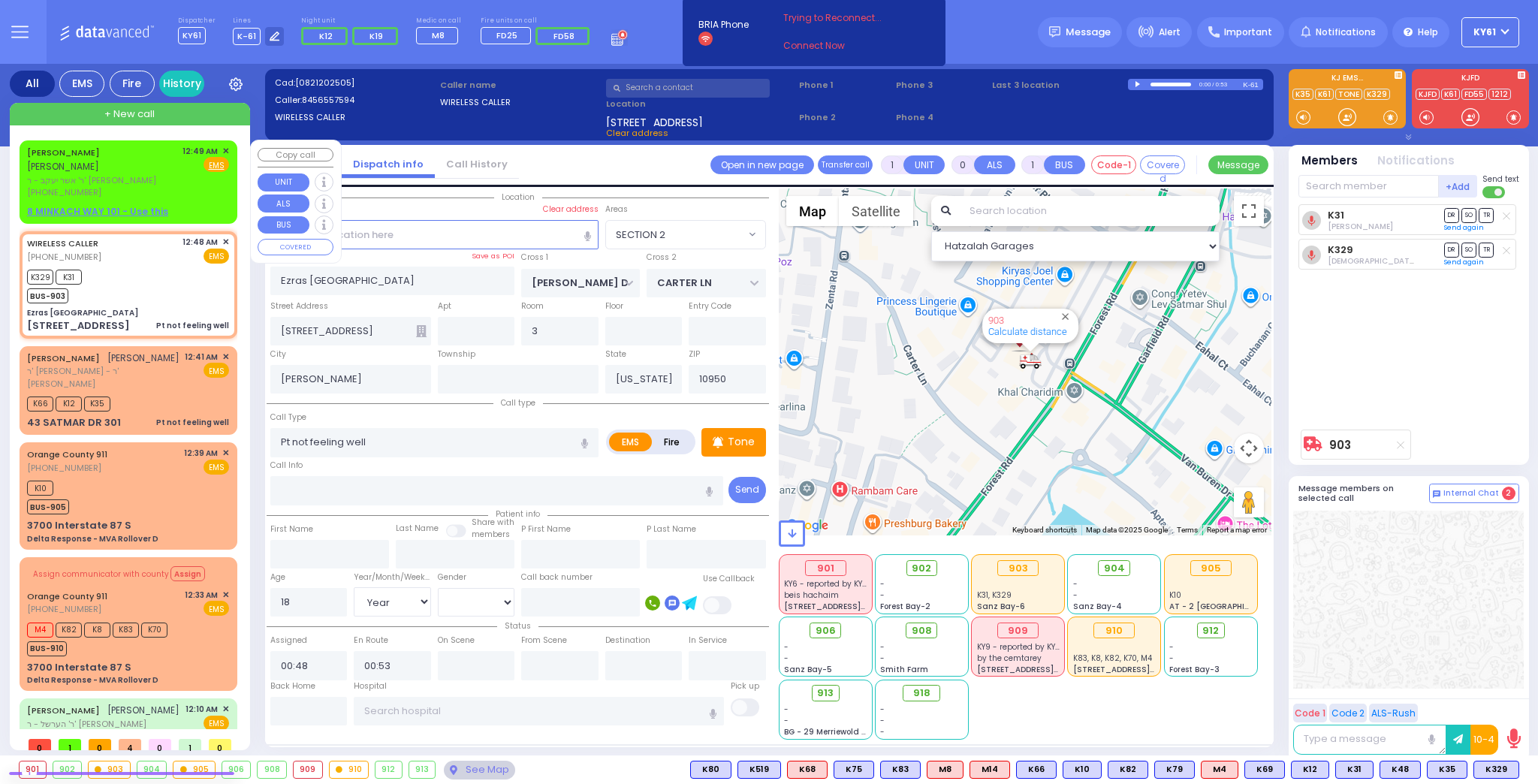
click at [225, 148] on span "✕" at bounding box center [225, 151] width 7 height 12
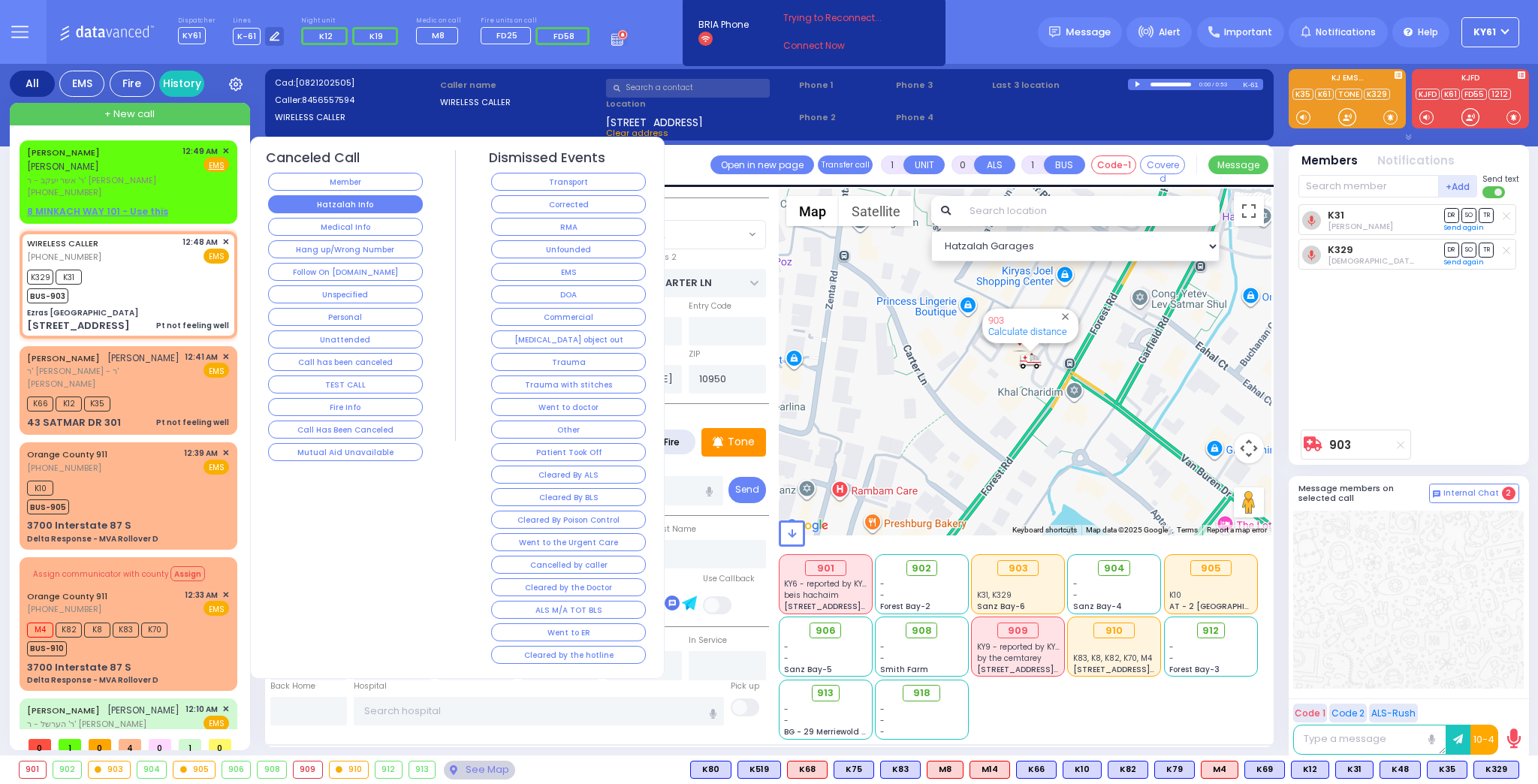
click at [349, 202] on button "Hatzalah Info" at bounding box center [345, 204] width 155 height 18
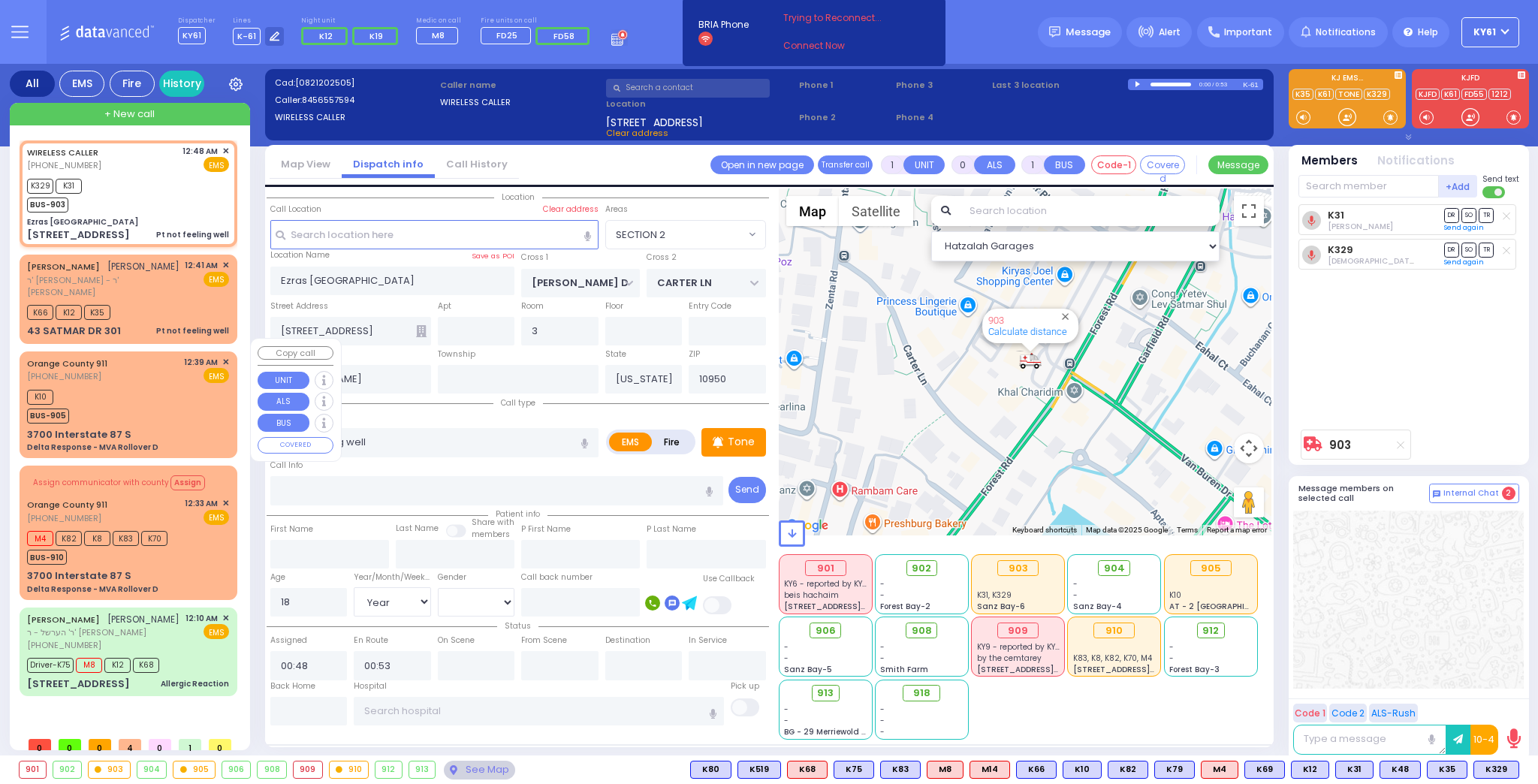
click at [198, 373] on div "Orange County 911 (845) 469-0911 12:39 AM ✕ EMS K10 BUS-905" at bounding box center [128, 405] width 211 height 102
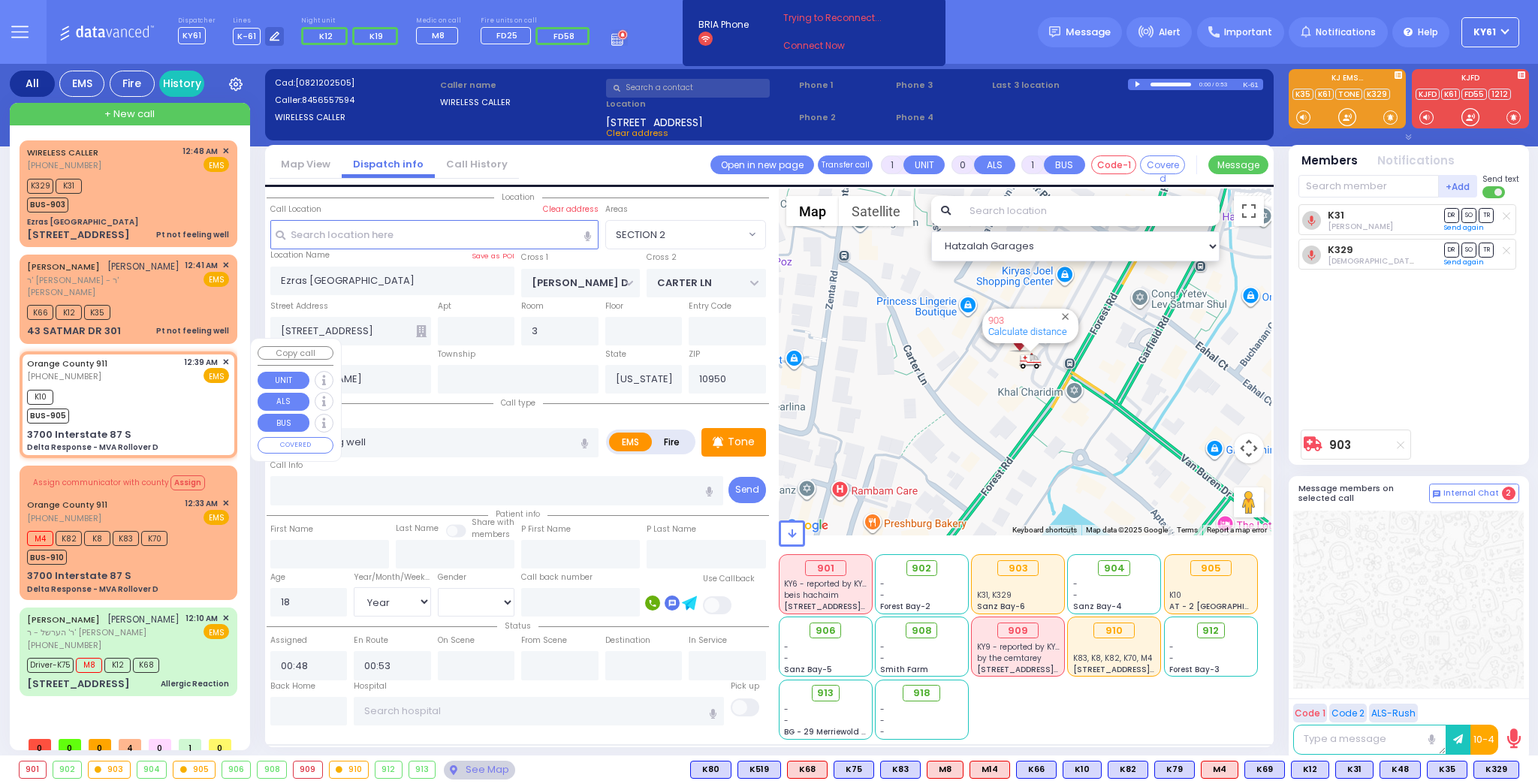
type input "6"
select select
type input "Delta Response - MVA Rollover D"
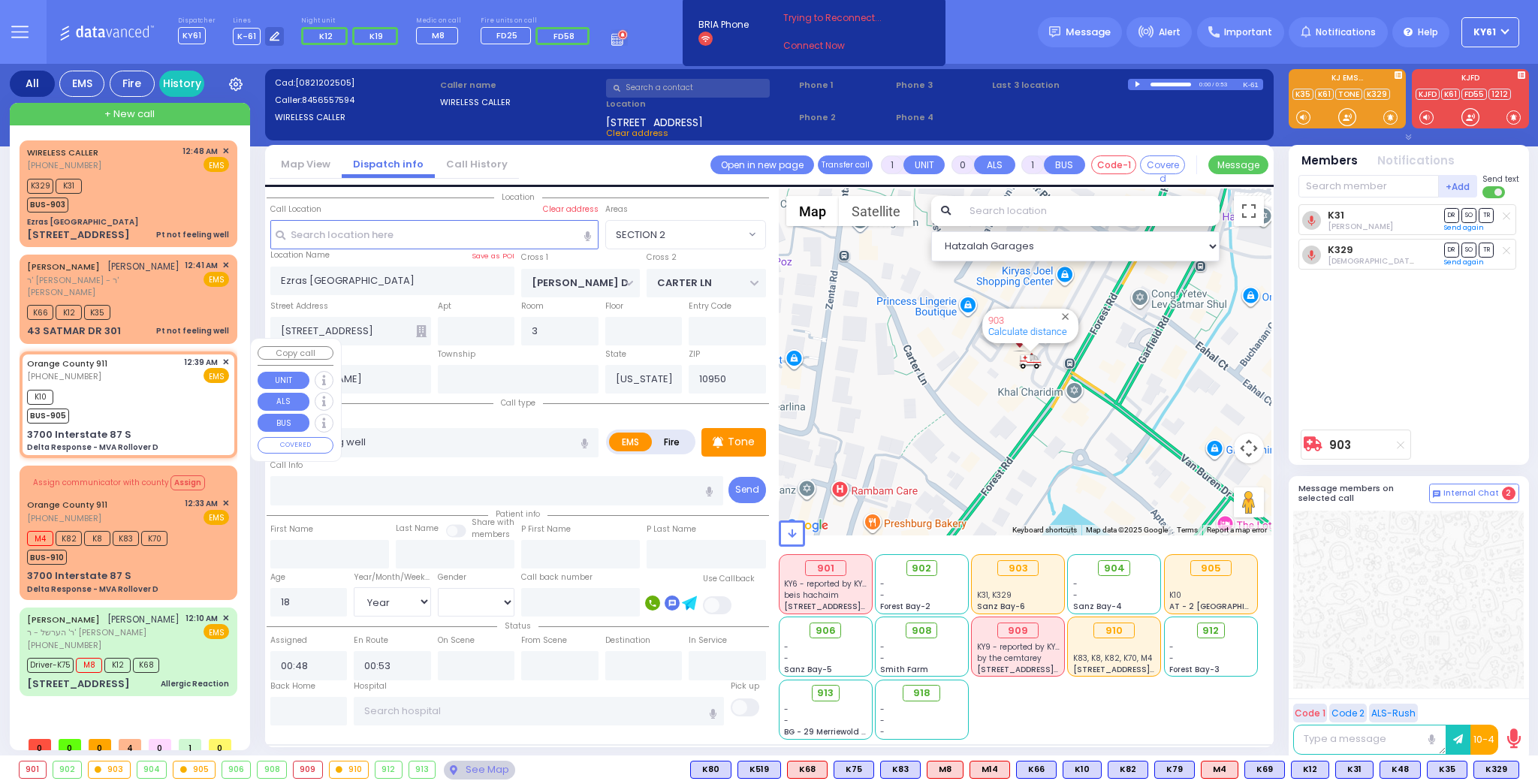
radio input "true"
select select
type input "00:39"
type input "00:43"
select select "Hatzalah Garages"
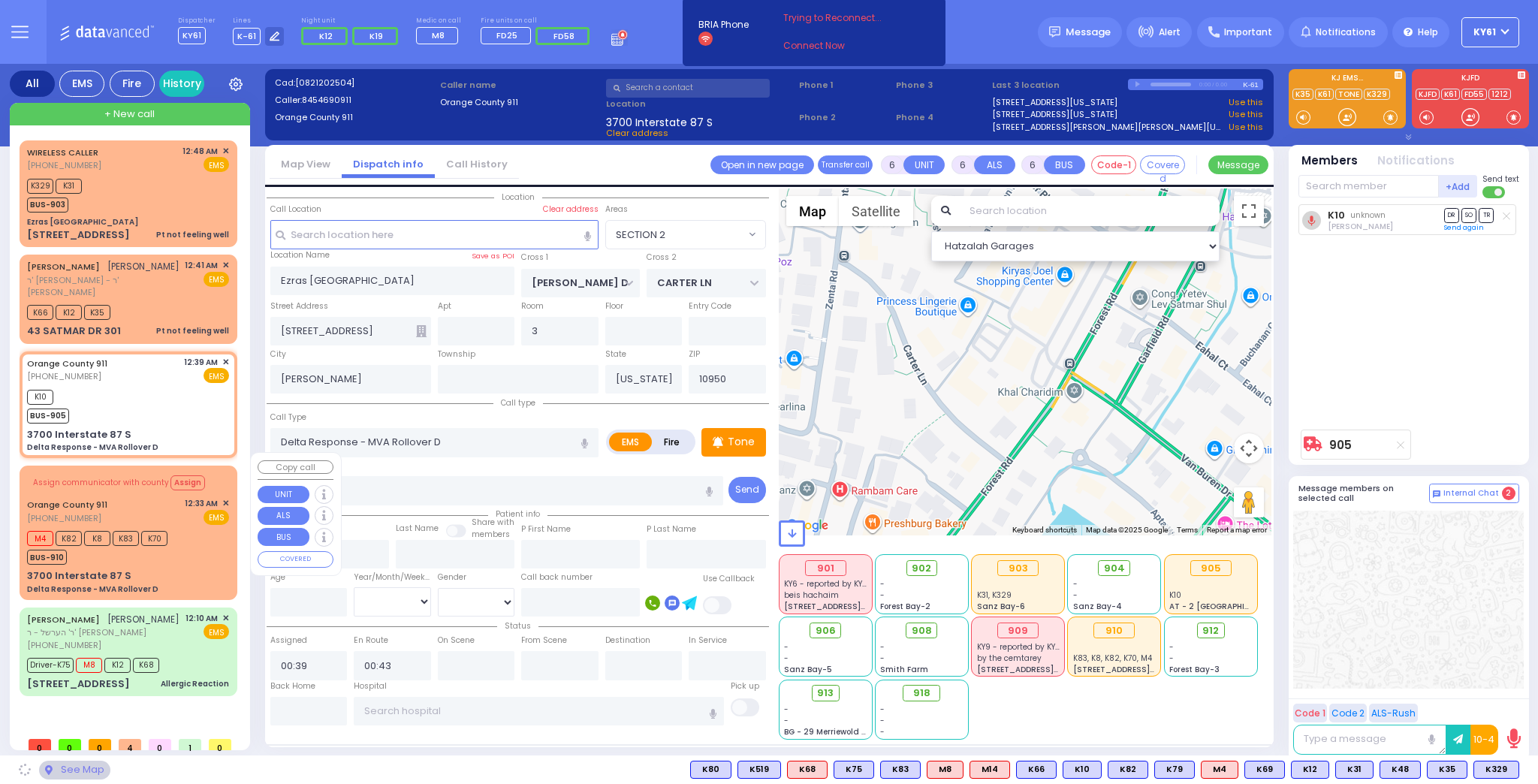
type input "3700 Interstate 87 S"
type input "Monroe"
type input "10926"
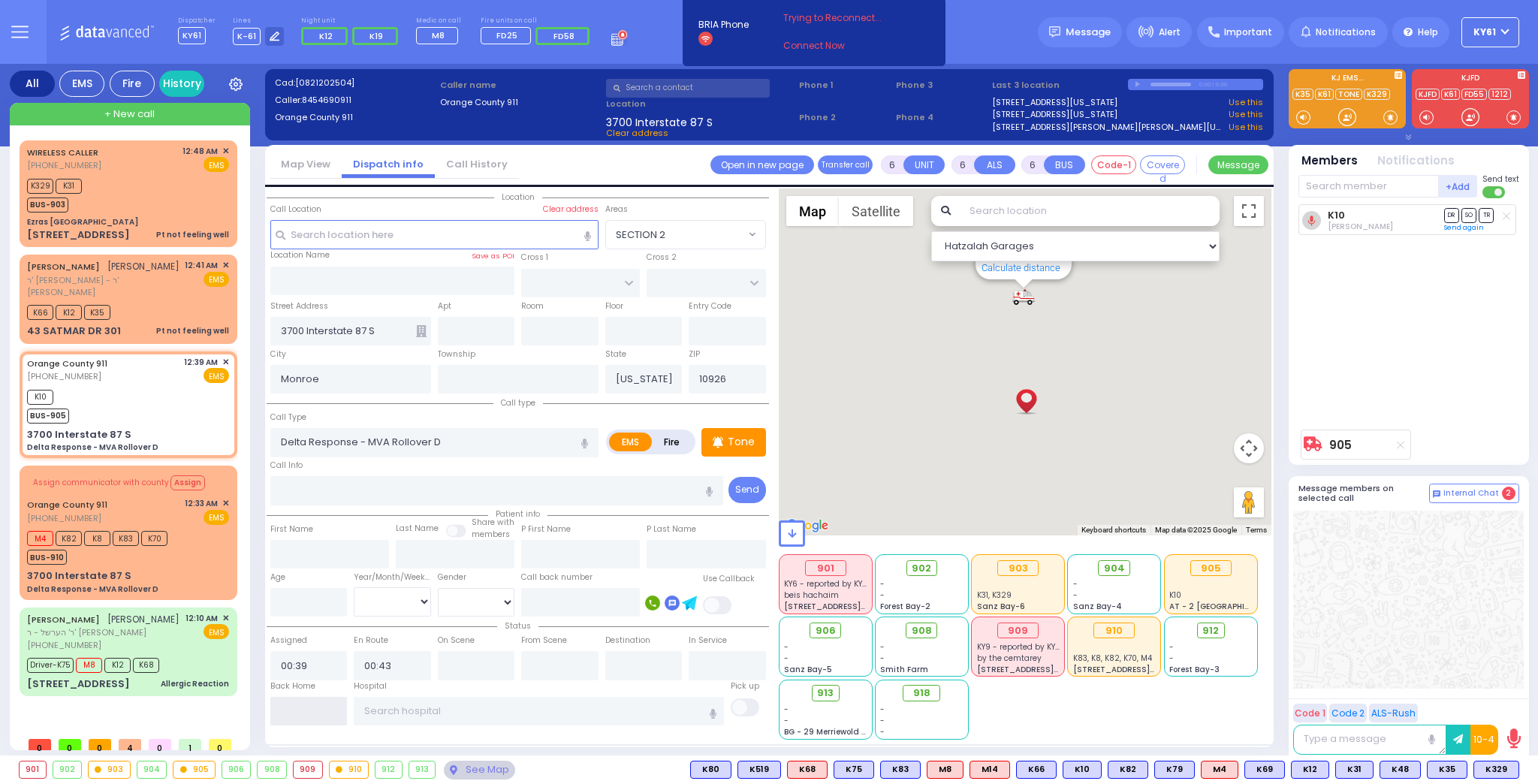
click at [324, 715] on input "text" at bounding box center [309, 711] width 78 height 28
click at [322, 714] on input "text" at bounding box center [309, 711] width 78 height 28
type input "01:02"
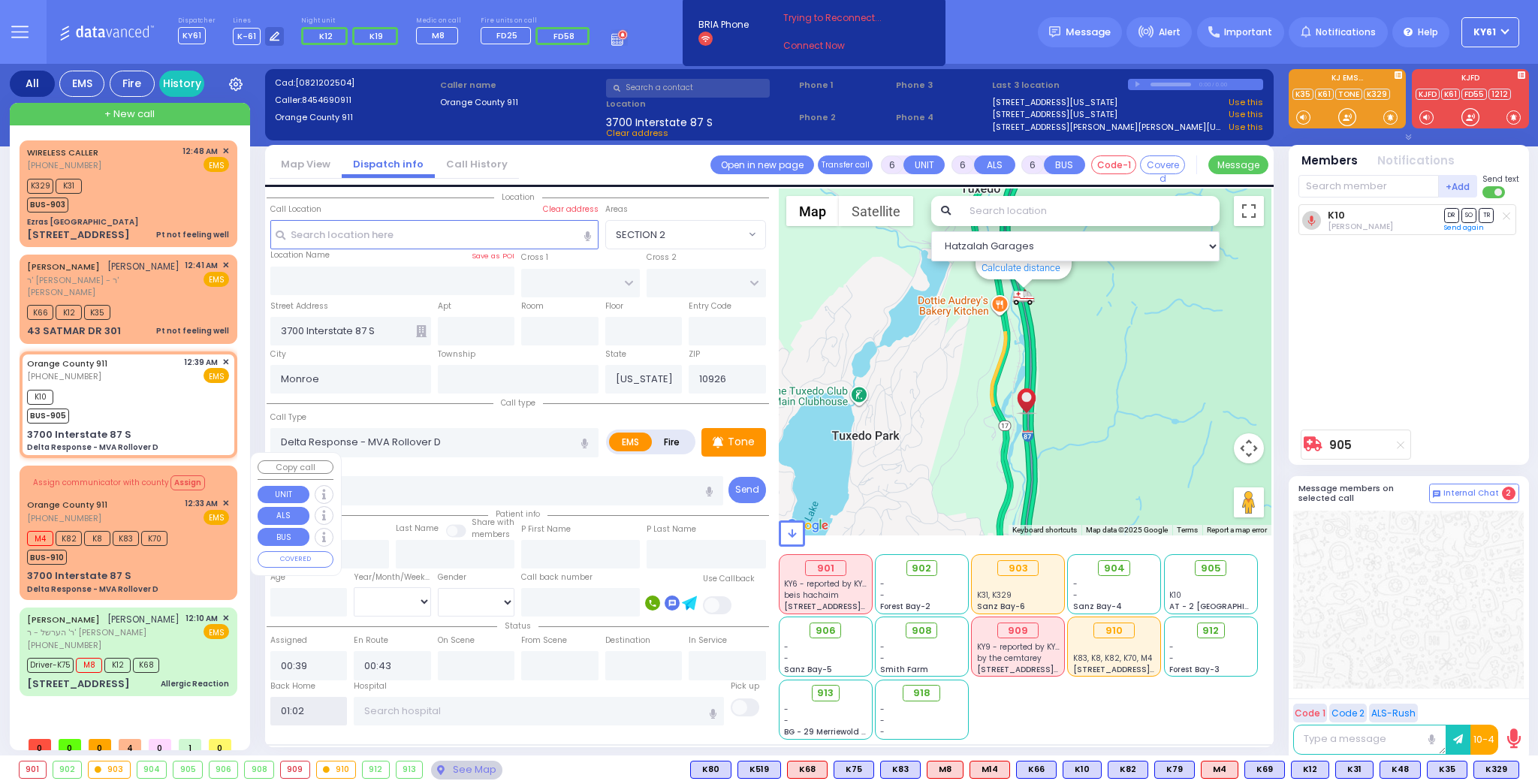
select select
radio input "true"
select select
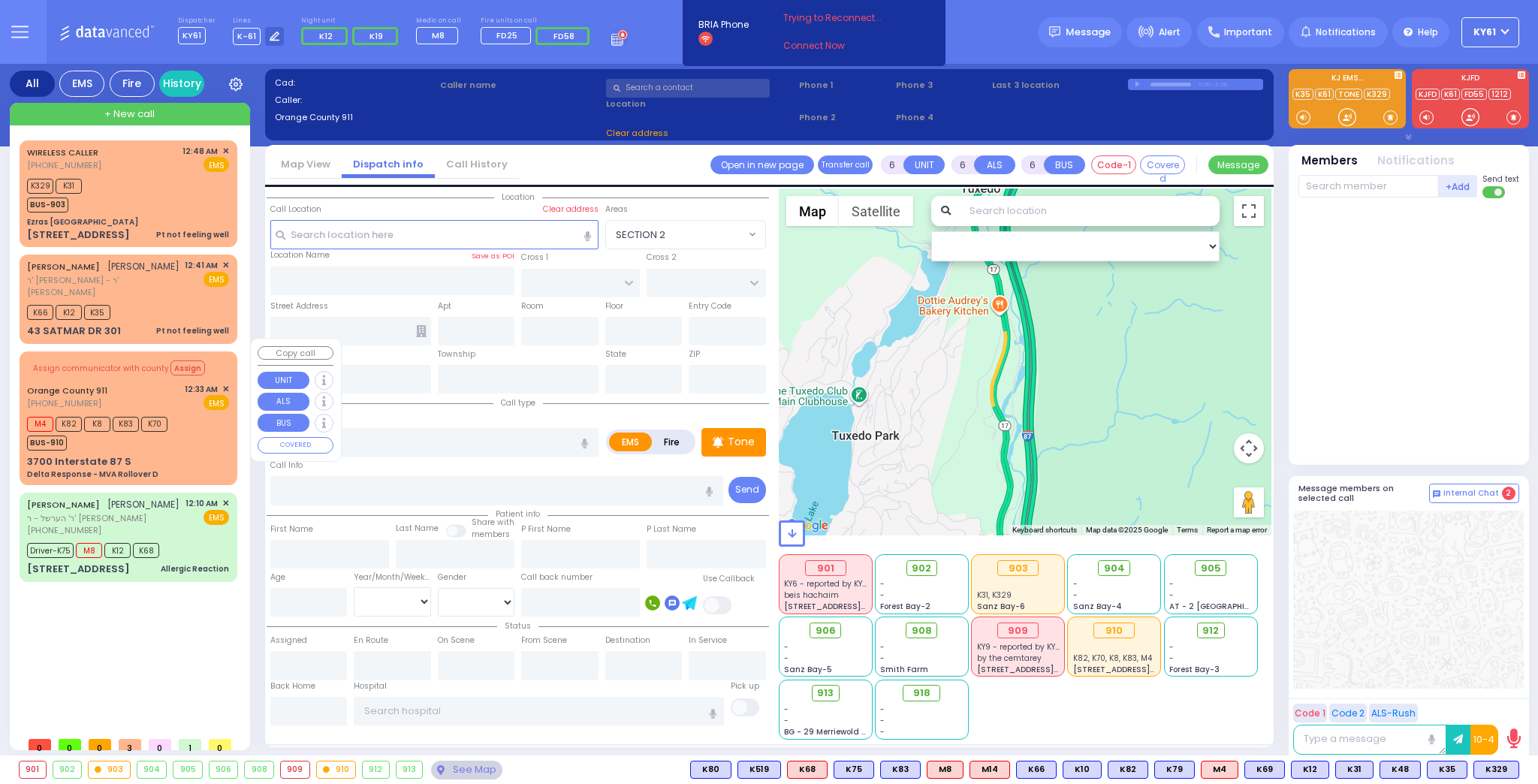
click at [214, 454] on div "3700 Interstate 87 S Delta Response - MVA Rollover D" at bounding box center [128, 467] width 202 height 27
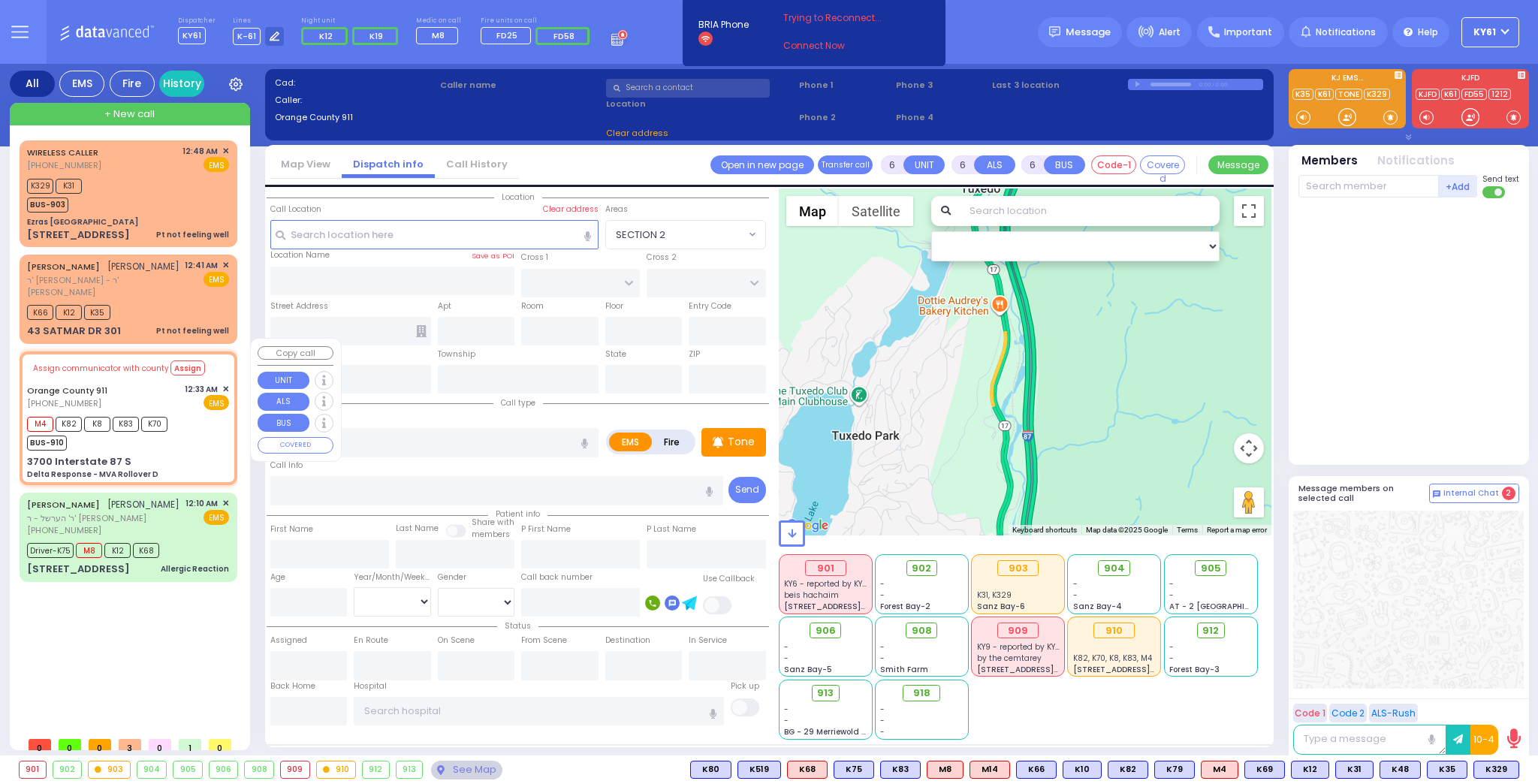
select select
type input "Delta Response - MVA Rollover D"
radio input "true"
type input "Nature: : Delta Response - MVA Rollover D Address: : [STREET_ADDRESS]: : [GEOGR…"
select select
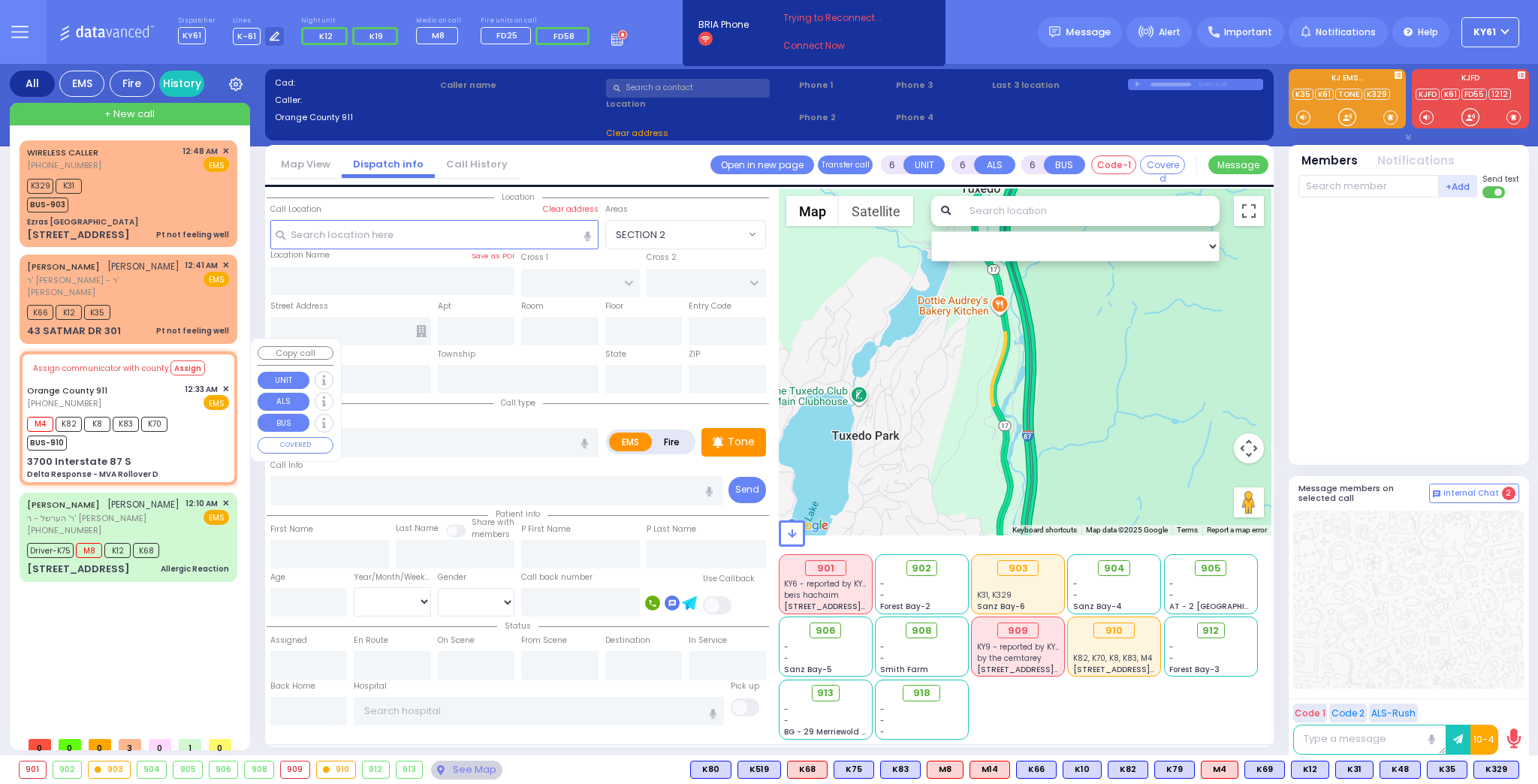
type input "00:36"
select select "Hatzalah Garages"
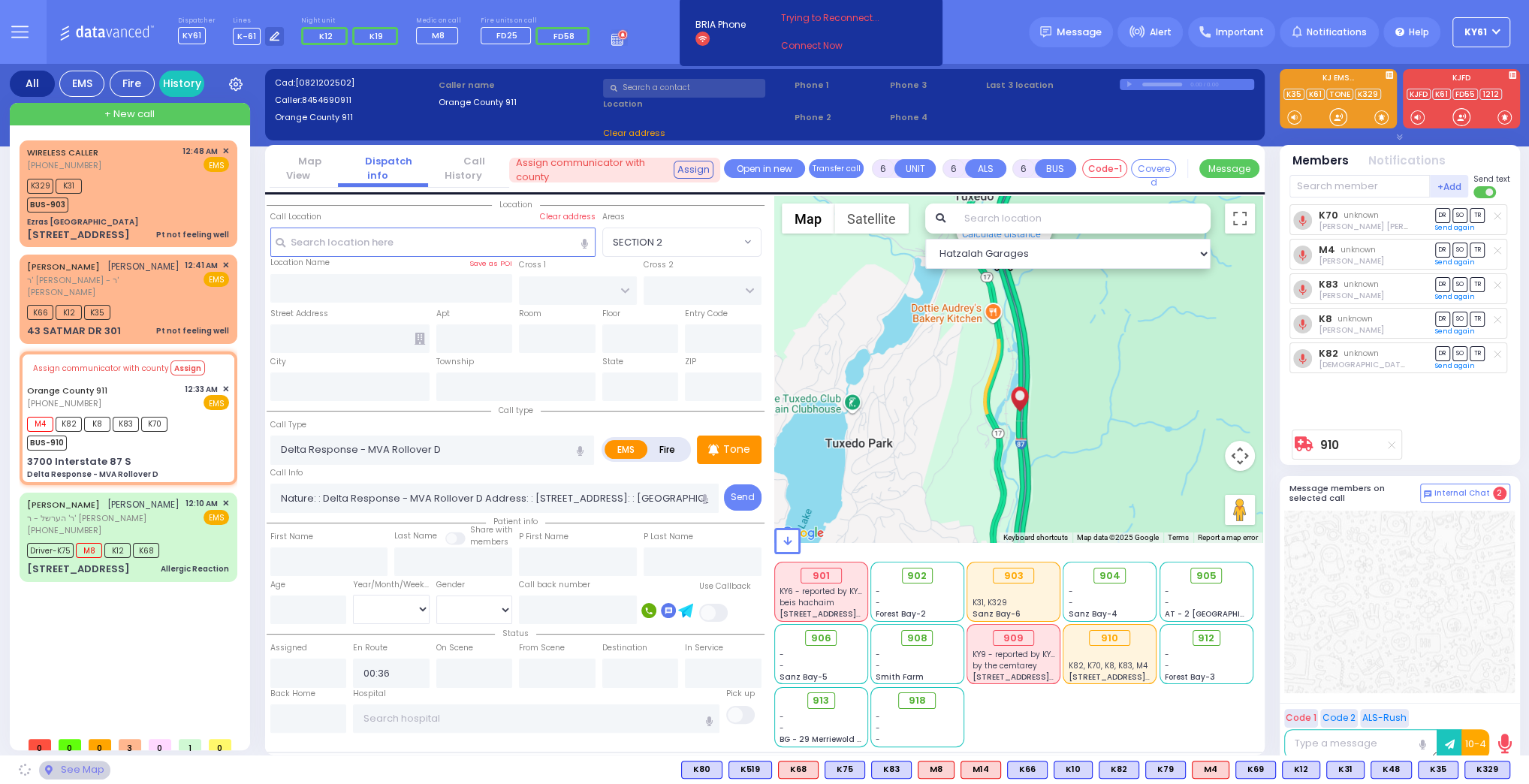
type input "3700 Interstate 87 S"
type input "Monroe"
type input "[US_STATE]"
type input "10926"
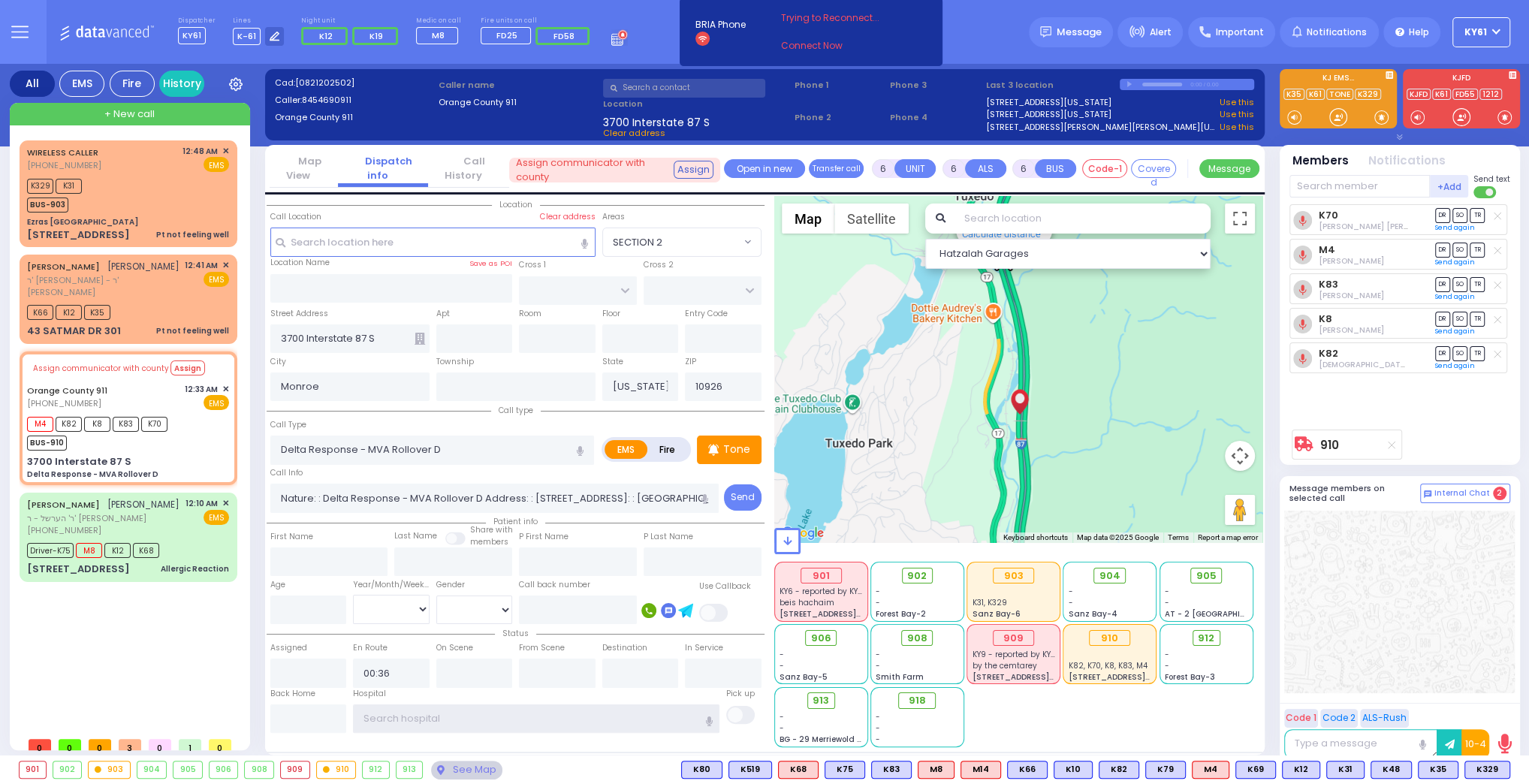
click at [457, 716] on input "text" at bounding box center [536, 719] width 366 height 28
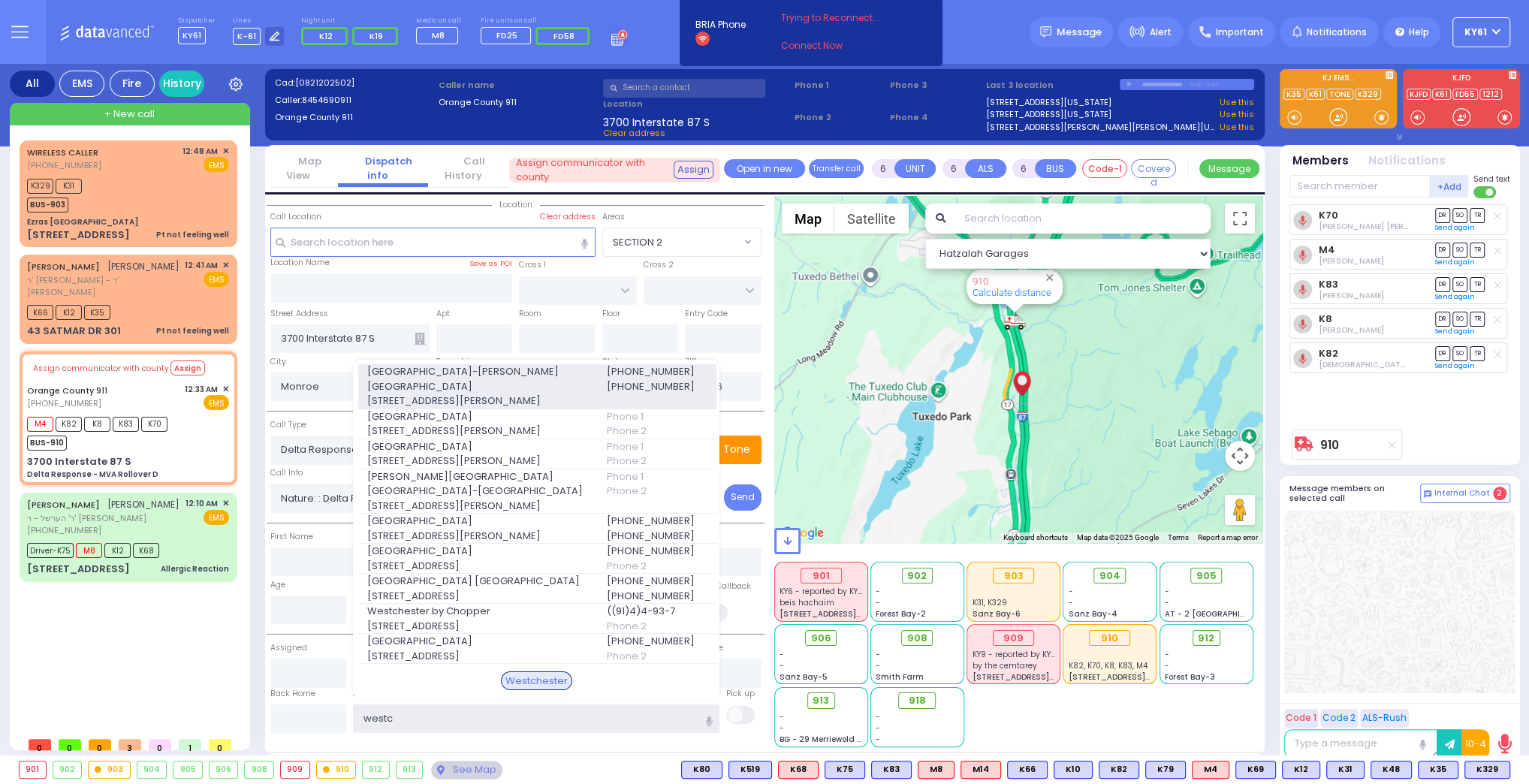
type input "westc"
click at [540, 391] on span "[GEOGRAPHIC_DATA]-[PERSON_NAME][GEOGRAPHIC_DATA]" at bounding box center [477, 378] width 220 height 29
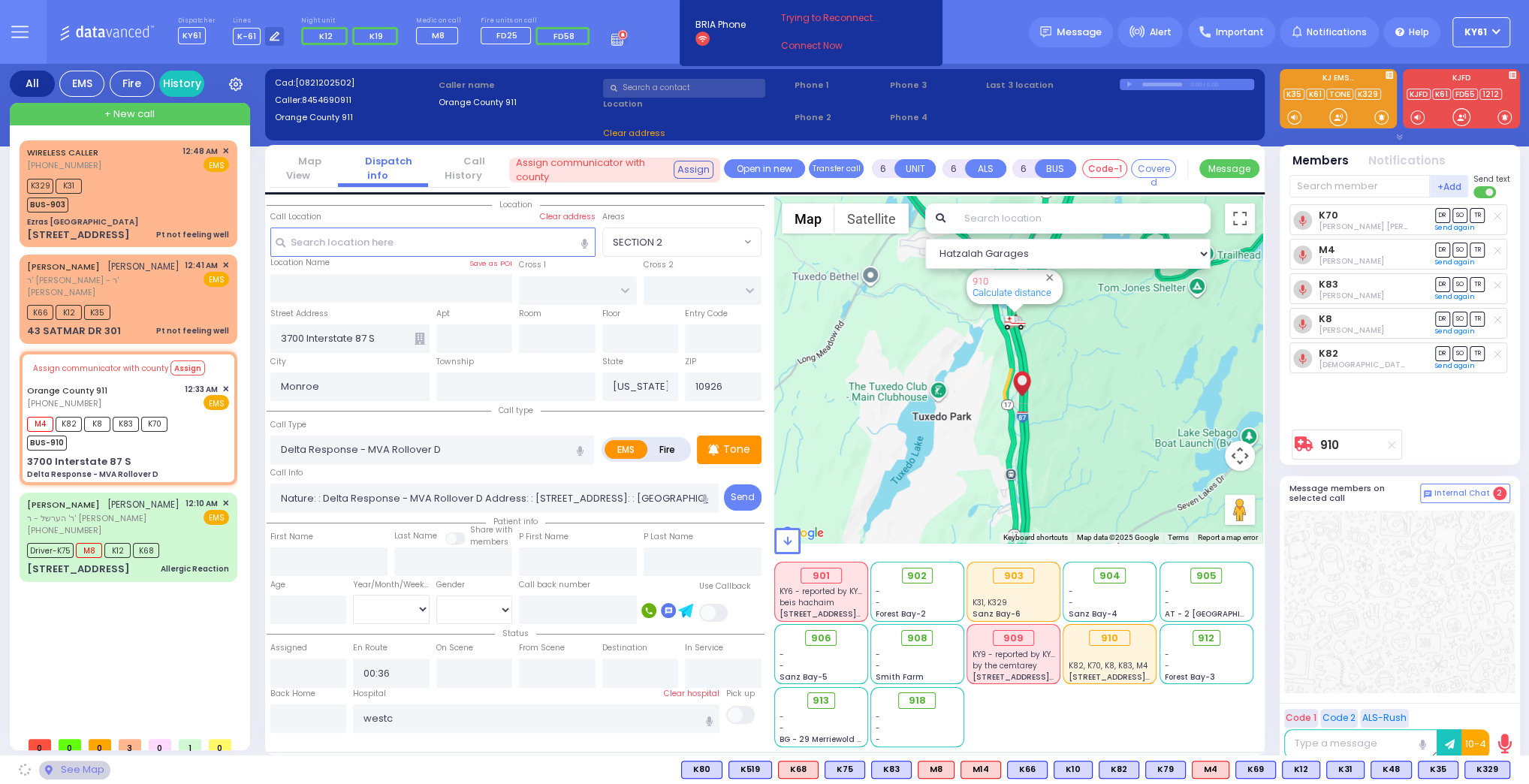
select select
radio input "true"
select select
type input "[GEOGRAPHIC_DATA]-[PERSON_NAME][GEOGRAPHIC_DATA]"
select select "Hatzalah Garages"
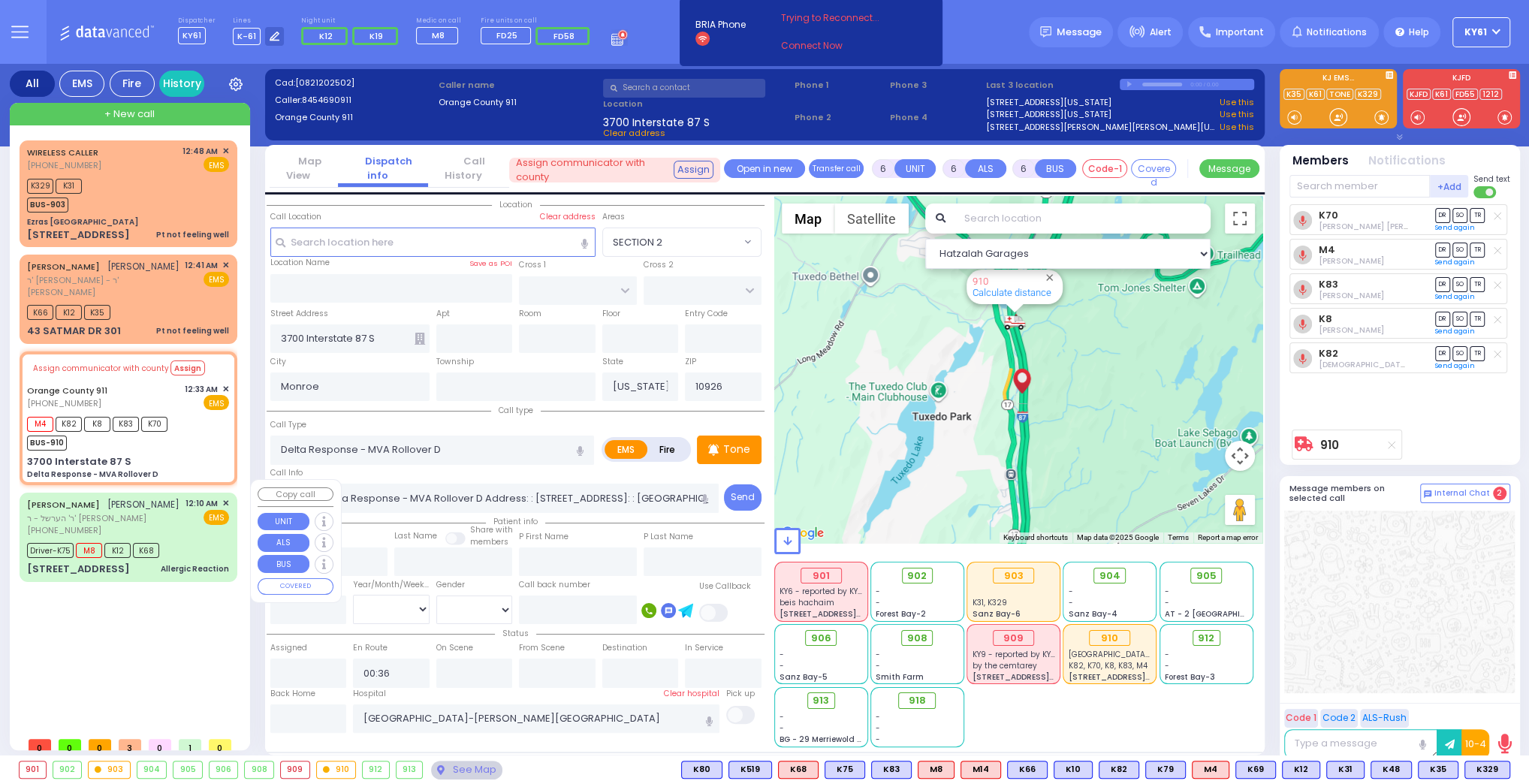
click at [204, 516] on div "12:10 AM ✕ EMS" at bounding box center [208, 517] width 45 height 40
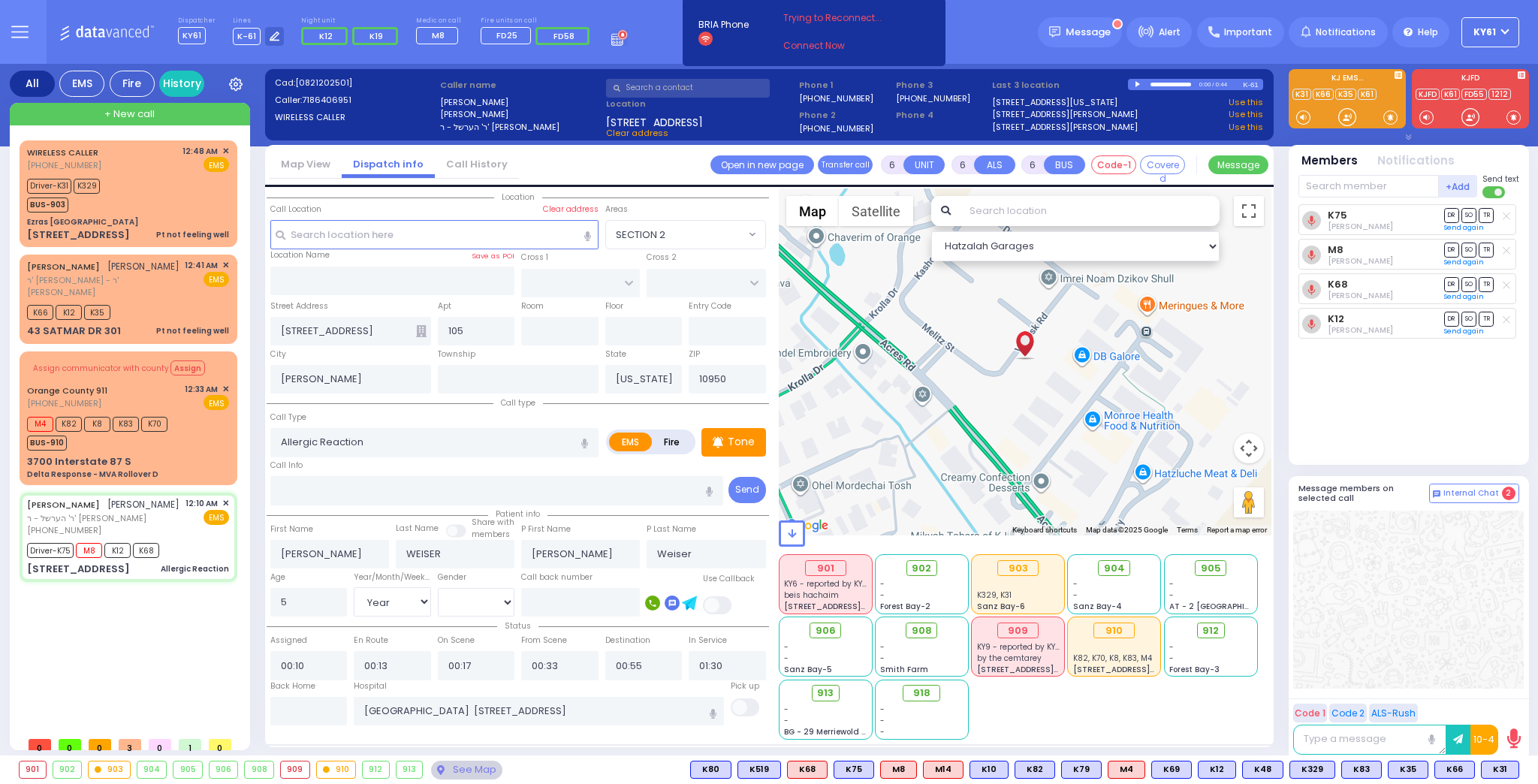
select select
select select "Year"
select select "[DEMOGRAPHIC_DATA]"
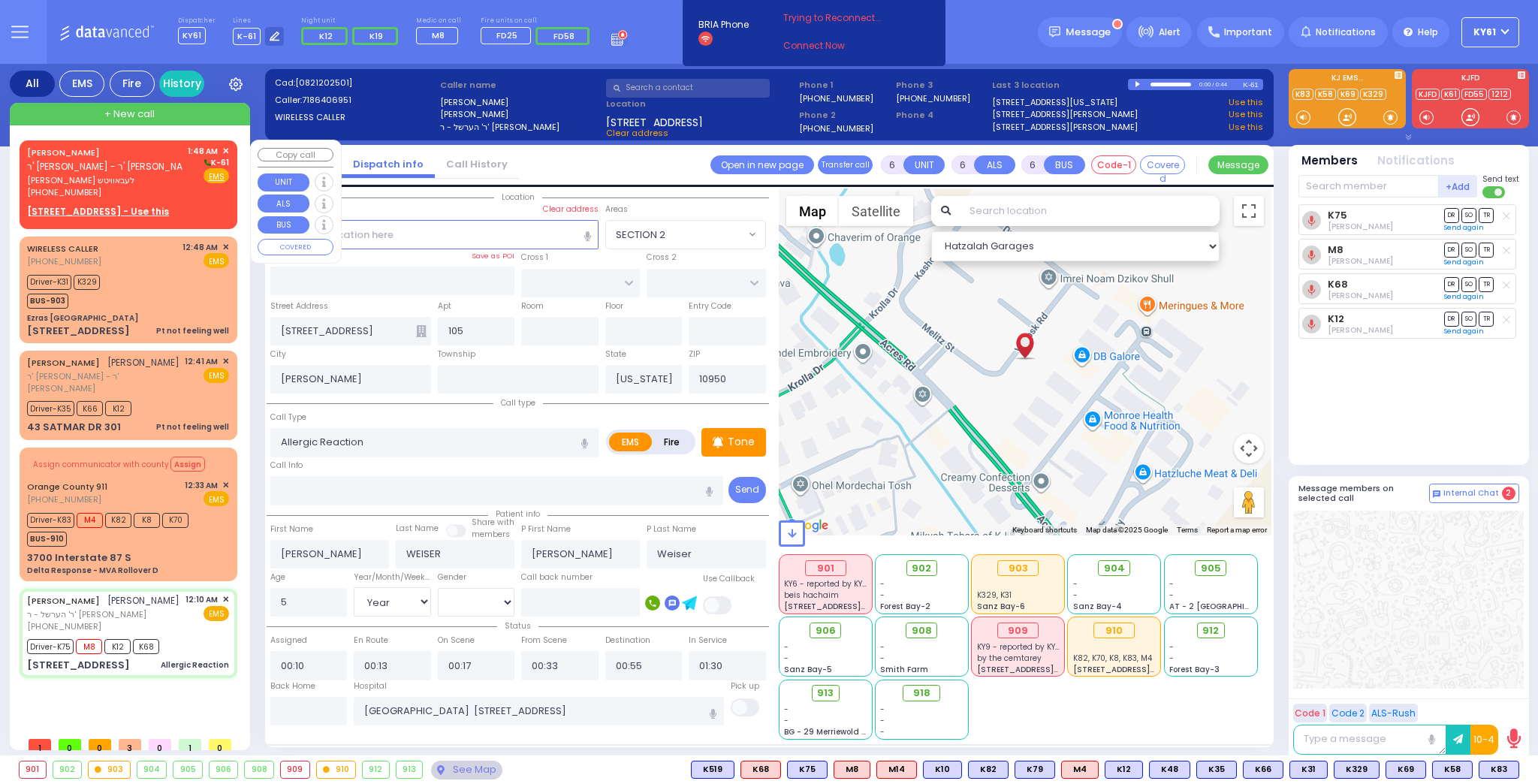
click at [170, 190] on div "[PHONE_NUMBER]" at bounding box center [105, 191] width 156 height 12
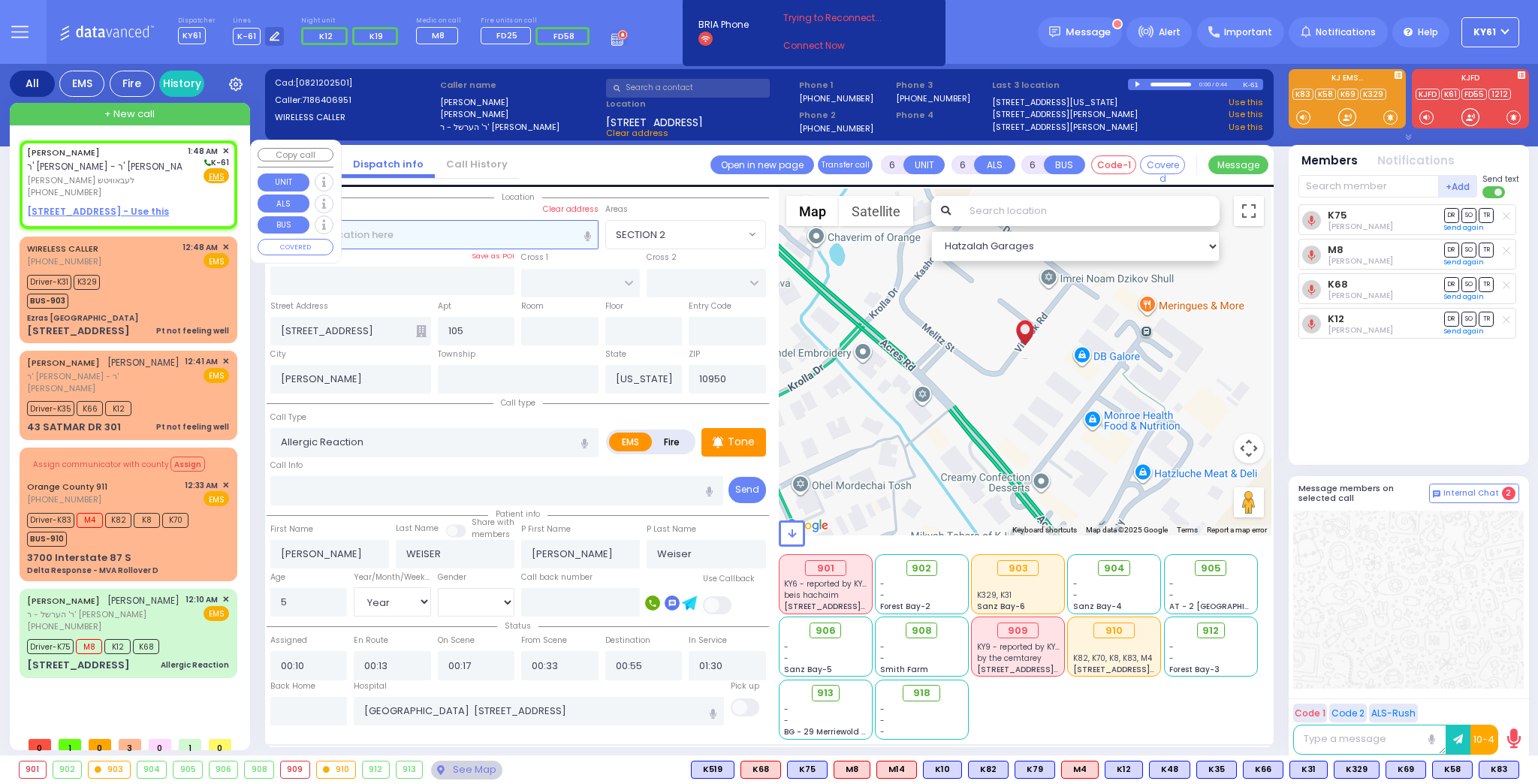
type input "2"
type input "1"
select select
radio input "true"
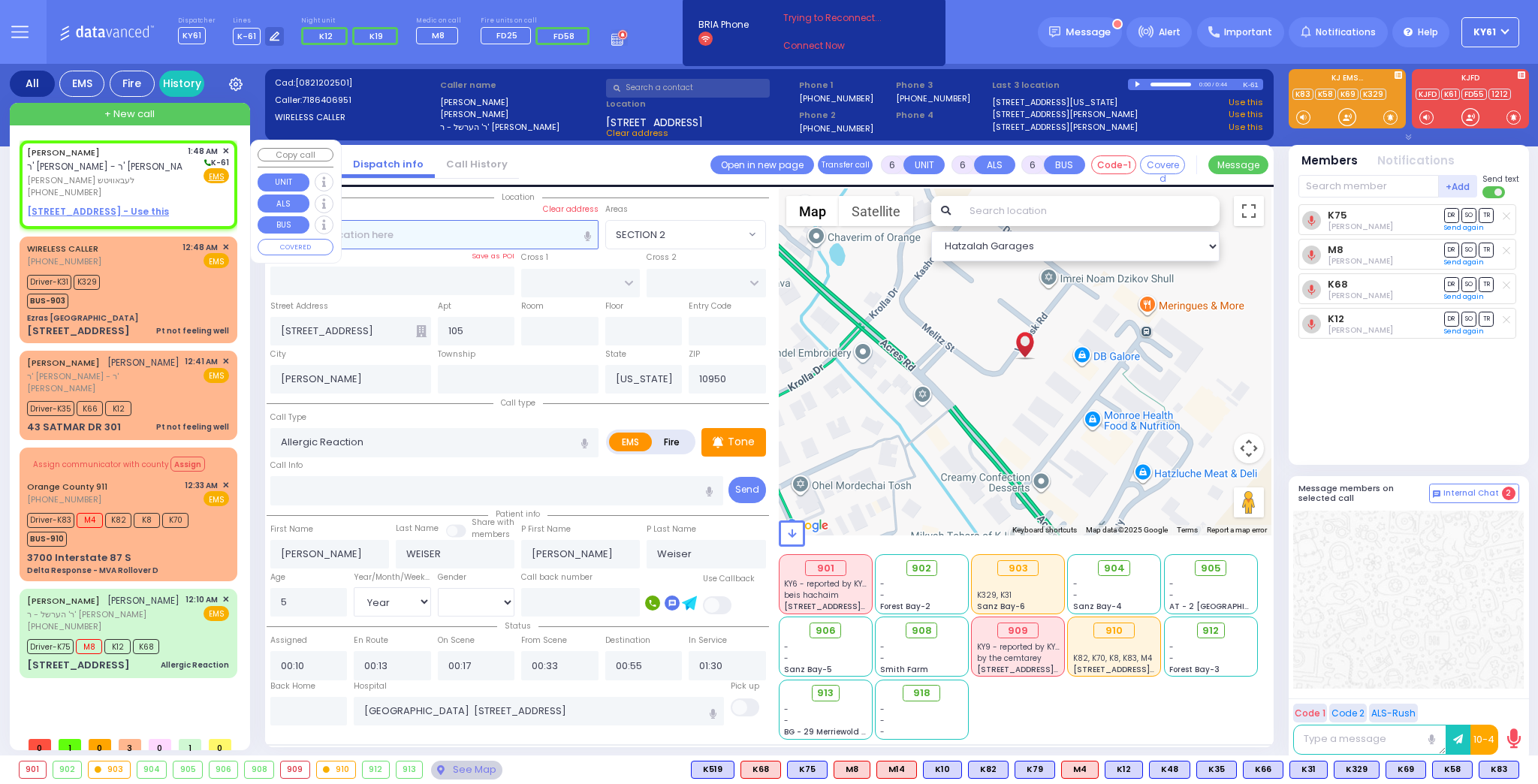
type input "[PERSON_NAME]"
select select
type input "01:48"
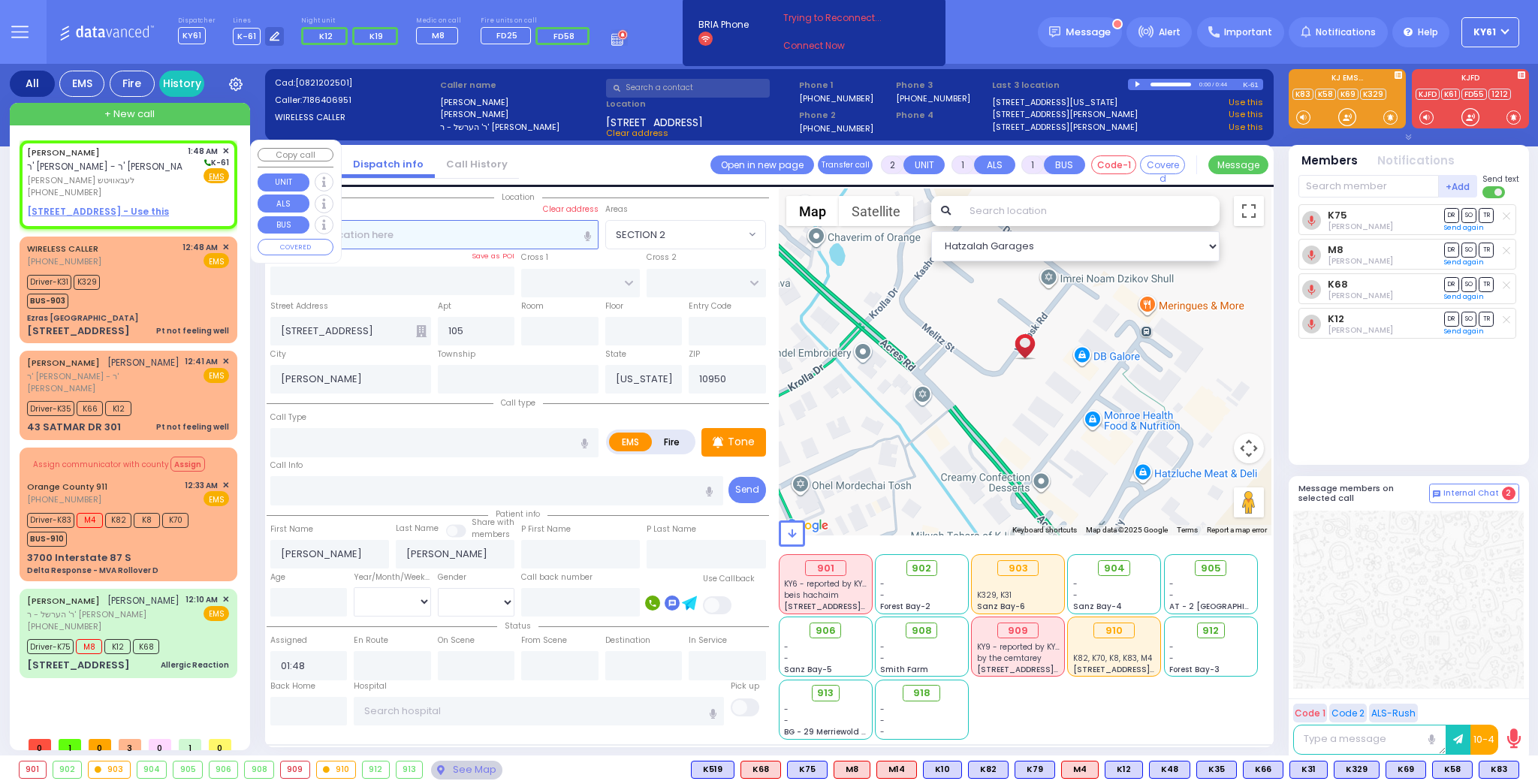
select select "Hatzalah Garages"
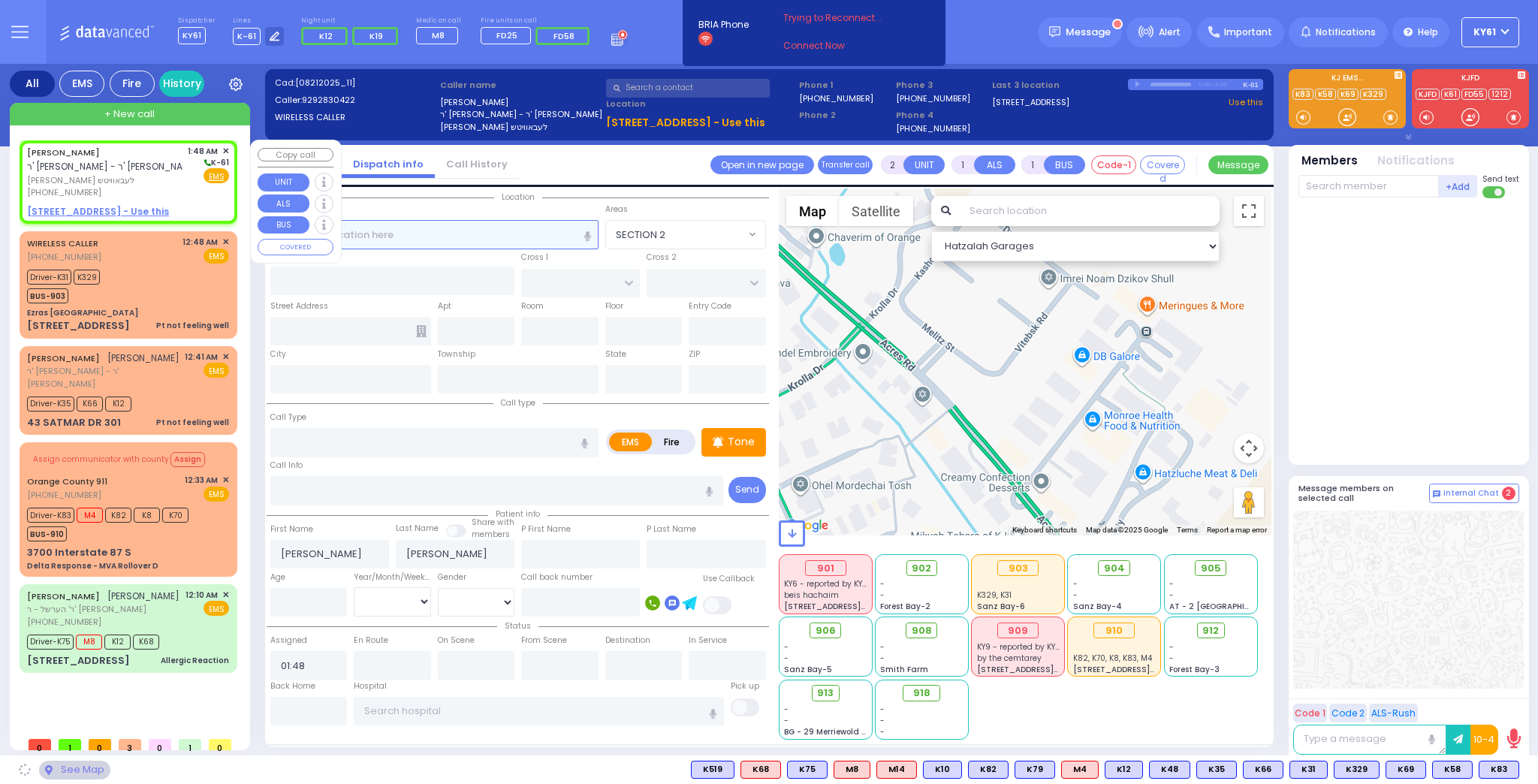
select select
radio input "true"
select select
select select "Hatzalah Garages"
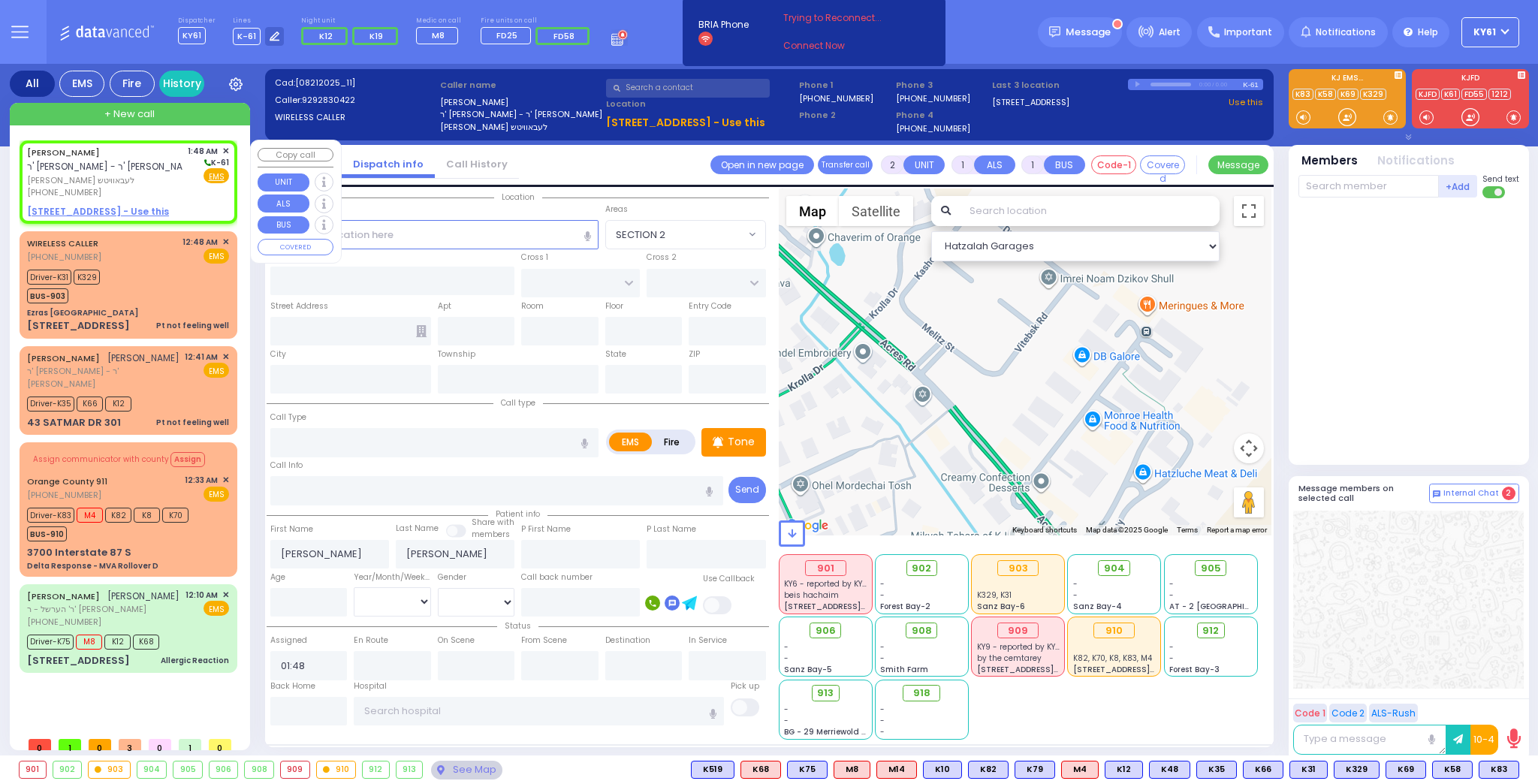
click at [192, 193] on div "1:48 AM ✕ K-61 Fire EMS" at bounding box center [209, 172] width 42 height 54
select select
radio input "true"
select select
select select "Hatzalah Garages"
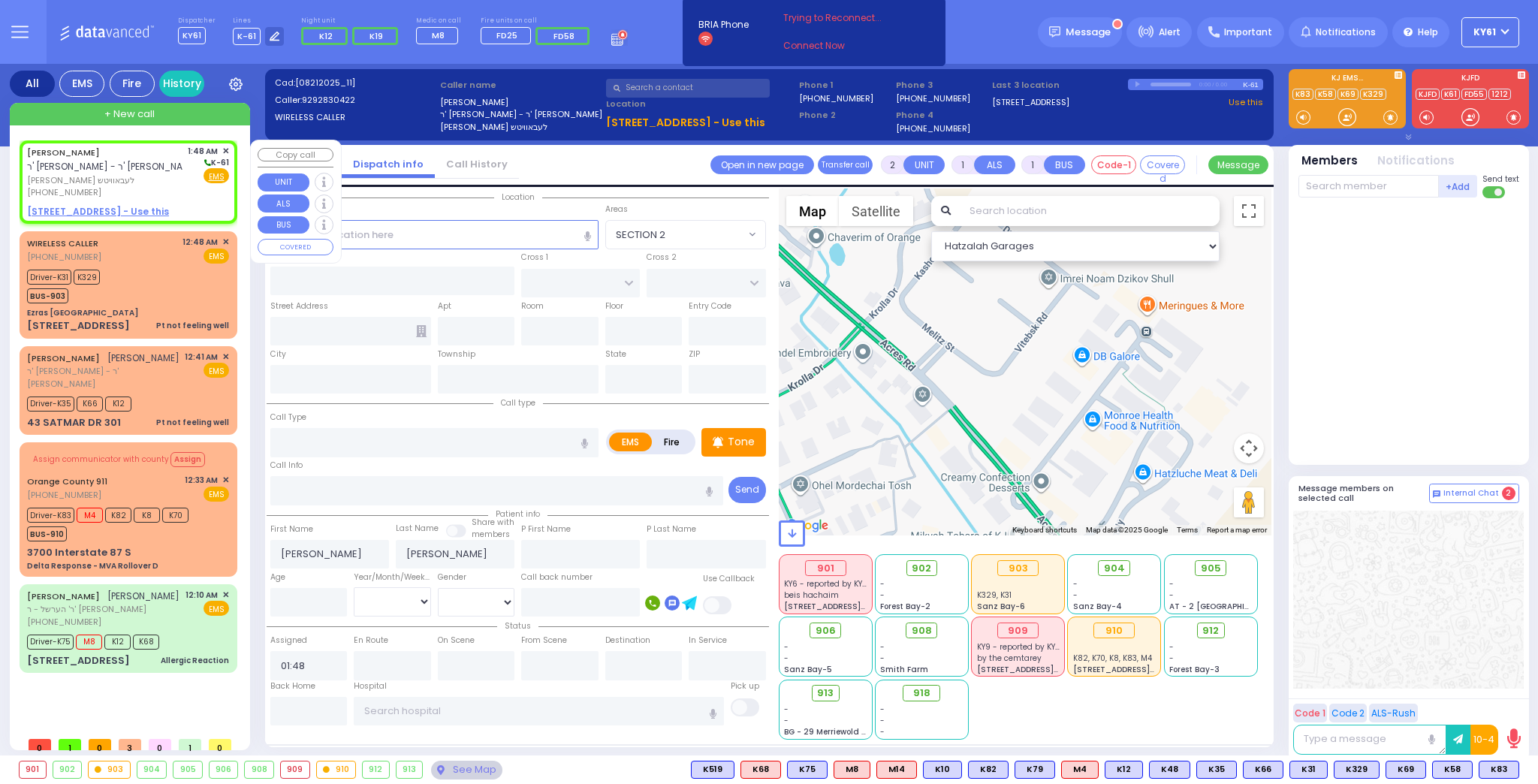
click at [117, 210] on u "[STREET_ADDRESS] - Use this" at bounding box center [99, 210] width 142 height 12
select select
radio input "true"
select select
select select "Hatzalah Garages"
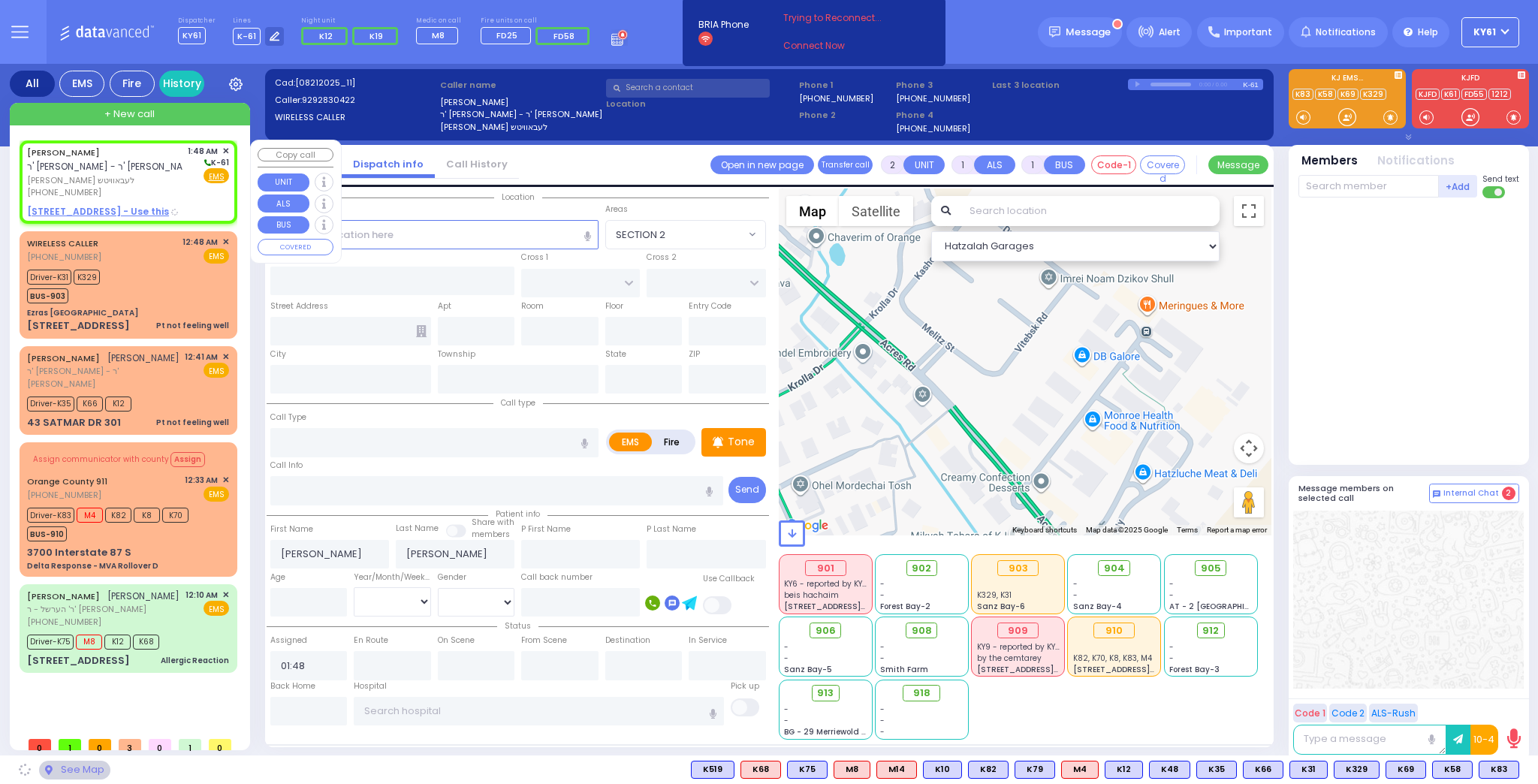
type input "[GEOGRAPHIC_DATA]"
type input "DINEV RD"
type input "[STREET_ADDRESS]"
type input "012"
type input "[PERSON_NAME]"
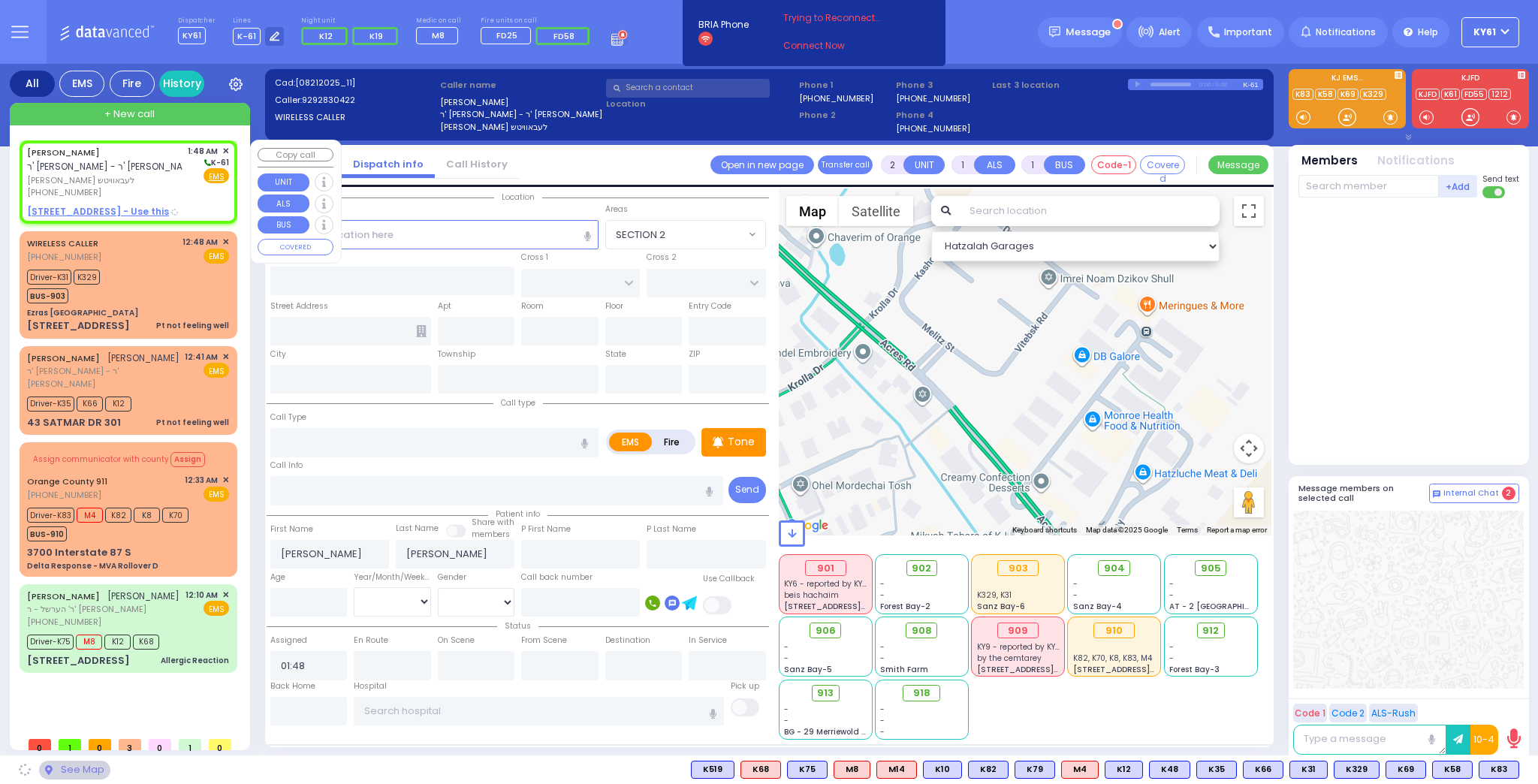
type input "[US_STATE]"
type input "10950"
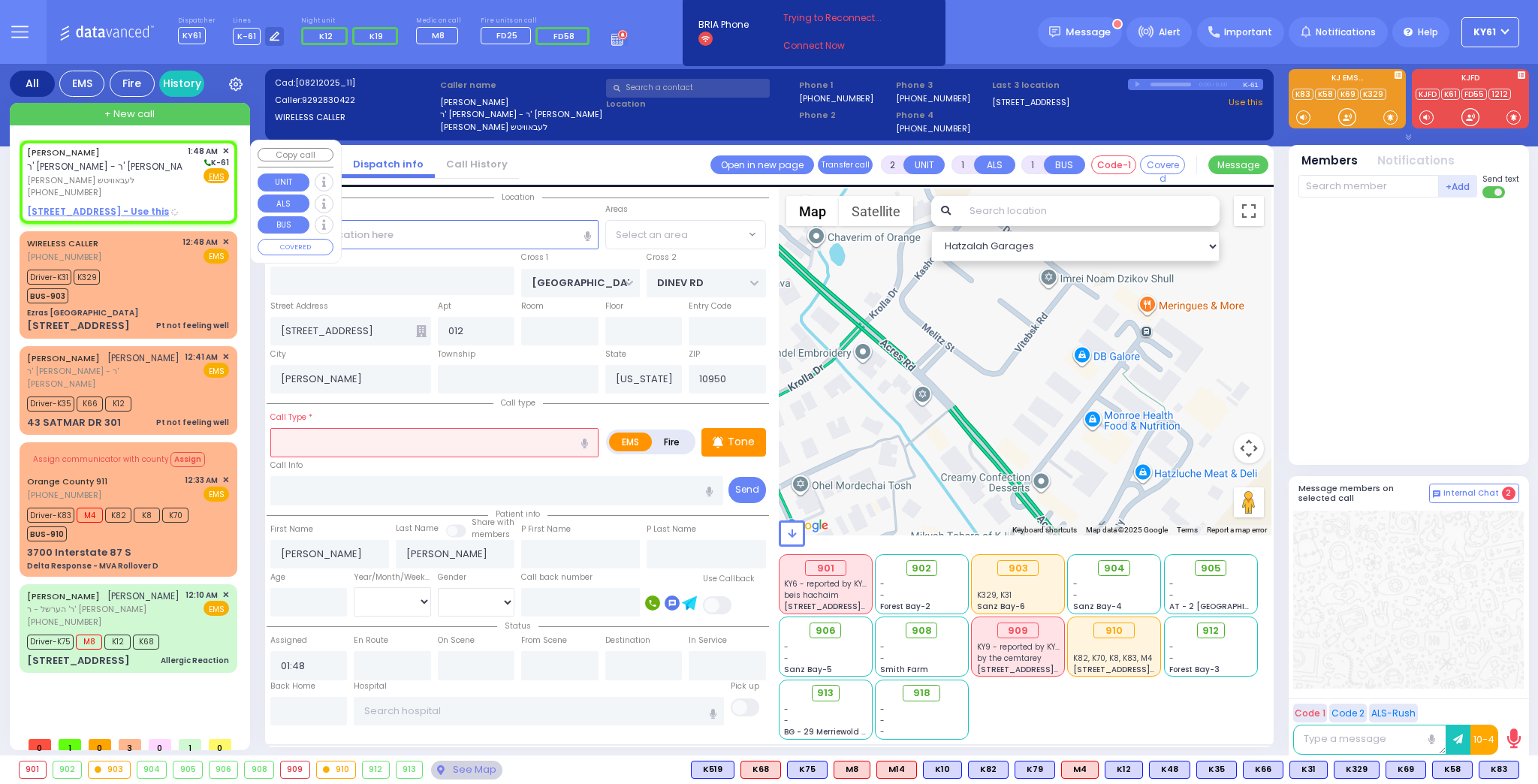
select select "BEIRECH MOSHE"
select select
radio input "true"
select select
select select "Hatzalah Garages"
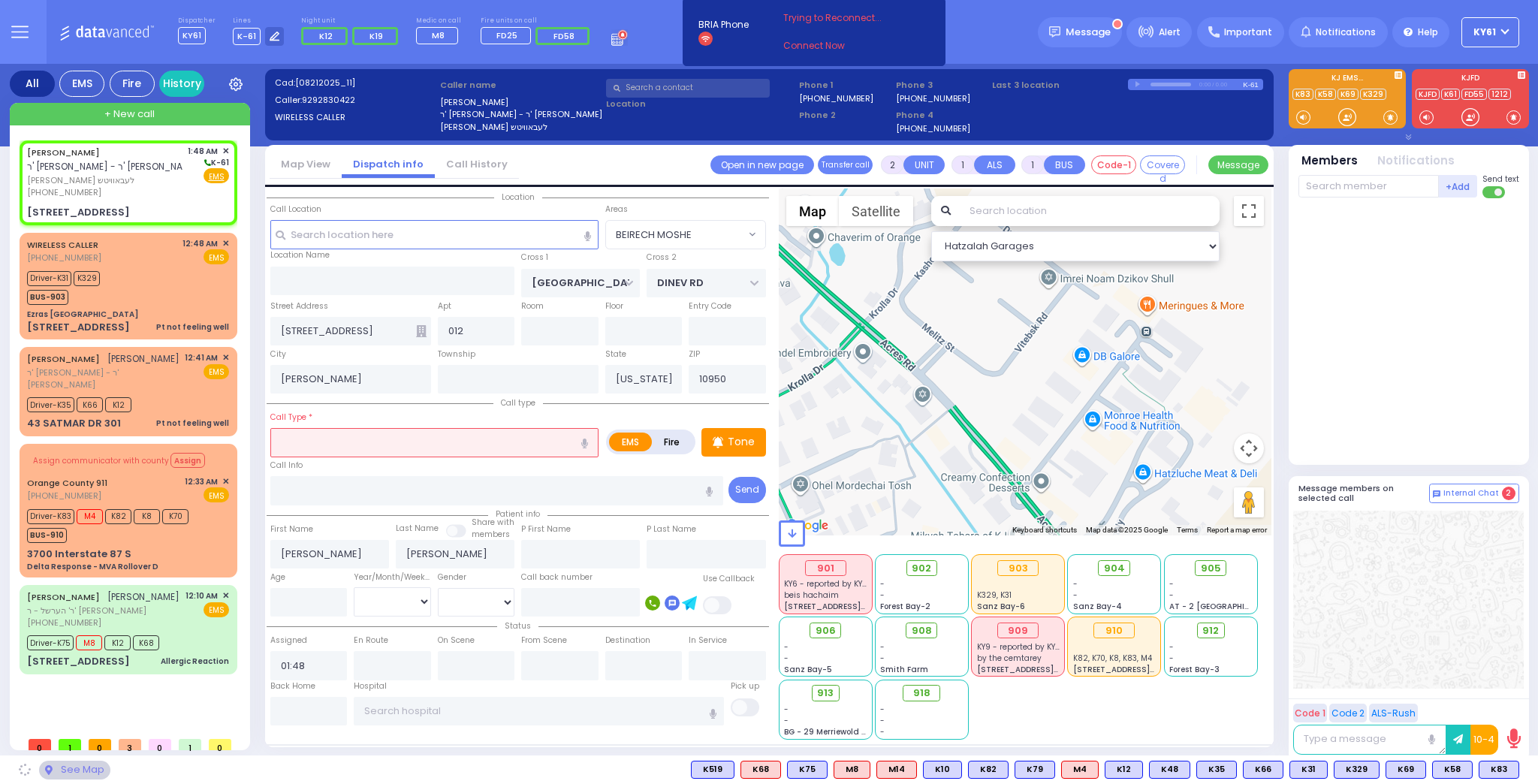
select select "BEIRECH MOSHE"
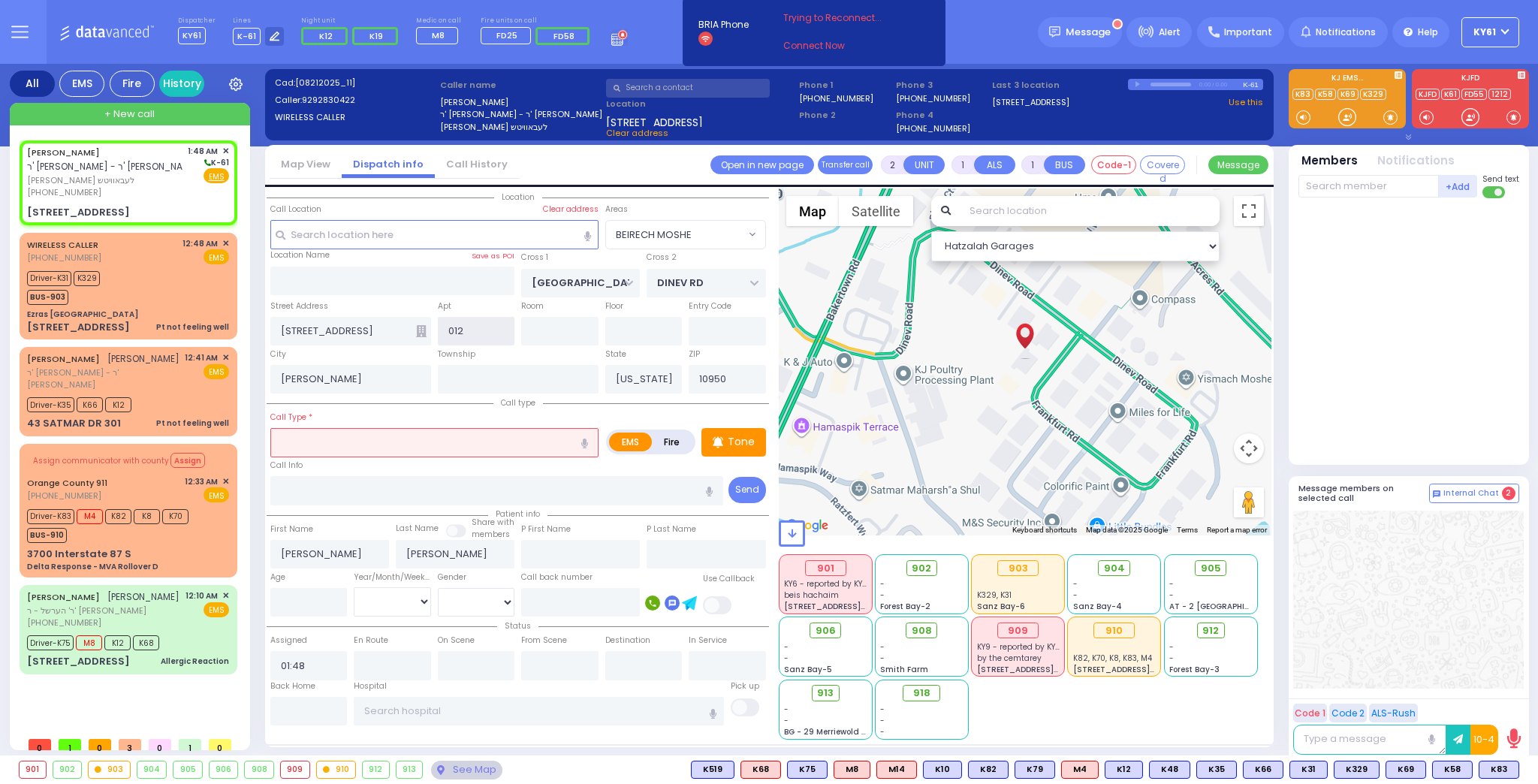
click at [479, 334] on input "012" at bounding box center [477, 331] width 78 height 28
type input "013"
select select
radio input "true"
select select
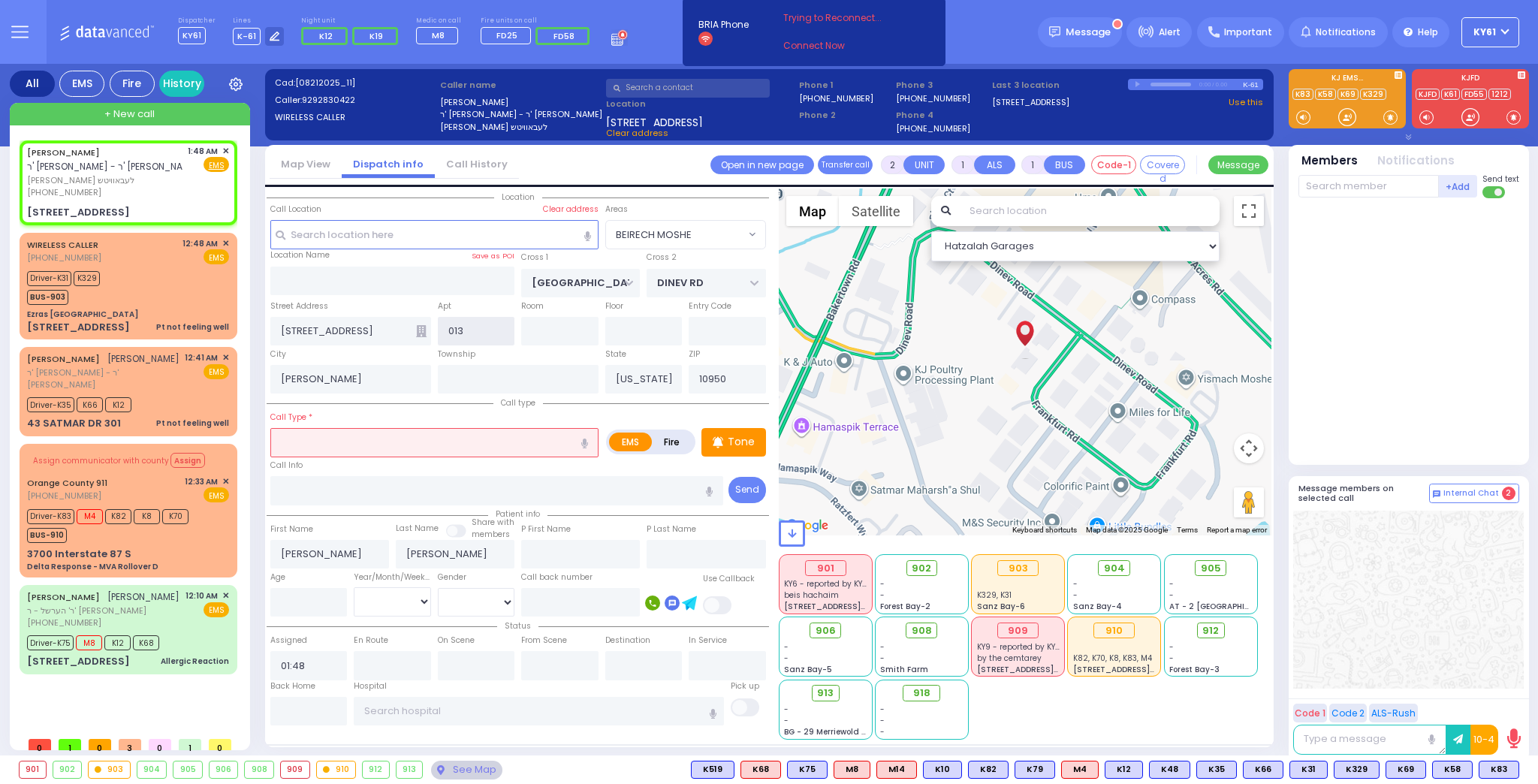
select select "Hatzalah Garages"
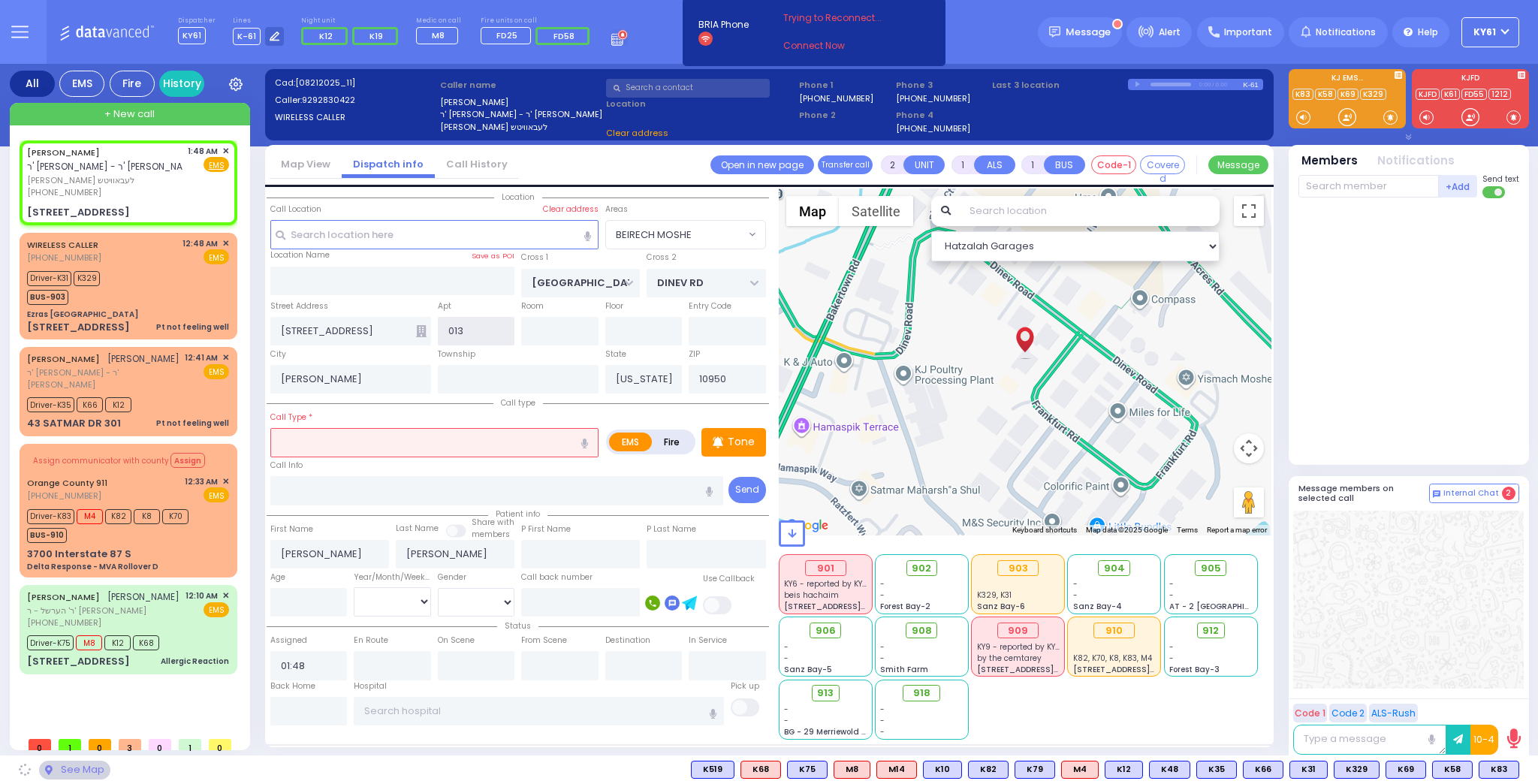
type input "012"
select select "BEIRECH MOSHE"
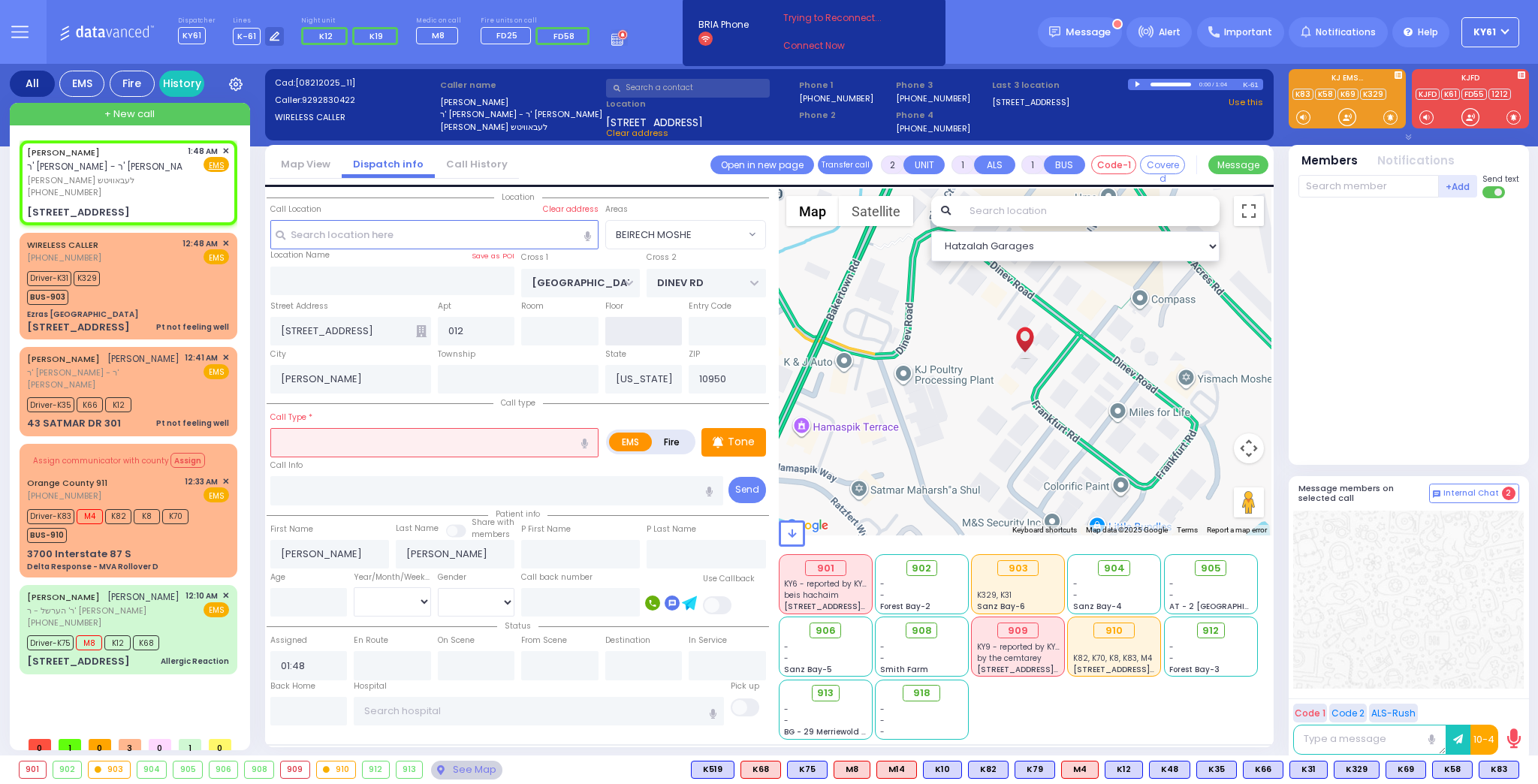
click at [654, 329] on input "text" at bounding box center [644, 331] width 78 height 28
type input "right side basement"
click at [481, 318] on input "012" at bounding box center [477, 331] width 78 height 28
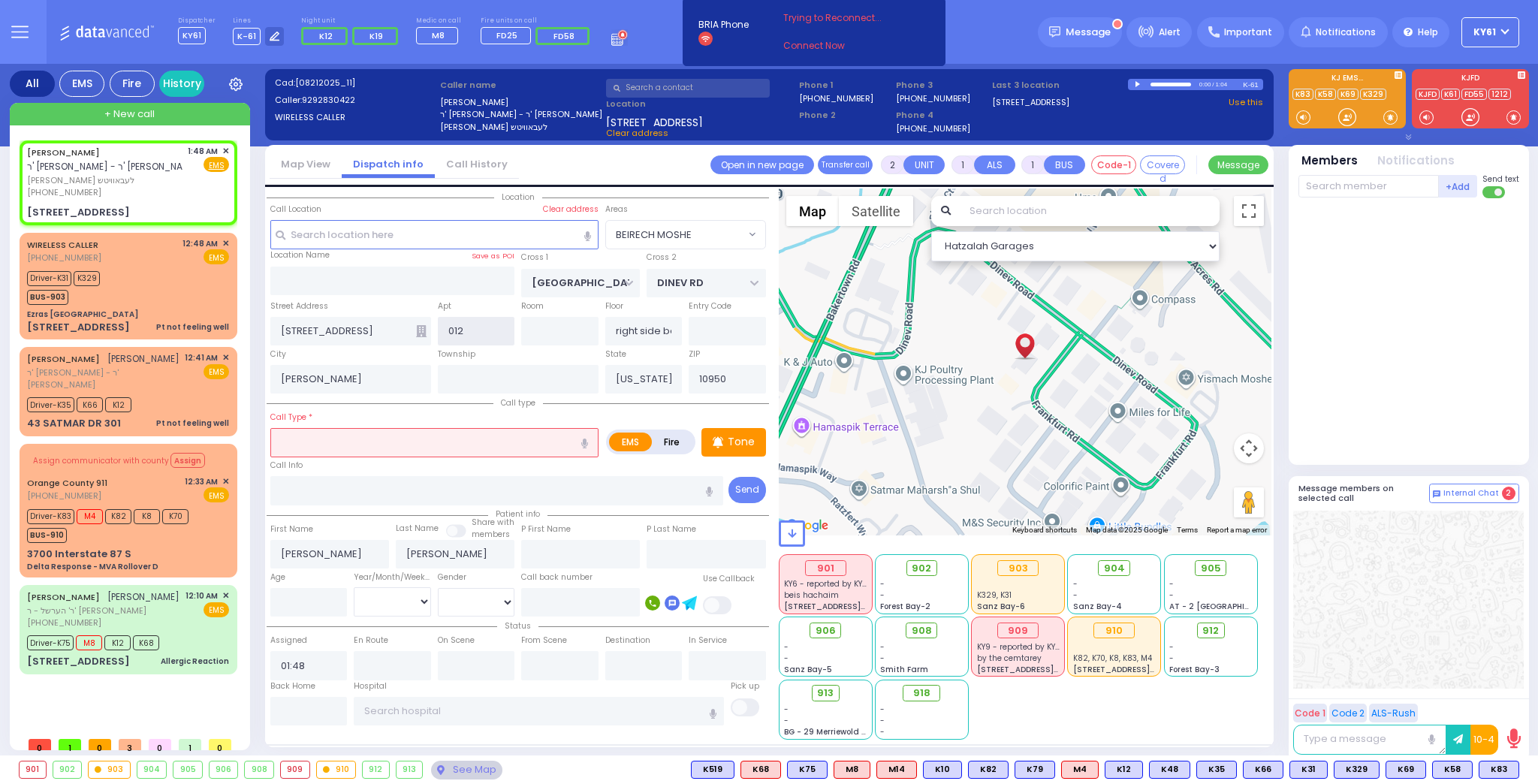
type input "01"
select select
radio input "true"
select select
select select "Hatzalah Garages"
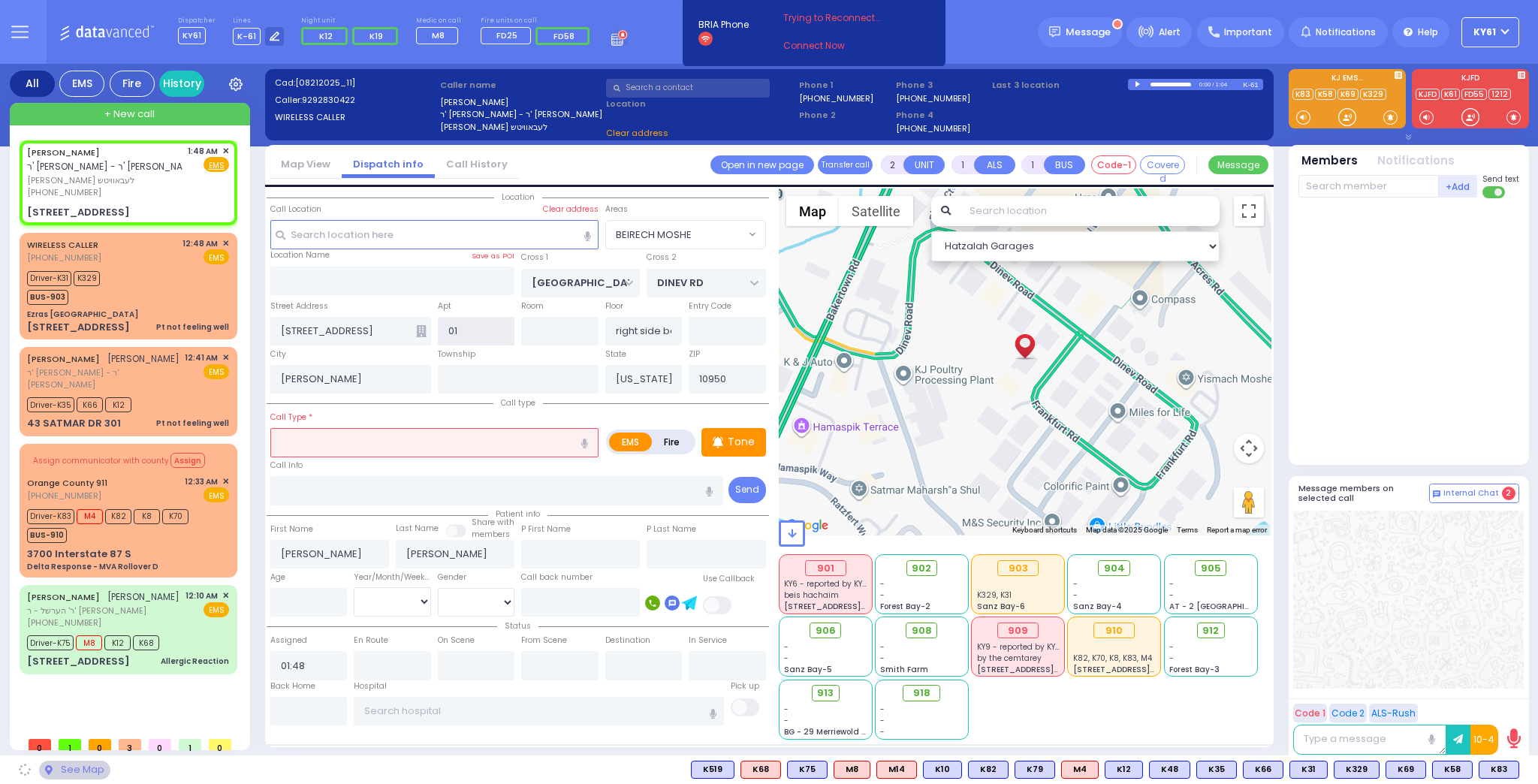
type input "012"
select select "BEIRECH MOSHE"
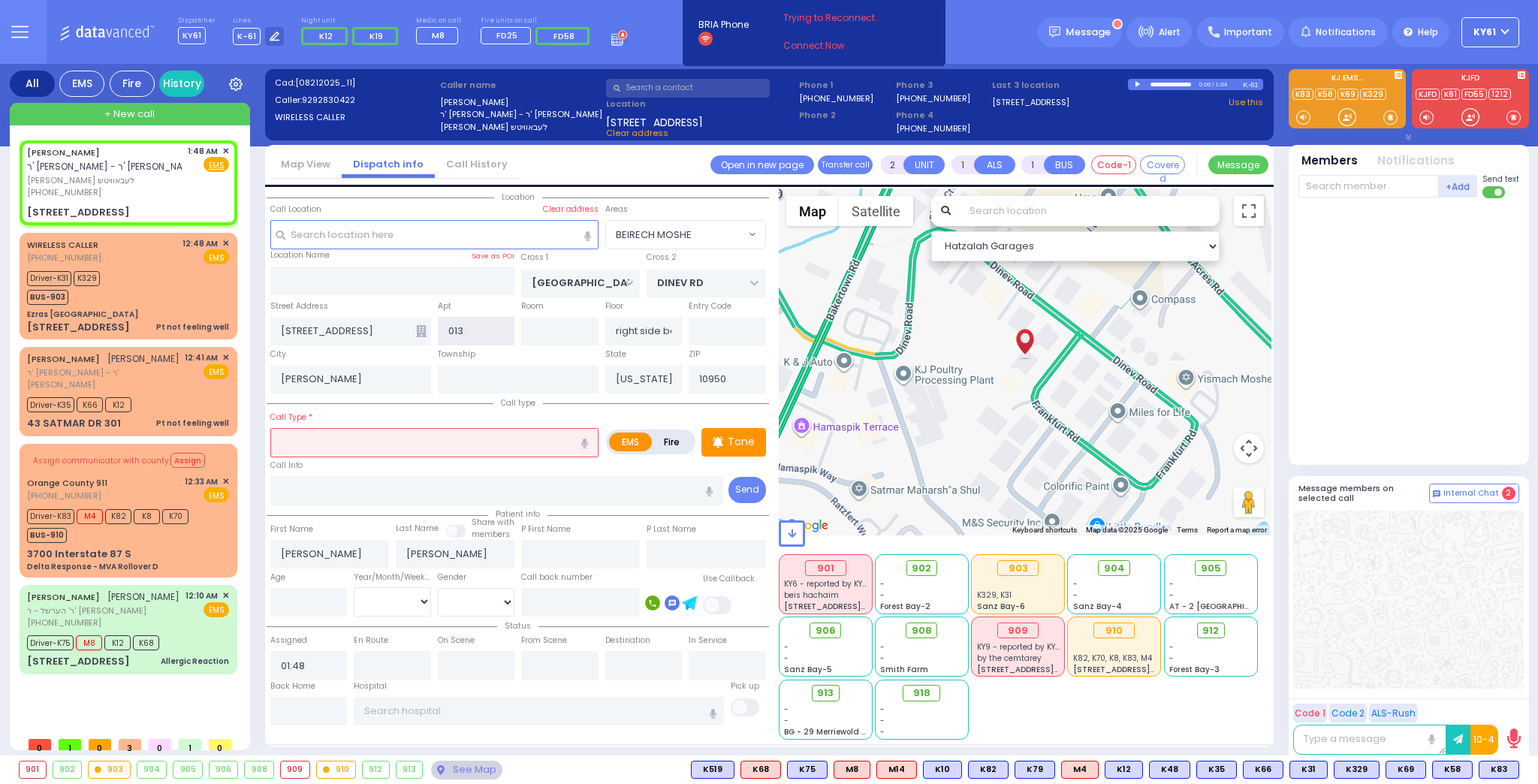
type input "013"
click at [398, 366] on input "[PERSON_NAME]" at bounding box center [350, 379] width 160 height 28
click at [410, 330] on input "[STREET_ADDRESS]" at bounding box center [350, 331] width 160 height 28
select select
radio input "true"
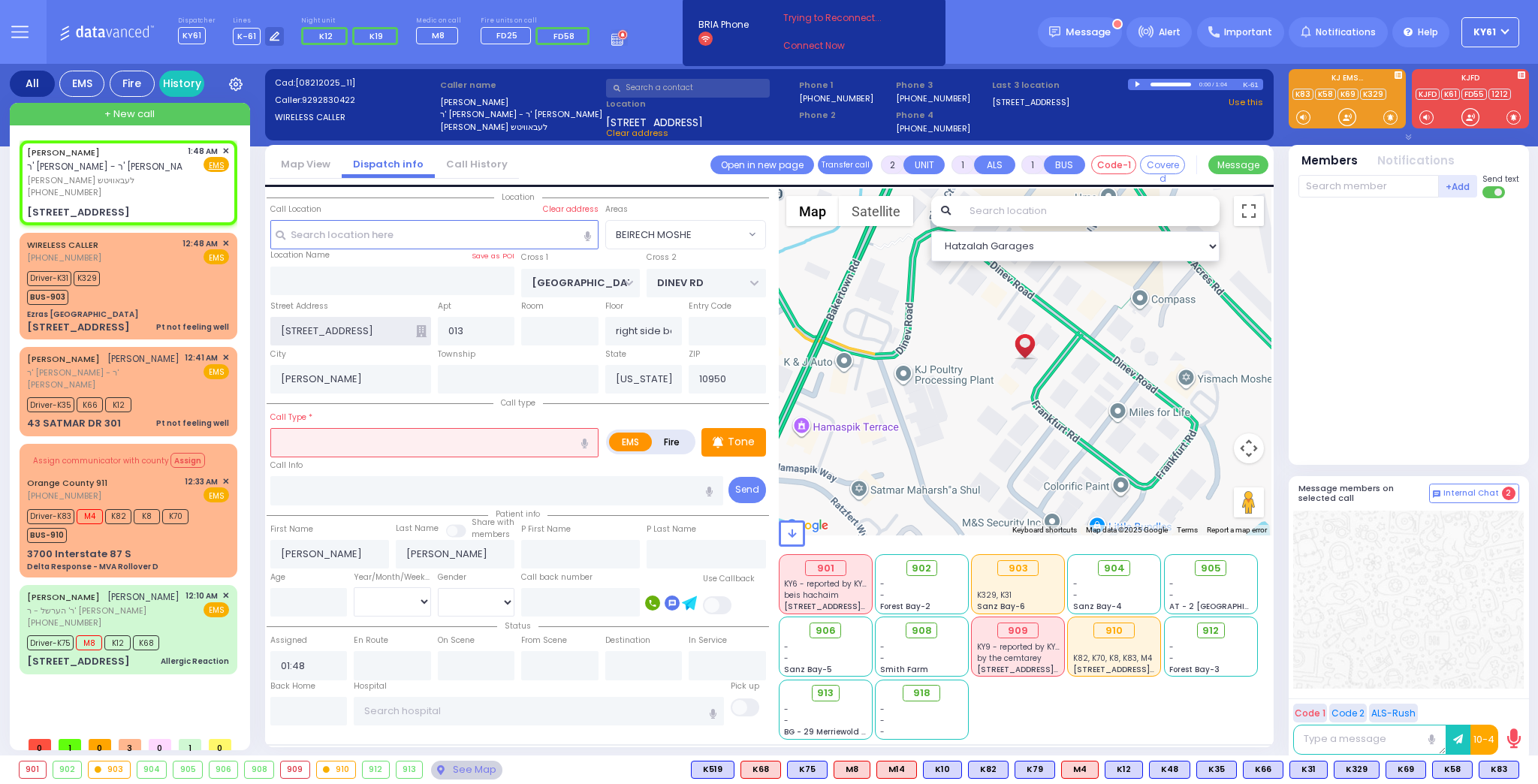
select select
select select "Hatzalah Garages"
select select "BEIRECH MOSHE"
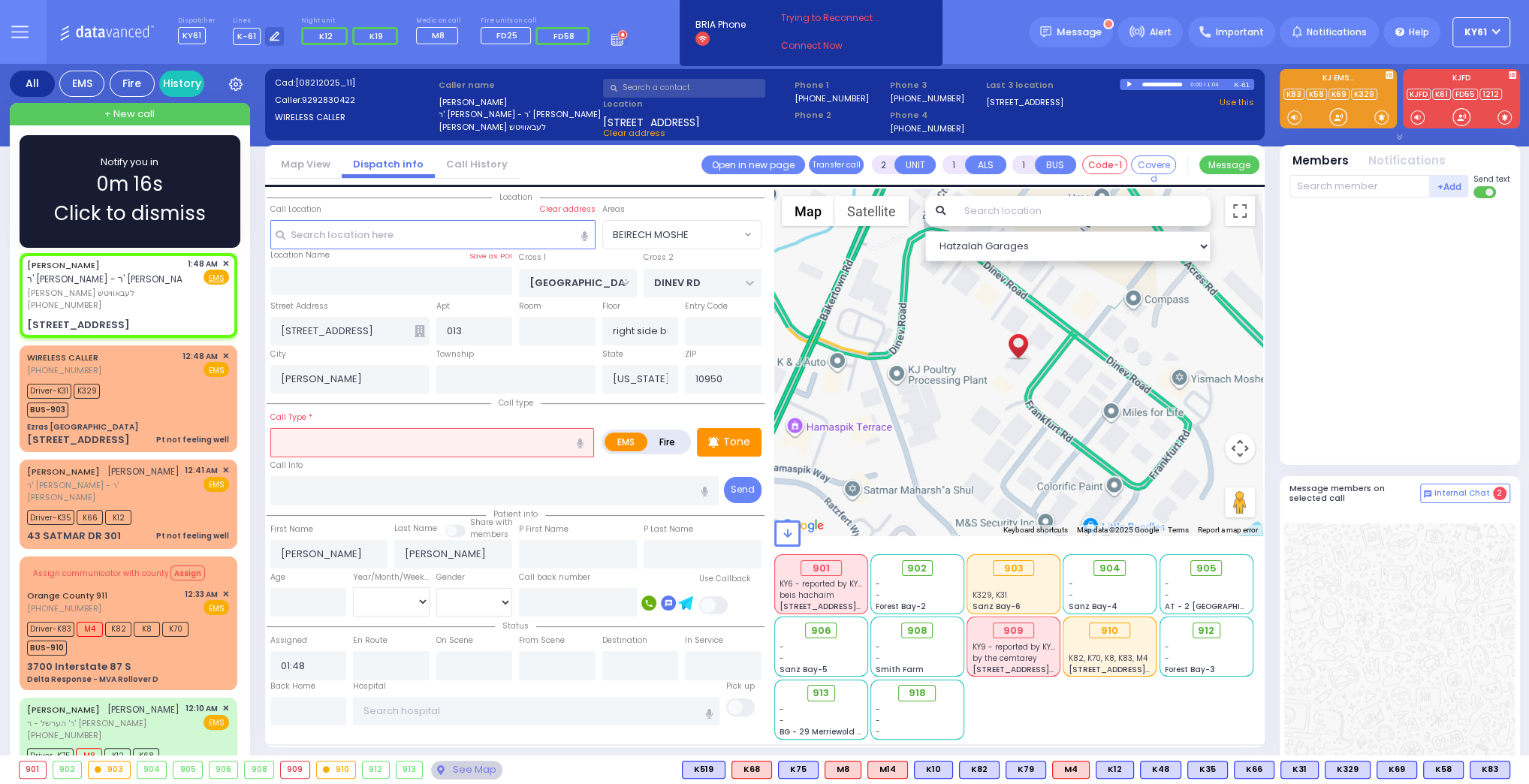
click at [206, 164] on div "Notify you in 0m 16s Click to dismiss" at bounding box center [130, 191] width 177 height 74
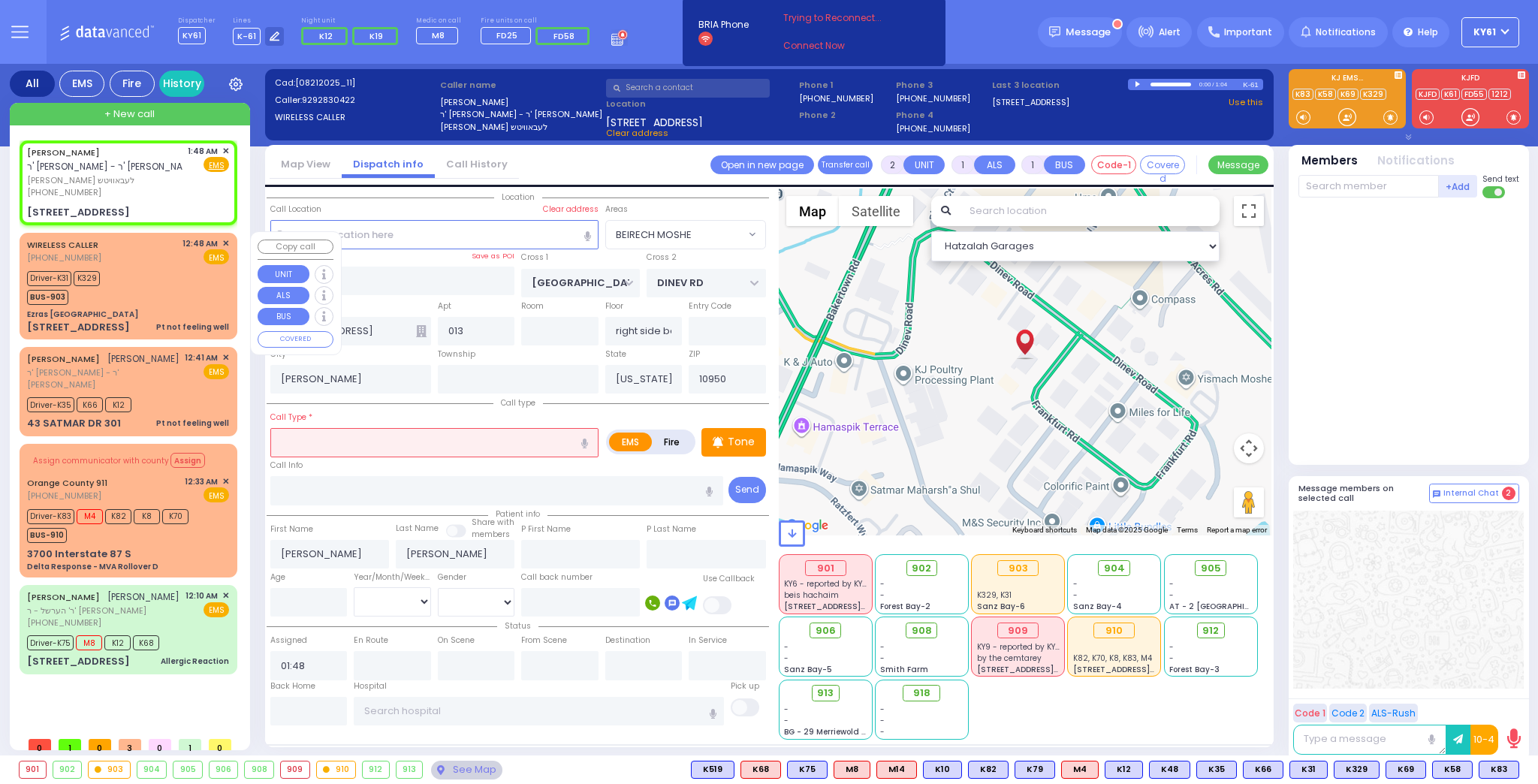
click at [147, 307] on div "WIRELESS CALLER [PHONE_NUMBER] 12:48 AM ✕ EMS Driver-K31" at bounding box center [128, 286] width 211 height 102
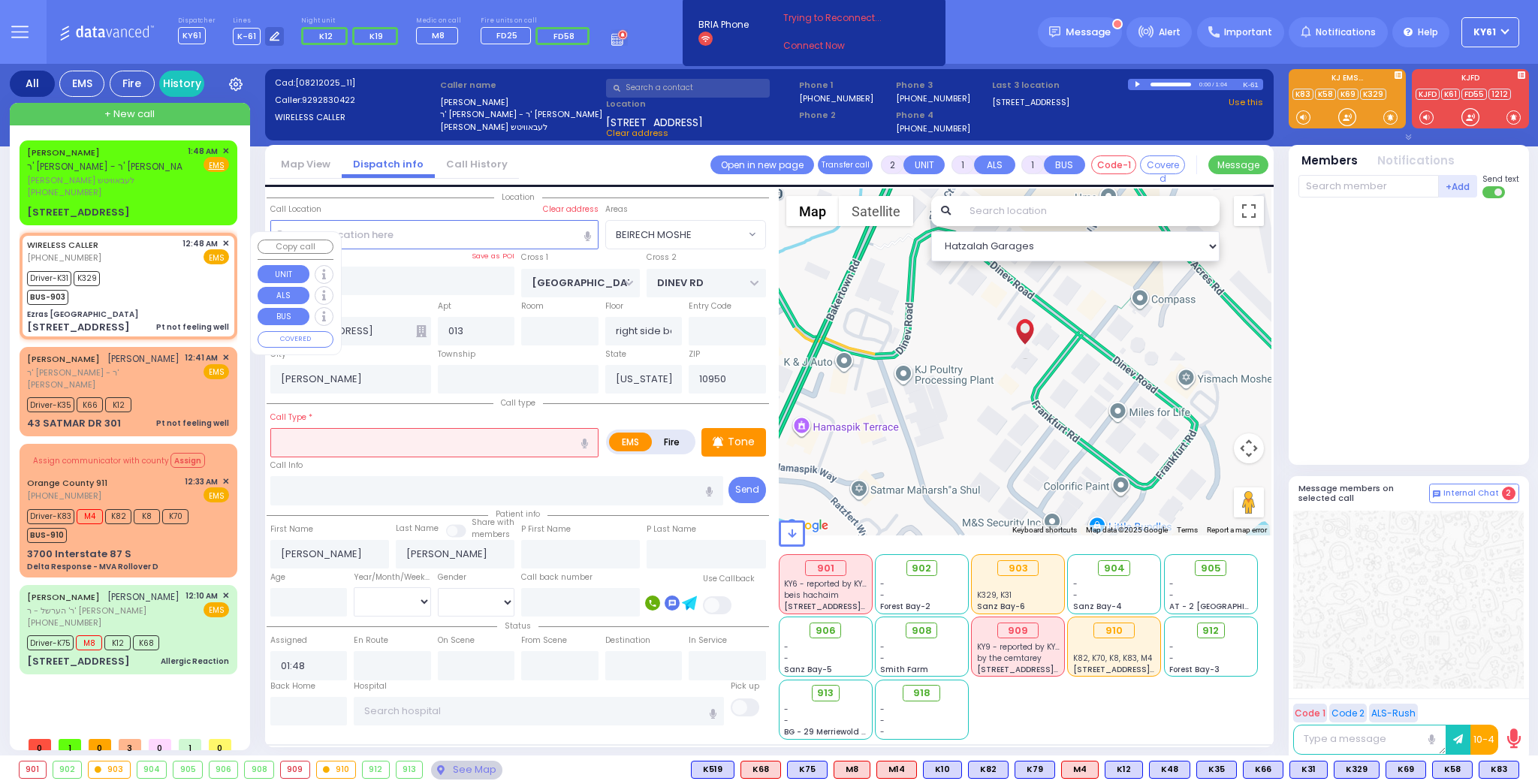
type input "6"
select select
type input "Pt not feeling well"
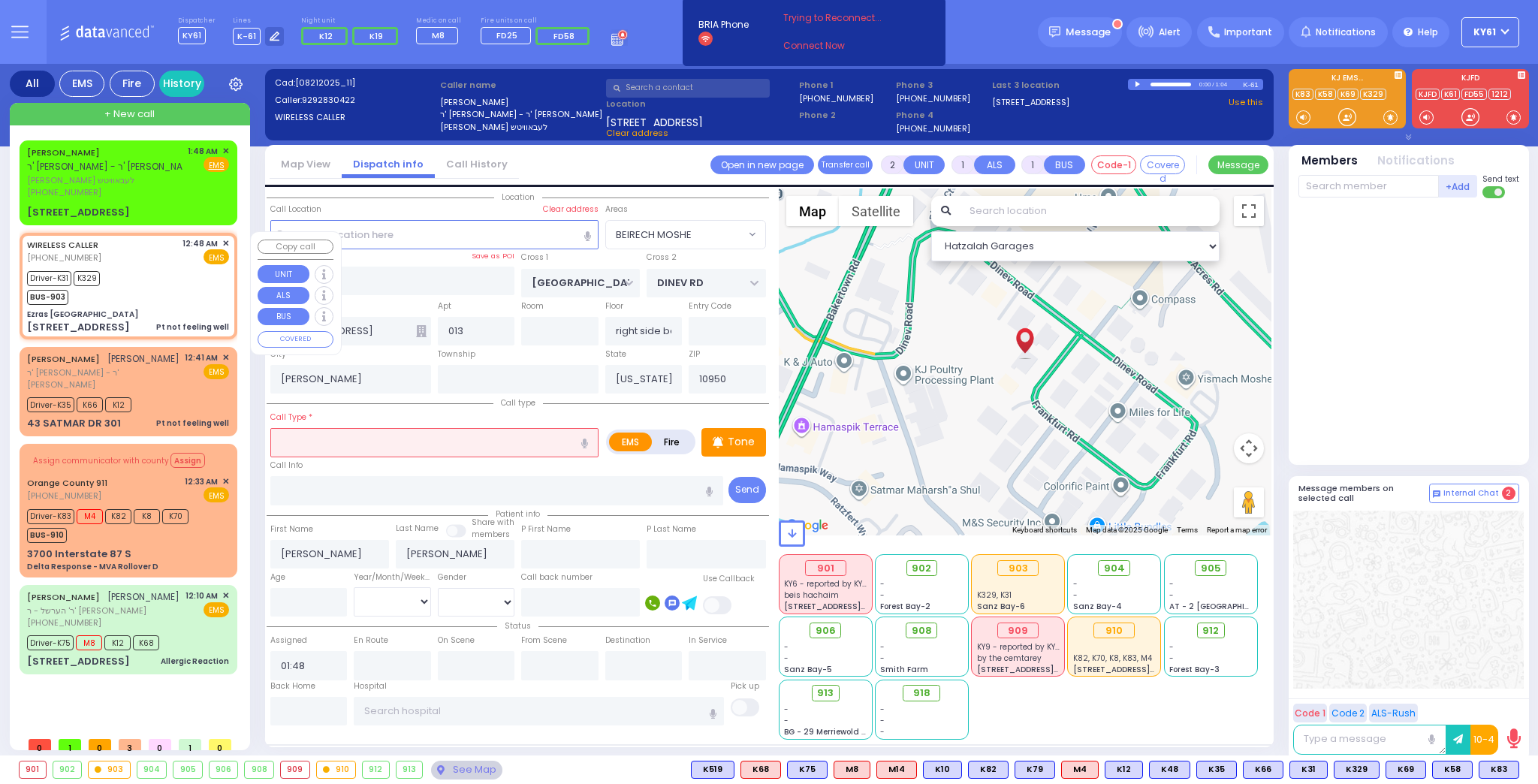
radio input "true"
type input "[PERSON_NAME]"
type input "18"
select select "Year"
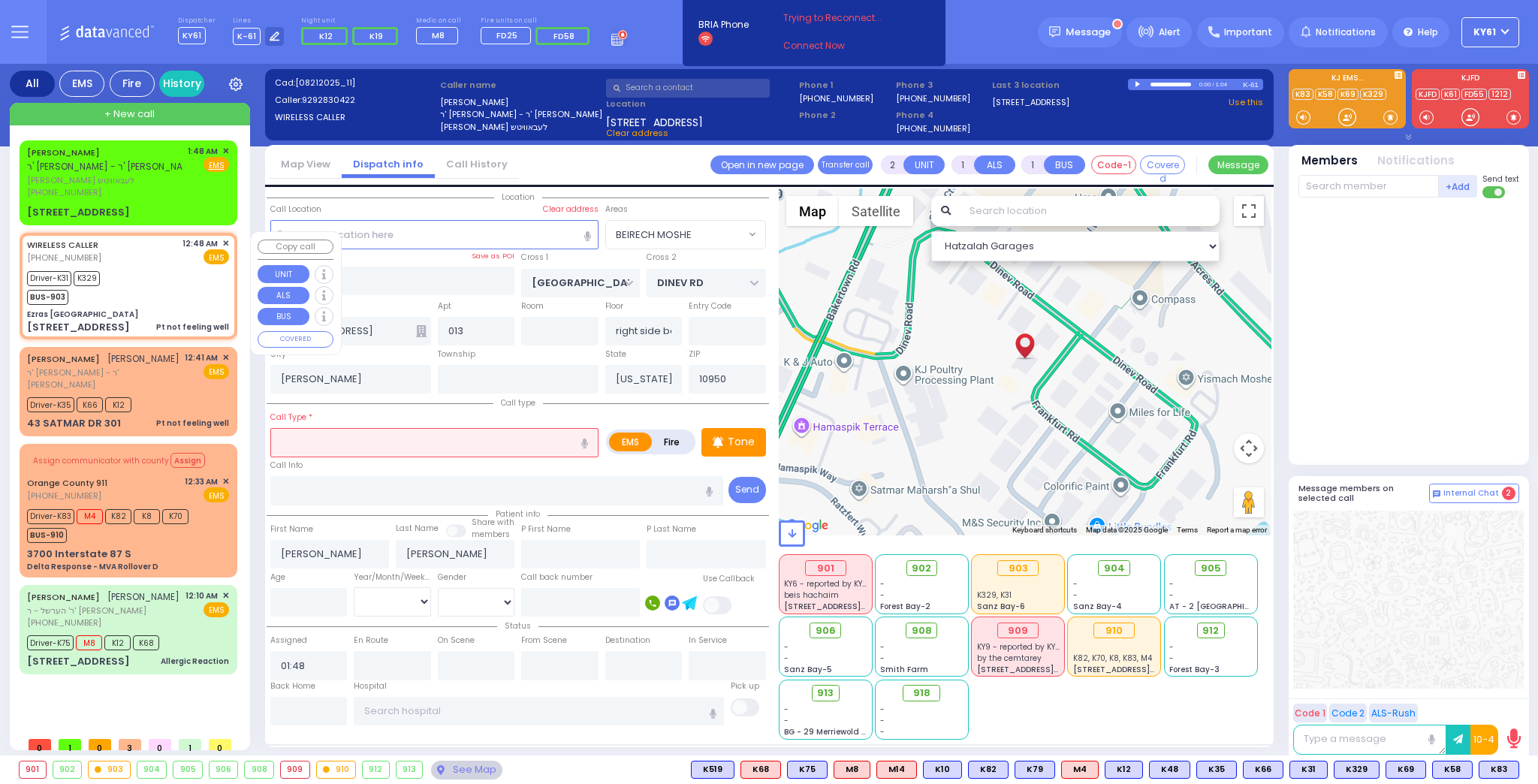
select select "[DEMOGRAPHIC_DATA]"
type input "00:48"
type input "00:53"
type input "00:55"
type input "01:15"
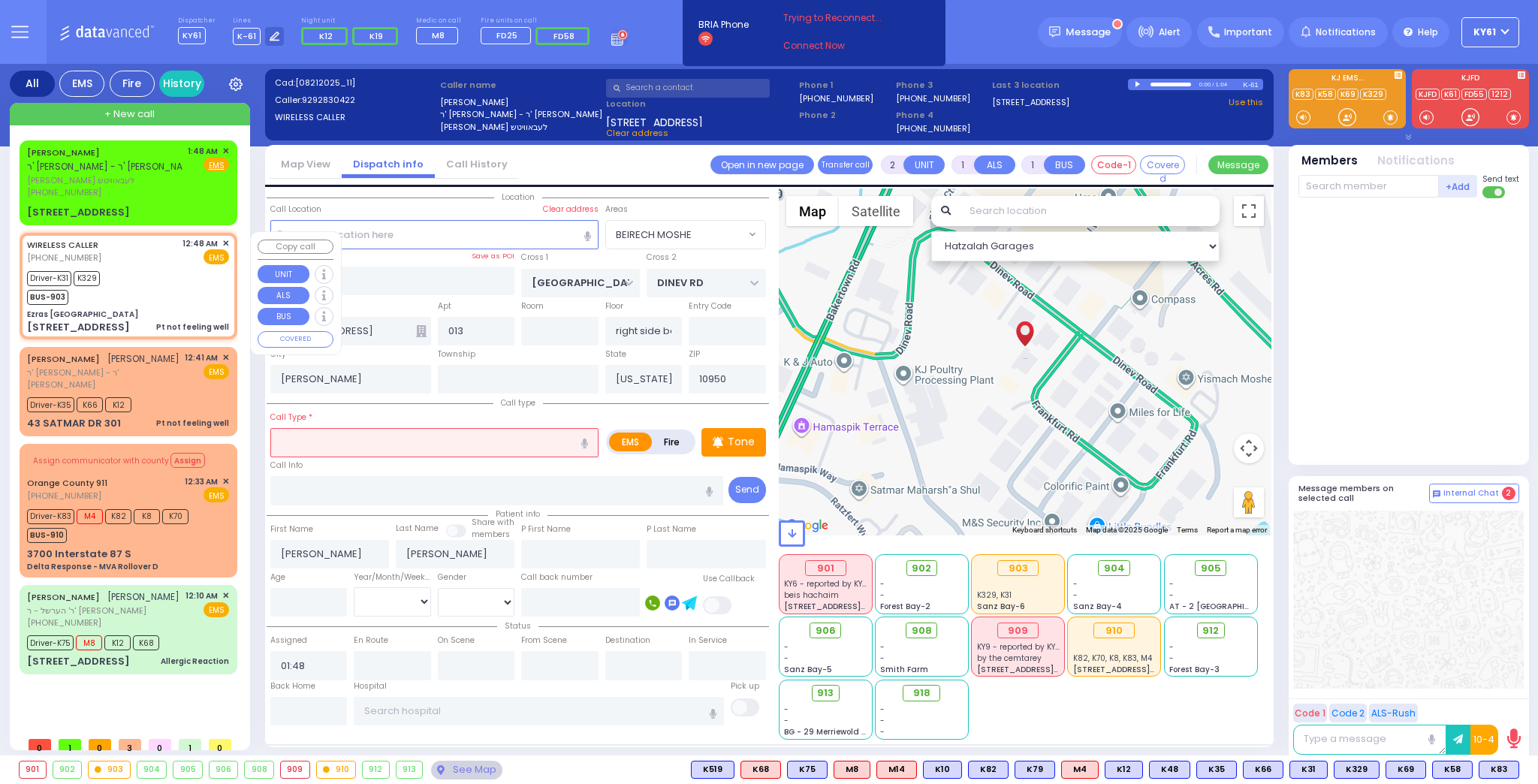
type input "01:59"
type input "[US_STATE][GEOGRAPHIC_DATA]- [GEOGRAPHIC_DATA] [STREET_ADDRESS][US_STATE]"
select select "Hatzalah Garages"
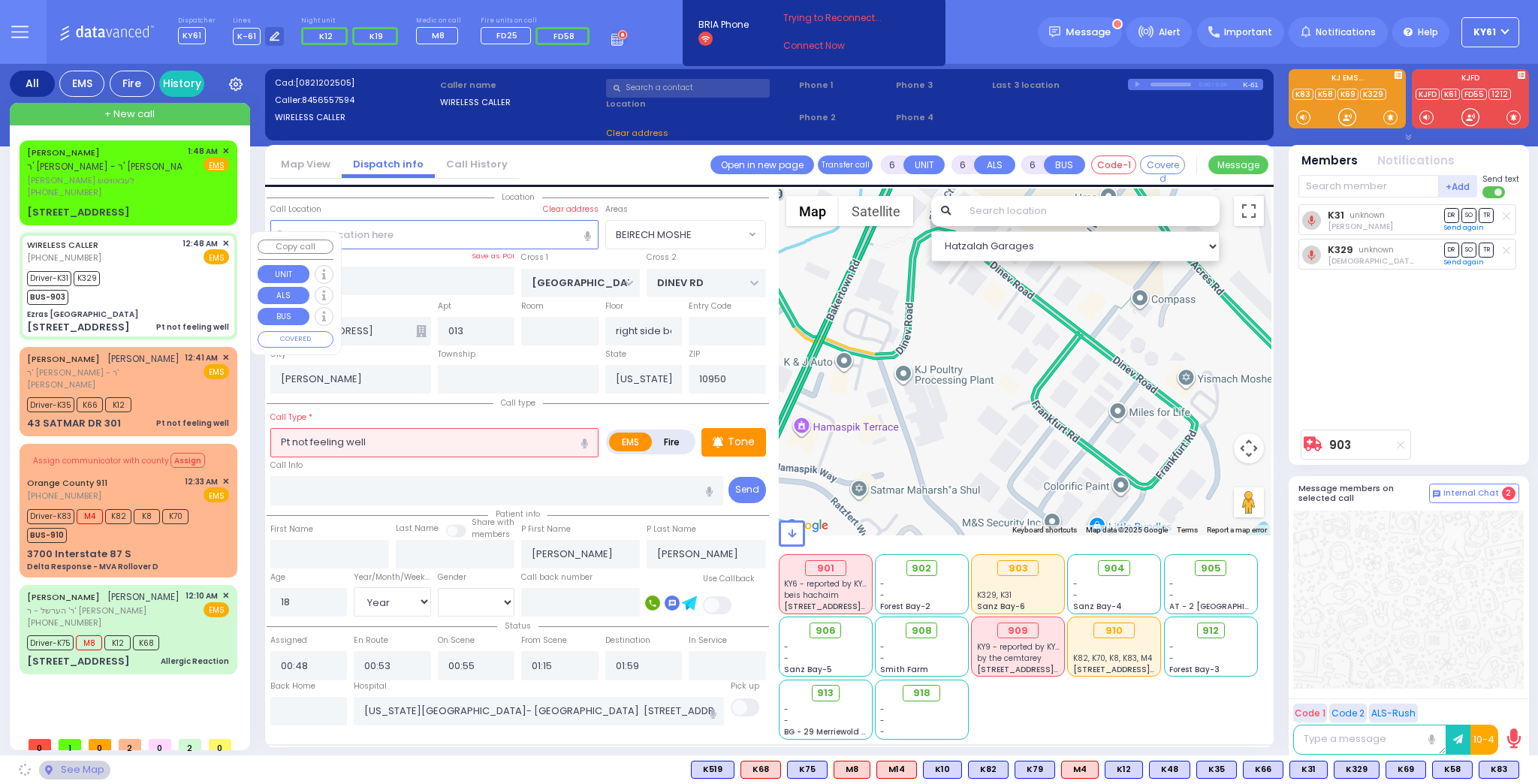
type input "Ezras [GEOGRAPHIC_DATA]"
type input "[PERSON_NAME] DR"
type input "CARTER LN"
type input "[STREET_ADDRESS]"
type input "3"
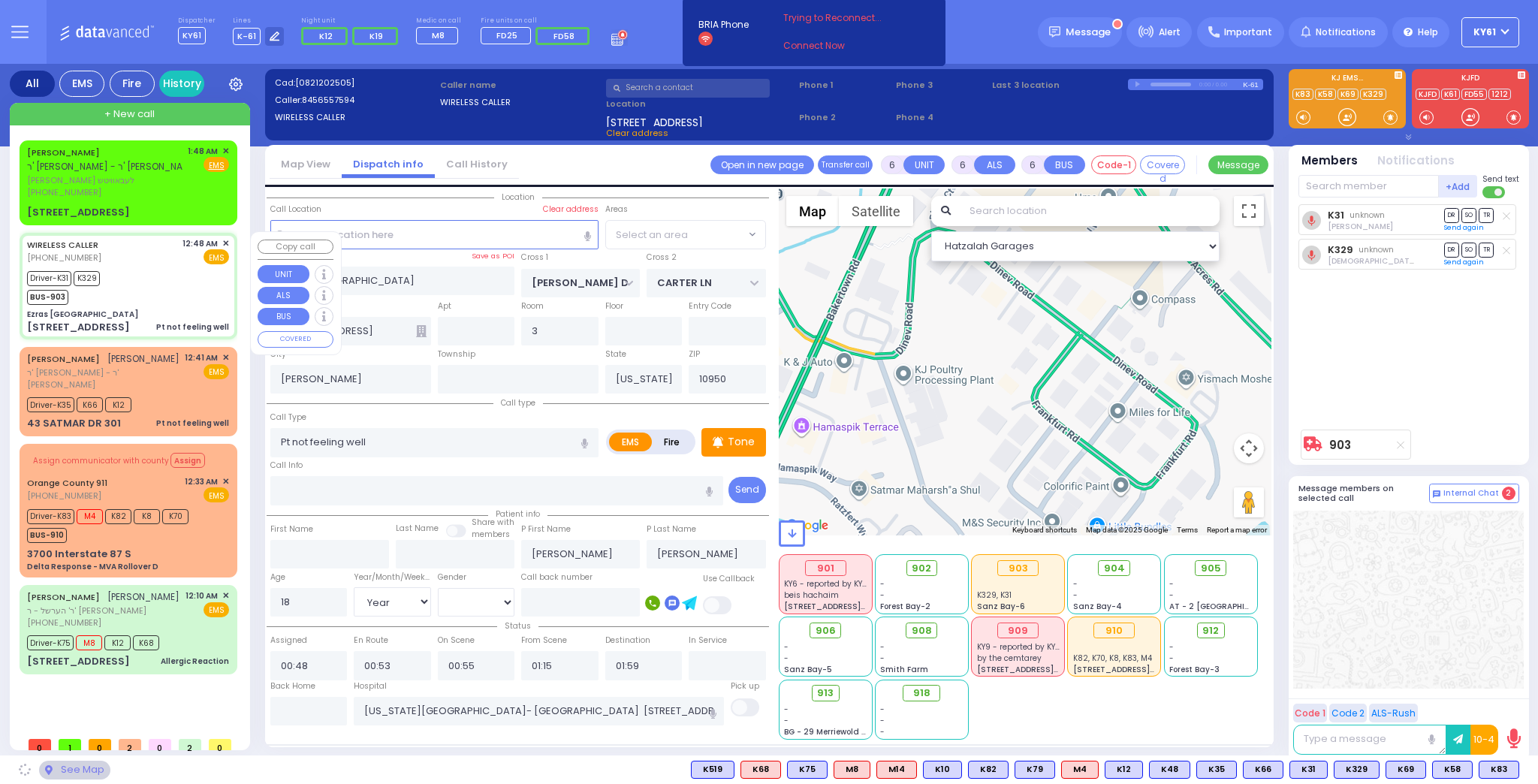
radio input "true"
select select "Year"
select select "[DEMOGRAPHIC_DATA]"
select select
select select "Hatzalah Garages"
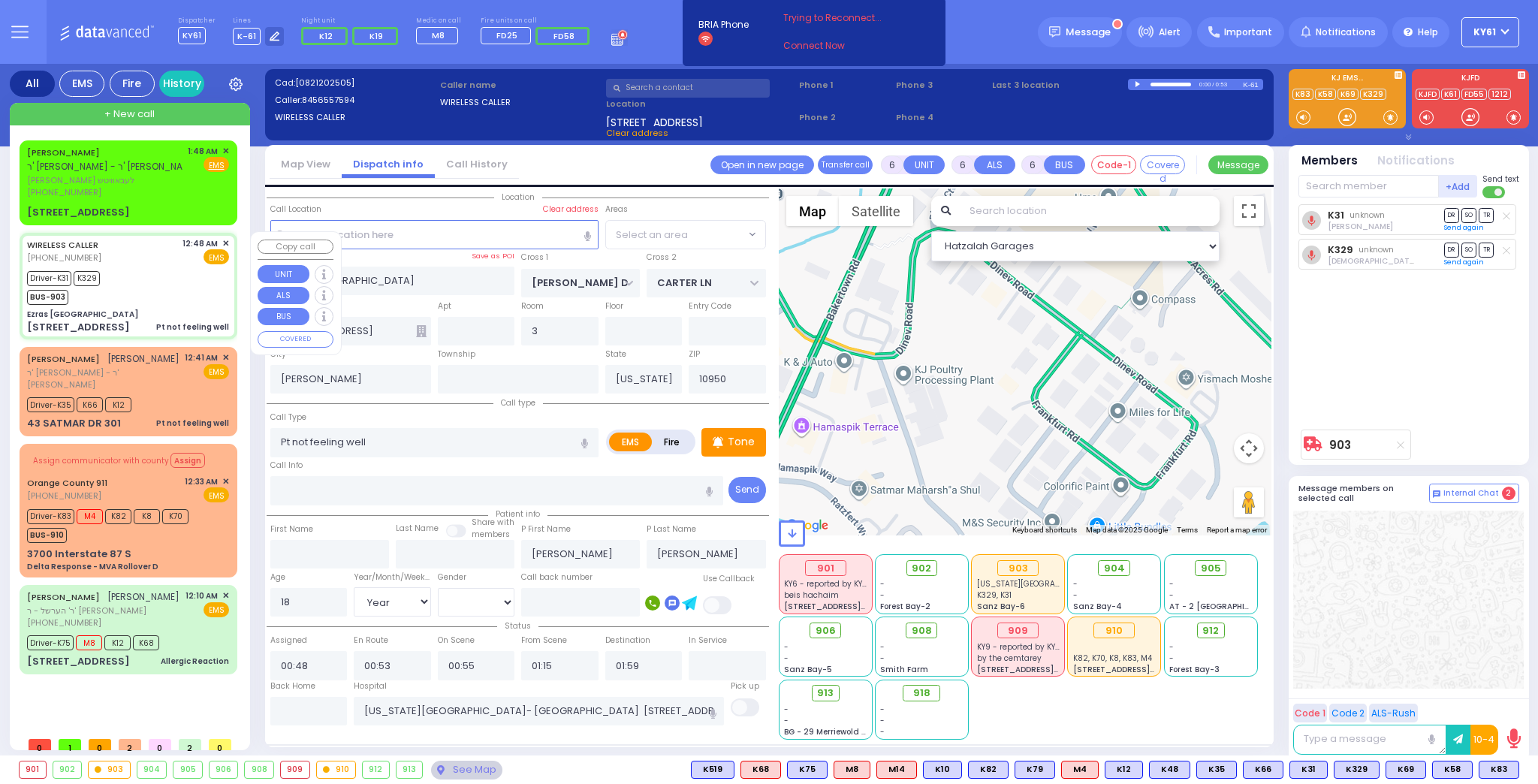
select select "SECTION 2"
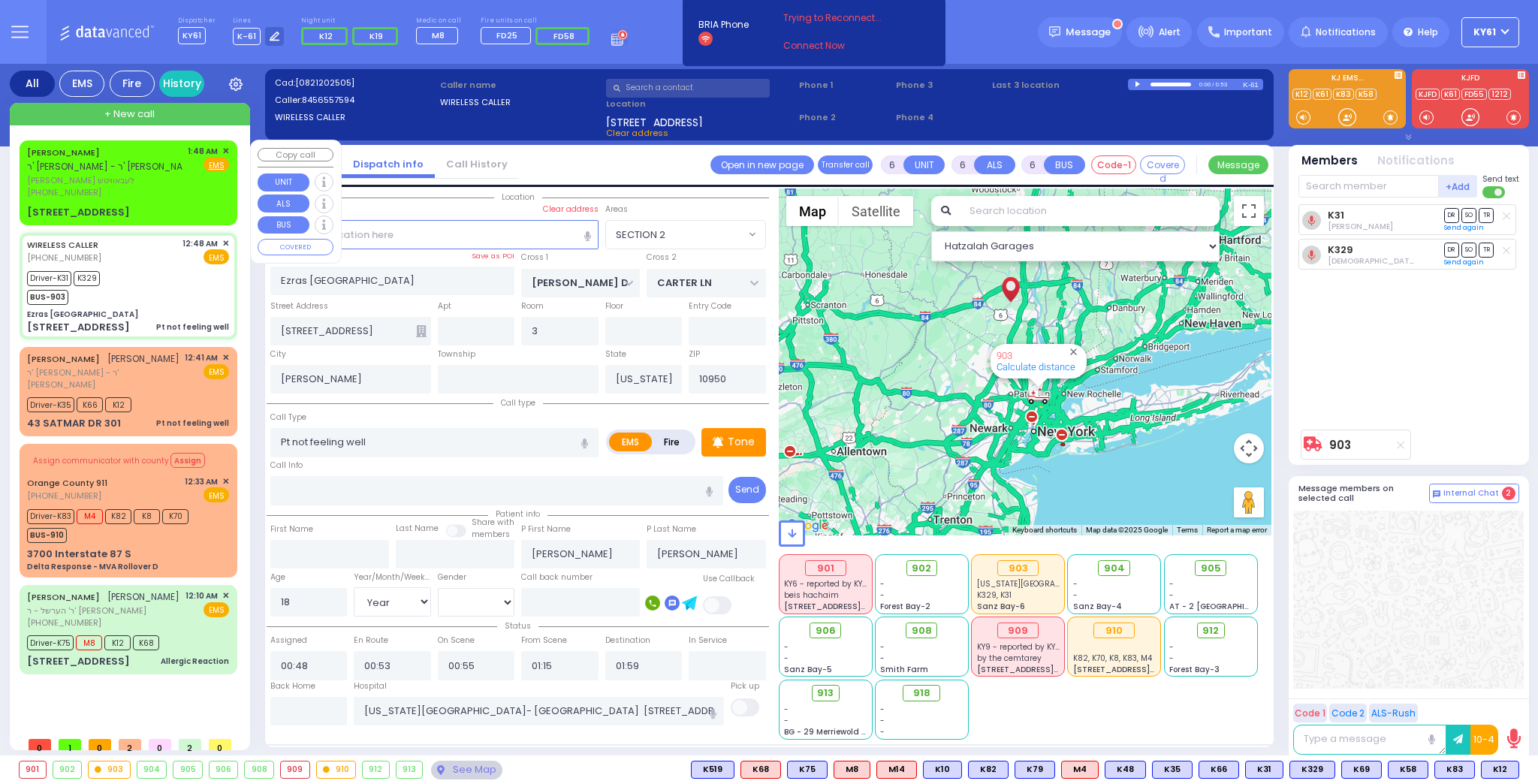
click at [165, 192] on div "[PHONE_NUMBER]" at bounding box center [105, 191] width 156 height 12
type input "2"
type input "1"
select select
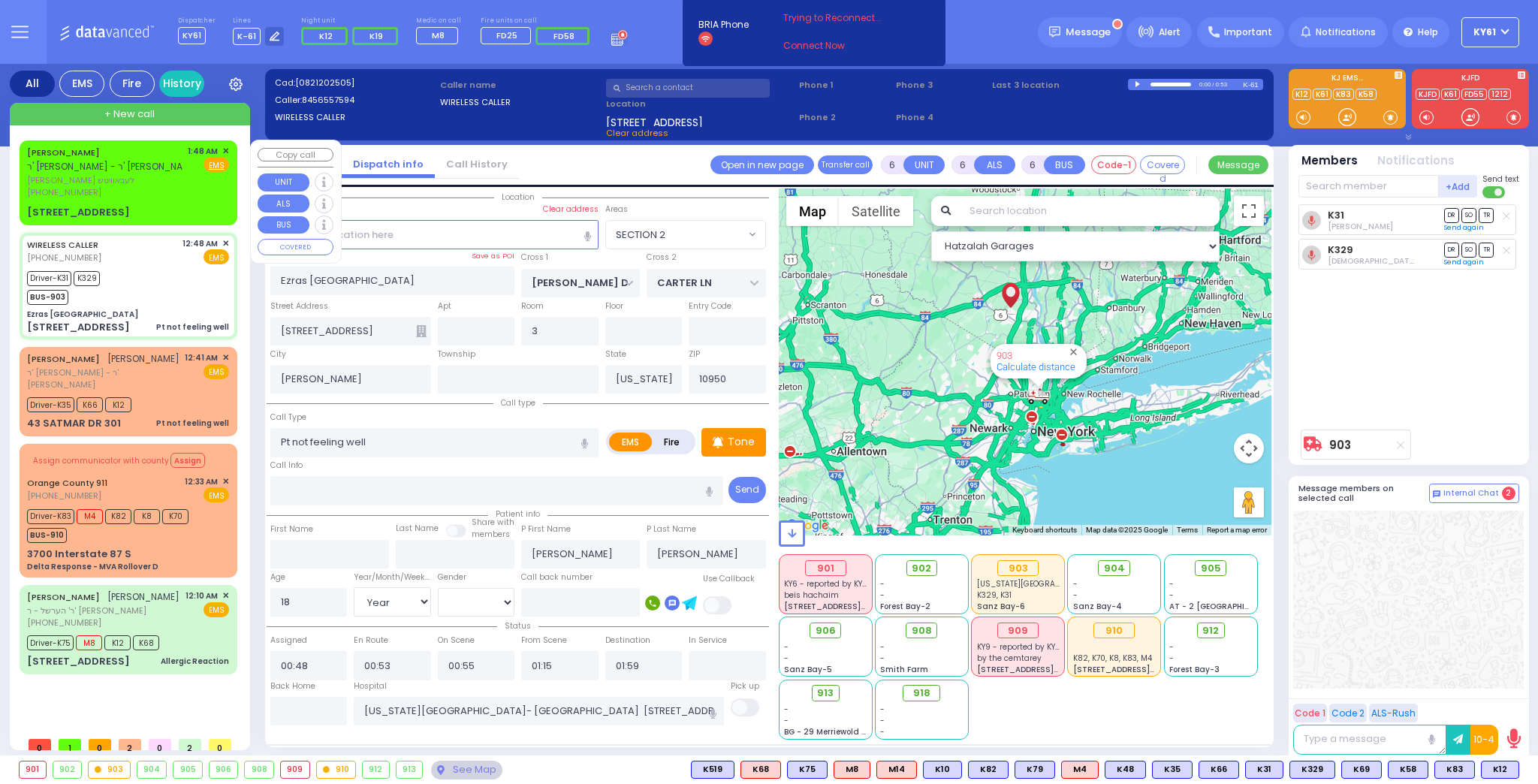
radio input "true"
type input "[PERSON_NAME]"
select select
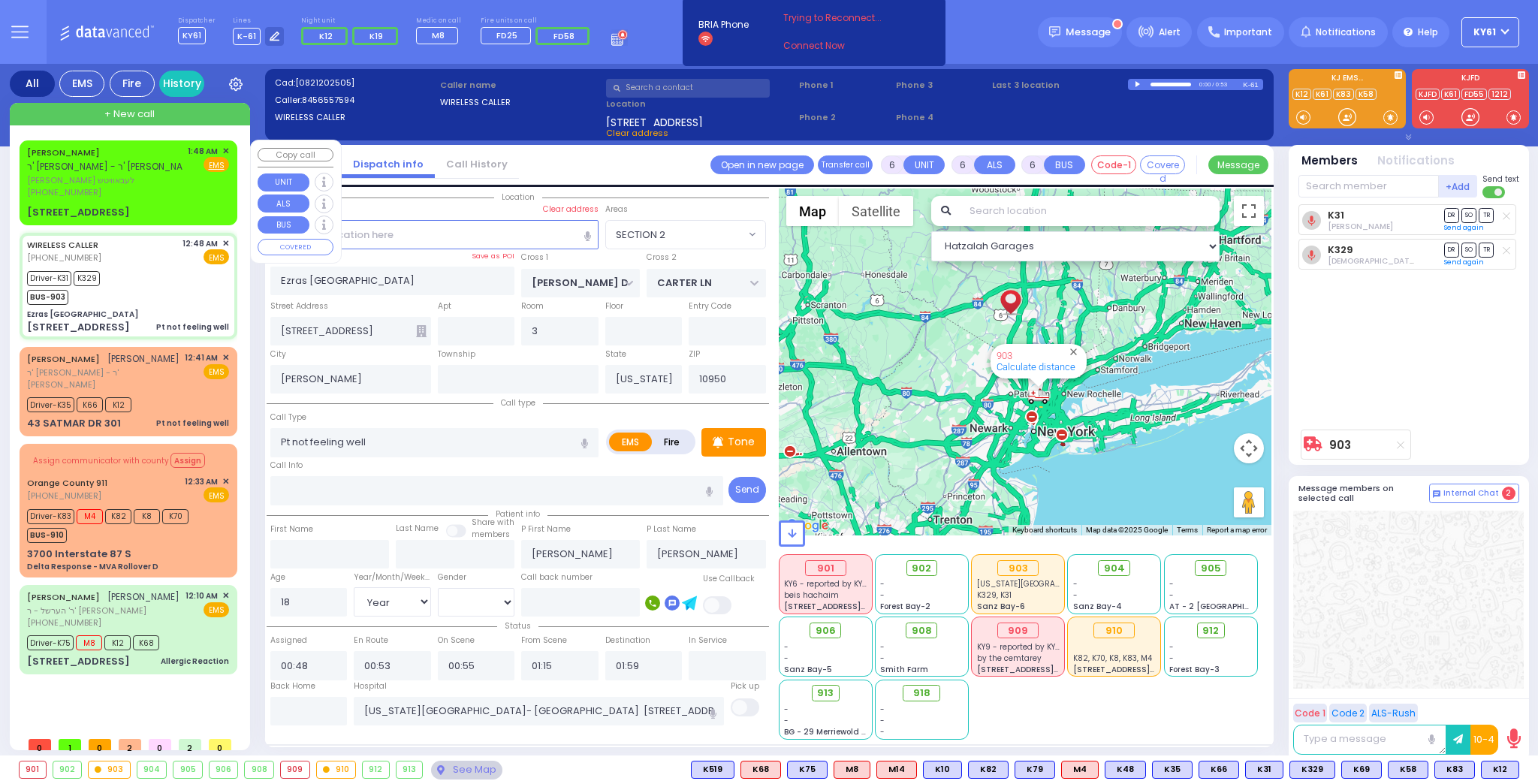
type input "01:48"
select select "Hatzalah Garages"
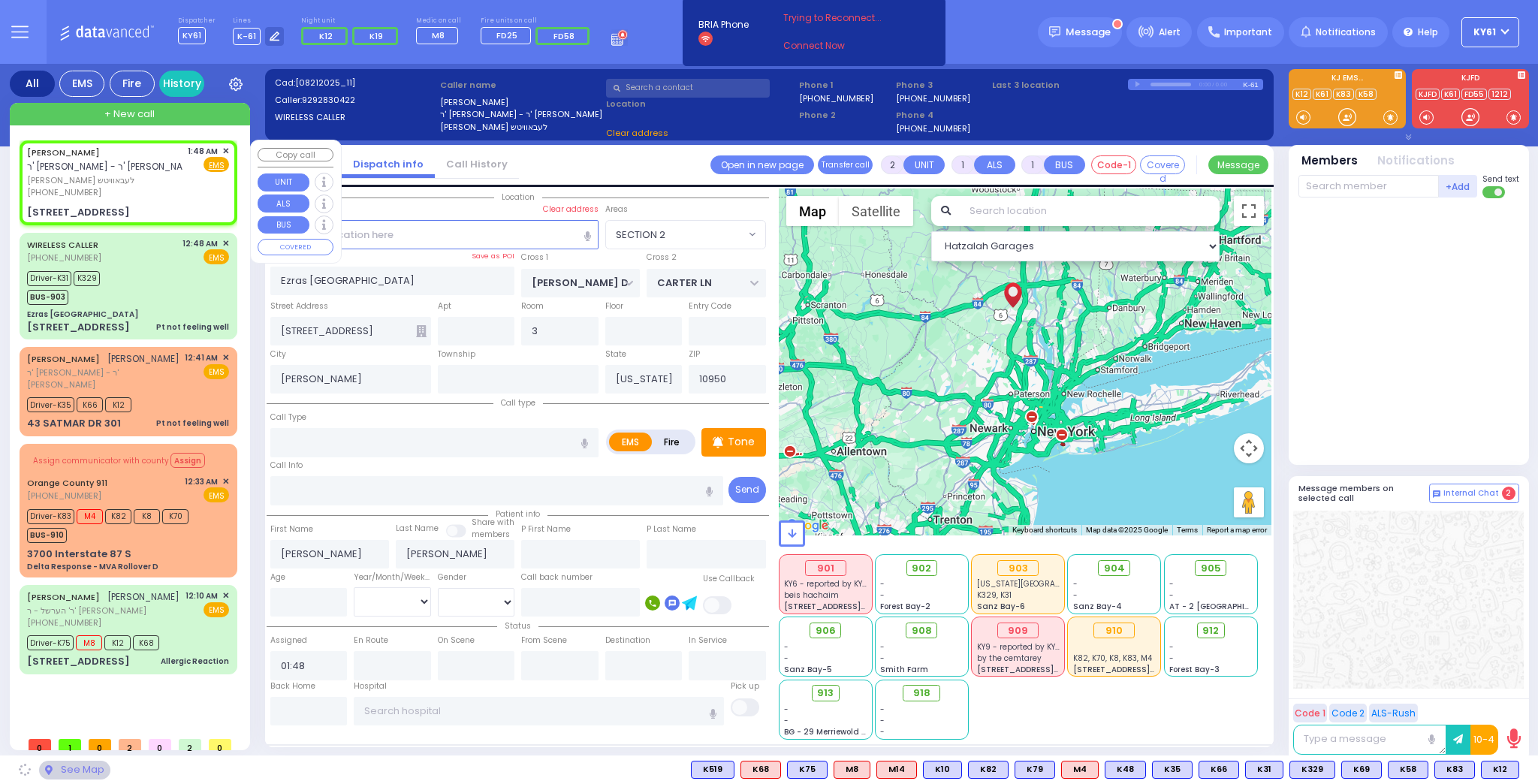
type input "[GEOGRAPHIC_DATA]"
type input "DINEV RD"
type input "[STREET_ADDRESS]"
type input "013"
type input "right side basement"
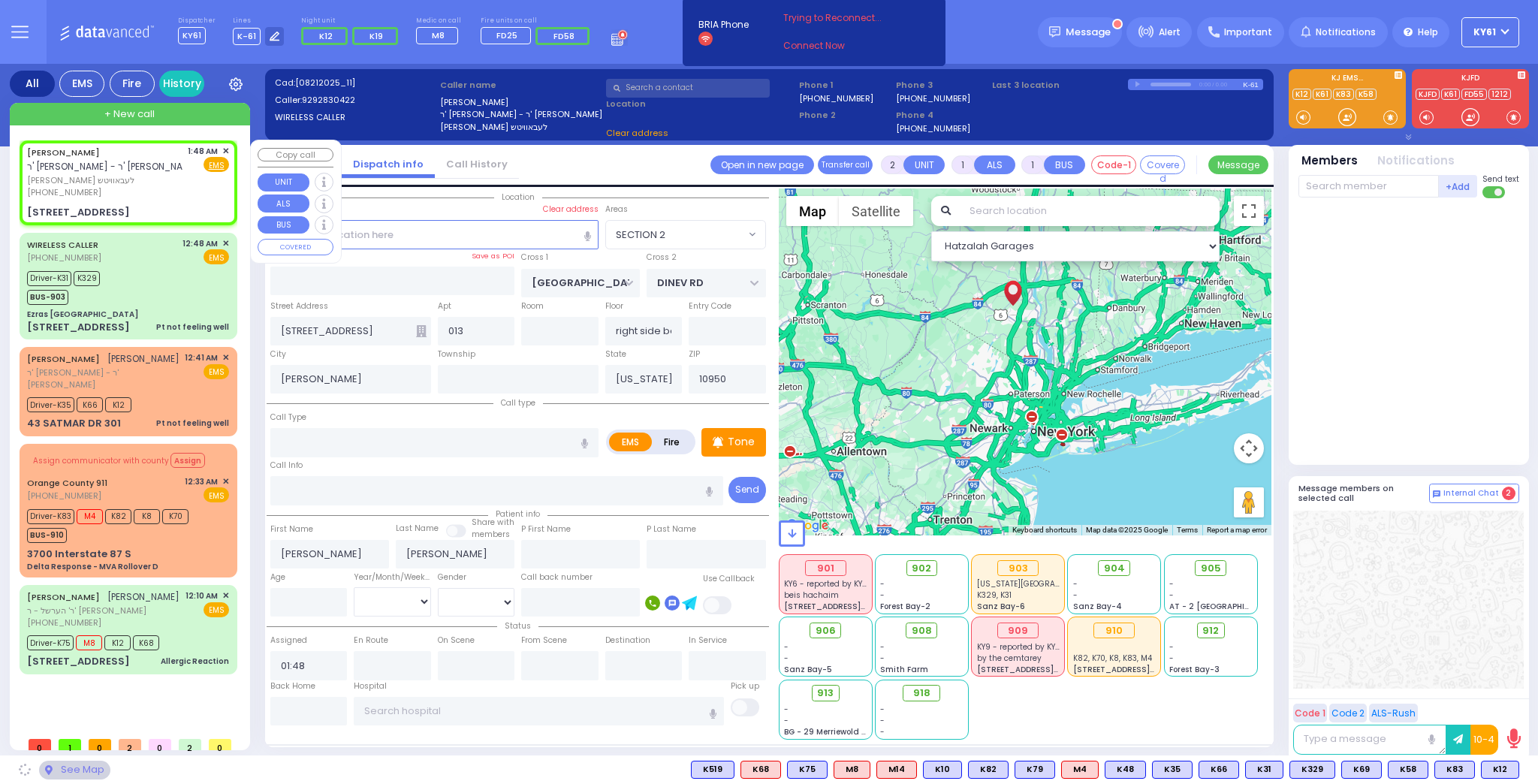
select select "BEIRECH MOSHE"
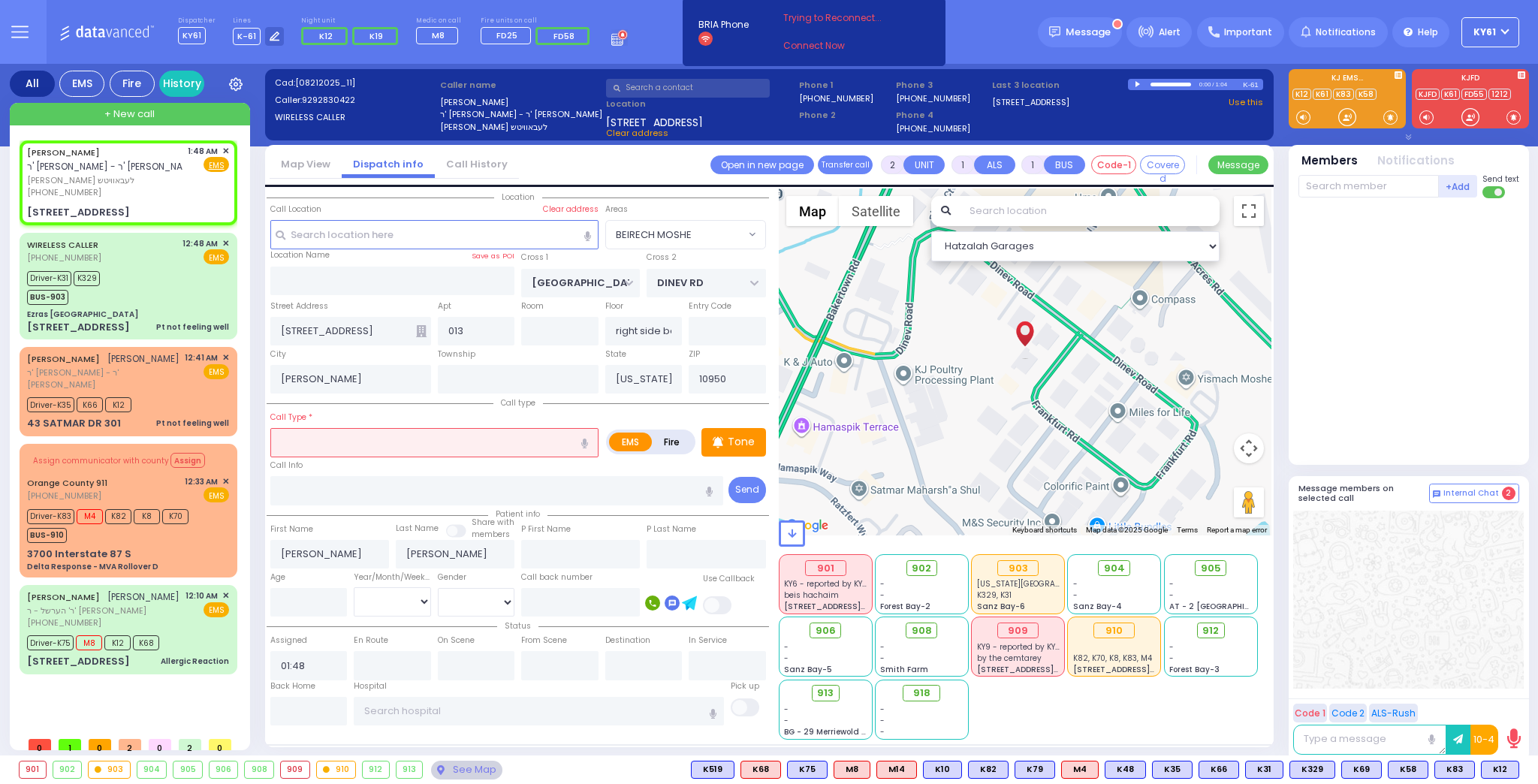
click at [366, 442] on input "text" at bounding box center [434, 442] width 328 height 28
click at [417, 467] on div "[MEDICAL_DATA]" at bounding box center [435, 471] width 320 height 15
type input "[MEDICAL_DATA]"
select select
radio input "true"
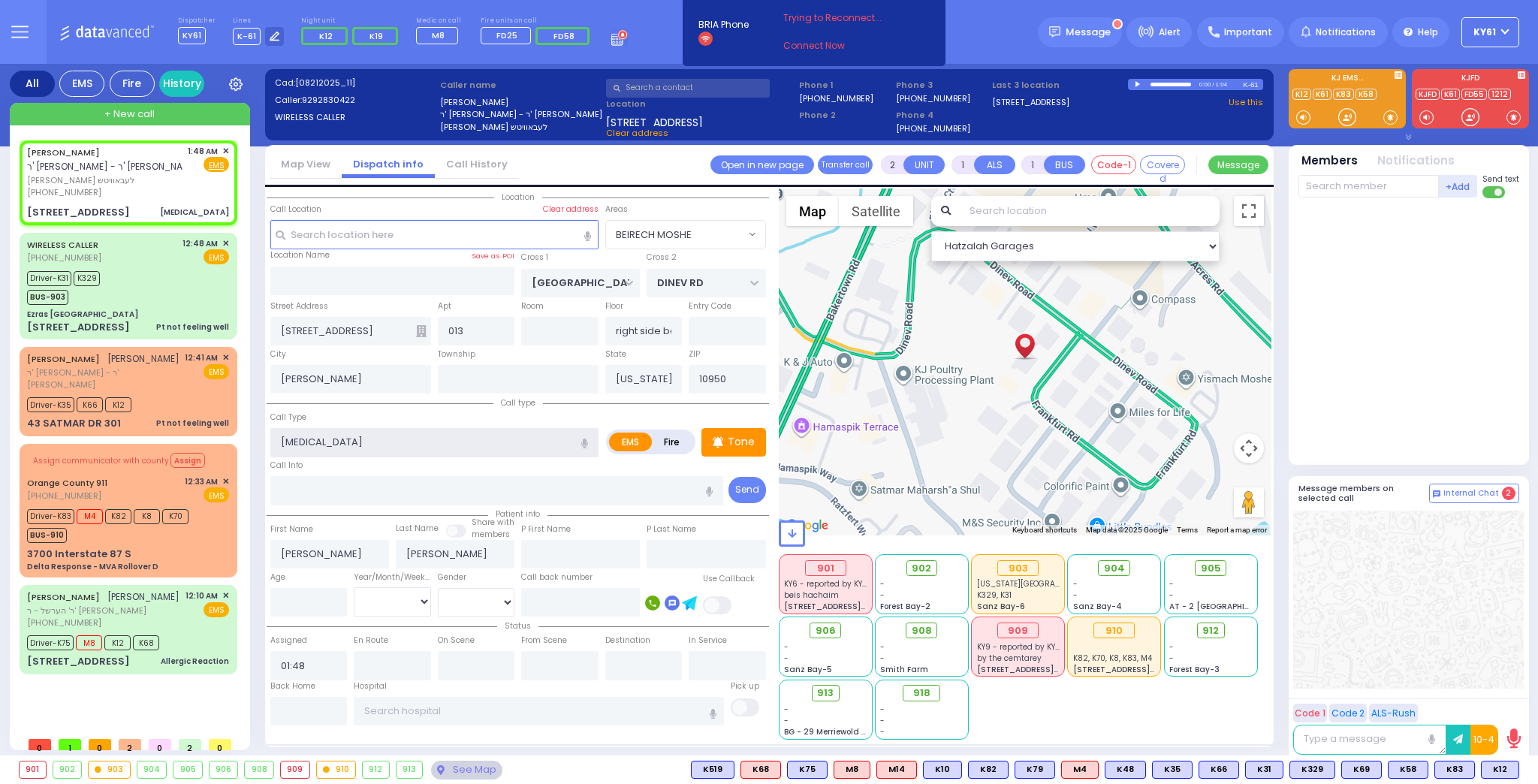
select select
select select "Hatzalah Garages"
select select "BEIRECH MOSHE"
select select
radio input "true"
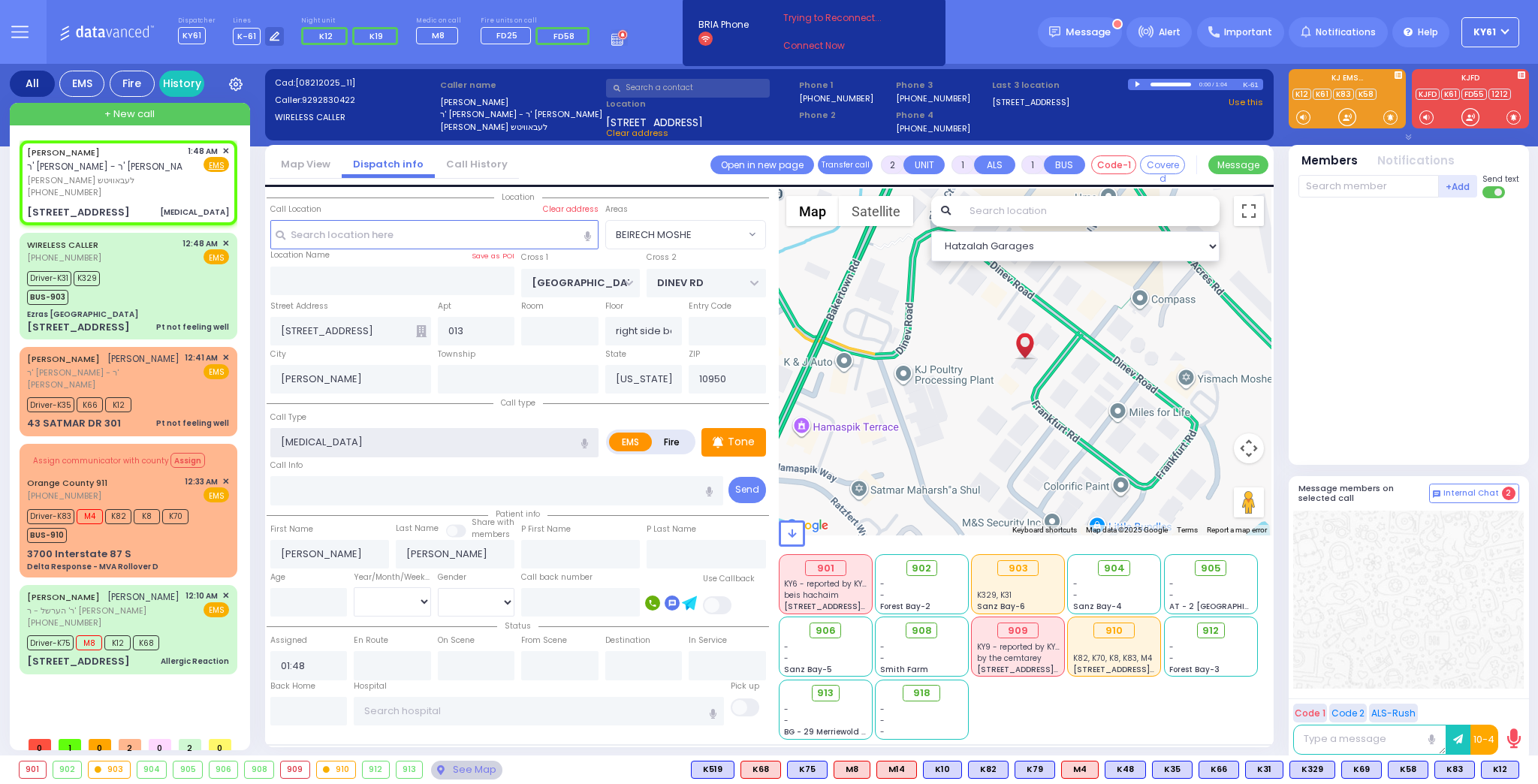
select select
select select "Hatzalah Garages"
select select "BEIRECH MOSHE"
click at [1491, 770] on span "K12" at bounding box center [1499, 769] width 37 height 16
select select
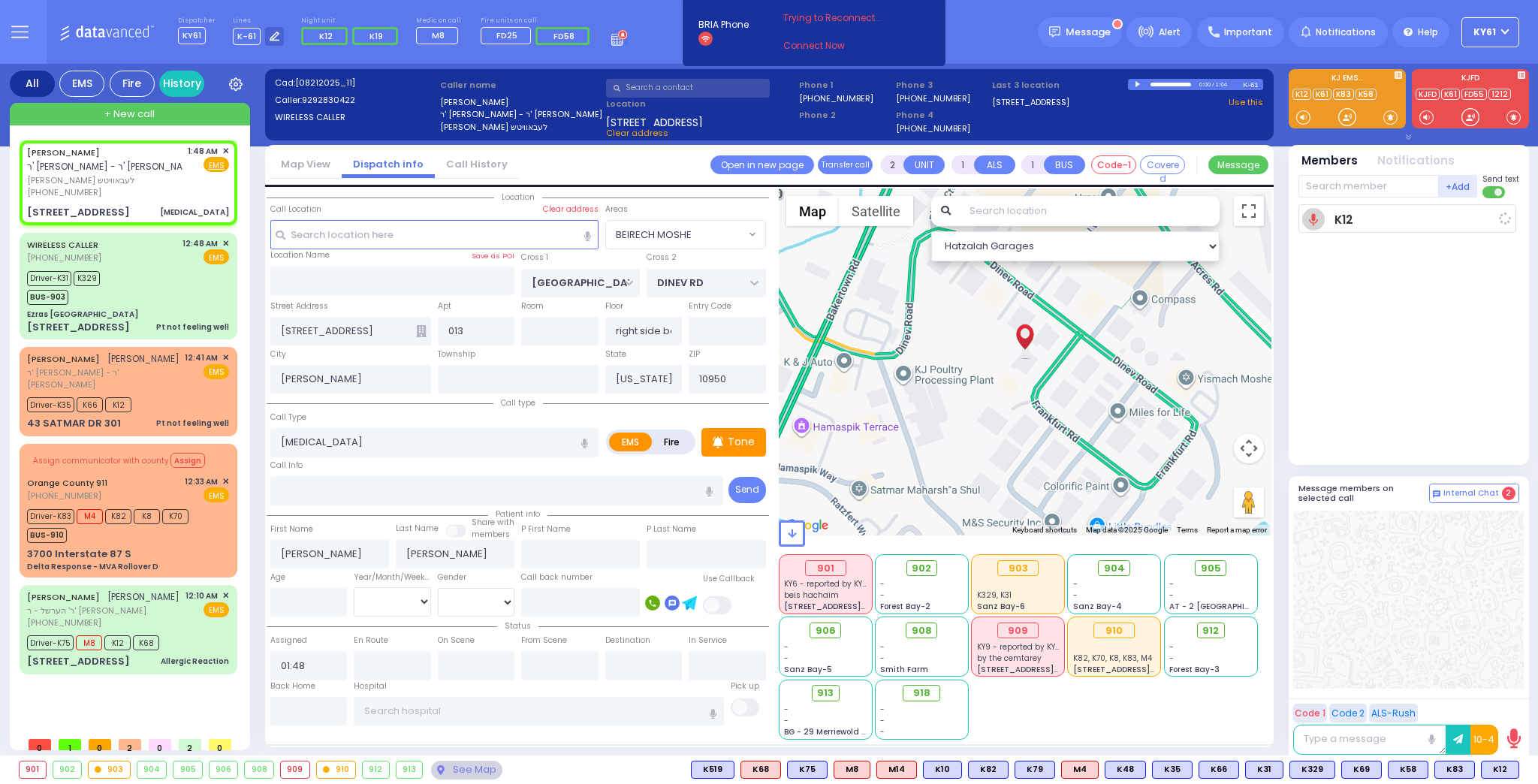
radio input "true"
select select
type input "01:53"
select select "Hatzalah Garages"
select select "BEIRECH MOSHE"
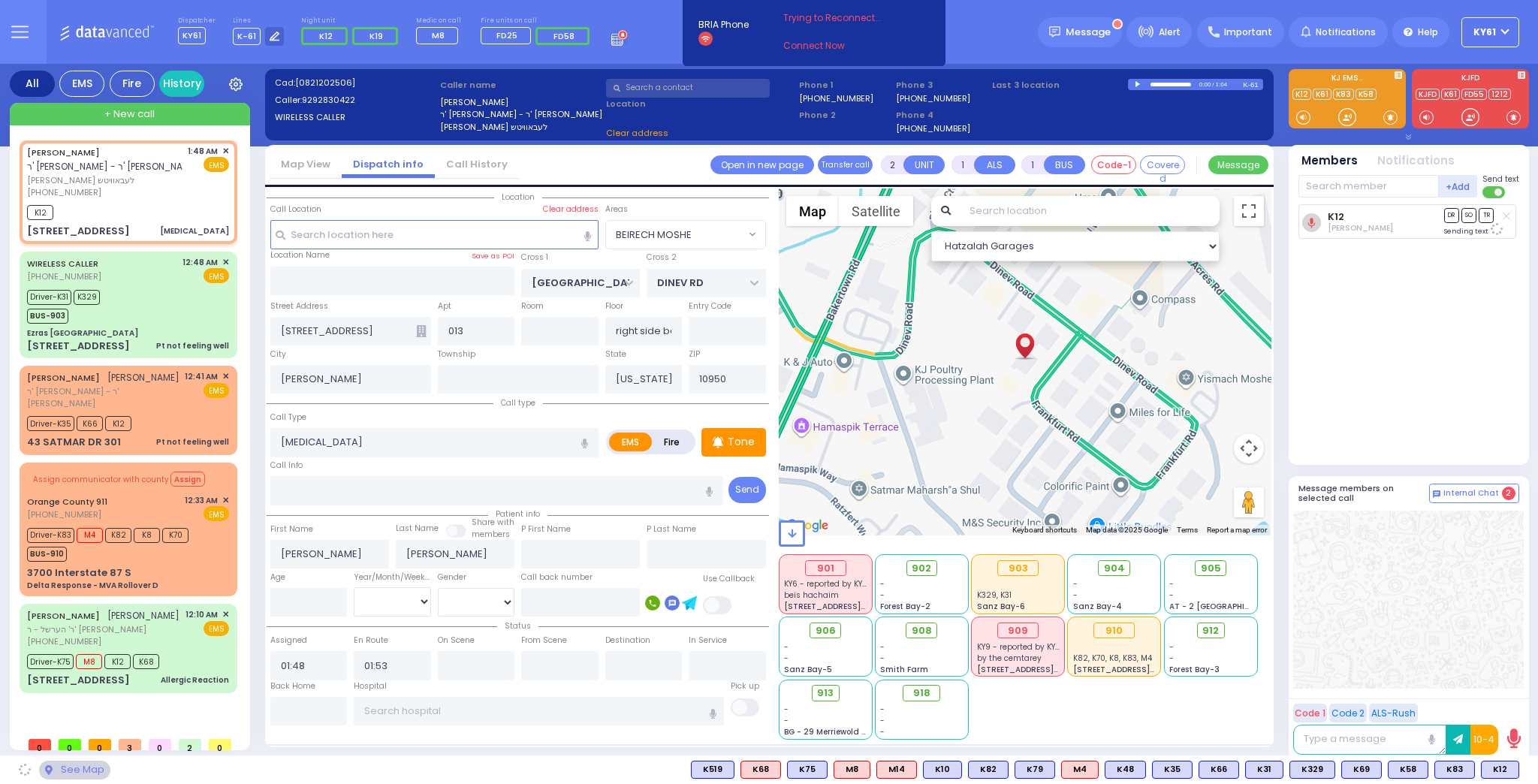
select select
radio input "true"
select select
select select "Hatzalah Garages"
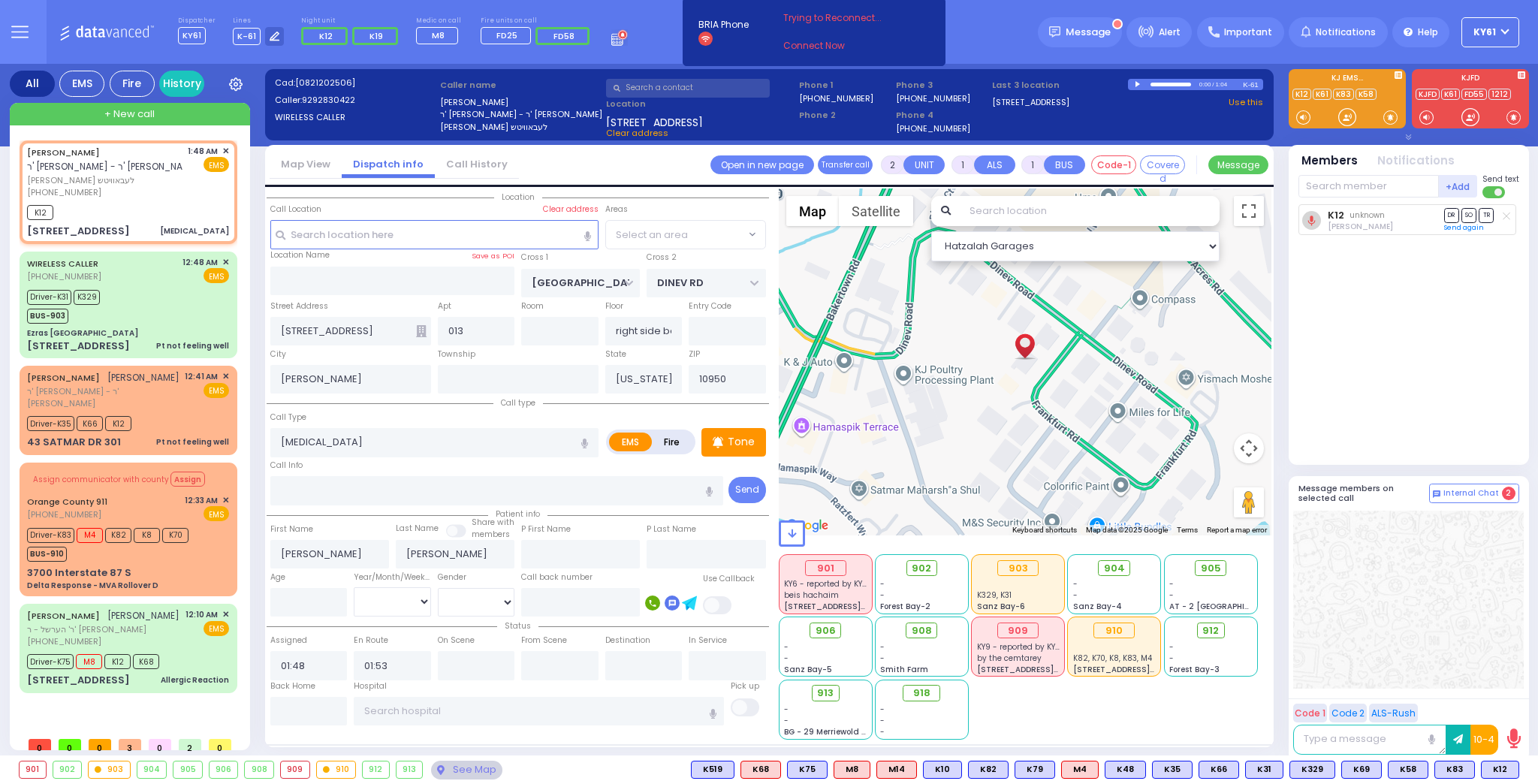
select select "BEIRECH MOSHE"
click at [163, 313] on div "Driver-K31 K329 BUS-903" at bounding box center [128, 305] width 202 height 38
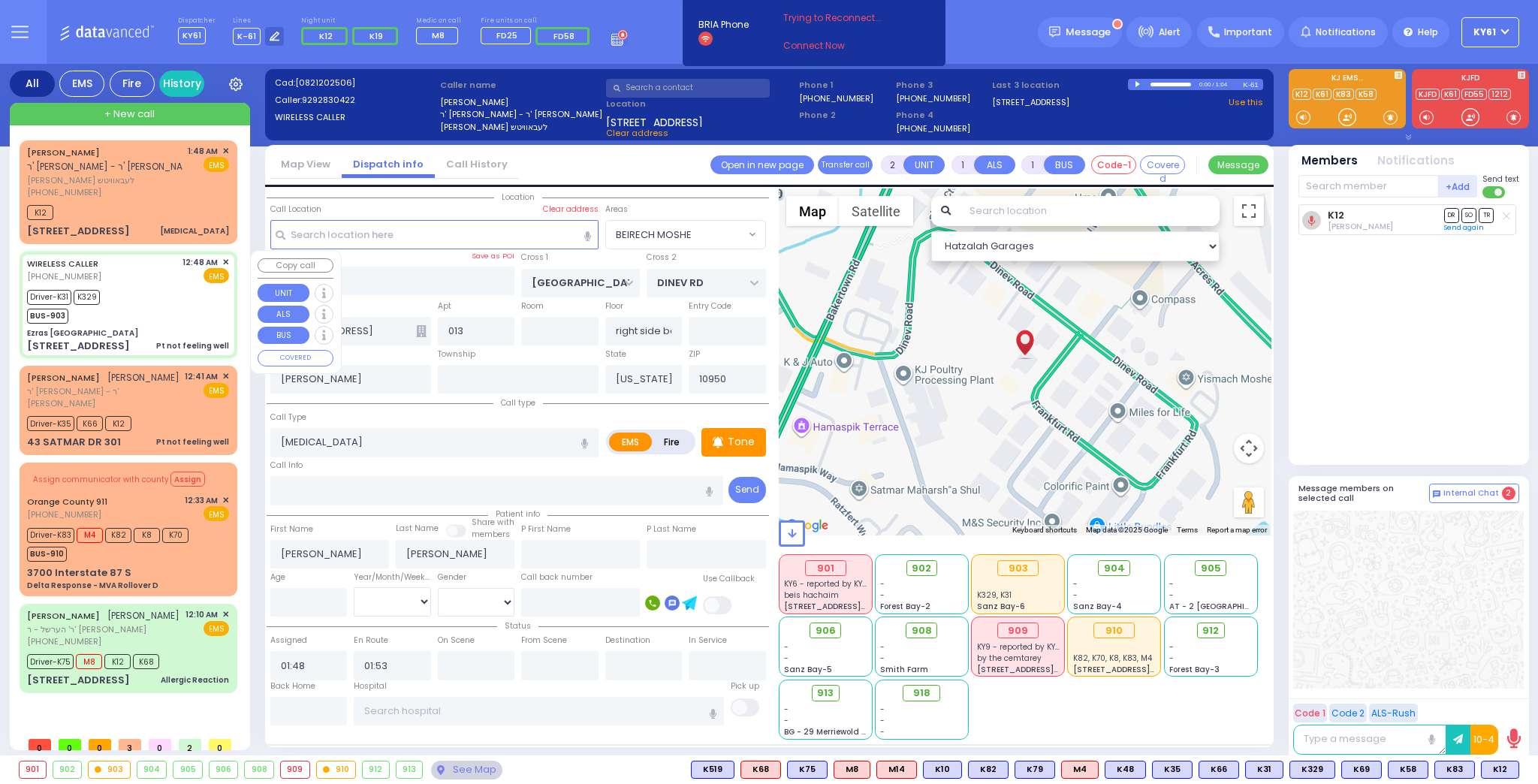
type input "6"
select select
type input "Pt not feeling well"
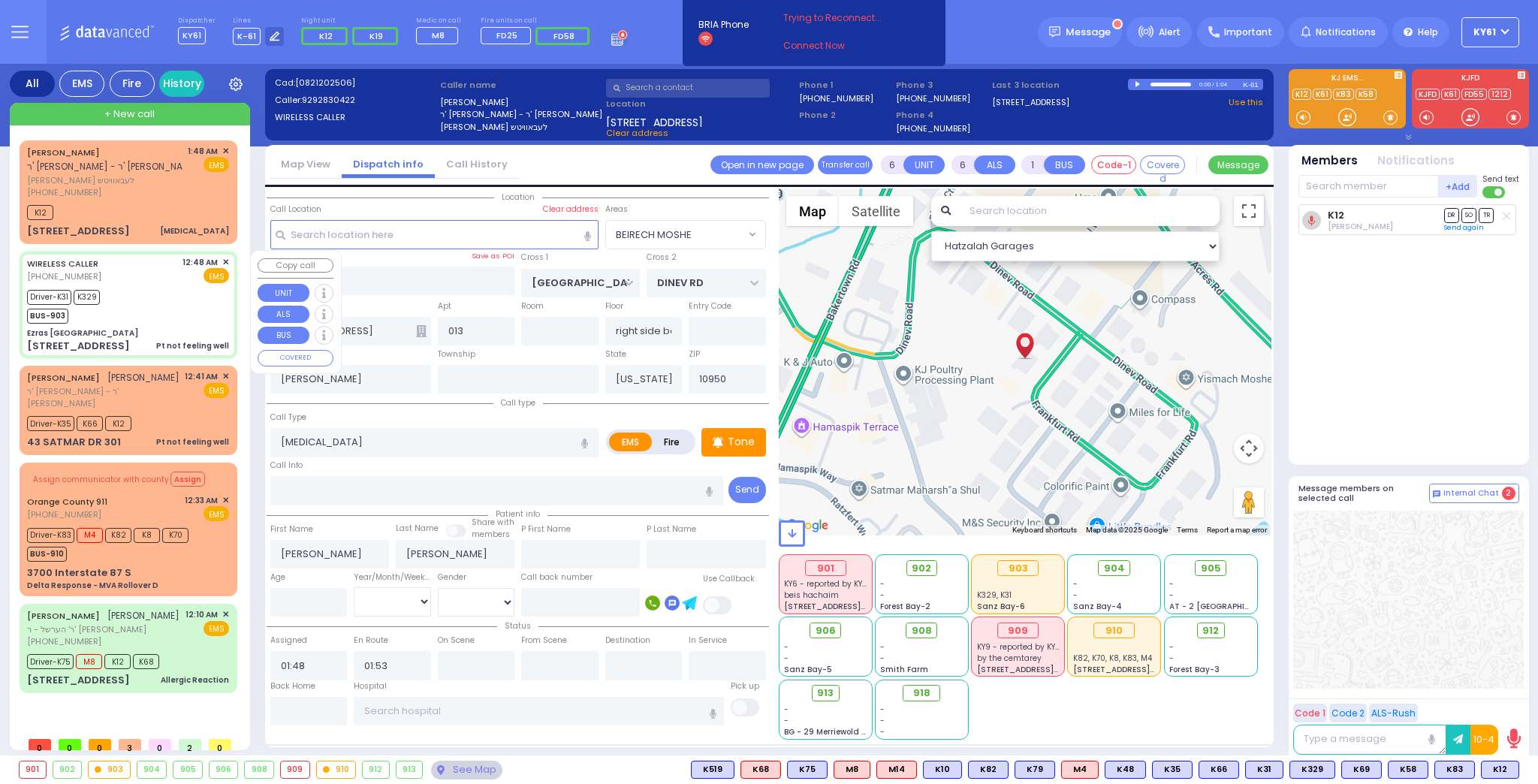
radio input "true"
type input "[PERSON_NAME]"
type input "18"
select select "Year"
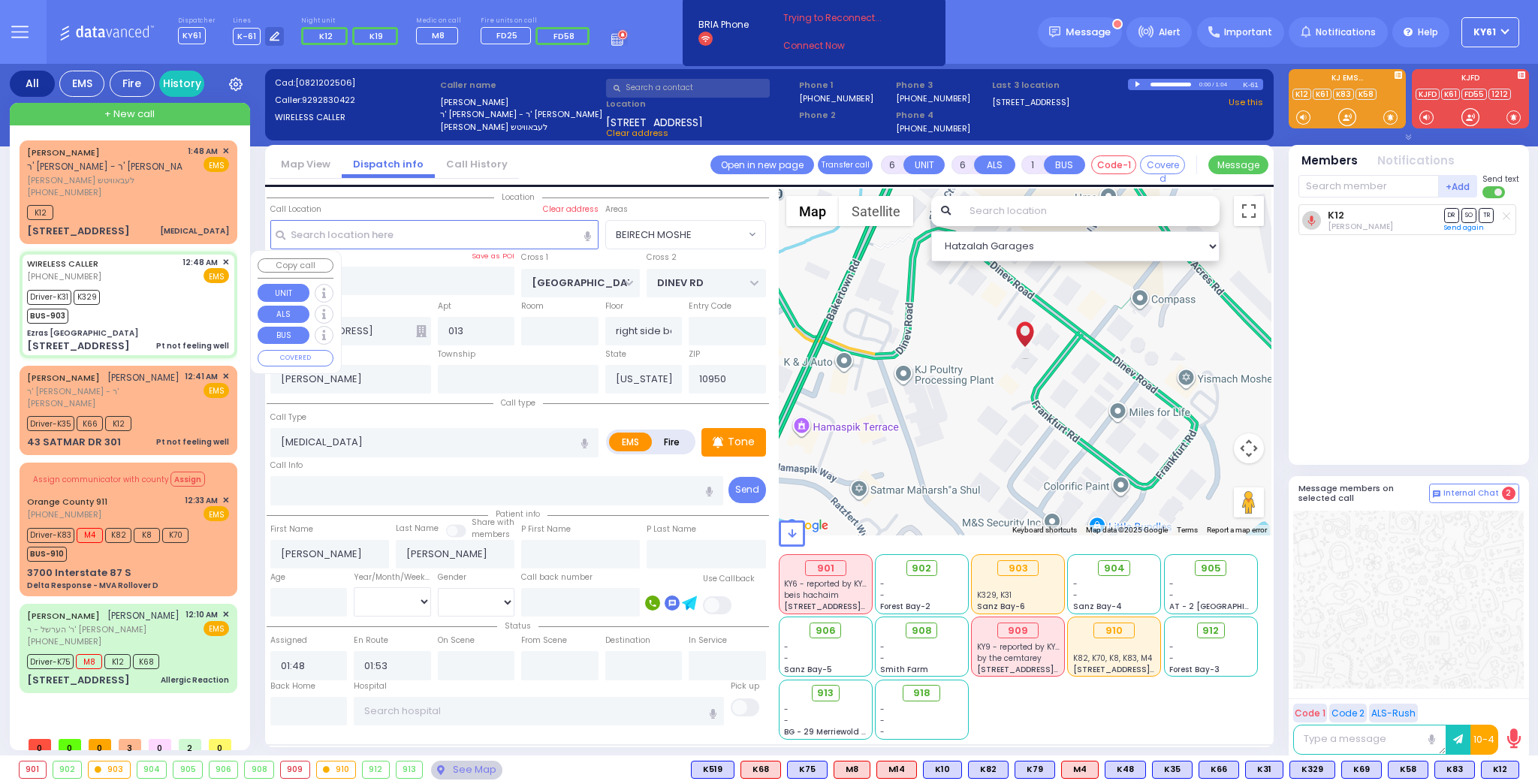
select select "[DEMOGRAPHIC_DATA]"
type input "00:48"
type input "00:53"
type input "00:55"
type input "01:15"
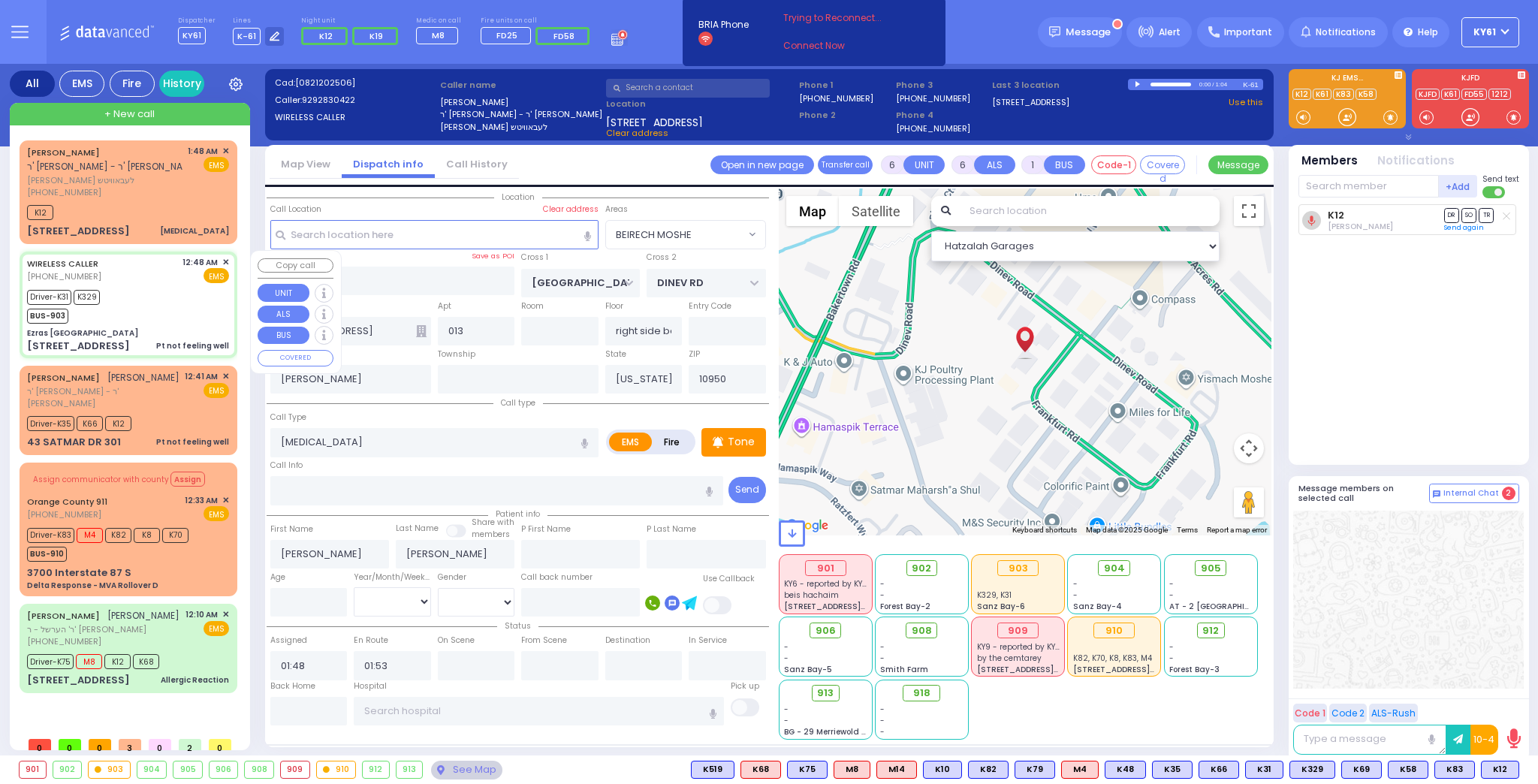
type input "01:59"
type input "[US_STATE][GEOGRAPHIC_DATA]- [GEOGRAPHIC_DATA] [STREET_ADDRESS][US_STATE]"
select select "Hatzalah Garages"
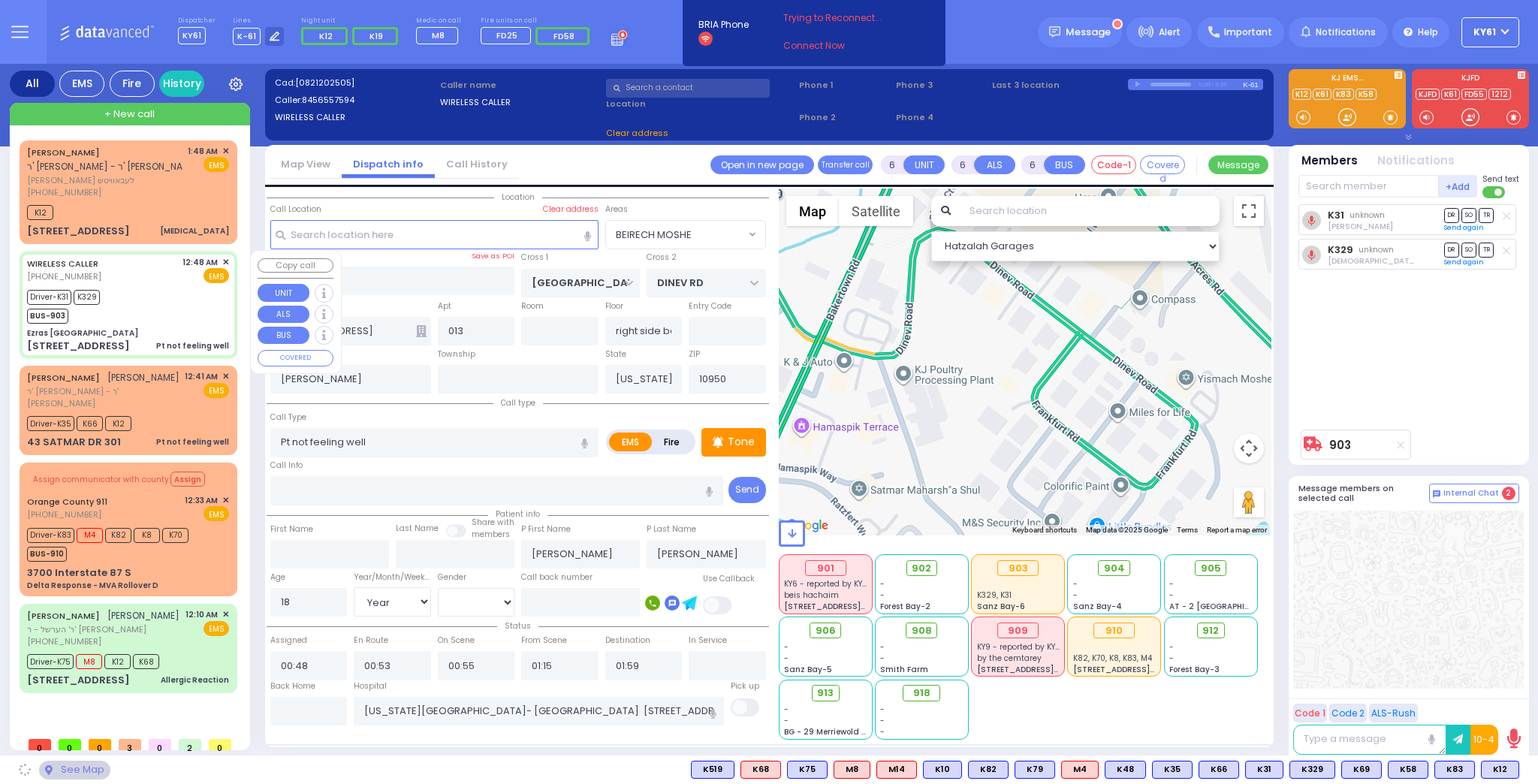
type input "Ezras [GEOGRAPHIC_DATA]"
type input "[PERSON_NAME] DR"
type input "CARTER LN"
type input "[STREET_ADDRESS]"
type input "3"
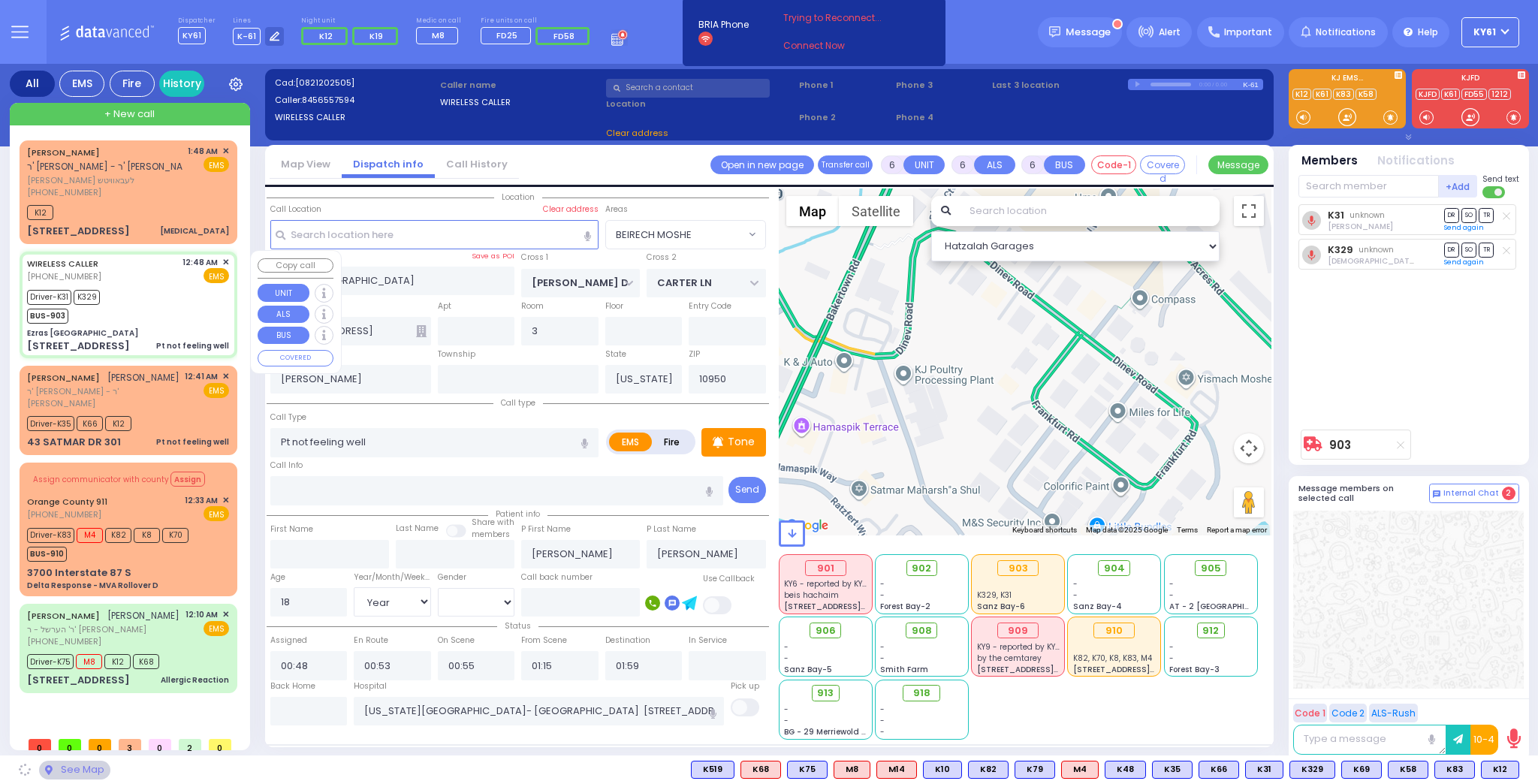
select select "SECTION 2"
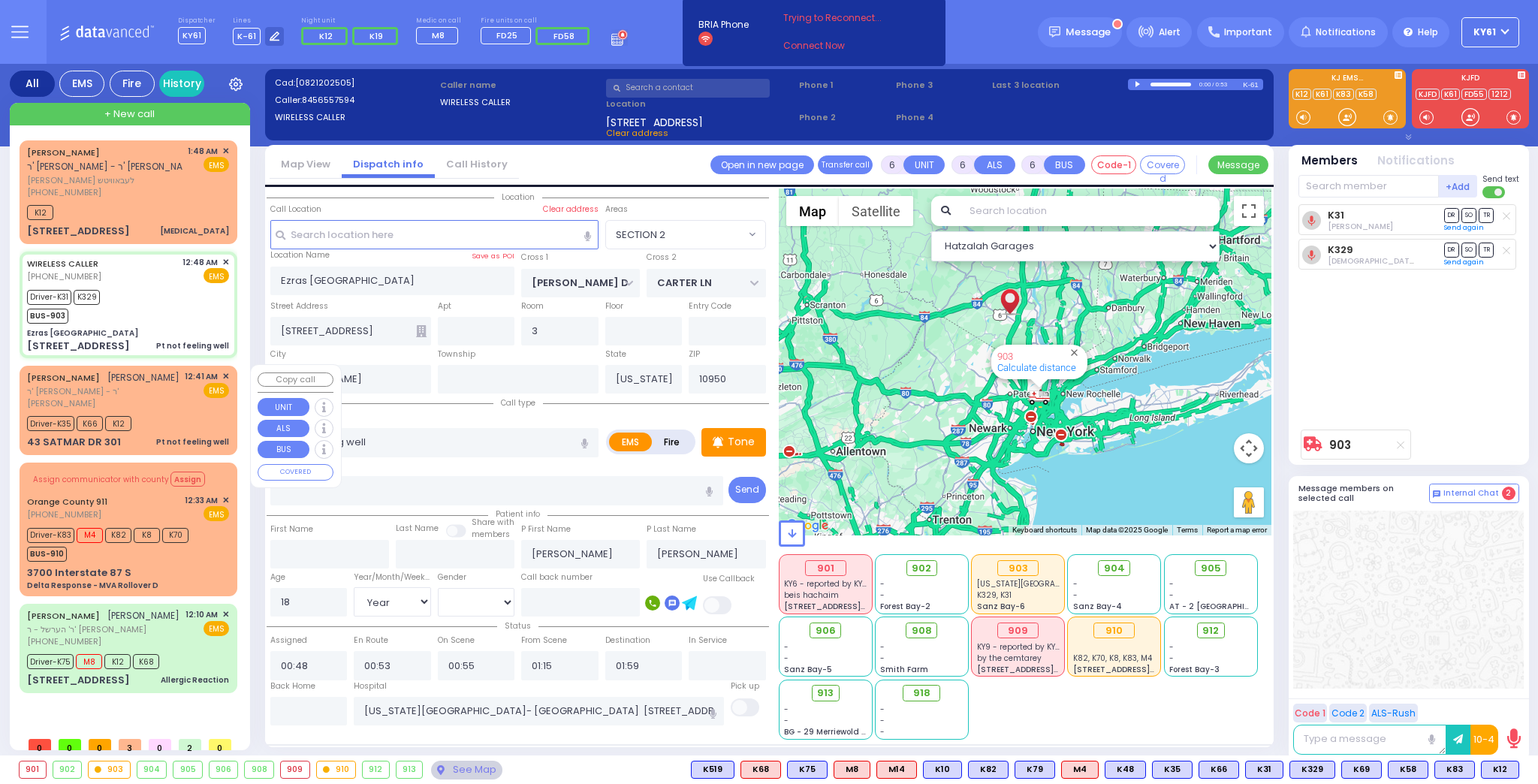
click at [141, 412] on div "Driver-K35 K66 K12" at bounding box center [128, 422] width 202 height 19
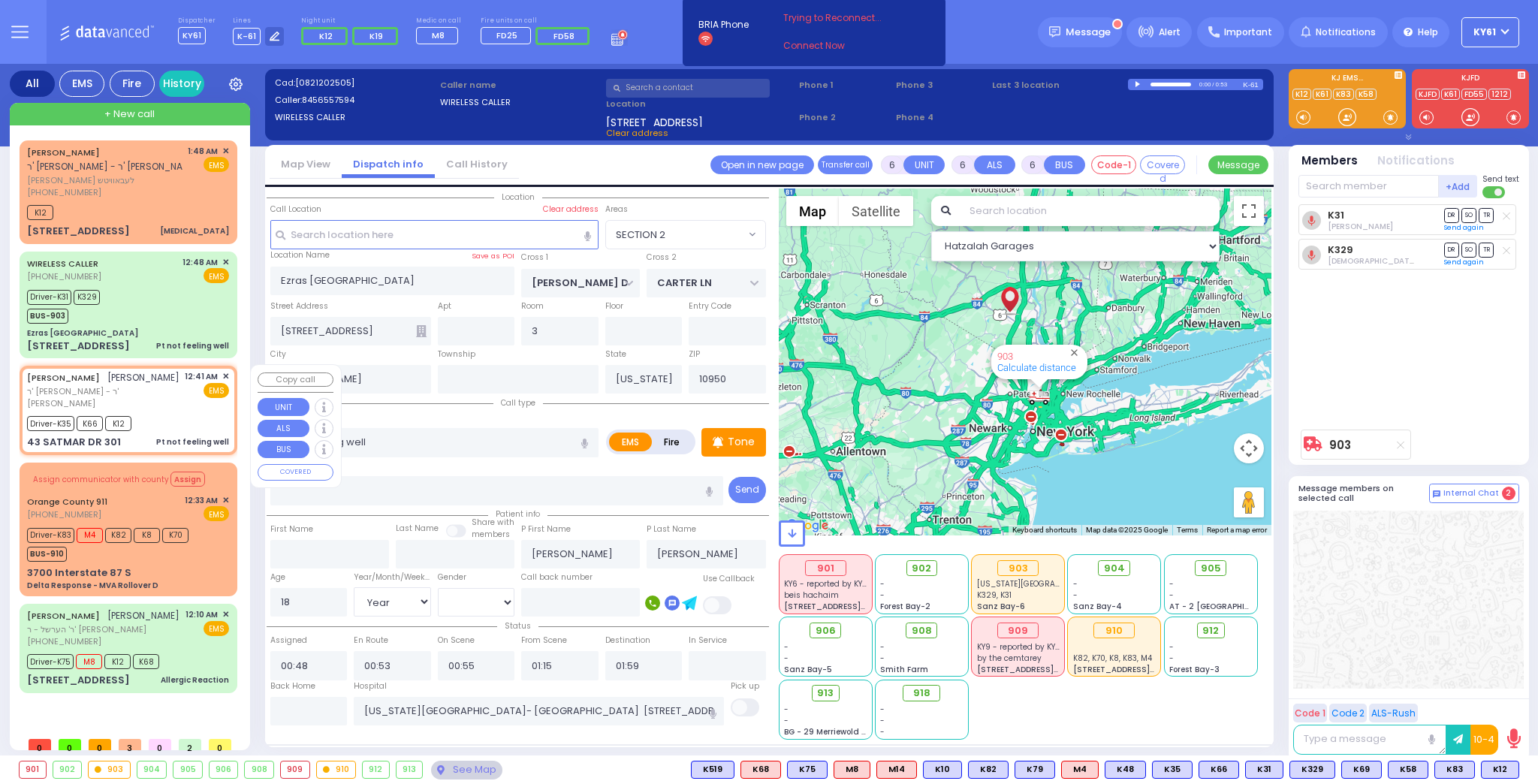
select select
radio input "true"
type input "[PERSON_NAME]"
type input "Buroch"
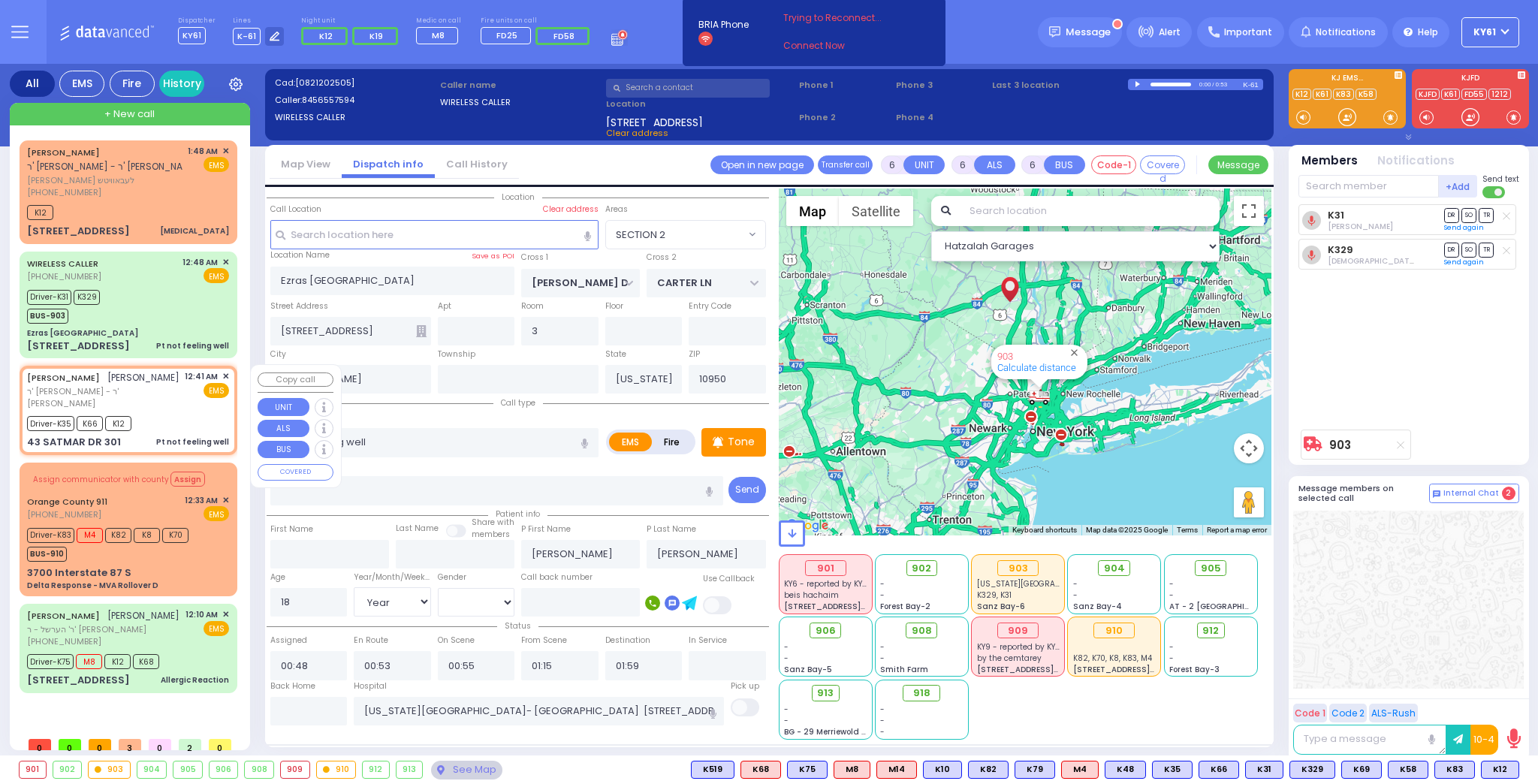
type input "[PERSON_NAME]"
type input "74"
select select "Year"
select select "[DEMOGRAPHIC_DATA]"
type input "00:41"
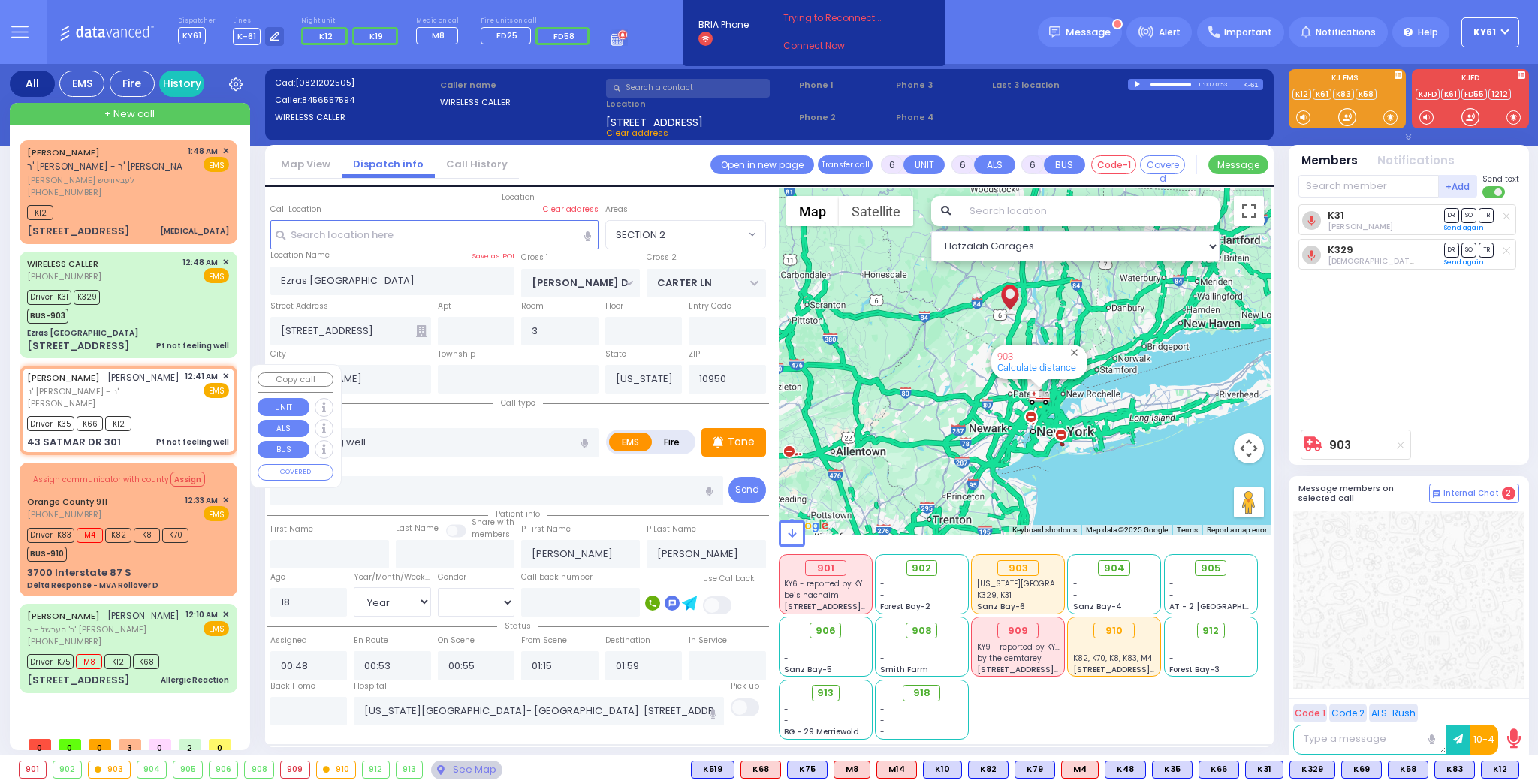
type input "00:42"
type input "01:13"
type input "01:44"
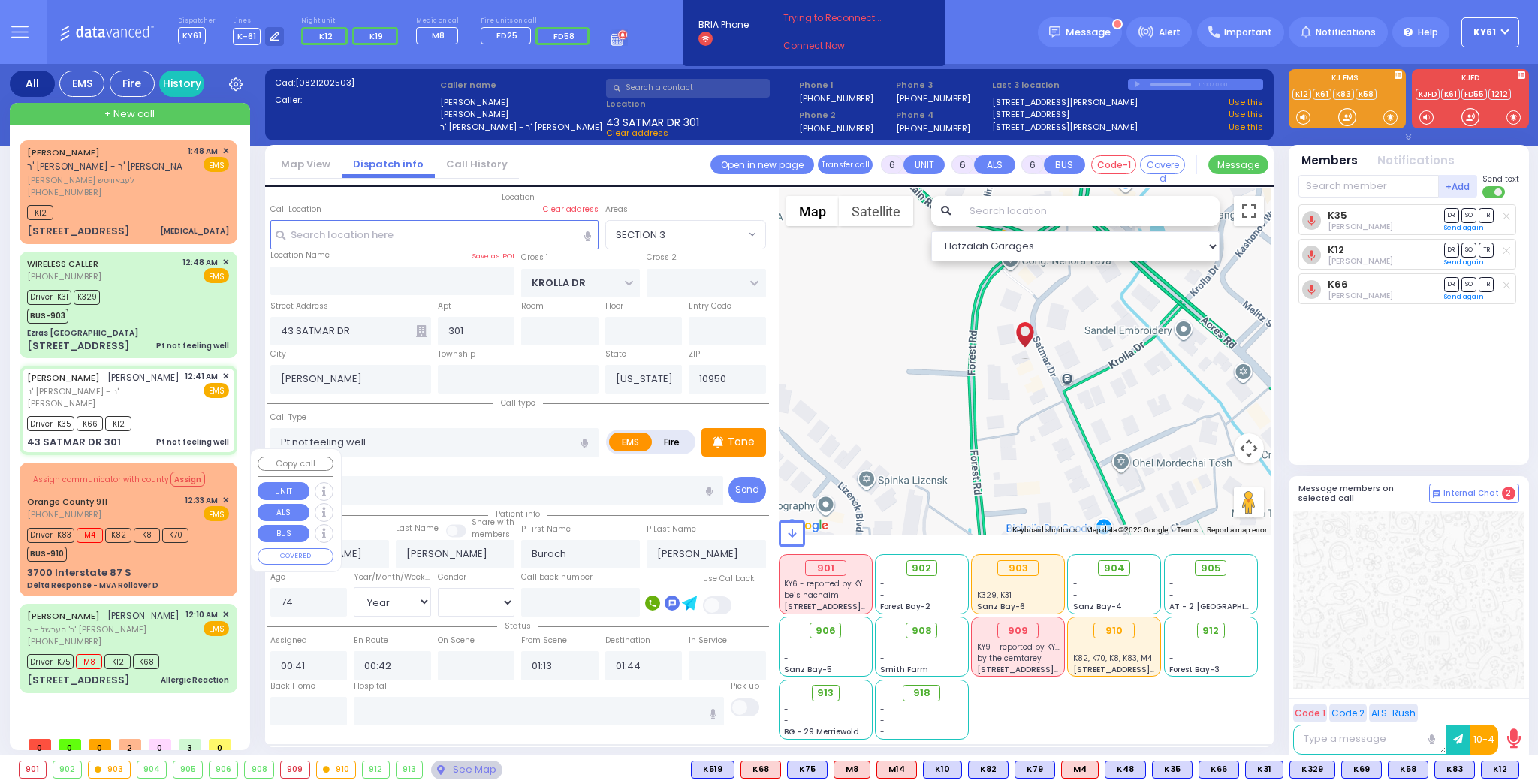
click at [138, 494] on div "Orange County 911 [PHONE_NUMBER] 12:33 AM ✕ EMS" at bounding box center [128, 507] width 202 height 27
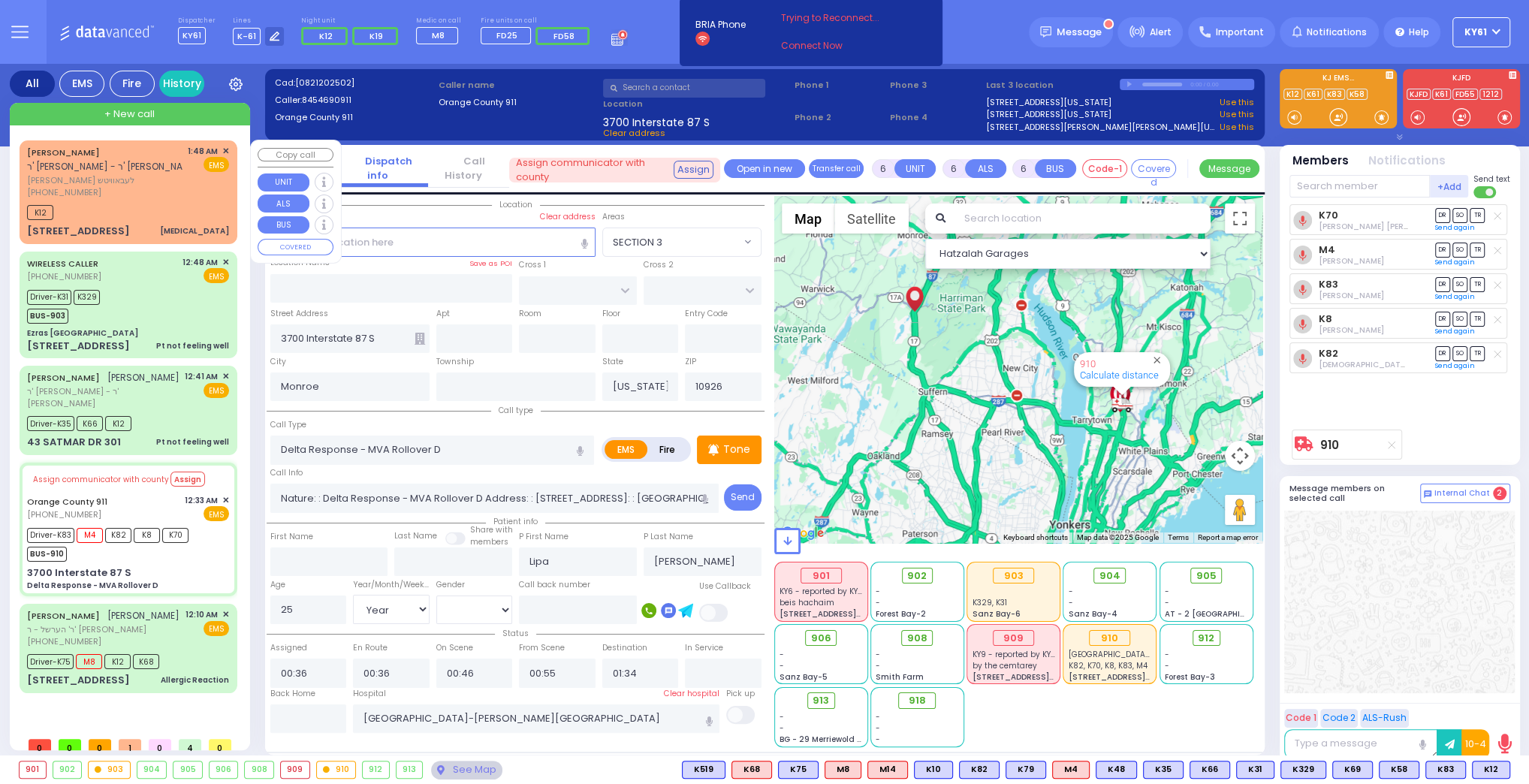
drag, startPoint x: 147, startPoint y: 164, endPoint x: 148, endPoint y: 174, distance: 10.0
click at [148, 170] on div "[PERSON_NAME] ר' [PERSON_NAME]" at bounding box center [113, 159] width 172 height 29
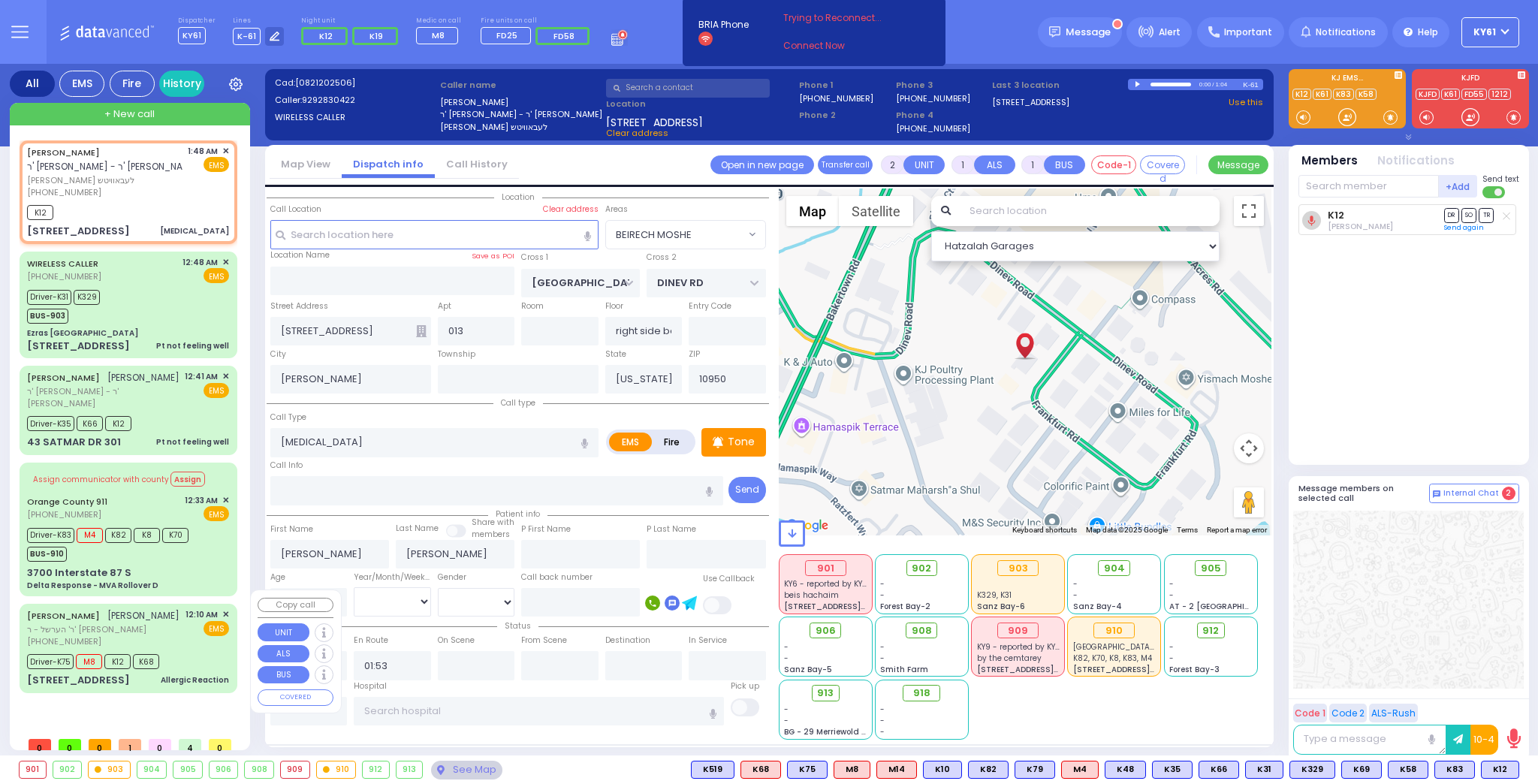
click at [177, 633] on div "[PERSON_NAME] [PERSON_NAME] ר' הערשל - ר' [PERSON_NAME] [PHONE_NUMBER] 12:10 AM…" at bounding box center [128, 628] width 202 height 40
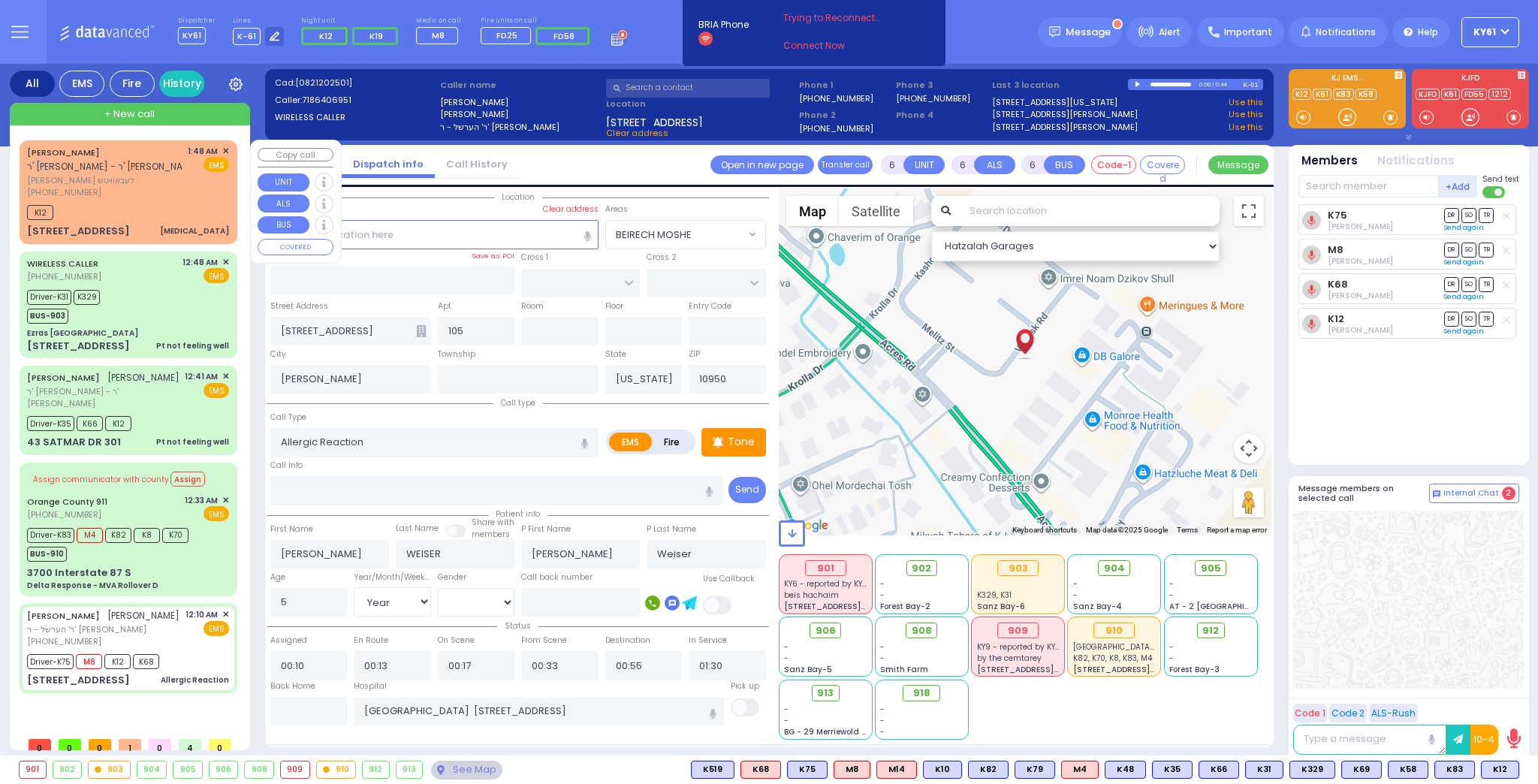
click at [222, 205] on div "K12" at bounding box center [128, 210] width 202 height 19
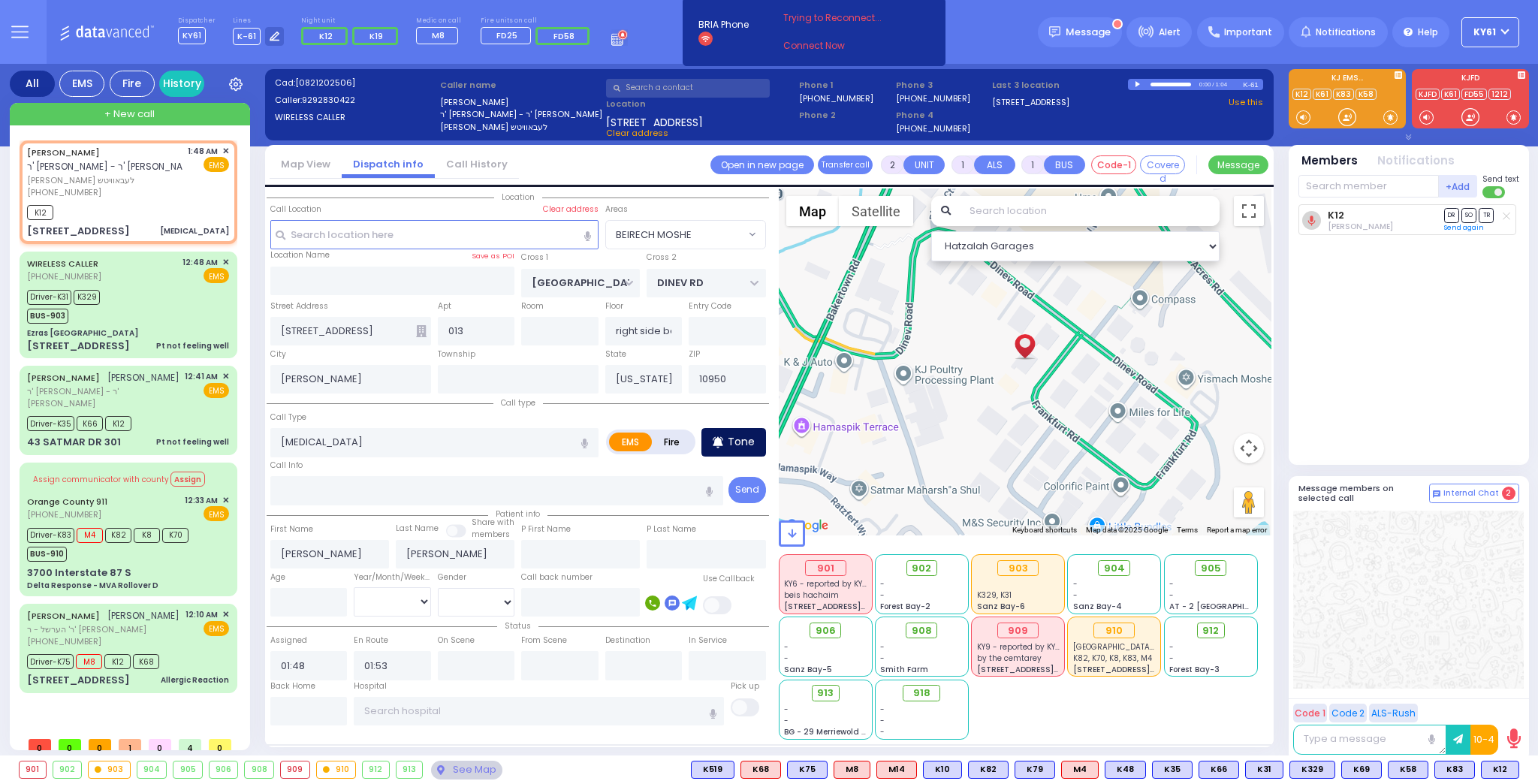
click at [734, 443] on p "Tone" at bounding box center [741, 442] width 27 height 16
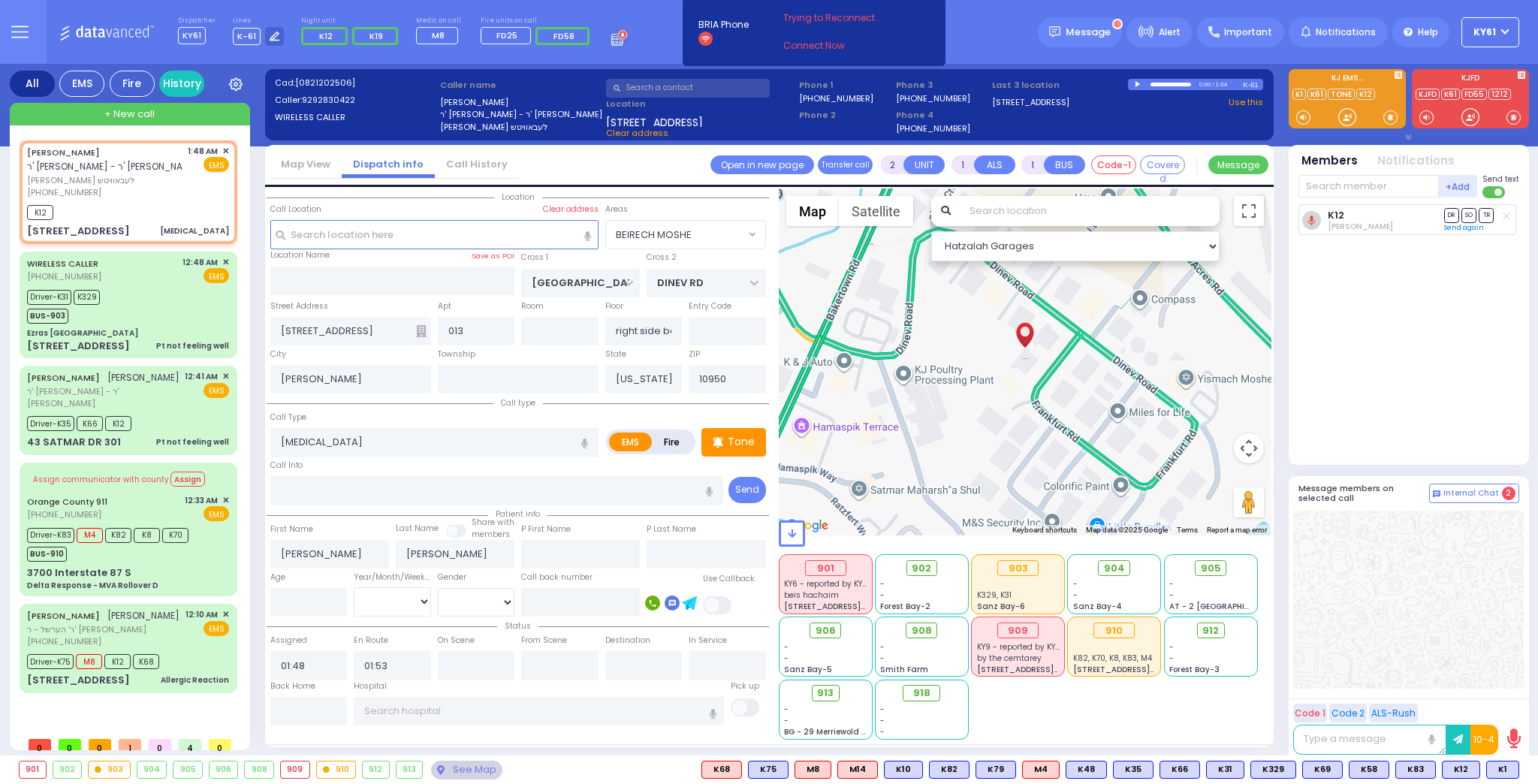
select select "BEIRECH MOSHE"
select select
click at [1497, 771] on span "K1" at bounding box center [1502, 769] width 31 height 16
select select
radio input "true"
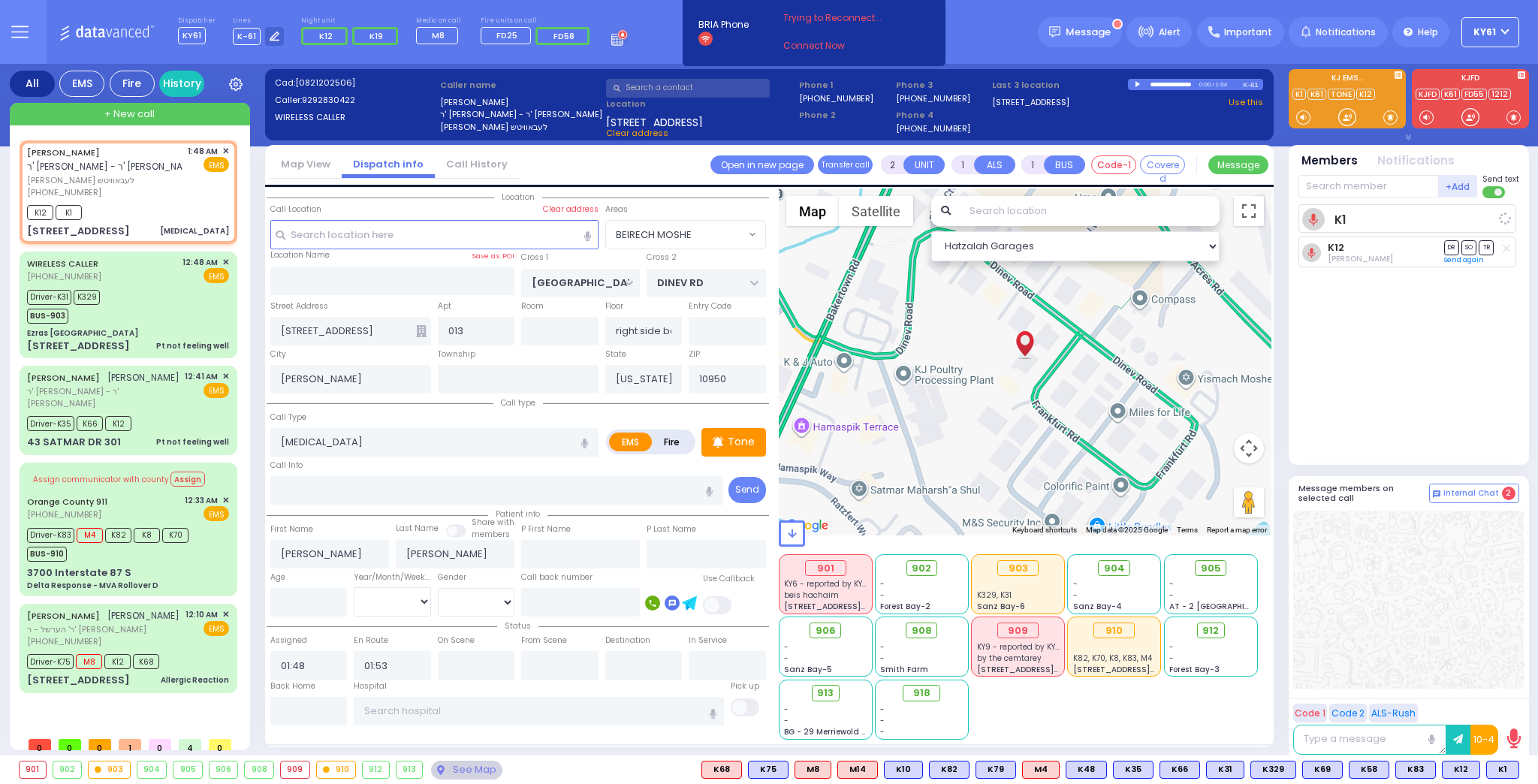
select select
select select "Hatzalah Garages"
select select "BEIRECH MOSHE"
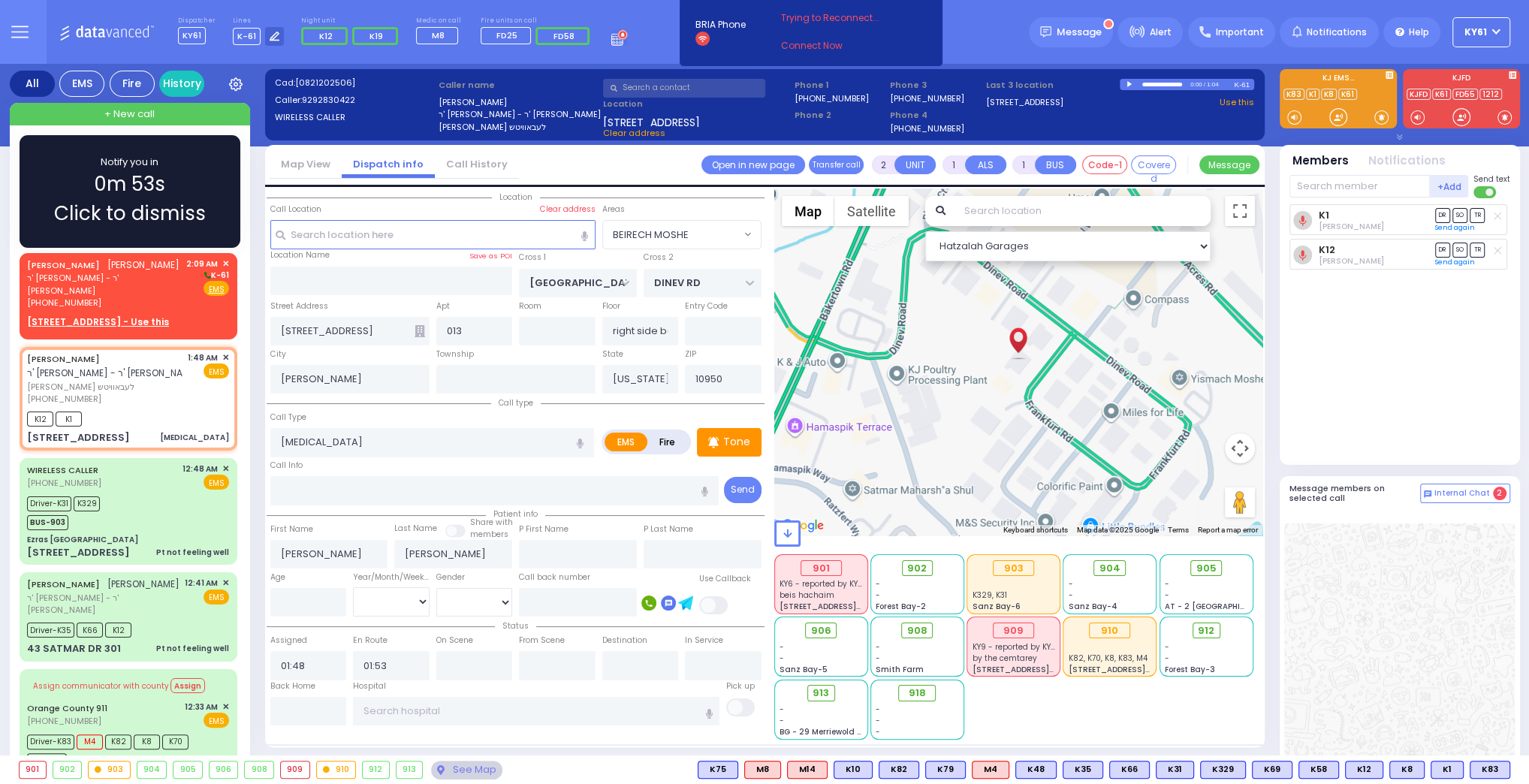
click at [212, 192] on div "Notify you in 0m 53s Click to dismiss" at bounding box center [130, 191] width 177 height 74
click at [175, 191] on div "Notify you in 0.00 Click to dismiss" at bounding box center [130, 191] width 177 height 74
click at [100, 201] on span "Click to dismiss" at bounding box center [130, 213] width 152 height 29
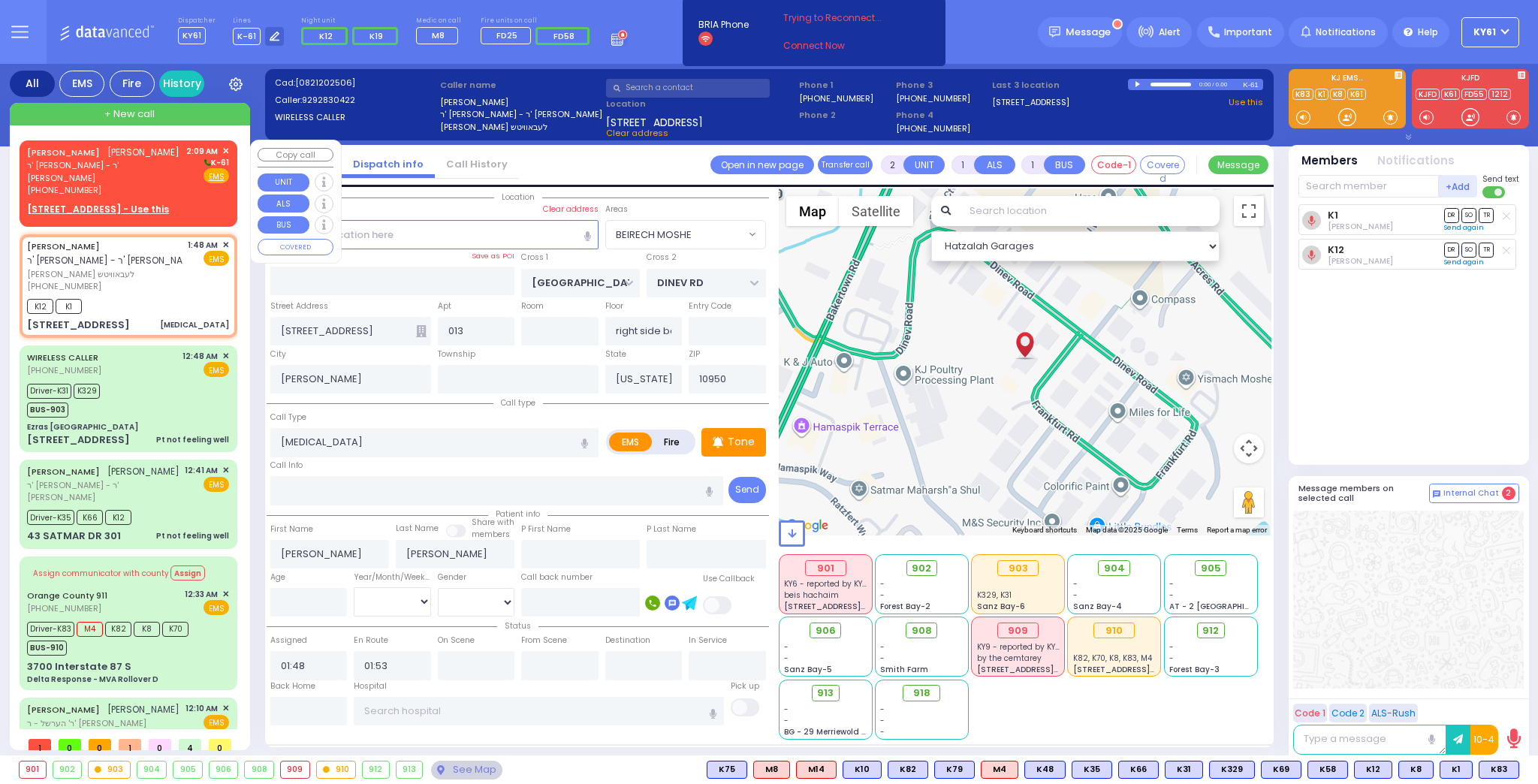
click at [224, 148] on span "✕" at bounding box center [225, 151] width 7 height 12
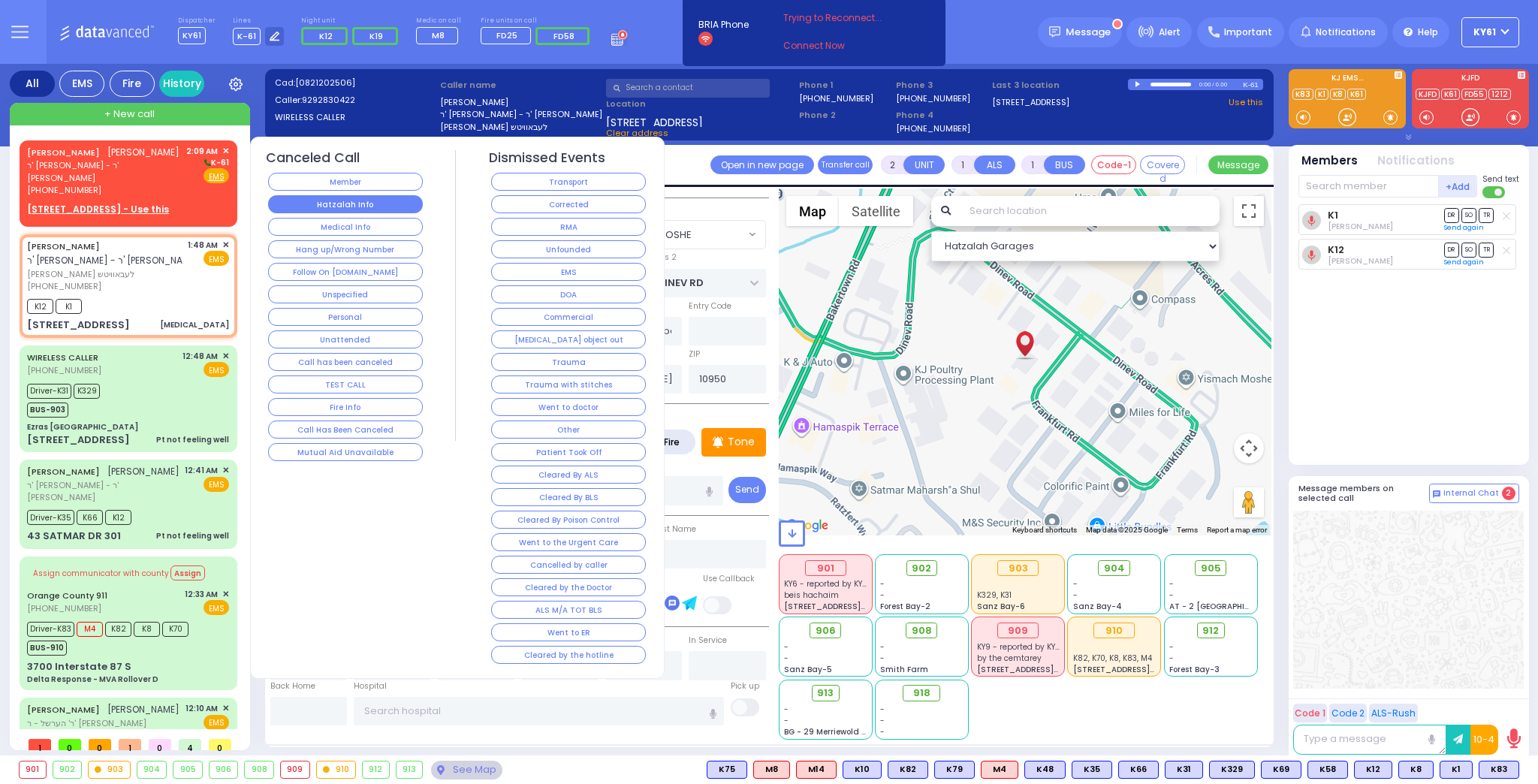
click at [326, 202] on button "Hatzalah Info" at bounding box center [345, 204] width 155 height 18
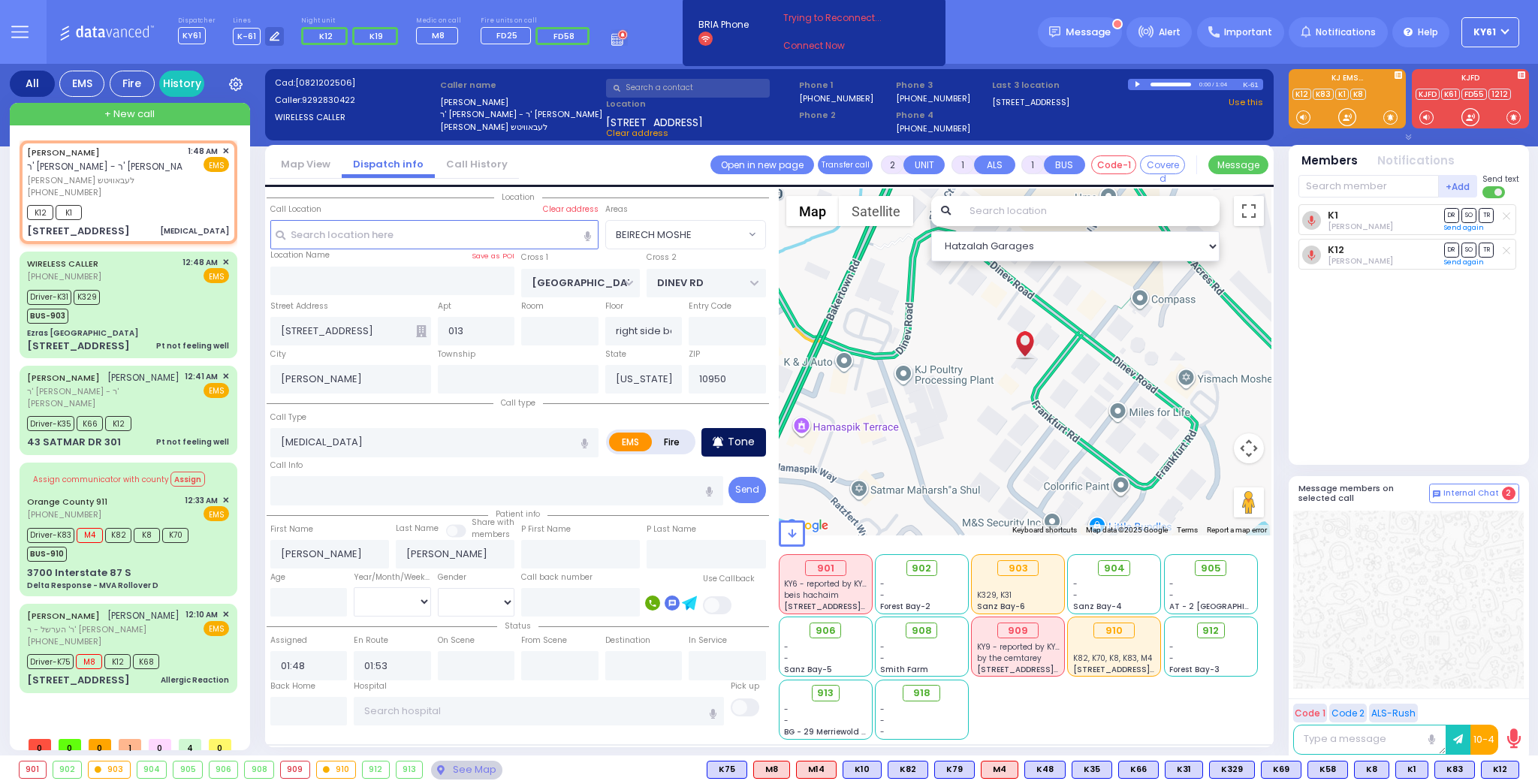
drag, startPoint x: 735, startPoint y: 446, endPoint x: 742, endPoint y: 439, distance: 9.9
click at [737, 446] on p "Tone" at bounding box center [741, 442] width 27 height 16
drag, startPoint x: 734, startPoint y: 438, endPoint x: 742, endPoint y: 443, distance: 9.4
click at [739, 442] on p "Tone" at bounding box center [741, 442] width 27 height 16
click at [742, 447] on div "Tone" at bounding box center [734, 442] width 64 height 28
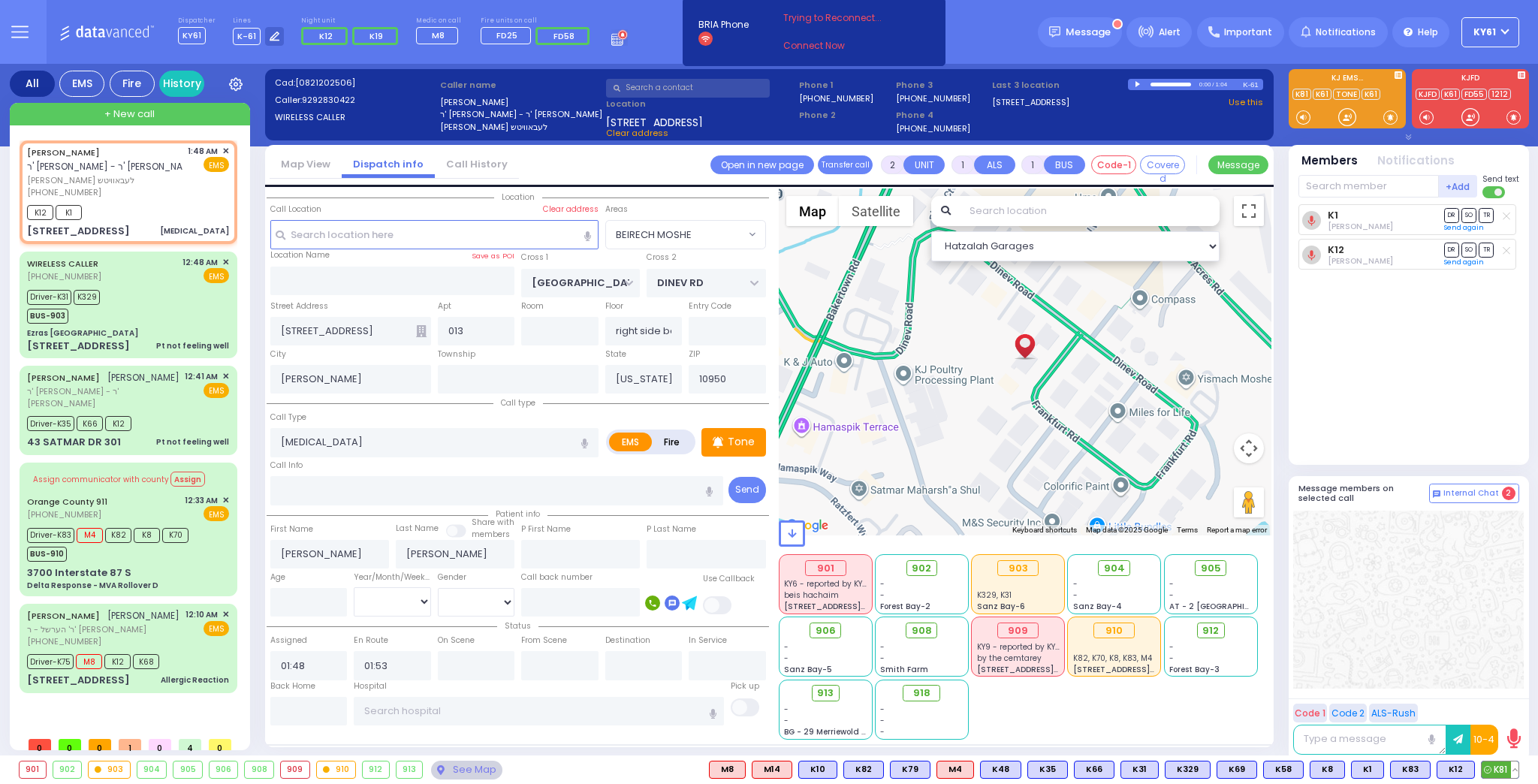
click at [1488, 771] on icon at bounding box center [1488, 770] width 8 height 8
select select
radio input "true"
select select
select select "Hatzalah Garages"
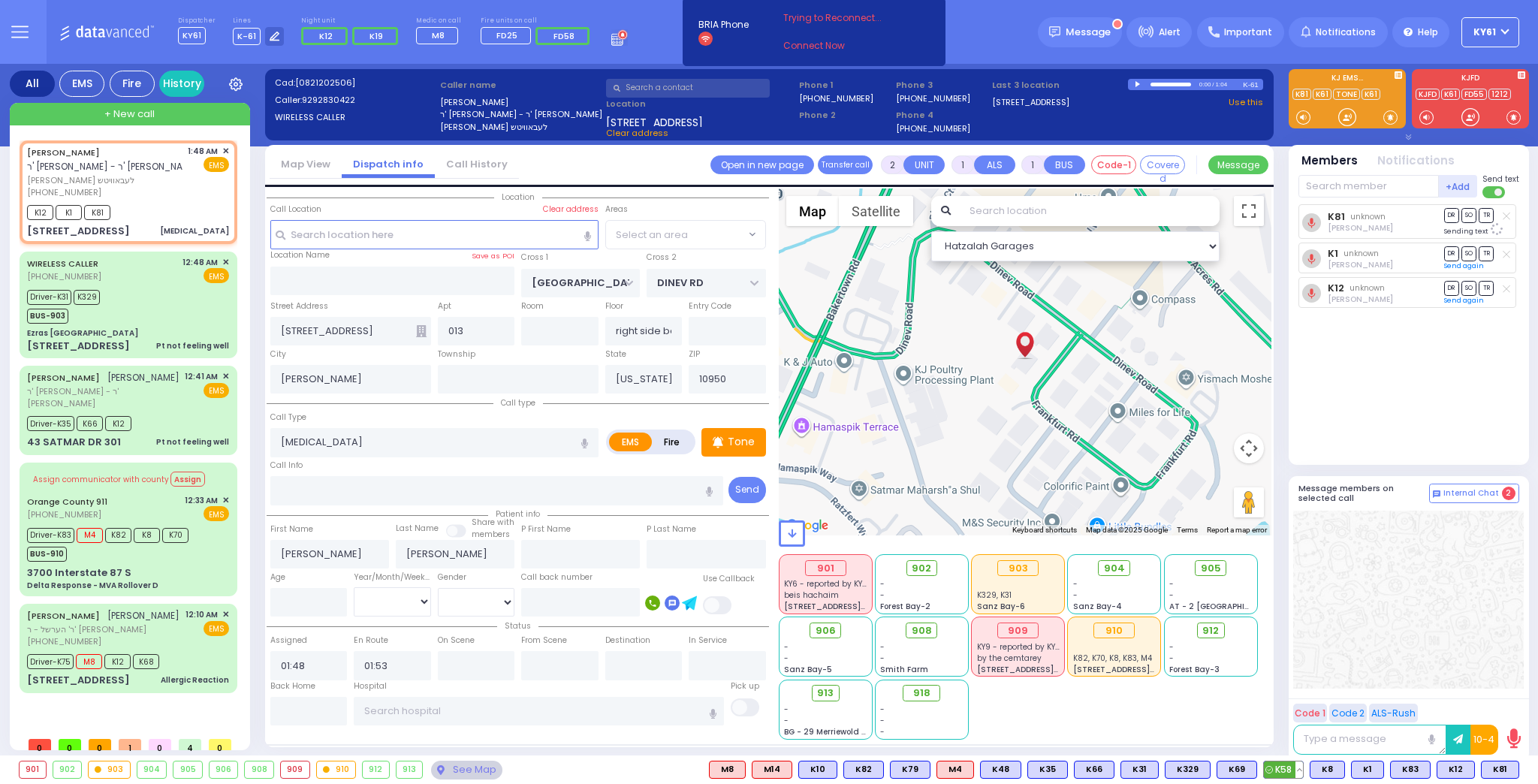
select select "BEIRECH MOSHE"
click at [730, 451] on div "Tone" at bounding box center [734, 442] width 64 height 28
click at [1496, 764] on span "K52" at bounding box center [1498, 769] width 39 height 16
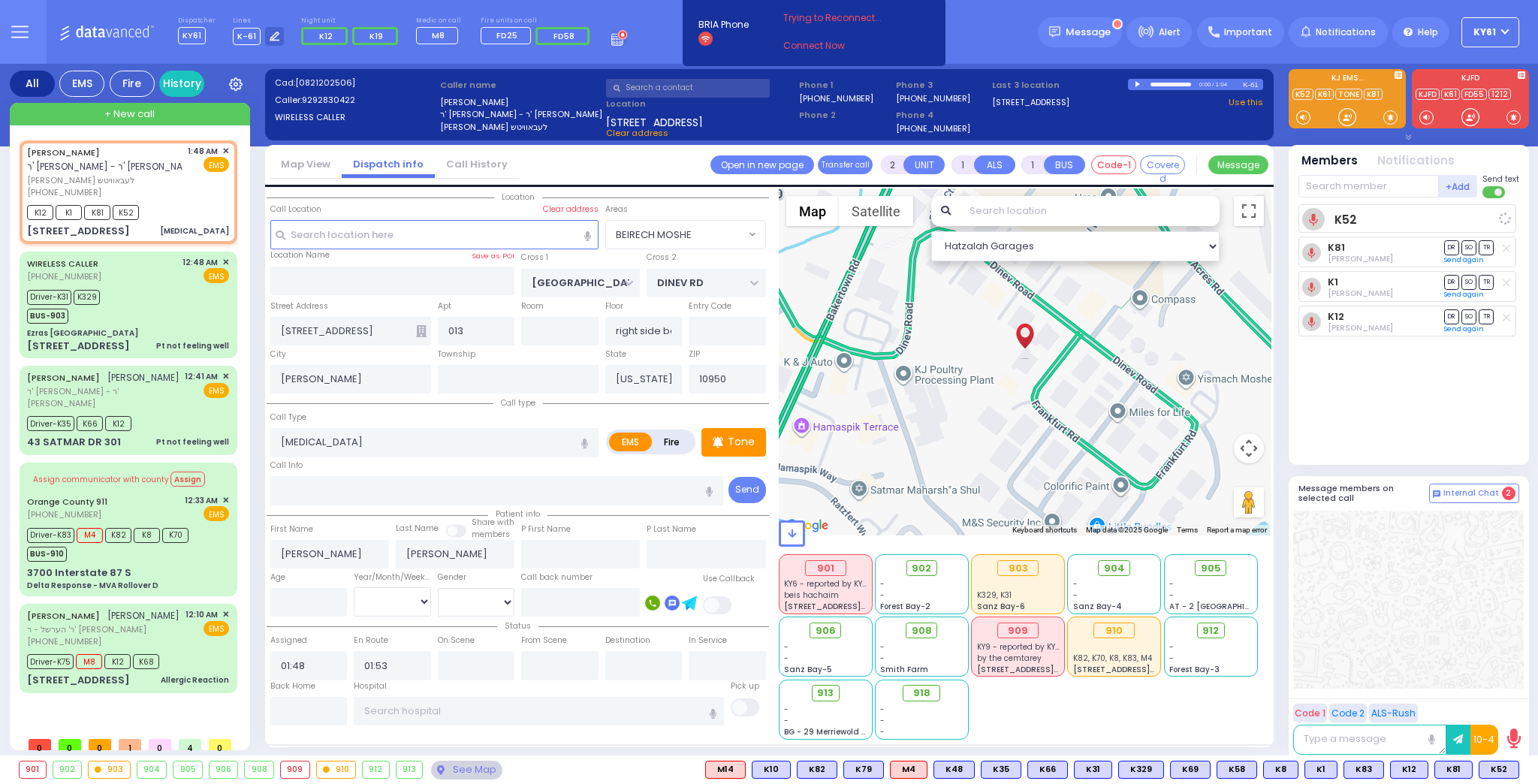
select select
radio input "true"
select select
select select "Hatzalah Garages"
select select "BEIRECH MOSHE"
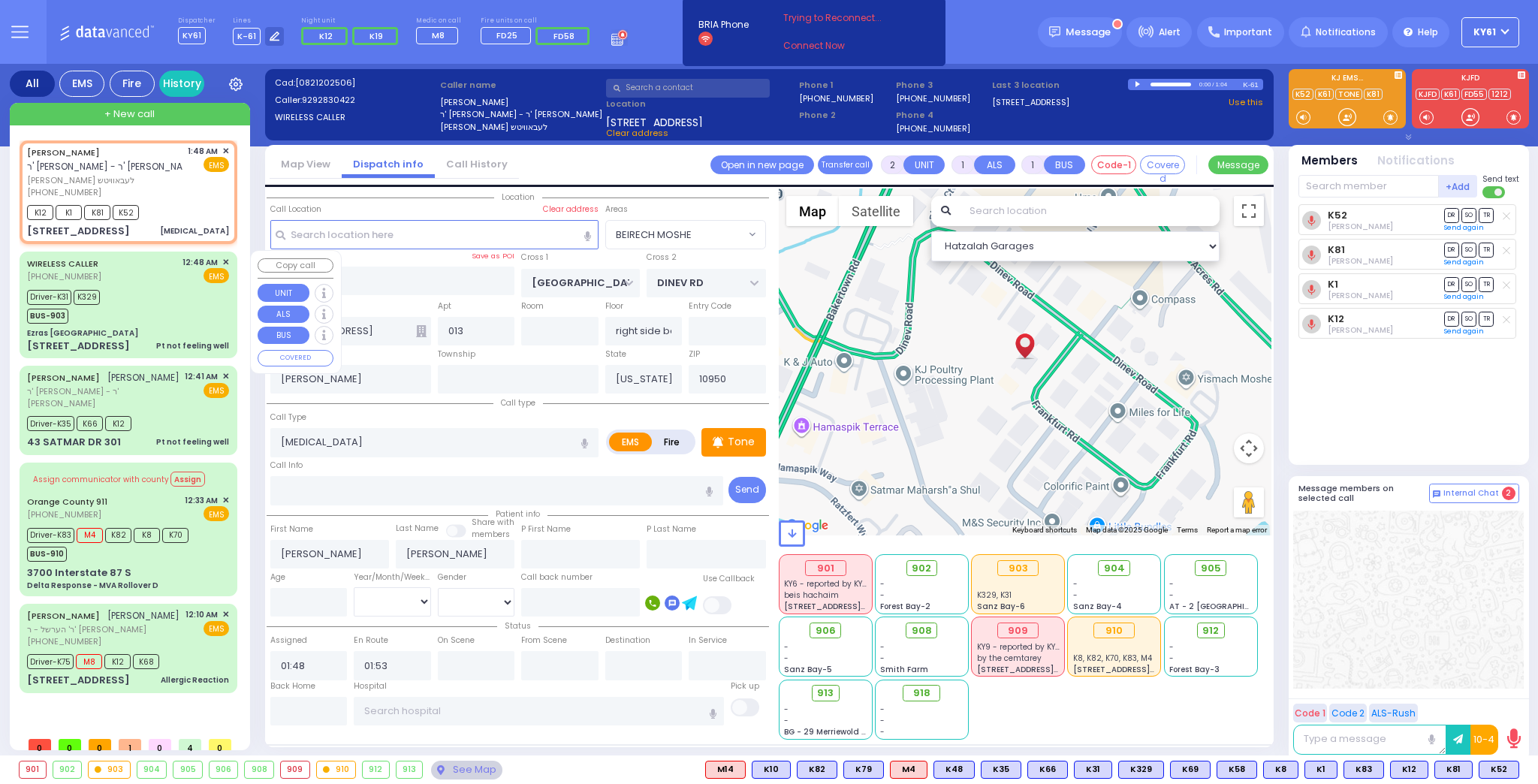
click at [218, 319] on div "Driver-K31 K329 BUS-903" at bounding box center [128, 305] width 202 height 38
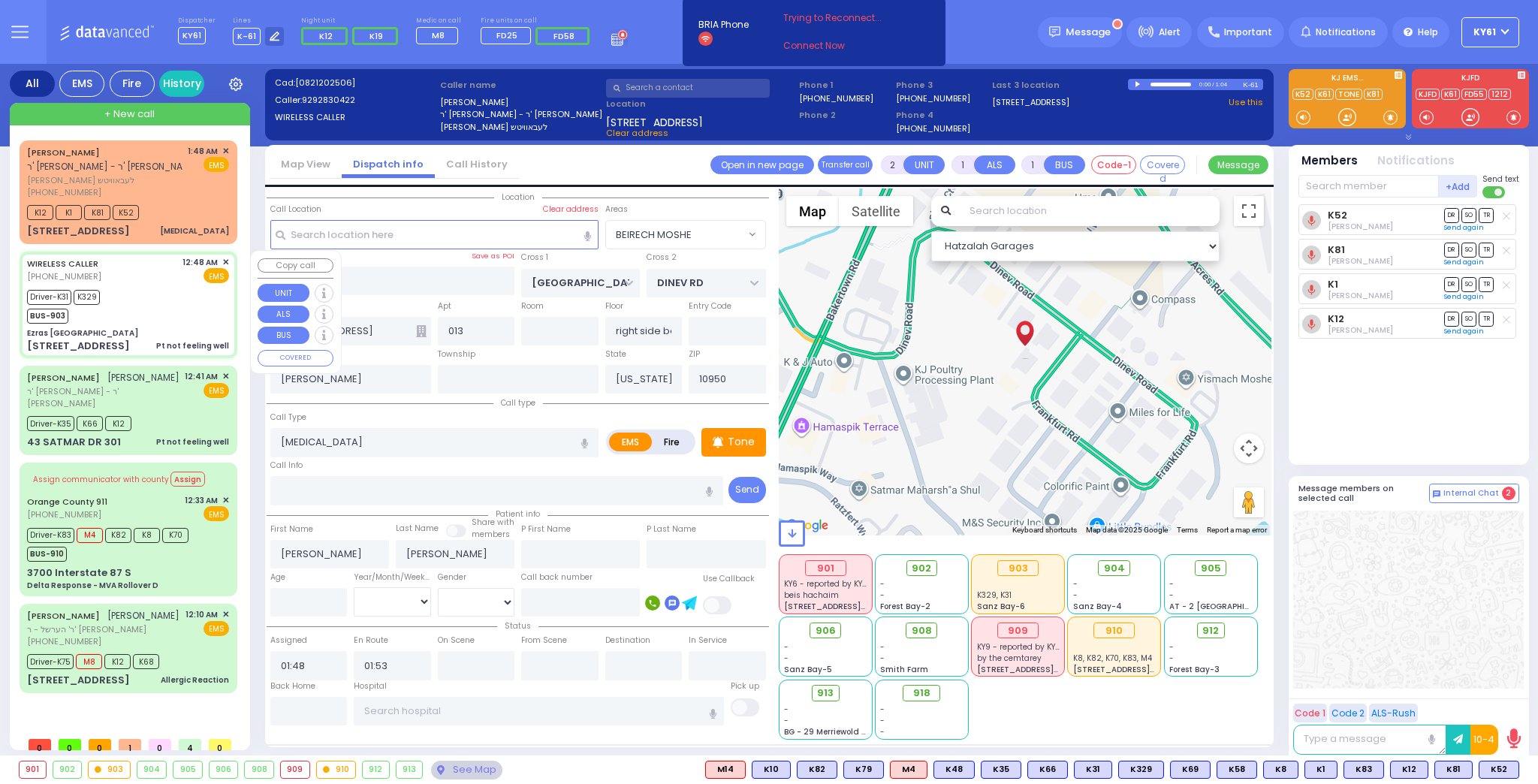
type input "6"
select select
type input "Pt not feeling well"
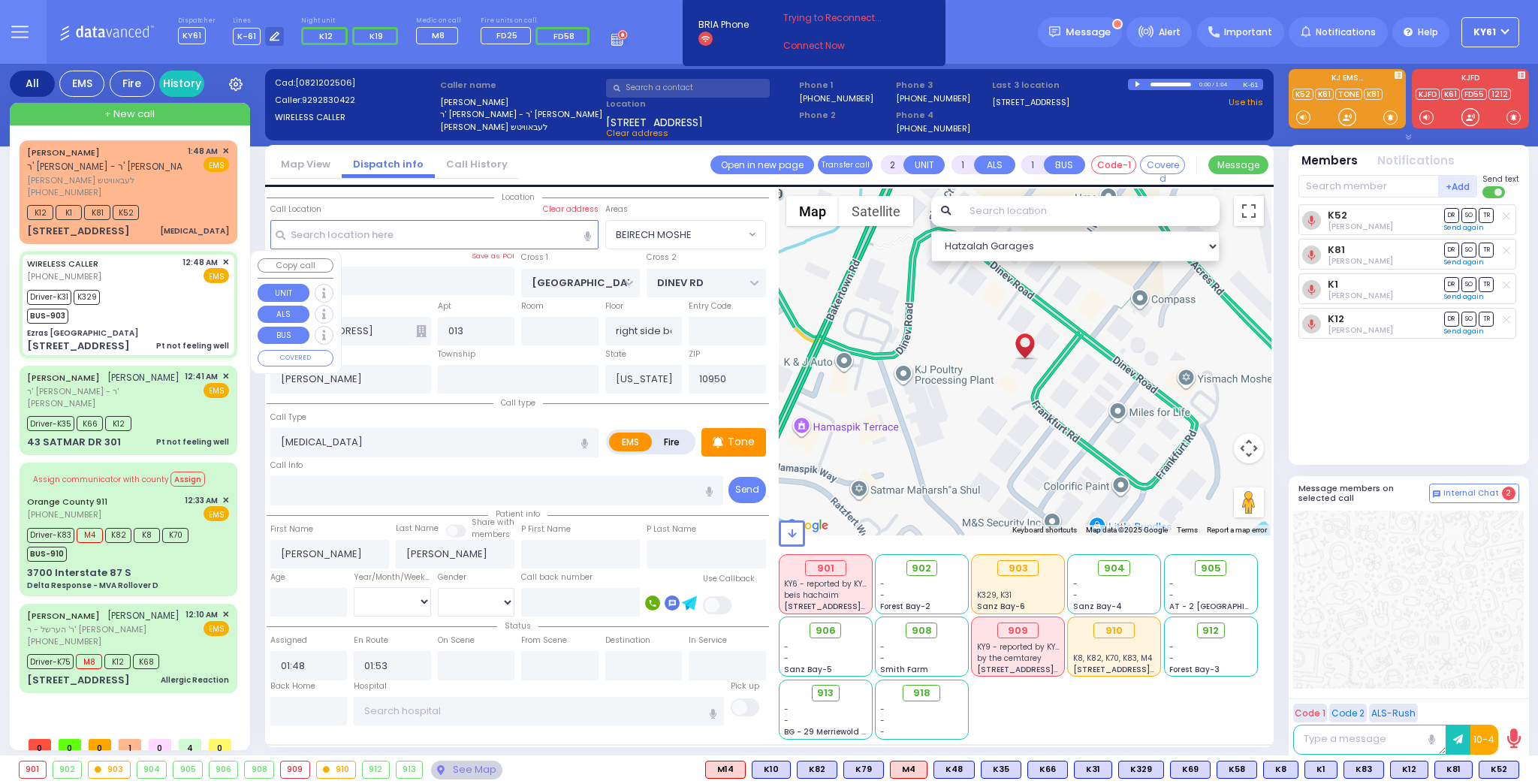
radio input "true"
type input "Rochel"
type input "Berkowitz"
type input "18"
select select "Year"
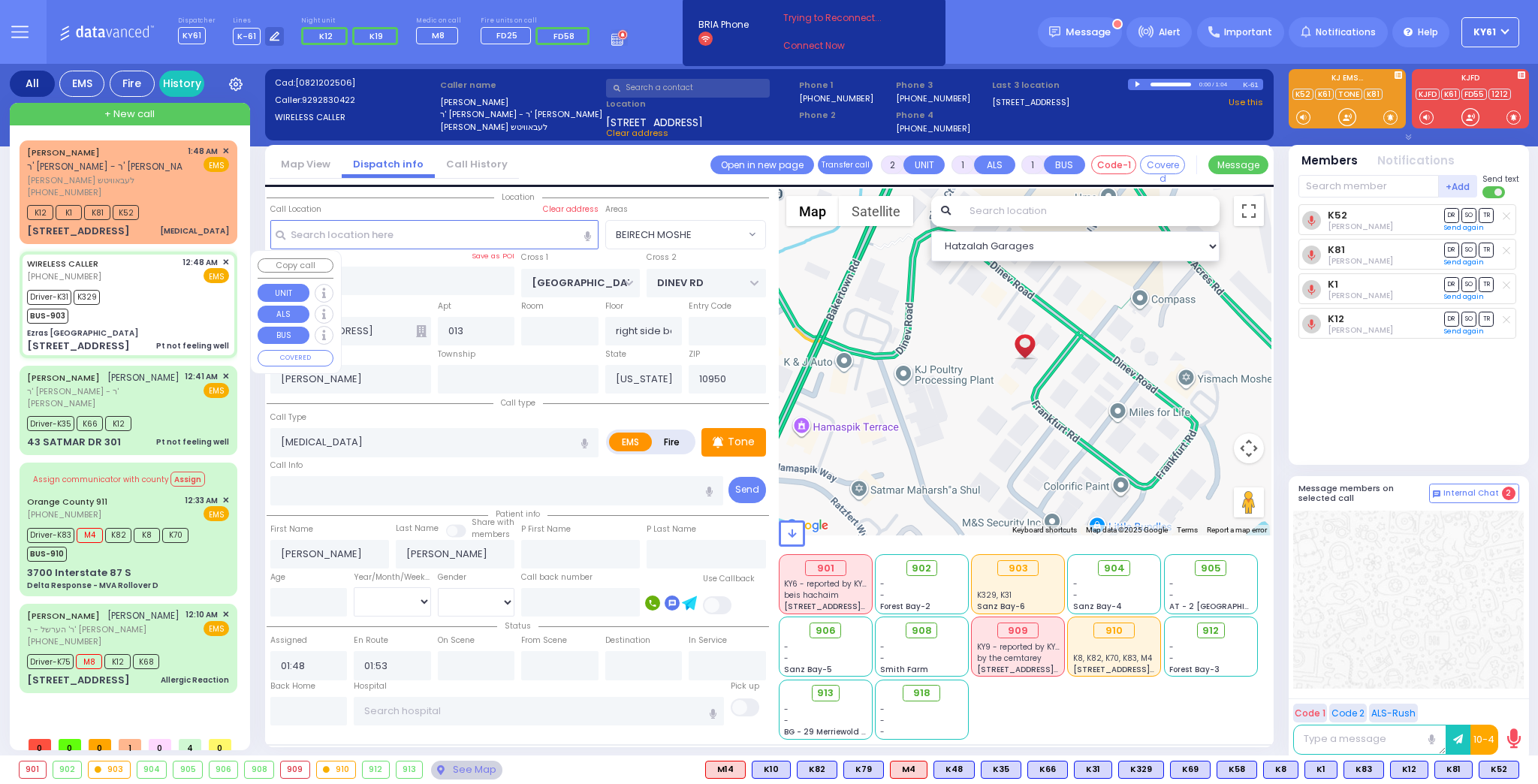
select select "[DEMOGRAPHIC_DATA]"
type input "00:48"
type input "00:53"
type input "00:55"
type input "01:15"
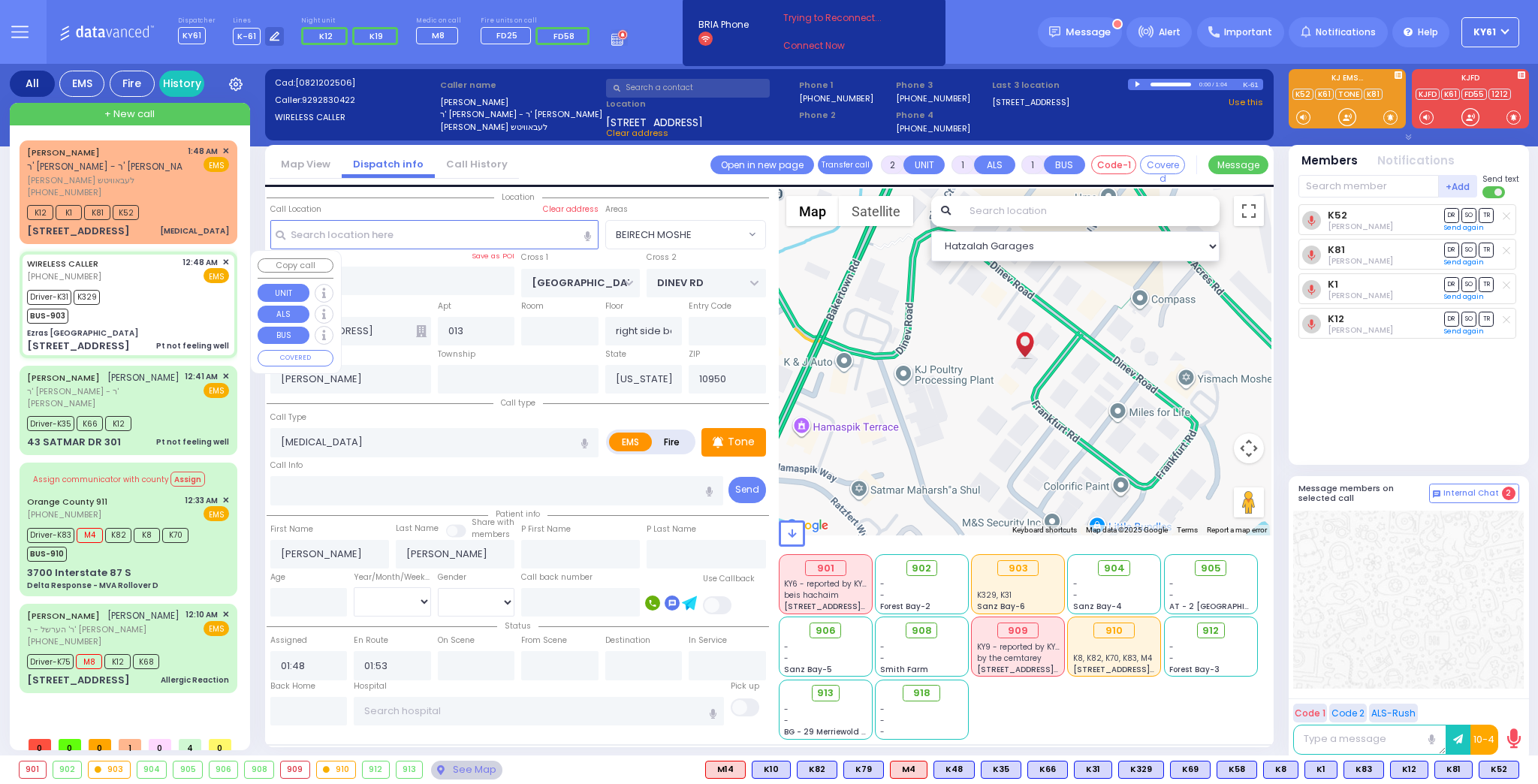
type input "01:59"
type input "02:09"
type input "New York Presbyterian Hospital- Columbia Campus 622, West 168th Street New York…"
select select "Hatzalah Garages"
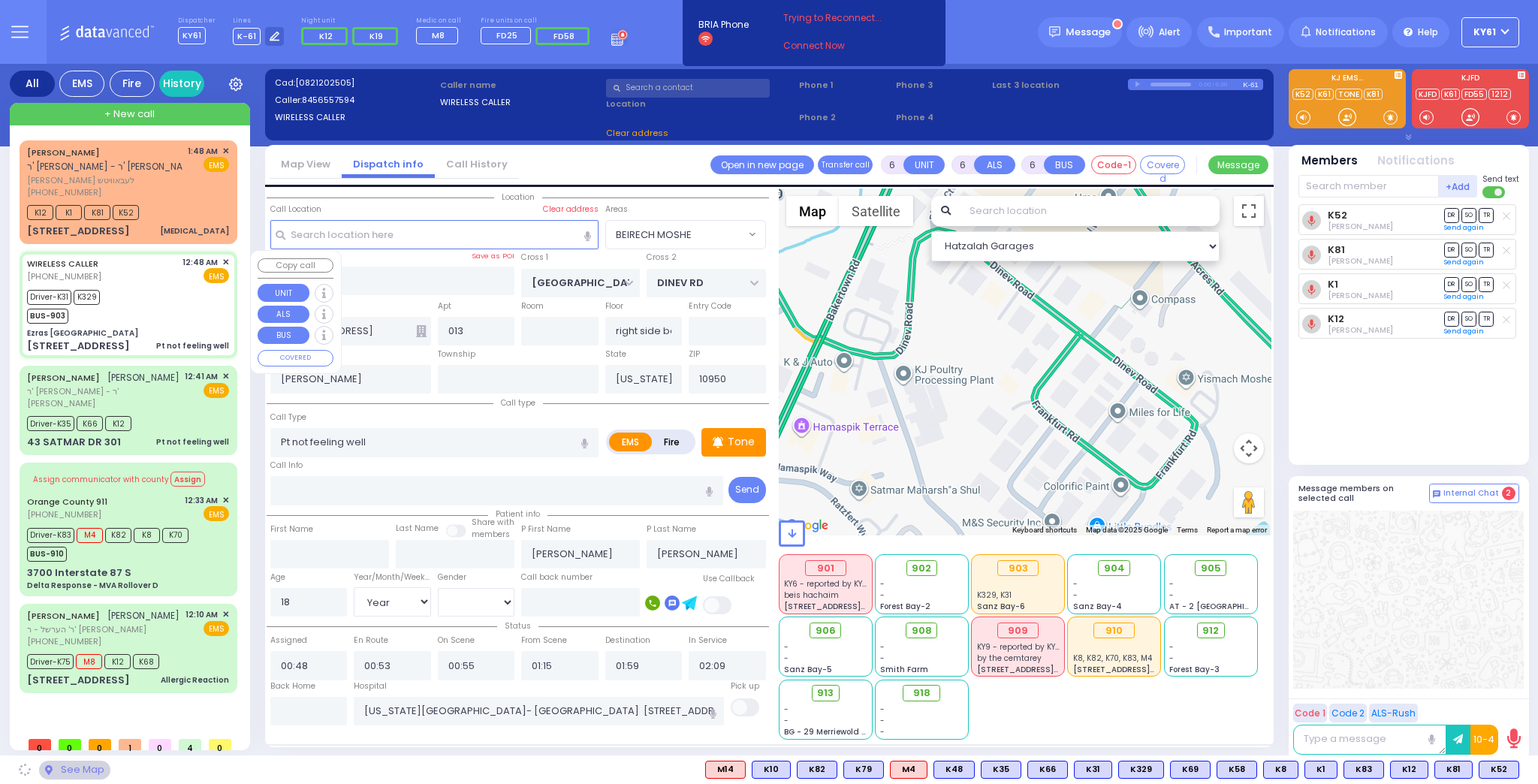
type input "Ezras [GEOGRAPHIC_DATA]"
type input "VAN BUREN DR"
type input "CARTER LN"
type input "[STREET_ADDRESS]"
type input "3"
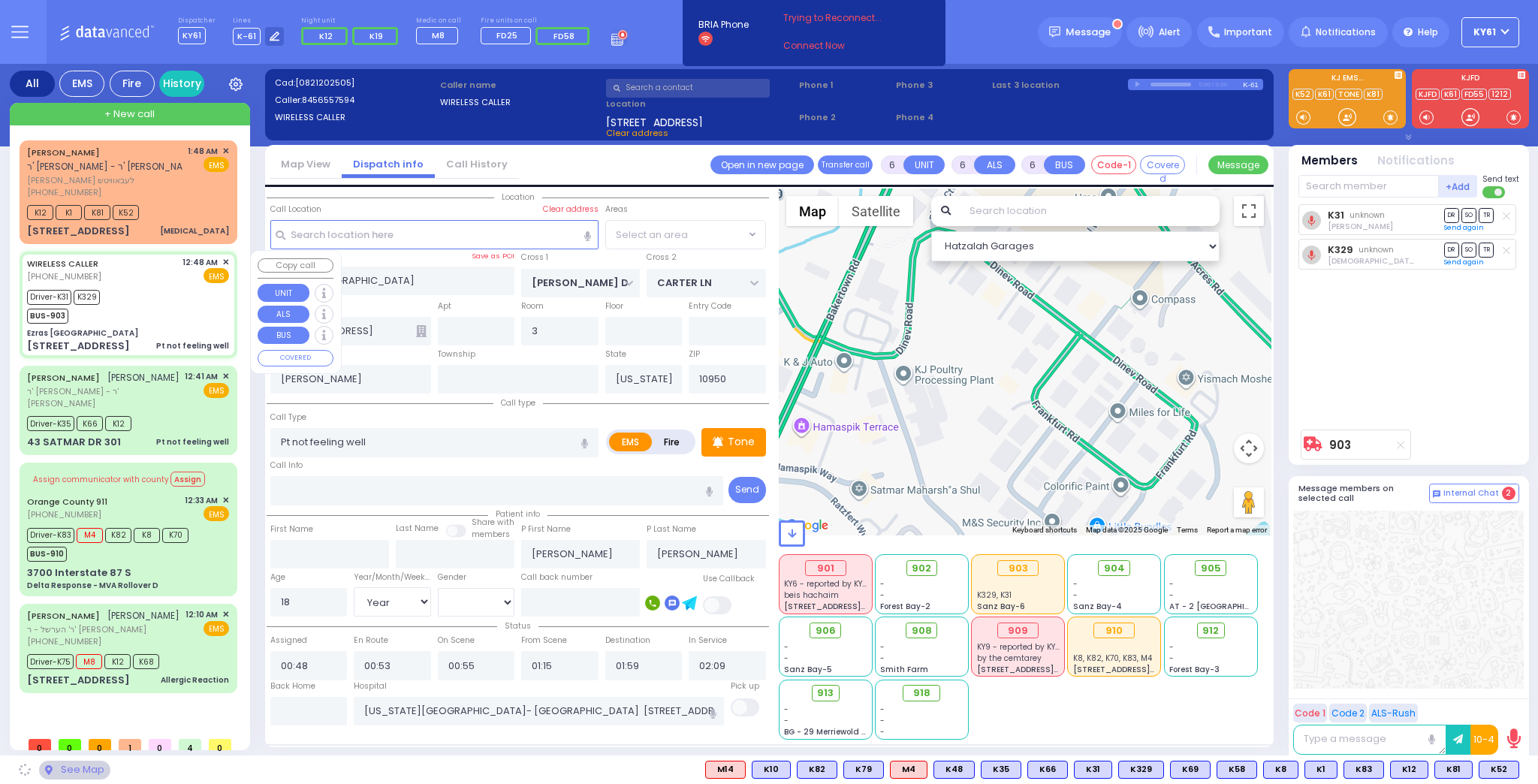
select select "SECTION 2"
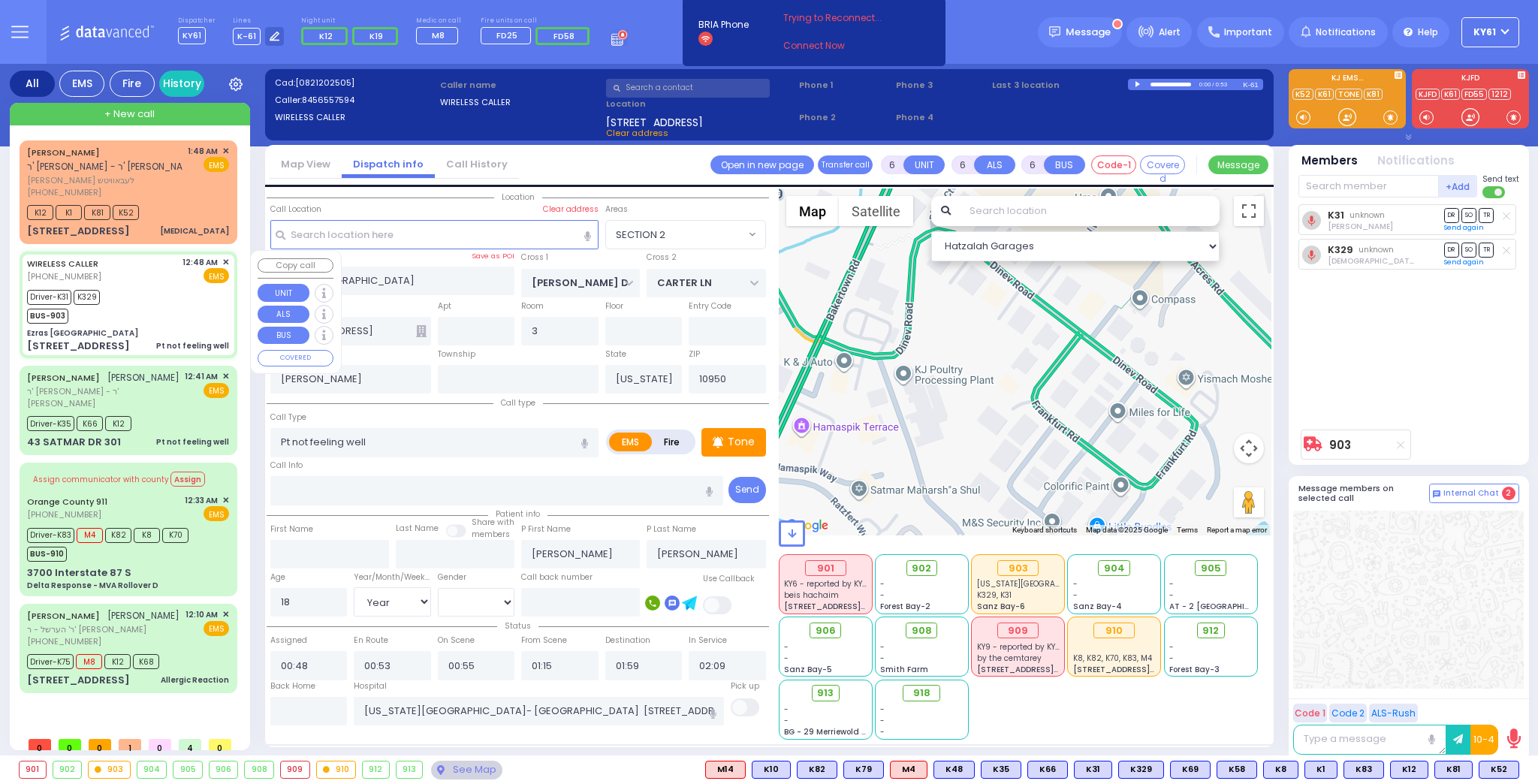
click at [218, 319] on div "Driver-K31 K329 BUS-903" at bounding box center [128, 305] width 202 height 38
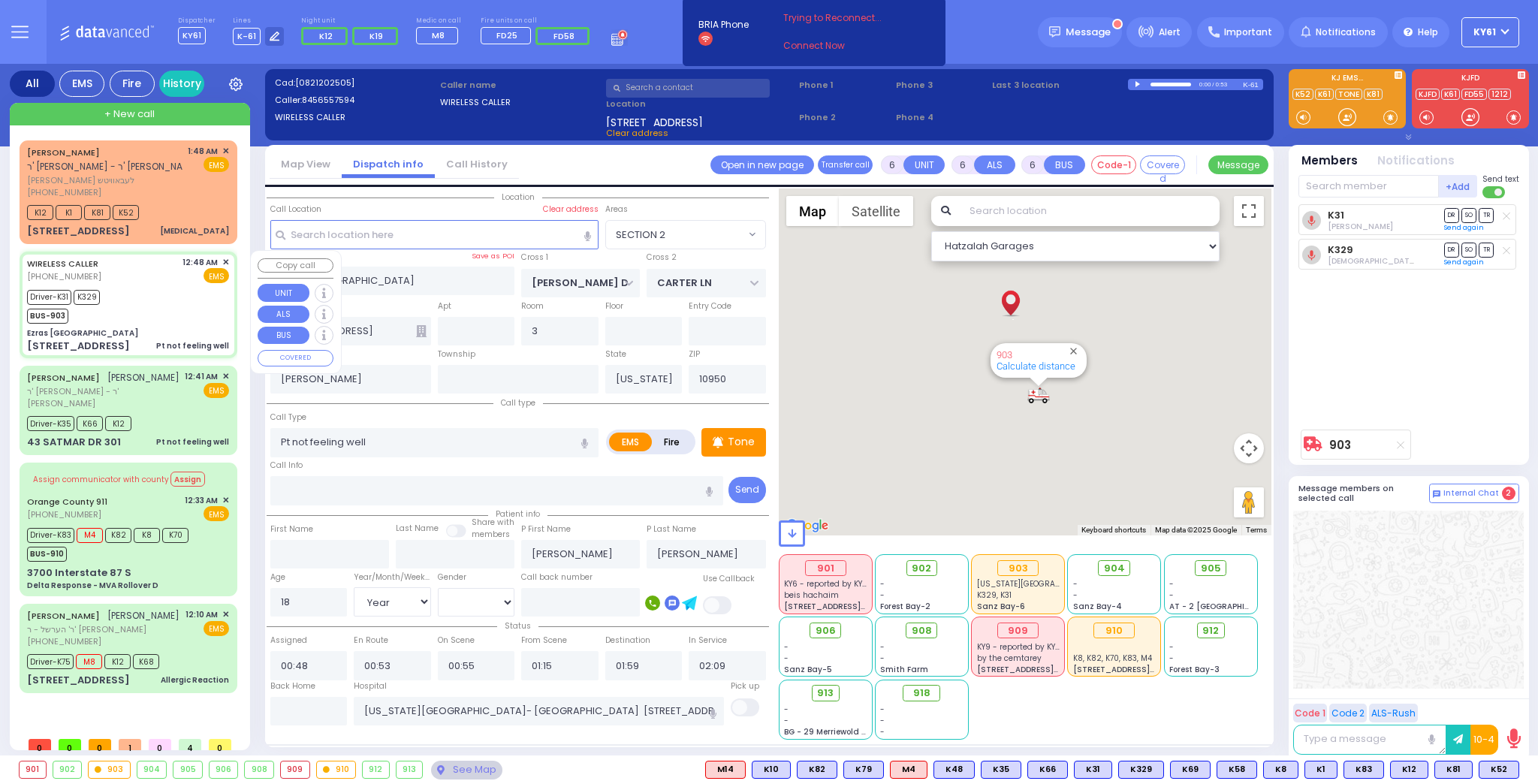
select select
radio input "true"
select select "Year"
select select "[DEMOGRAPHIC_DATA]"
select select "SECTION 2"
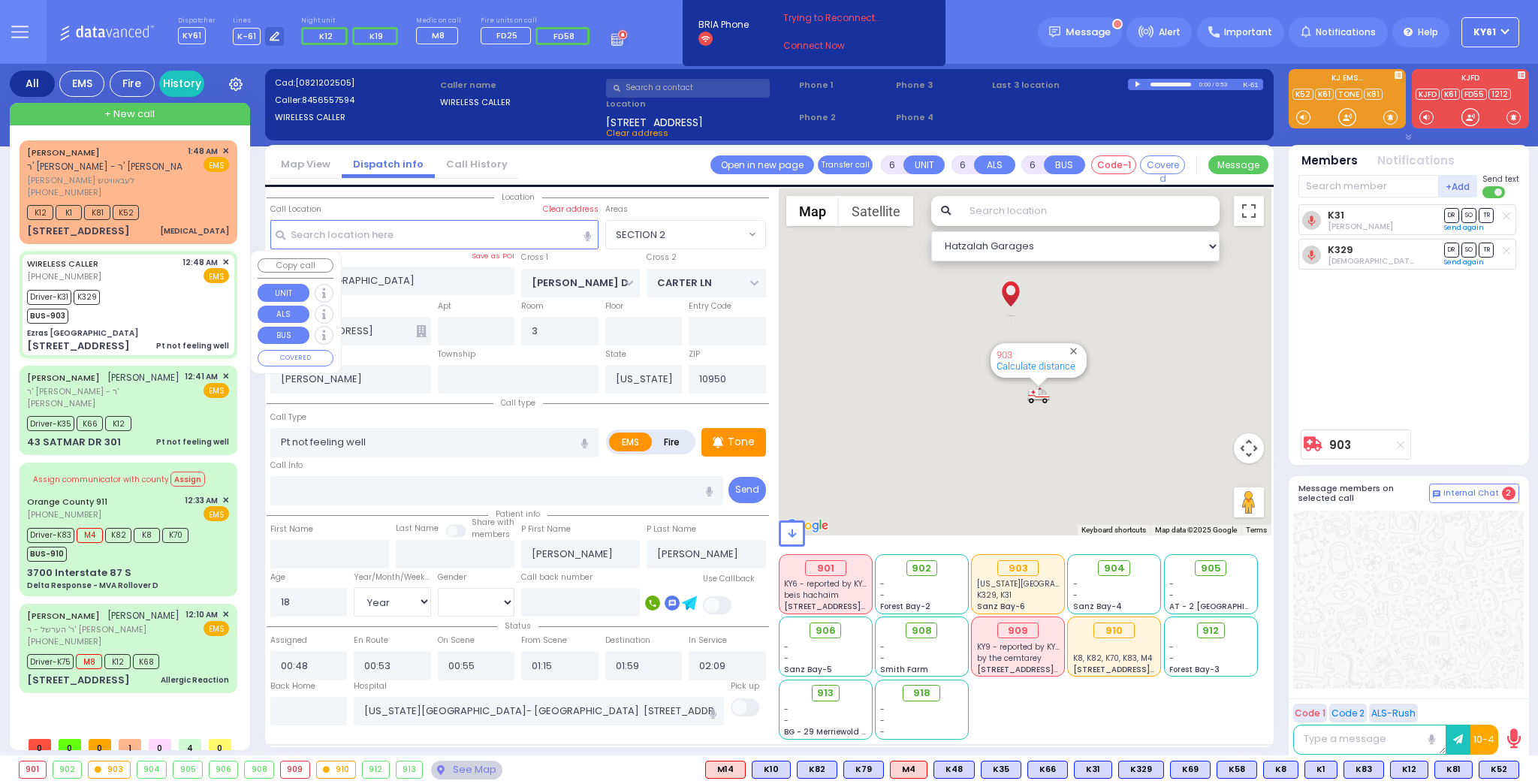
select select "Hatzalah Garages"
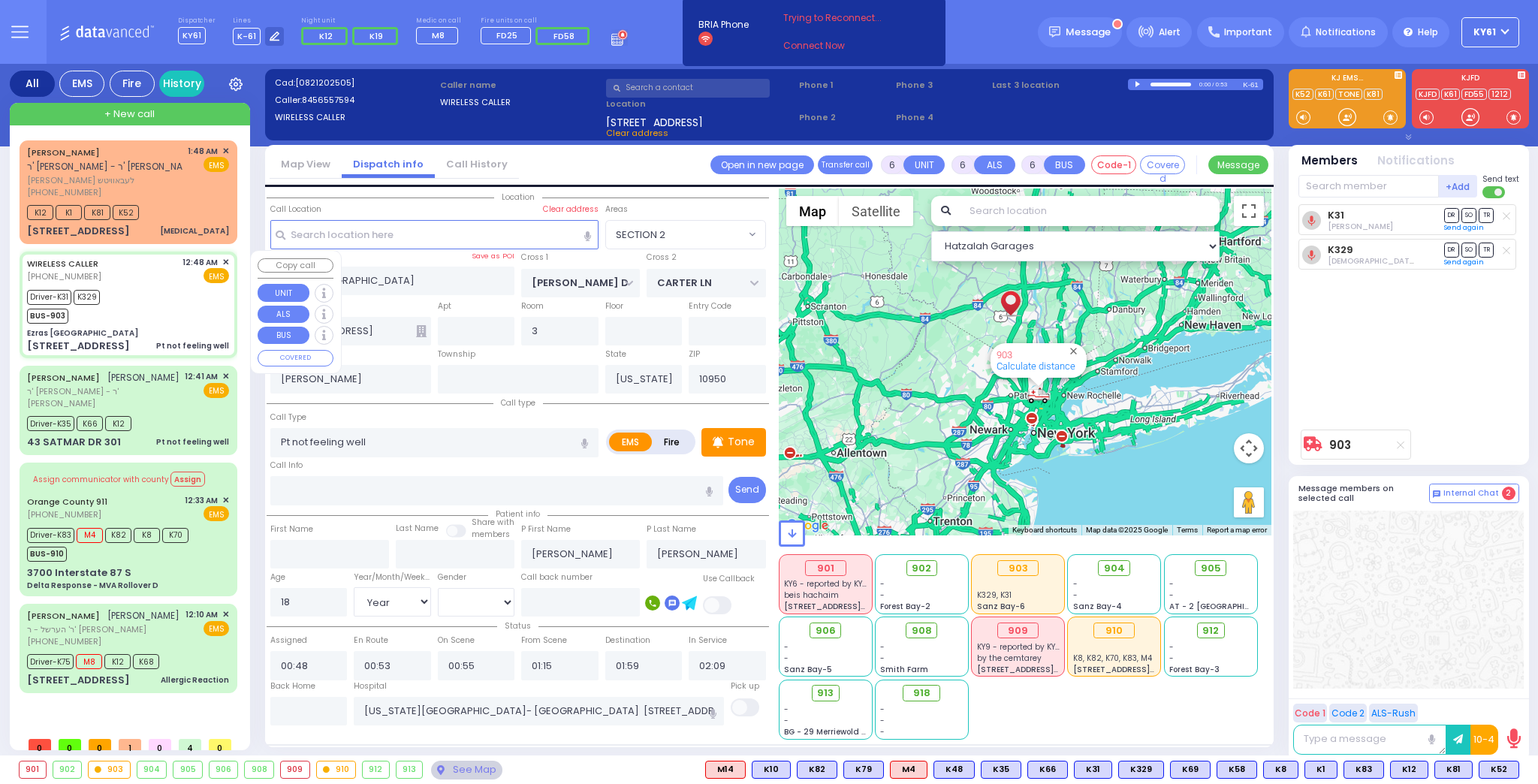
click at [211, 282] on span "EMS" at bounding box center [216, 276] width 26 height 15
select select
radio input "true"
select select "Year"
select select "[DEMOGRAPHIC_DATA]"
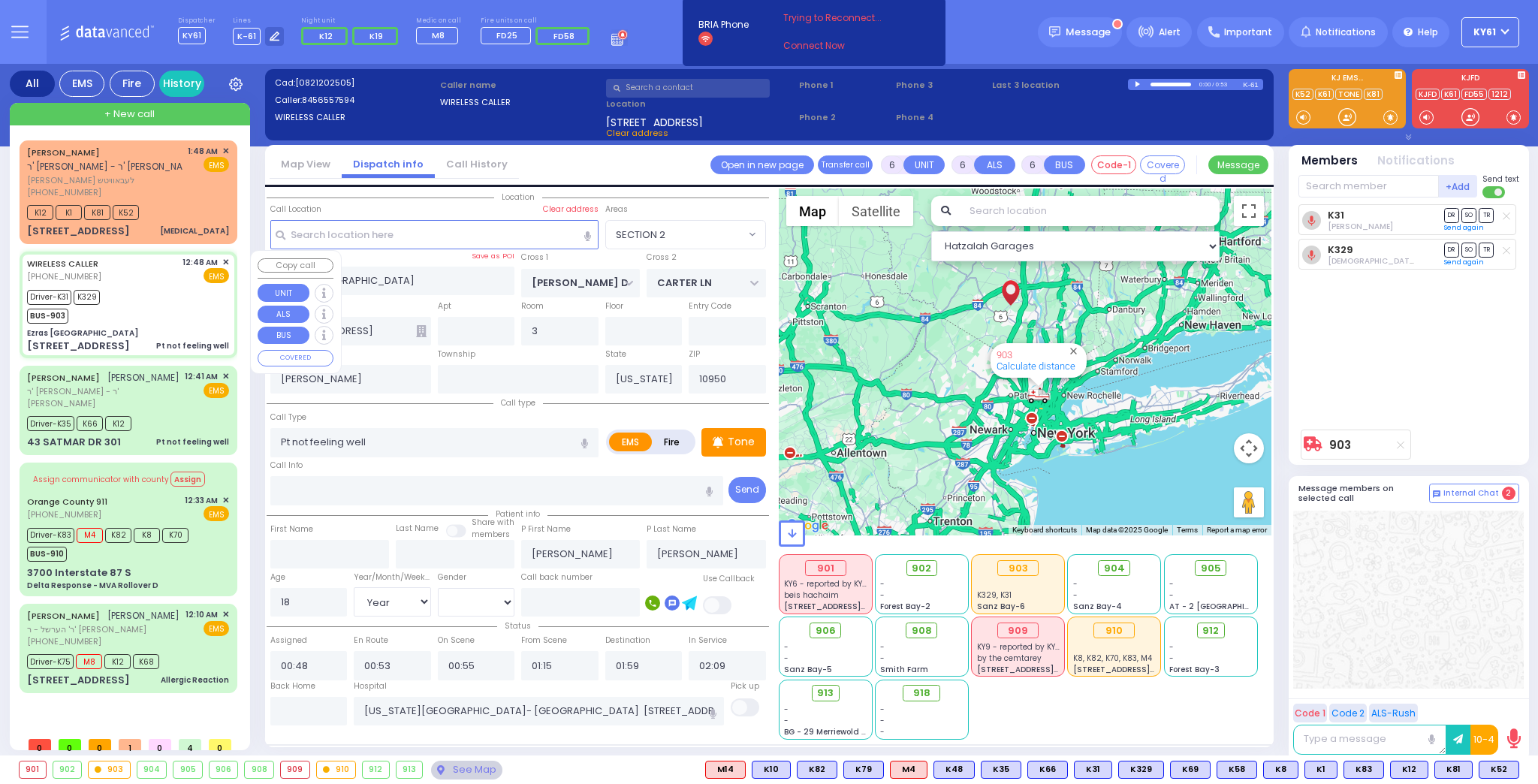
select select "Hatzalah Garages"
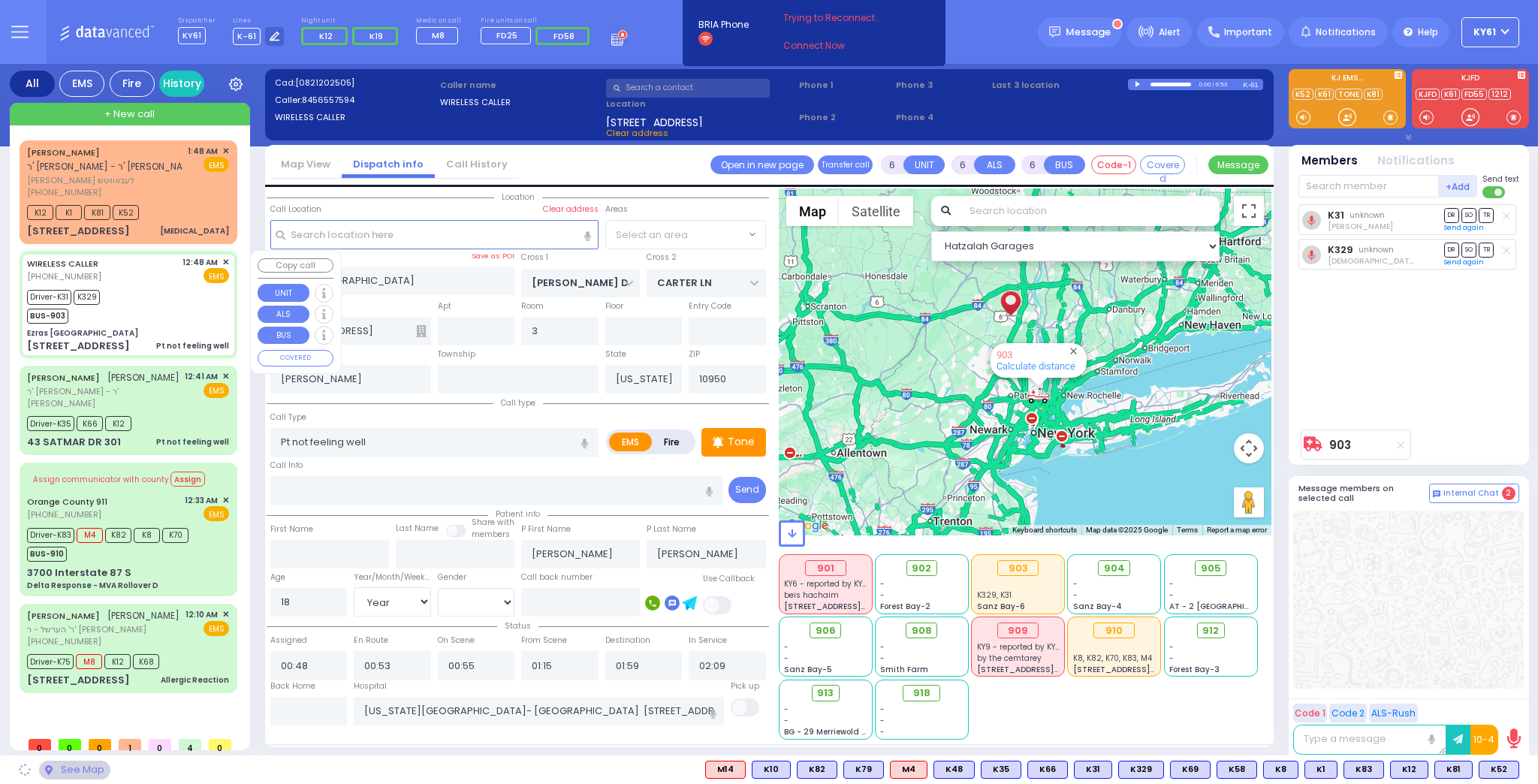
select select "SECTION 2"
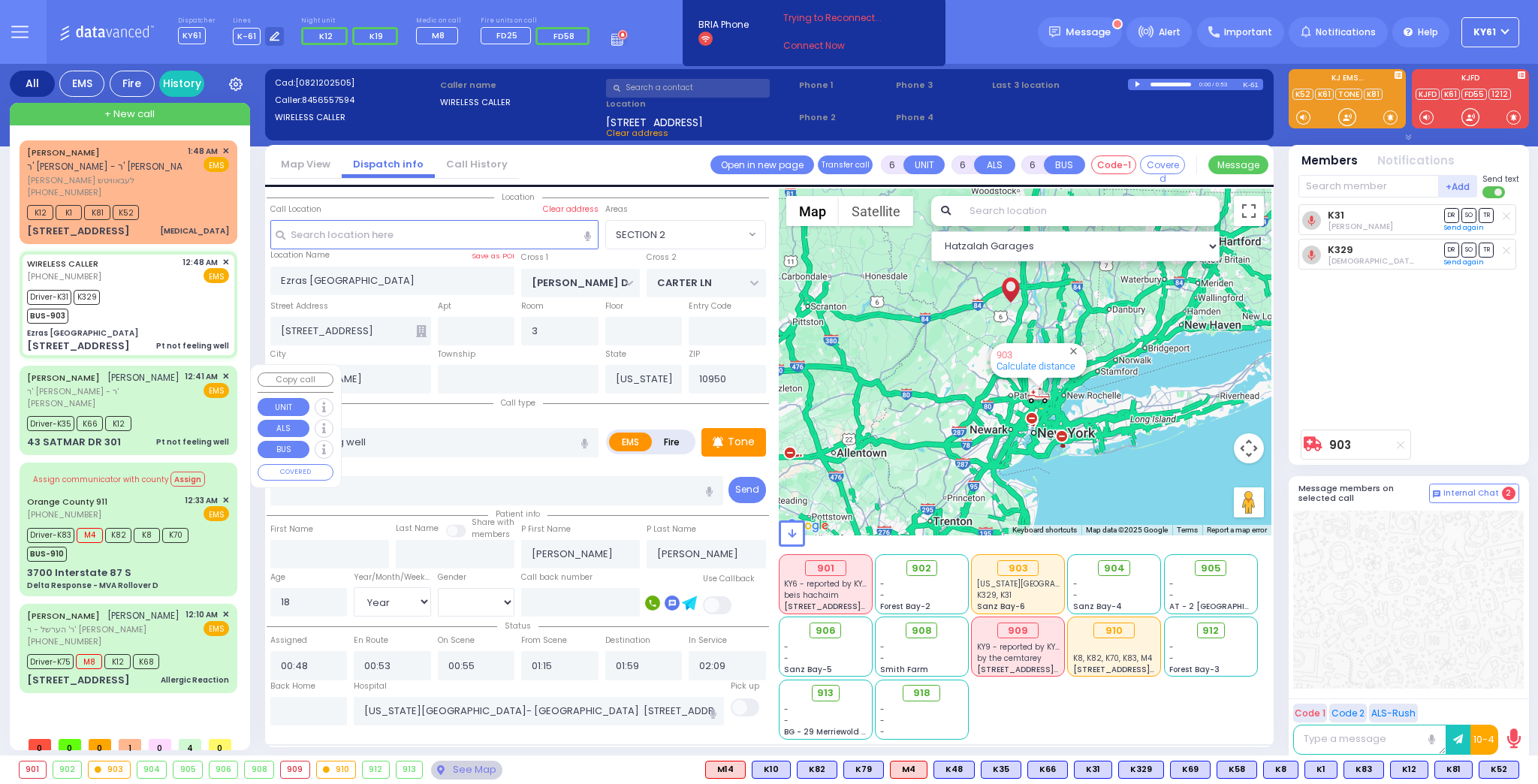
click at [229, 393] on div "EMS" at bounding box center [208, 391] width 46 height 15
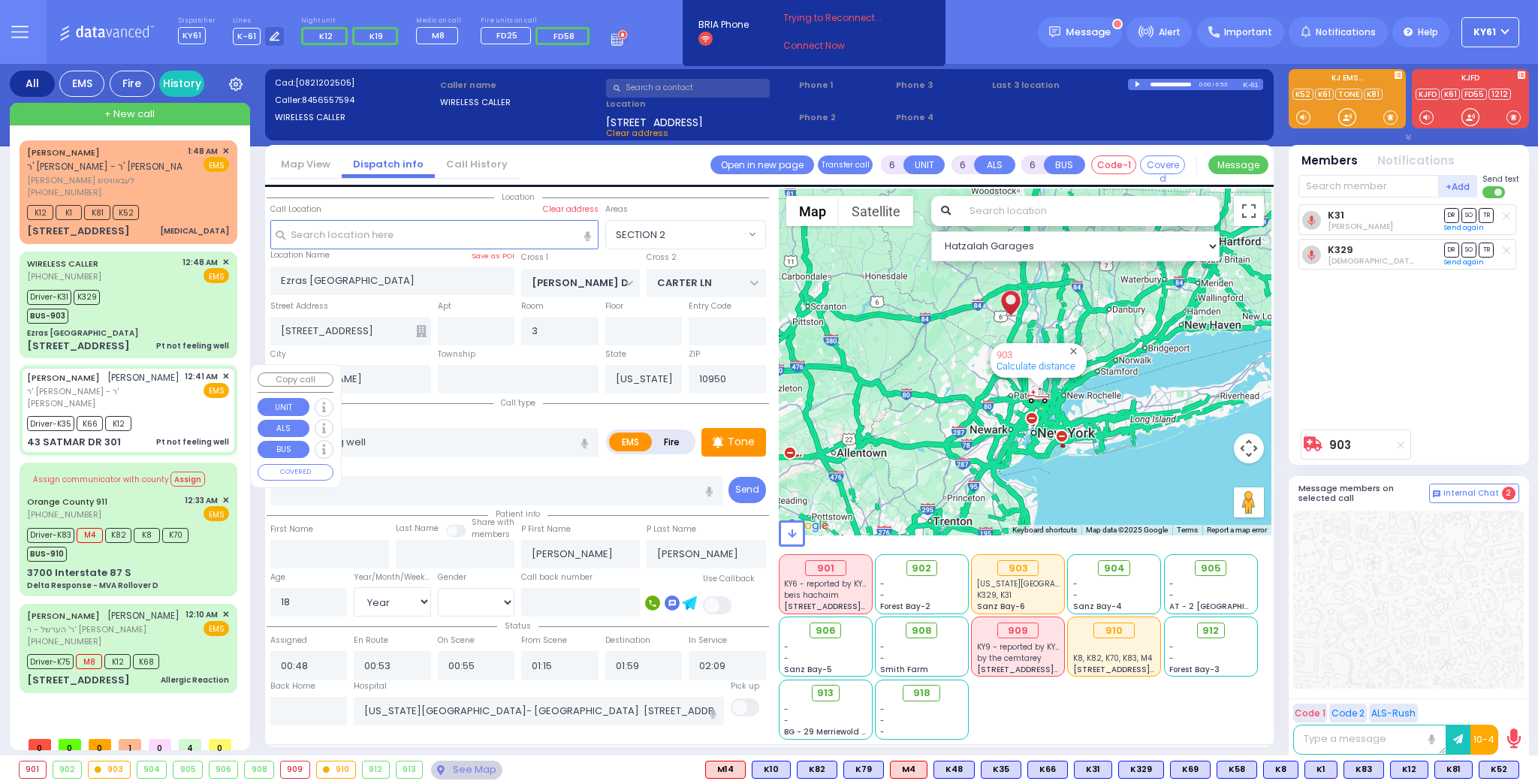
select select
radio input "true"
type input "BURECH"
type input "FRIEDMAN"
type input "Buroch"
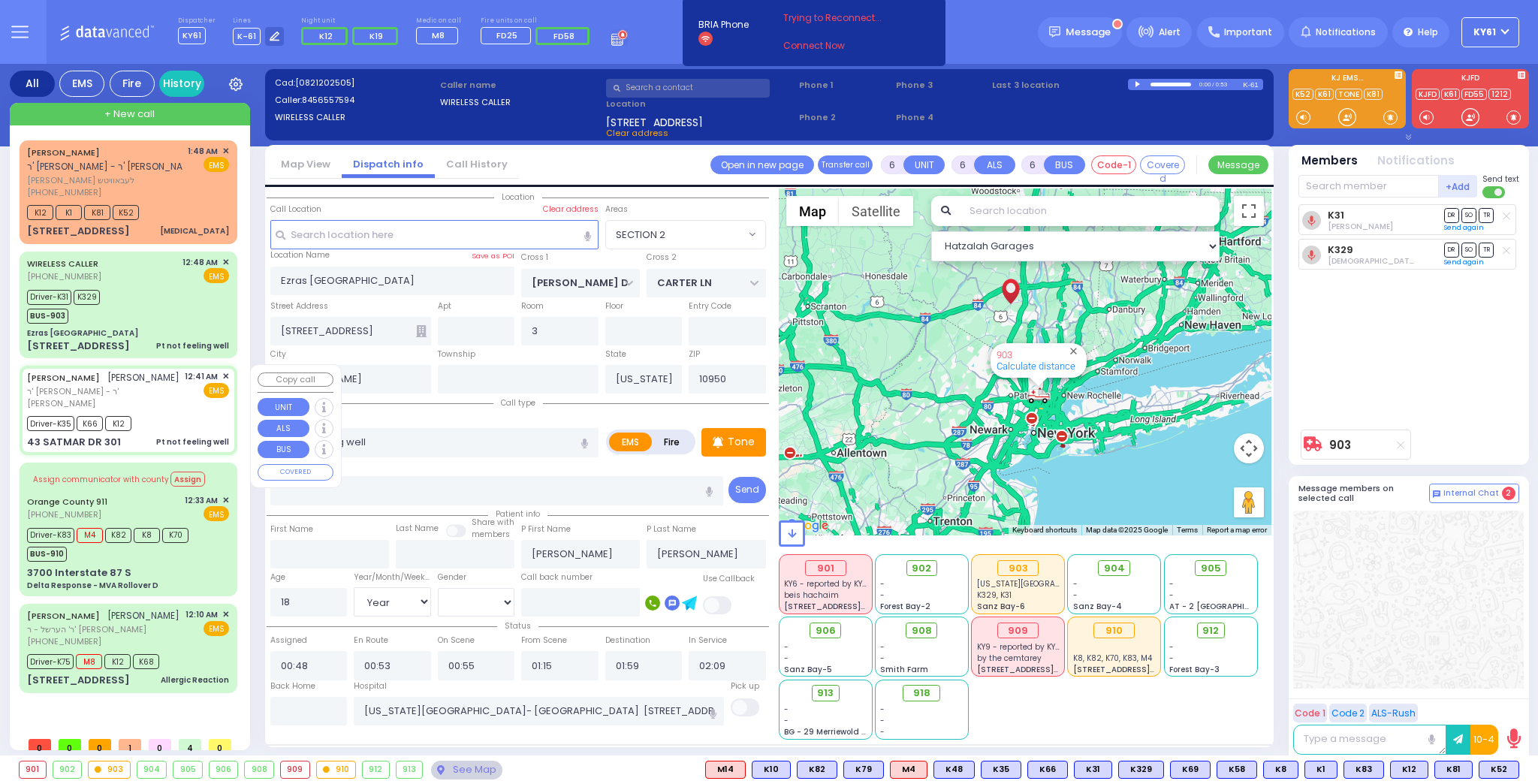
type input "Friedman"
type input "74"
select select "Year"
select select "[DEMOGRAPHIC_DATA]"
type input "00:41"
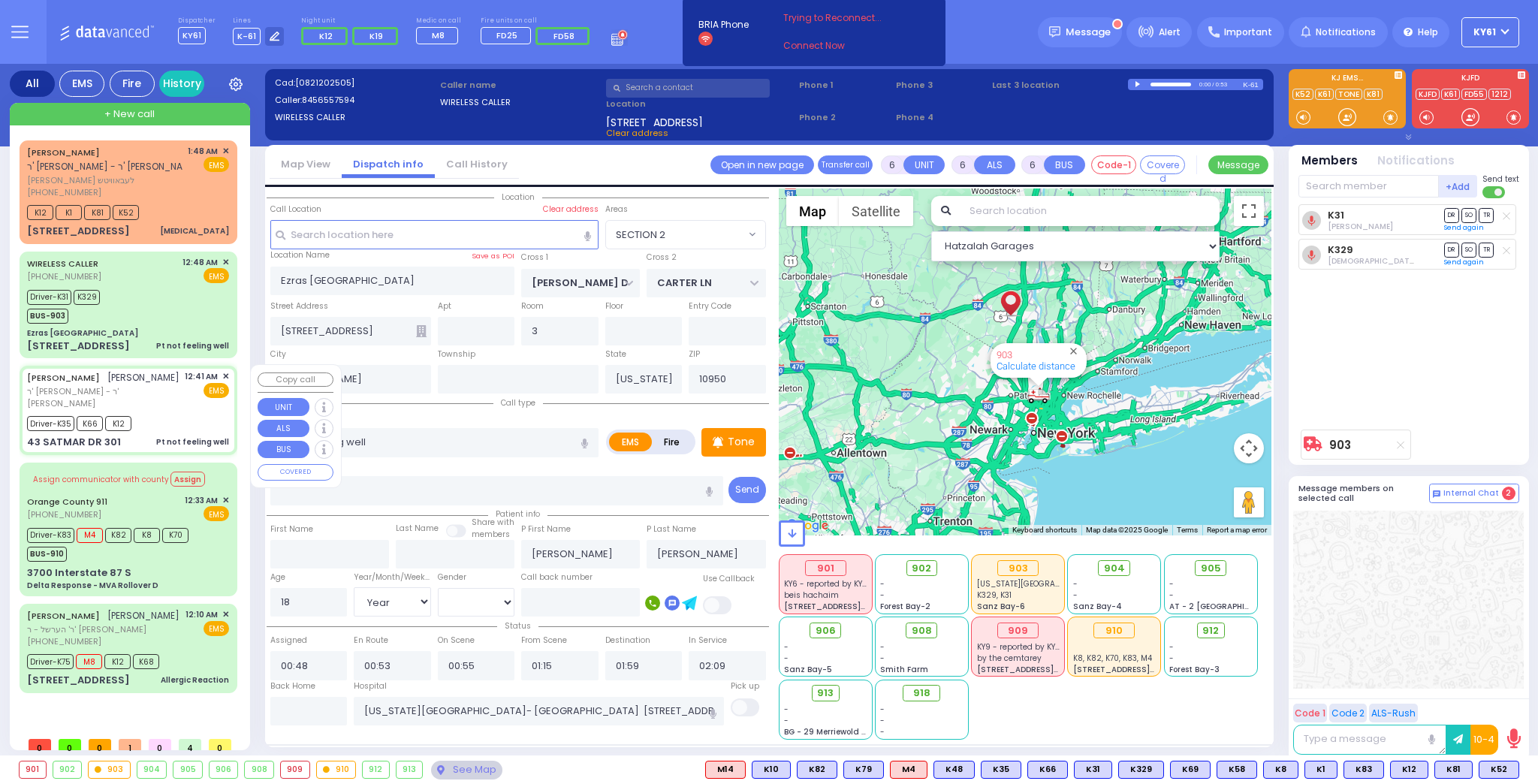
type input "00:42"
type input "00:45"
type input "01:13"
type input "01:44"
type input "Hudson Valley Hosp Cntr 1980 Crompond Rd Cortlandt Manor"
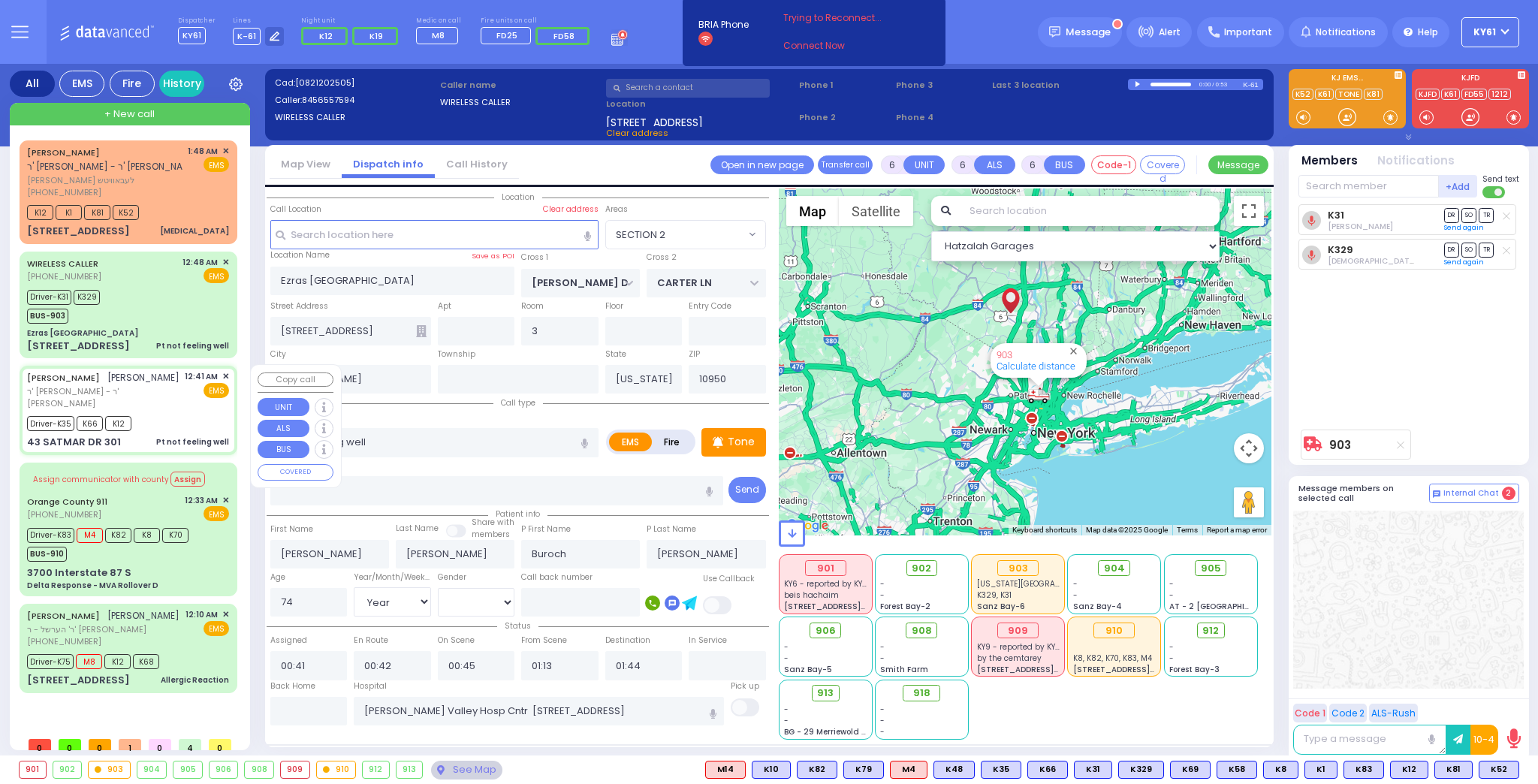
select select "Hatzalah Garages"
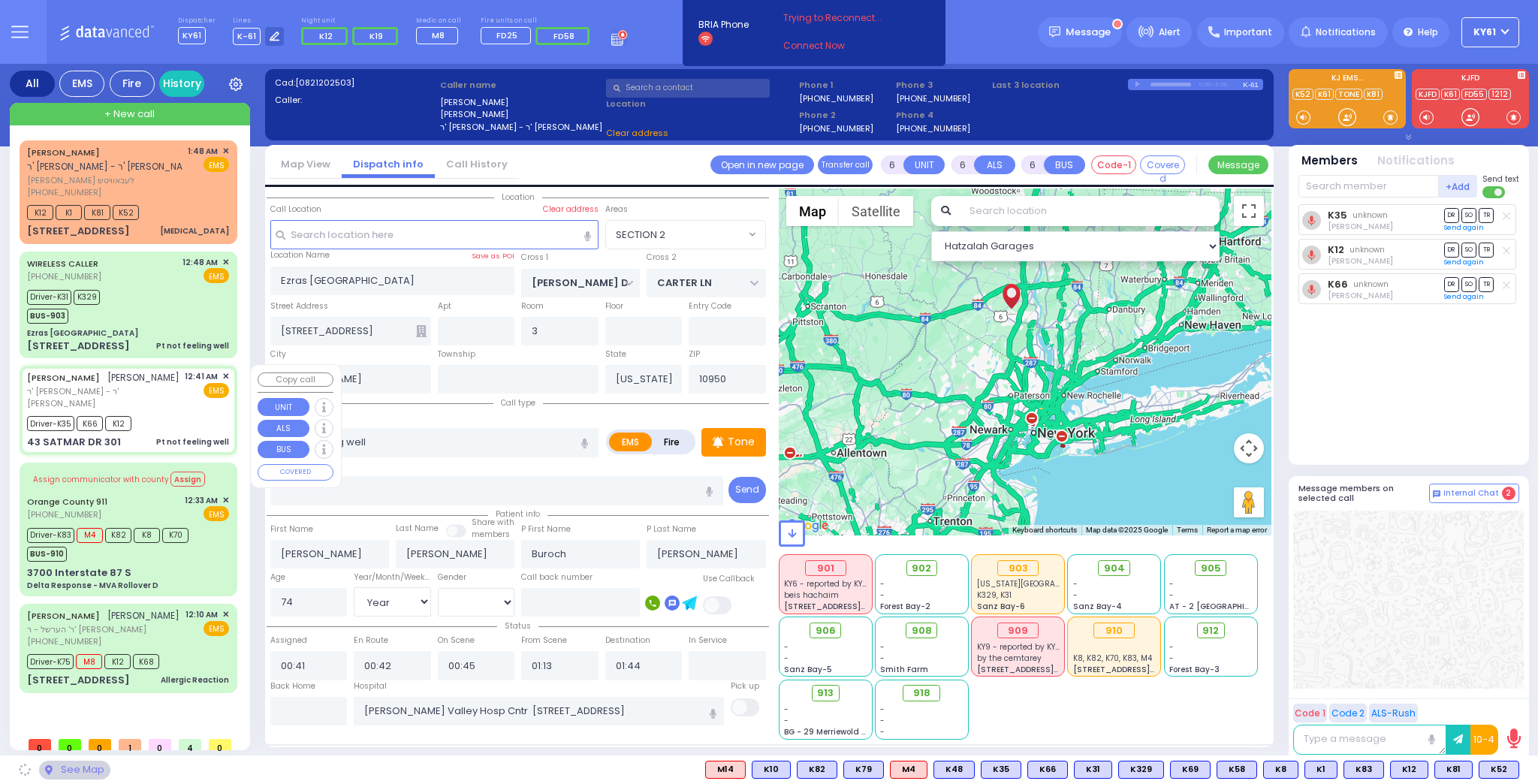
type input "KROLLA DR"
type input "43 SATMAR DR"
type input "301"
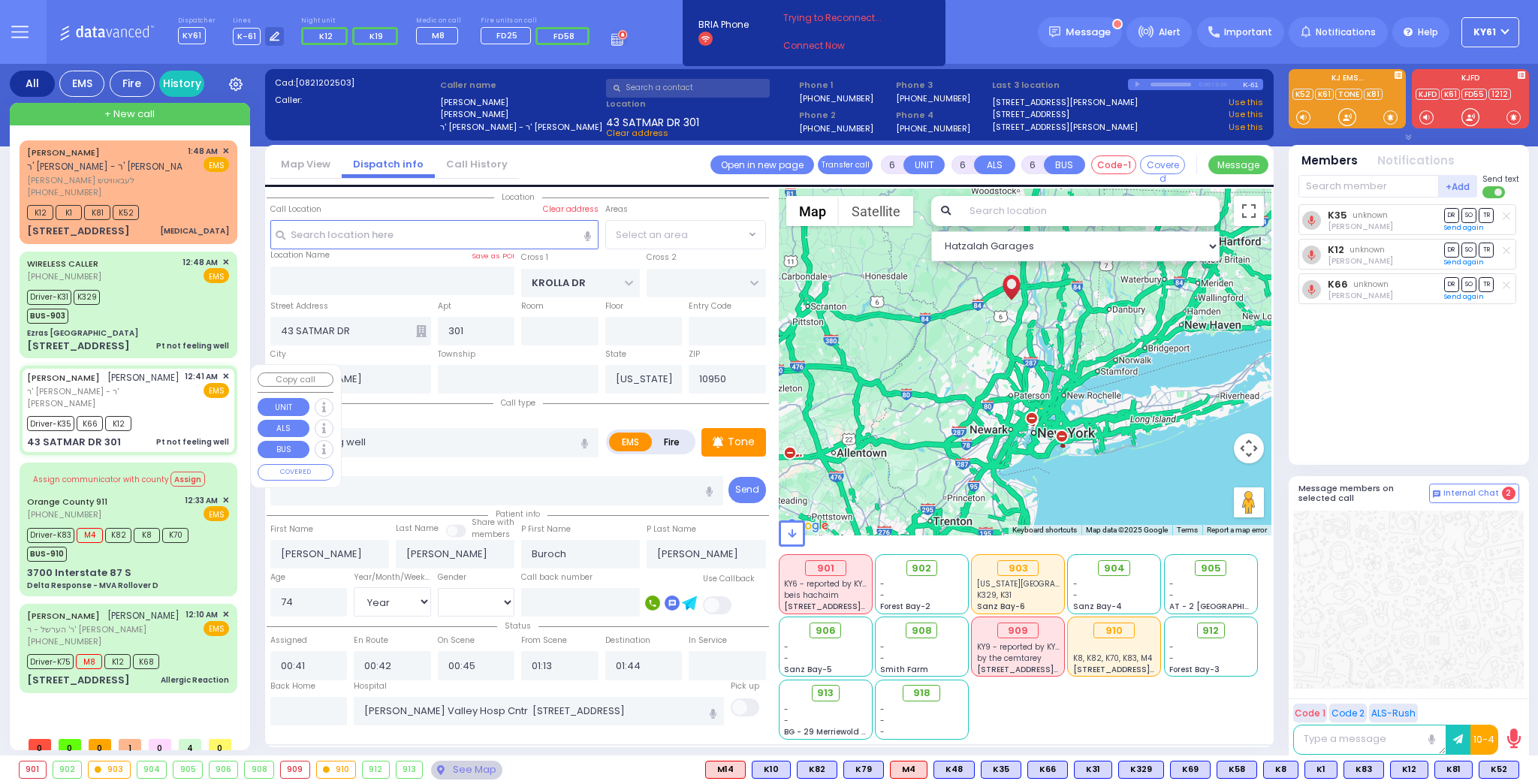
select select "SECTION 3"
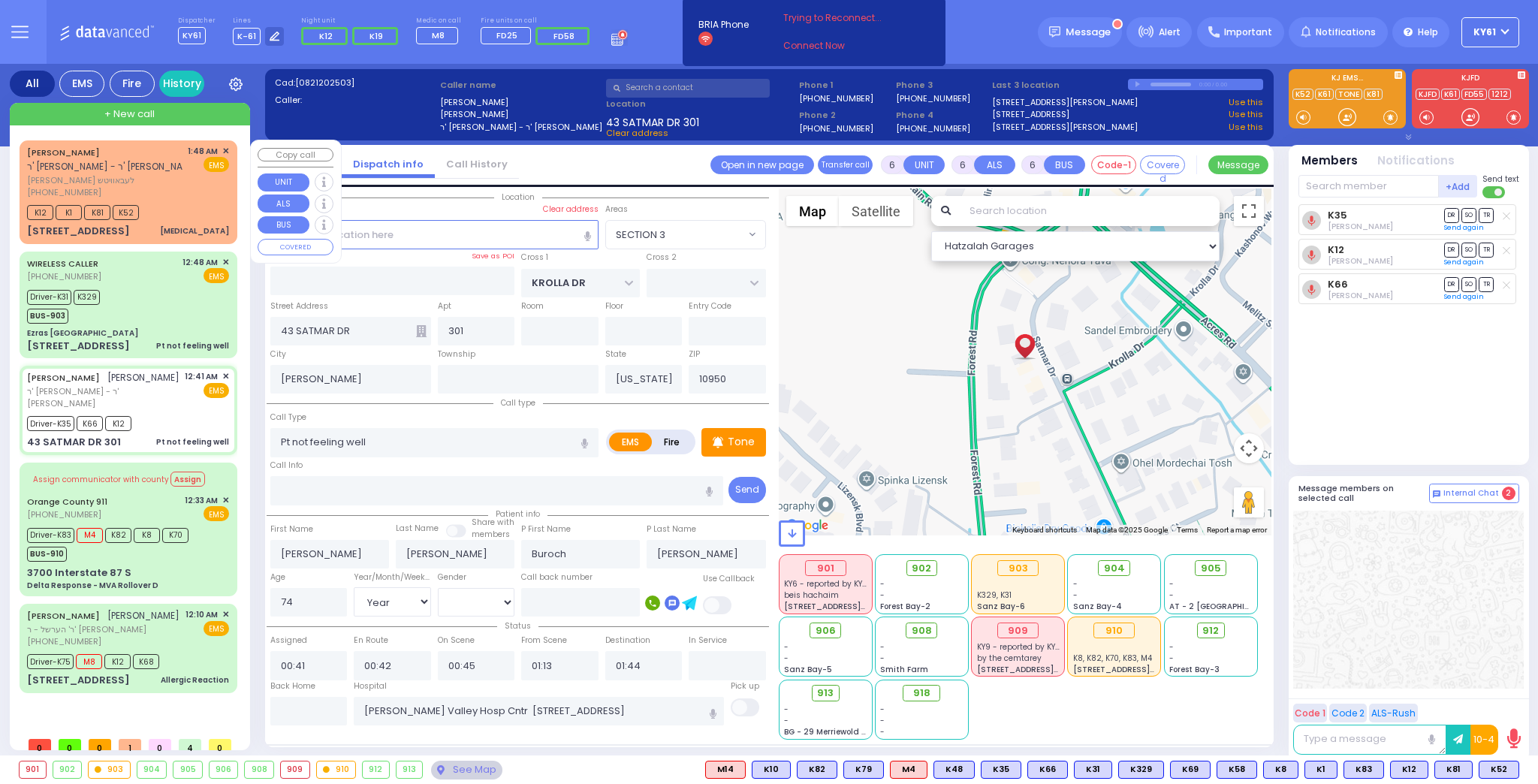
click at [155, 168] on div "SHLOME MENASHE LEBOWITZ ר' אברהם יודא - ר' אהרן שווארץ" at bounding box center [113, 159] width 172 height 29
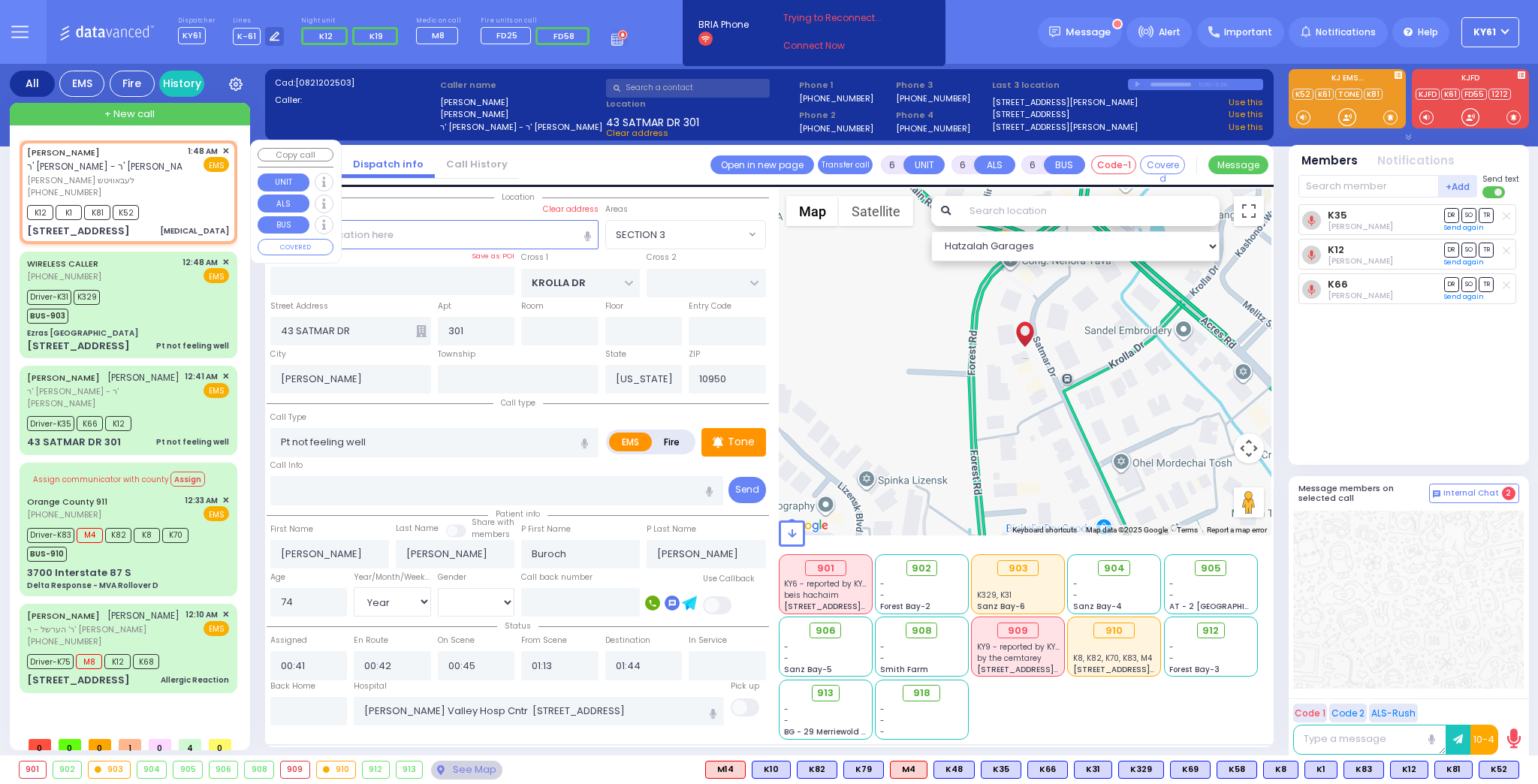
type input "2"
type input "1"
select select
type input "[MEDICAL_DATA]"
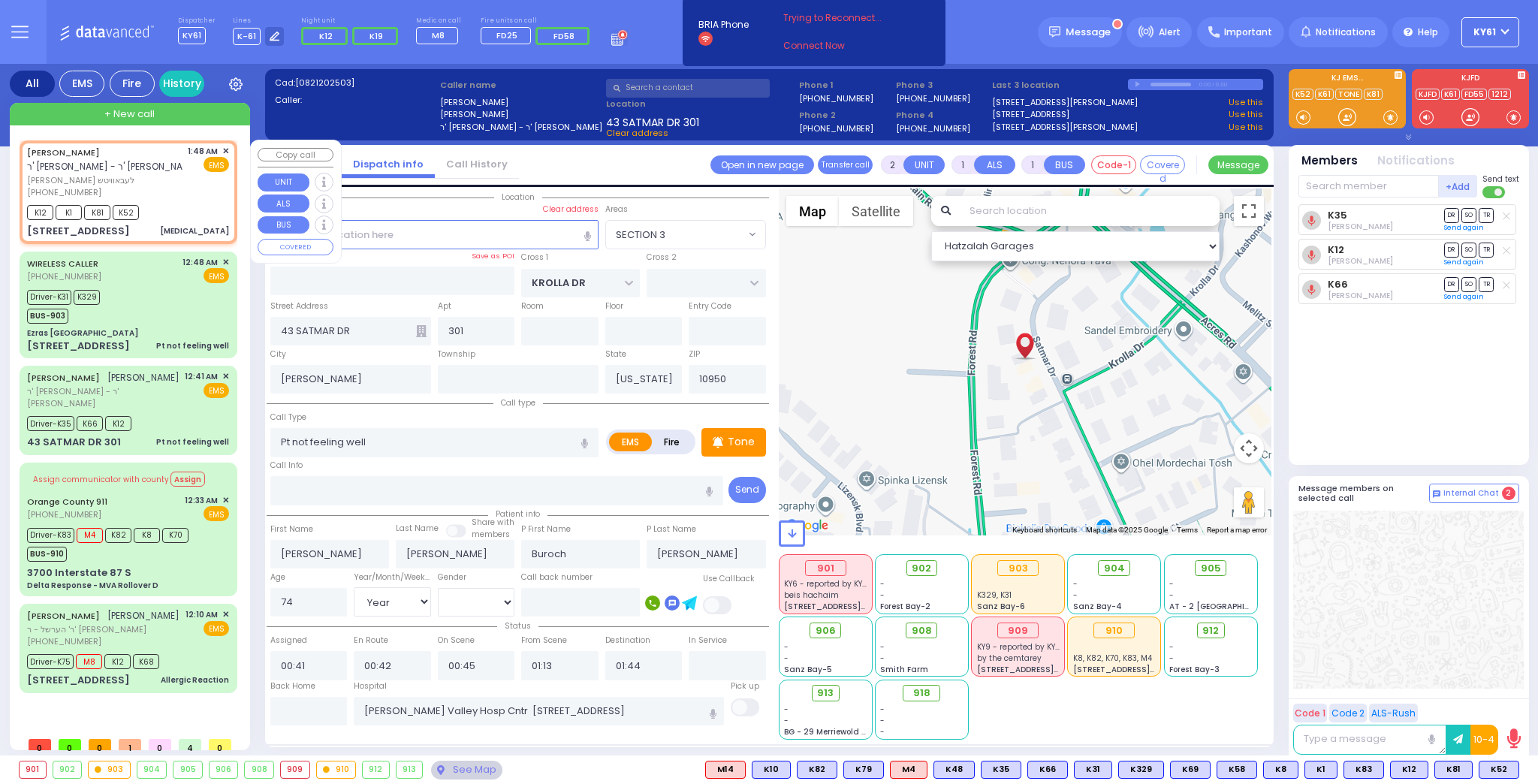
radio input "true"
type input "SHLOME MENASHE"
type input "LEBOWITZ"
select select
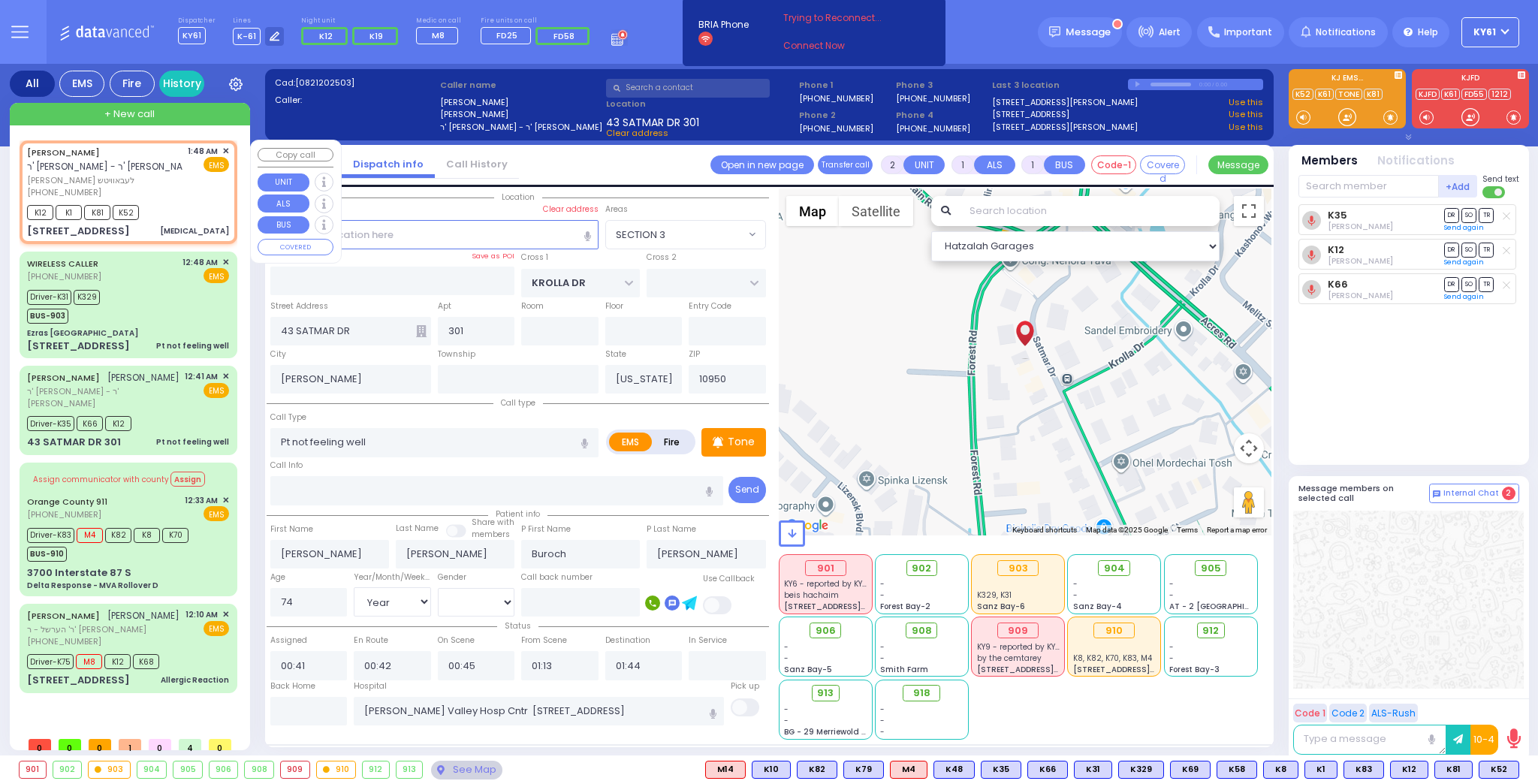
type input "01:48"
type input "01:53"
type input "HAMBURG WAY"
type input "DINEV RD"
type input "4 FRANKFURT RD"
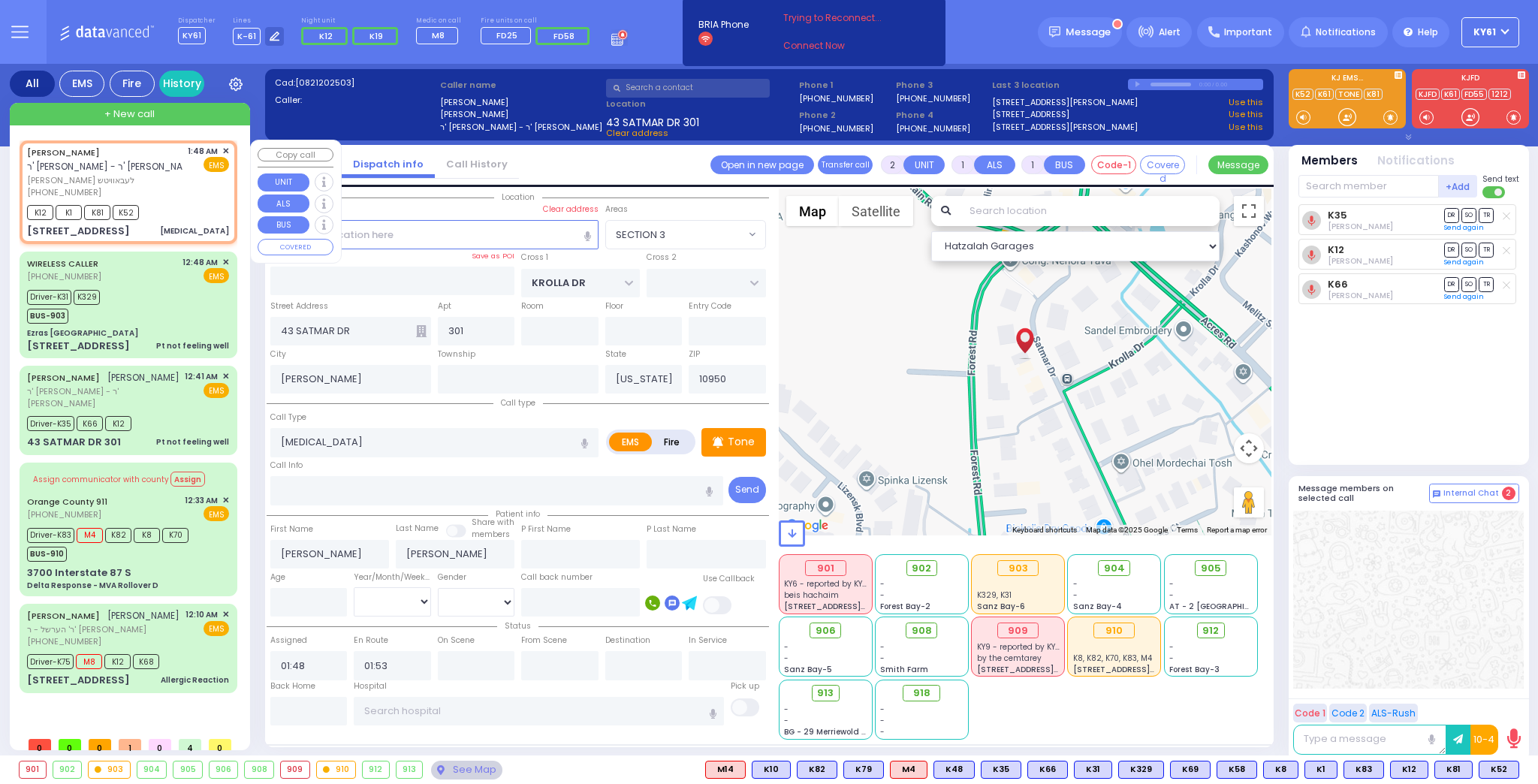
type input "013"
type input "right side basement"
select select "Hatzalah Garages"
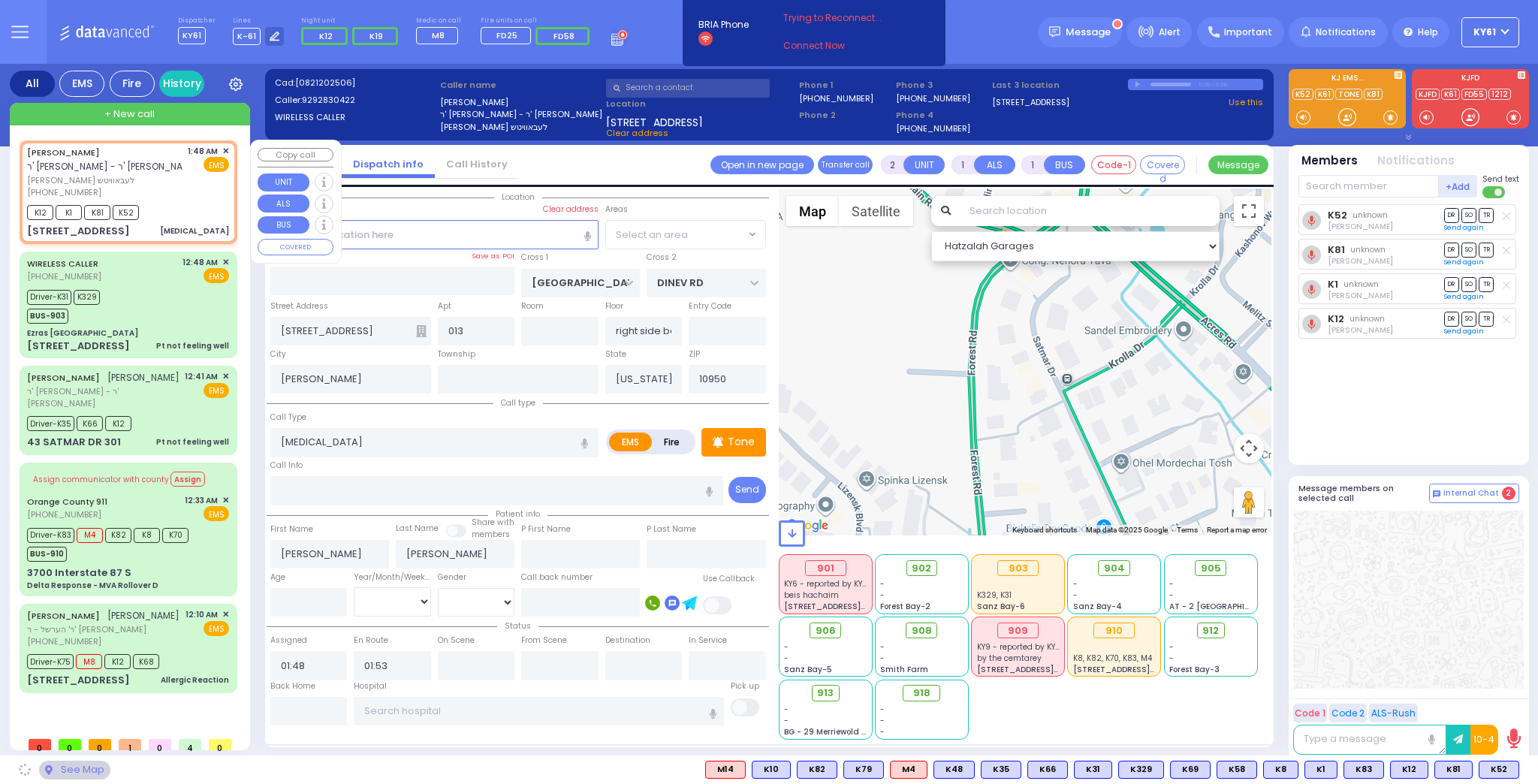
select select "BEIRECH MOSHE"
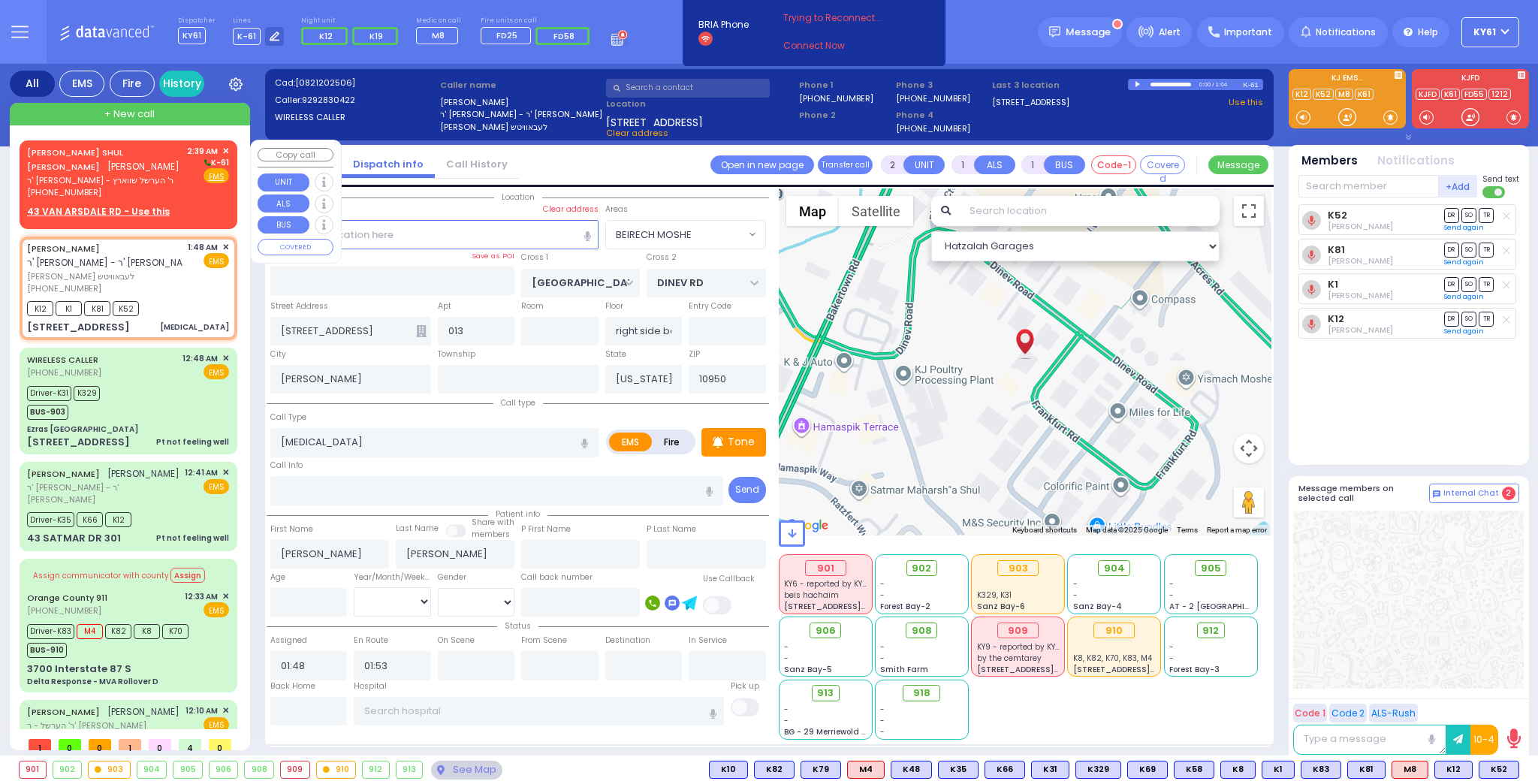
click at [202, 192] on div "2:39 AM ✕ K-61 Fire EMS" at bounding box center [208, 172] width 43 height 54
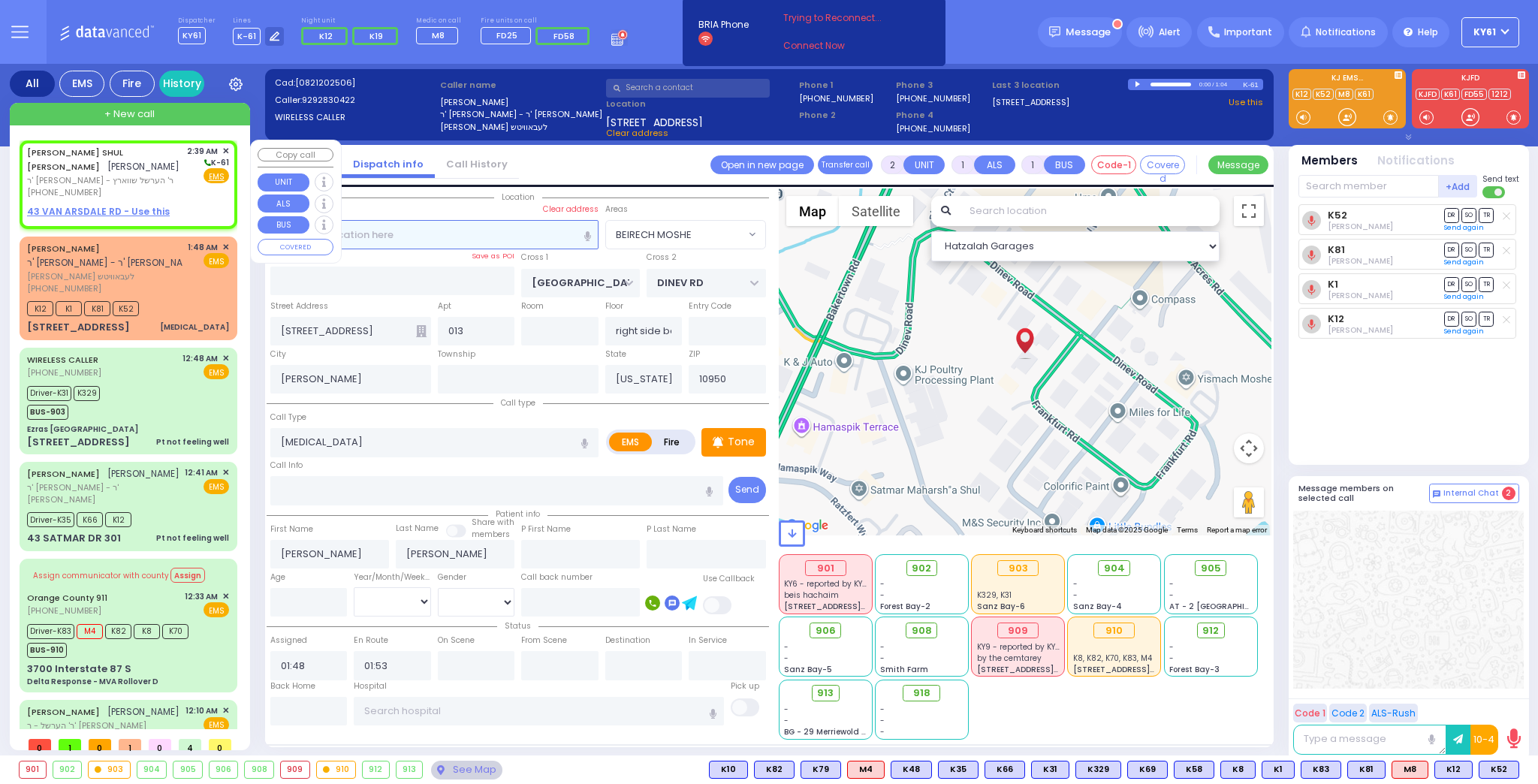
select select
radio input "true"
type input "[PERSON_NAME]"
type input "HECHT"
select select
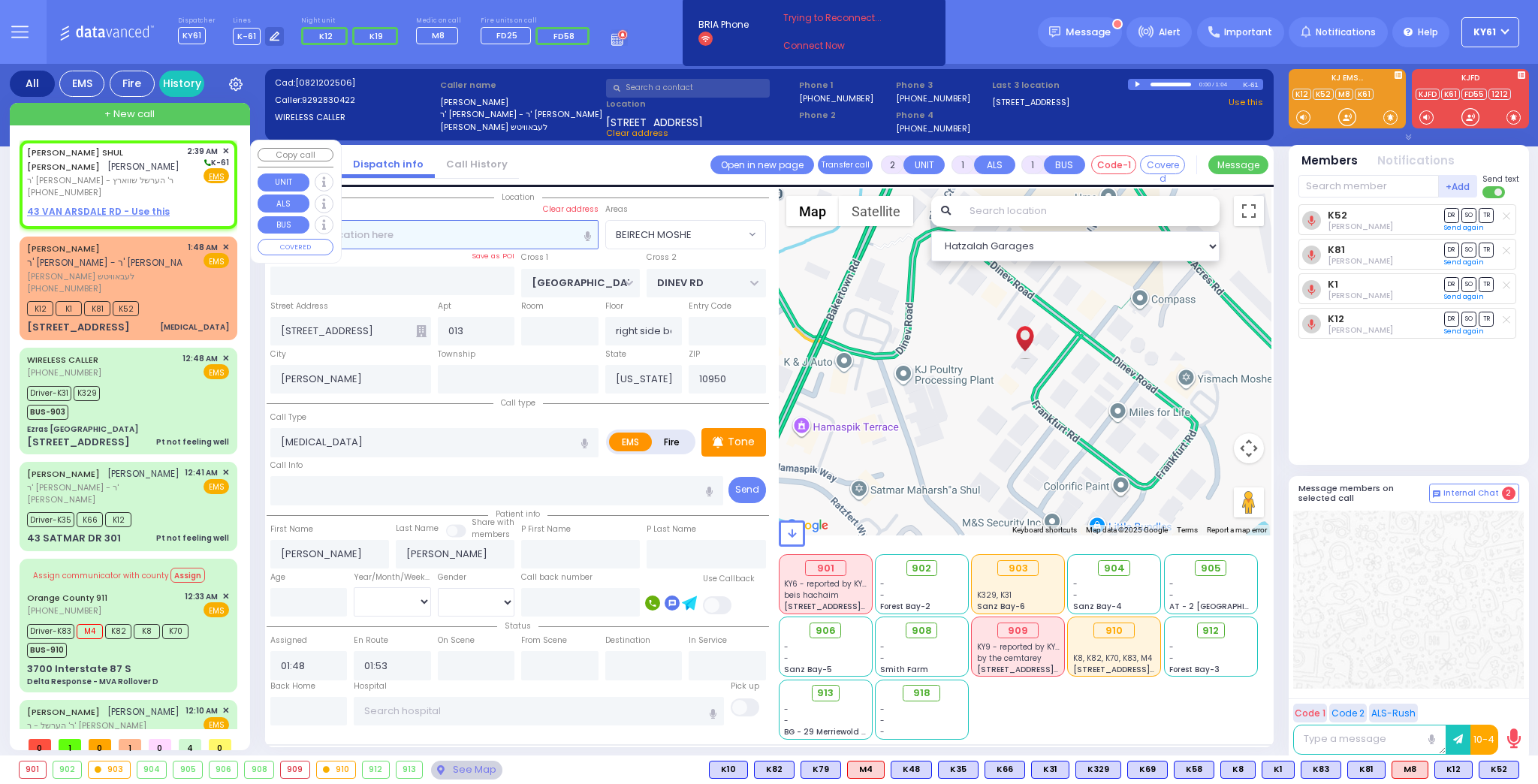
type input "02:39"
select select "Hatzalah Garages"
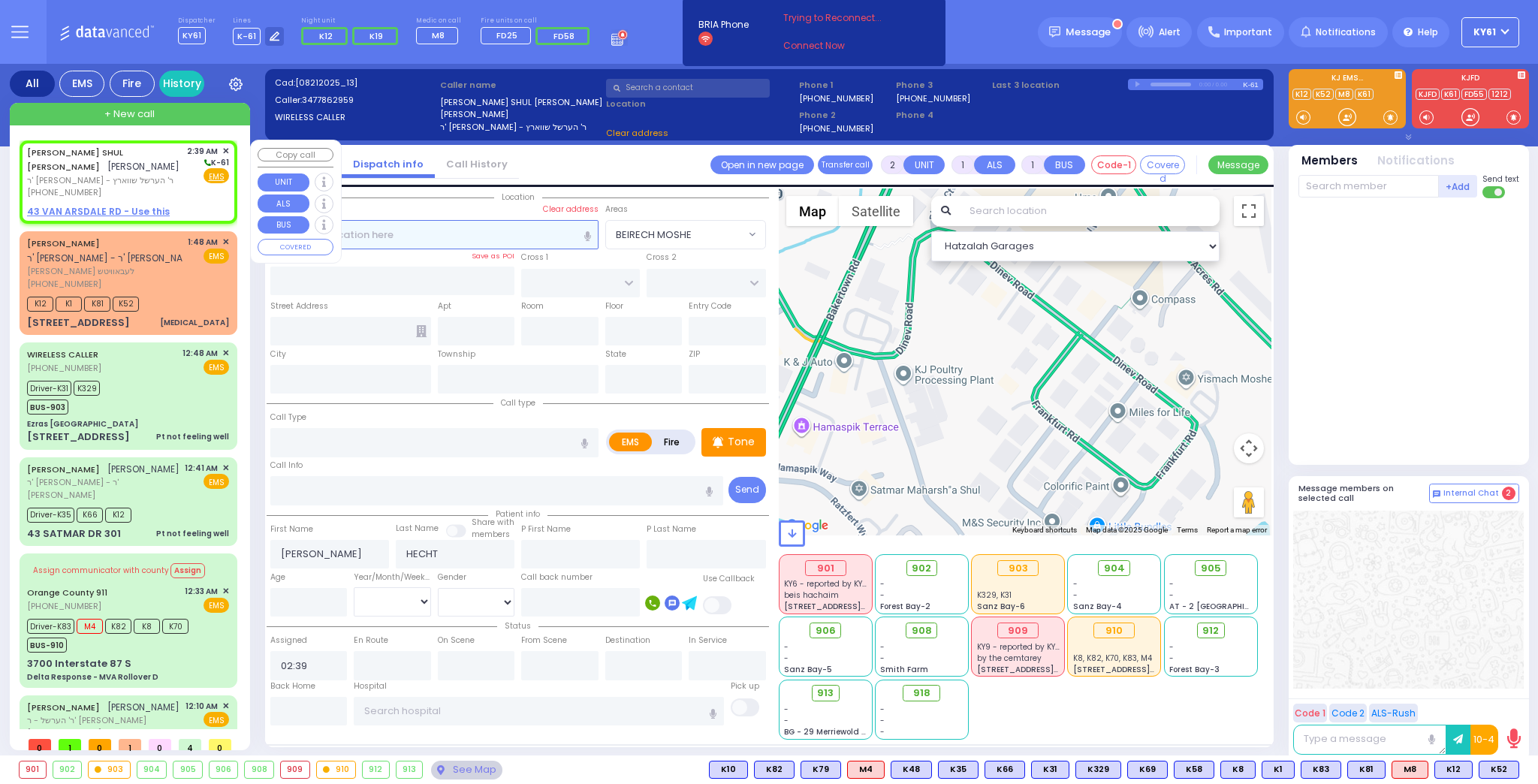
select select
radio input "true"
select select
select select "Hatzalah Garages"
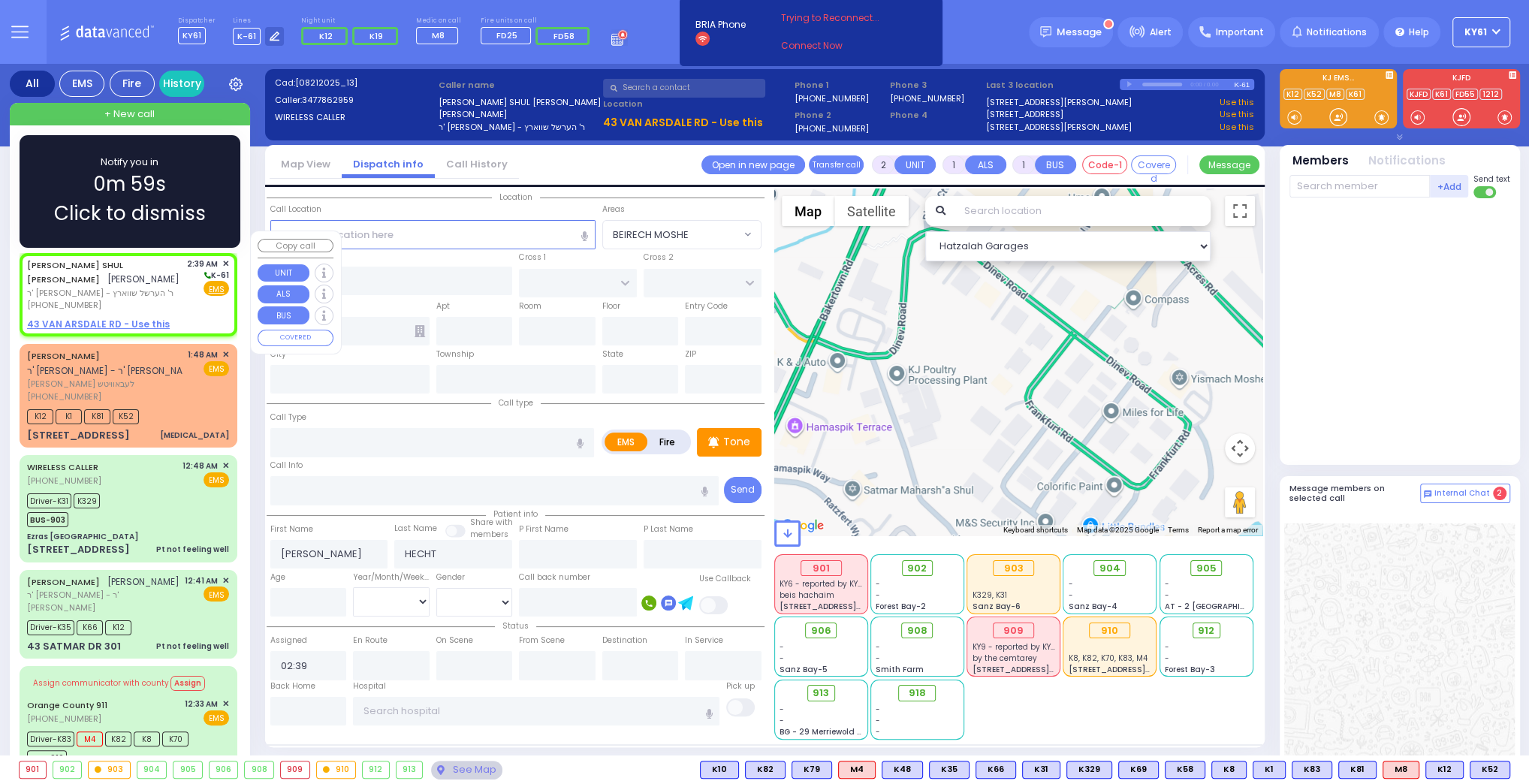
click at [201, 203] on span "Click to dismiss" at bounding box center [130, 213] width 152 height 29
click at [223, 213] on div "Notify you in 0m 59s Click to dismiss" at bounding box center [130, 191] width 221 height 113
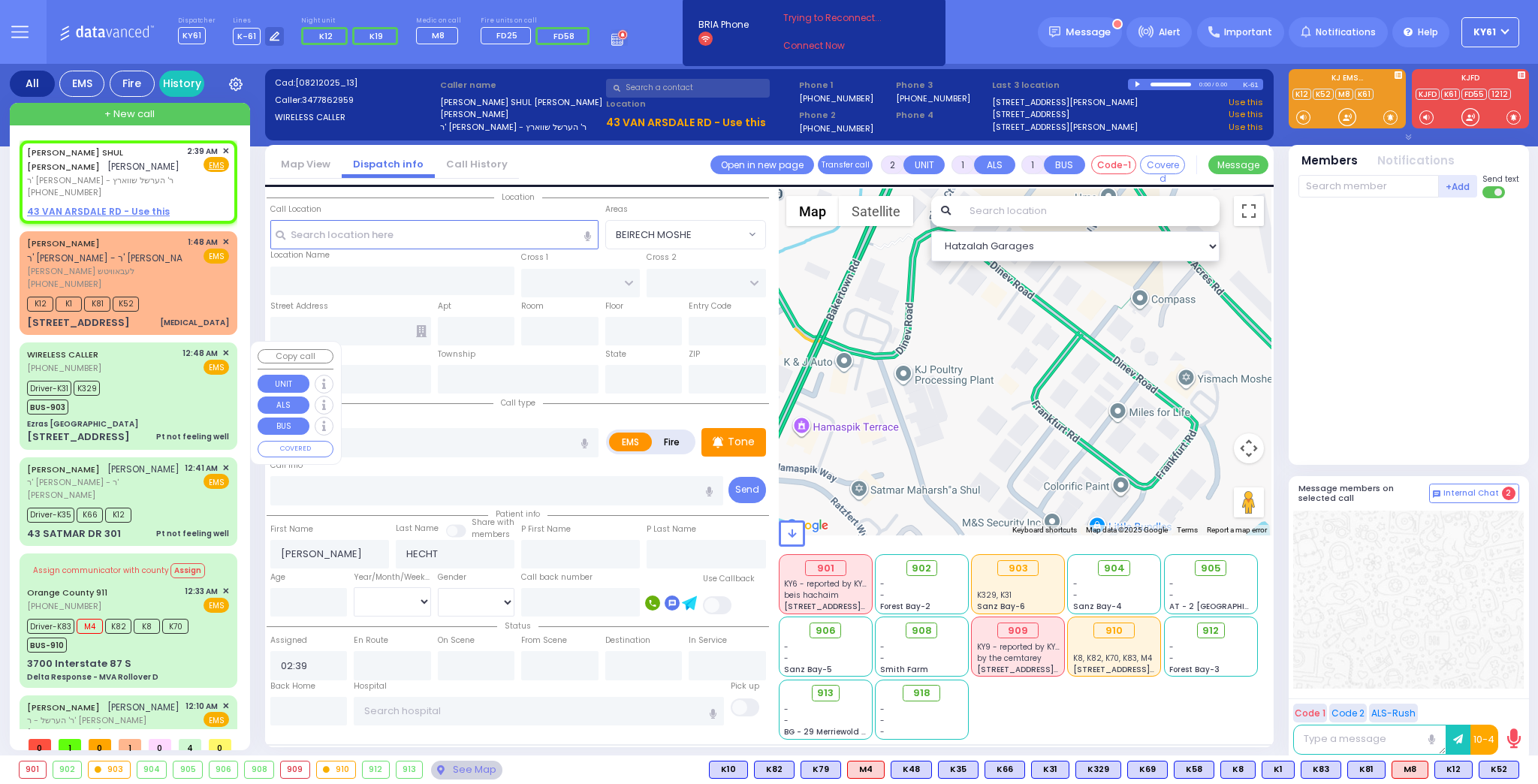
select select
radio input "true"
select select
select select "Hatzalah Garages"
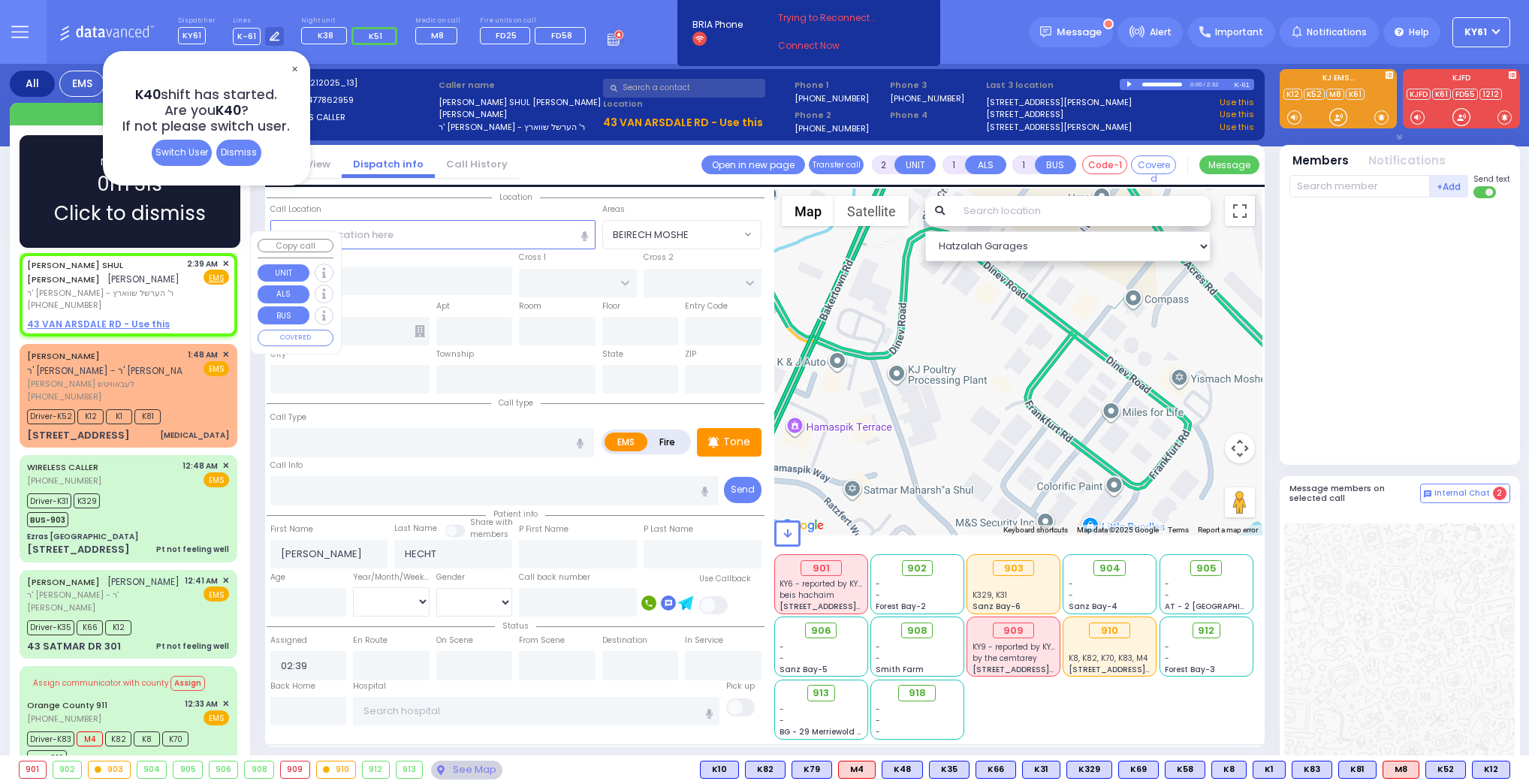
select select
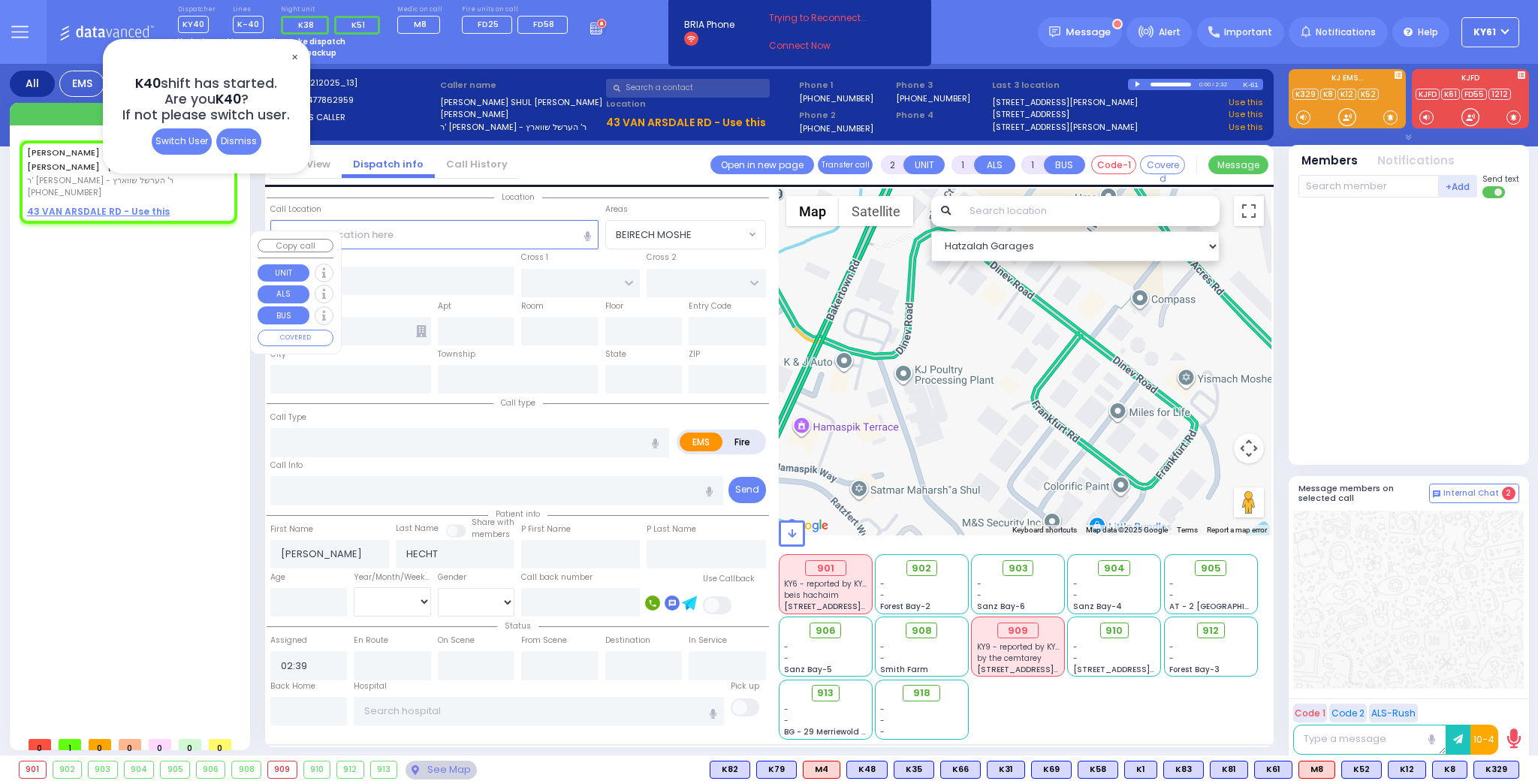
select select
radio input "true"
select select
select select "Hatzalah Garages"
type input "[PERSON_NAME][GEOGRAPHIC_DATA]"
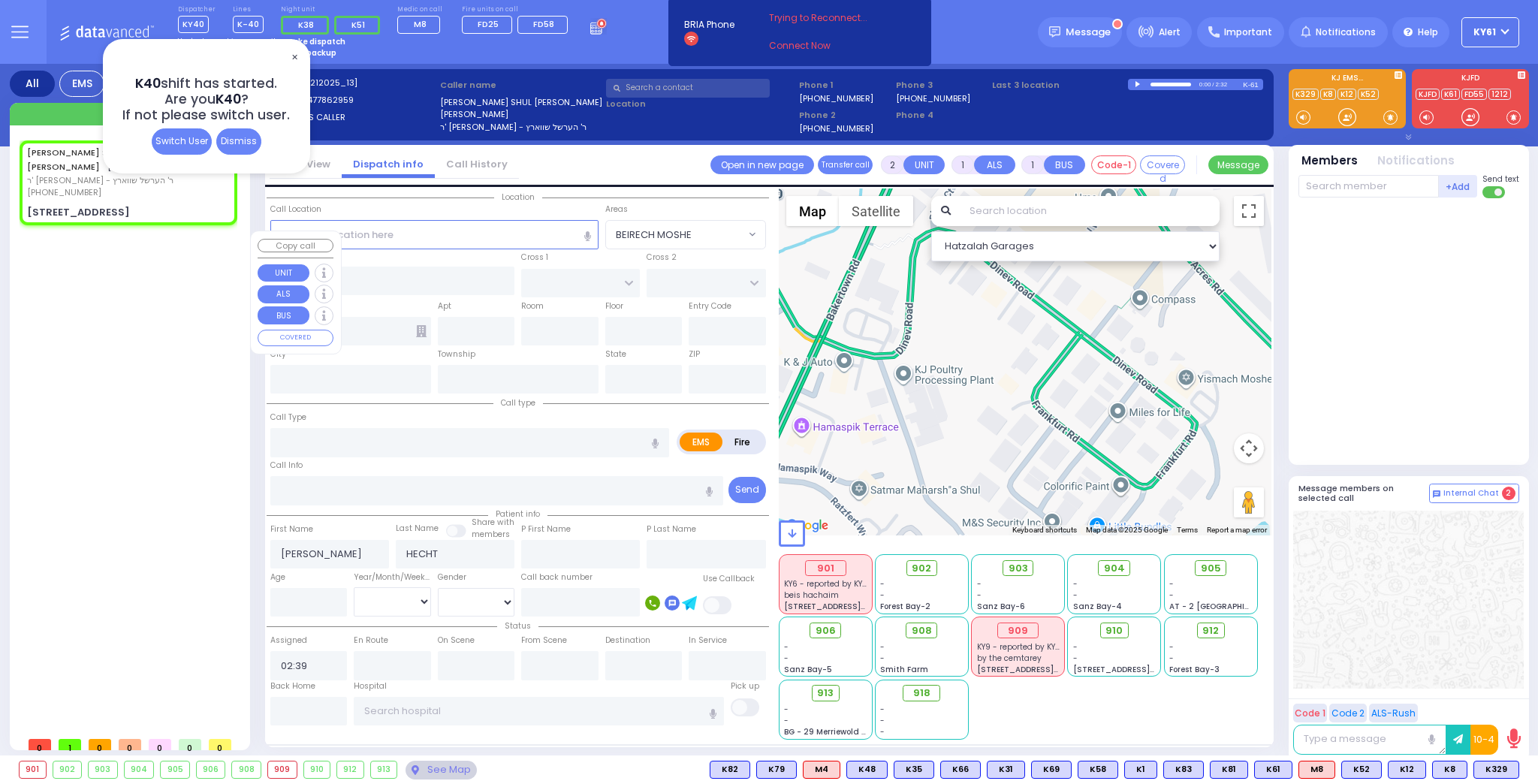
type input "MERIBETH LN"
type input "[STREET_ADDRESS]"
type input "Monroe"
type input "[US_STATE]"
type input "10950"
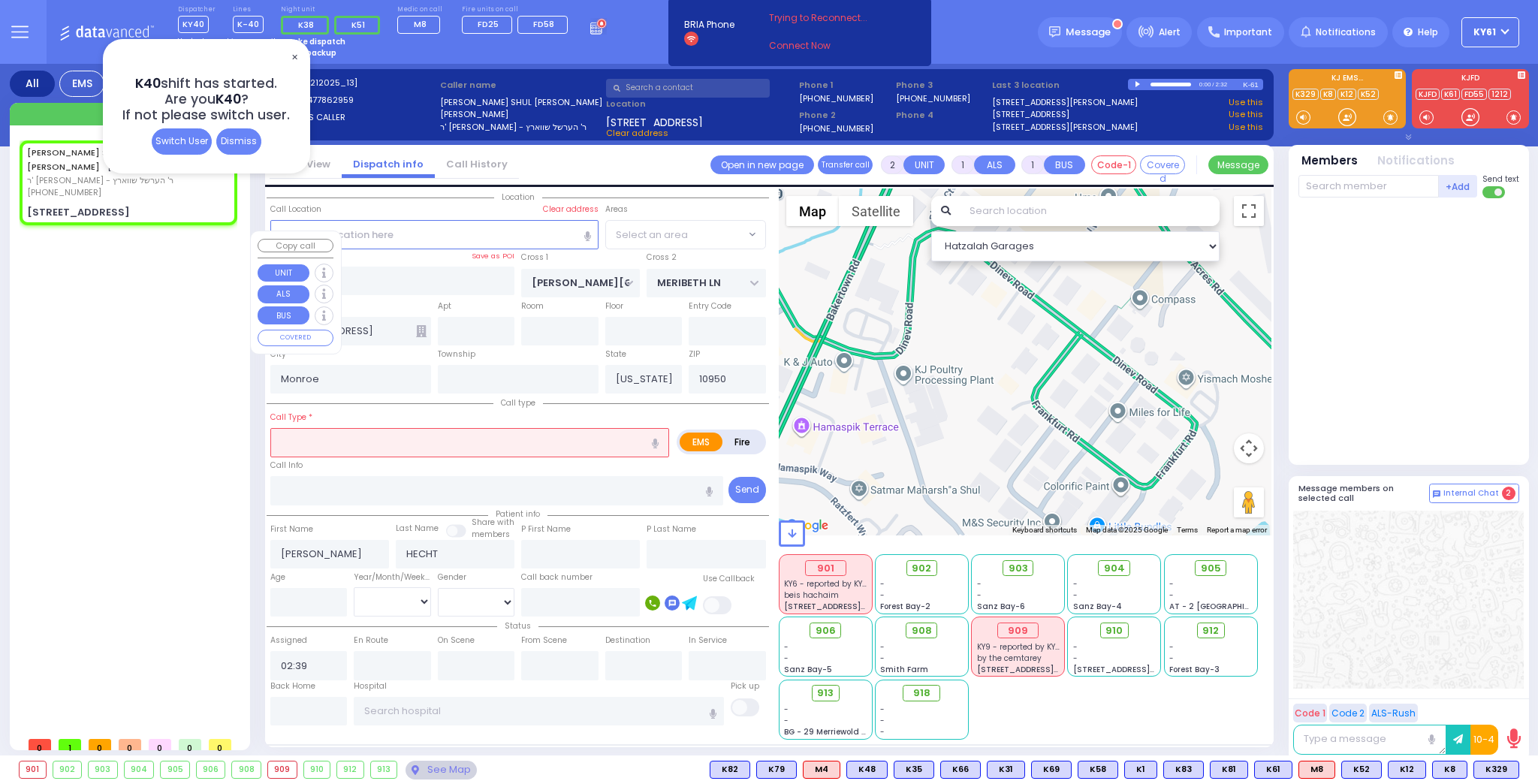
select select "[PERSON_NAME][GEOGRAPHIC_DATA]"
